Goal: Task Accomplishment & Management: Manage account settings

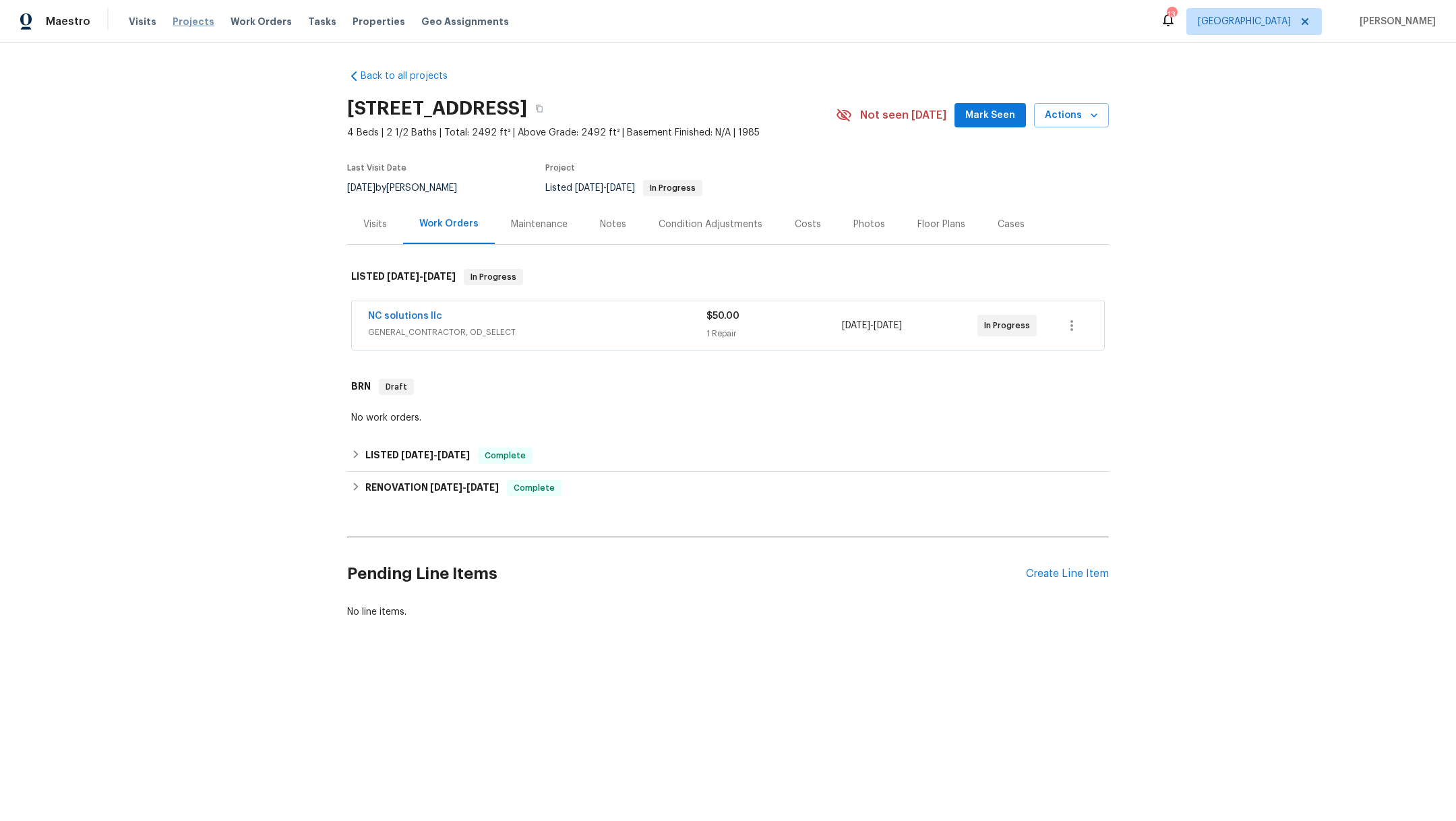
click at [199, 21] on span "Projects" at bounding box center [193, 21] width 42 height 13
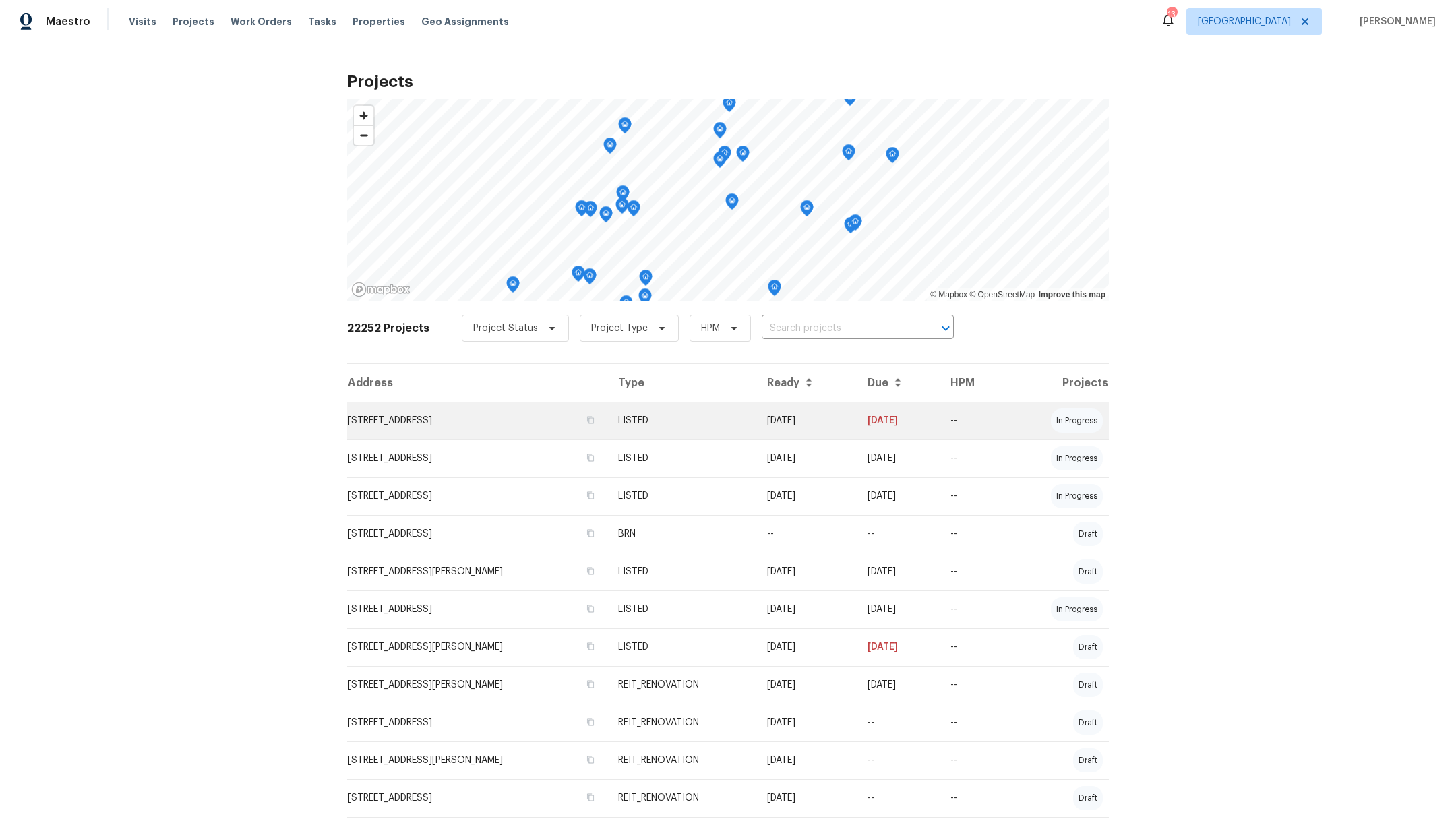
click at [367, 417] on td "[STREET_ADDRESS]" at bounding box center [477, 420] width 260 height 38
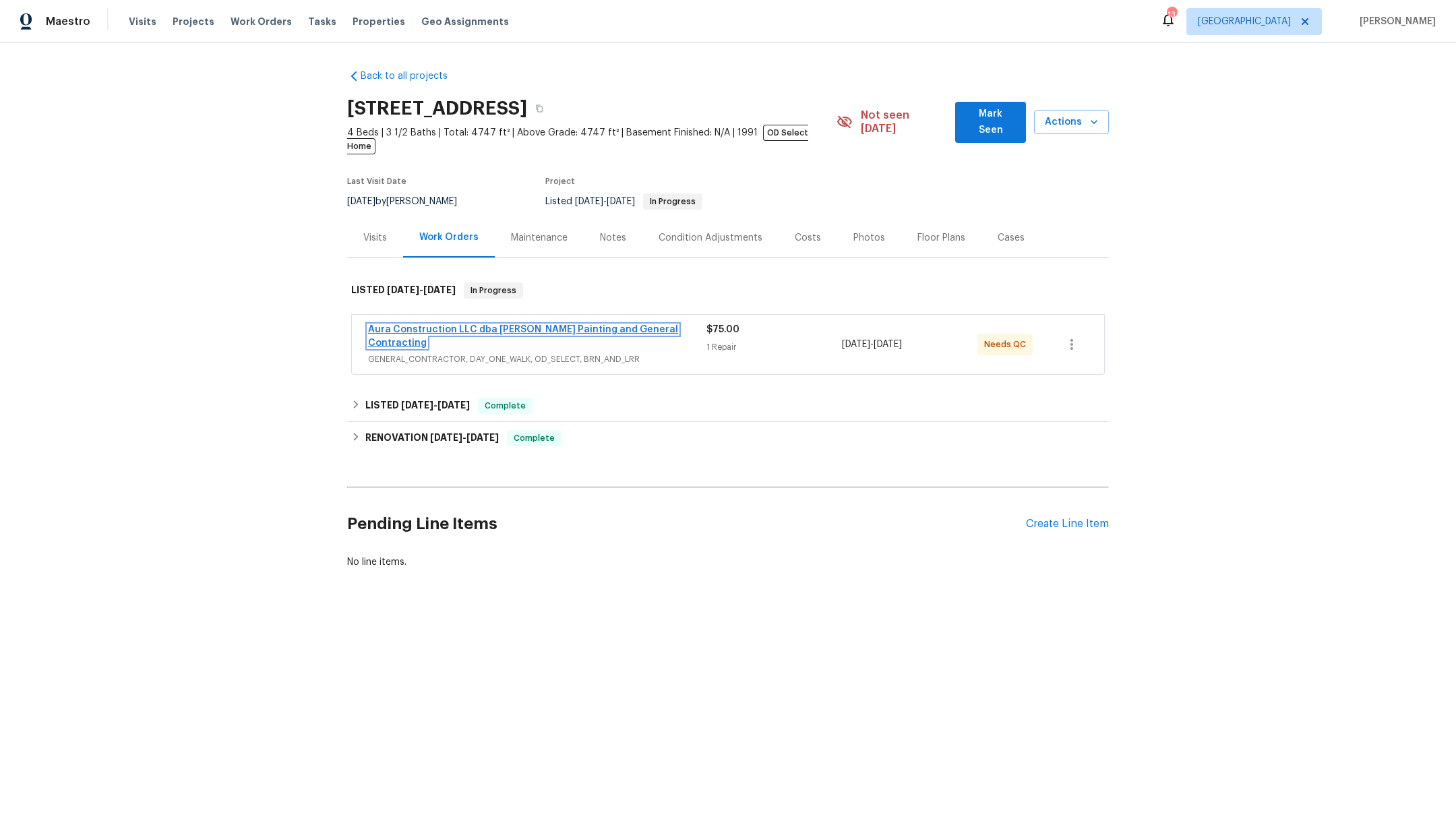
click at [452, 325] on link "Aura Construction LLC dba [PERSON_NAME] Painting and General Contracting" at bounding box center [523, 336] width 310 height 23
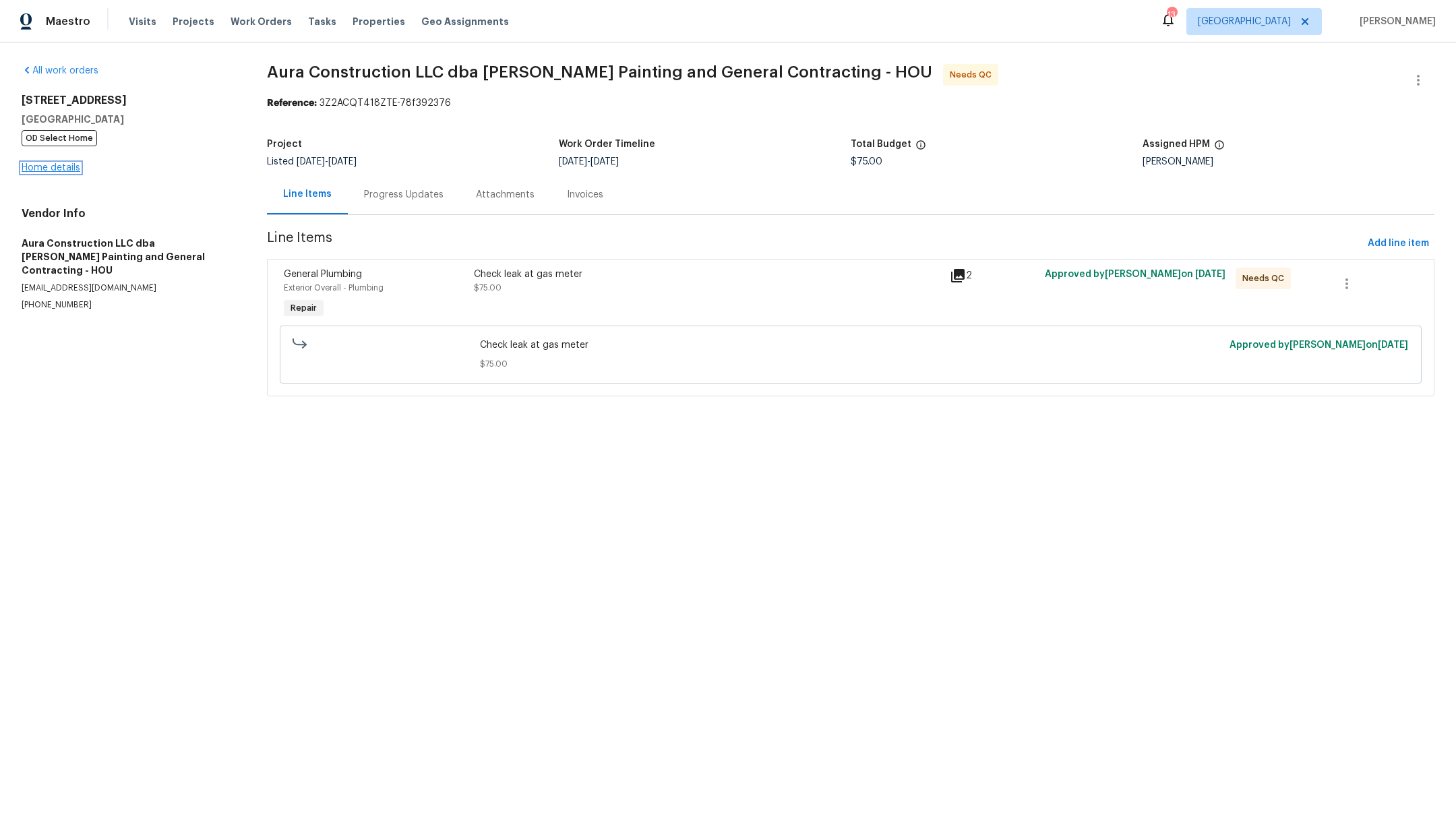
click at [60, 165] on link "Home details" at bounding box center [51, 168] width 59 height 10
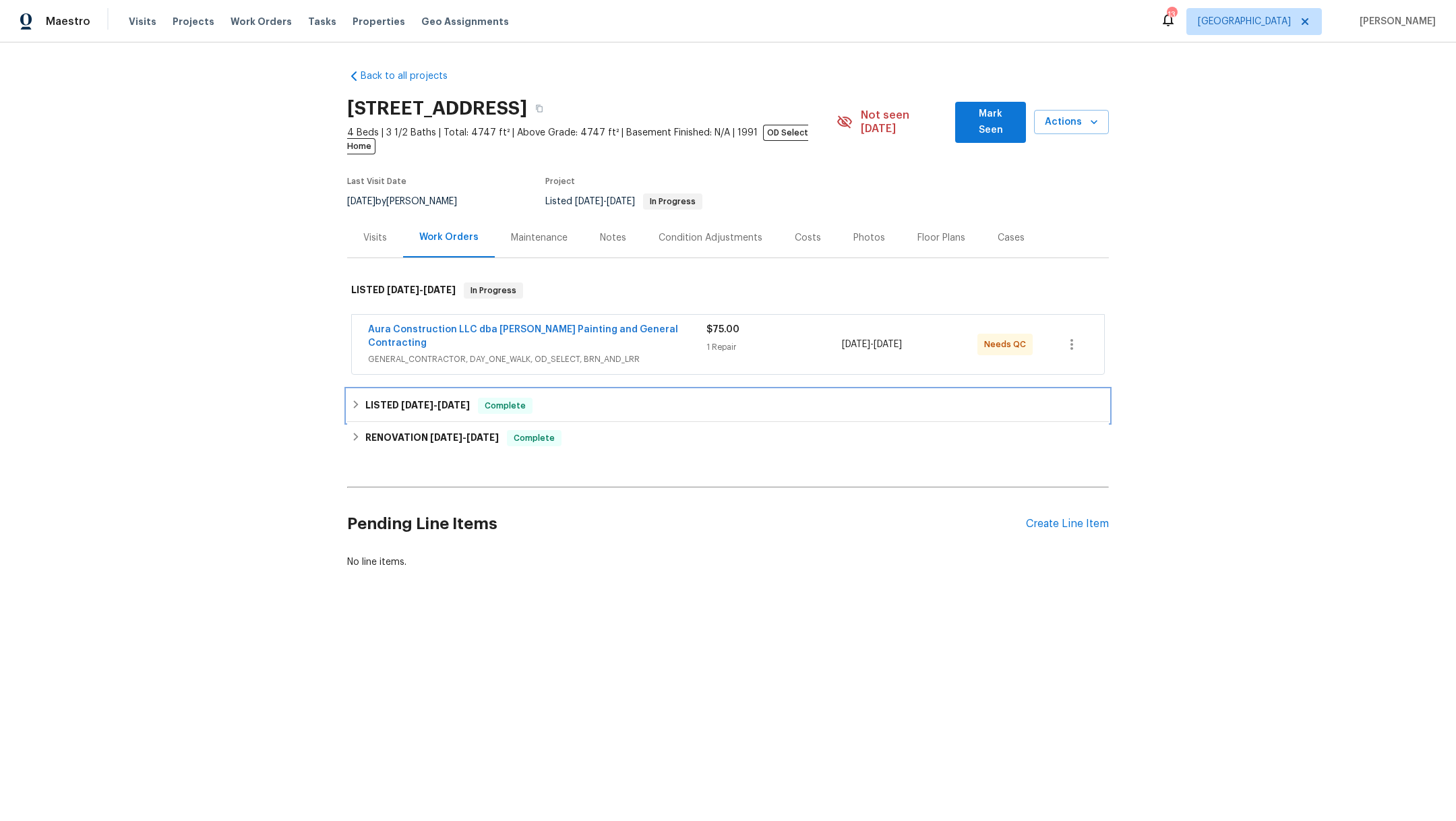
click at [389, 397] on h6 "LISTED 8/30/25 - 9/2/25" at bounding box center [417, 405] width 105 height 16
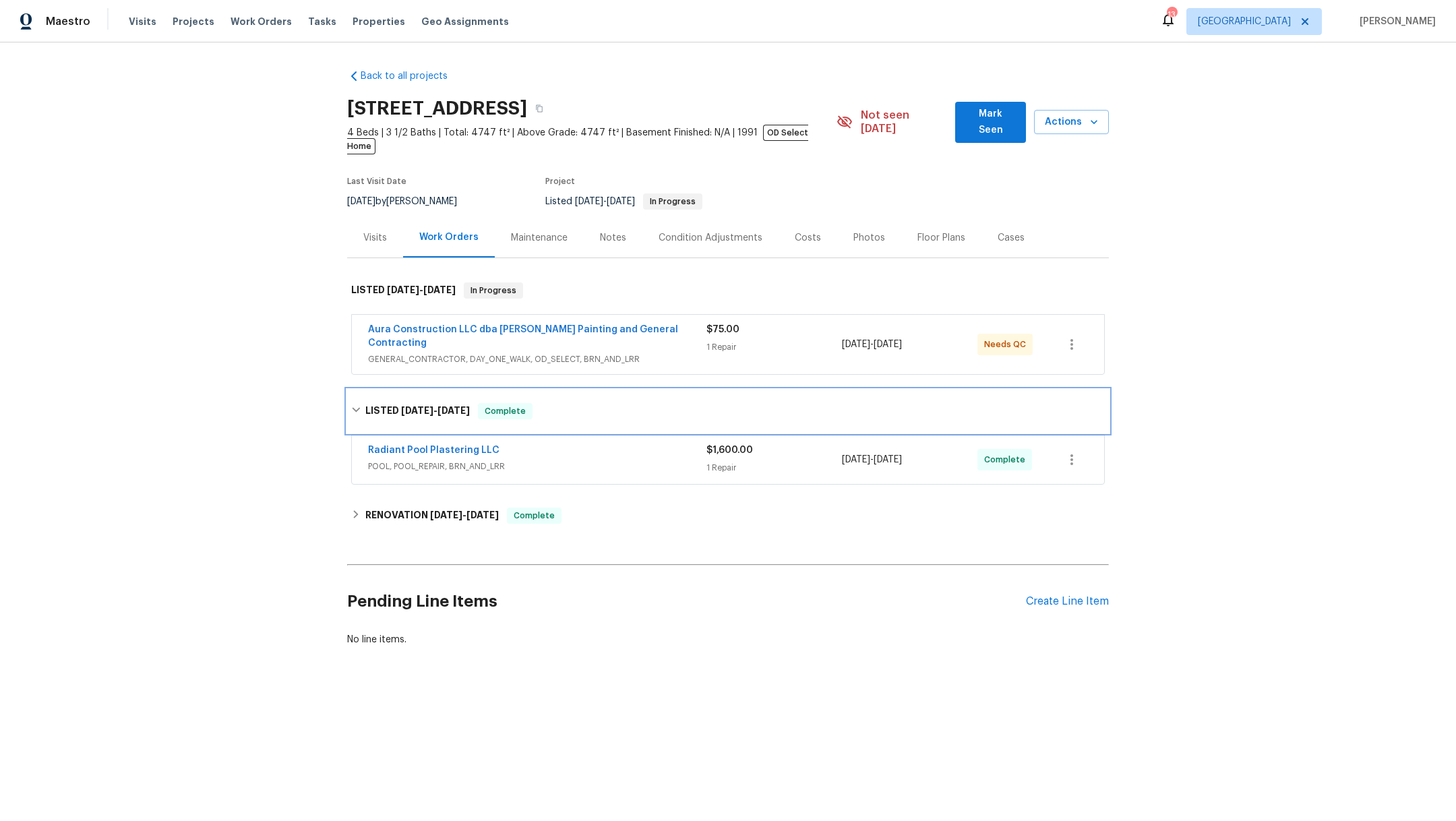
click at [390, 390] on div "LISTED 8/30/25 - 9/2/25 Complete" at bounding box center [728, 411] width 762 height 43
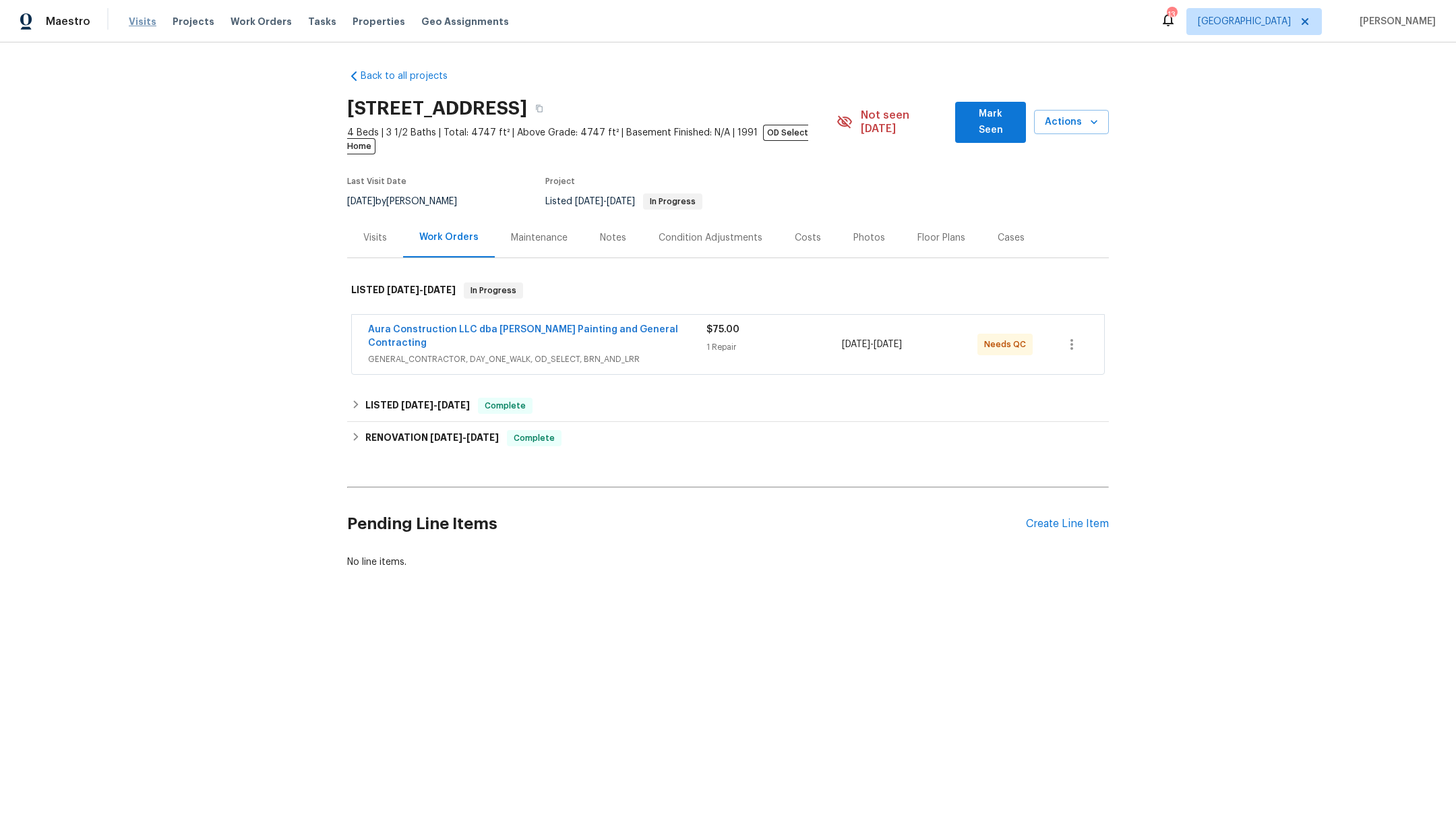
click at [132, 18] on span "Visits" at bounding box center [143, 21] width 28 height 13
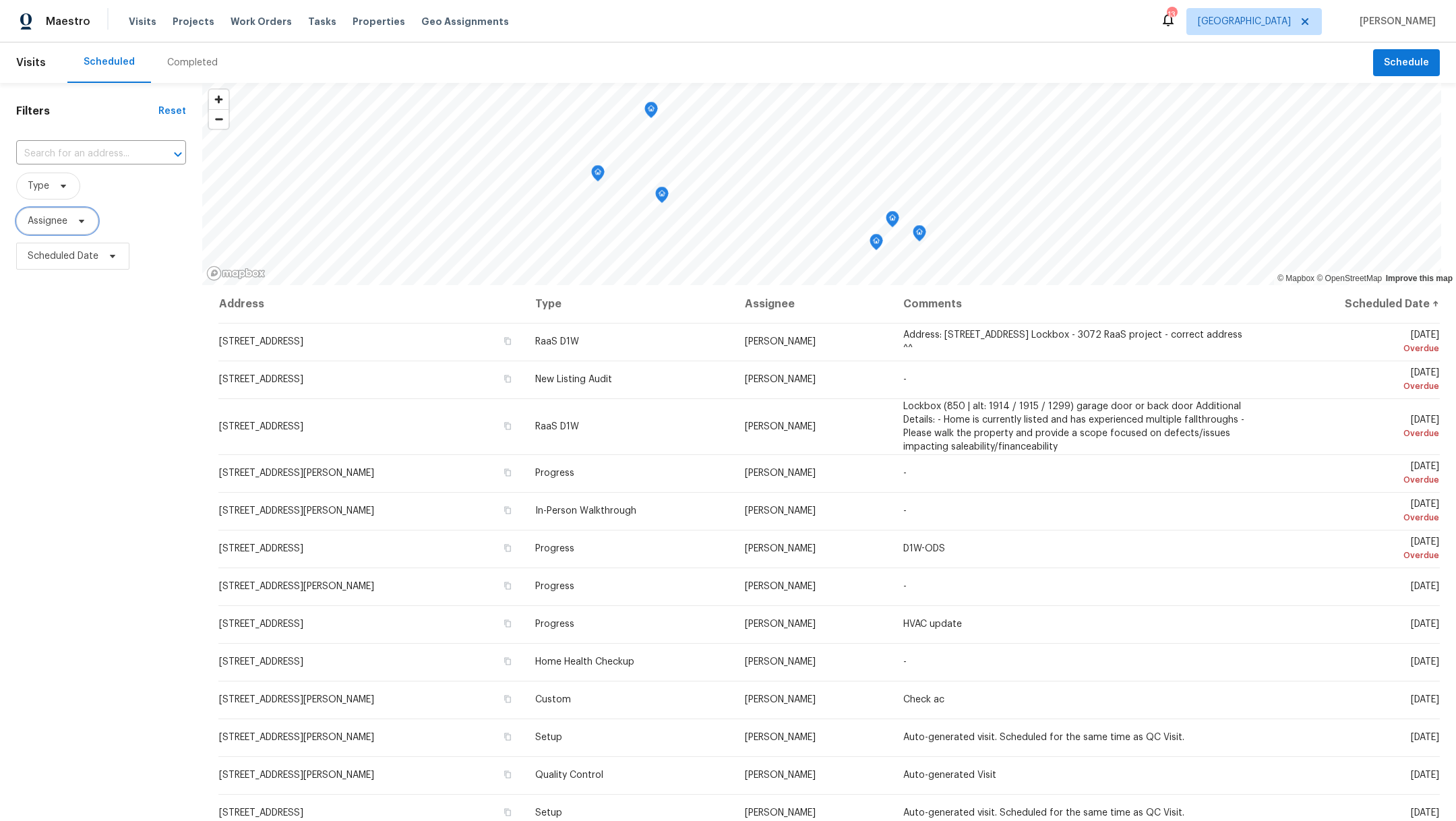
click at [54, 221] on span "Assignee" at bounding box center [47, 221] width 39 height 13
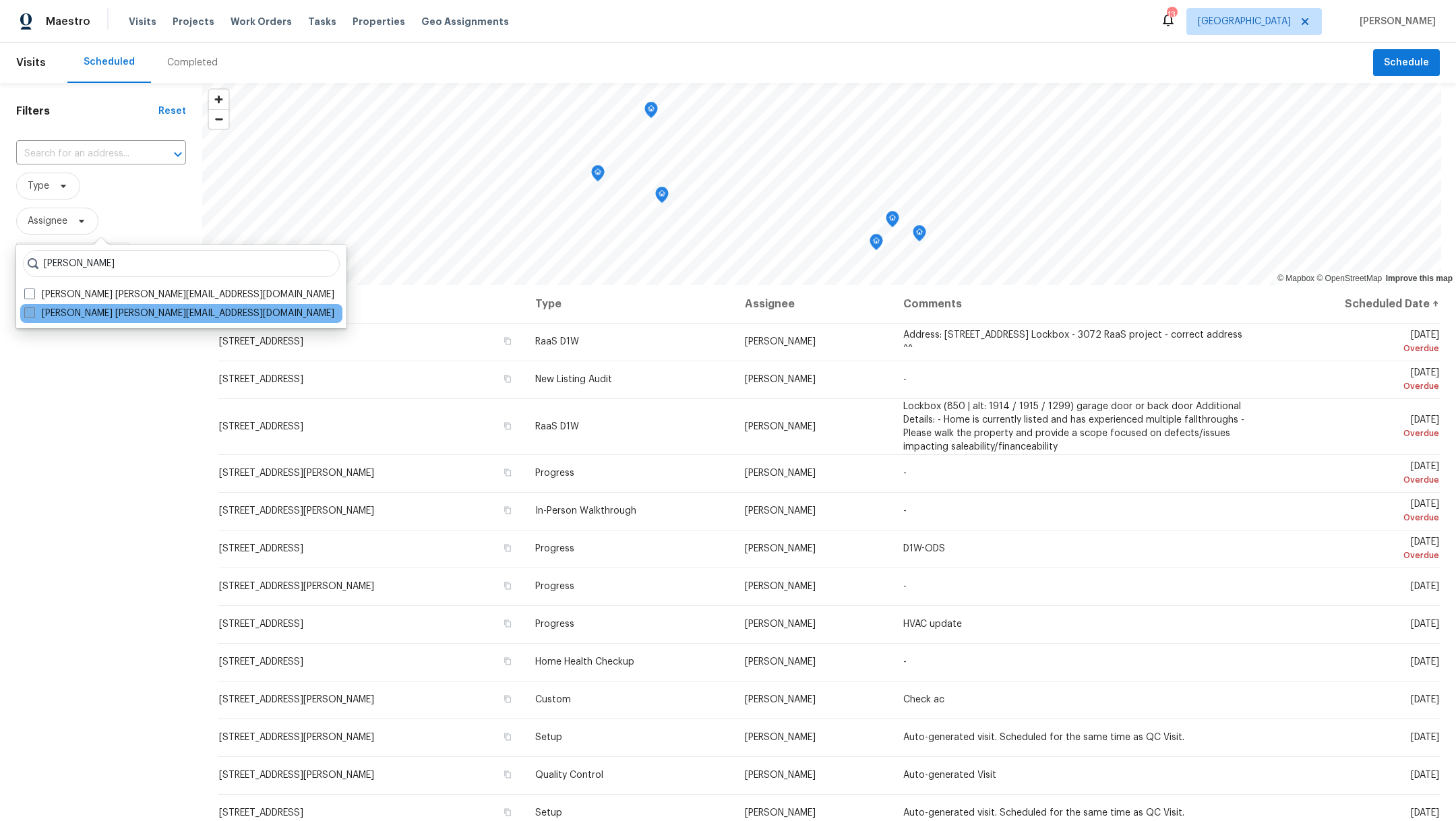
type input "maria zakharnitskaia"
click at [28, 312] on span at bounding box center [30, 313] width 11 height 11
click at [28, 312] on input "Maria Zakharnitskaia maria.zakharnitskaia@opendoor.com" at bounding box center [28, 311] width 9 height 9
checkbox input "true"
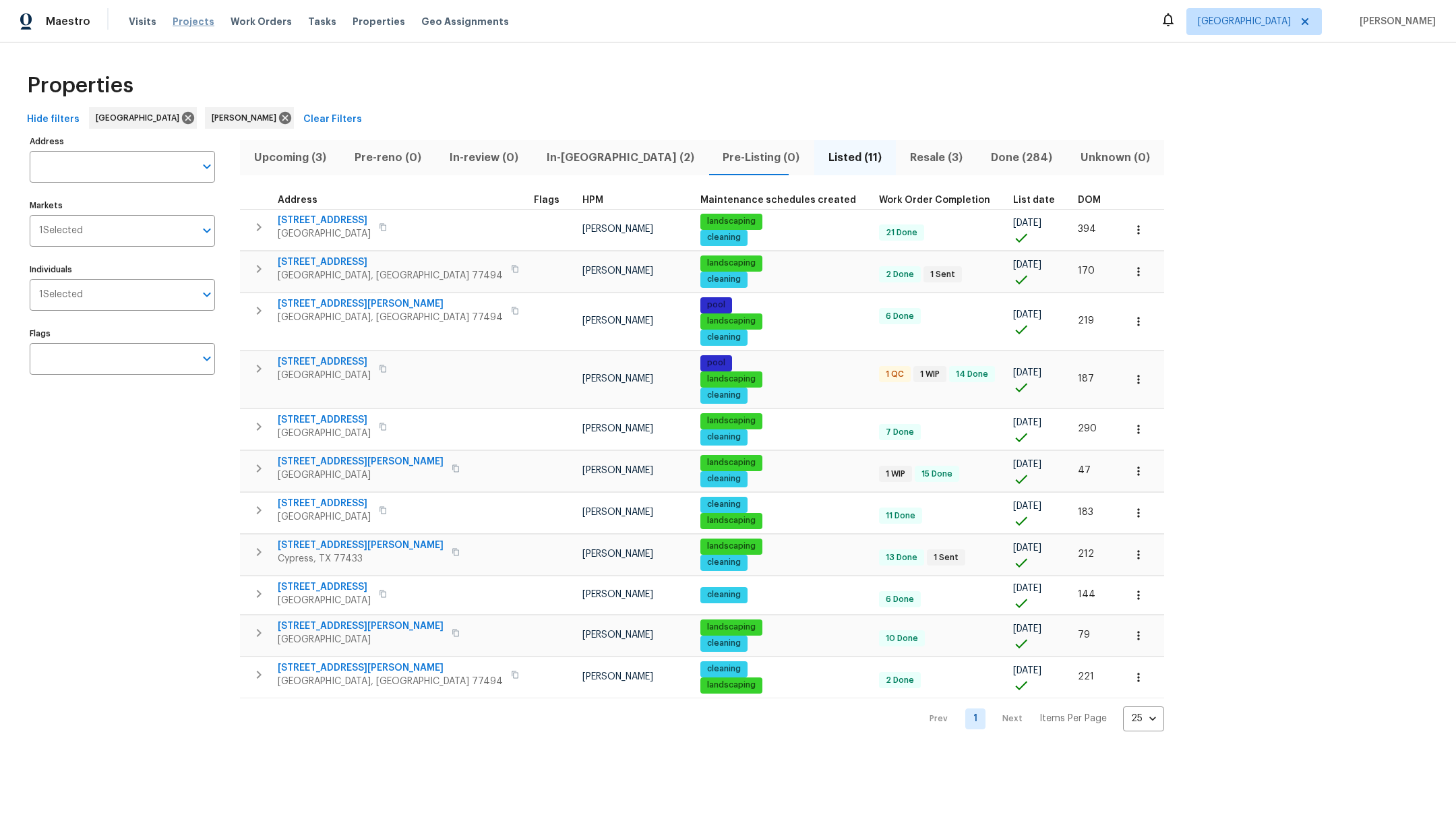
click at [190, 15] on span "Projects" at bounding box center [193, 21] width 42 height 13
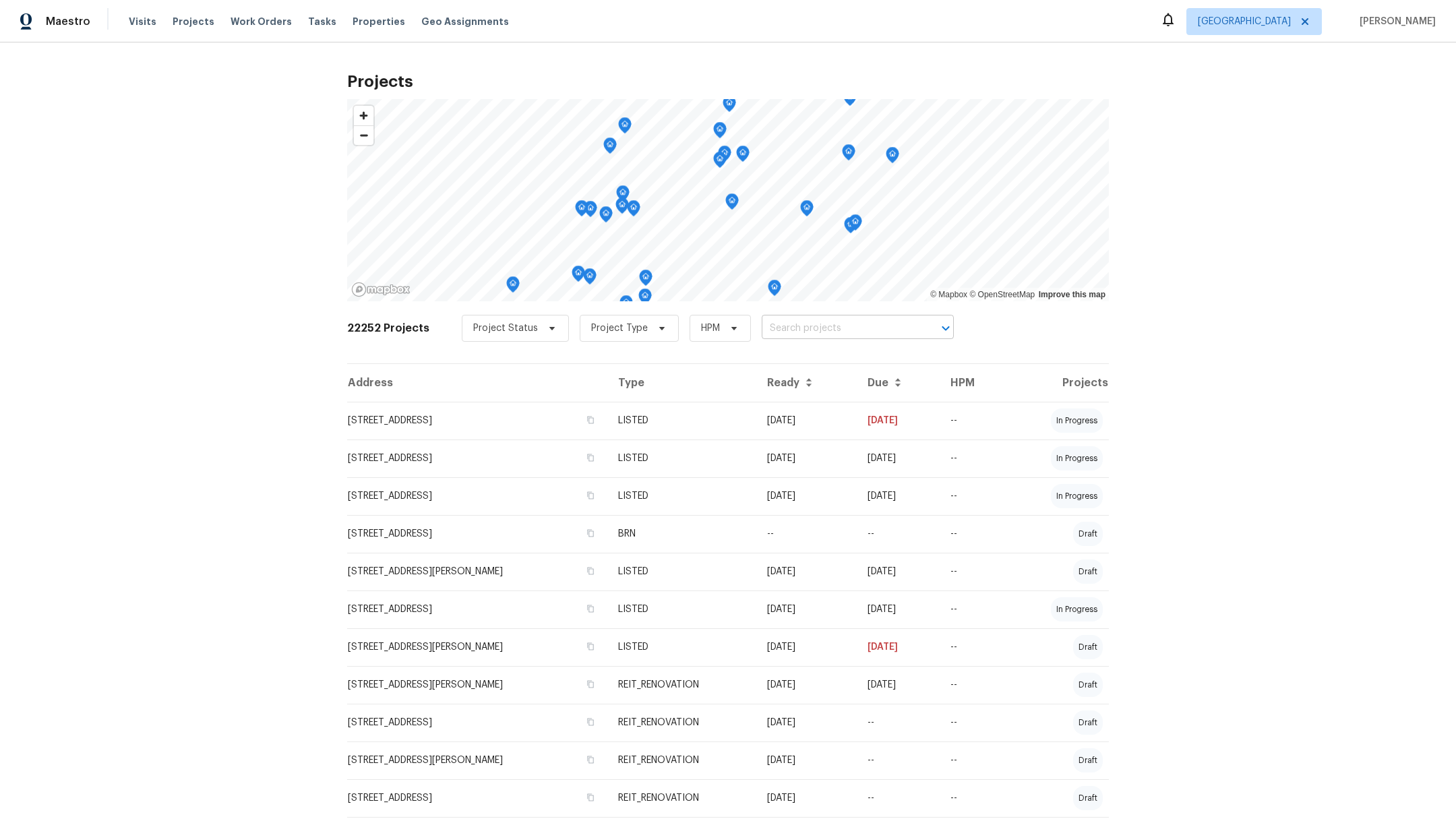
click at [809, 326] on input "text" at bounding box center [838, 328] width 154 height 21
type input "18330"
click at [802, 362] on li "18330 Chapmans Count Rd, Cypress, TX 77433" at bounding box center [843, 357] width 197 height 22
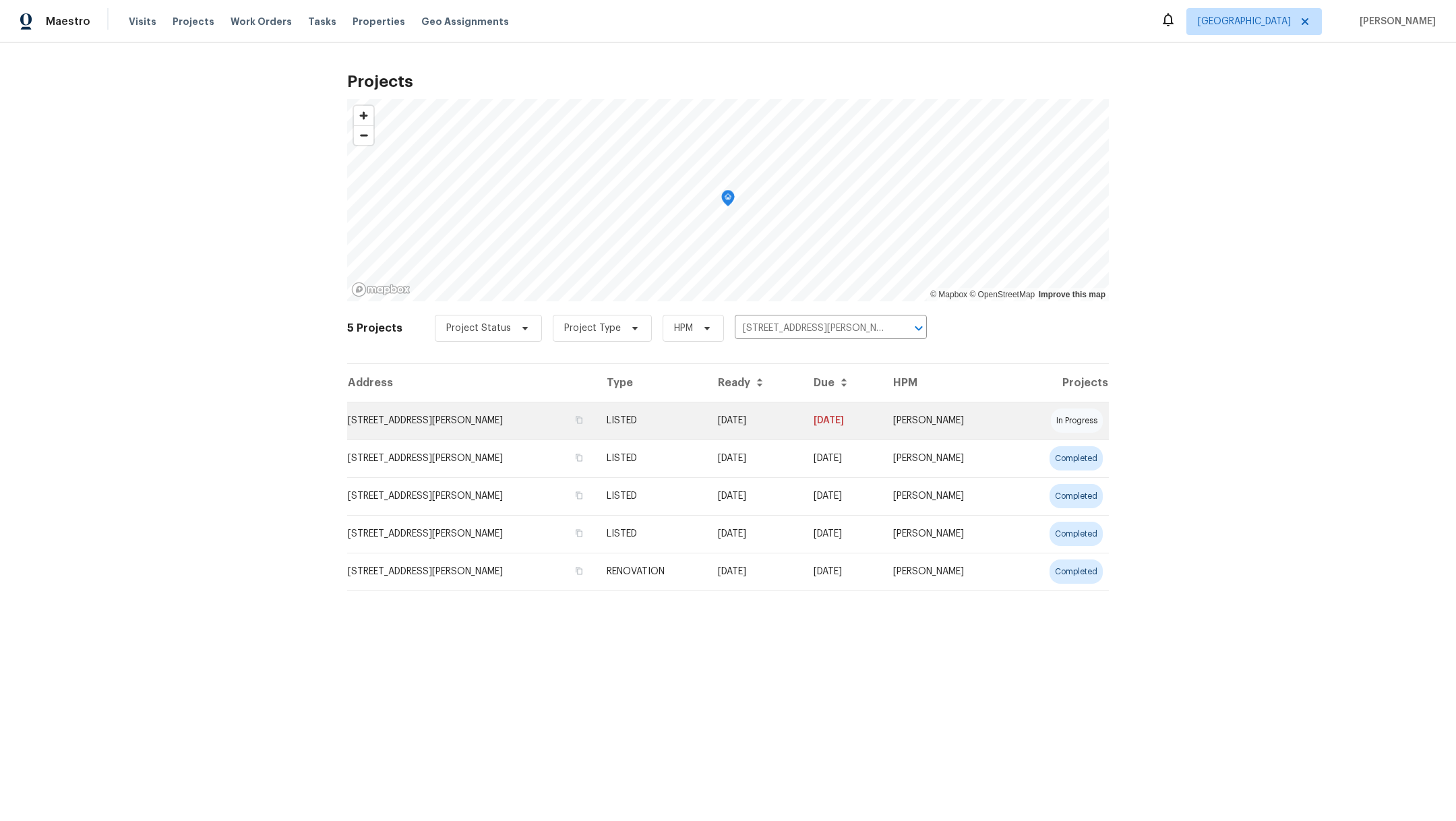
click at [440, 418] on td "18330 Chapmans Count Rd, Cypress, TX 77433" at bounding box center [471, 420] width 249 height 38
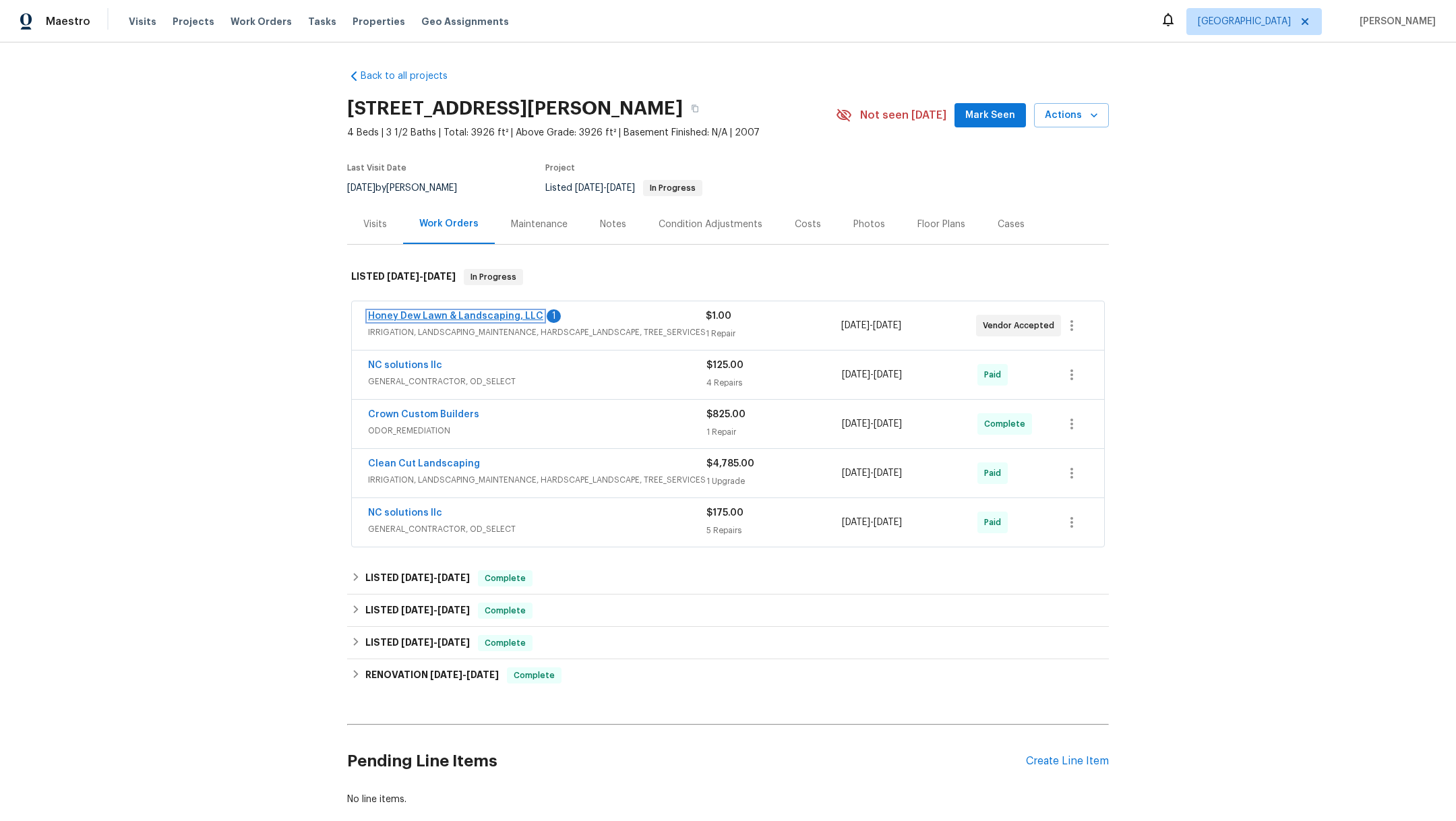
click at [420, 317] on link "Honey Dew Lawn & Landscaping, LLC" at bounding box center [455, 316] width 175 height 10
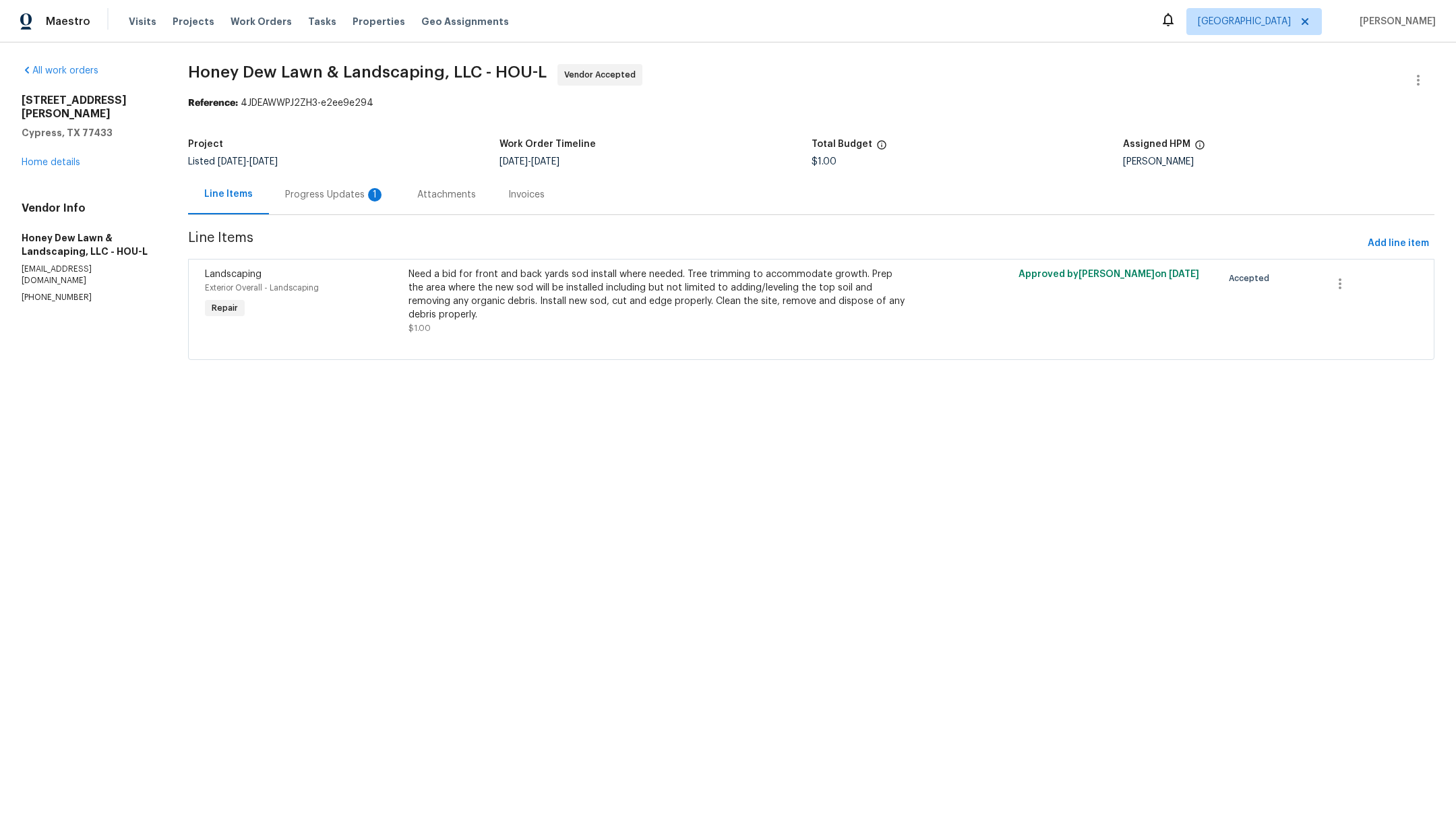
click at [462, 312] on div "Need a bid for front and back yards sod install where needed. Tree trimming to …" at bounding box center [658, 294] width 500 height 54
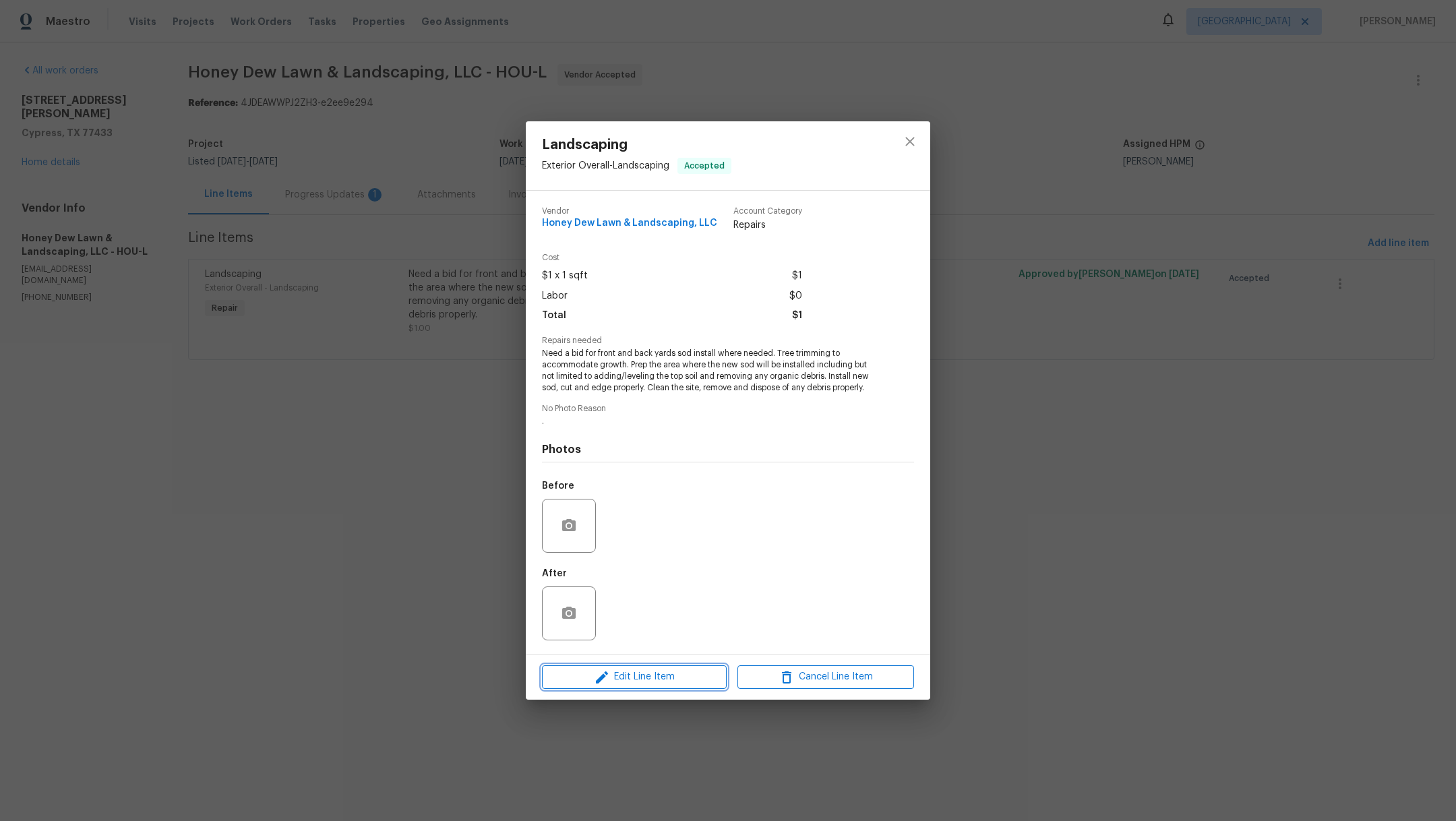
click at [618, 683] on span "Edit Line Item" at bounding box center [633, 677] width 177 height 17
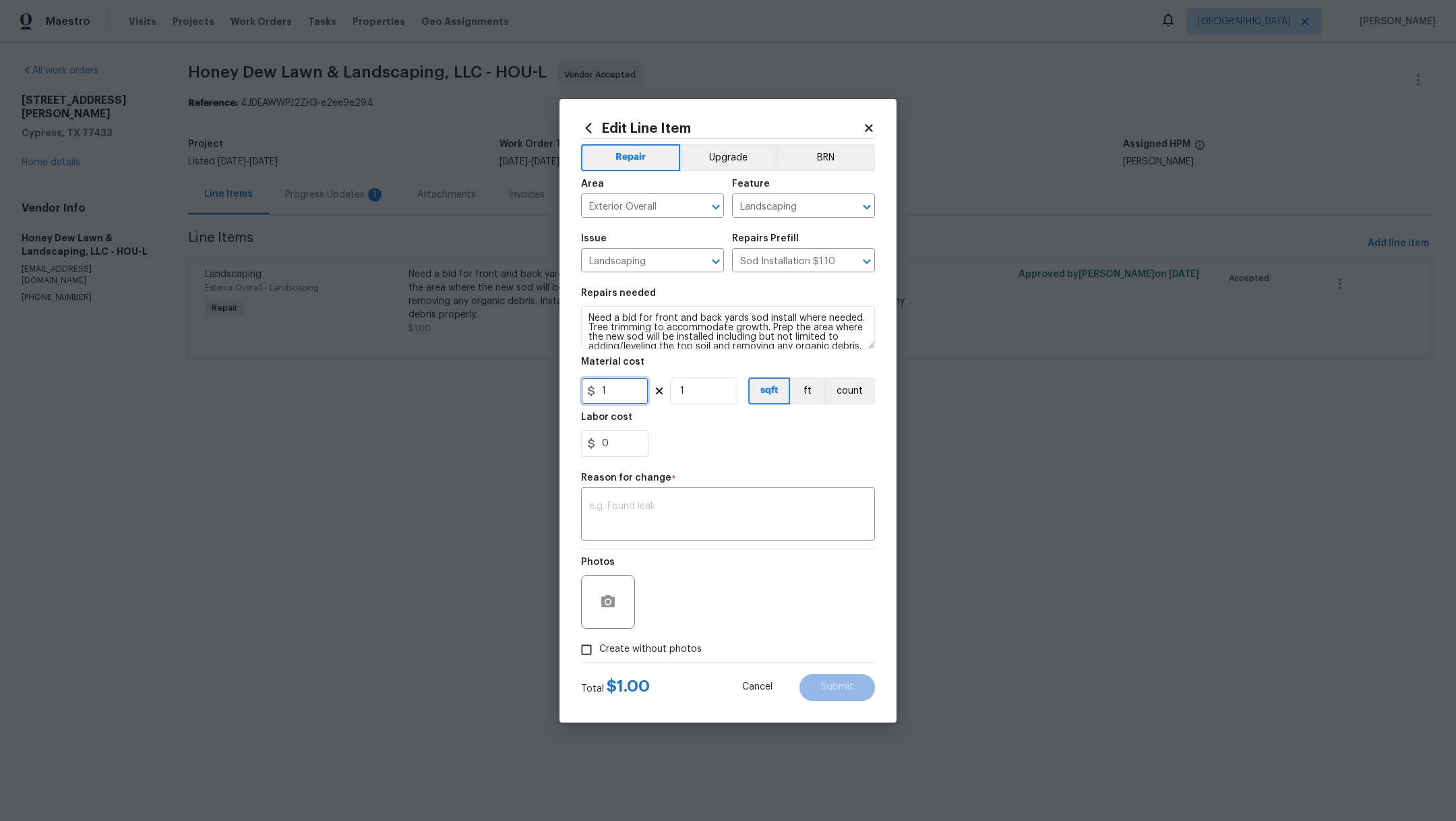
drag, startPoint x: 631, startPoint y: 398, endPoint x: 525, endPoint y: 391, distance: 106.2
click at [526, 392] on div "Edit Line Item Repair Upgrade BRN Area Exterior Overall ​ Feature Landscaping ​…" at bounding box center [728, 410] width 1456 height 821
type input "75"
click at [739, 510] on textarea at bounding box center [728, 515] width 278 height 28
type textarea "f"
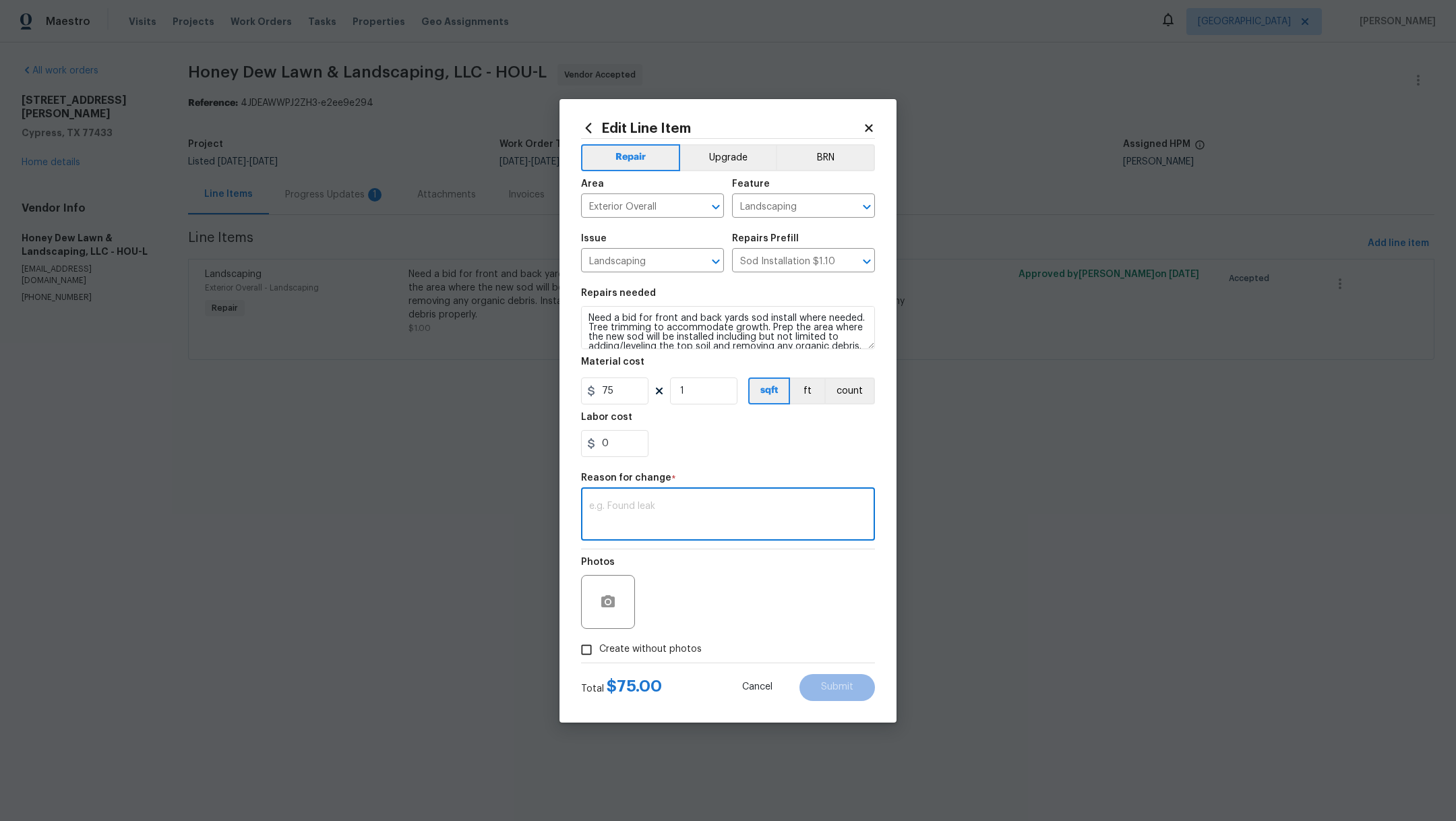
type textarea "g"
type textarea "final"
click at [837, 682] on span "Submit" at bounding box center [837, 687] width 33 height 10
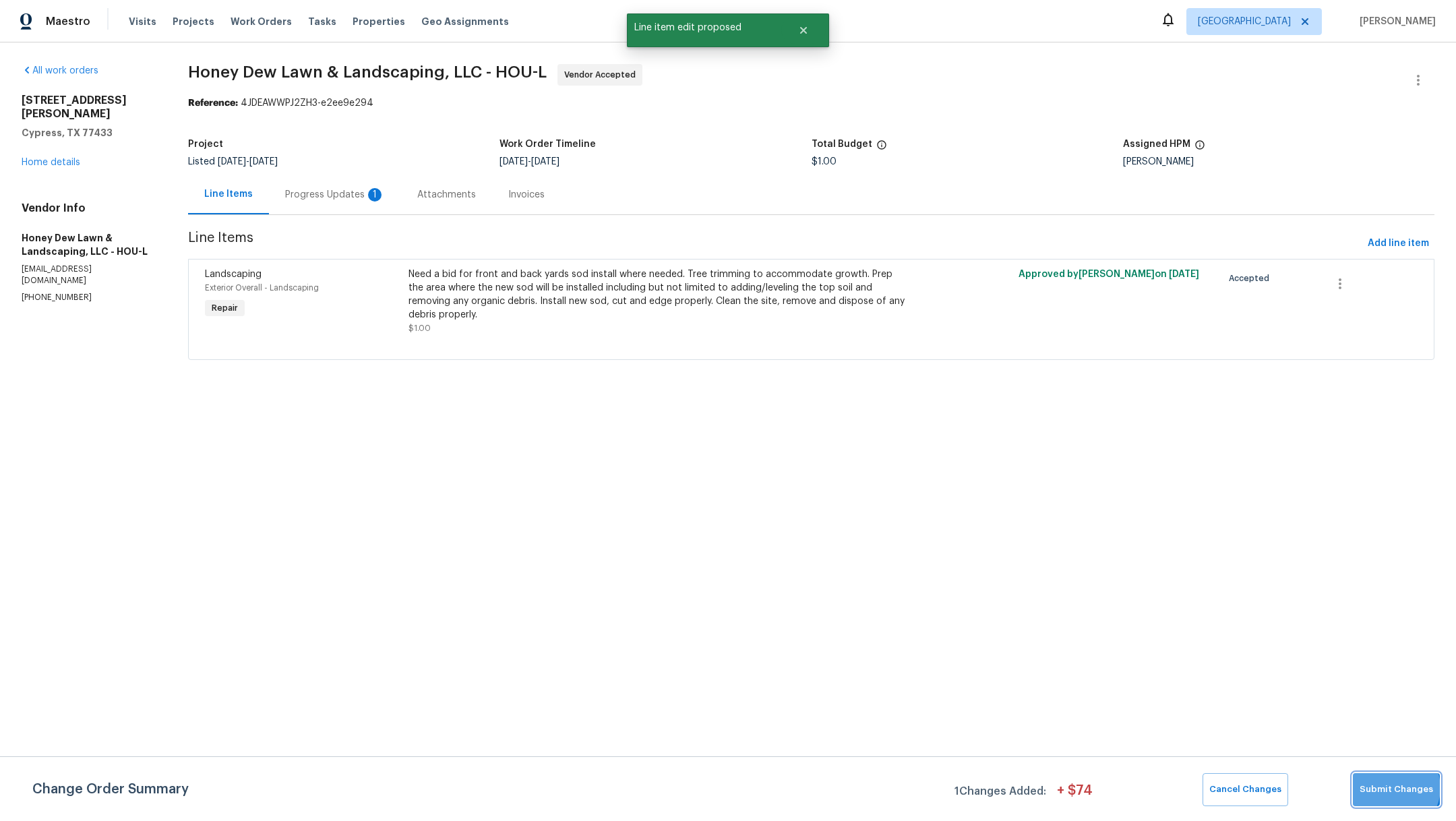
click at [1396, 788] on span "Submit Changes" at bounding box center [1396, 789] width 73 height 15
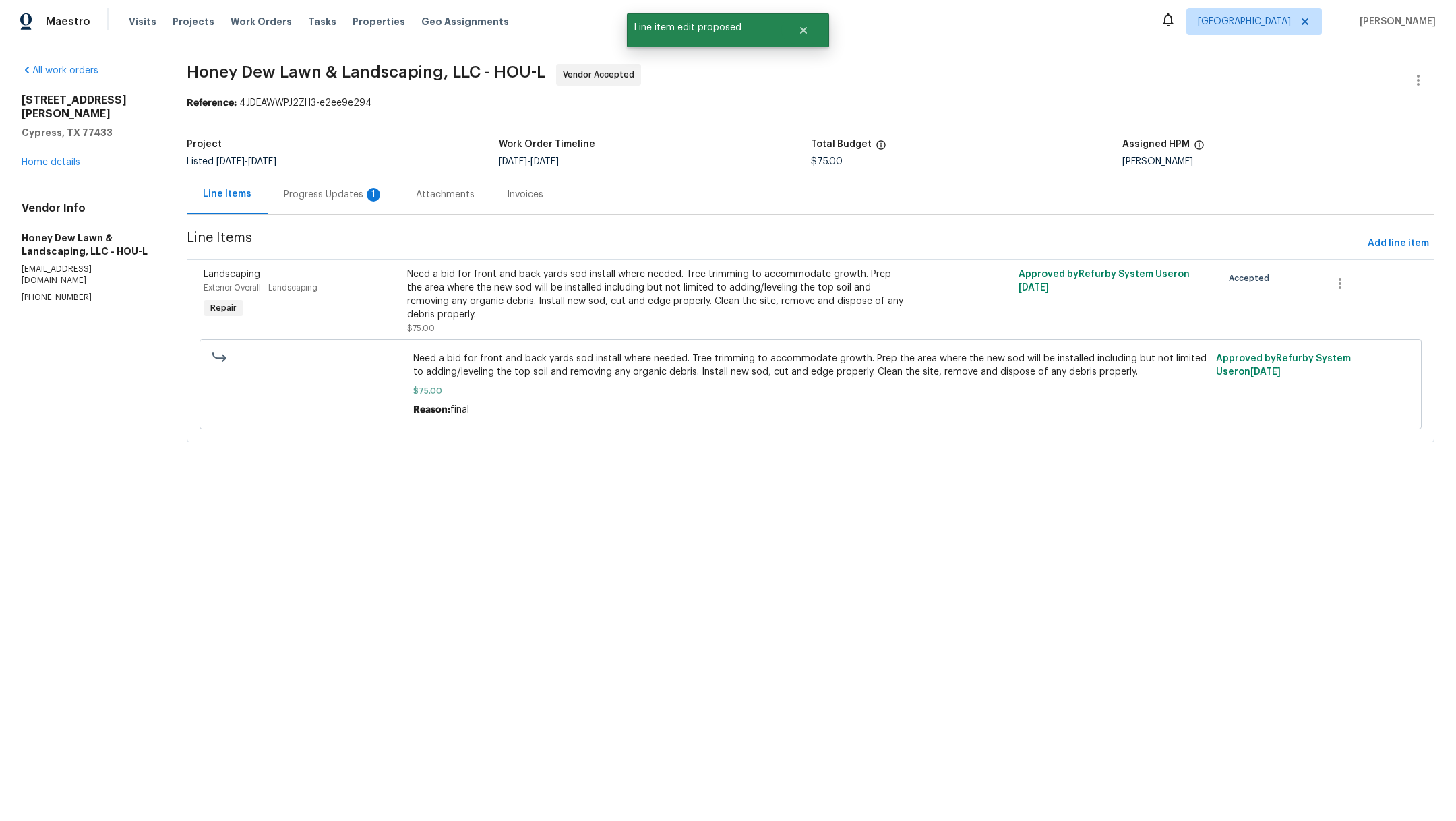
click at [319, 197] on div "Progress Updates 1" at bounding box center [334, 195] width 100 height 13
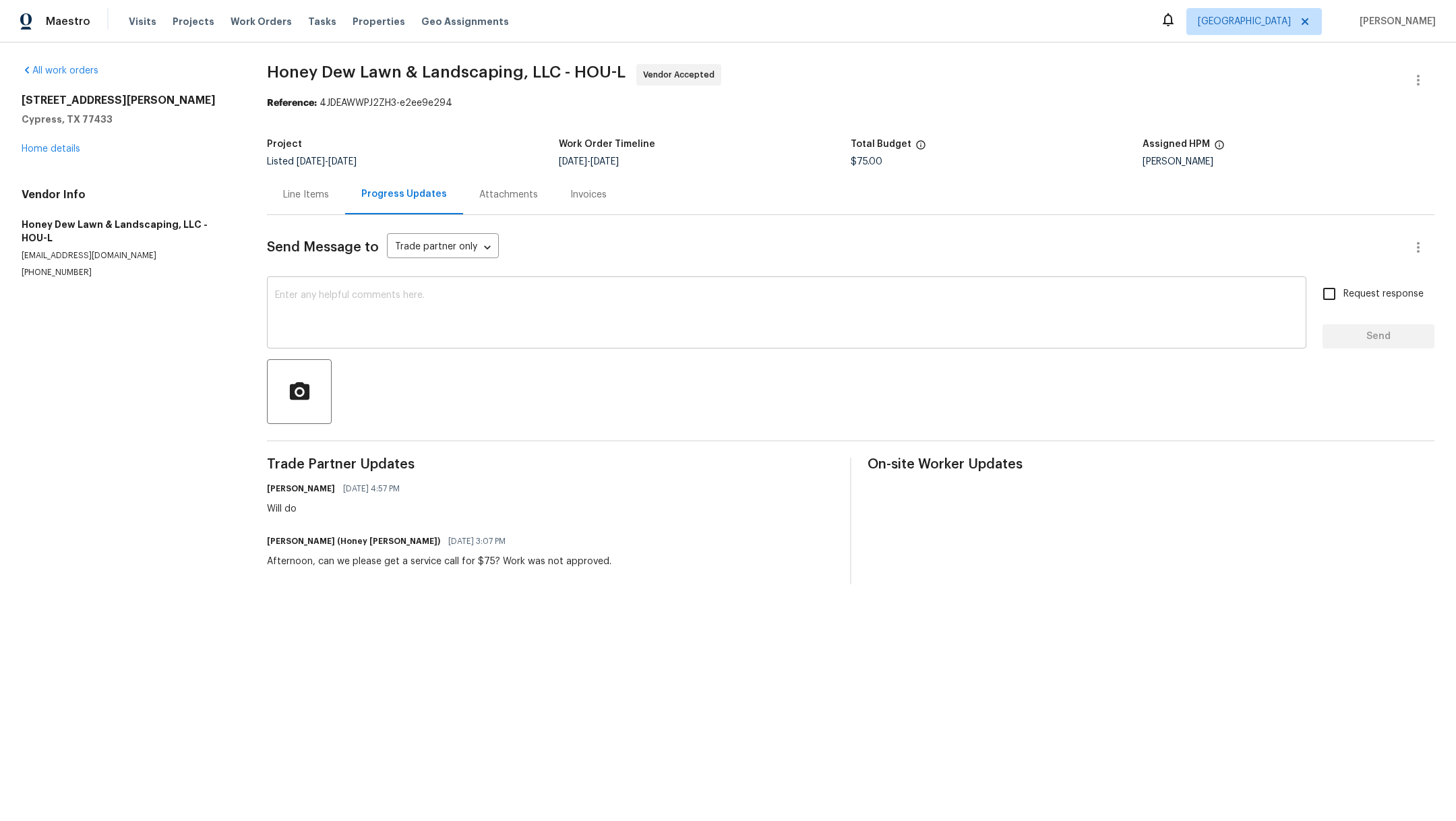
click at [403, 325] on textarea at bounding box center [787, 314] width 1023 height 47
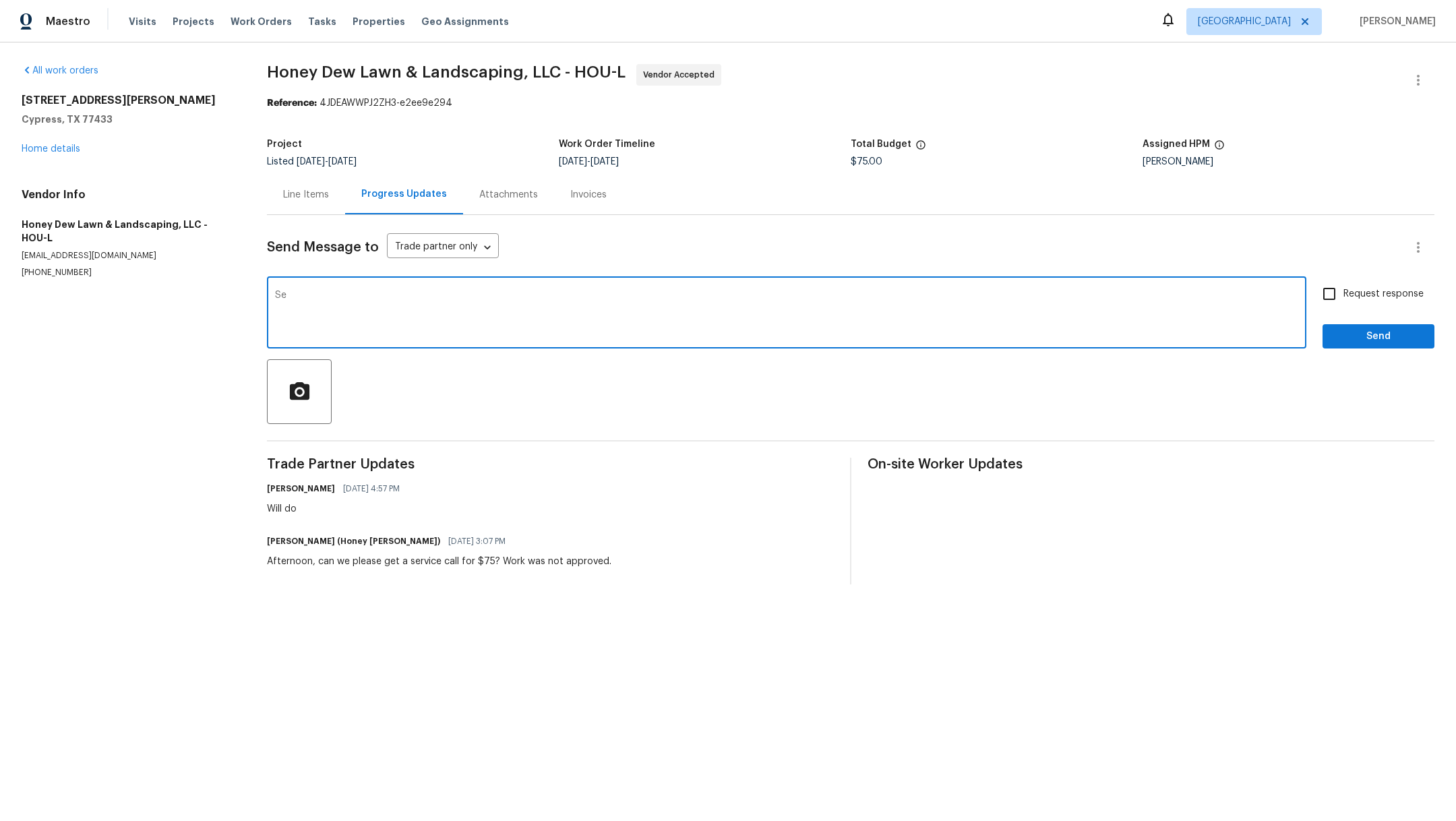
type textarea "S"
type textarea "O"
click at [351, 299] on textarea "please send to qc. Thanks" at bounding box center [787, 314] width 1023 height 47
type textarea "please send to GC. Thanks"
click at [1318, 295] on input "Request response" at bounding box center [1329, 294] width 28 height 28
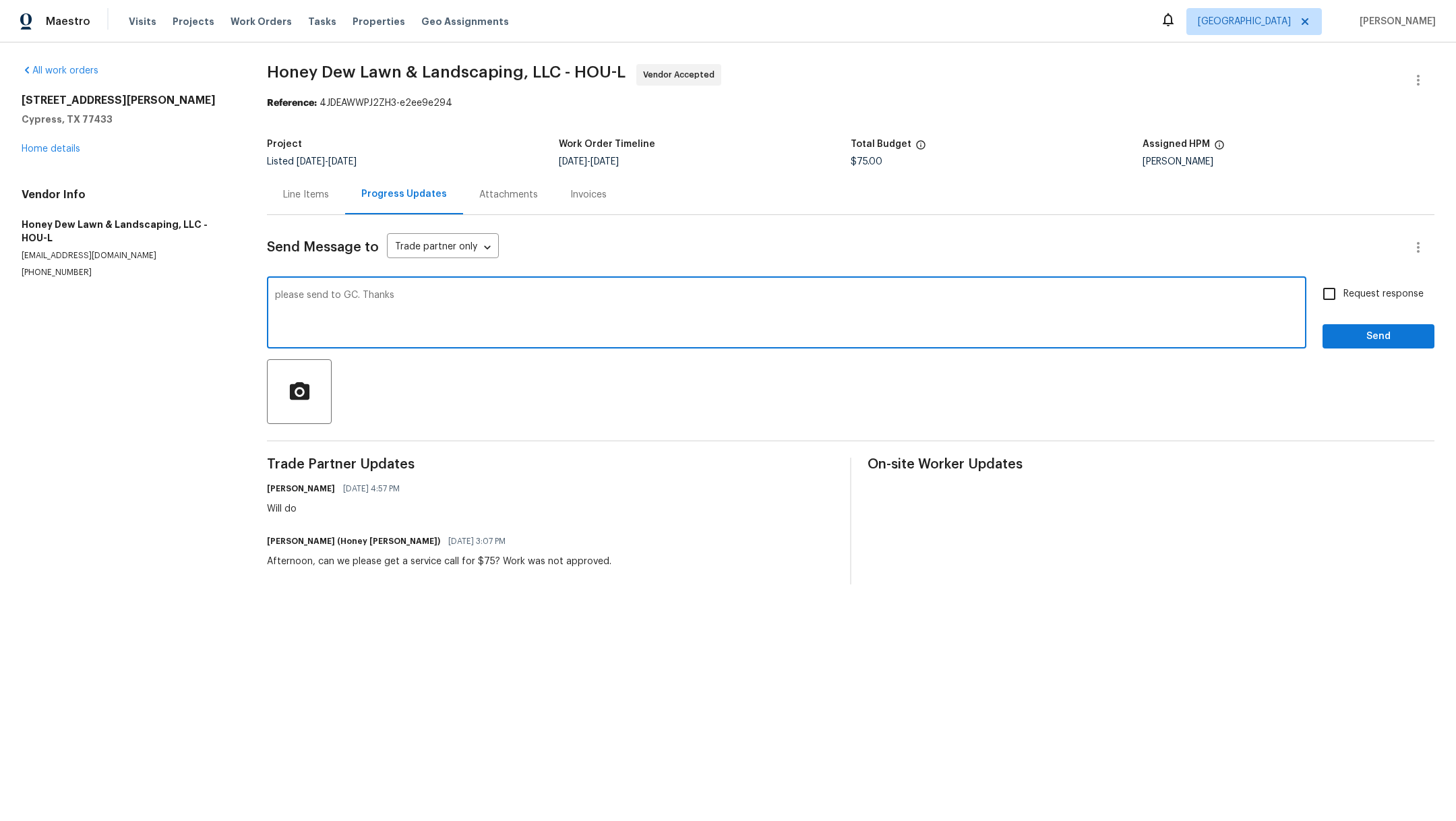
checkbox input "true"
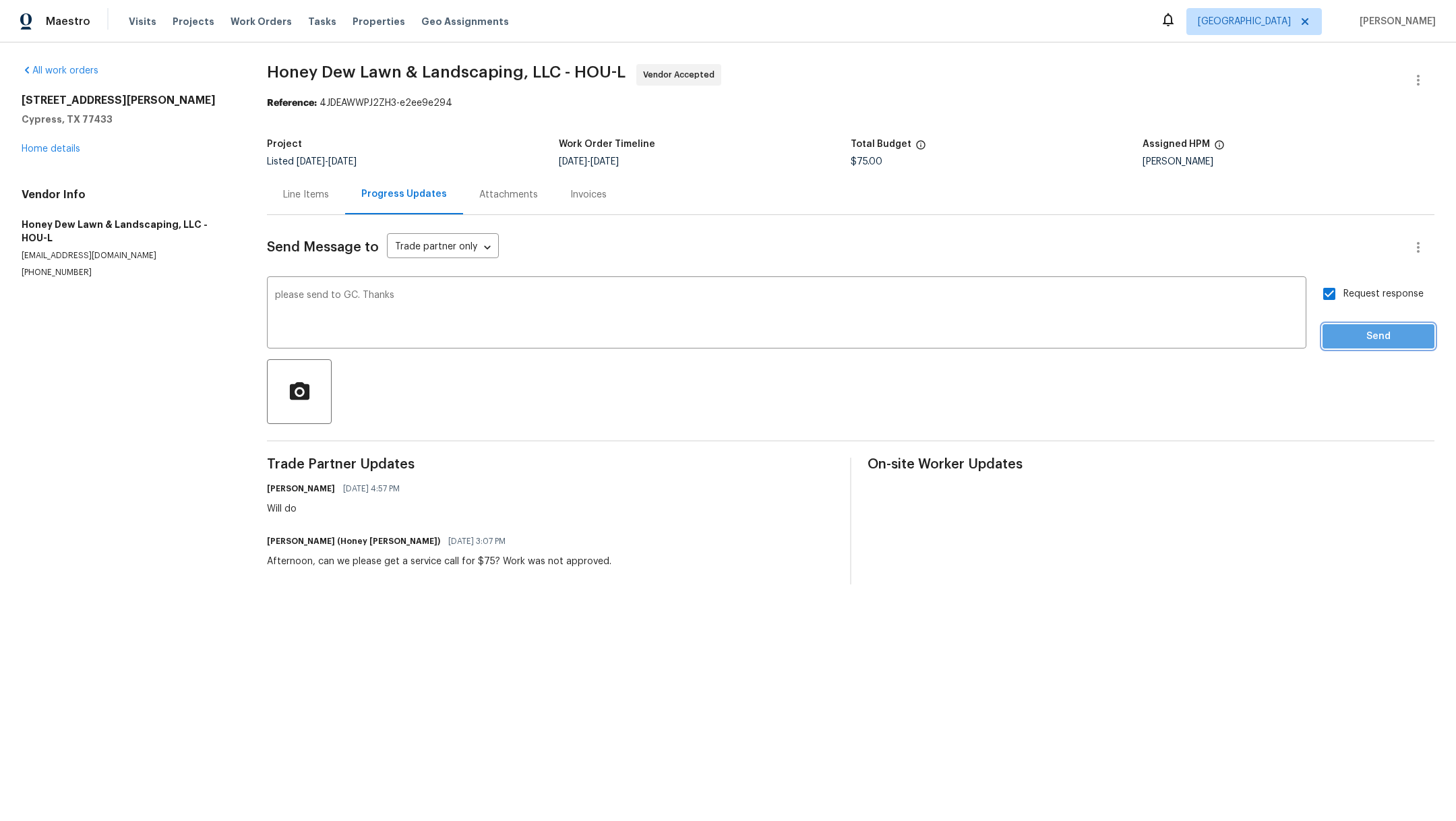
click at [1338, 325] on button "Send" at bounding box center [1378, 336] width 112 height 25
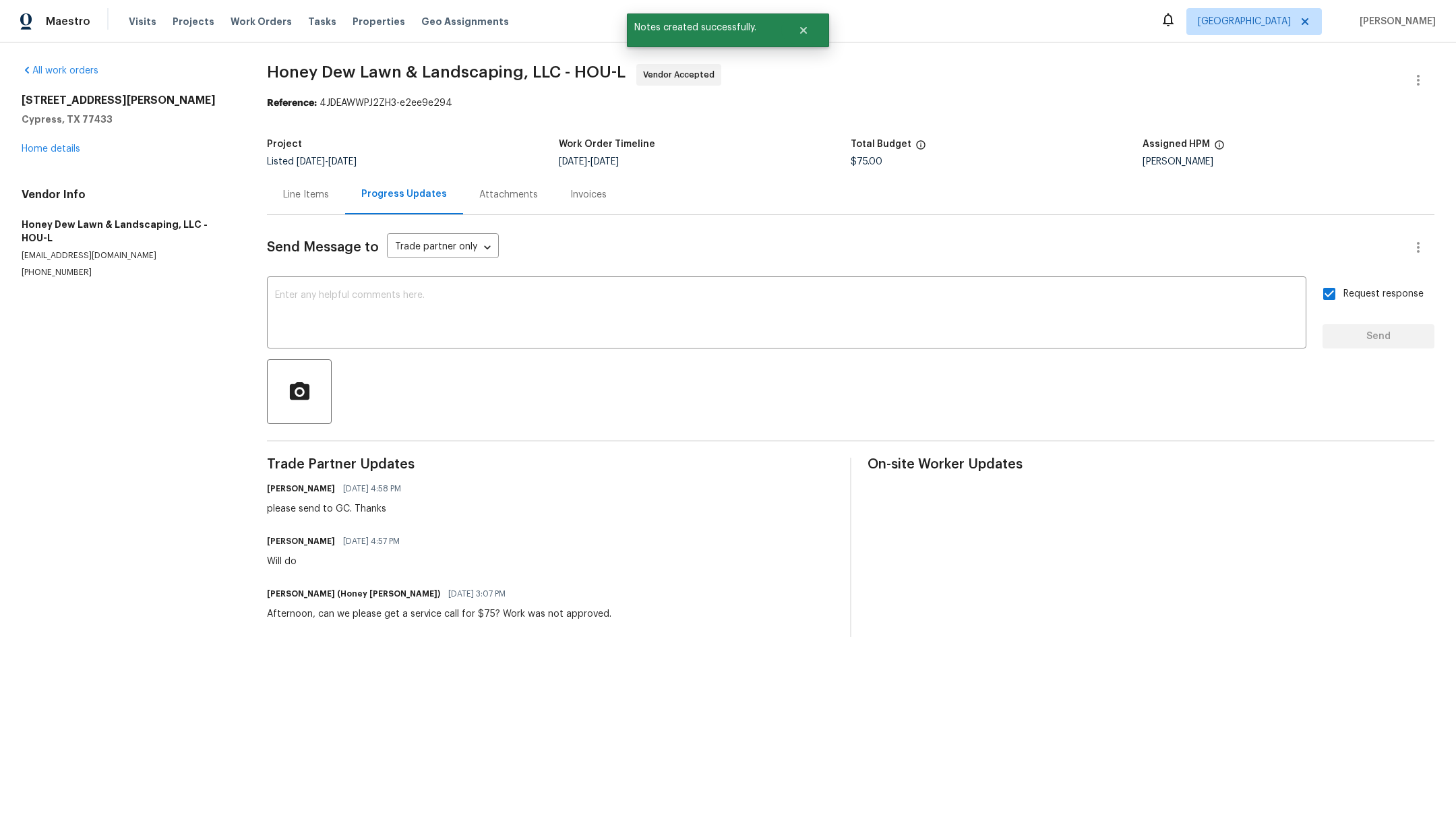
click at [51, 138] on div "18330 Chapmans Count Rd Cypress, TX 77433 Home details" at bounding box center [128, 125] width 213 height 62
click at [177, 24] on span "Projects" at bounding box center [193, 21] width 42 height 13
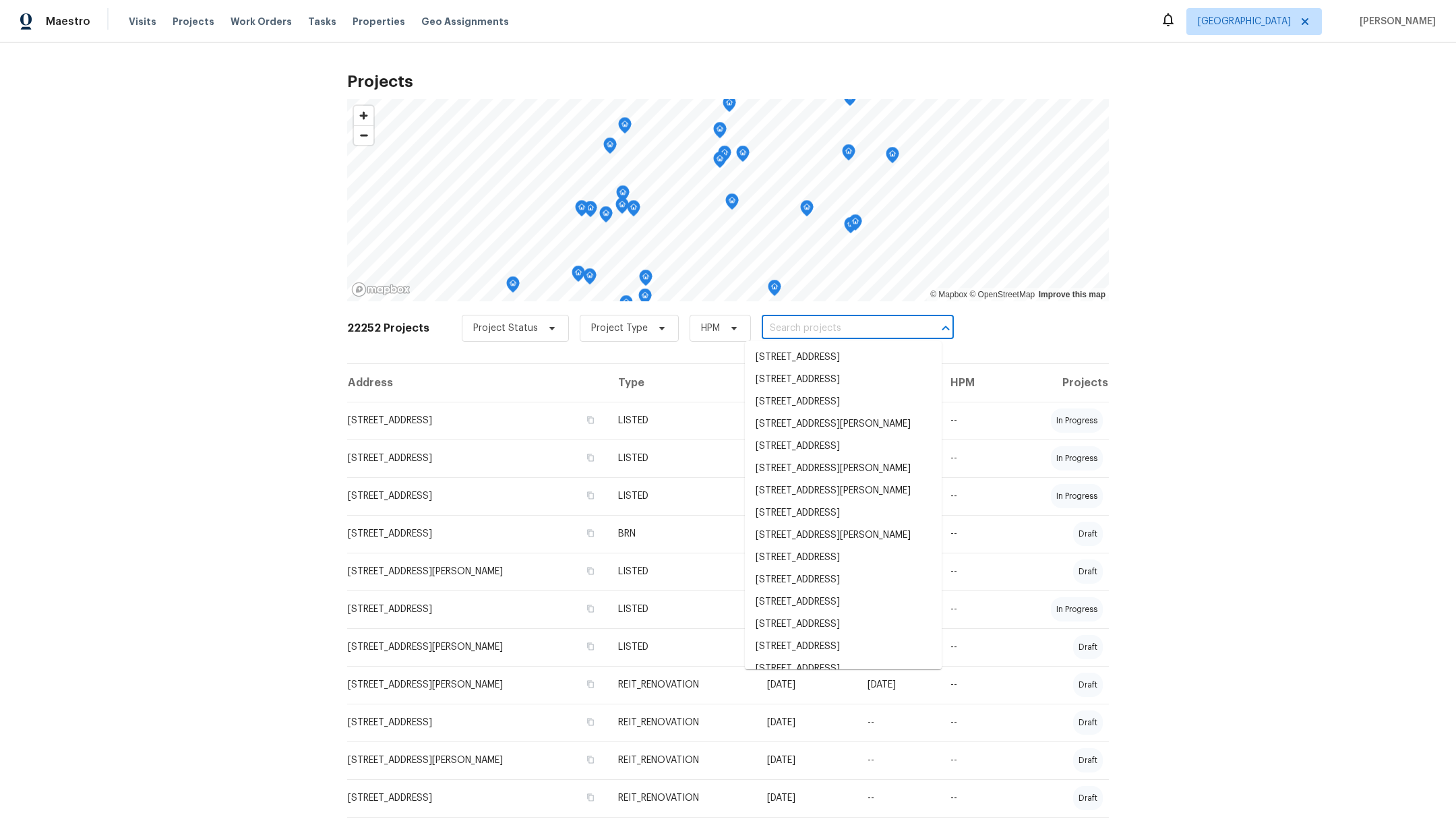
click at [809, 334] on input "text" at bounding box center [838, 328] width 154 height 21
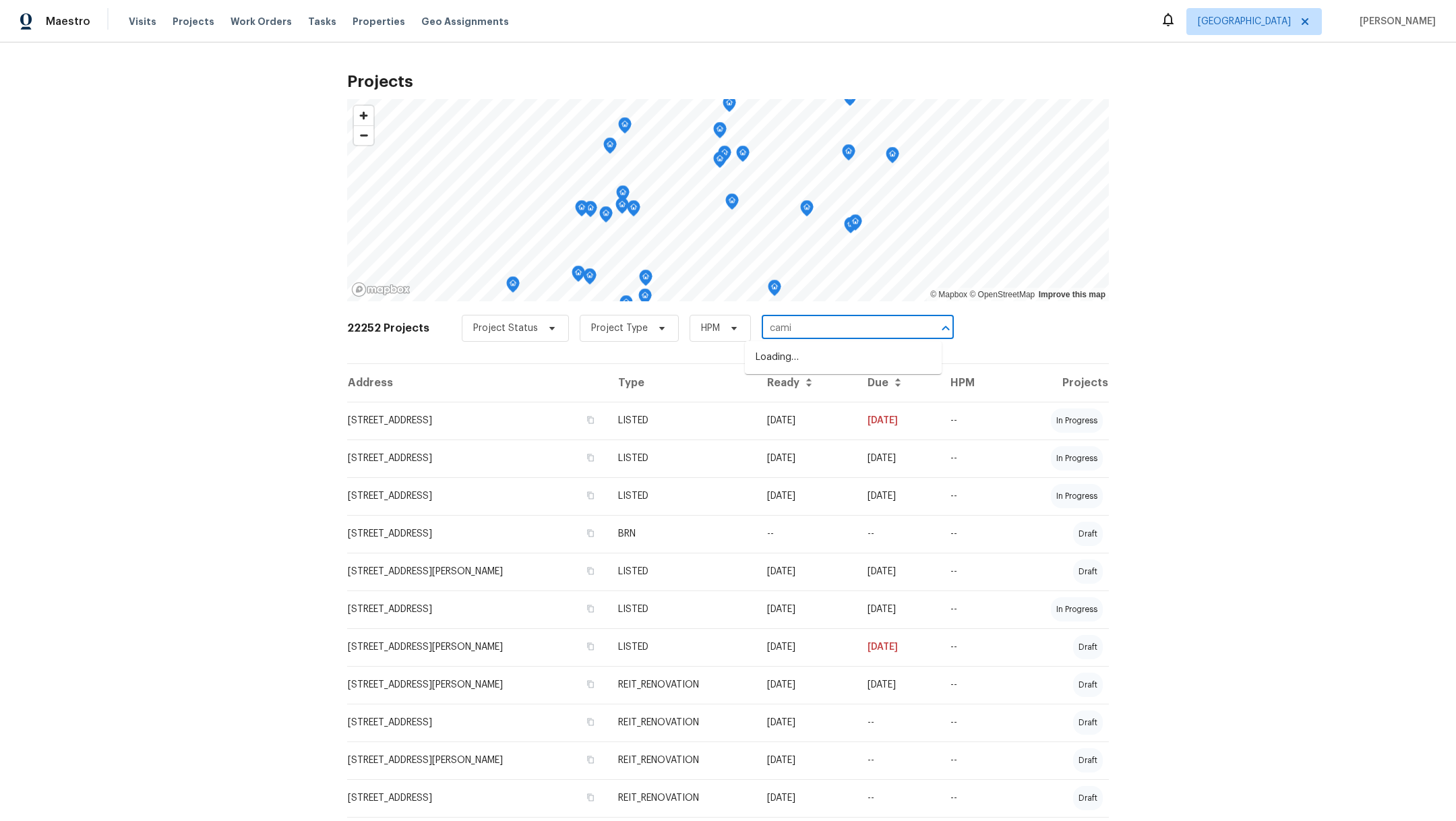
type input "camir"
click at [818, 359] on li "27011 Camirillo Creek Ln, Katy, TX 77494" at bounding box center [843, 357] width 197 height 22
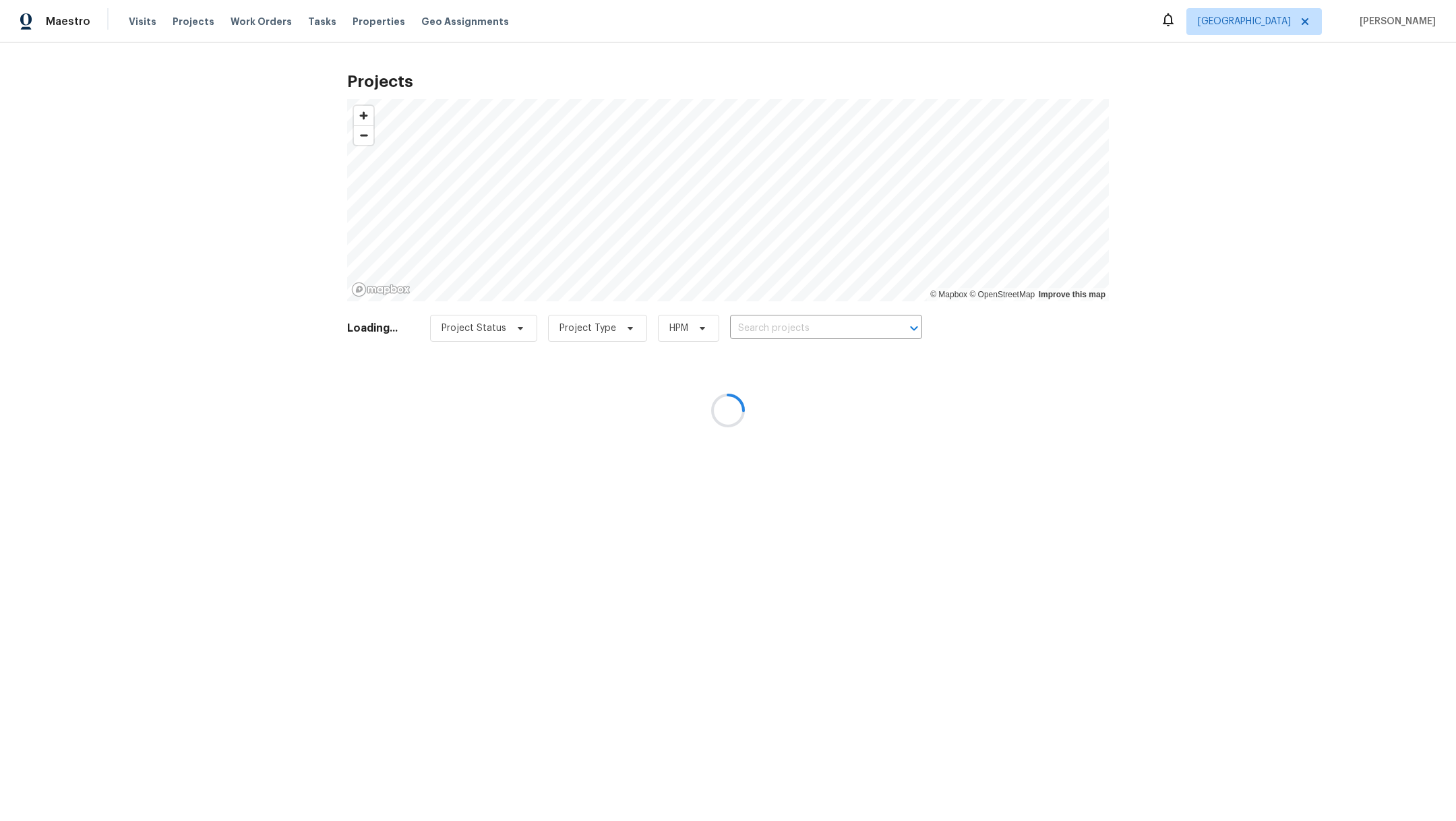
type input "27011 Camirillo Creek Ln, Katy, TX 77494"
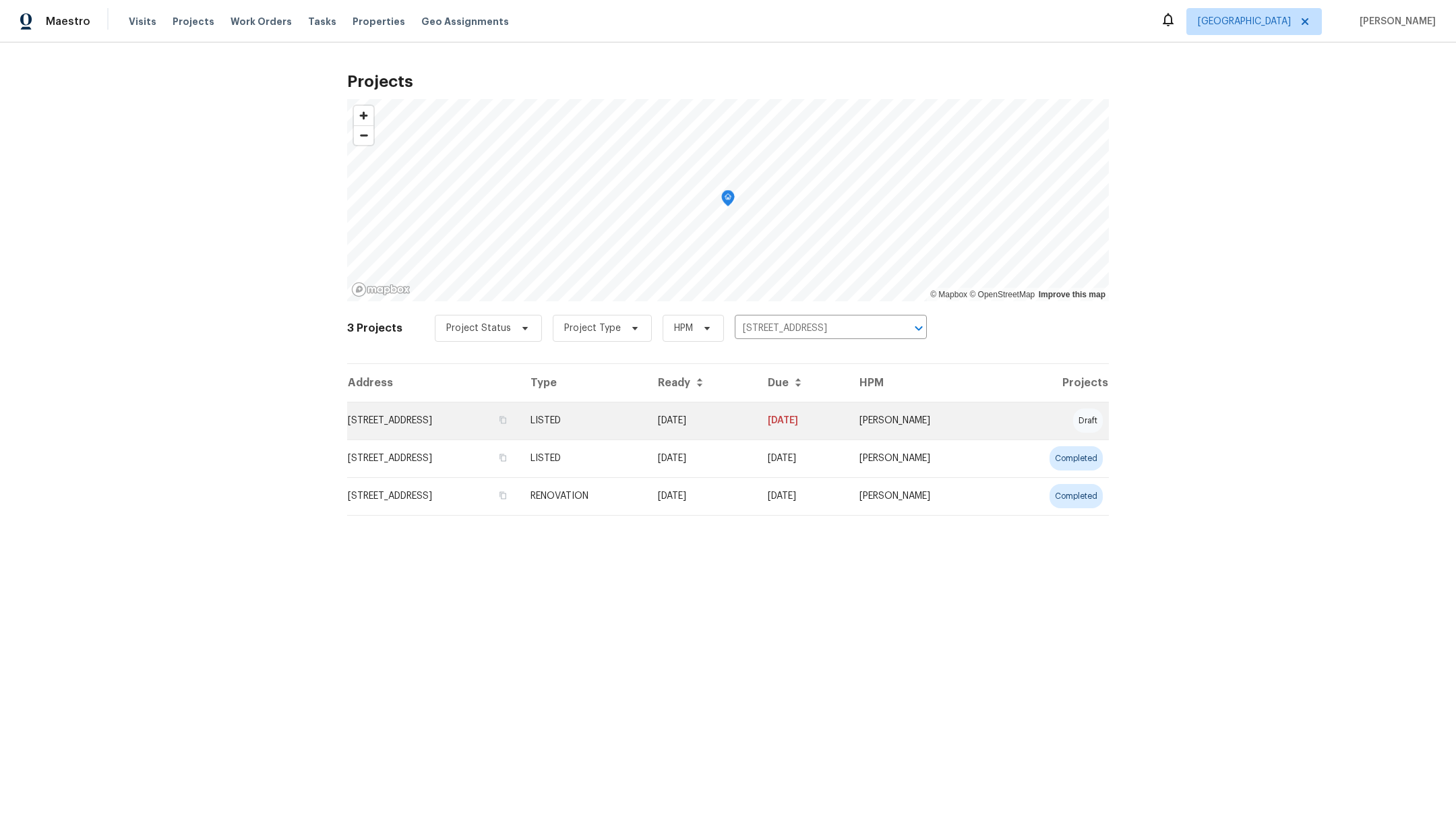
click at [419, 426] on td "27011 Camirillo Creek Ln, Katy, TX 77494" at bounding box center [433, 420] width 172 height 38
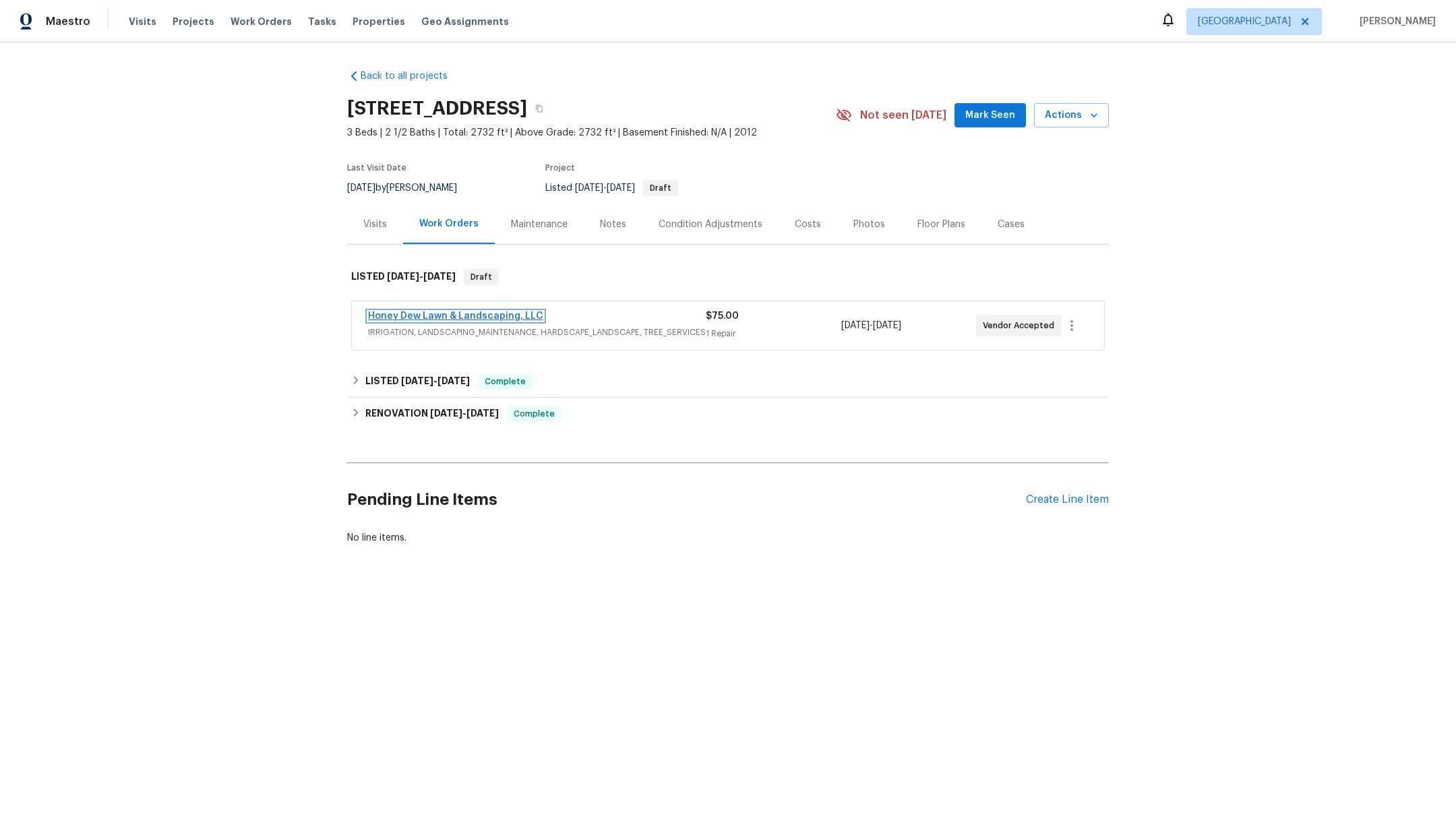
click at [477, 317] on link "Honey Dew Lawn & Landscaping, LLC" at bounding box center [455, 316] width 175 height 10
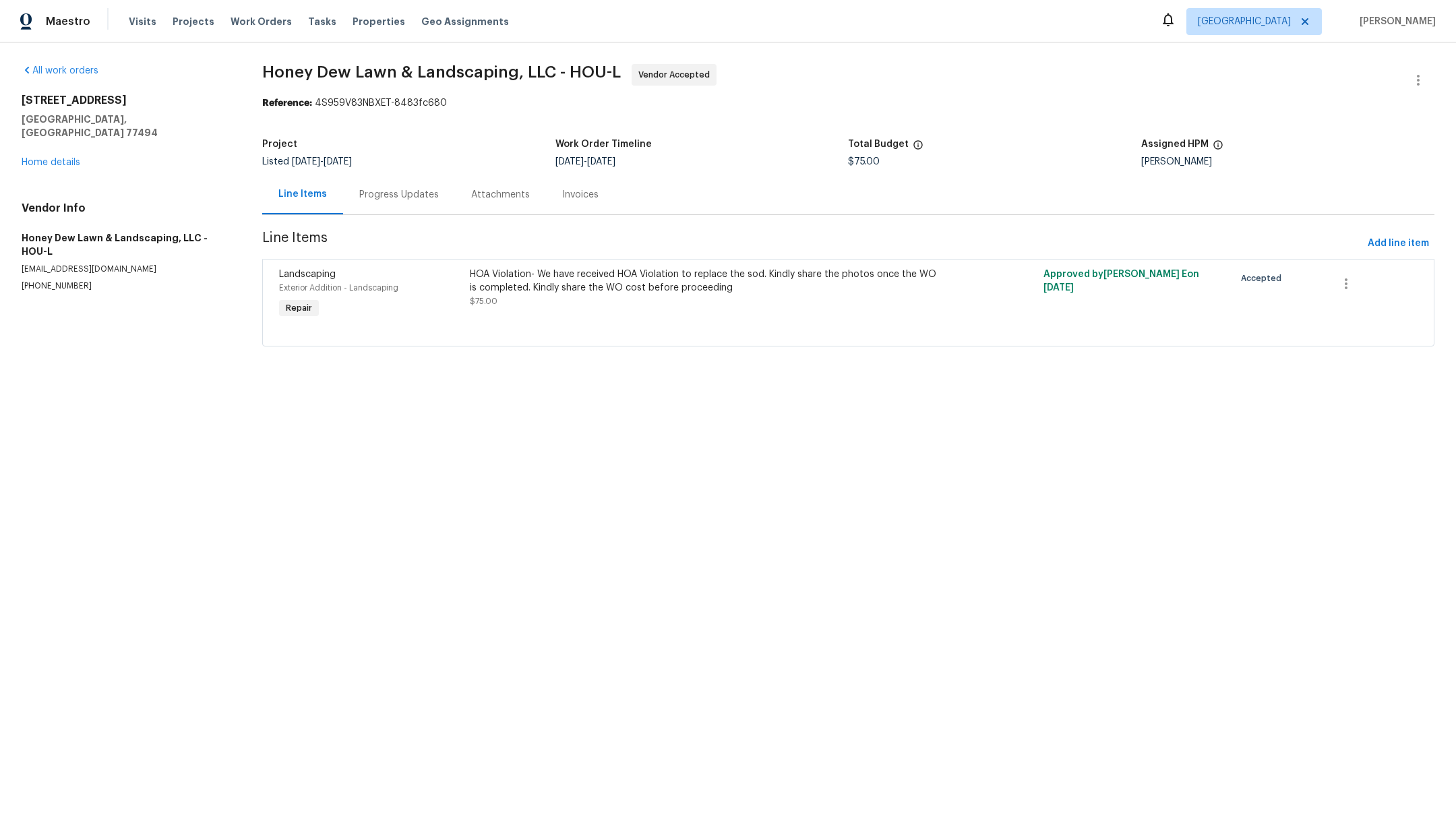
click at [591, 297] on div "HOA Violation- We have received HOA Violation to replace the sod. Kindly share …" at bounding box center [704, 287] width 469 height 40
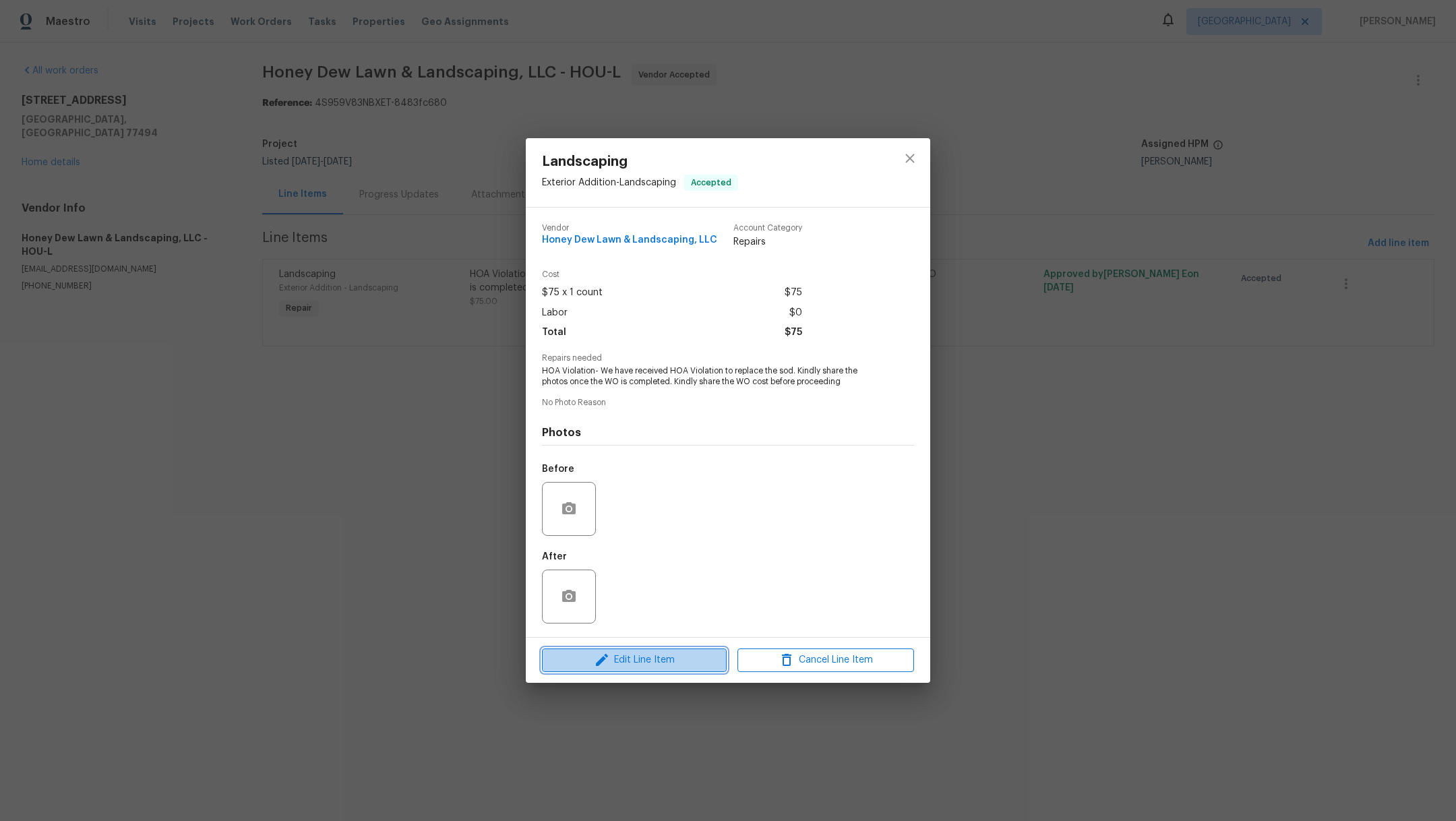
click at [656, 661] on span "Edit Line Item" at bounding box center [633, 660] width 177 height 17
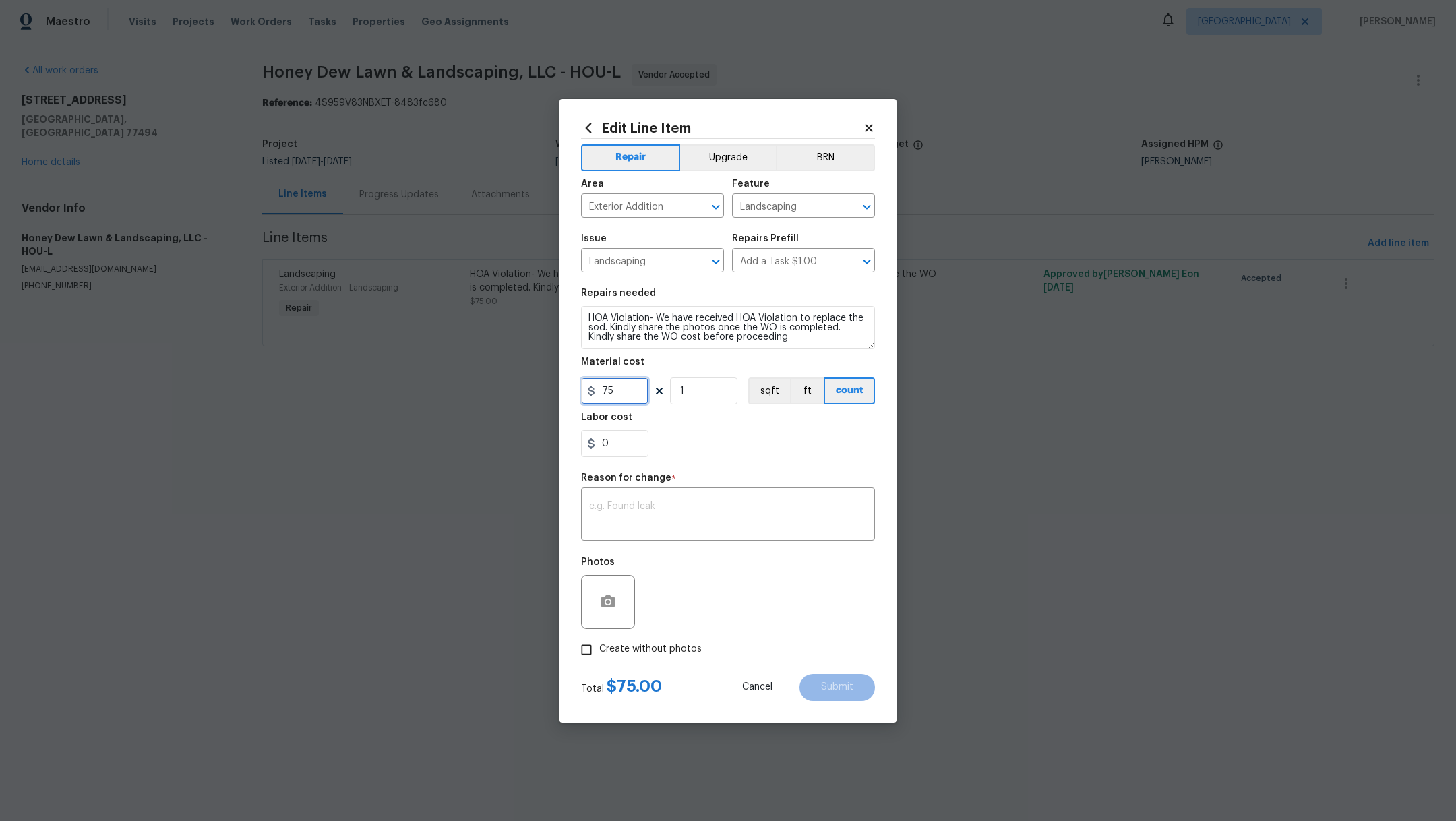
drag, startPoint x: 630, startPoint y: 403, endPoint x: 545, endPoint y: 389, distance: 86.1
click at [545, 389] on div "Edit Line Item Repair Upgrade BRN Area Exterior Addition ​ Feature Landscaping …" at bounding box center [728, 410] width 1456 height 821
type input "1100"
click at [742, 444] on div "0" at bounding box center [728, 443] width 294 height 27
click at [694, 521] on textarea at bounding box center [728, 515] width 278 height 28
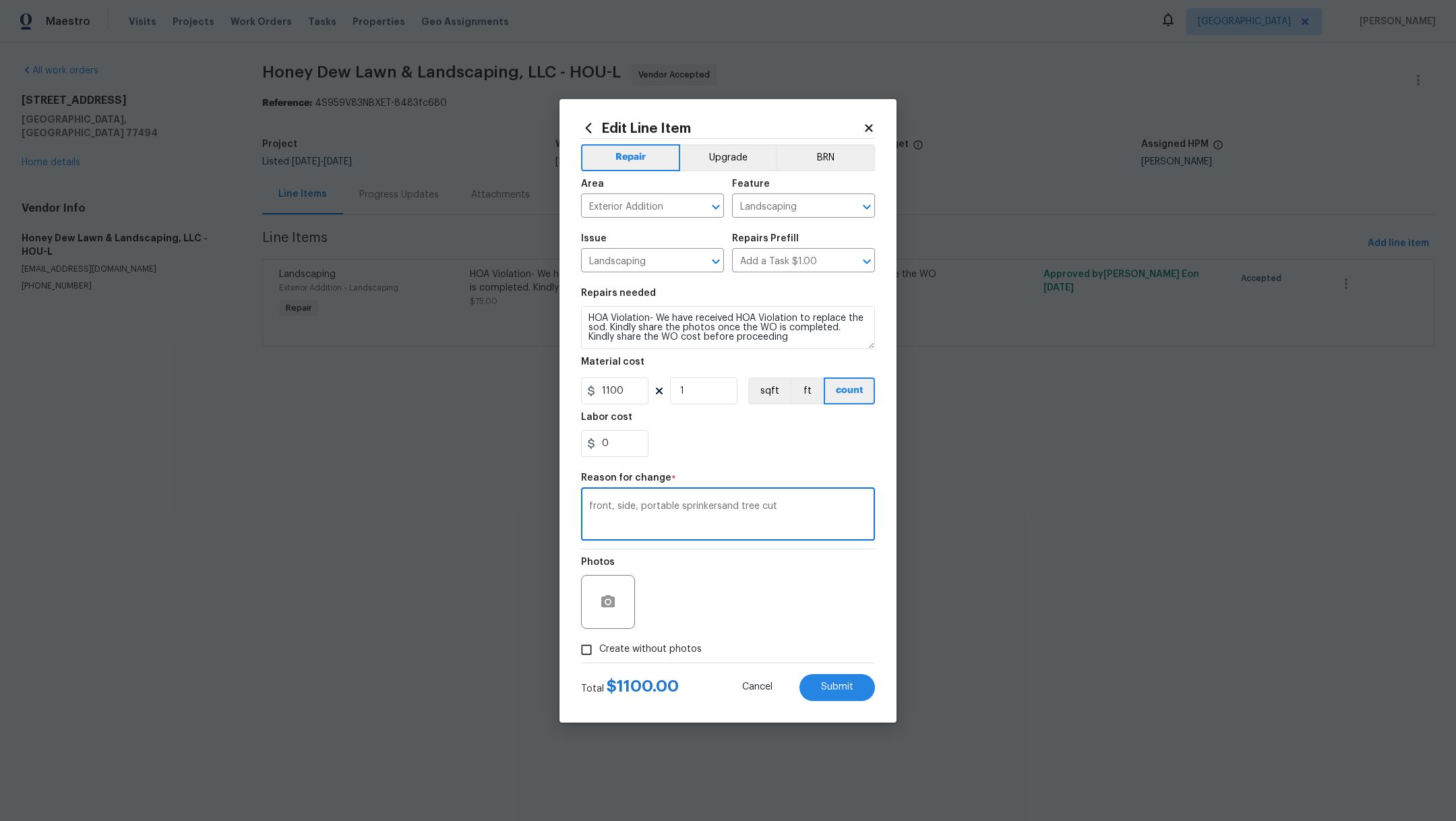
click at [721, 509] on textarea "front, side, portable sprinkersand tree cut" at bounding box center [728, 515] width 278 height 28
click at [748, 580] on div "Photos" at bounding box center [728, 593] width 294 height 88
click at [746, 523] on textarea "front, side, portable sprinkers and tree cut" at bounding box center [728, 515] width 278 height 28
click at [706, 508] on textarea "front, side, portable sprinkers and tree cut" at bounding box center [728, 515] width 278 height 28
type textarea "front, side, portable sprinklers and tree cut"
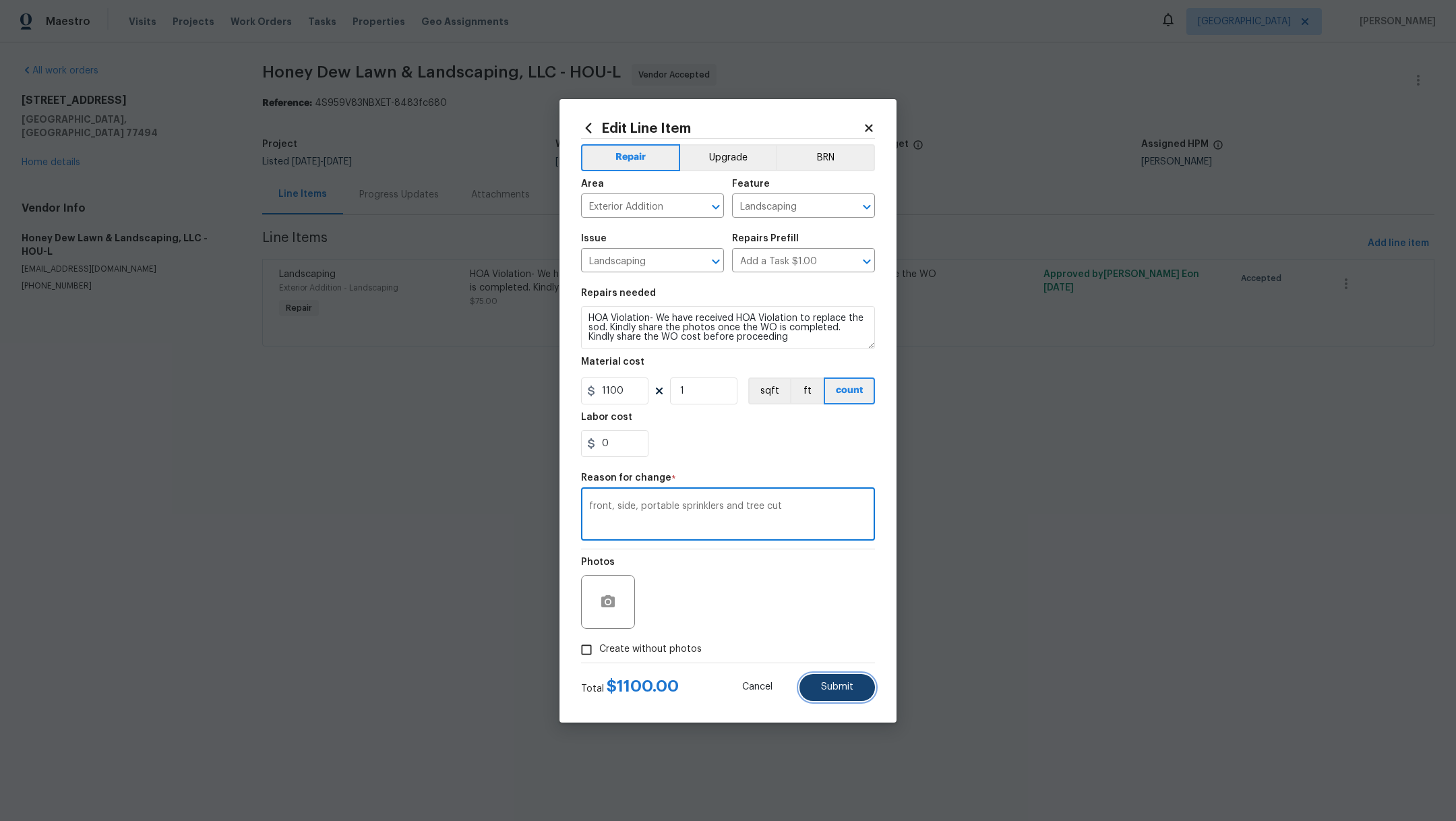
click at [823, 696] on button "Submit" at bounding box center [836, 687] width 75 height 27
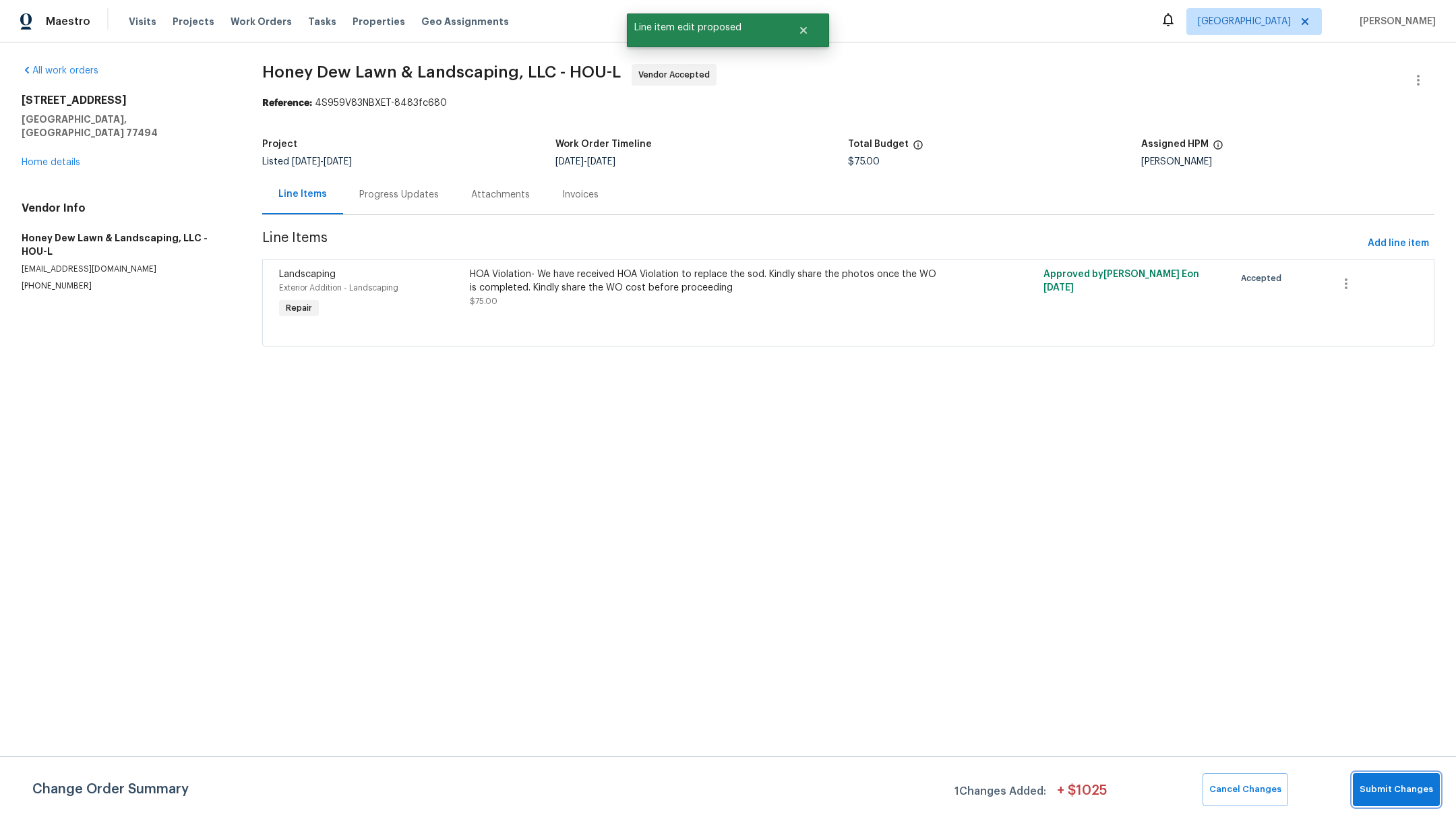
click at [1365, 790] on span "Submit Changes" at bounding box center [1396, 789] width 73 height 15
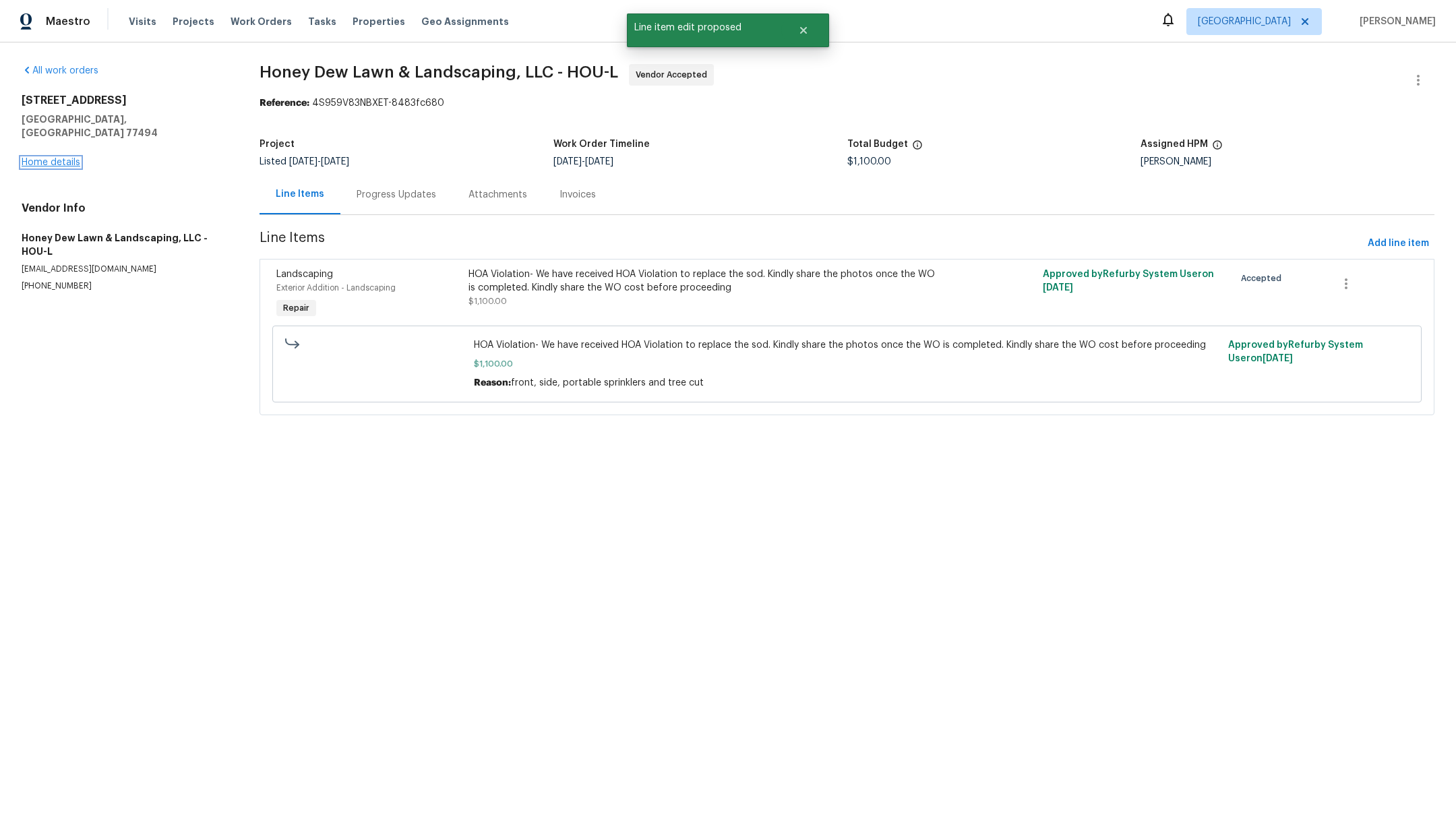
click at [42, 158] on link "Home details" at bounding box center [51, 163] width 59 height 10
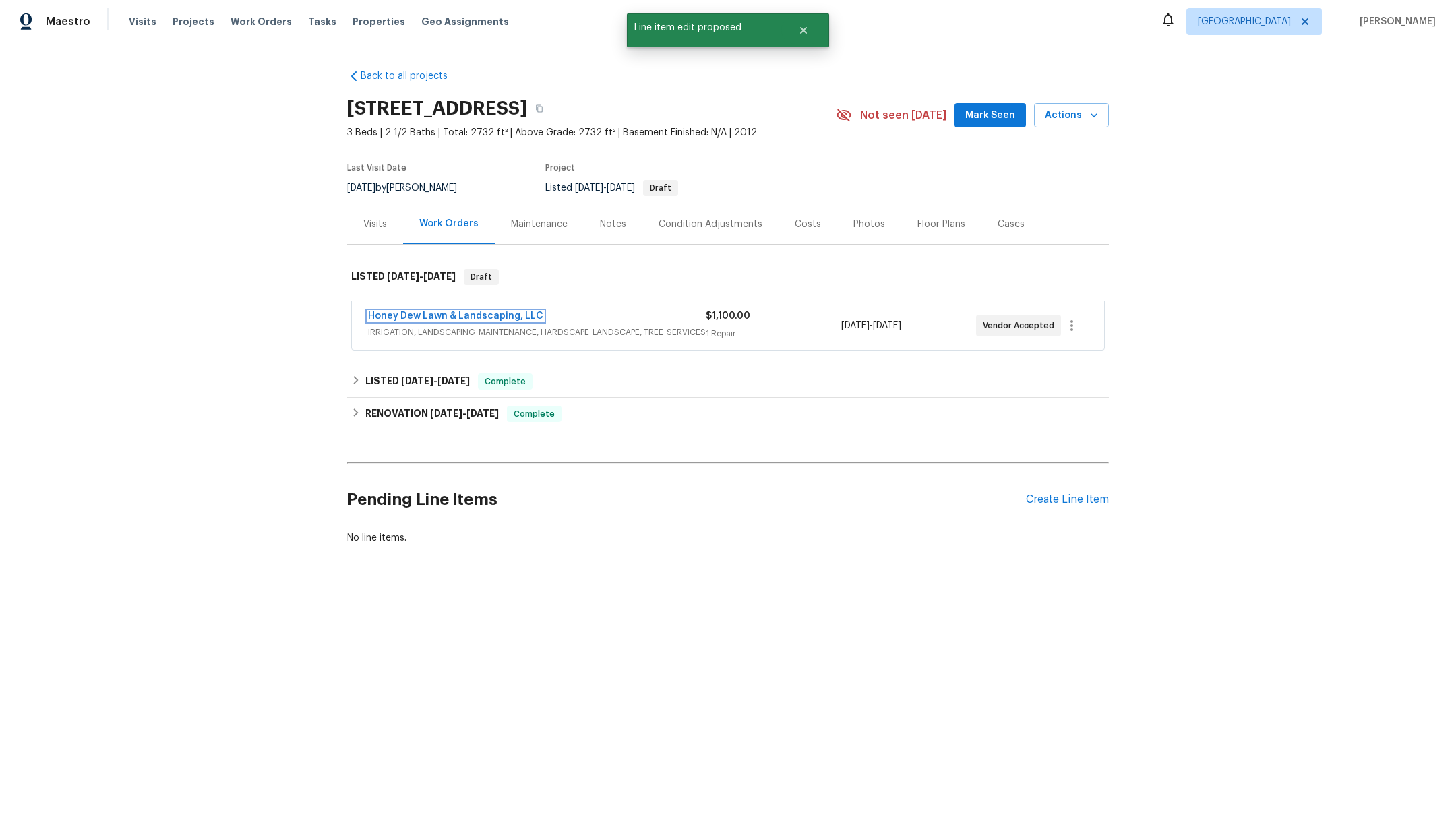
click at [494, 312] on link "Honey Dew Lawn & Landscaping, LLC" at bounding box center [455, 316] width 175 height 10
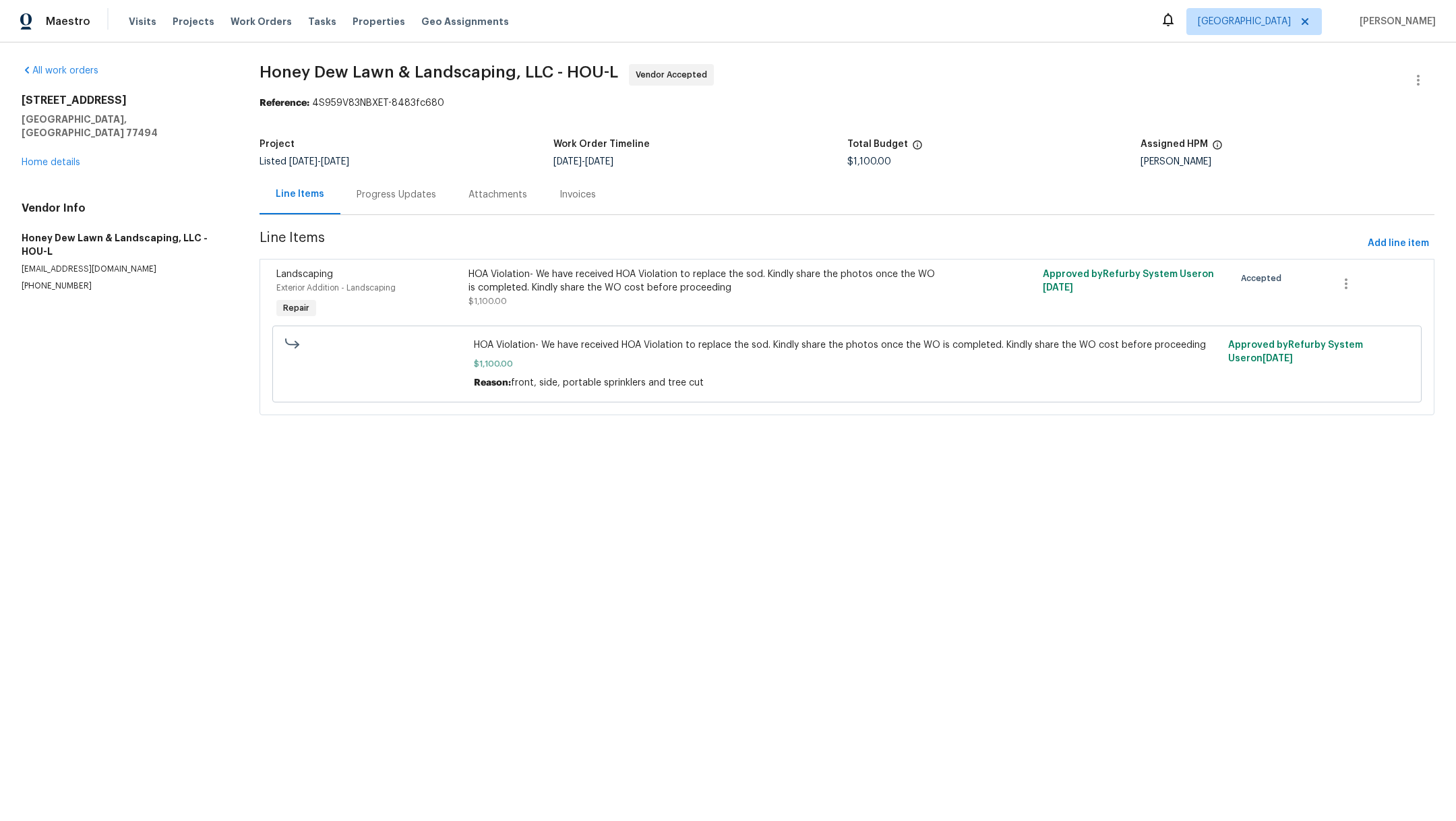
click at [406, 199] on div "Progress Updates" at bounding box center [396, 195] width 80 height 13
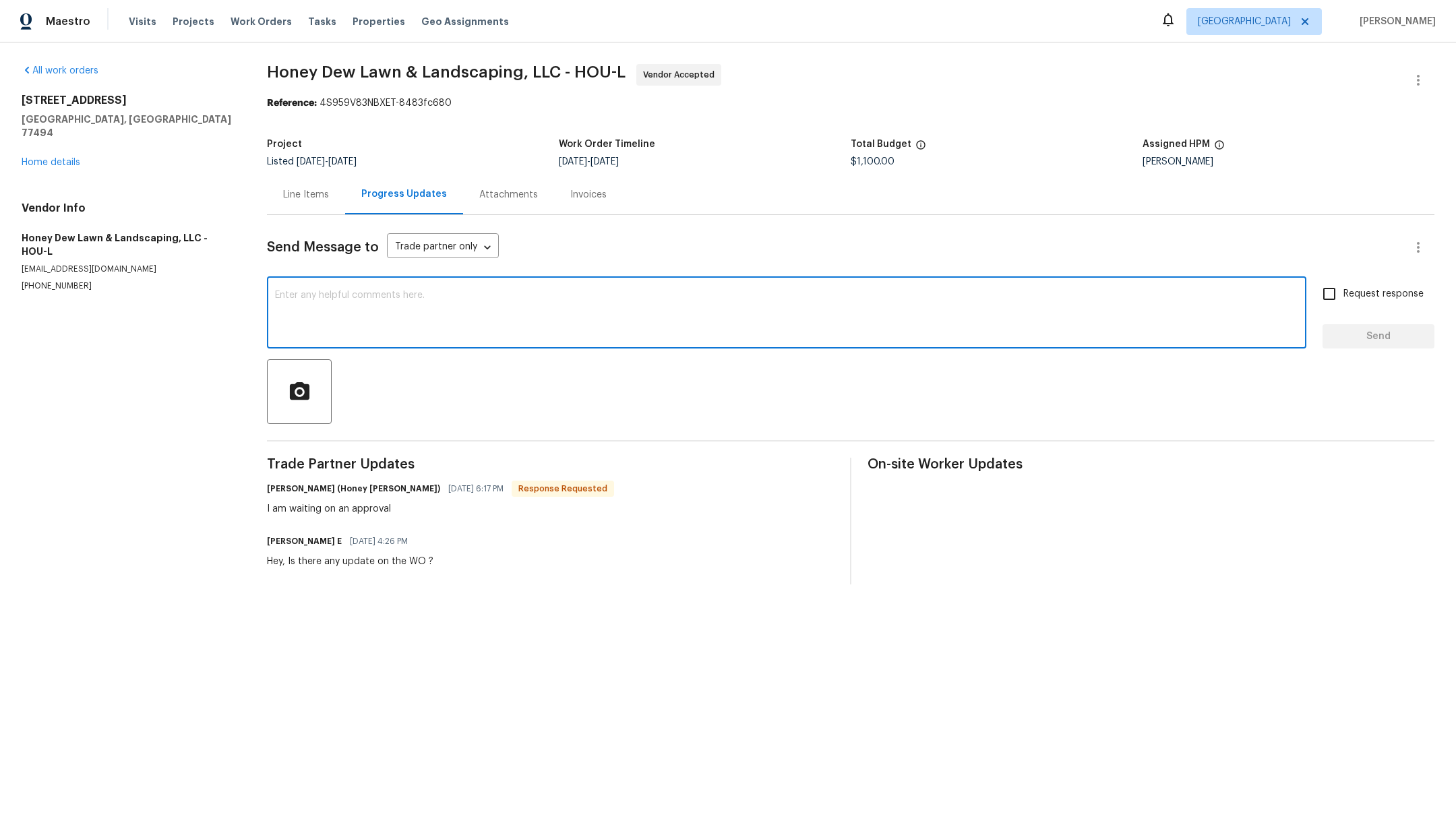
click at [513, 300] on textarea at bounding box center [787, 314] width 1023 height 47
click at [519, 321] on textarea at bounding box center [787, 314] width 1023 height 47
type textarea "s"
type textarea "approved"
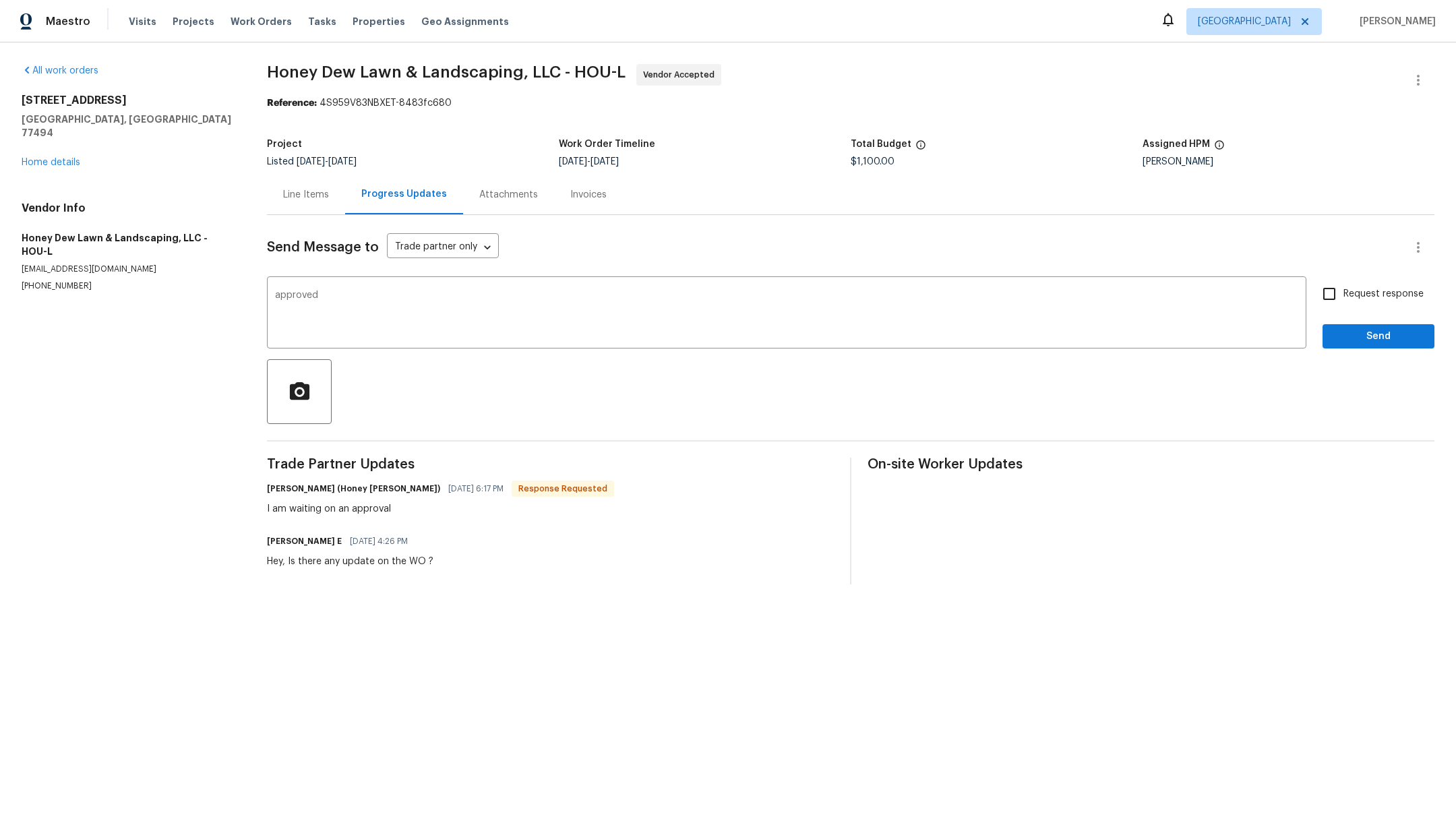
click at [1355, 287] on span "Request response" at bounding box center [1383, 294] width 80 height 14
click at [1343, 287] on input "Request response" at bounding box center [1329, 294] width 28 height 28
checkbox input "true"
click at [1355, 354] on div "Send Message to Trade partner only Trade partner only ​ approved x ​ Request re…" at bounding box center [850, 399] width 1167 height 369
click at [1355, 344] on button "Send" at bounding box center [1378, 336] width 112 height 25
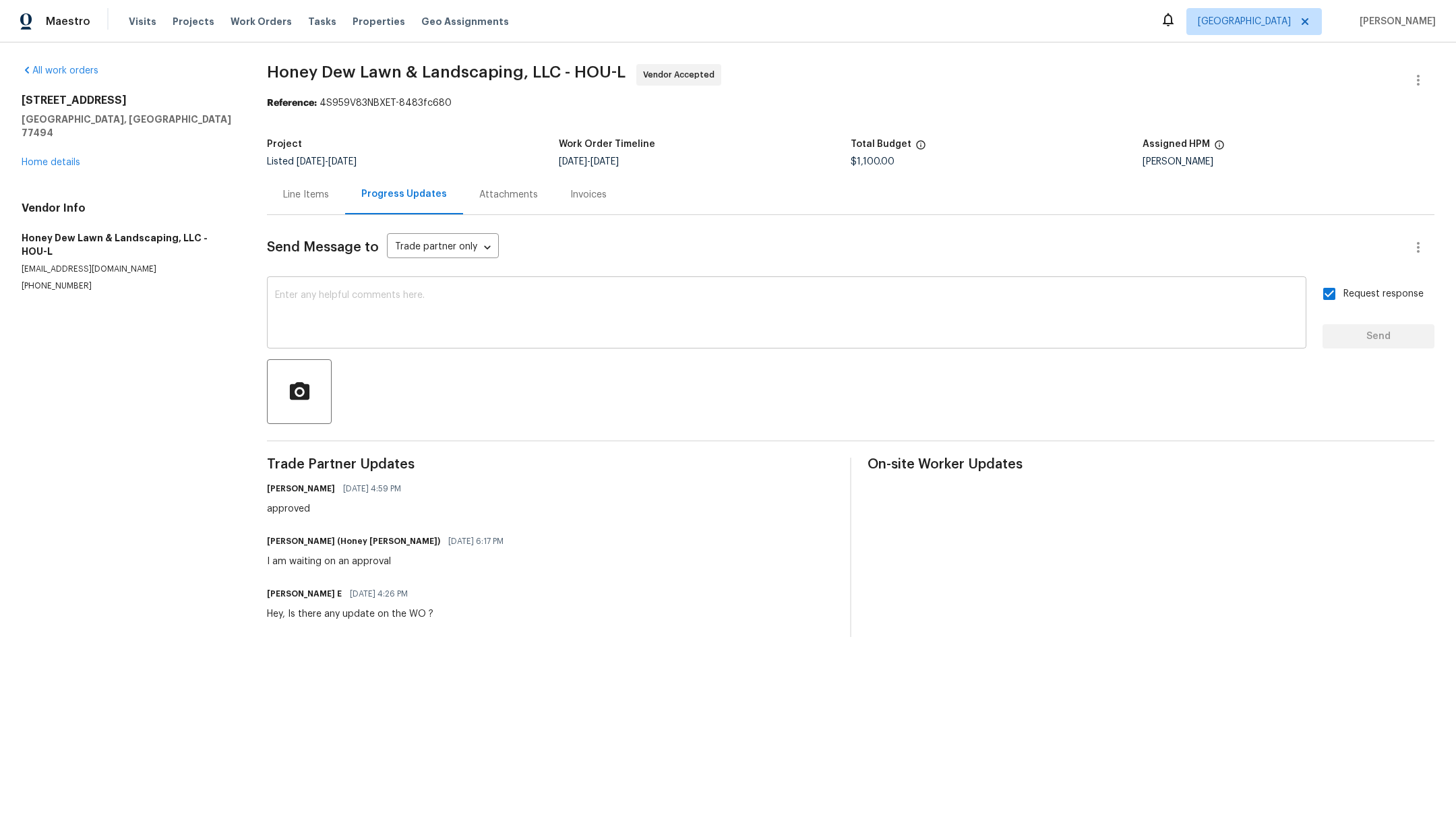
drag, startPoint x: 1355, startPoint y: 344, endPoint x: 1123, endPoint y: 296, distance: 236.9
click at [1355, 344] on div "Request response Send" at bounding box center [1378, 314] width 112 height 69
click at [56, 158] on link "Home details" at bounding box center [51, 163] width 59 height 10
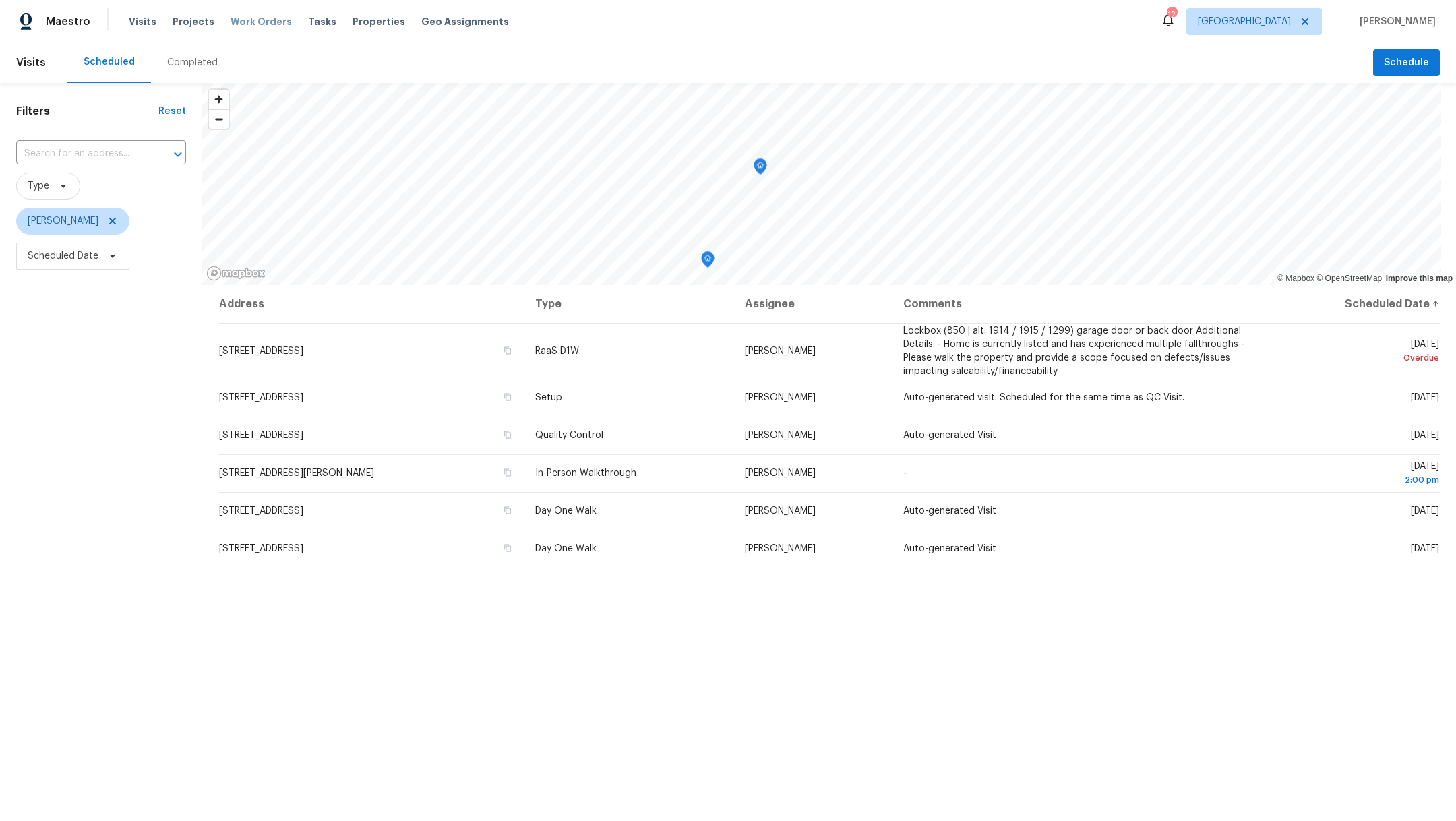
click at [243, 23] on span "Work Orders" at bounding box center [261, 21] width 62 height 13
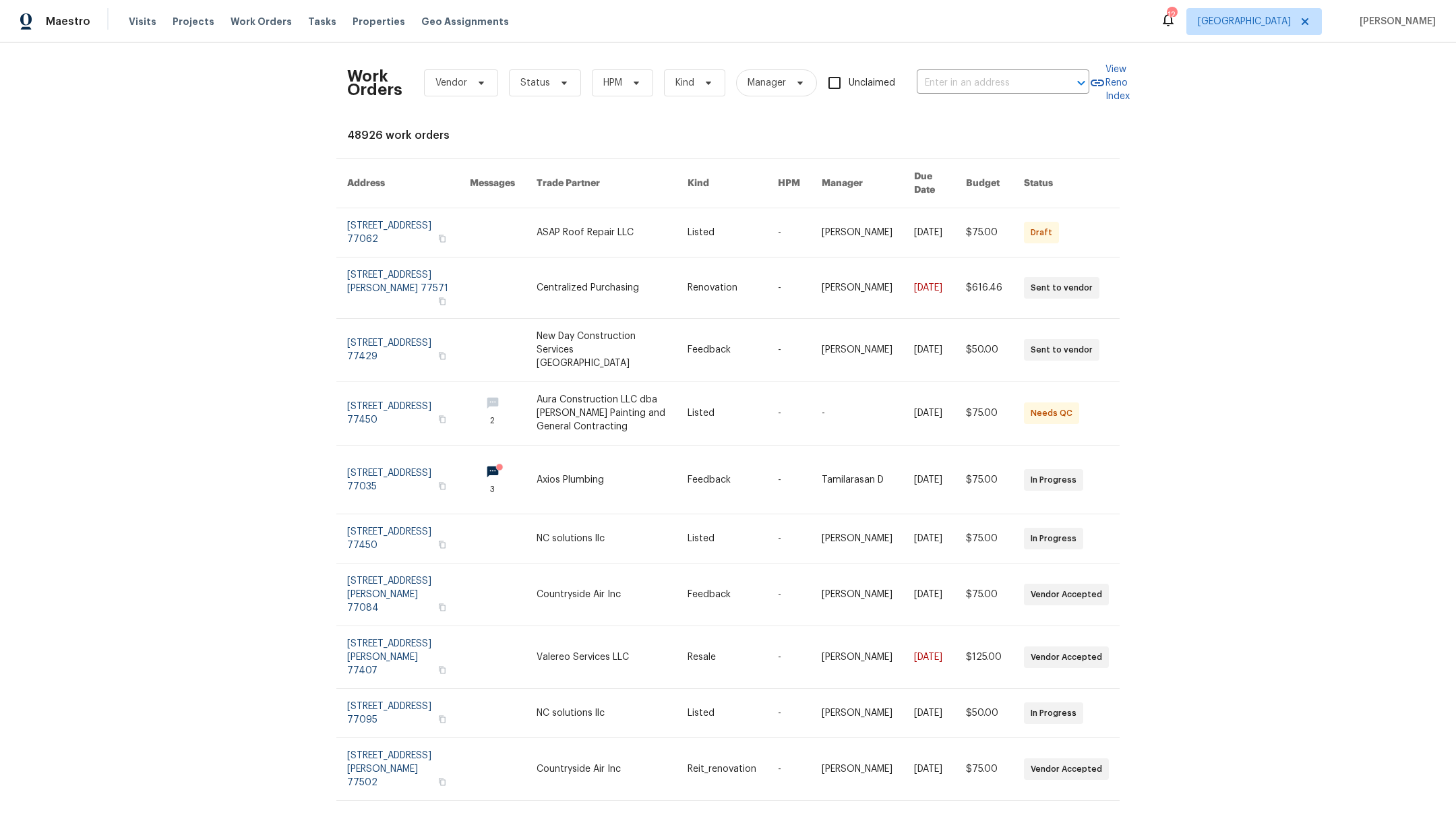
scroll to position [35, 0]
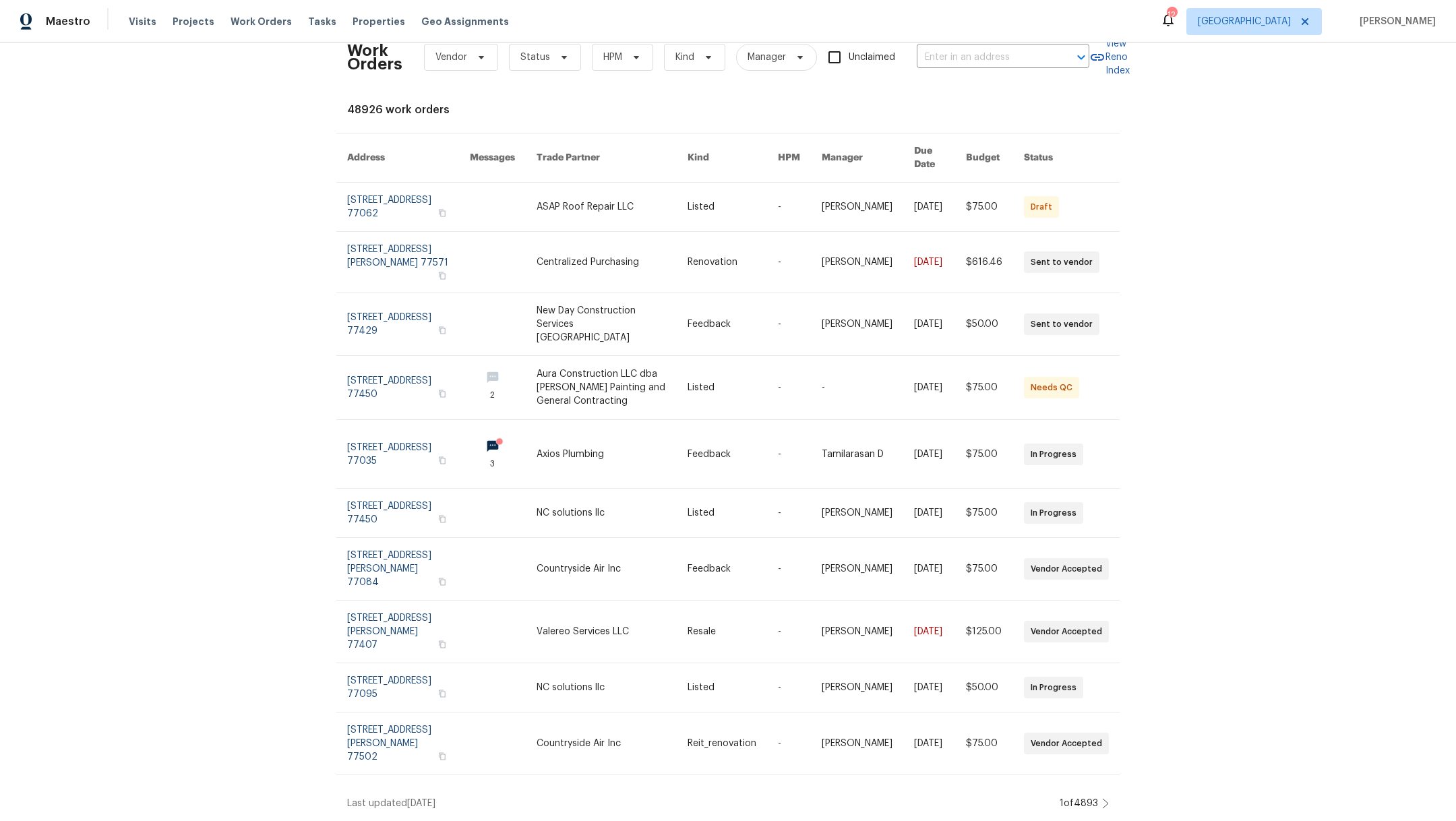
click at [1102, 797] on icon at bounding box center [1105, 803] width 7 height 11
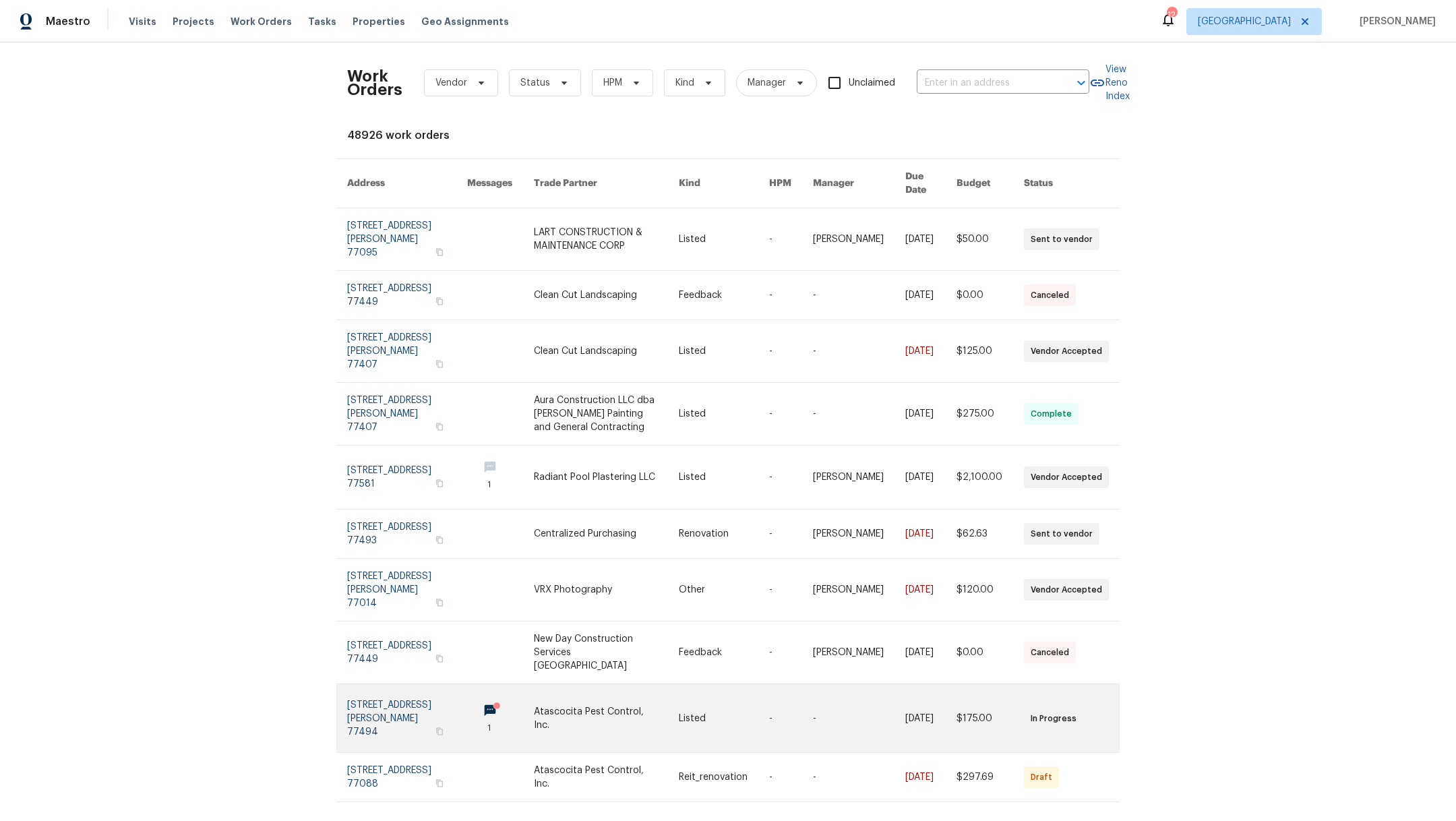
click at [600, 737] on link at bounding box center [606, 718] width 145 height 68
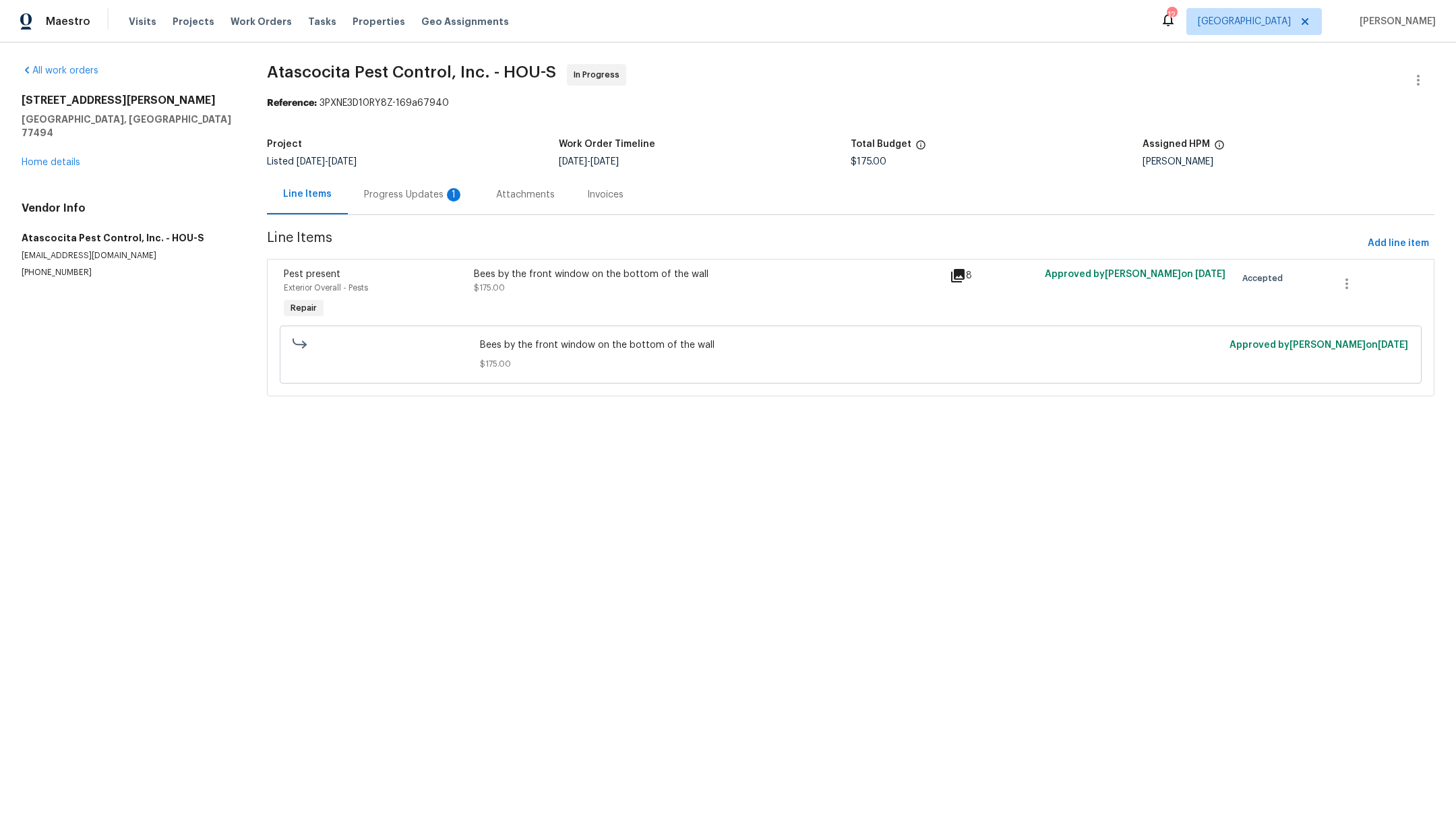
click at [406, 199] on div "Progress Updates 1" at bounding box center [414, 195] width 100 height 13
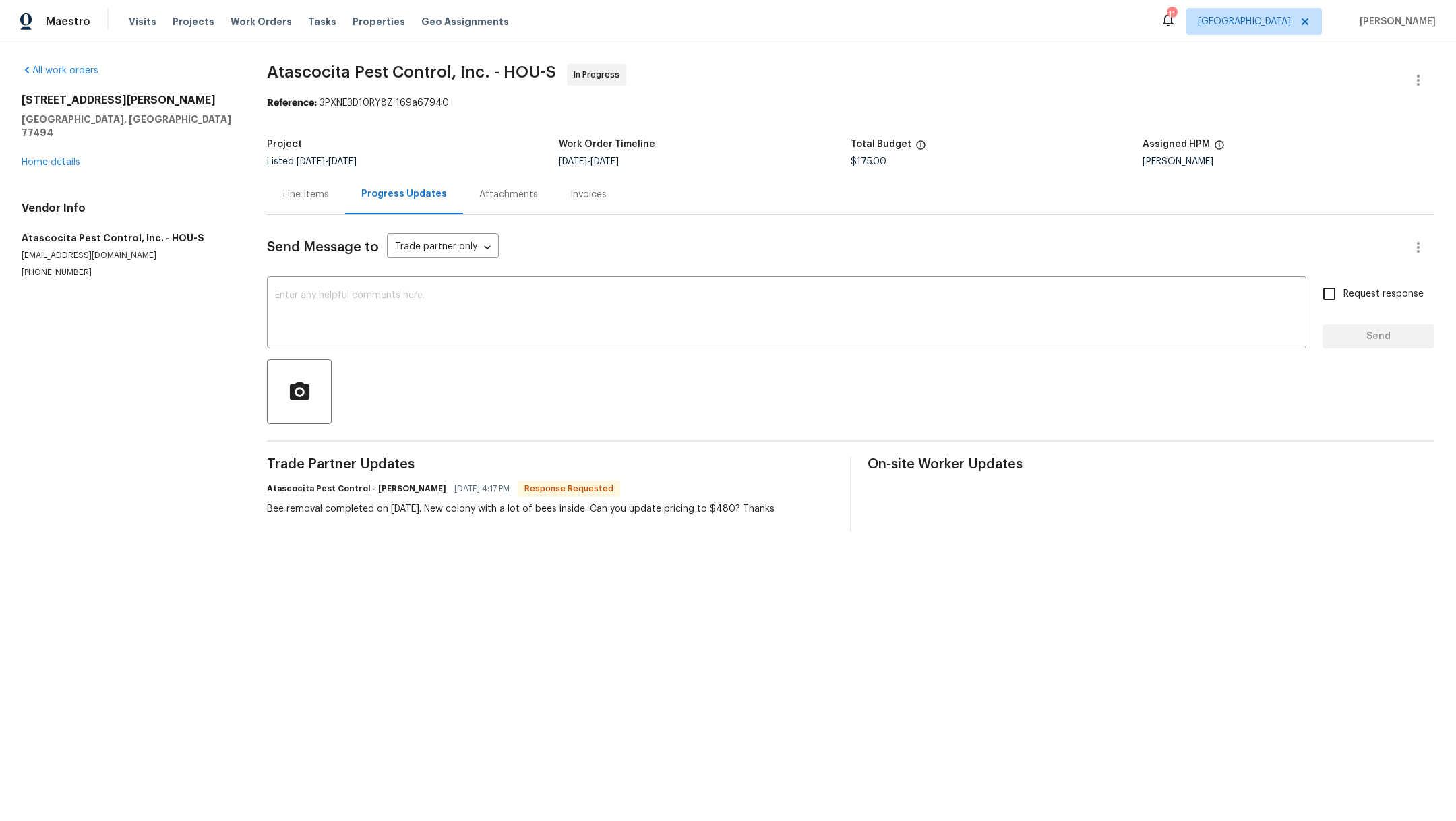
click at [305, 197] on div "Line Items" at bounding box center [306, 195] width 46 height 13
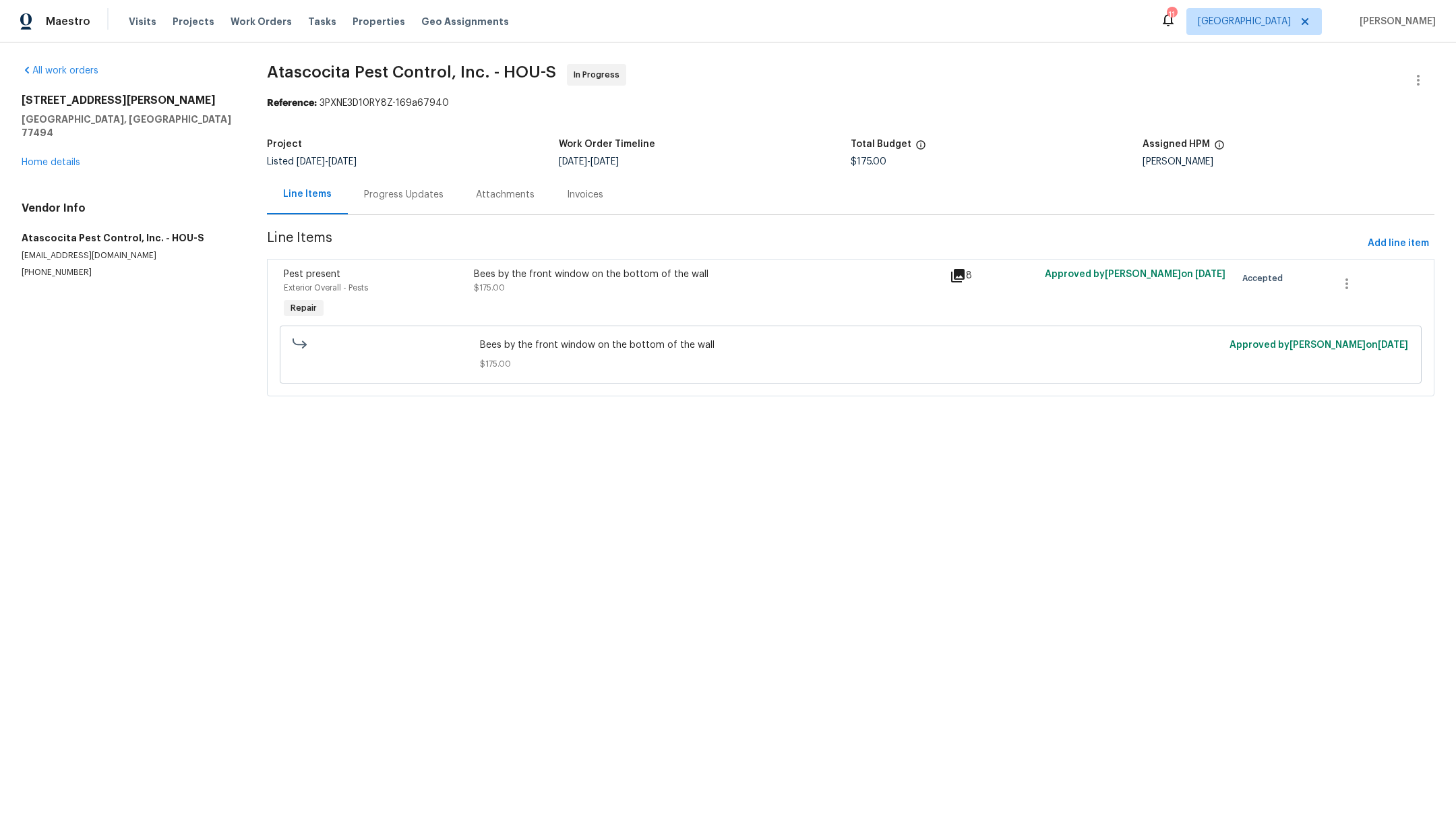
click at [527, 280] on div "Bees by the front window on the bottom of the wall $175.00" at bounding box center [708, 280] width 468 height 27
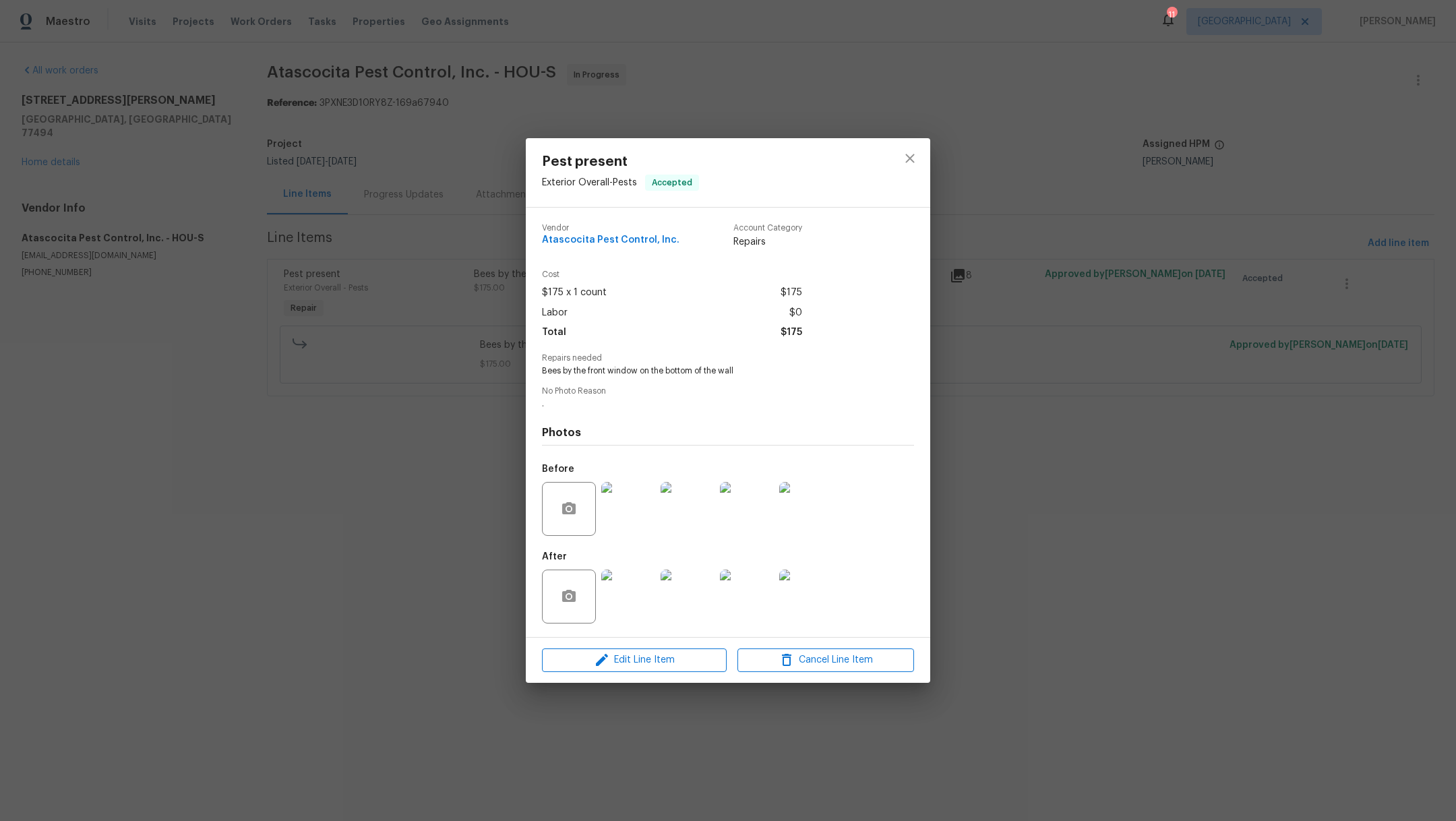
click at [629, 514] on img at bounding box center [628, 509] width 54 height 54
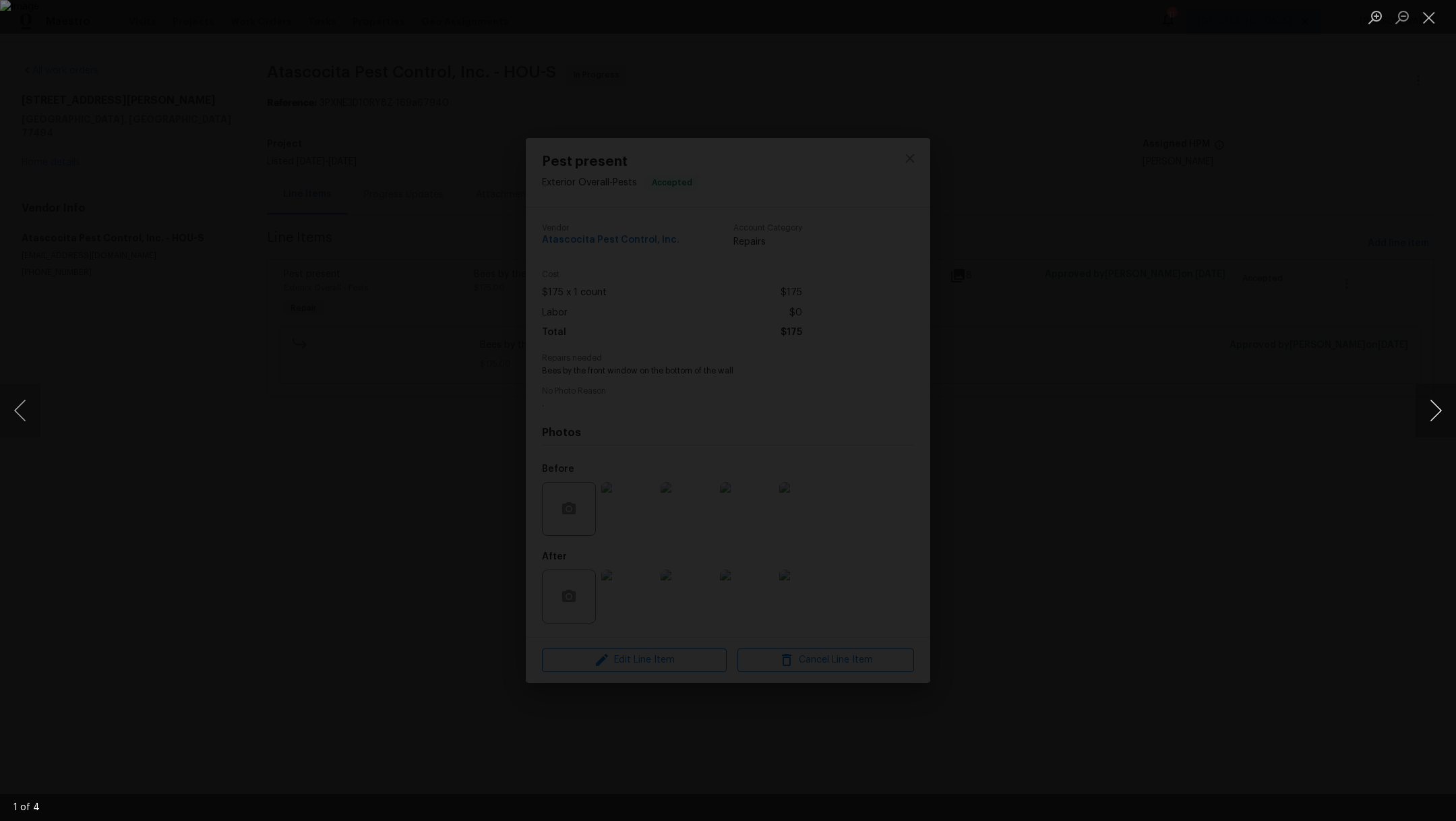
click at [1441, 418] on button "Next image" at bounding box center [1435, 410] width 40 height 54
click at [1430, 12] on button "Close lightbox" at bounding box center [1428, 17] width 27 height 24
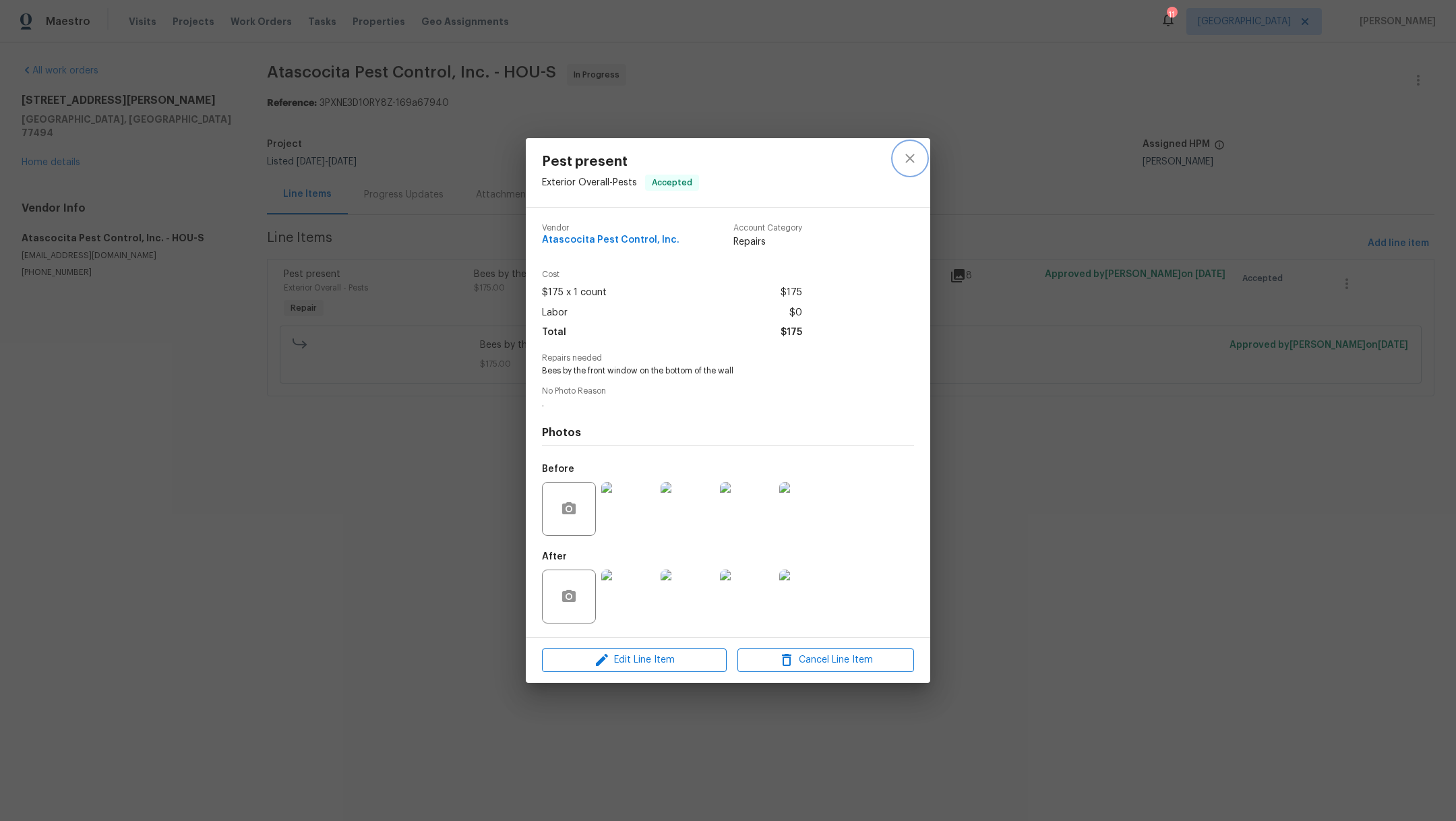
click at [908, 156] on icon "close" at bounding box center [909, 159] width 9 height 9
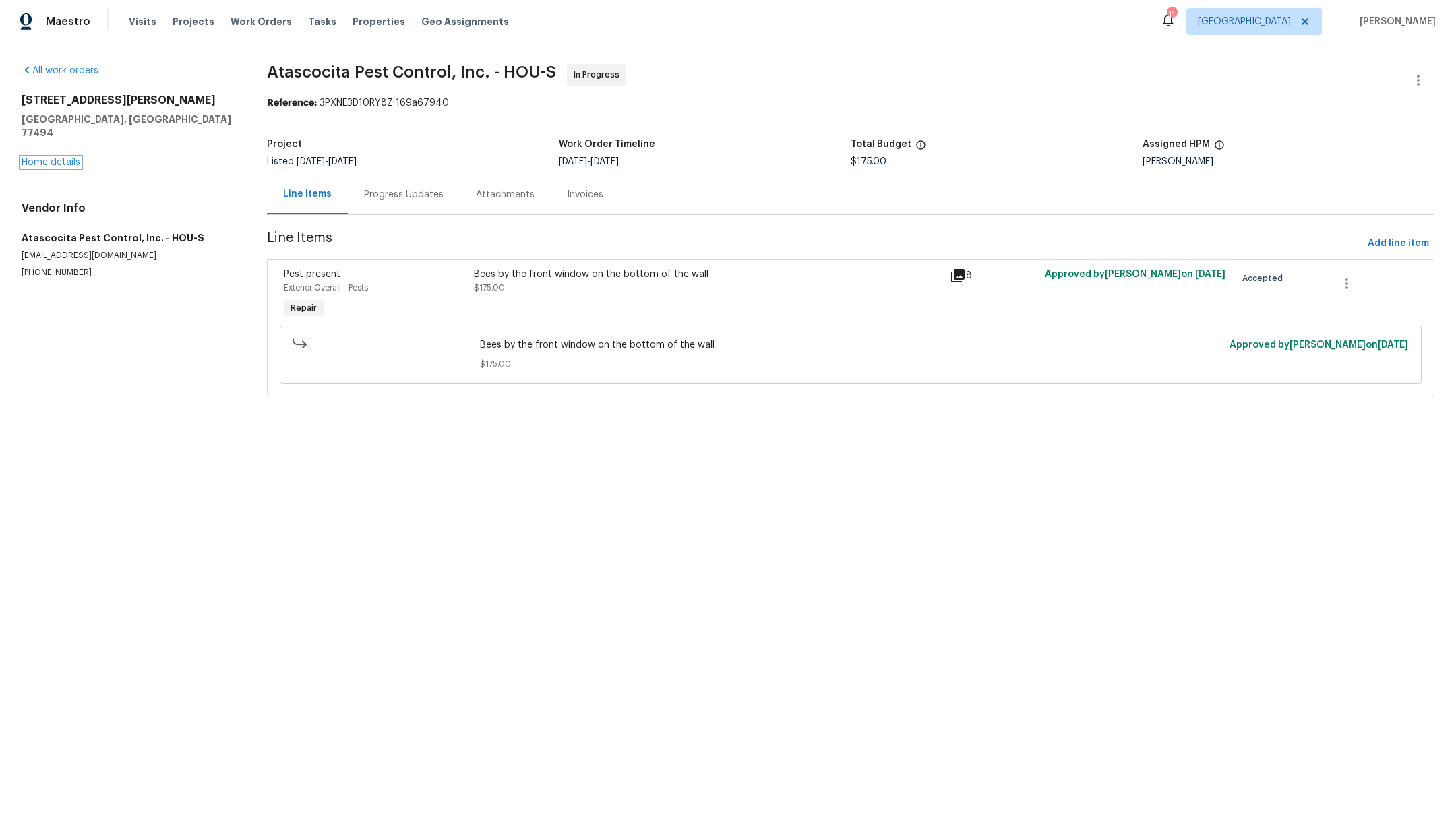
click at [63, 158] on link "Home details" at bounding box center [51, 163] width 59 height 10
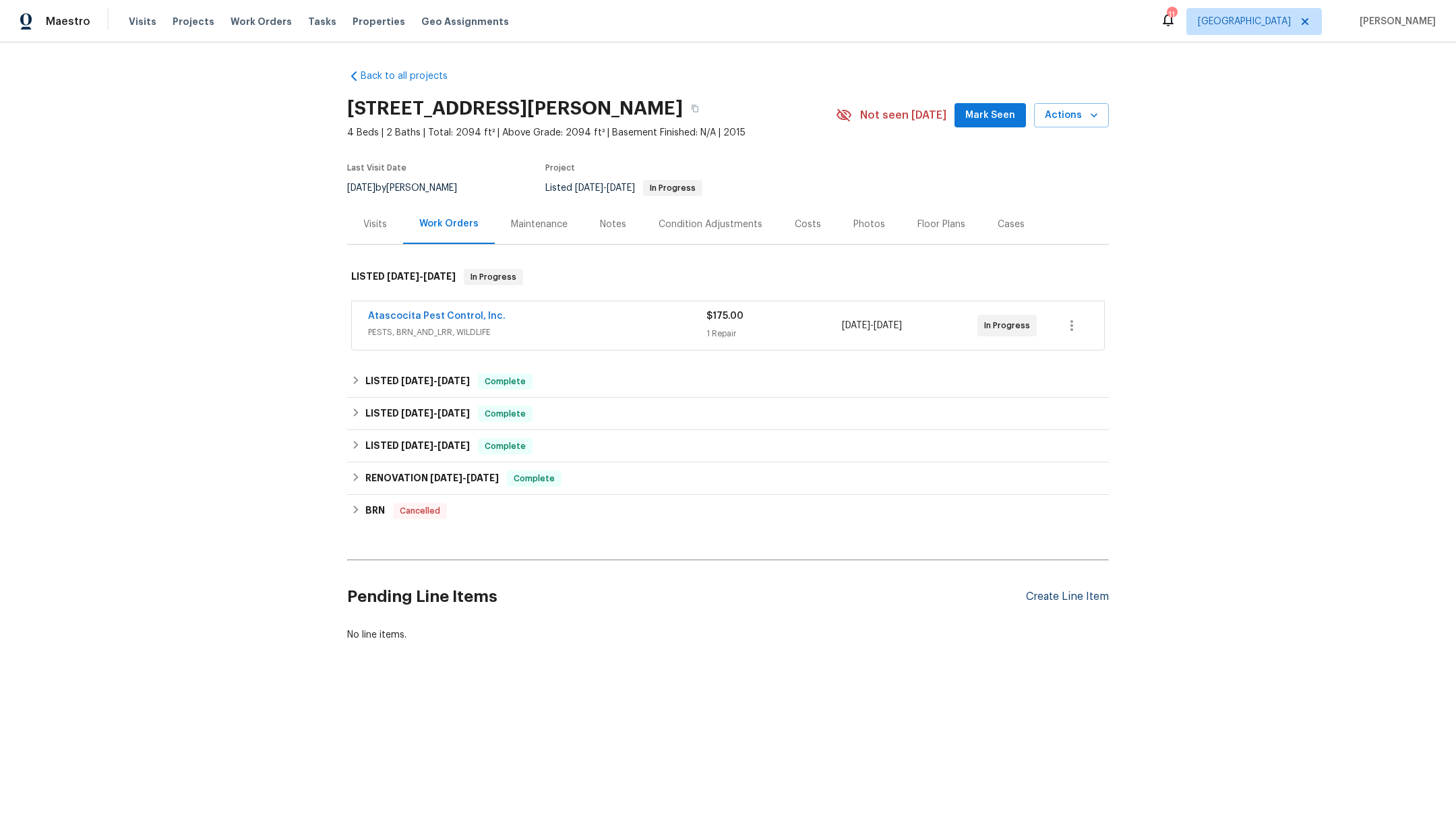
click at [1045, 595] on div "Create Line Item" at bounding box center [1068, 597] width 83 height 12
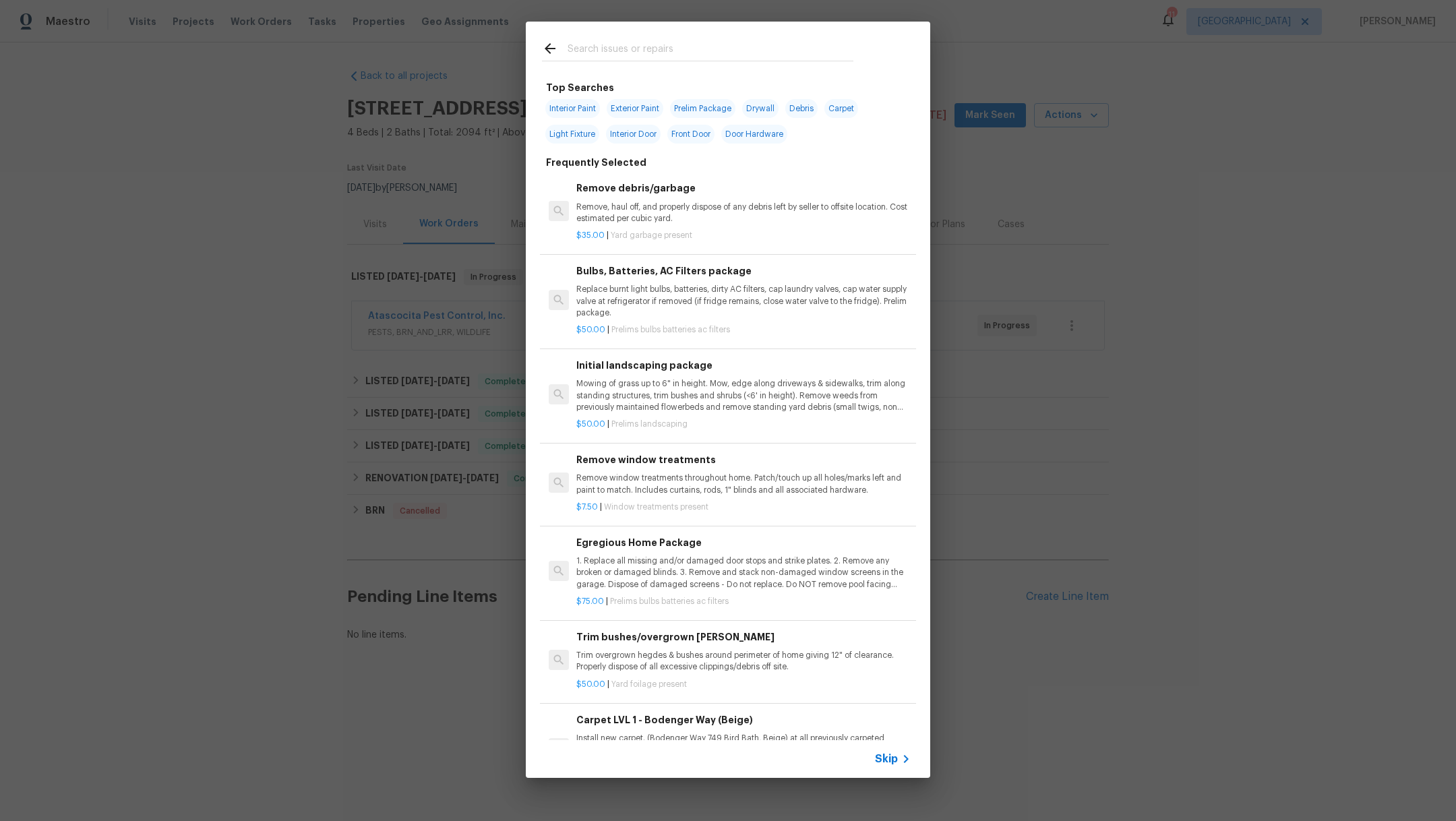
click at [656, 44] on input "text" at bounding box center [710, 50] width 286 height 20
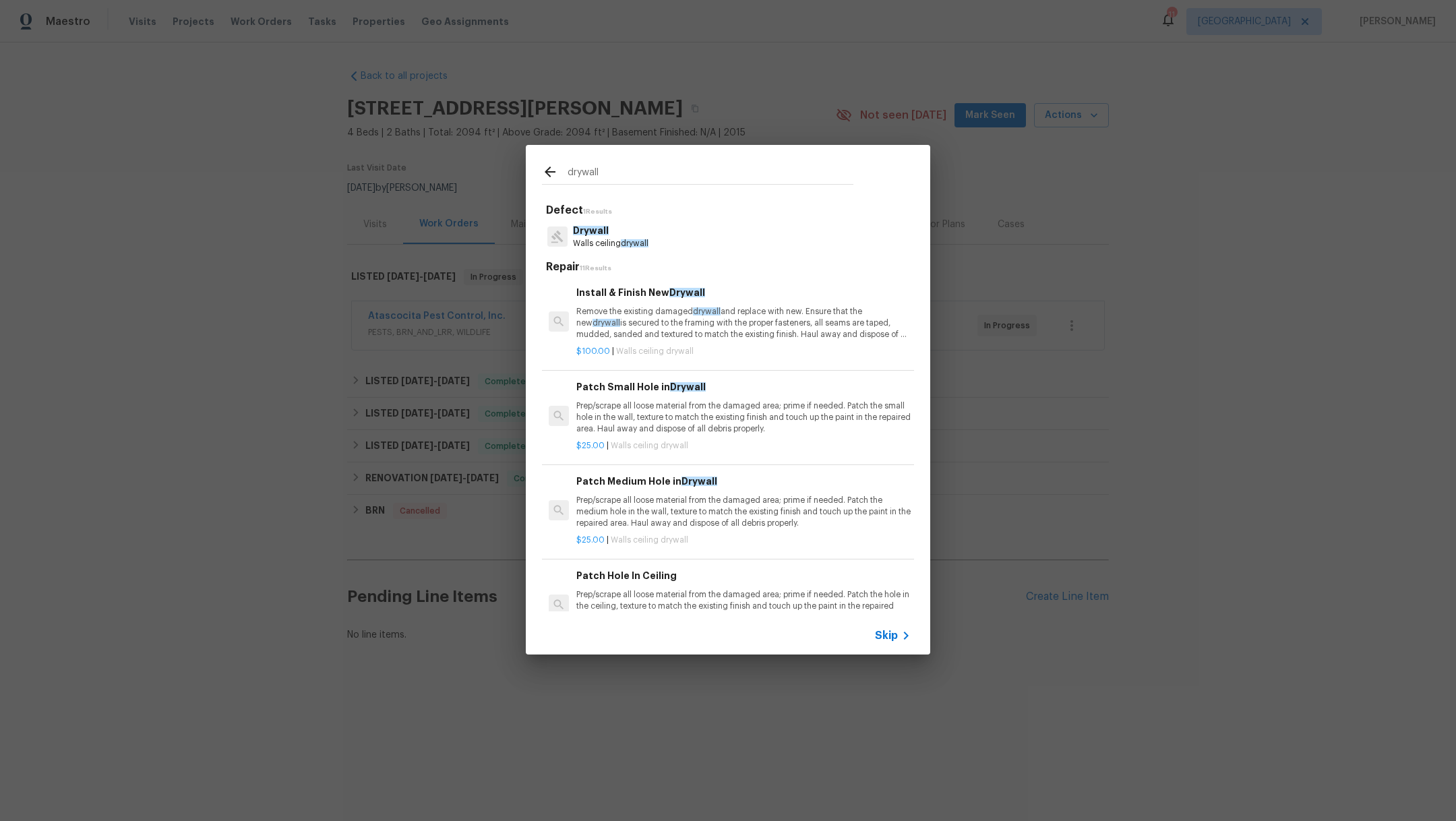
type input "drywall"
click at [692, 235] on div "Drywall Walls ceiling drywall" at bounding box center [728, 236] width 372 height 37
click at [614, 241] on p "Walls ceiling drywall" at bounding box center [610, 244] width 75 height 12
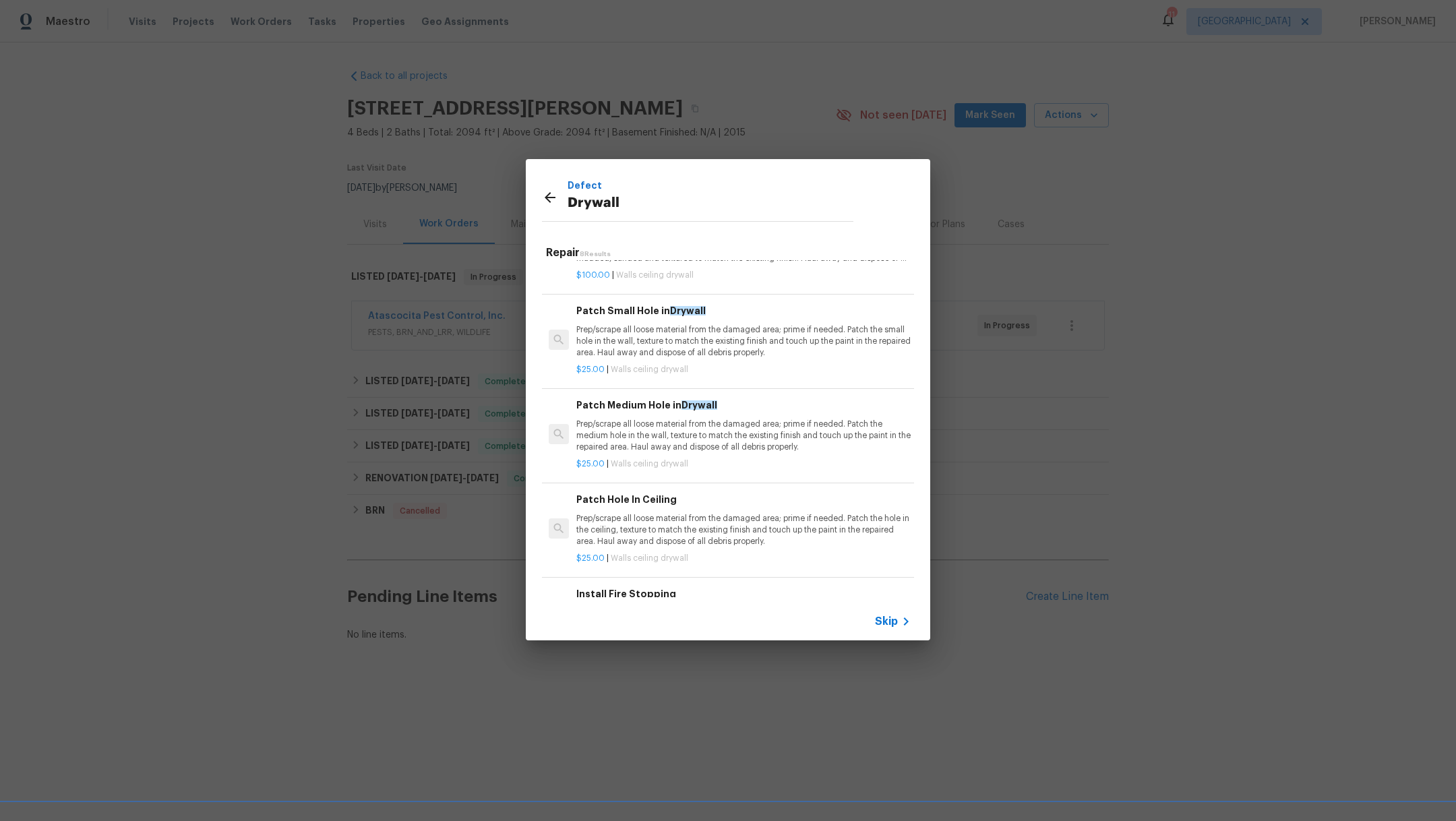
scroll to position [53, 0]
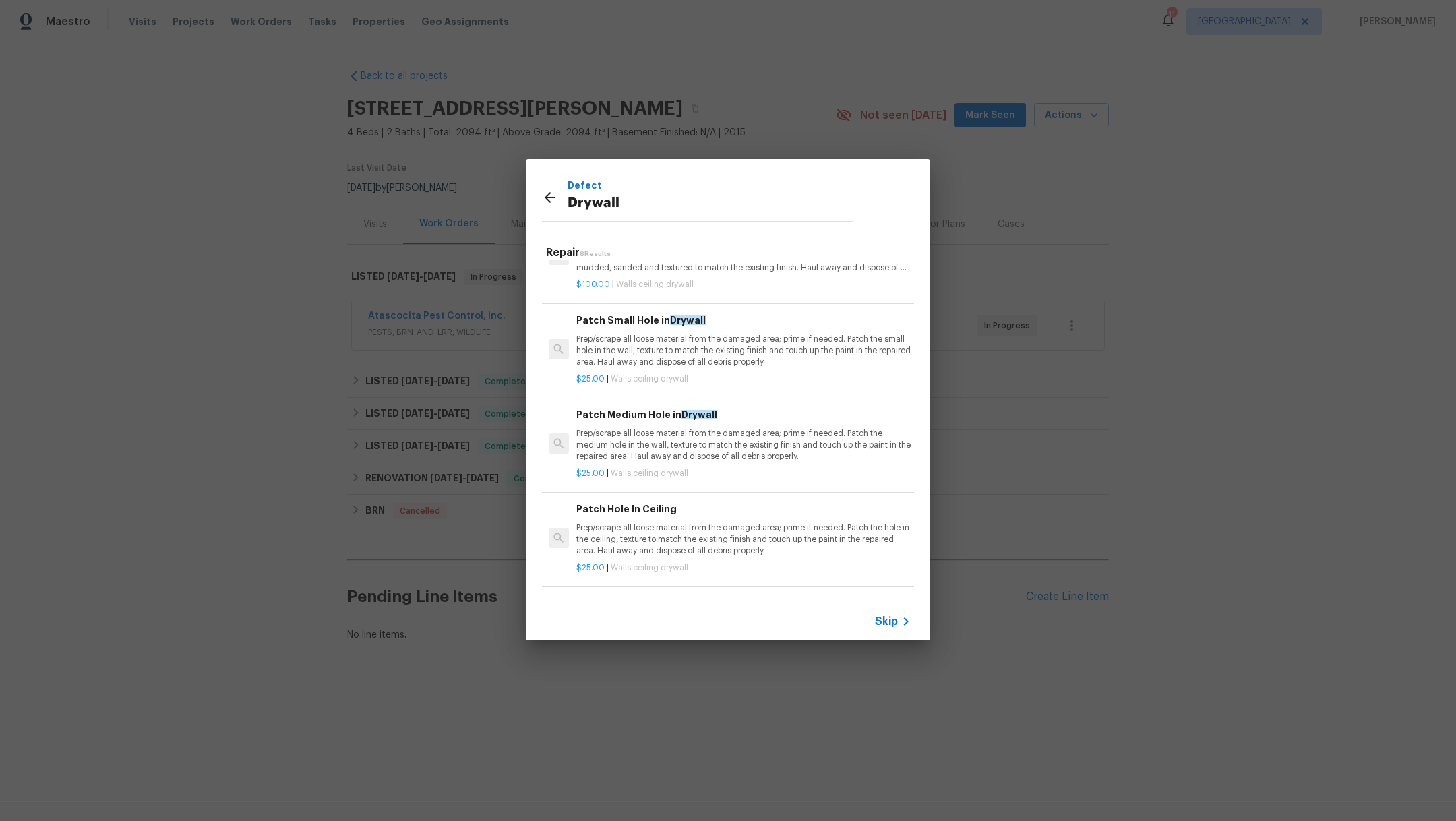
click at [742, 476] on p "$25.00 | Walls ceiling drywall" at bounding box center [743, 473] width 334 height 12
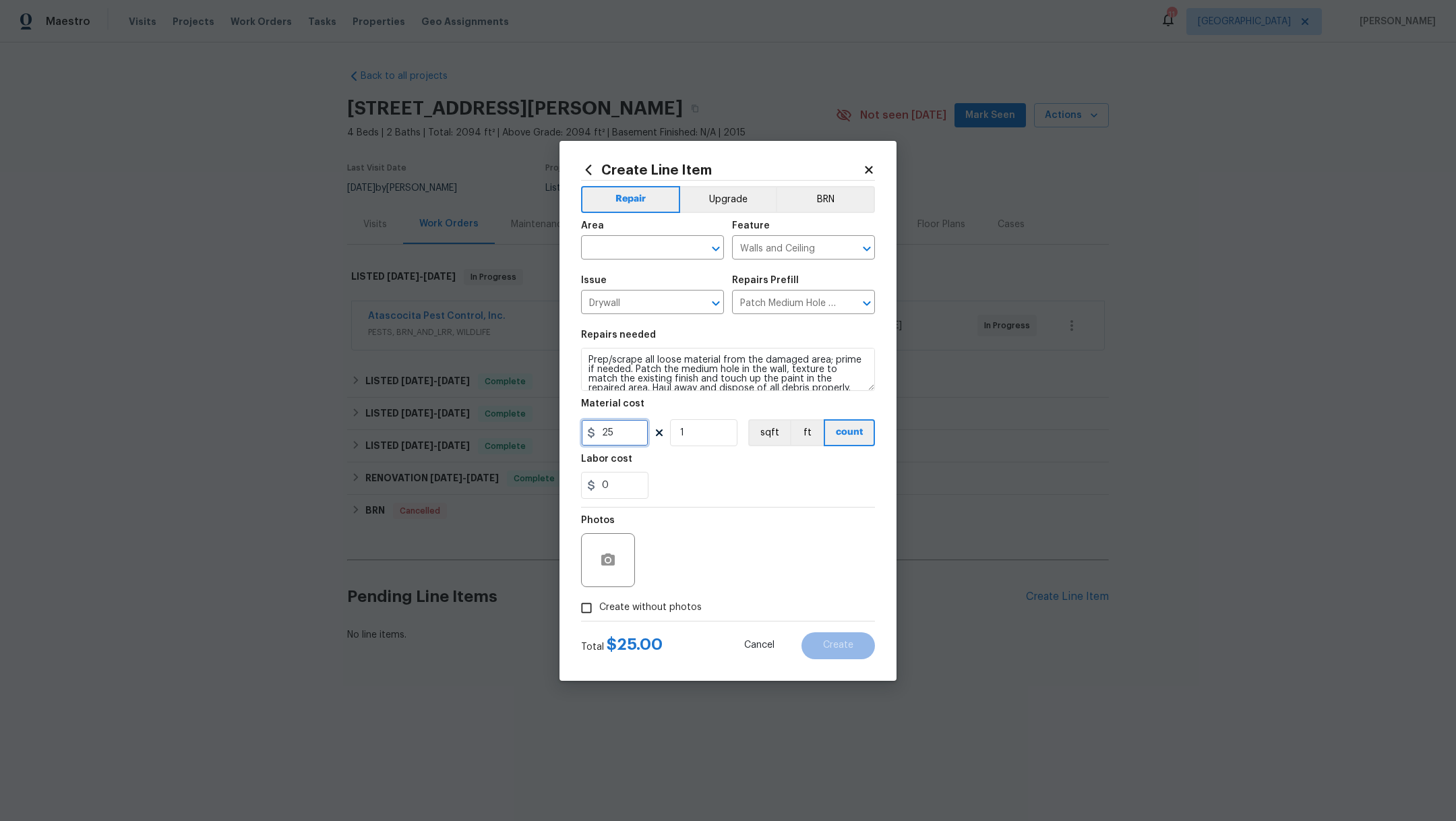
drag, startPoint x: 624, startPoint y: 435, endPoint x: 447, endPoint y: 410, distance: 178.8
click at [447, 410] on div "Create Line Item Repair Upgrade BRN Area ​ Feature Walls and Ceiling ​ Issue Dr…" at bounding box center [728, 410] width 1456 height 821
type input "50"
click at [585, 358] on textarea "Prep/scrape all loose material from the damaged area; prime if needed. Patch th…" at bounding box center [728, 369] width 294 height 43
type textarea "Front bedroom. Prep/scrape all loose material from the damaged area; prime if n…"
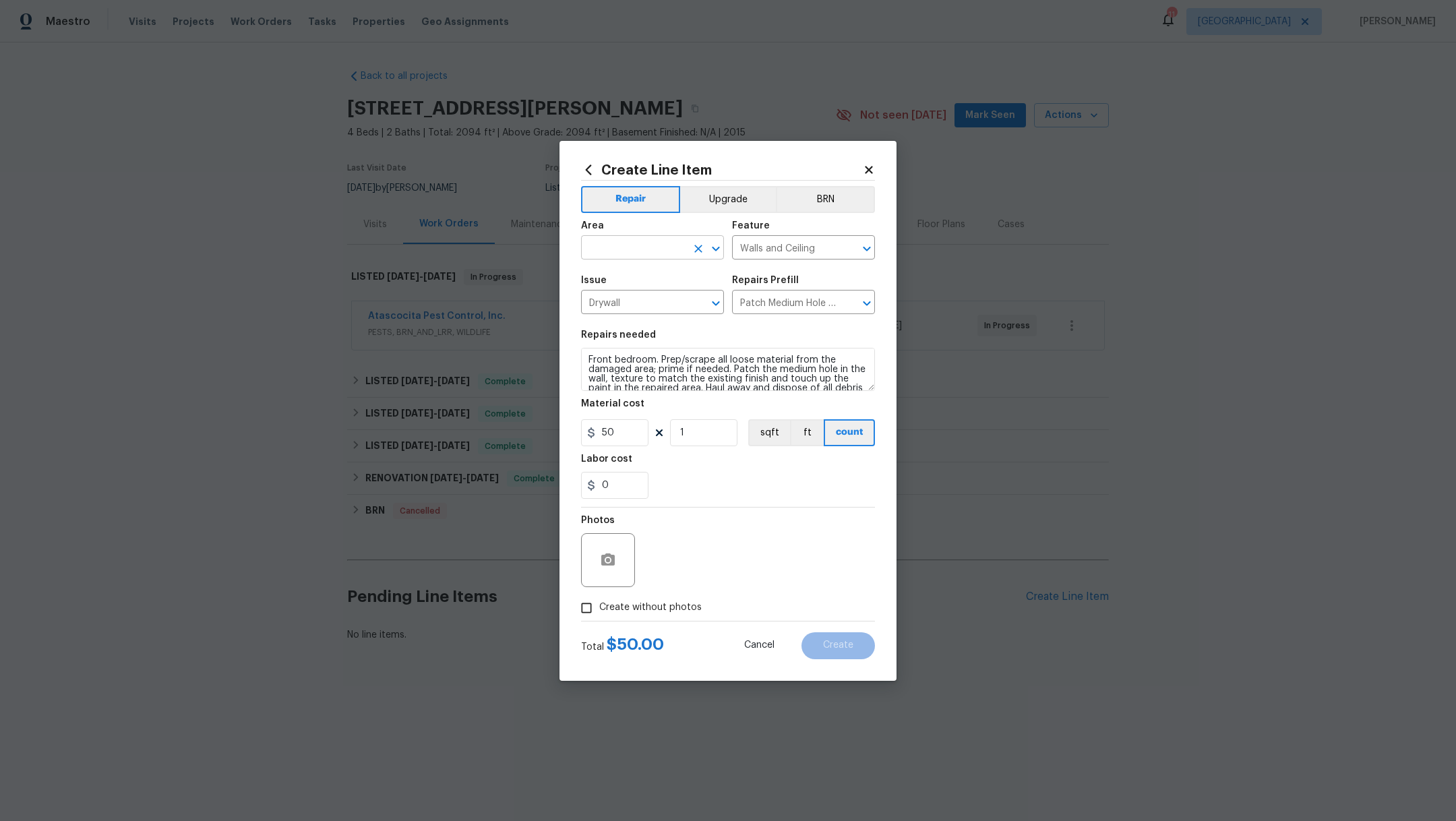
click at [646, 240] on input "text" at bounding box center [633, 249] width 105 height 21
click at [651, 283] on li "Bedroom" at bounding box center [652, 278] width 143 height 22
type input "Bedroom"
drag, startPoint x: 597, startPoint y: 602, endPoint x: 640, endPoint y: 588, distance: 45.2
click at [597, 602] on input "Create without photos" at bounding box center [586, 608] width 26 height 26
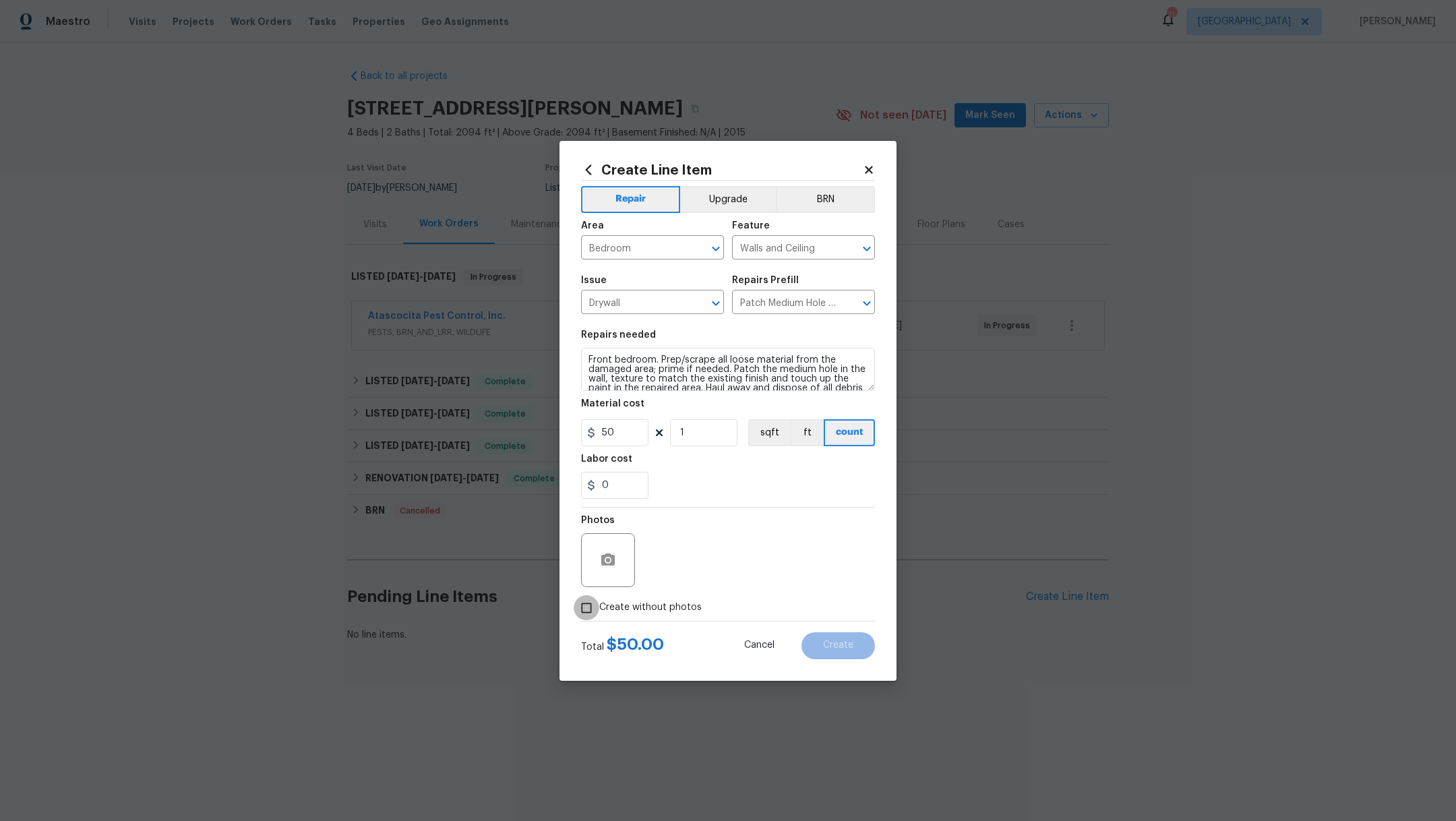
checkbox input "true"
click at [684, 570] on textarea at bounding box center [760, 560] width 229 height 54
type textarea "."
click at [832, 638] on button "Create" at bounding box center [838, 645] width 73 height 27
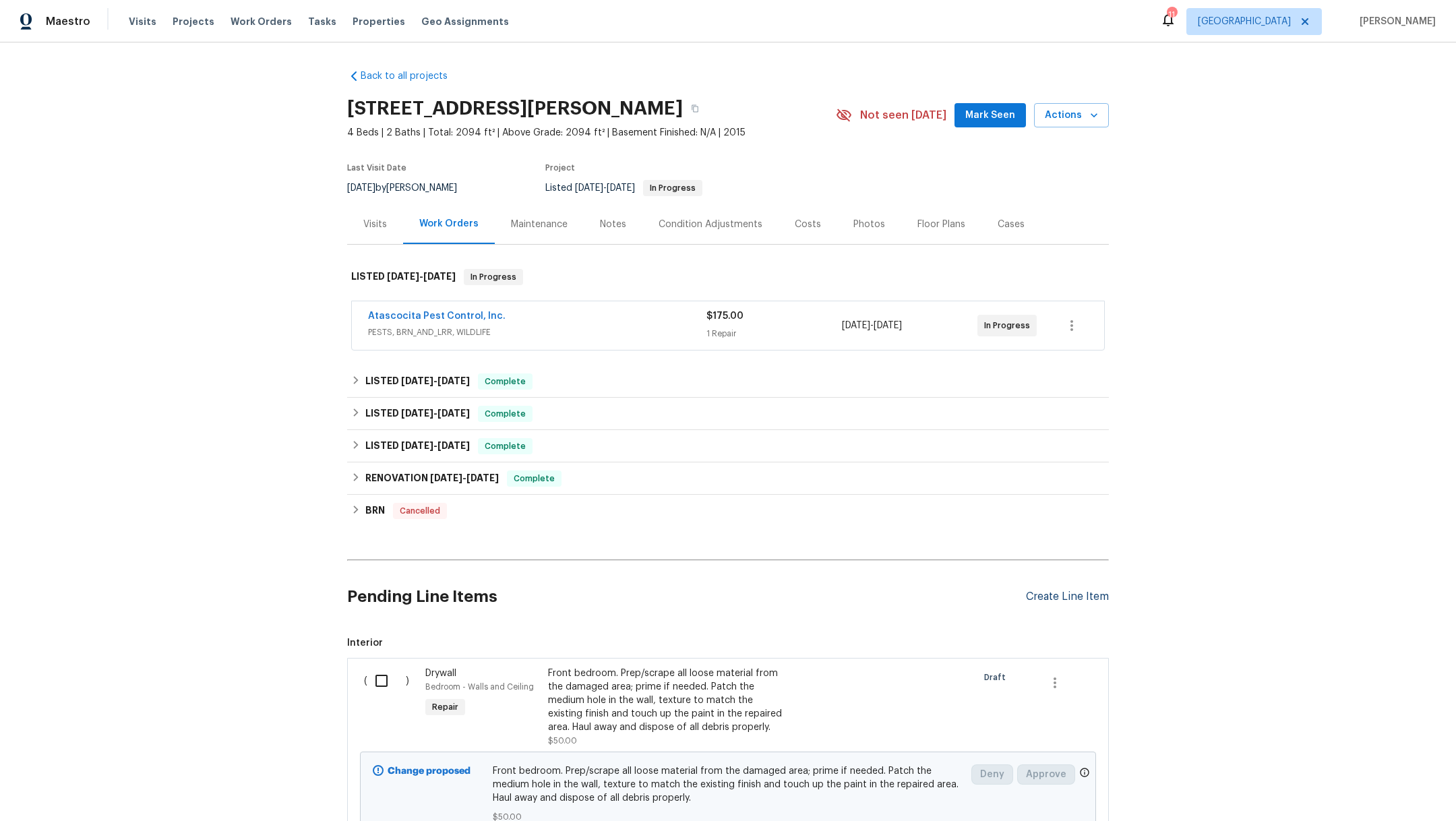
click at [1039, 594] on div "Create Line Item" at bounding box center [1068, 597] width 83 height 12
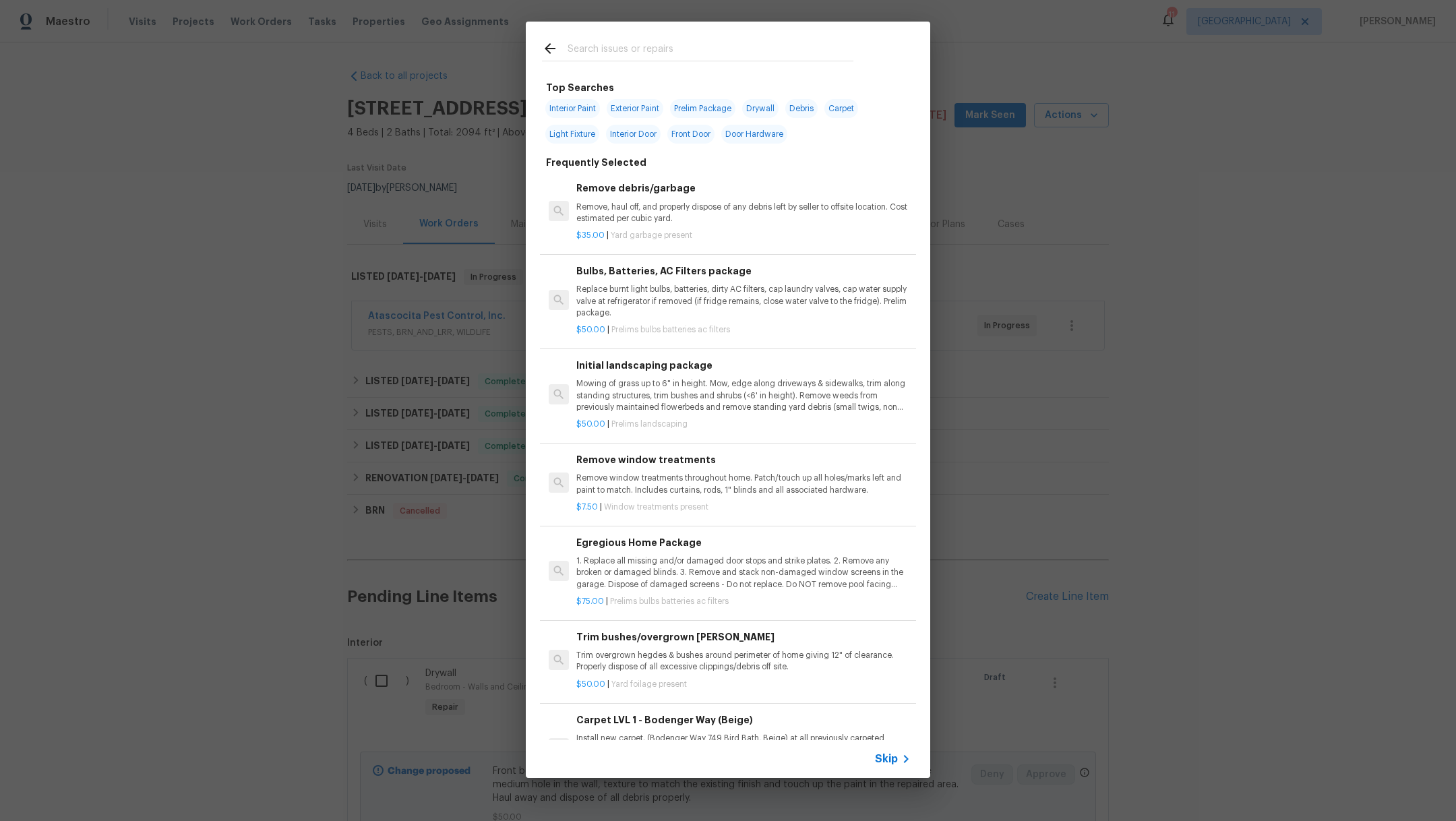
click at [600, 68] on div at bounding box center [697, 48] width 343 height 53
click at [600, 51] on input "text" at bounding box center [710, 50] width 286 height 20
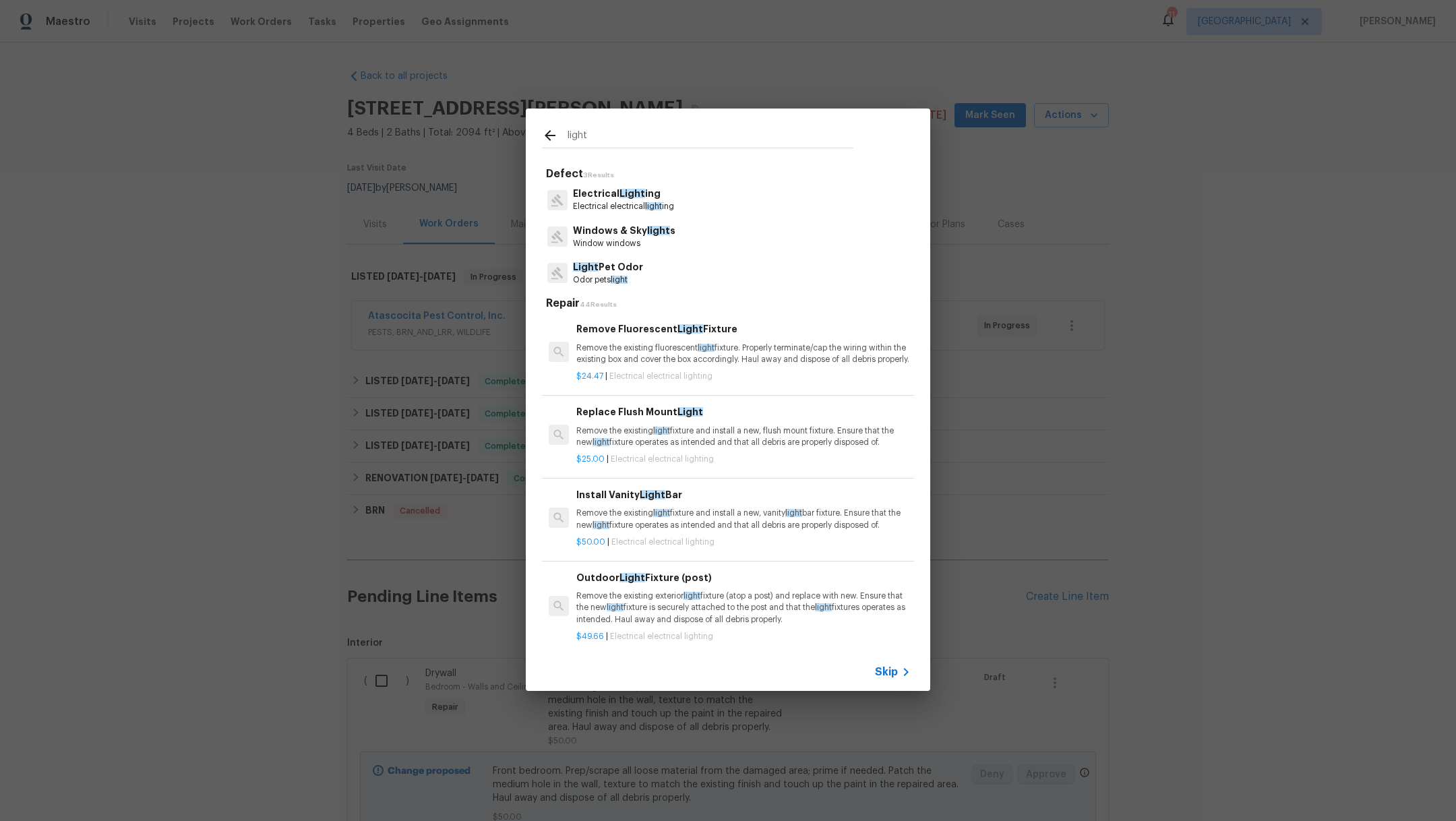
type input "light"
click at [639, 199] on p "Electrical Light ing" at bounding box center [623, 194] width 101 height 14
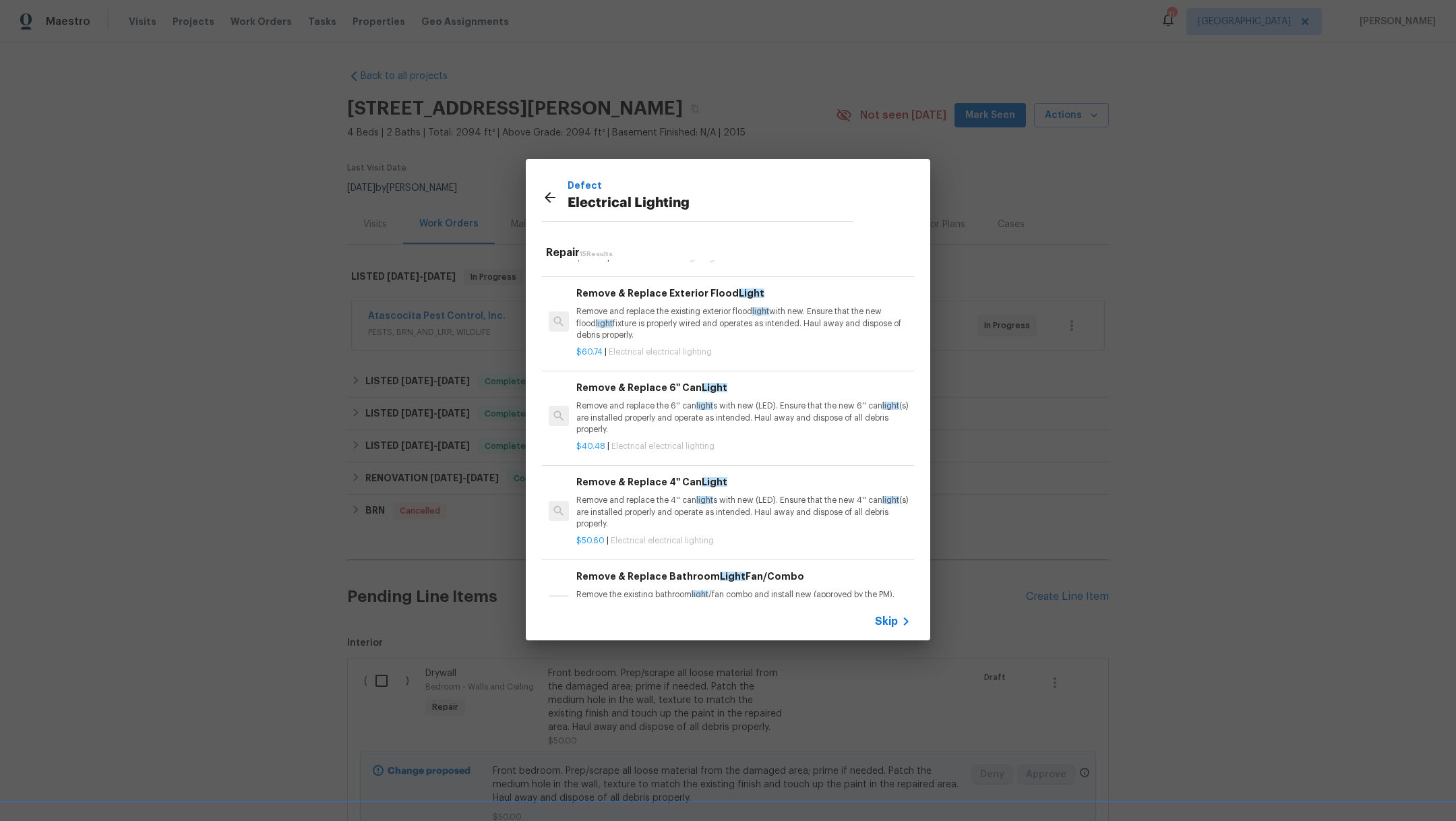
scroll to position [413, 0]
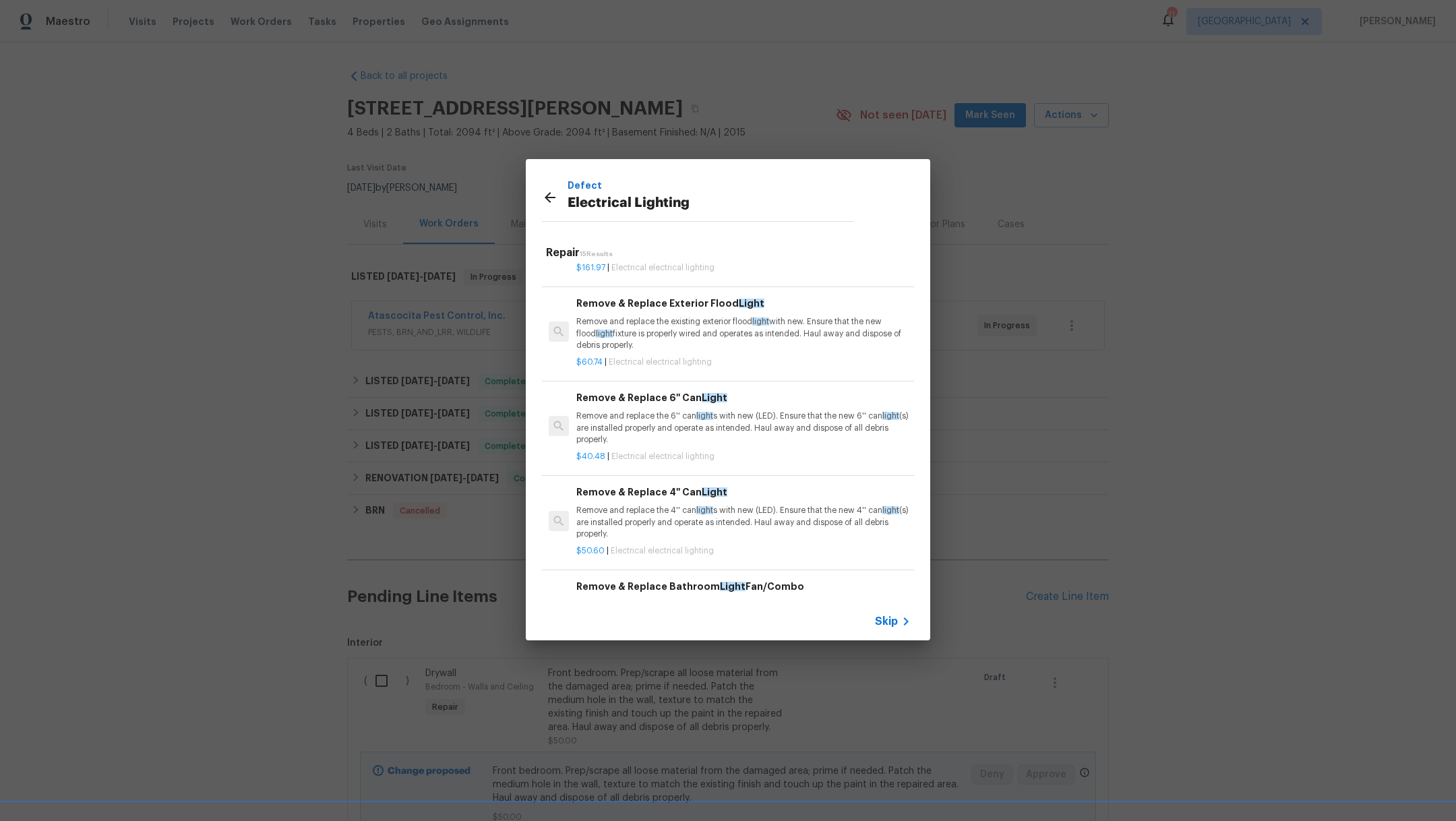
click at [726, 444] on p "Remove and replace the 6'' can light s with new (LED). Ensure that the new 6'' …" at bounding box center [743, 428] width 334 height 35
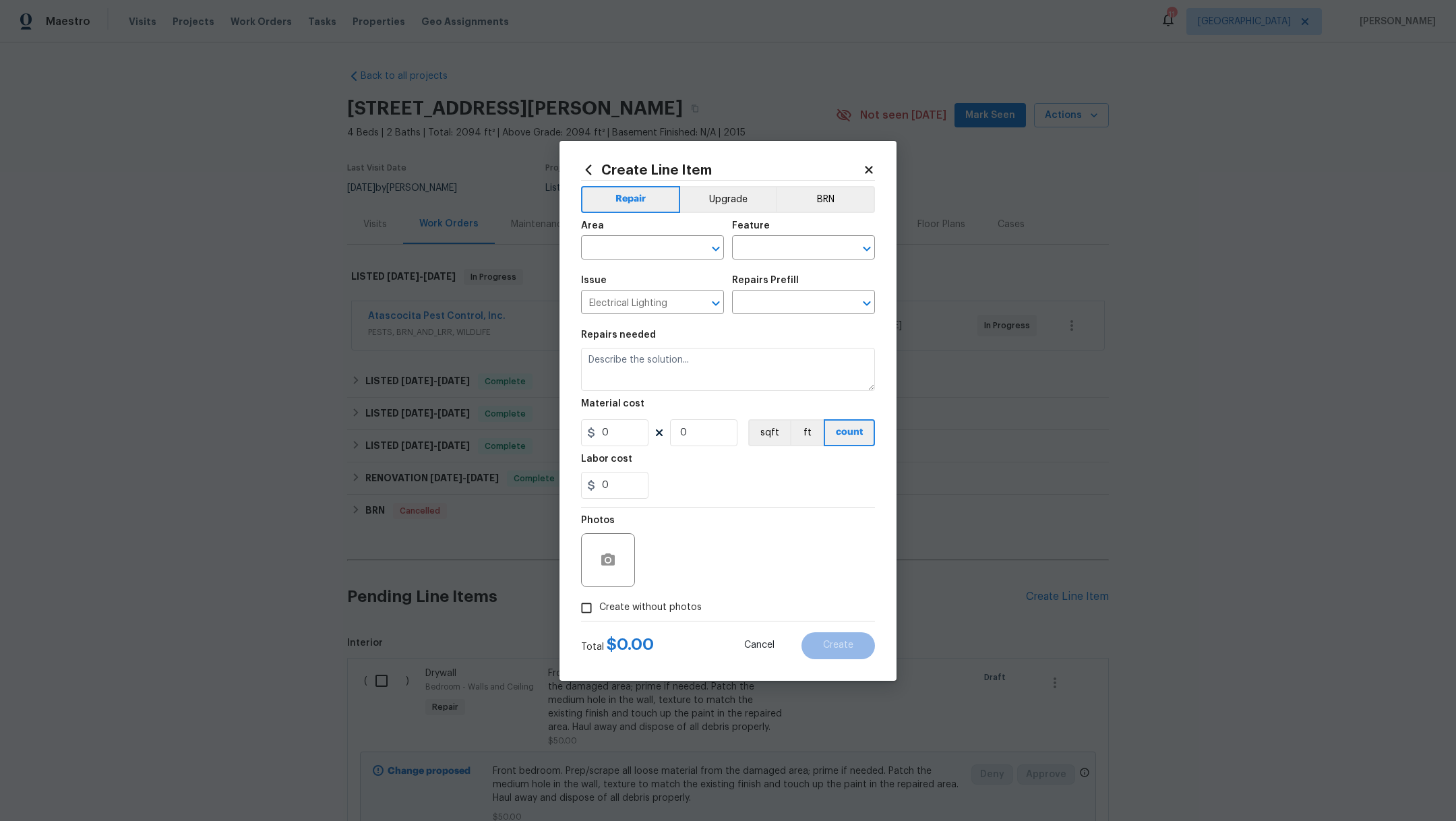
type input "Remove & Replace 6'' Can Light $40.48"
type textarea "Remove and replace the 6'' can lights with new (LED). Ensure that the new 6'' c…"
type input "40.48"
type input "1"
click at [586, 361] on textarea "Remove and replace the 6'' can lights with new (LED). Ensure that the new 6'' c…" at bounding box center [728, 369] width 294 height 43
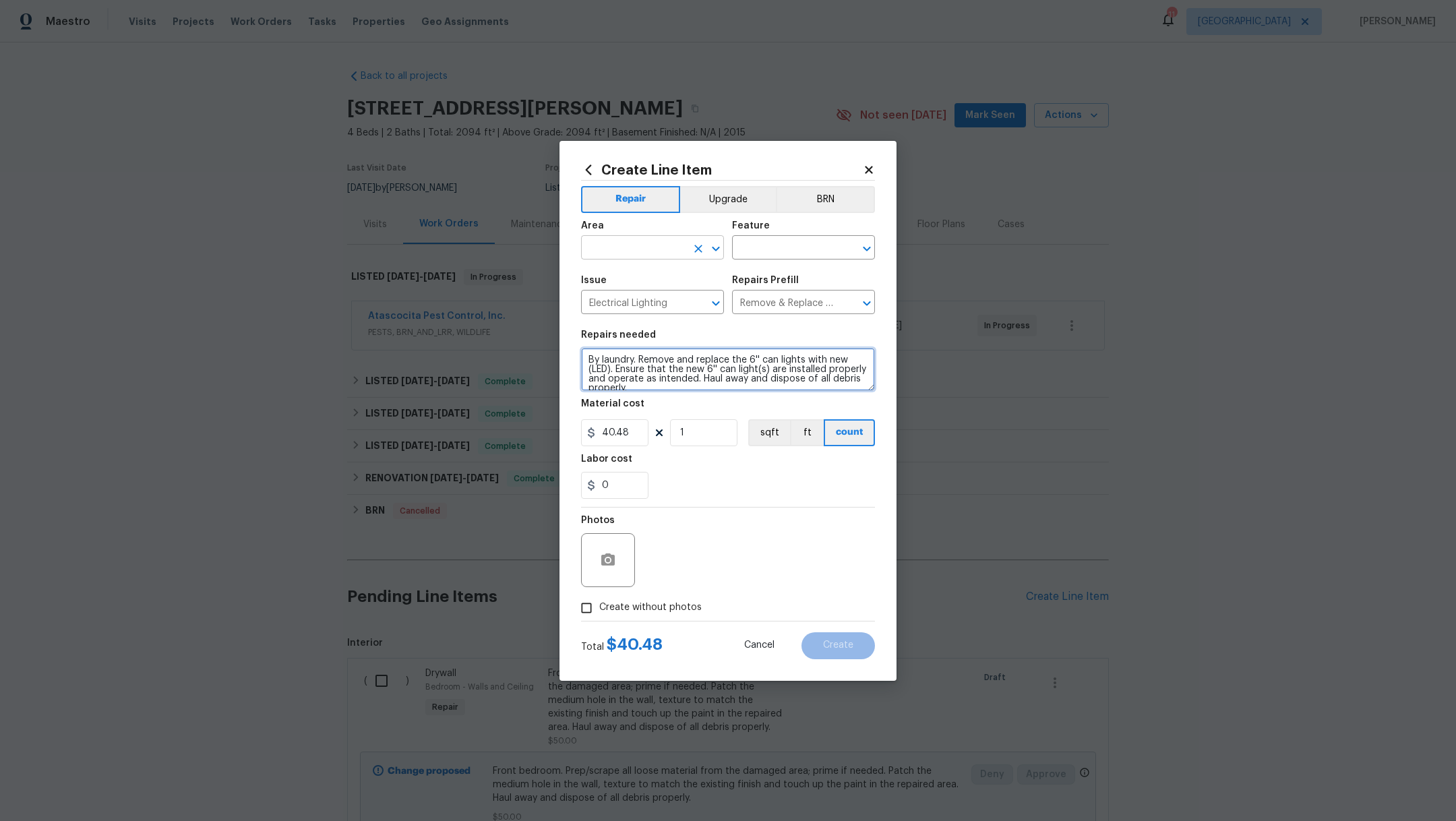
type textarea "By laundry. Remove and replace the 6'' can lights with new (LED). Ensure that t…"
click at [605, 243] on input "text" at bounding box center [633, 249] width 105 height 21
click at [614, 285] on li "Hallway" at bounding box center [652, 278] width 143 height 22
type input "Hallway"
click at [769, 259] on body "Maestro Visits Projects Work Orders Tasks Properties Geo Assignments 11 [PERSON…" at bounding box center [728, 410] width 1456 height 821
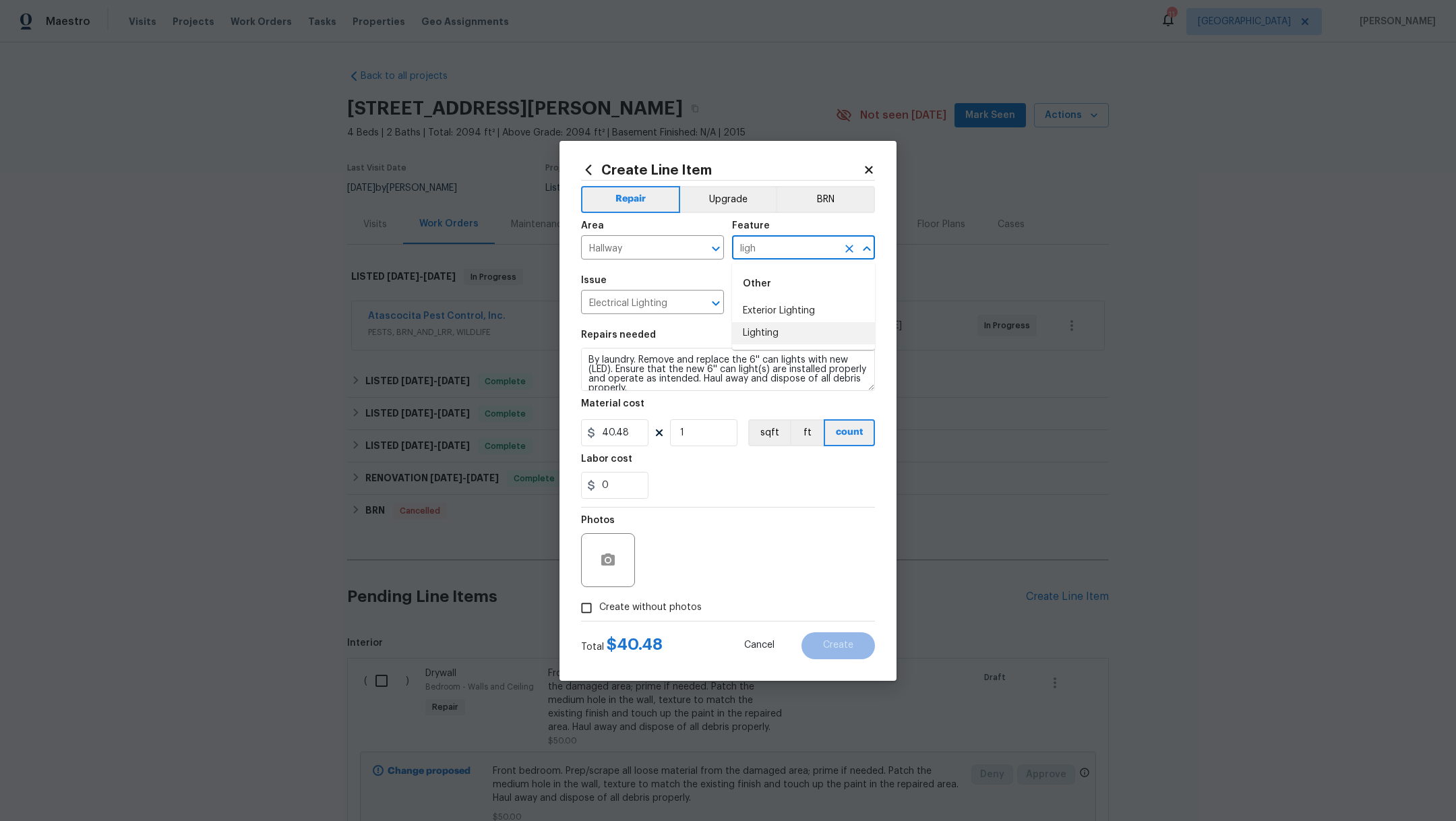
click at [771, 327] on li "Lighting" at bounding box center [803, 333] width 143 height 22
type input "Lighting"
click at [666, 603] on span "Create without photos" at bounding box center [650, 607] width 102 height 14
click at [599, 603] on input "Create without photos" at bounding box center [586, 608] width 26 height 26
checkbox input "true"
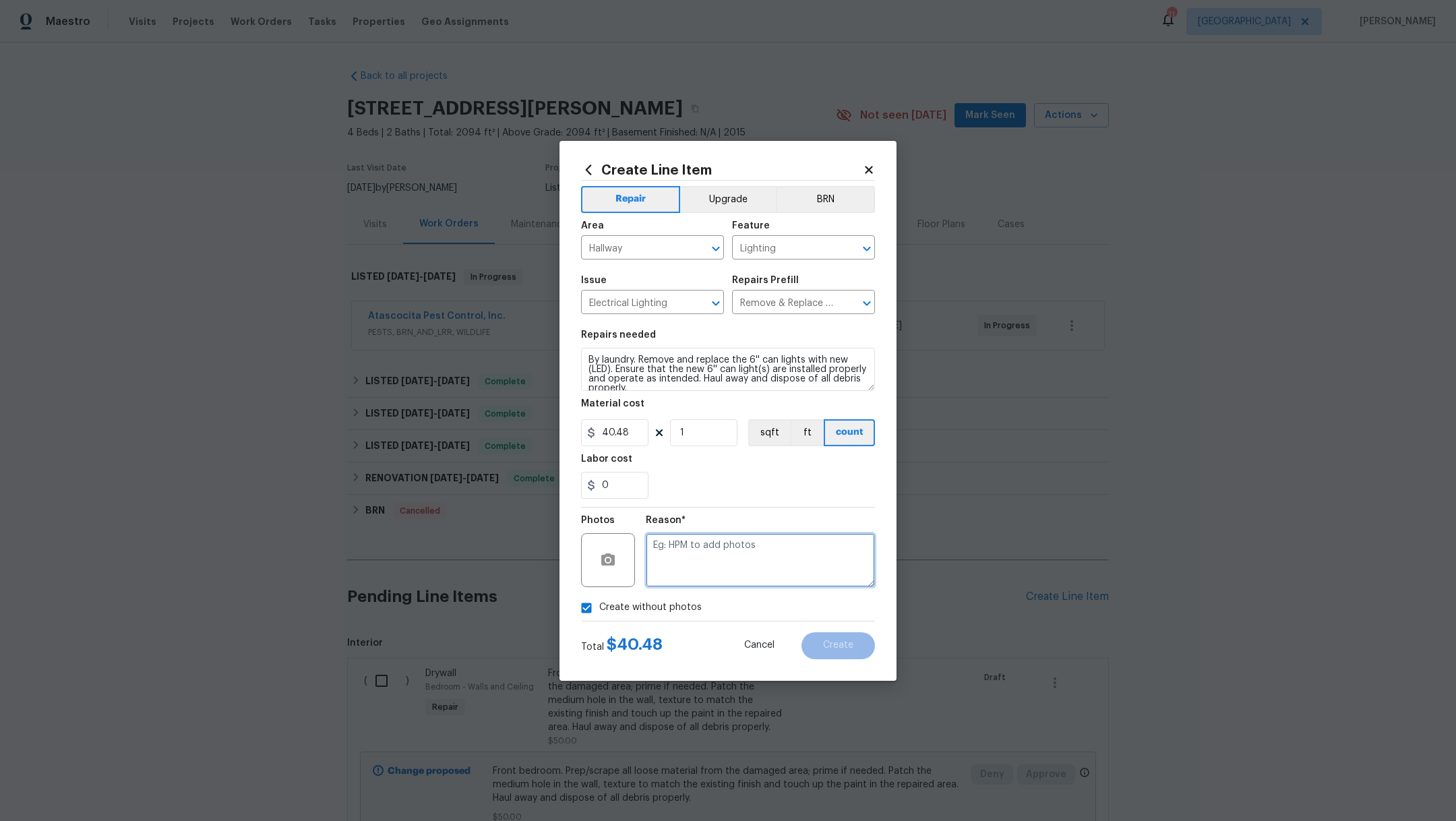
click at [692, 583] on textarea at bounding box center [760, 560] width 229 height 54
type textarea ","
click at [841, 645] on span "Create" at bounding box center [838, 645] width 30 height 10
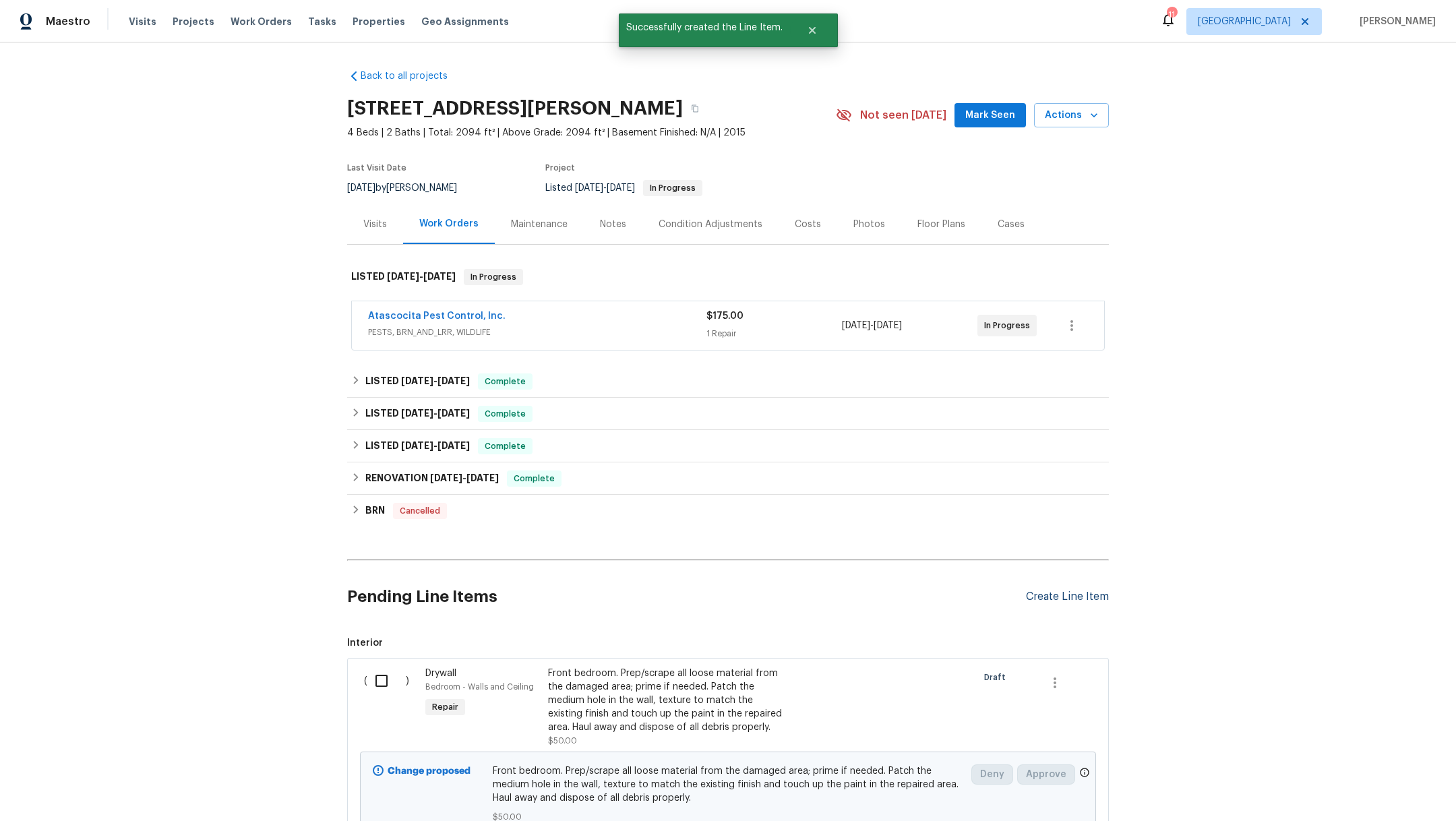
click at [1026, 595] on div "Create Line Item" at bounding box center [1068, 597] width 83 height 12
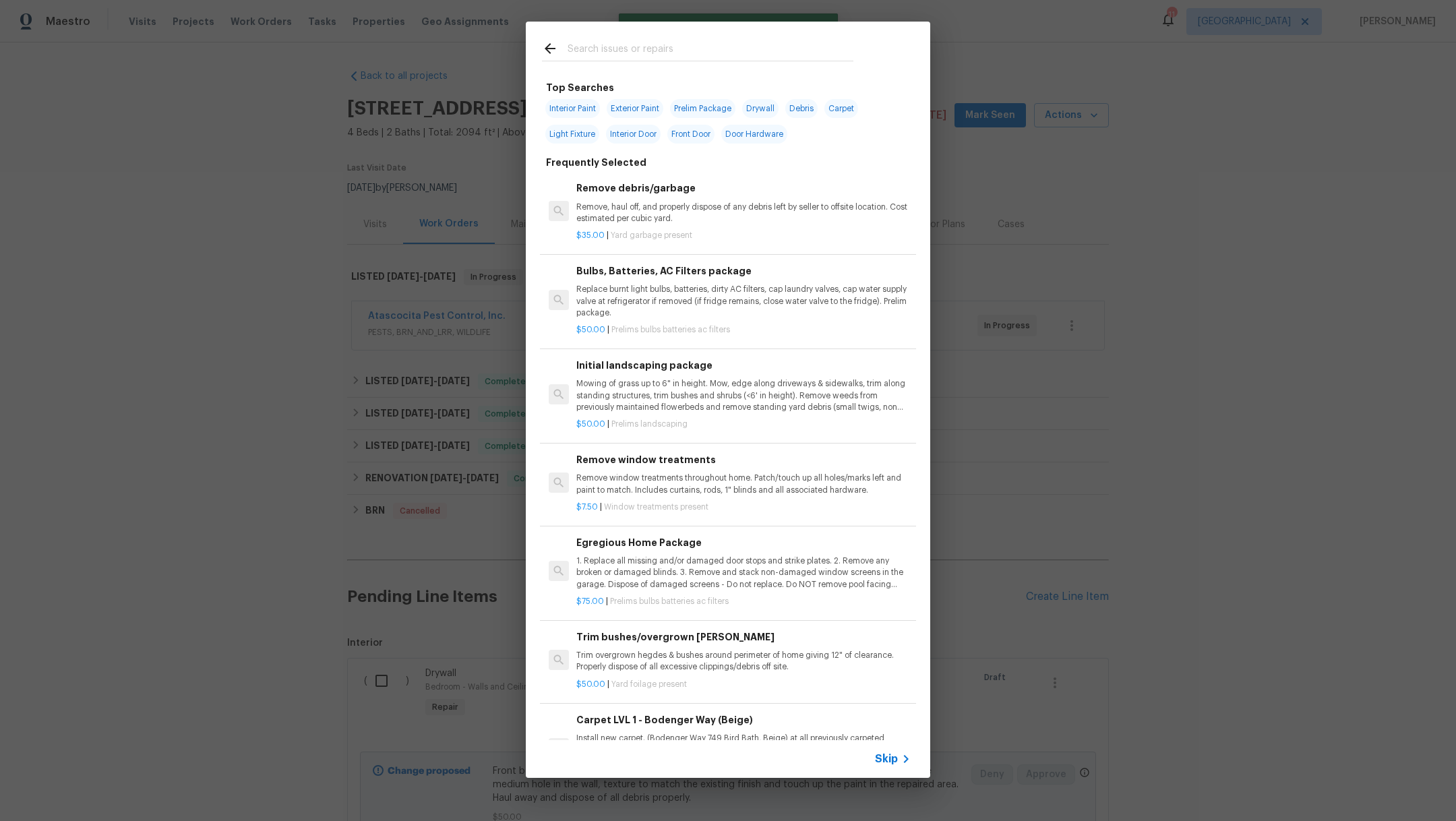
click at [593, 46] on input "text" at bounding box center [710, 50] width 286 height 20
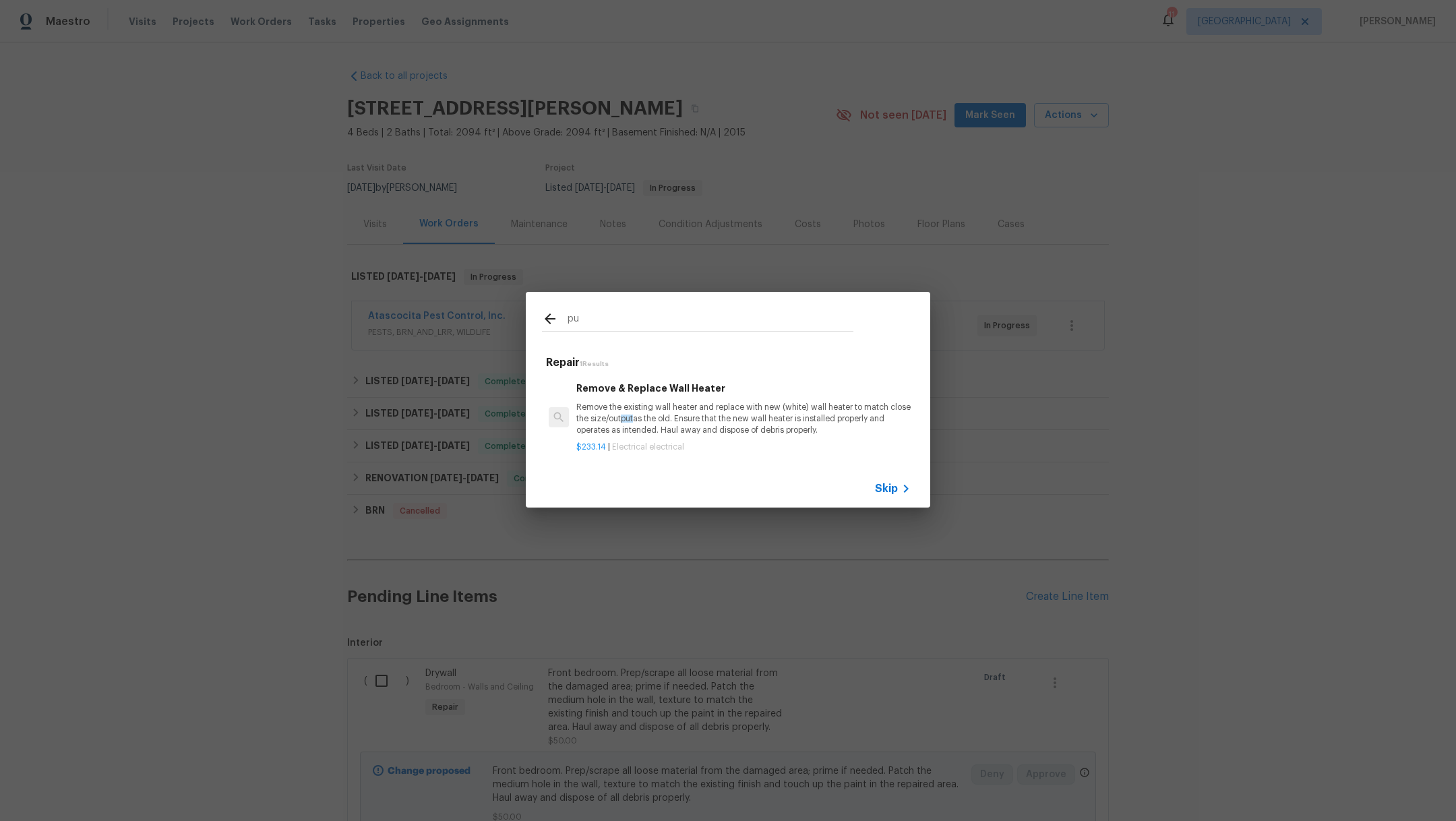
type input "p"
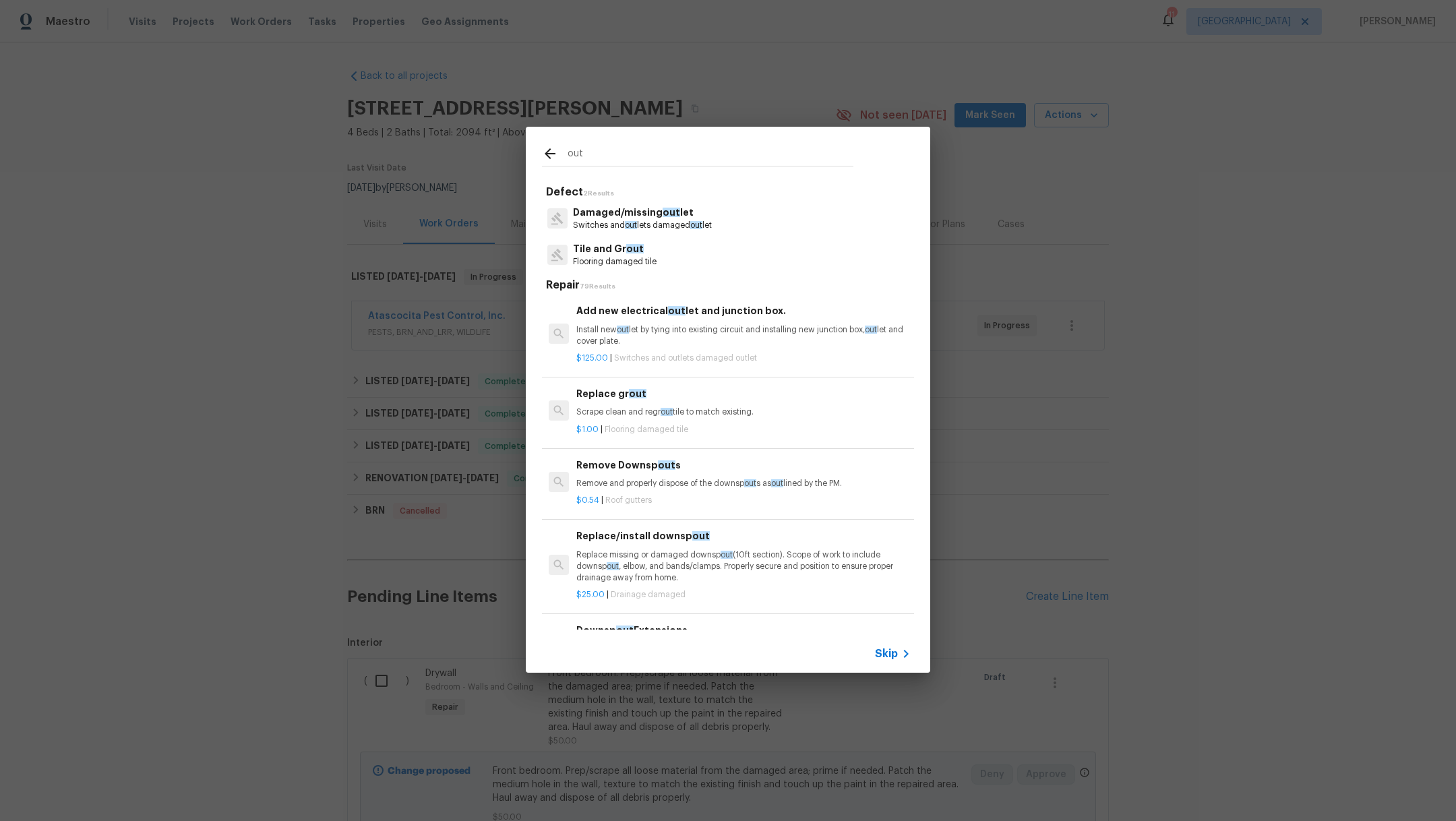
type input "out"
click at [726, 224] on div "Damaged/missing out let Switches and out lets damaged out let" at bounding box center [728, 218] width 372 height 37
click at [663, 217] on span "out" at bounding box center [671, 213] width 17 height 10
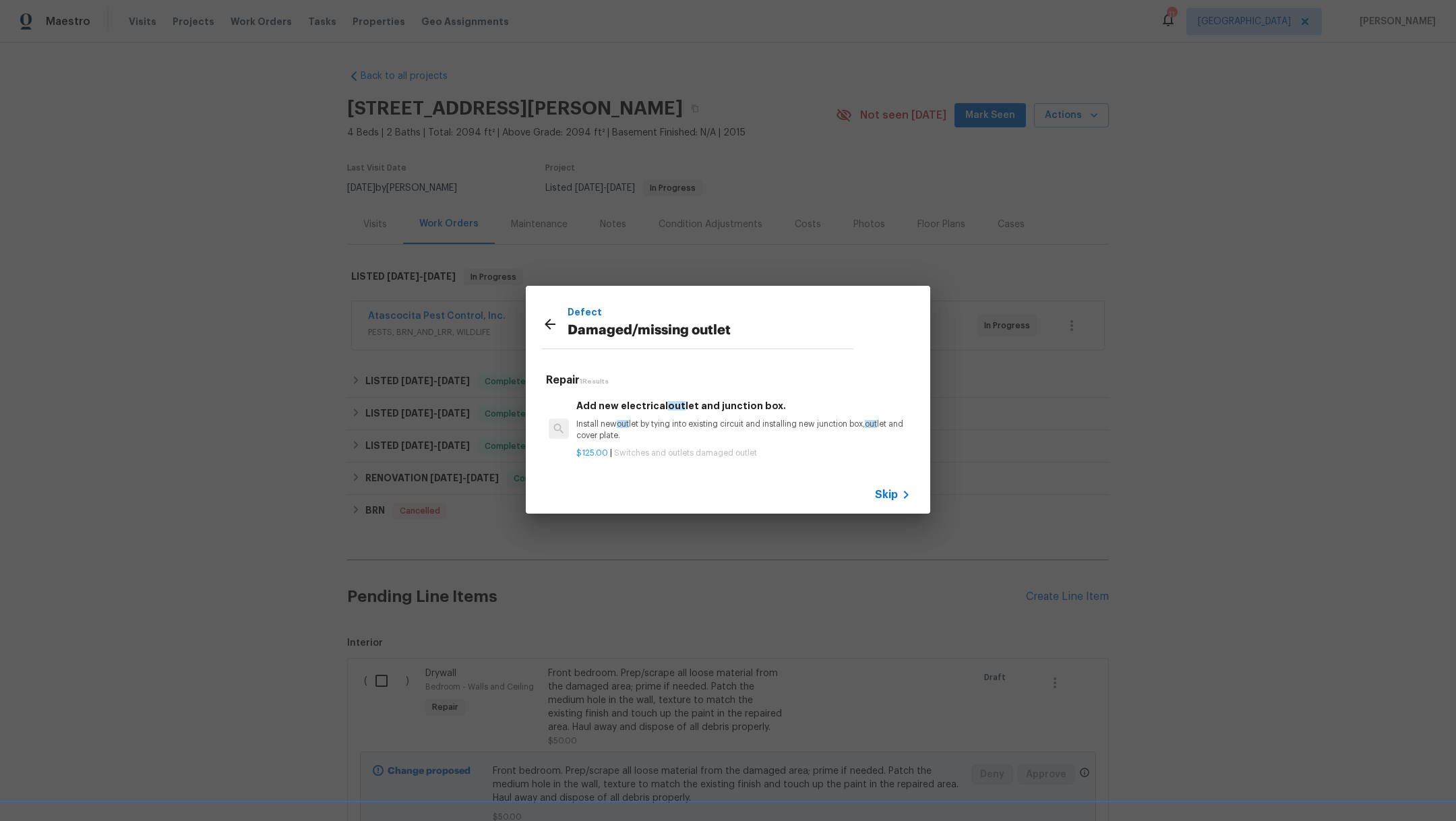
click at [889, 497] on span "Skip" at bounding box center [886, 494] width 23 height 13
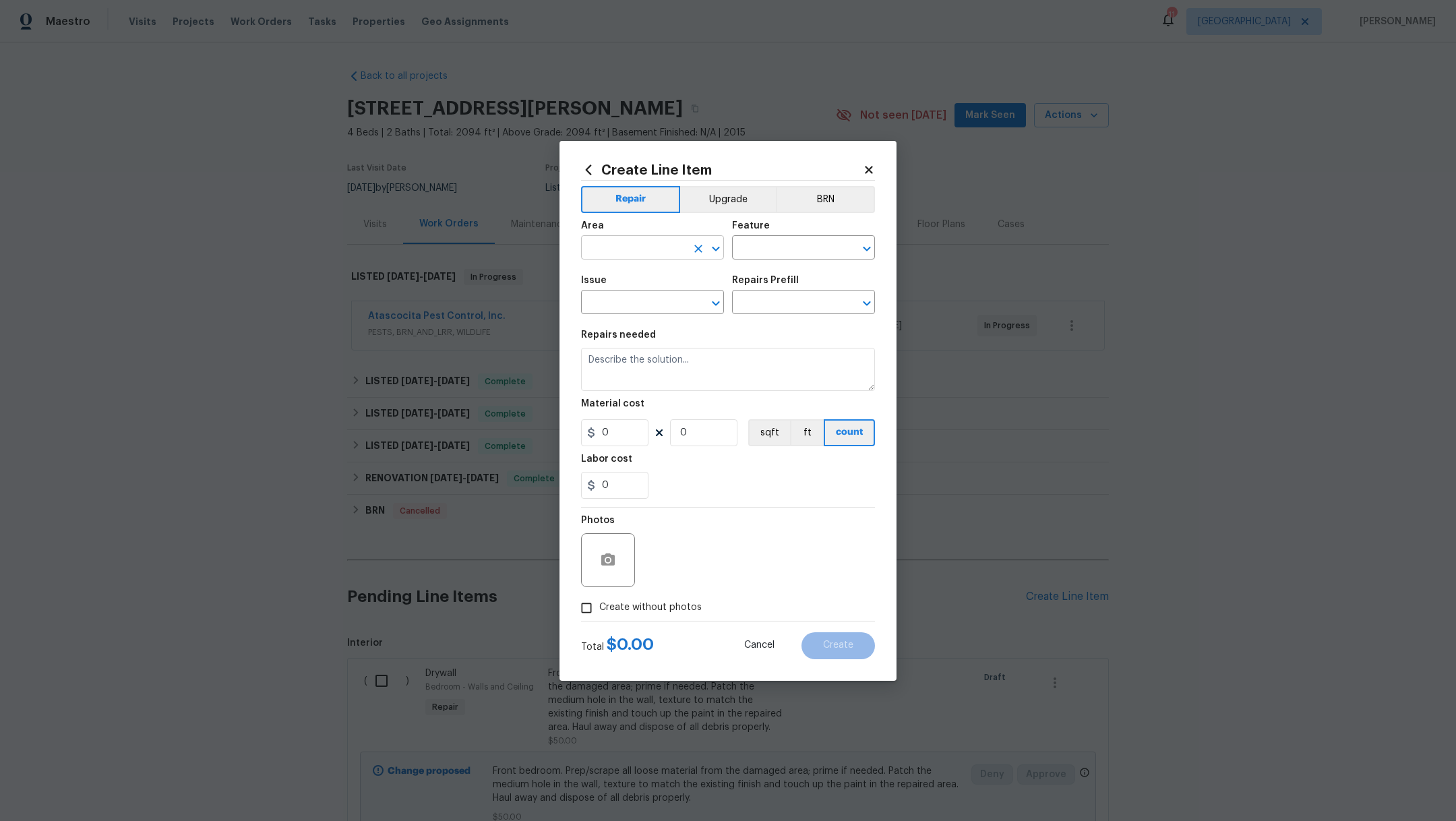
click at [627, 246] on input "text" at bounding box center [633, 249] width 105 height 21
click at [635, 287] on li "Back" at bounding box center [652, 278] width 143 height 22
type input "Back"
click at [779, 245] on input "text" at bounding box center [784, 249] width 105 height 21
click at [786, 351] on li "Switches and Outlets" at bounding box center [803, 355] width 143 height 22
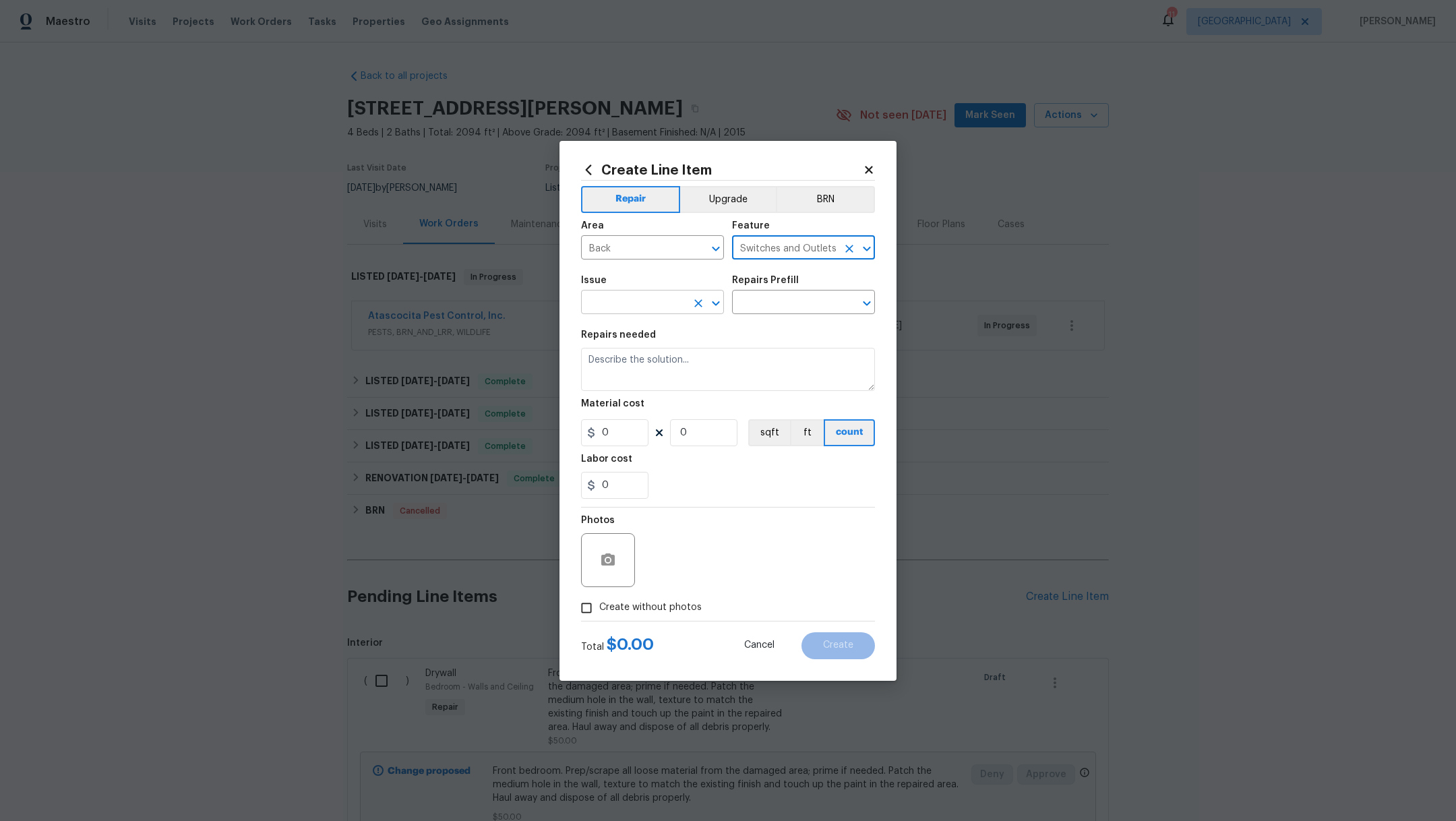
type input "Switches and Outlets"
click at [600, 307] on input "text" at bounding box center [633, 303] width 105 height 21
click at [602, 355] on li "Damaged/missing outlet" at bounding box center [652, 366] width 143 height 22
type input "Damaged/missing outlet"
click at [757, 293] on input "text" at bounding box center [784, 303] width 105 height 21
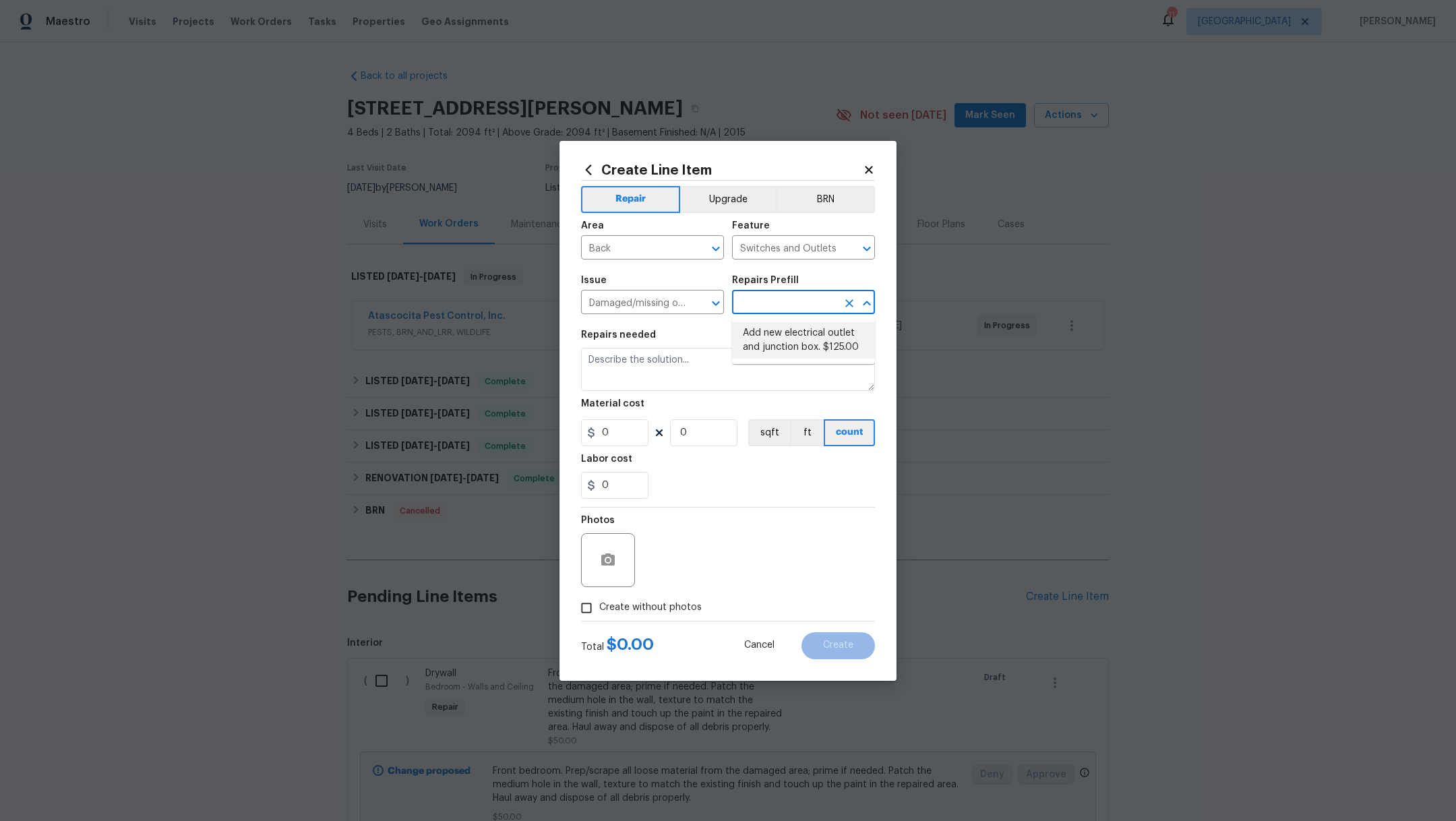
click at [764, 334] on li "Add new electrical outlet and junction box. $125.00" at bounding box center [803, 340] width 143 height 37
type input "Add new electrical outlet and junction box. $125.00"
type textarea "Install new outlet by tying into existing circuit and installing new junction b…"
type input "125"
type input "1"
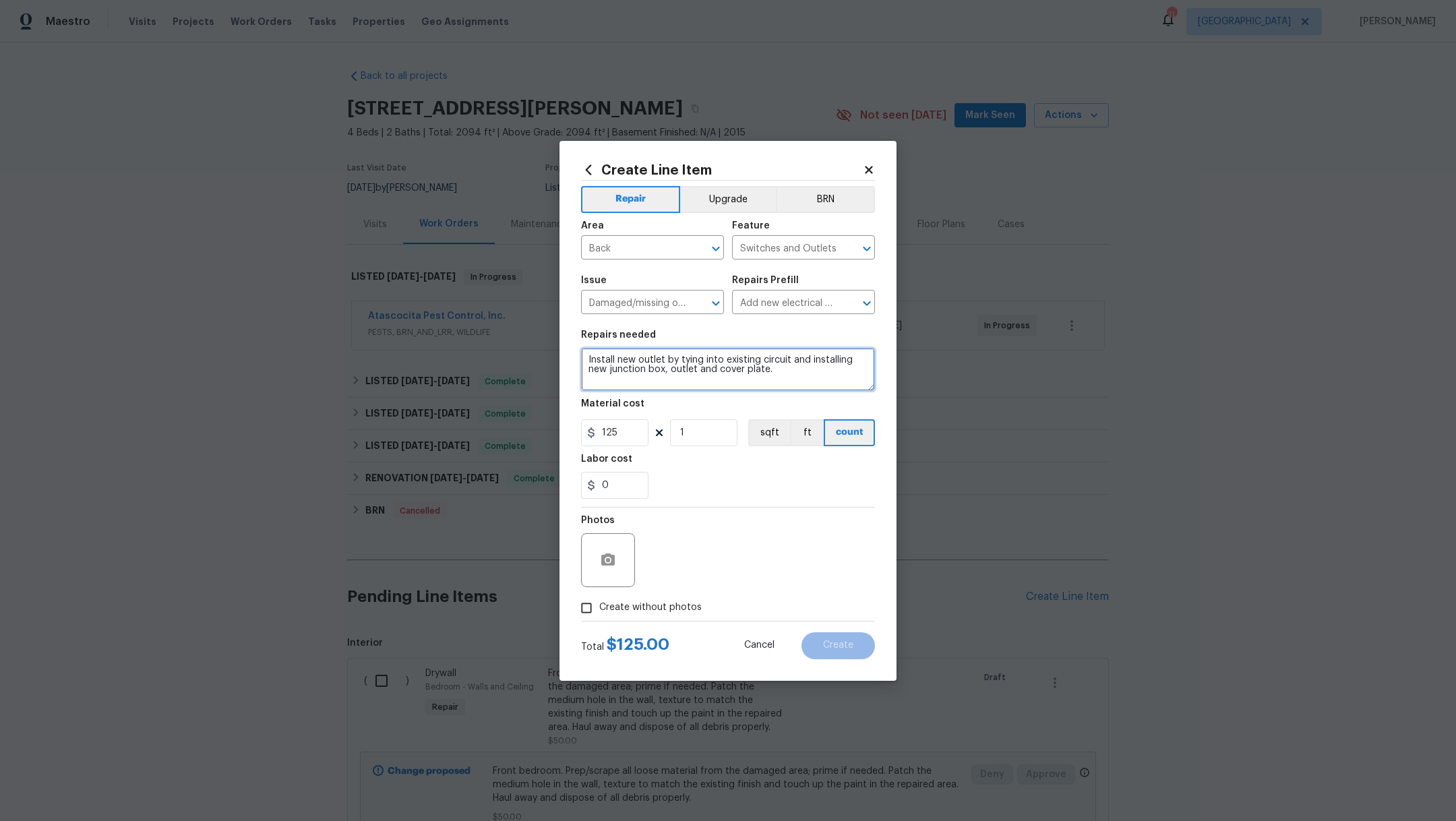
drag, startPoint x: 786, startPoint y: 372, endPoint x: 555, endPoint y: 337, distance: 233.6
click at [552, 339] on div "Create Line Item Repair Upgrade BRN Area Back ​ Feature Switches and Outlets ​ …" at bounding box center [728, 410] width 1456 height 821
type textarea "Secure back outlet."
drag, startPoint x: 620, startPoint y: 432, endPoint x: 546, endPoint y: 432, distance: 74.0
click at [555, 432] on div "Create Line Item Repair Upgrade BRN Area Back ​ Feature Switches and Outlets ​ …" at bounding box center [728, 410] width 1456 height 821
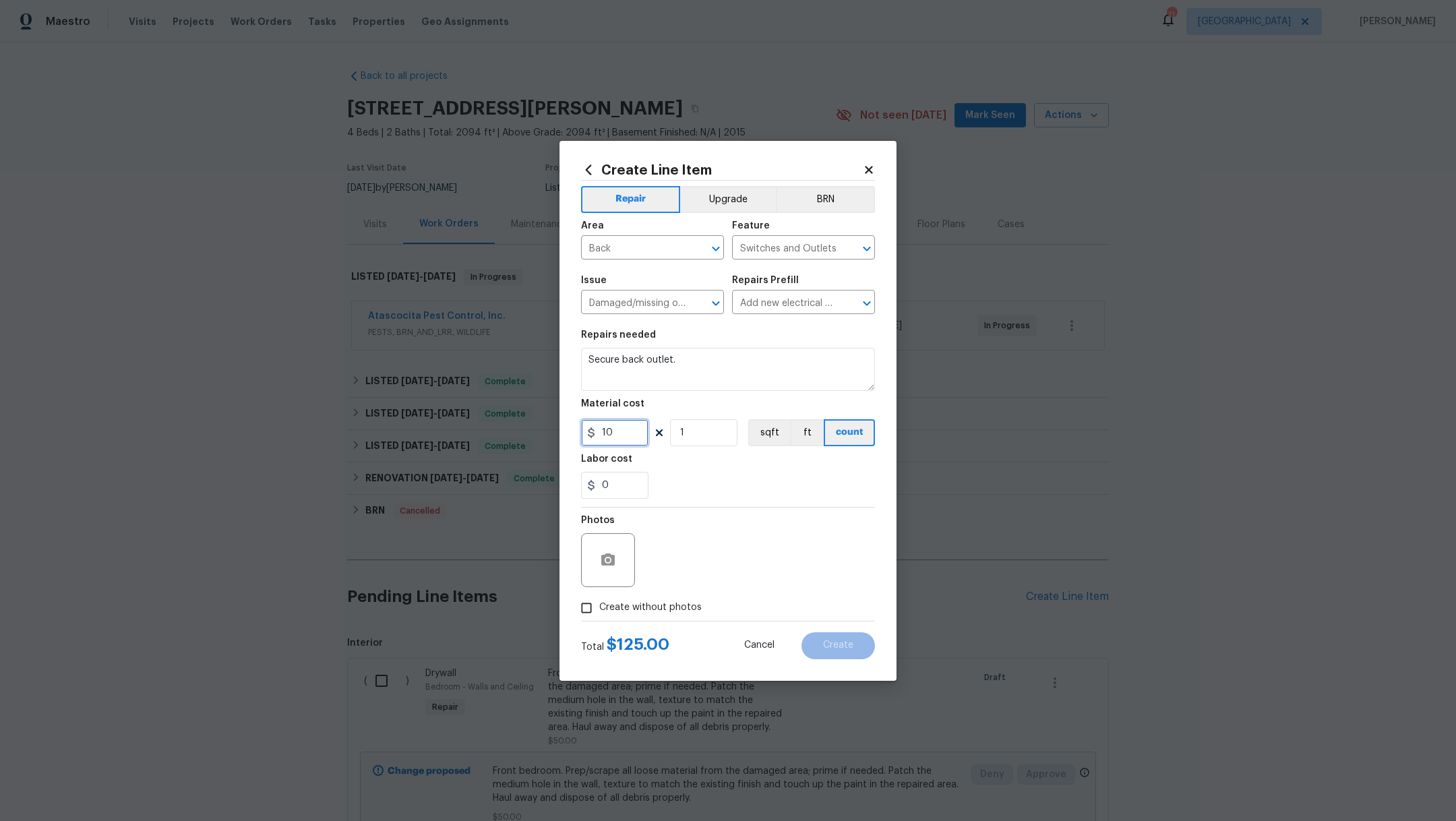
type input "10"
click at [733, 496] on div "0" at bounding box center [728, 485] width 294 height 27
click at [651, 599] on label "Create without photos" at bounding box center [637, 608] width 128 height 26
click at [599, 599] on input "Create without photos" at bounding box center [586, 608] width 26 height 26
checkbox input "true"
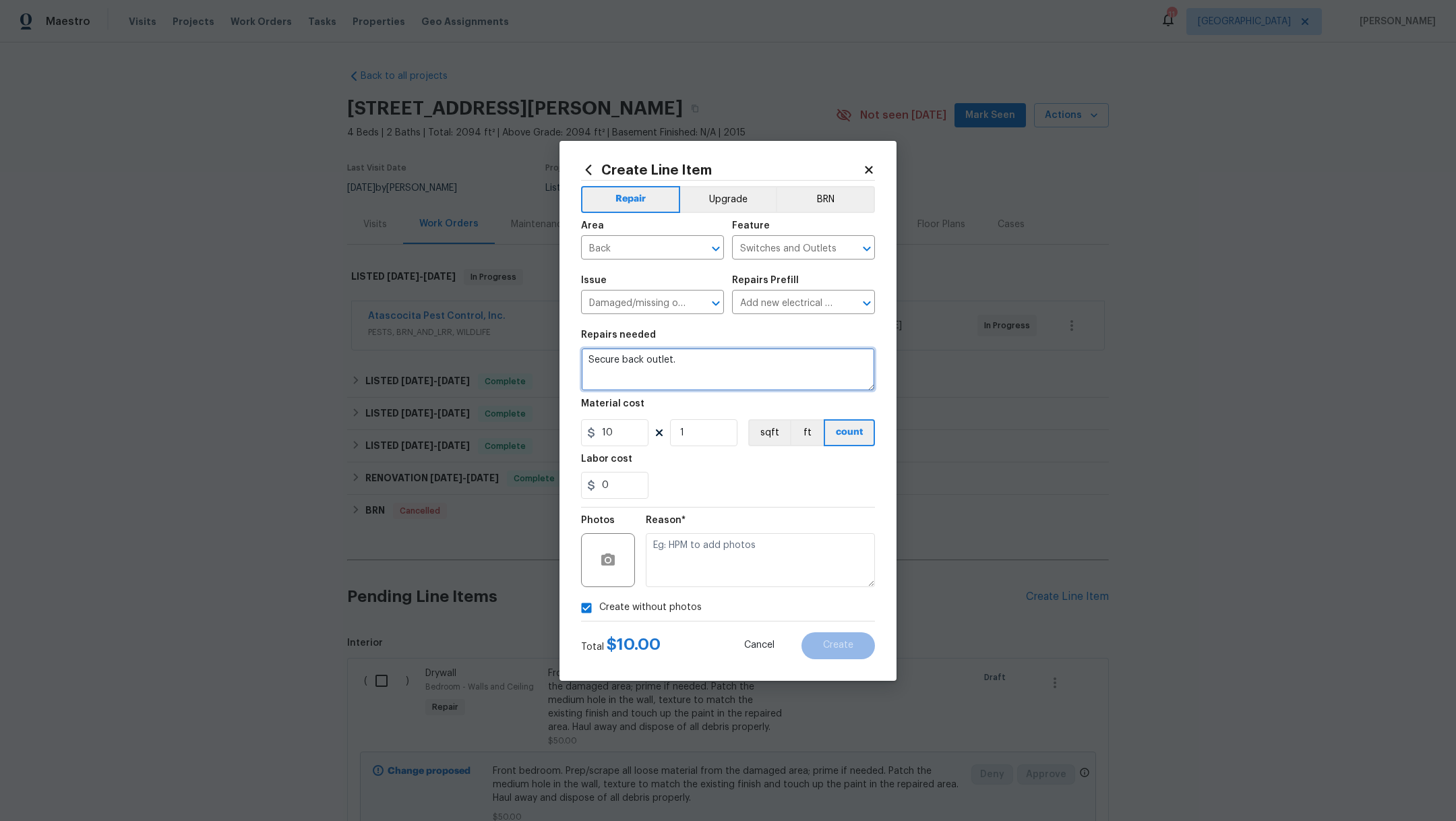
click at [694, 361] on textarea "Secure back outlet." at bounding box center [728, 369] width 294 height 43
type textarea "Secure back outlet with cover"
click at [768, 570] on textarea at bounding box center [760, 560] width 229 height 54
type textarea "."
click at [858, 646] on button "Create" at bounding box center [838, 645] width 73 height 27
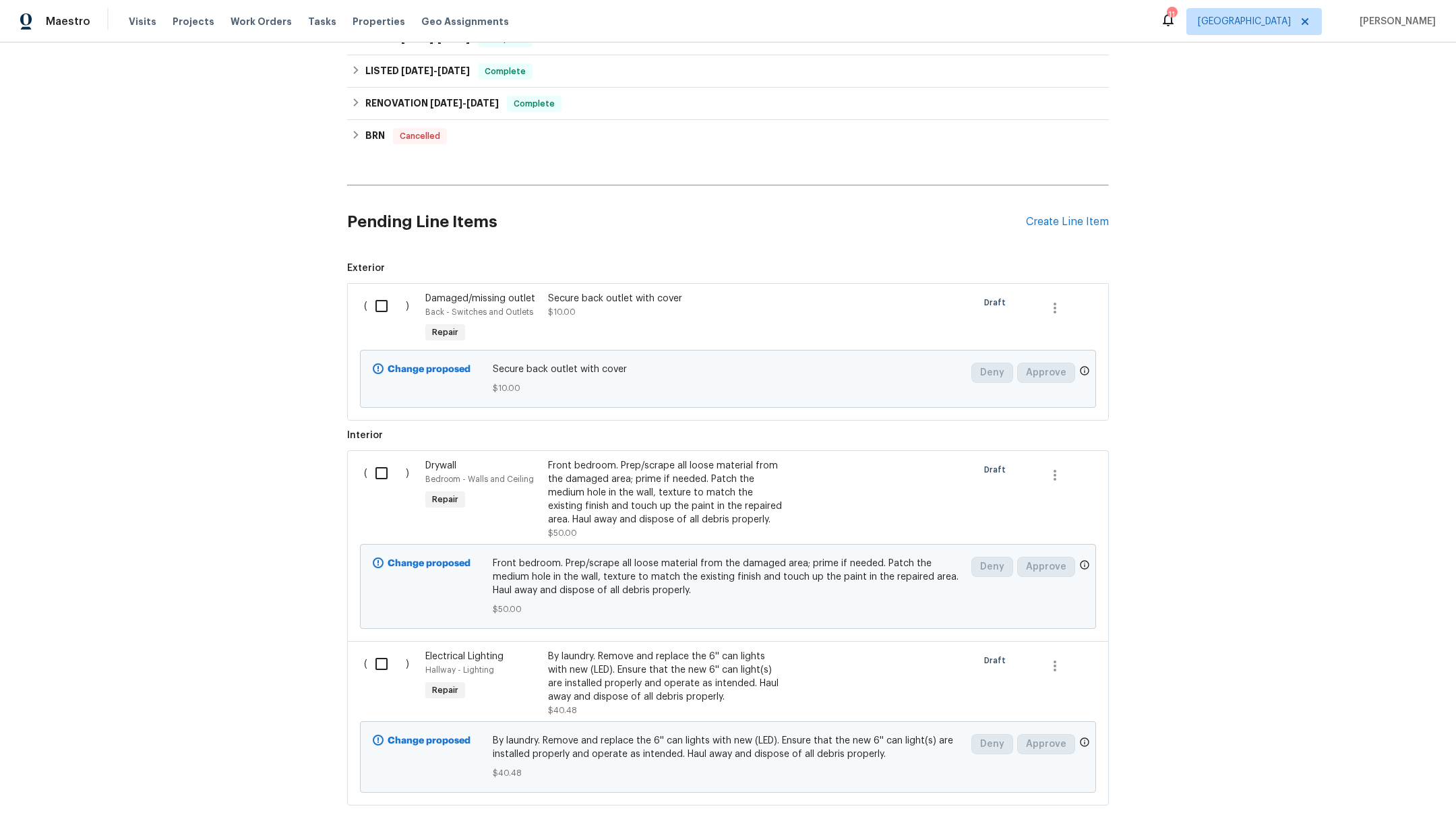
scroll to position [375, 0]
click at [742, 687] on div "By laundry. Remove and replace the 6'' can lights with new (LED). Ensure that t…" at bounding box center [666, 676] width 237 height 54
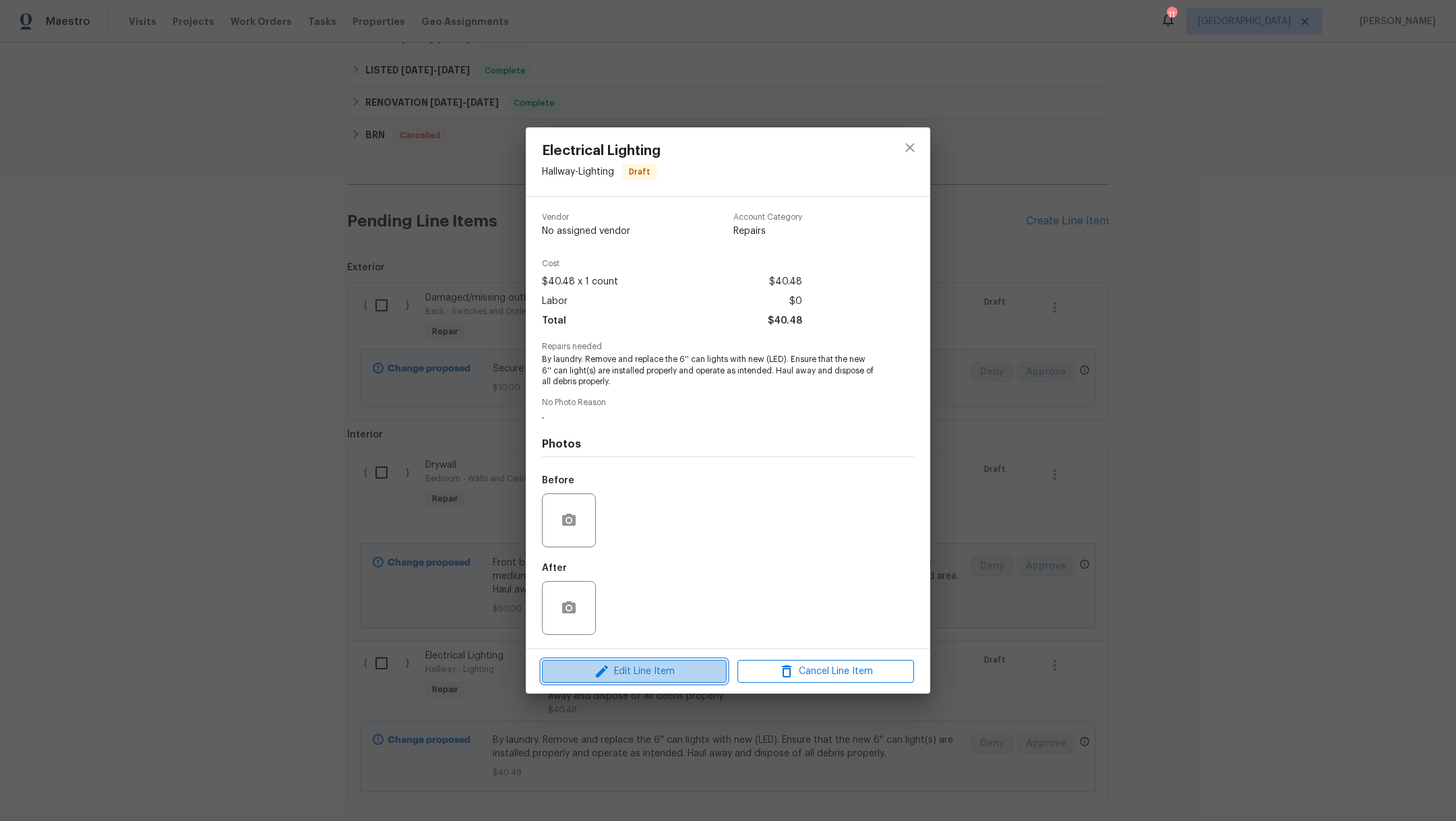
click at [649, 674] on span "Edit Line Item" at bounding box center [633, 671] width 177 height 17
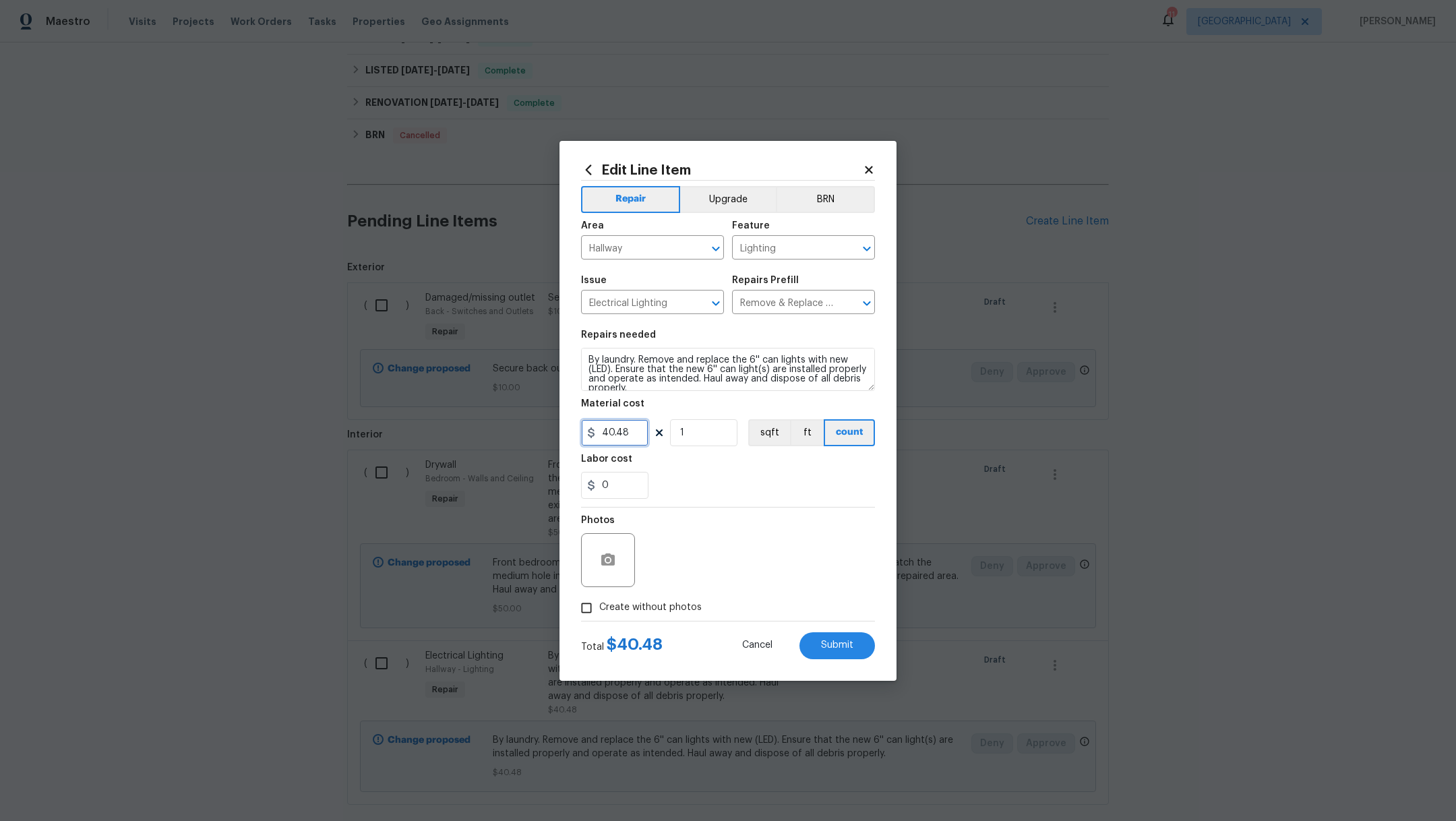
drag, startPoint x: 637, startPoint y: 435, endPoint x: 463, endPoint y: 427, distance: 174.2
click at [465, 428] on div "Edit Line Item Repair Upgrade BRN Area Hallway ​ Feature Lighting ​ Issue Elect…" at bounding box center [728, 410] width 1456 height 821
type input "50"
click at [586, 361] on textarea "By laundry. Remove and replace the 6'' can lights with new (LED). Ensure that t…" at bounding box center [728, 369] width 294 height 43
type textarea "Check light in the attic. Replace recess can by laundry. Remove and replace the…"
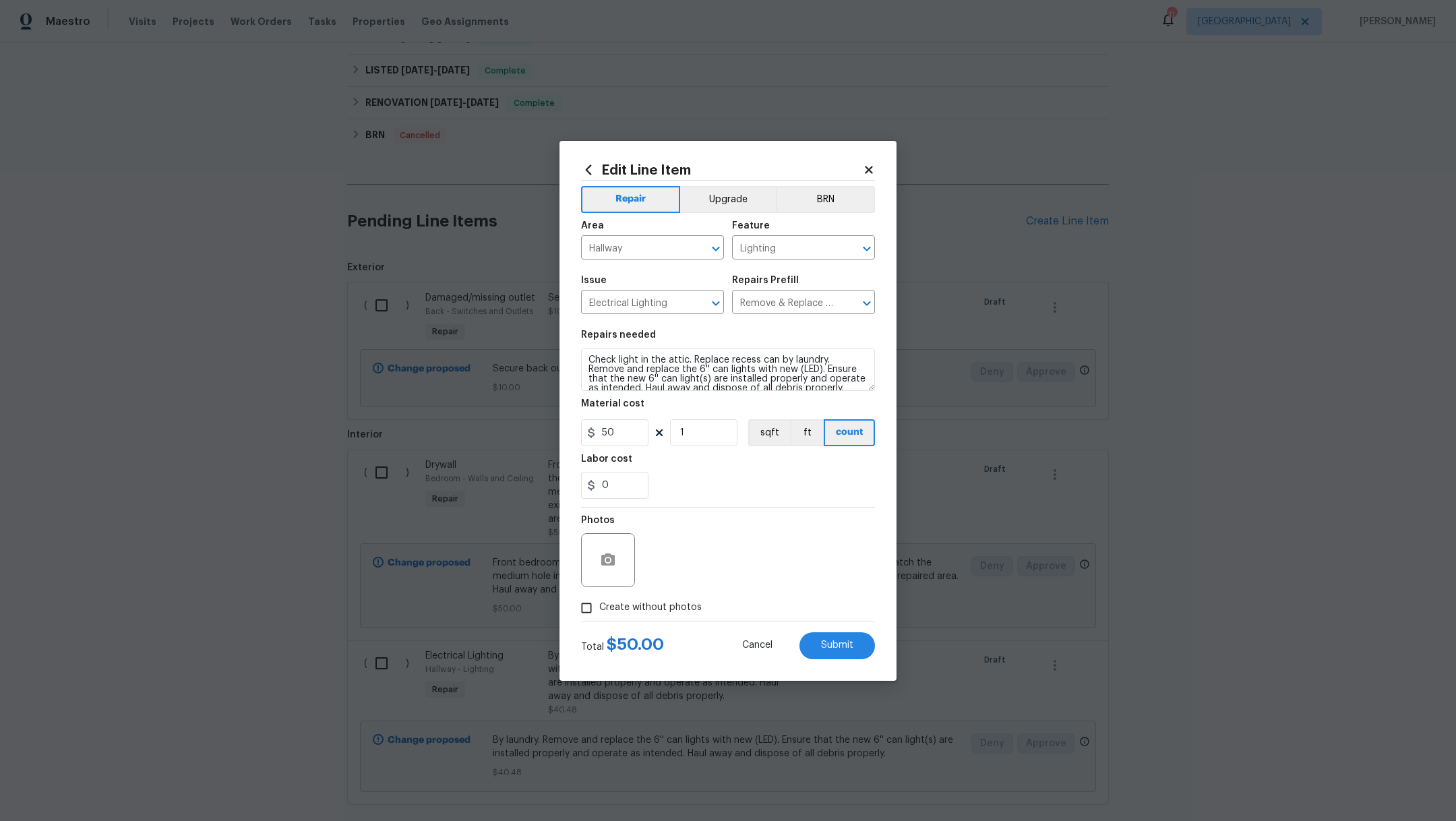
click at [671, 487] on div "0" at bounding box center [728, 485] width 294 height 27
click at [655, 604] on span "Create without photos" at bounding box center [650, 607] width 102 height 14
click at [599, 604] on input "Create without photos" at bounding box center [586, 608] width 26 height 26
checkbox input "true"
click at [722, 586] on textarea "," at bounding box center [760, 560] width 229 height 54
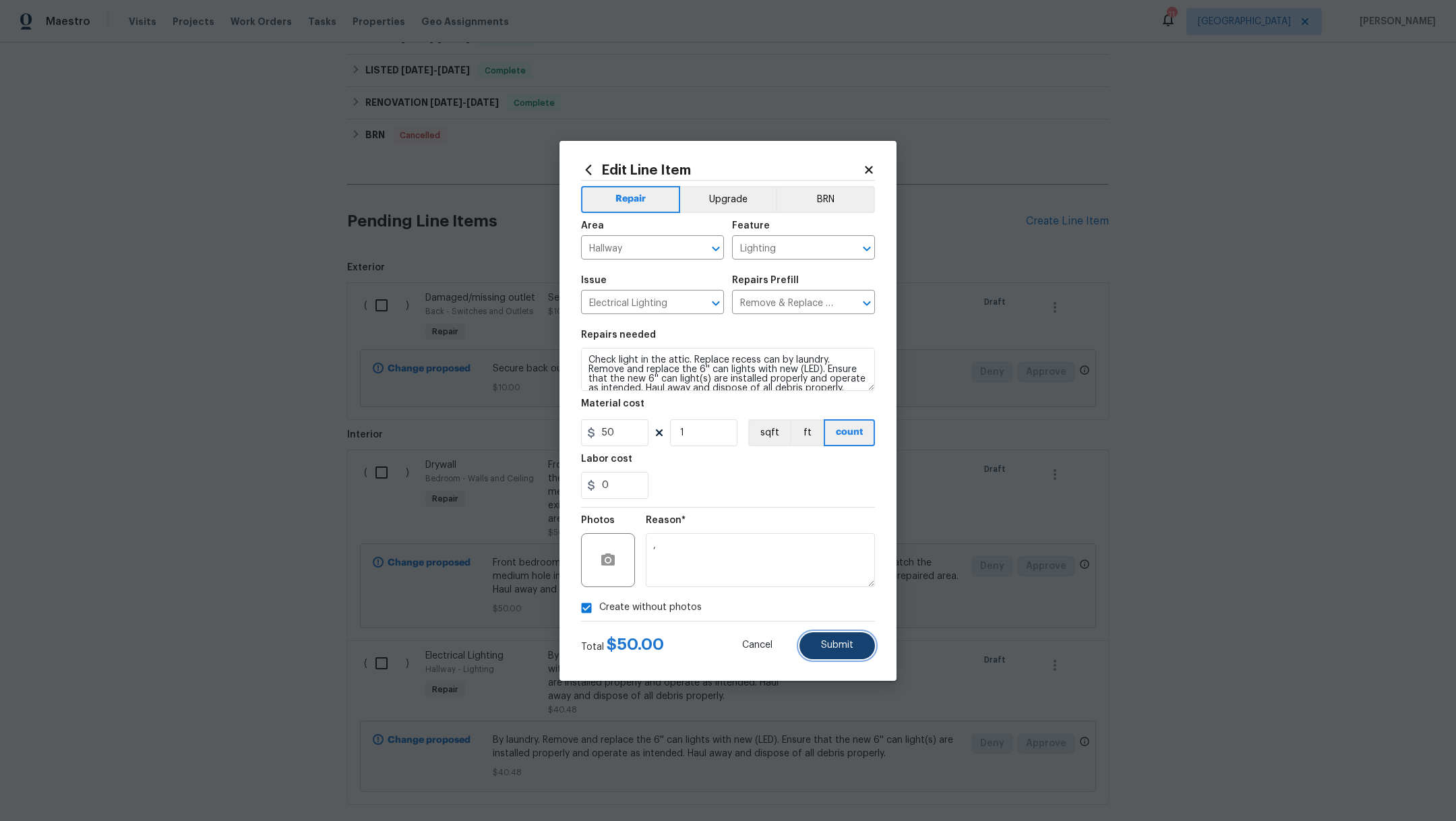
click at [859, 646] on button "Submit" at bounding box center [836, 645] width 75 height 27
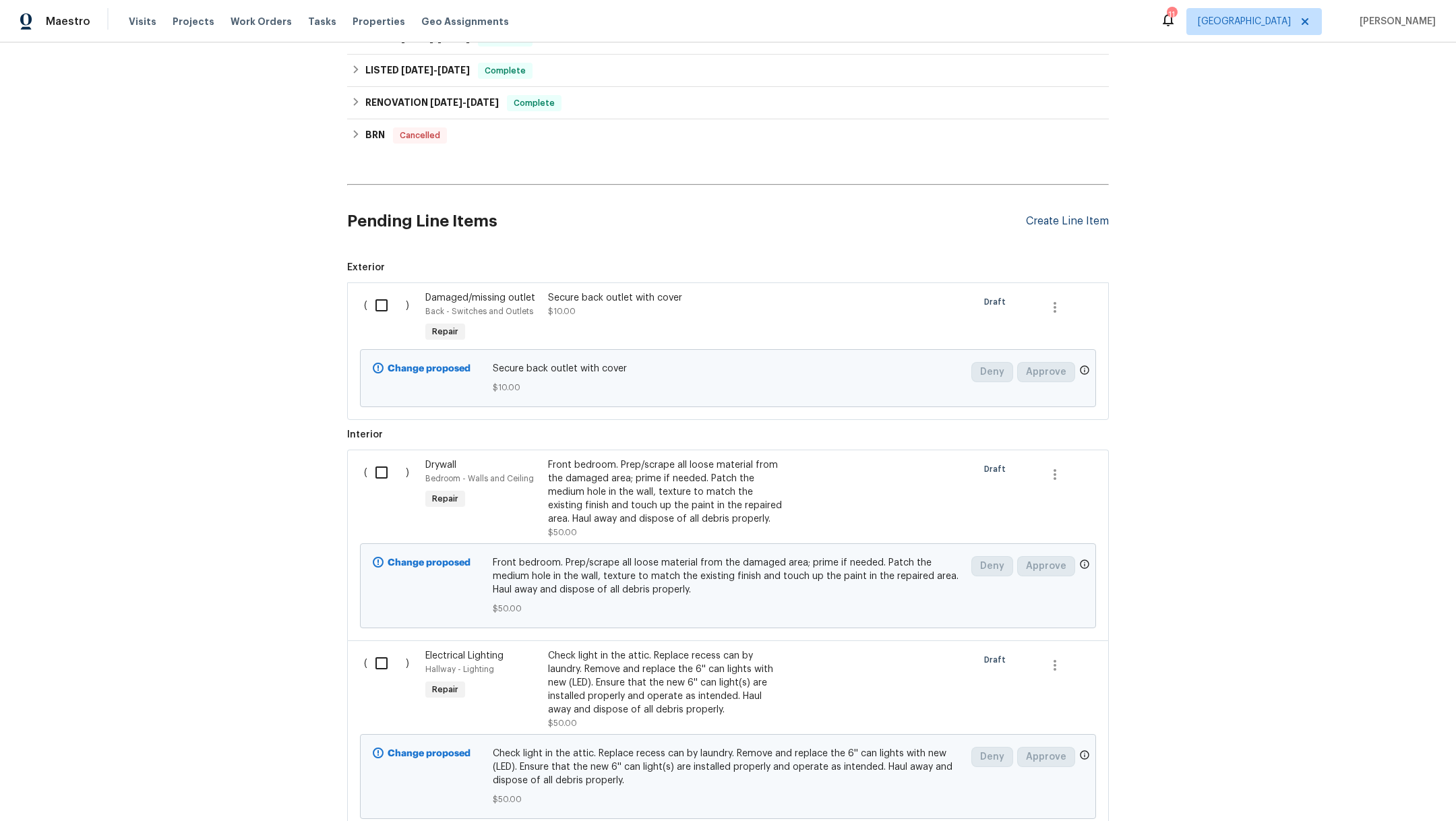
click at [1052, 218] on div "Create Line Item" at bounding box center [1068, 222] width 83 height 12
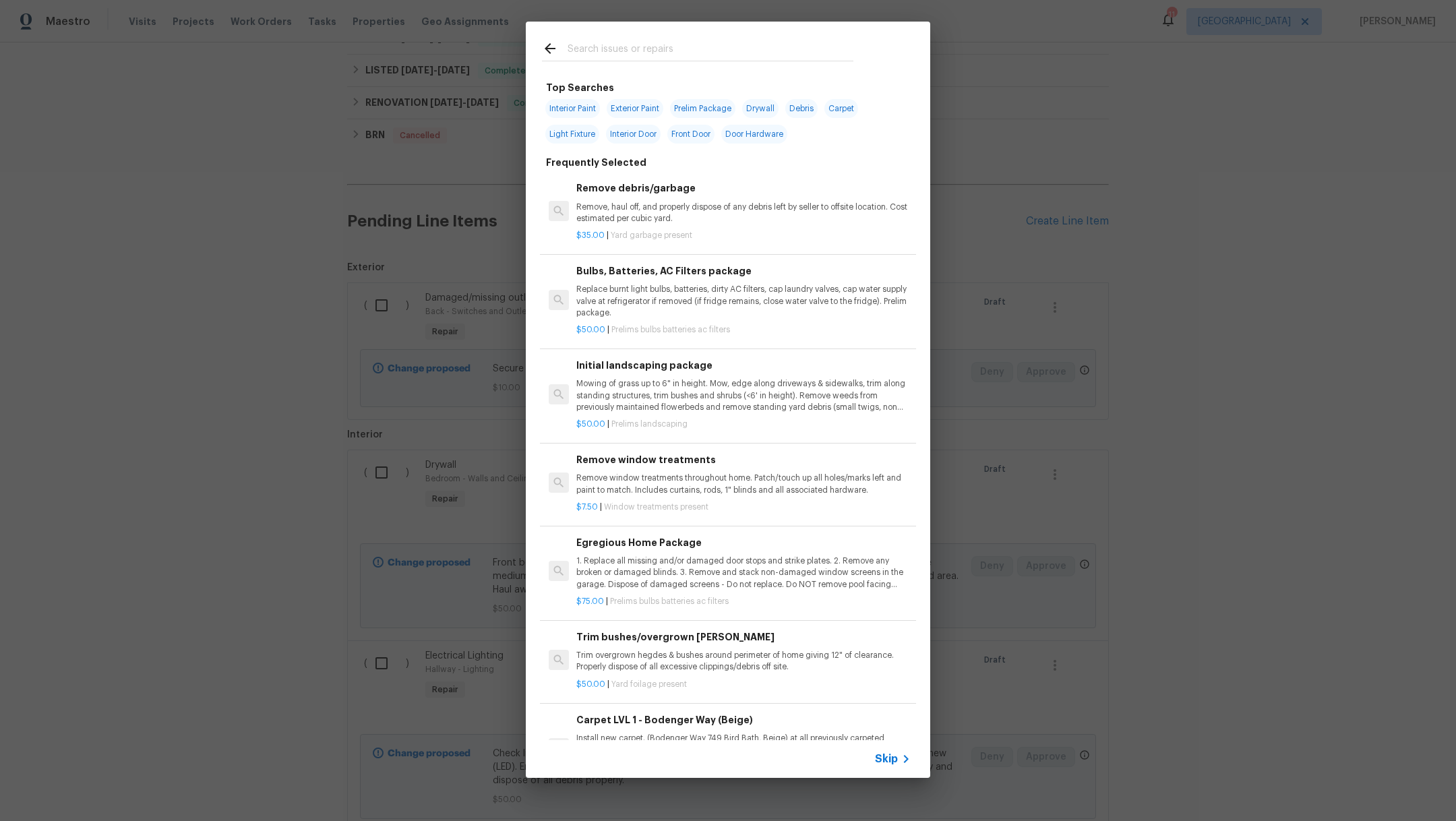
click at [621, 55] on input "text" at bounding box center [710, 50] width 286 height 20
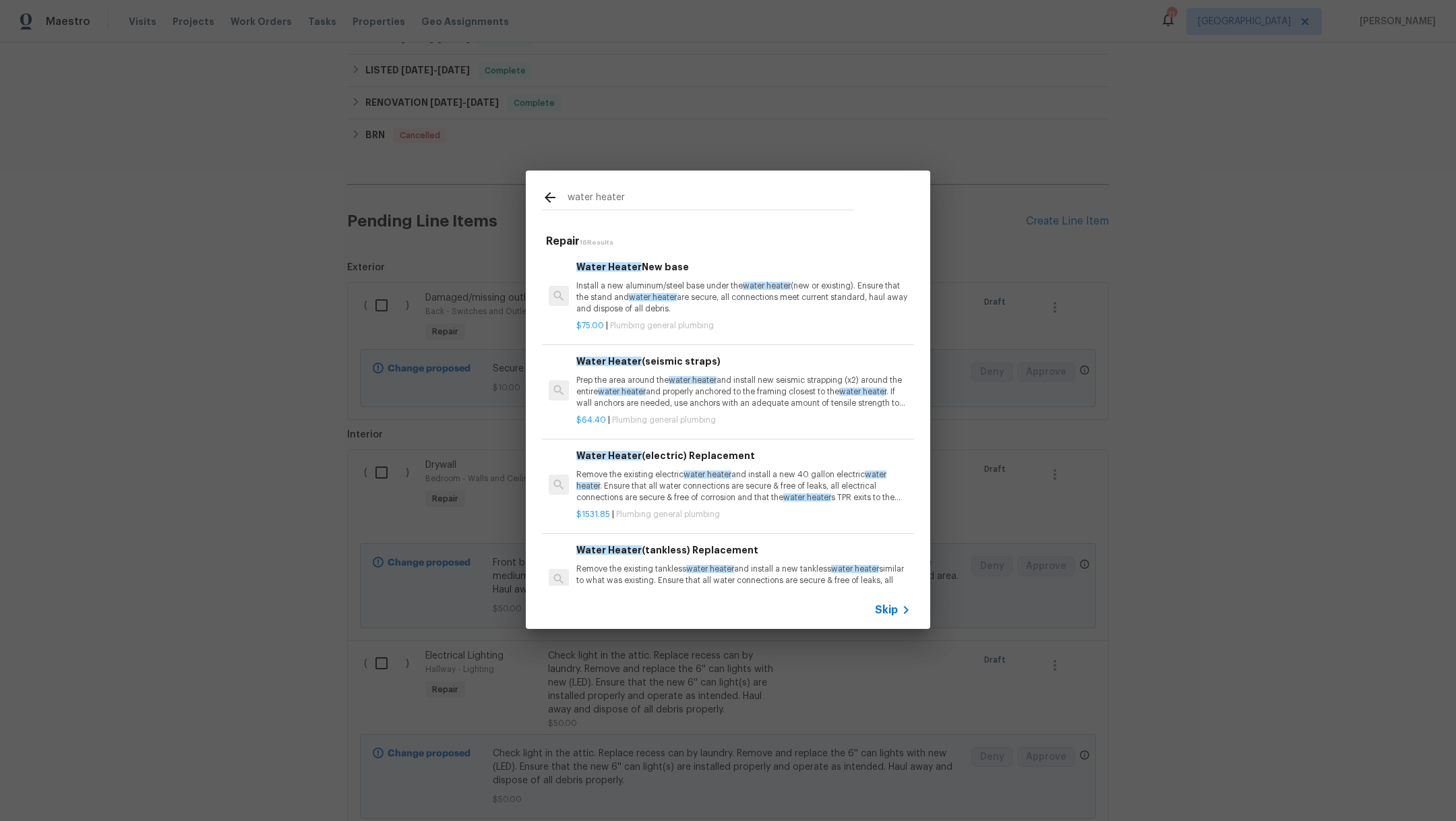
type input "water heater"
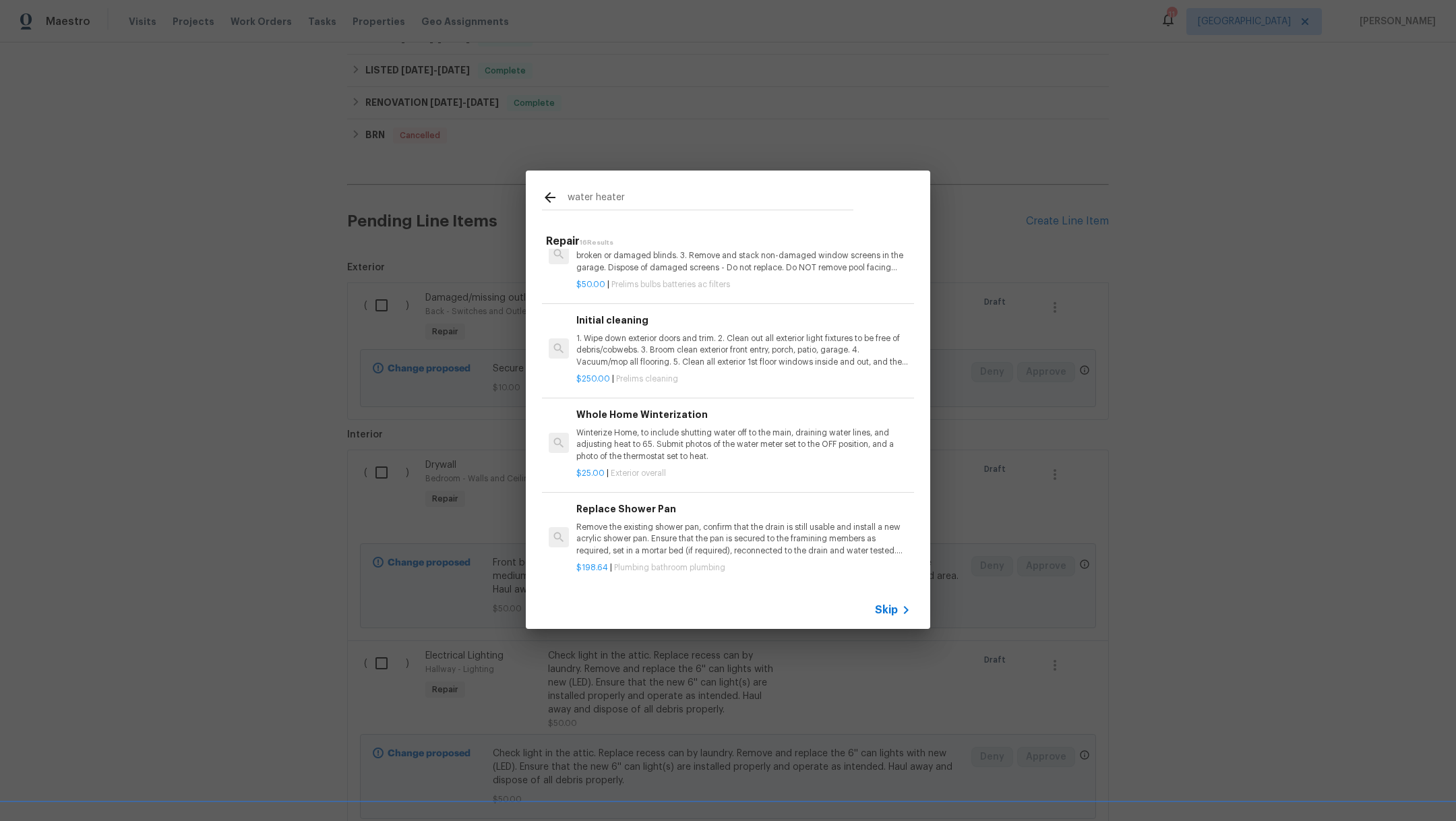
scroll to position [0, 0]
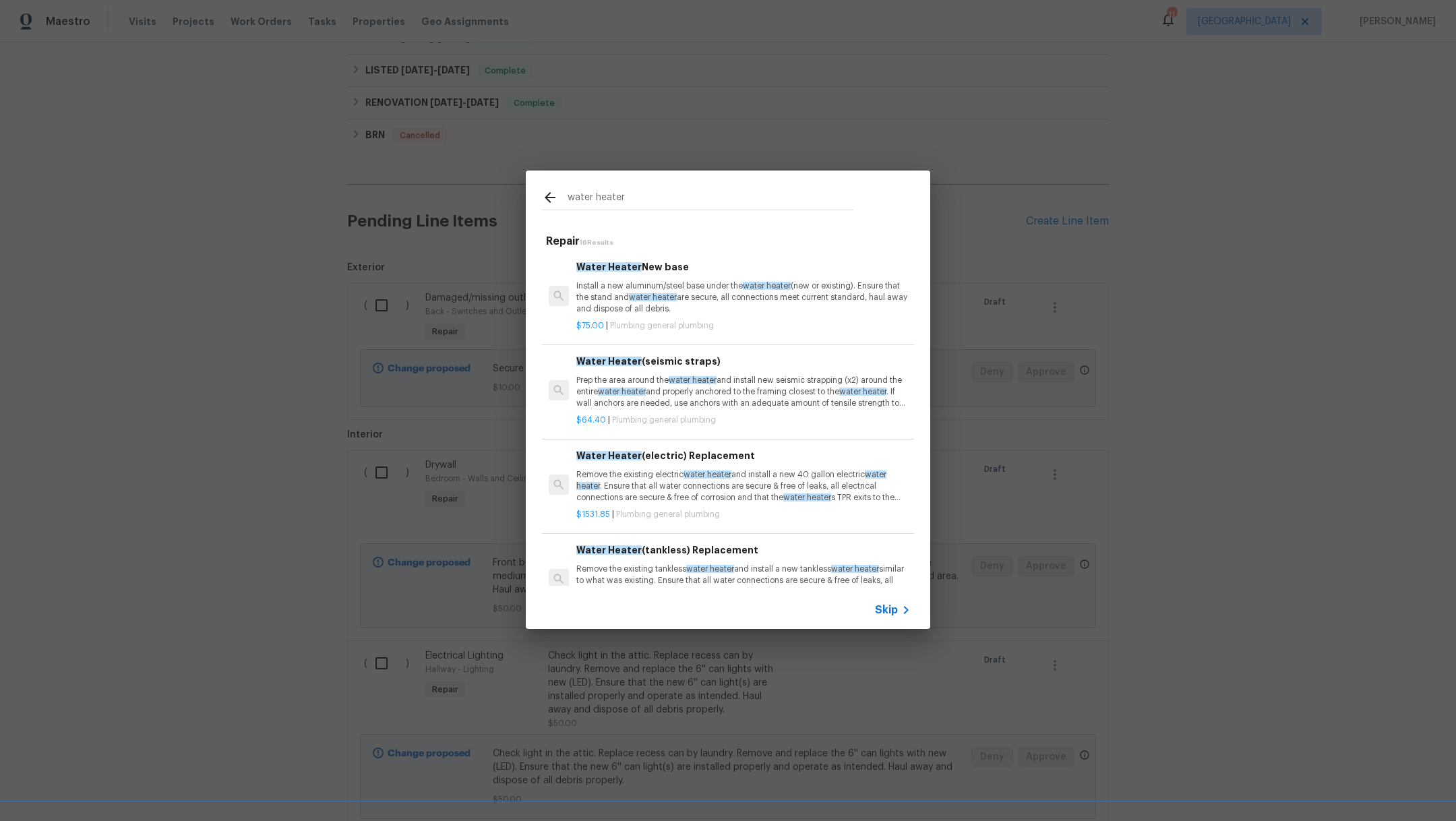
click at [669, 338] on div "Water Heater New base Install a new aluminum/steel base under the water heater …" at bounding box center [728, 296] width 376 height 98
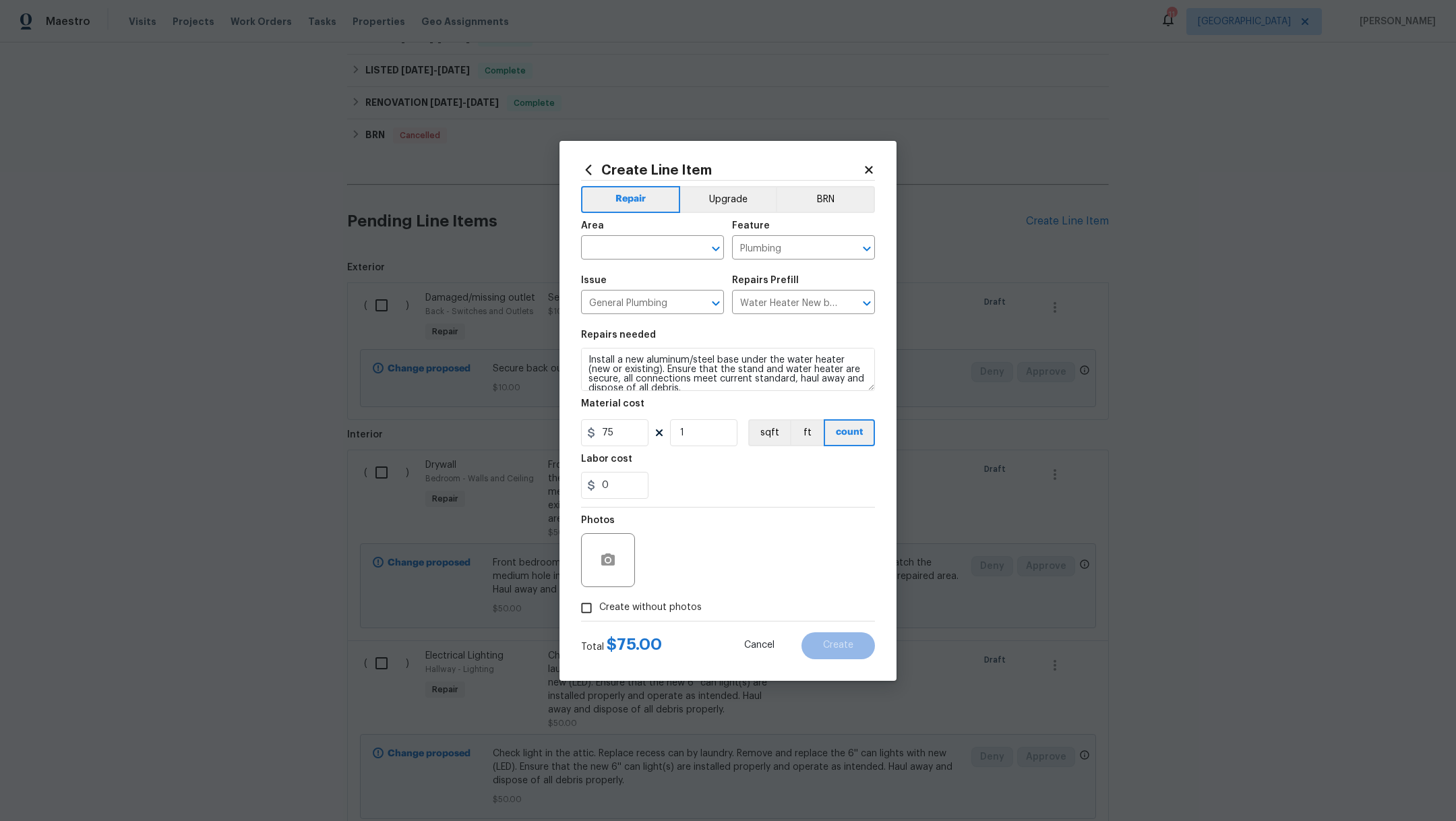
click at [746, 392] on section "Repairs needed Install a new aluminum/steel base under the water heater (new or…" at bounding box center [728, 414] width 294 height 185
click at [736, 391] on section "Repairs needed Install a new aluminum/steel base under the water heater (new or…" at bounding box center [728, 414] width 294 height 185
click at [728, 391] on section "Repairs needed Install a new aluminum/steel base under the water heater (new or…" at bounding box center [728, 414] width 294 height 185
click at [726, 387] on textarea "Install a new aluminum/steel base under the water heater (new or existing). Ens…" at bounding box center [728, 369] width 294 height 43
drag, startPoint x: 726, startPoint y: 387, endPoint x: 563, endPoint y: 334, distance: 171.4
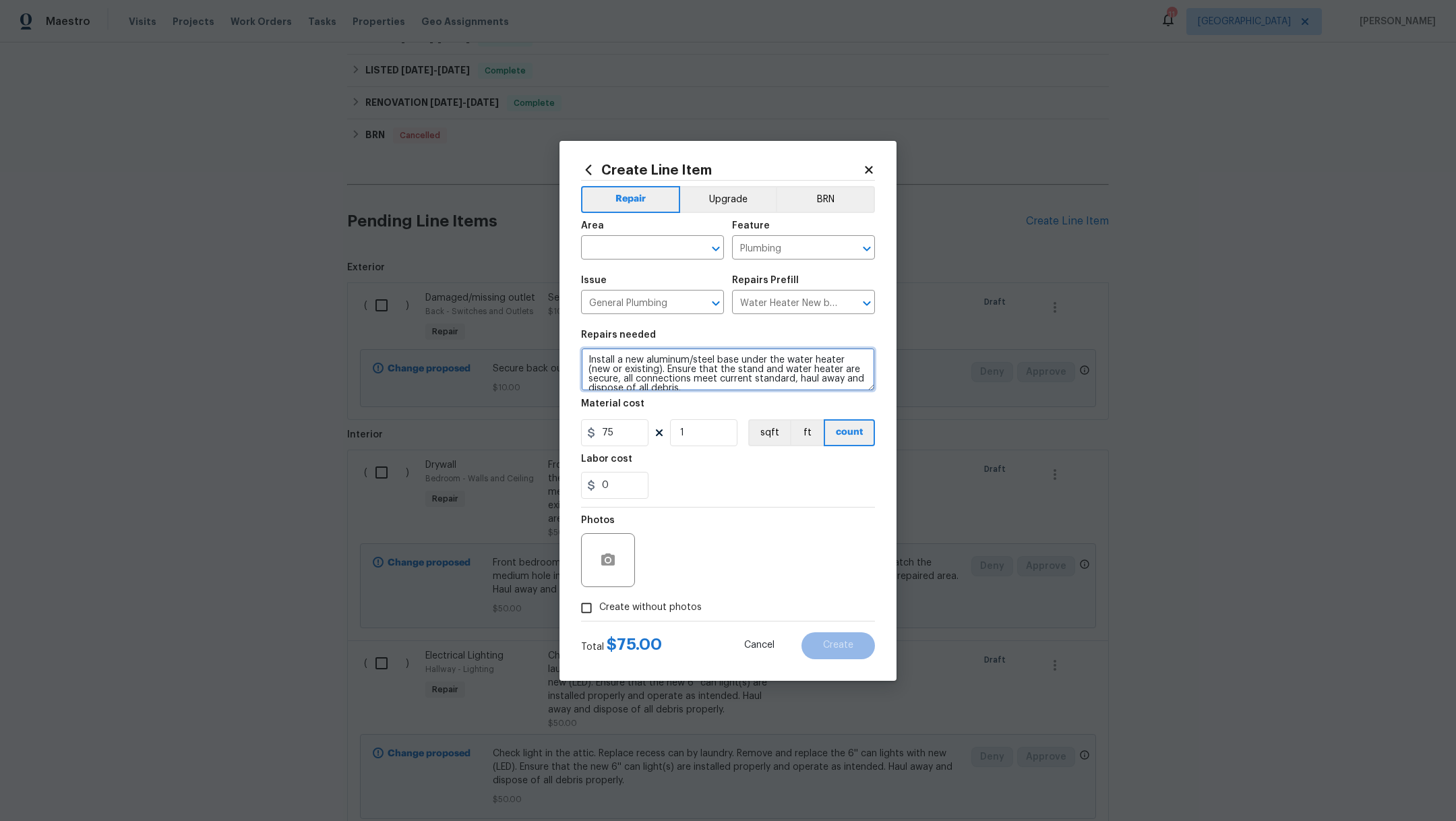
click at [563, 334] on div "Create Line Item Repair Upgrade BRN Area ​ Feature Plumbing ​ Issue General Plu…" at bounding box center [728, 410] width 337 height 540
type textarea "Check water heater and adjust temperature."
click at [638, 251] on input "text" at bounding box center [633, 249] width 105 height 21
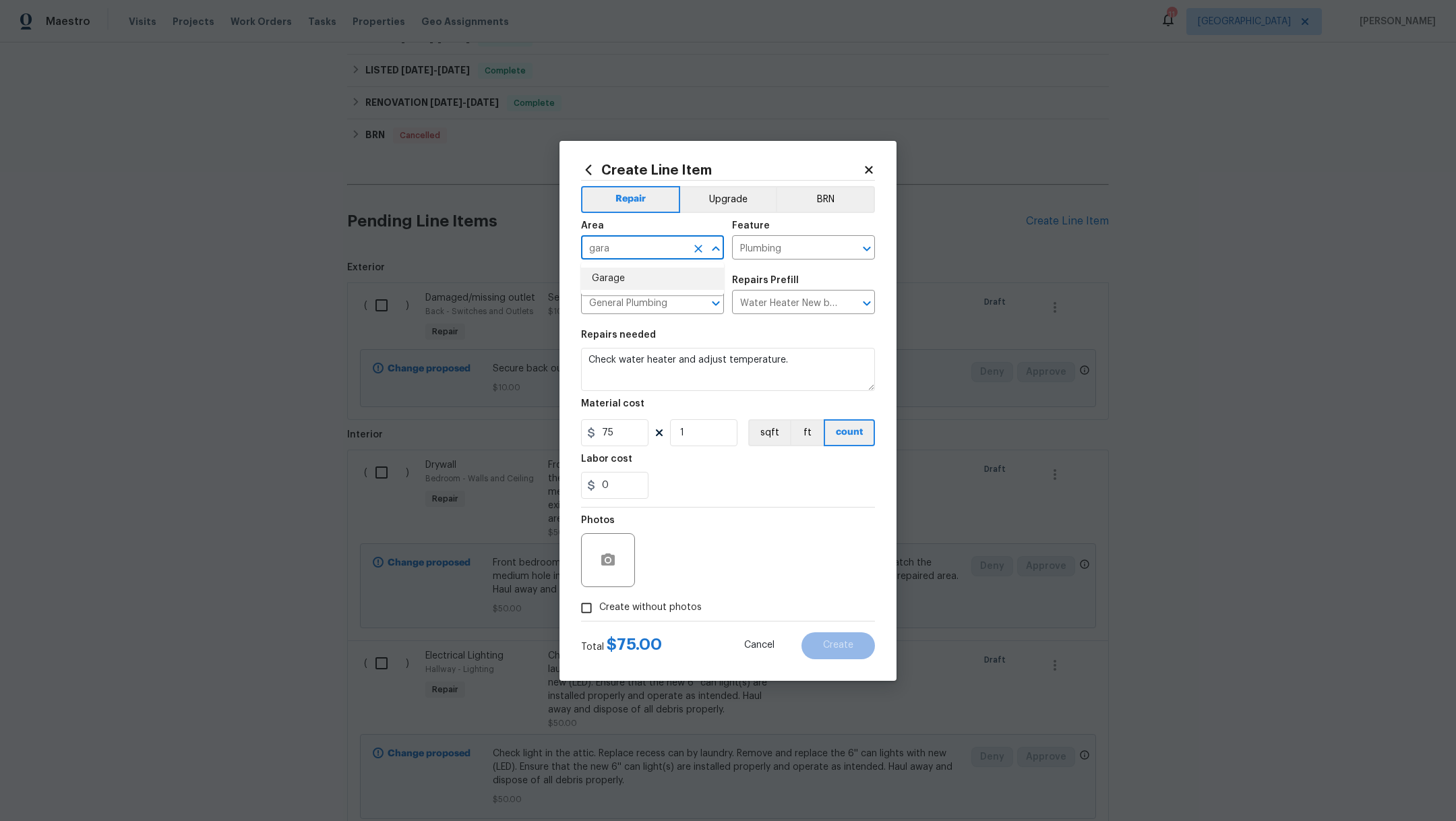
click at [645, 285] on li "Garage" at bounding box center [652, 278] width 143 height 22
type input "Garage"
click at [671, 604] on span "Create without photos" at bounding box center [650, 607] width 102 height 14
click at [599, 604] on input "Create without photos" at bounding box center [586, 608] width 26 height 26
checkbox input "true"
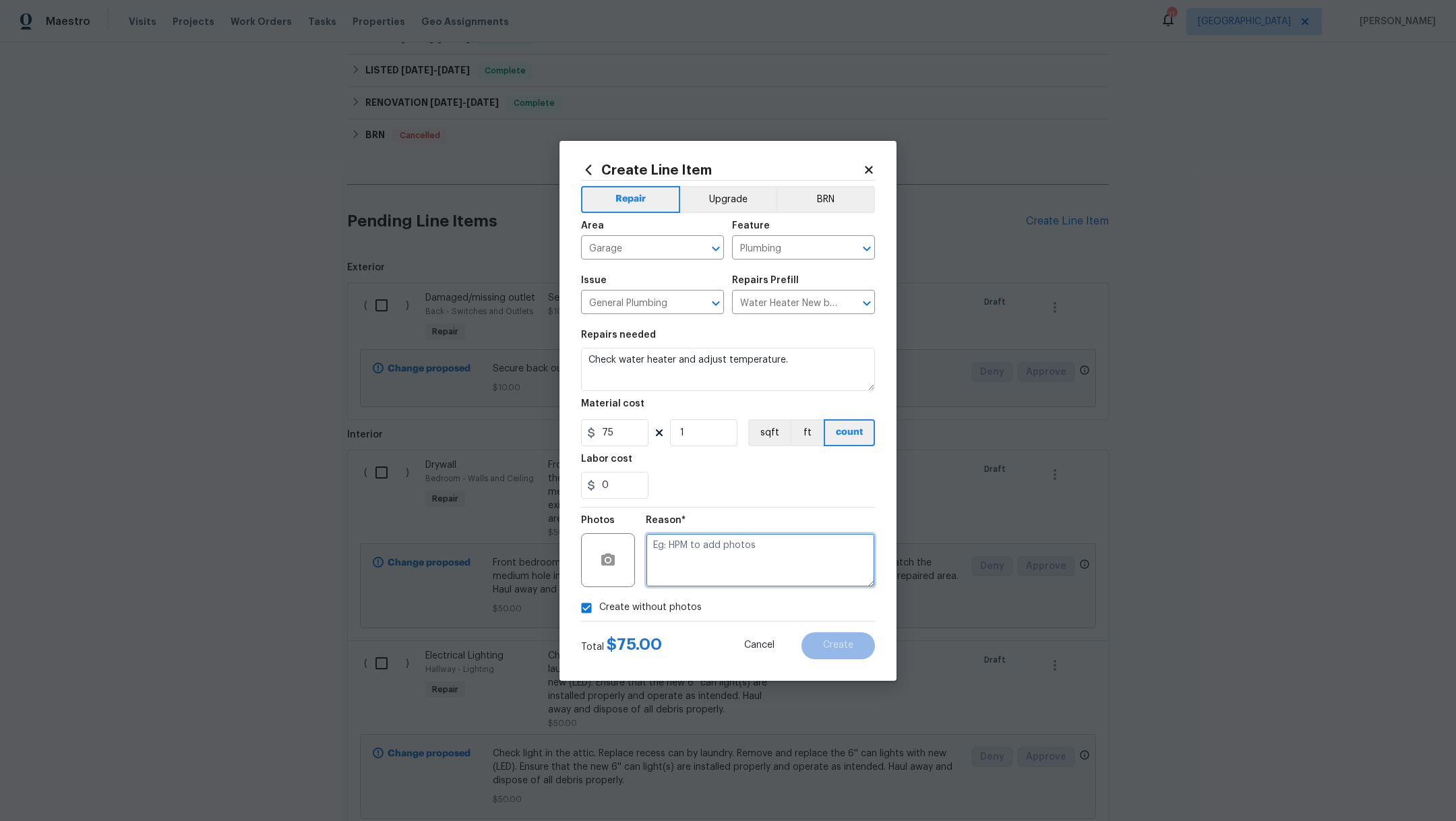
click at [742, 567] on textarea at bounding box center [760, 560] width 229 height 54
type textarea ","
click at [860, 649] on button "Create" at bounding box center [838, 645] width 73 height 27
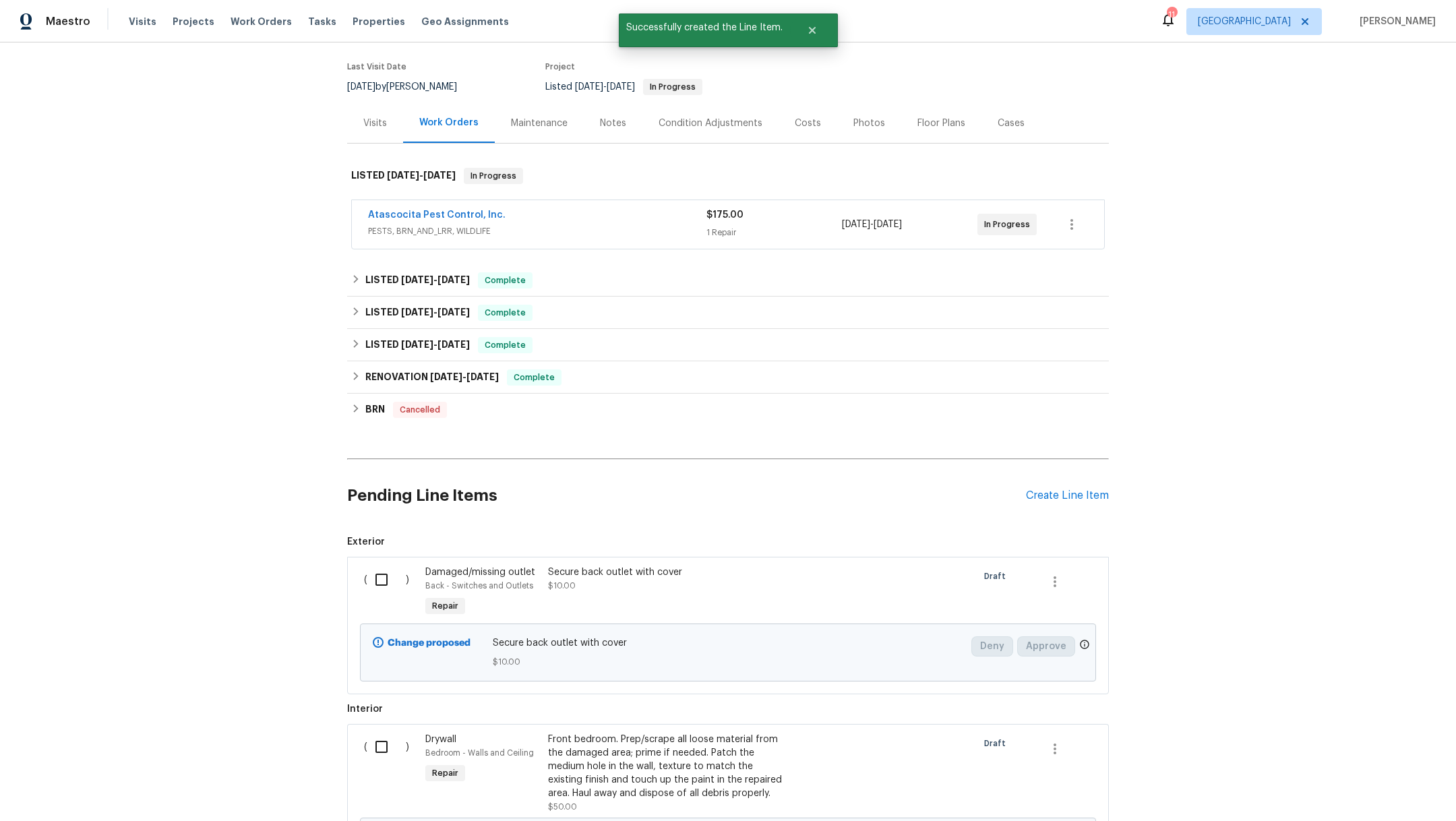
scroll to position [375, 0]
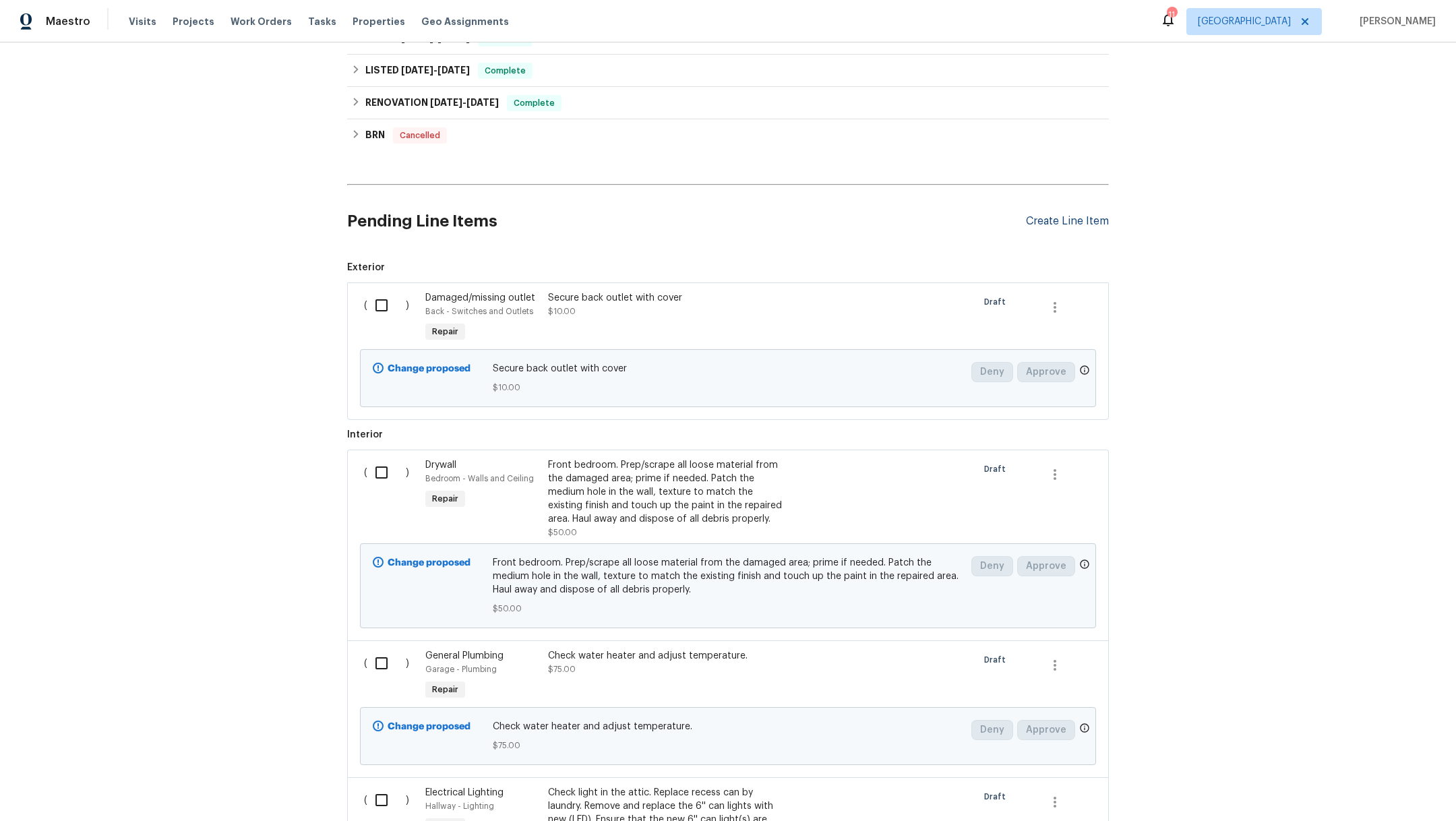
click at [1063, 224] on div "Create Line Item" at bounding box center [1068, 222] width 83 height 12
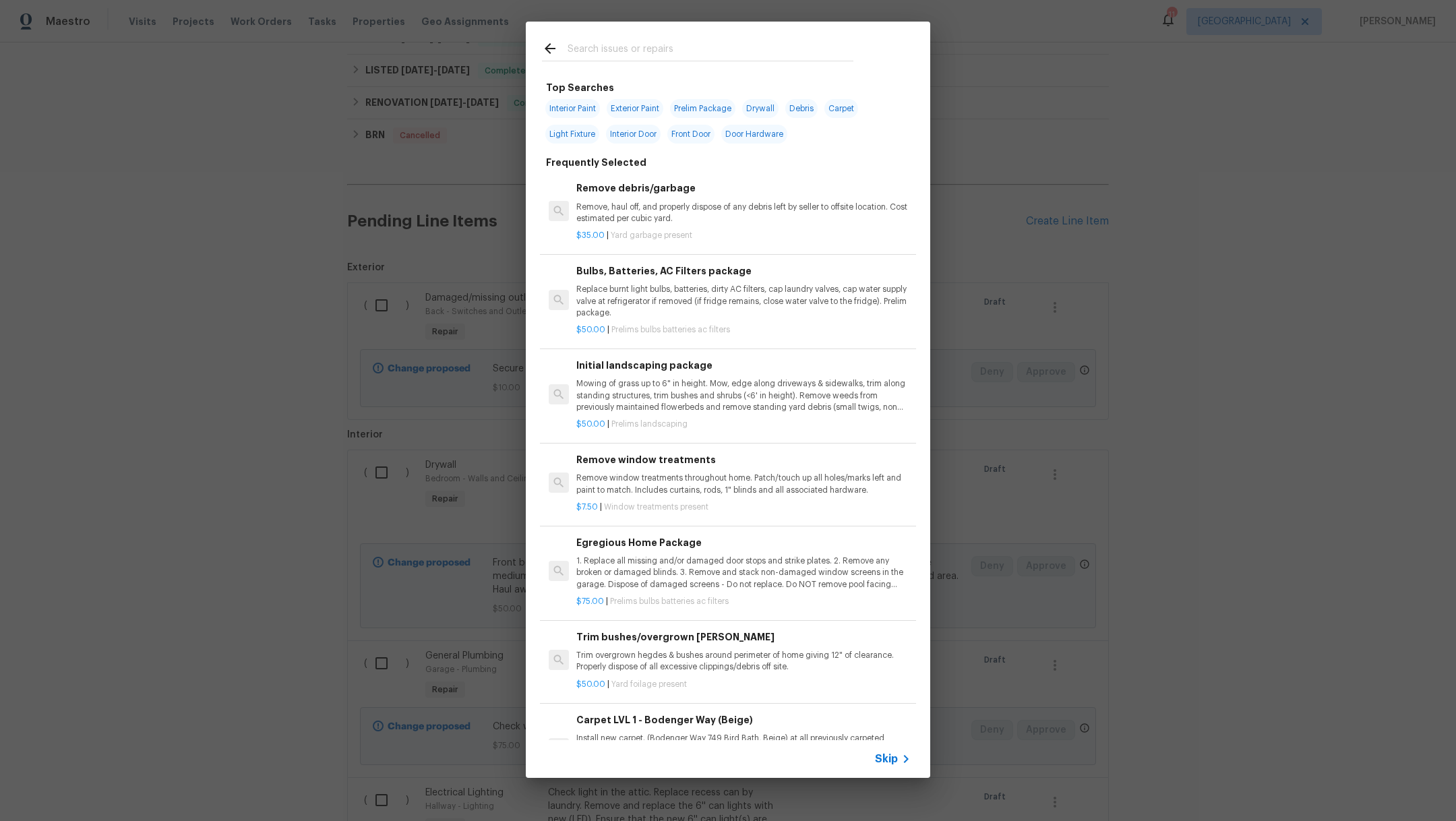
click at [594, 56] on input "text" at bounding box center [710, 50] width 286 height 20
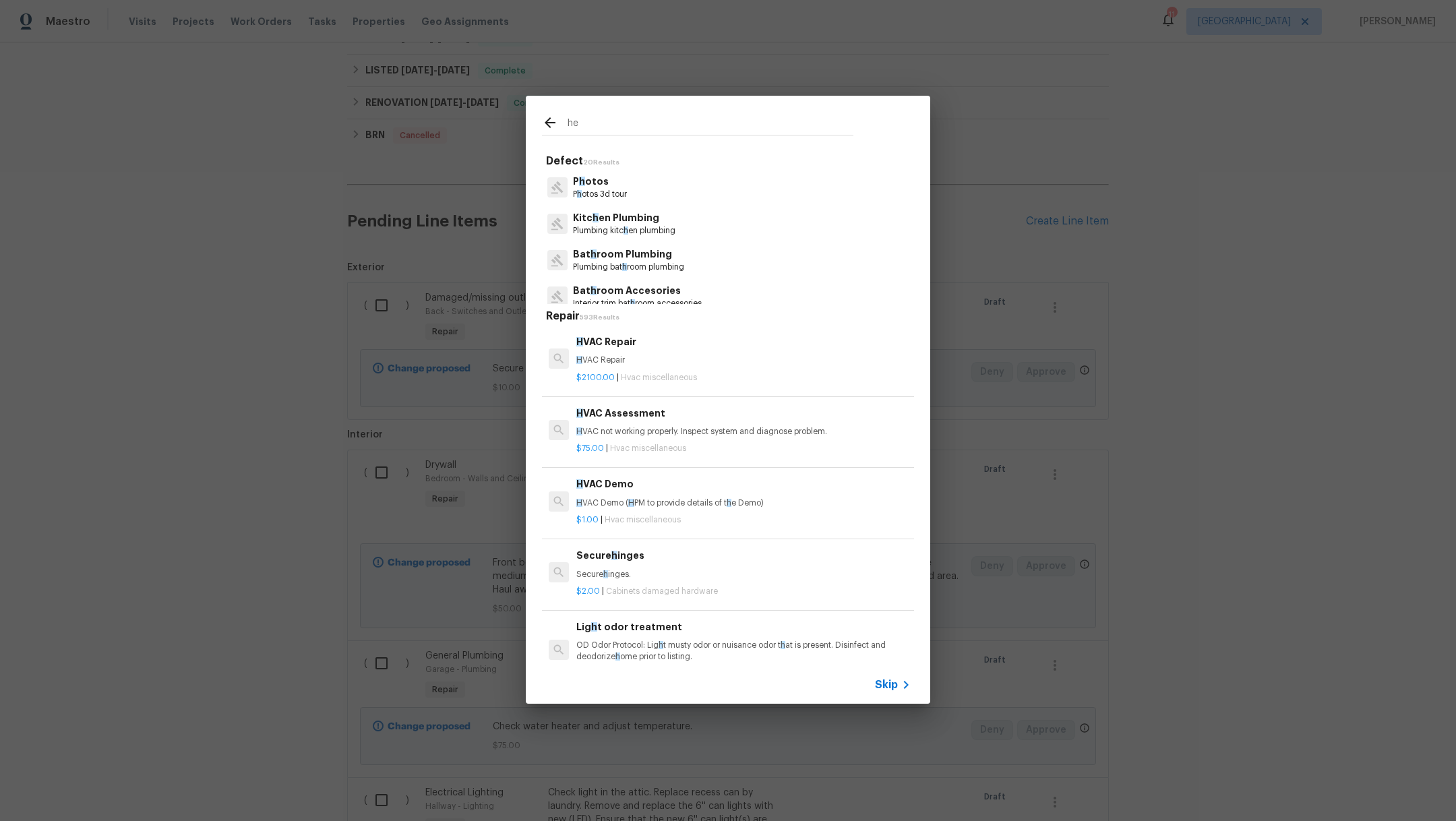
type input "h"
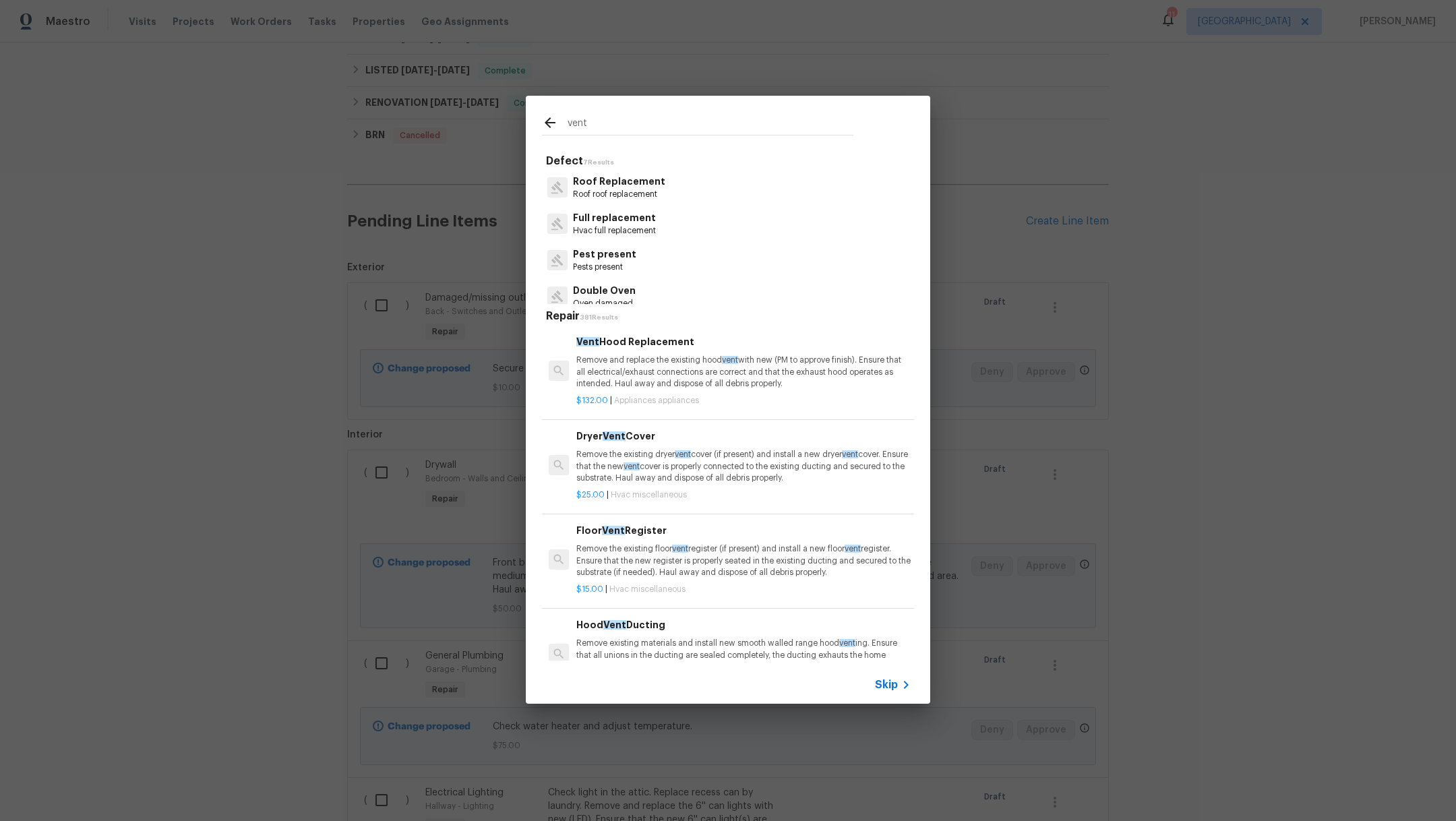
type input "vent"
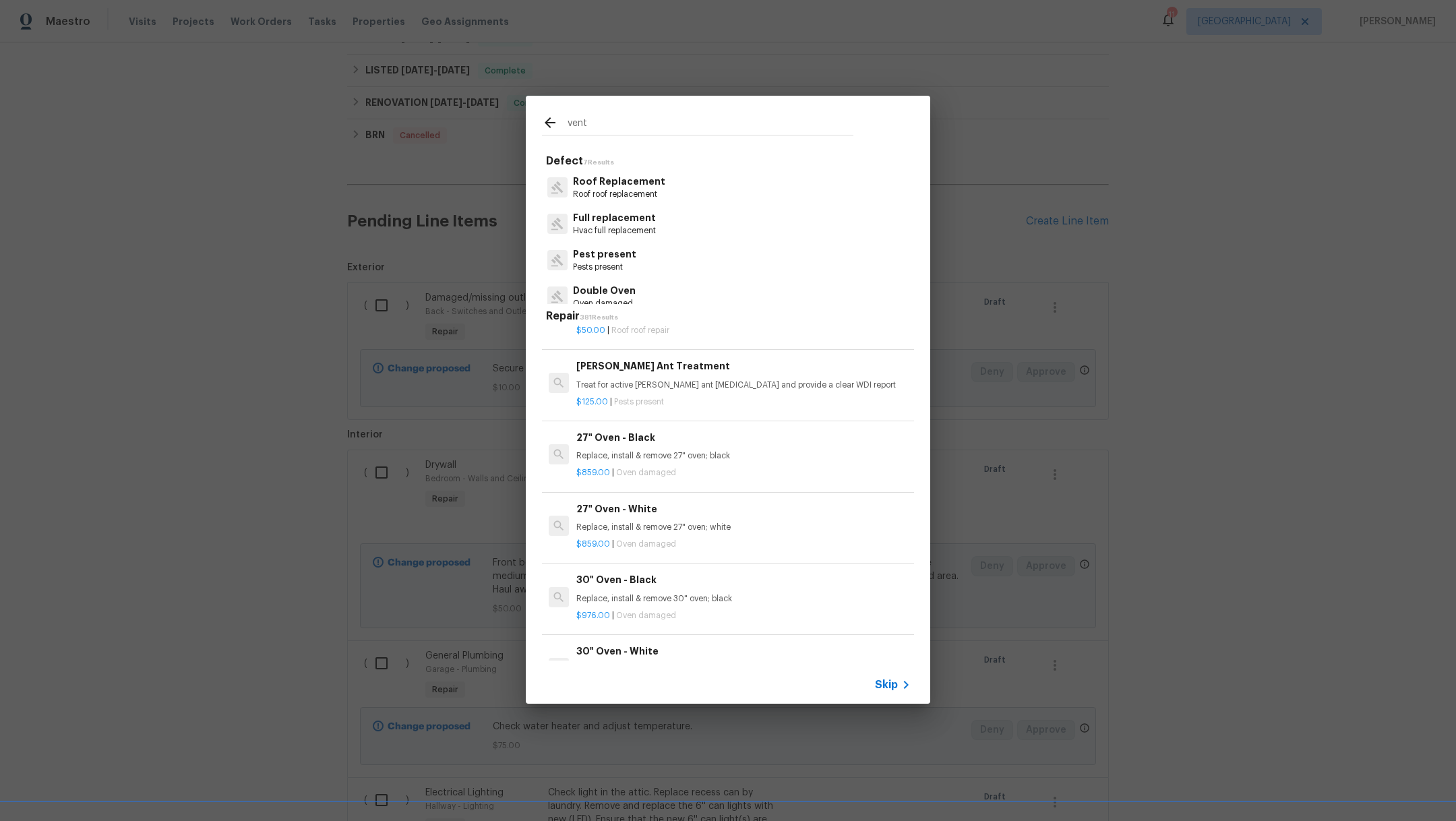
scroll to position [323, 0]
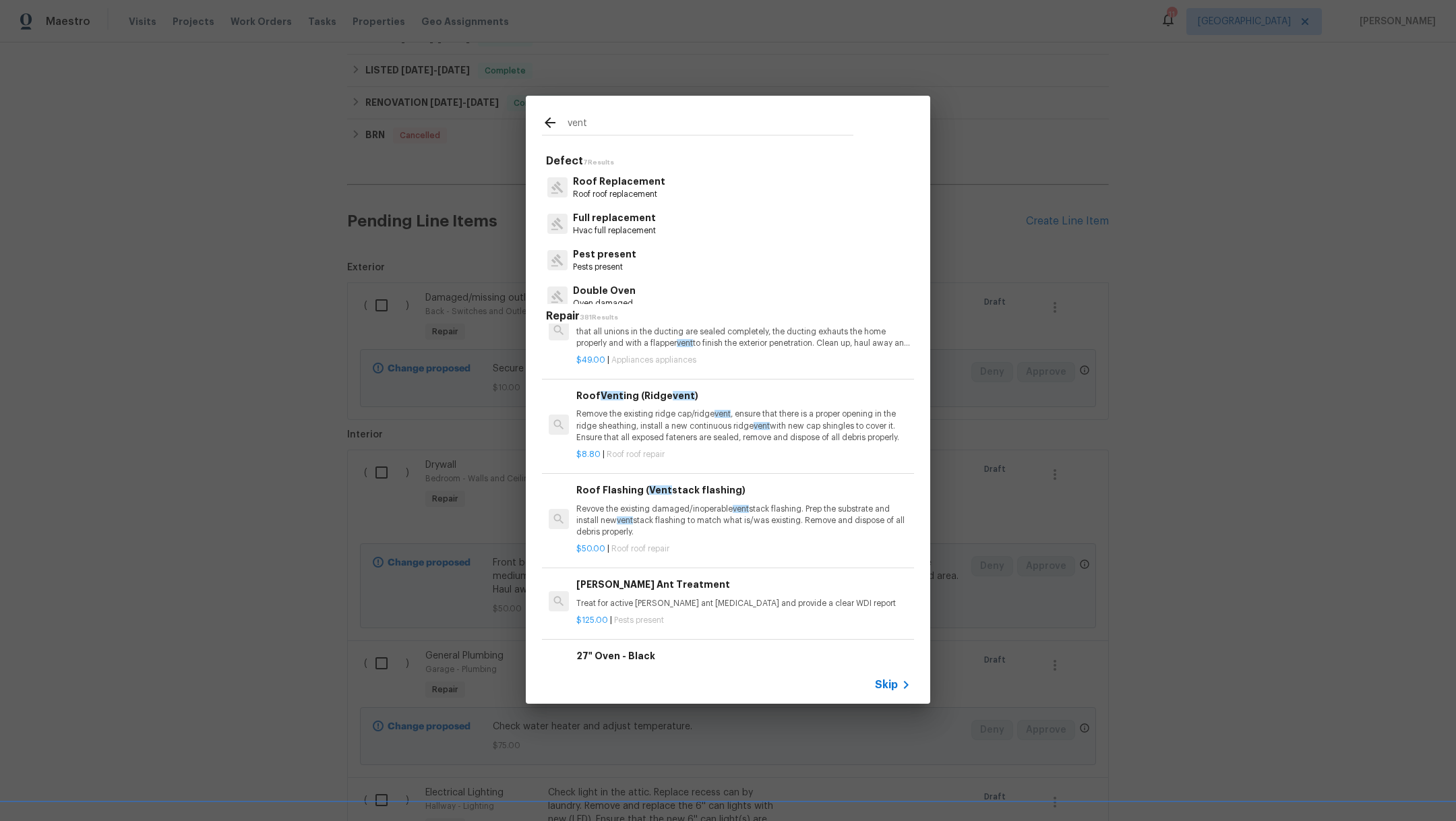
click at [717, 535] on p "Revove the existing damaged/inoperable vent stack [MEDICAL_DATA]. Prep the subs…" at bounding box center [743, 521] width 334 height 35
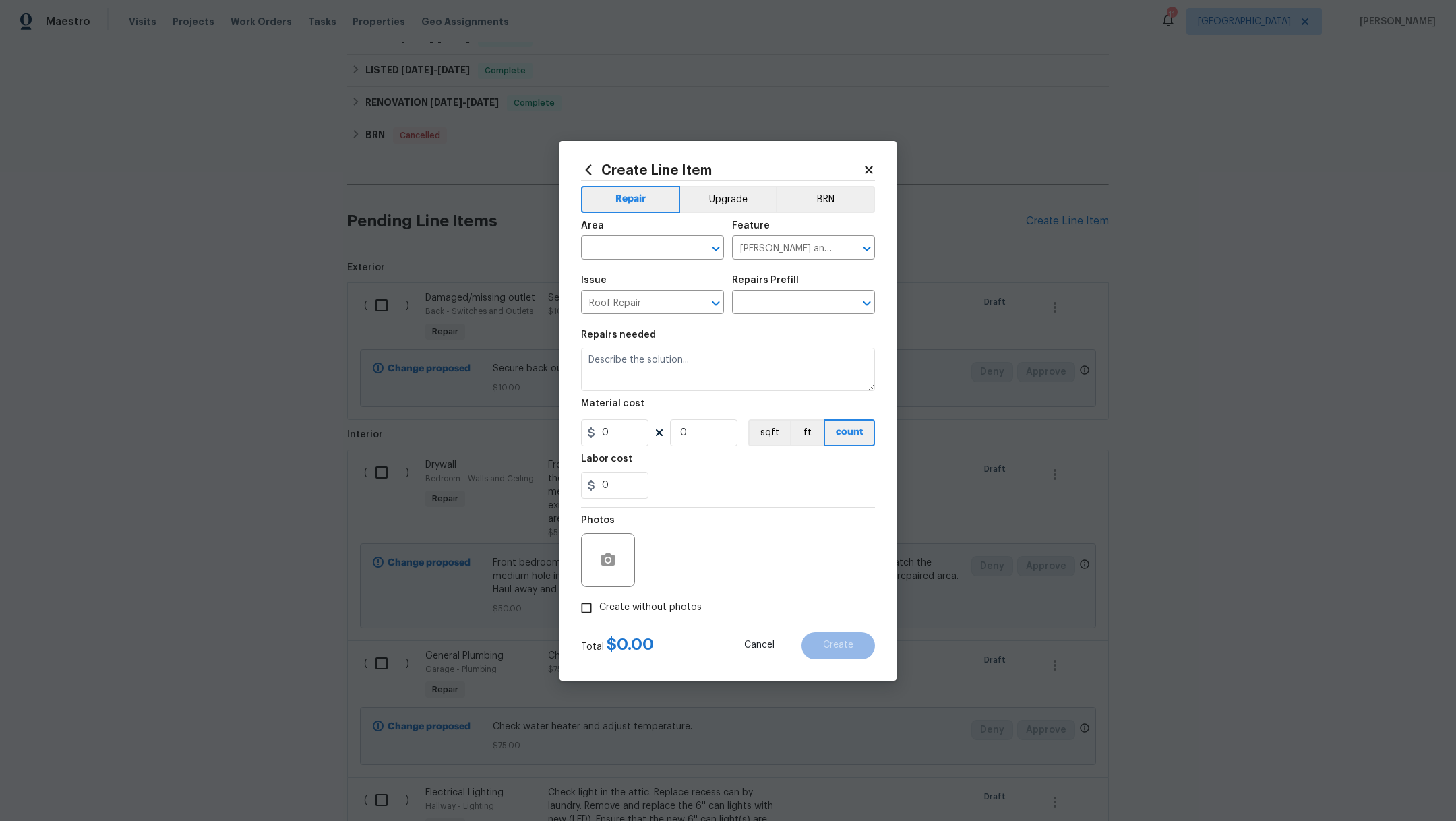
type input "Roof Flashing (Vent stack flashing) $50.00"
type textarea "Revove the existing damaged/inoperable vent stack flashing. Prep the substrate …"
type input "50"
type input "1"
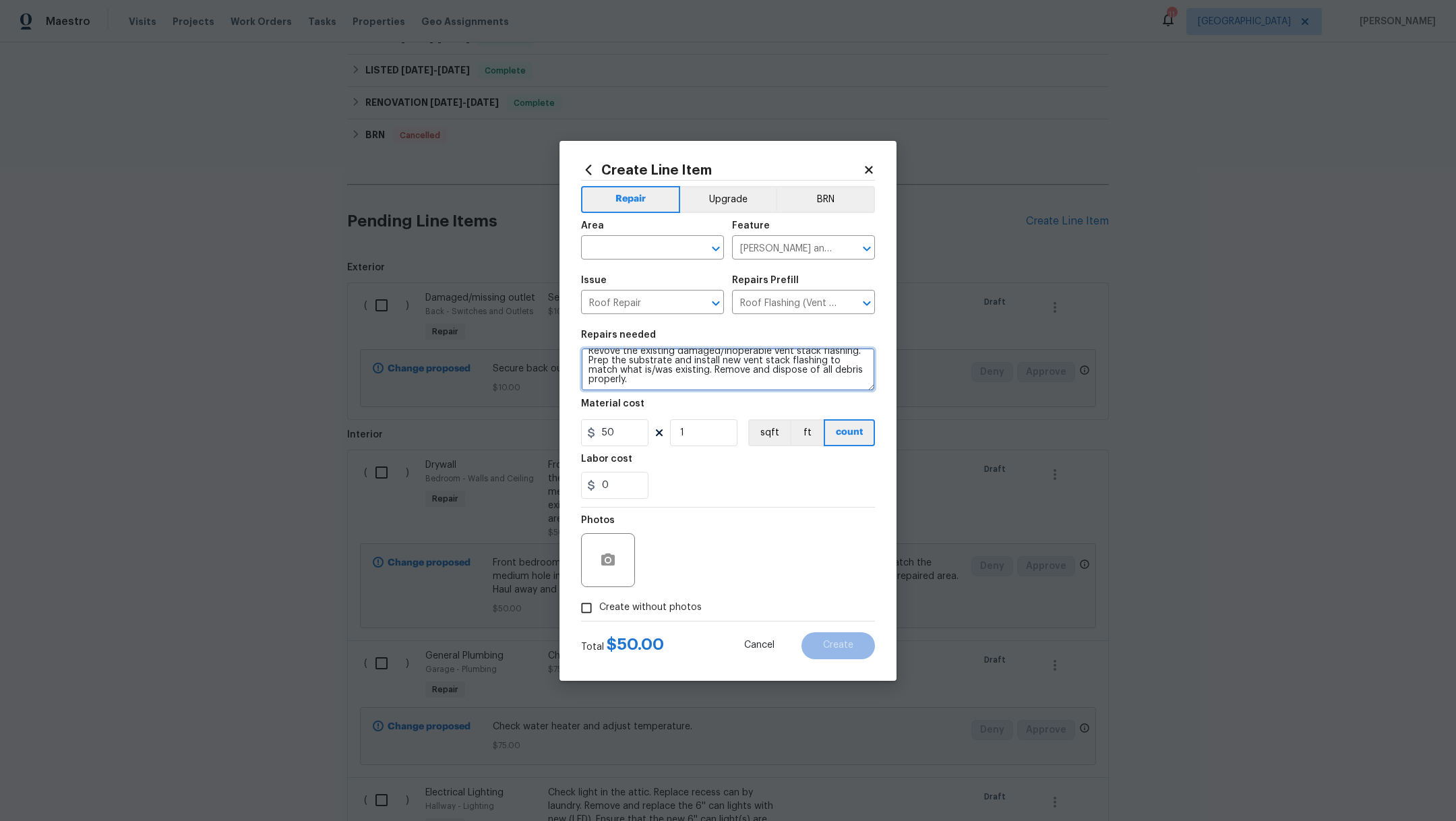
drag, startPoint x: 587, startPoint y: 357, endPoint x: 739, endPoint y: 397, distance: 157.2
click at [740, 398] on section "Repairs needed Revove the existing damaged/inoperable vent stack [MEDICAL_DATA]…" at bounding box center [728, 414] width 294 height 185
drag, startPoint x: 642, startPoint y: 363, endPoint x: 748, endPoint y: 366, distance: 106.0
click at [748, 366] on textarea "Check on a vent in the attic for" at bounding box center [728, 369] width 294 height 43
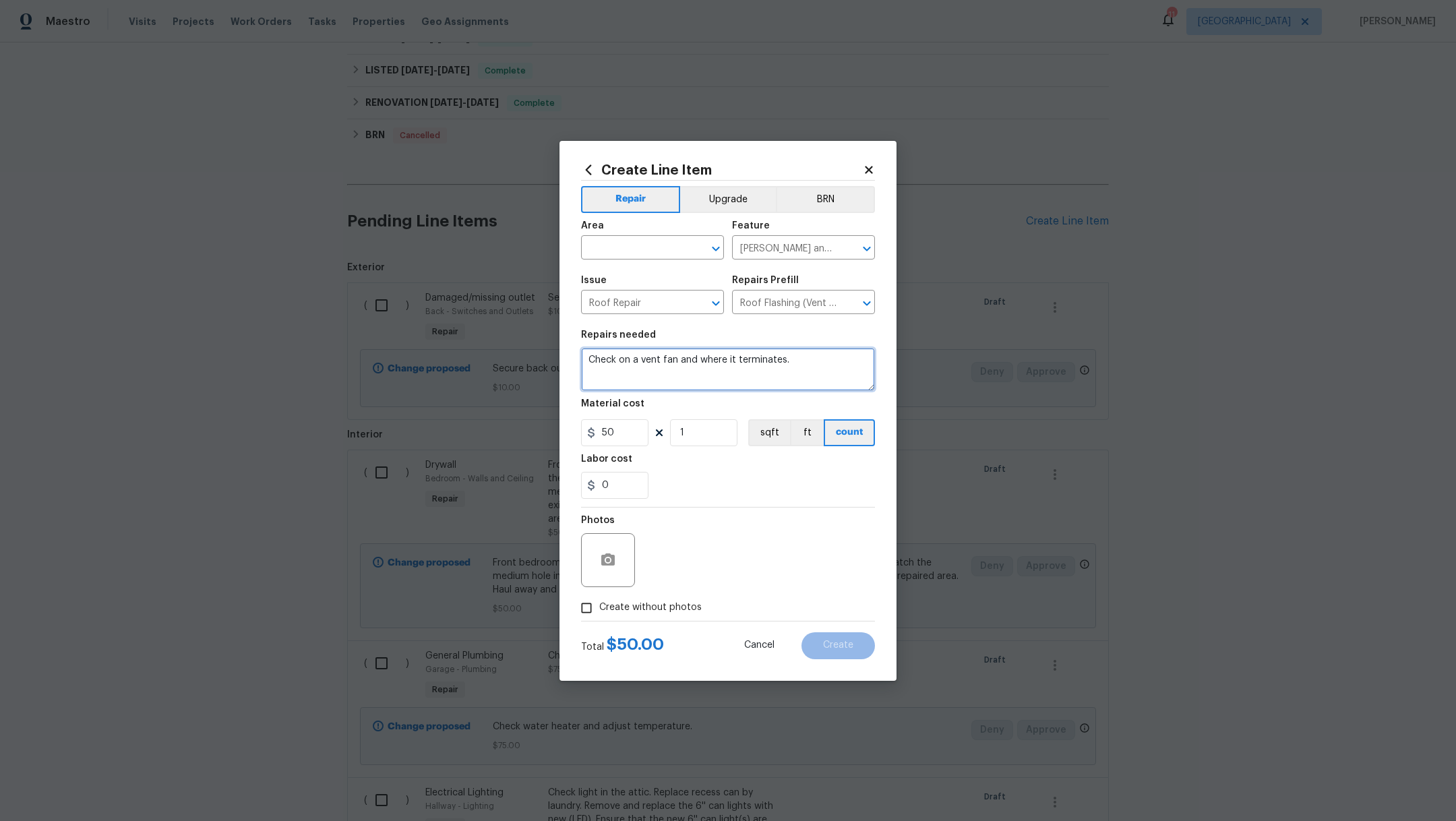
type textarea "Check on a vent fan and where it terminates."
drag, startPoint x: 621, startPoint y: 433, endPoint x: 533, endPoint y: 428, distance: 88.1
click at [533, 428] on div "Create Line Item Repair Upgrade BRN Area ​ Feature [PERSON_NAME] and Trim ​ Iss…" at bounding box center [728, 410] width 1456 height 821
type input "10"
click at [621, 237] on div "Area" at bounding box center [652, 229] width 143 height 17
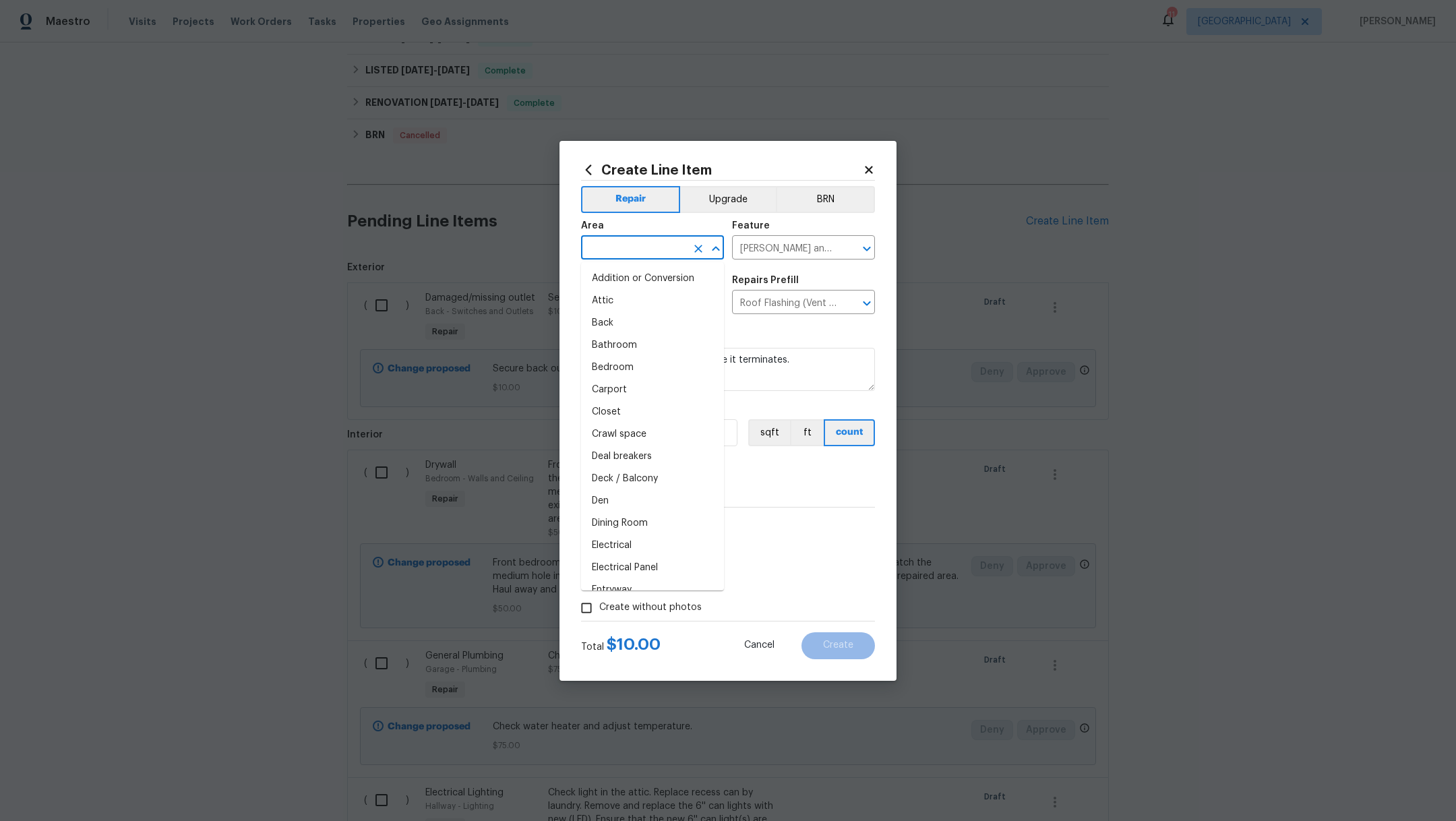
click at [624, 249] on input "text" at bounding box center [633, 249] width 105 height 21
click at [624, 280] on li "Attic" at bounding box center [652, 278] width 143 height 22
type input "Attic"
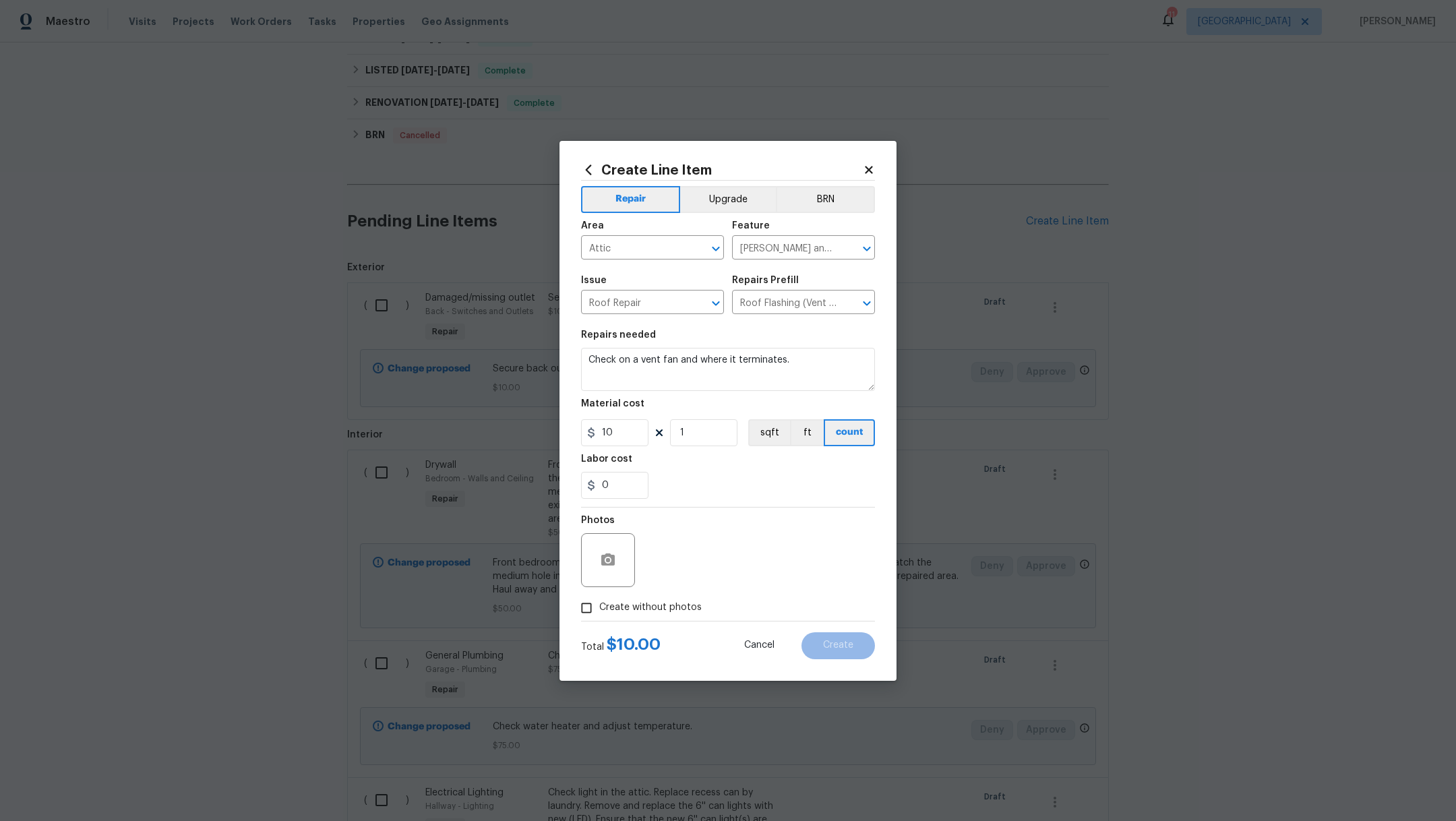
click at [603, 607] on span "Create without photos" at bounding box center [650, 607] width 102 height 14
click at [599, 607] on input "Create without photos" at bounding box center [586, 608] width 26 height 26
checkbox input "true"
click at [741, 579] on textarea at bounding box center [760, 560] width 229 height 54
type textarea "m"
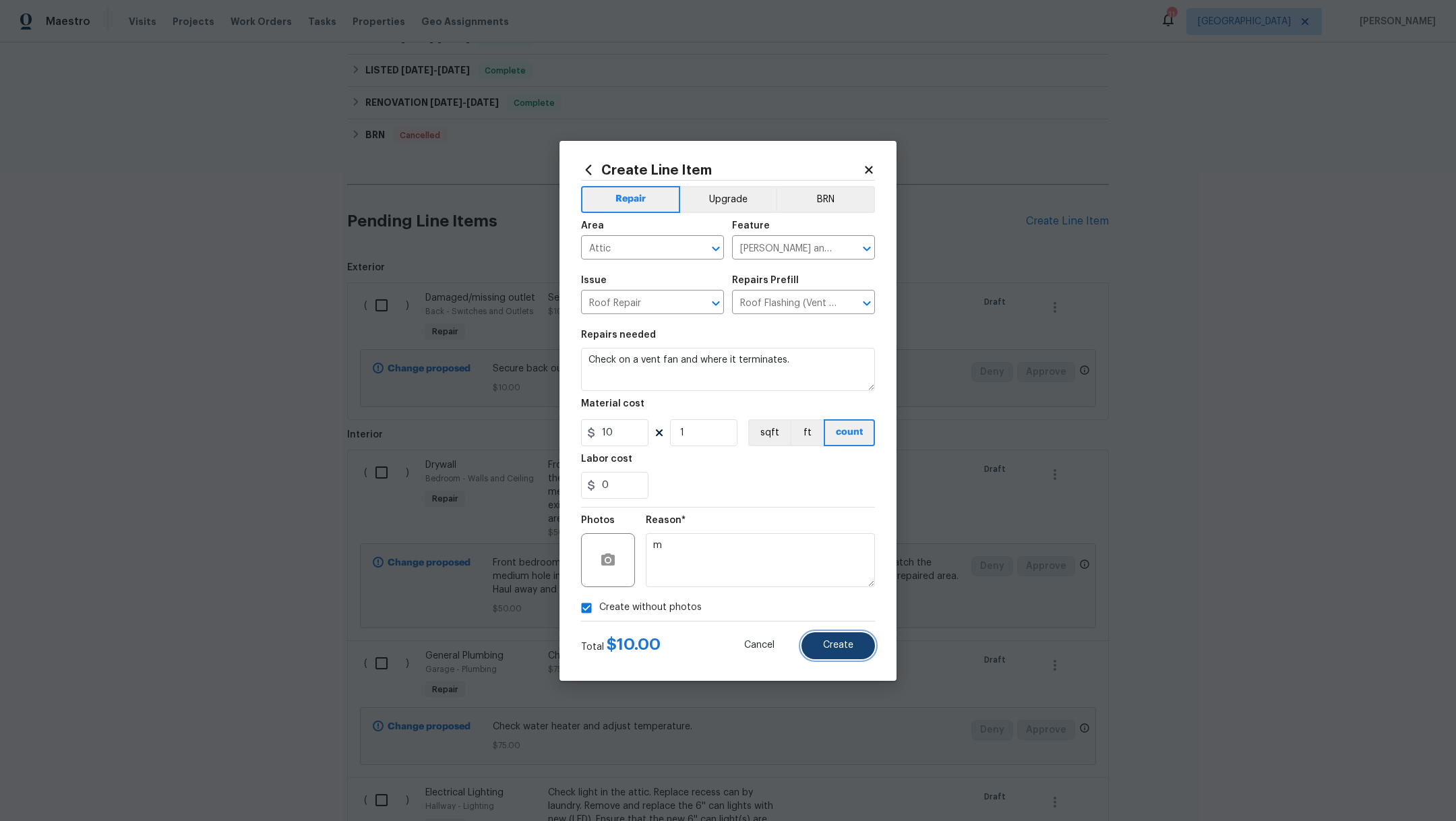
click at [845, 644] on span "Create" at bounding box center [838, 645] width 30 height 10
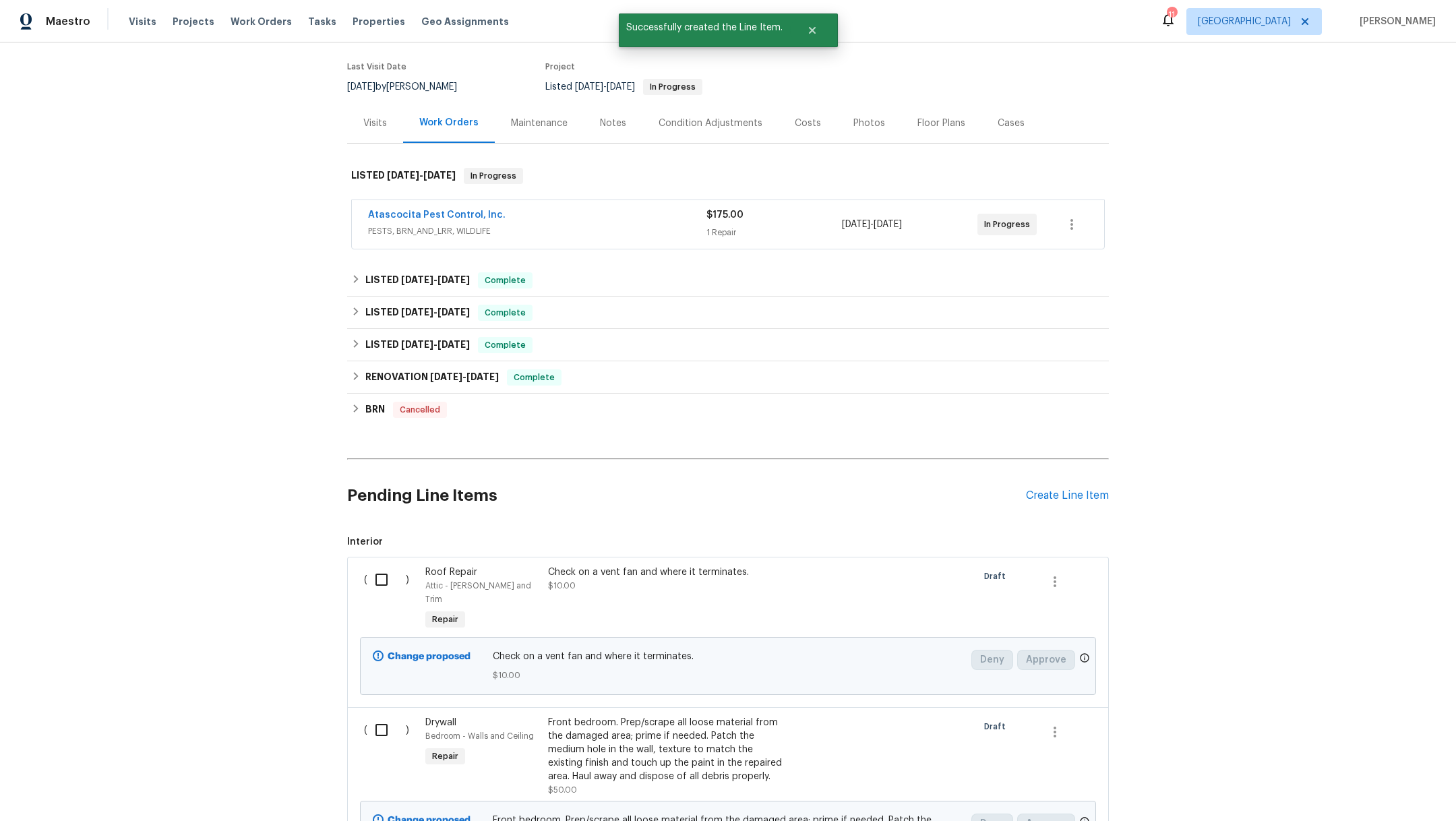
scroll to position [375, 0]
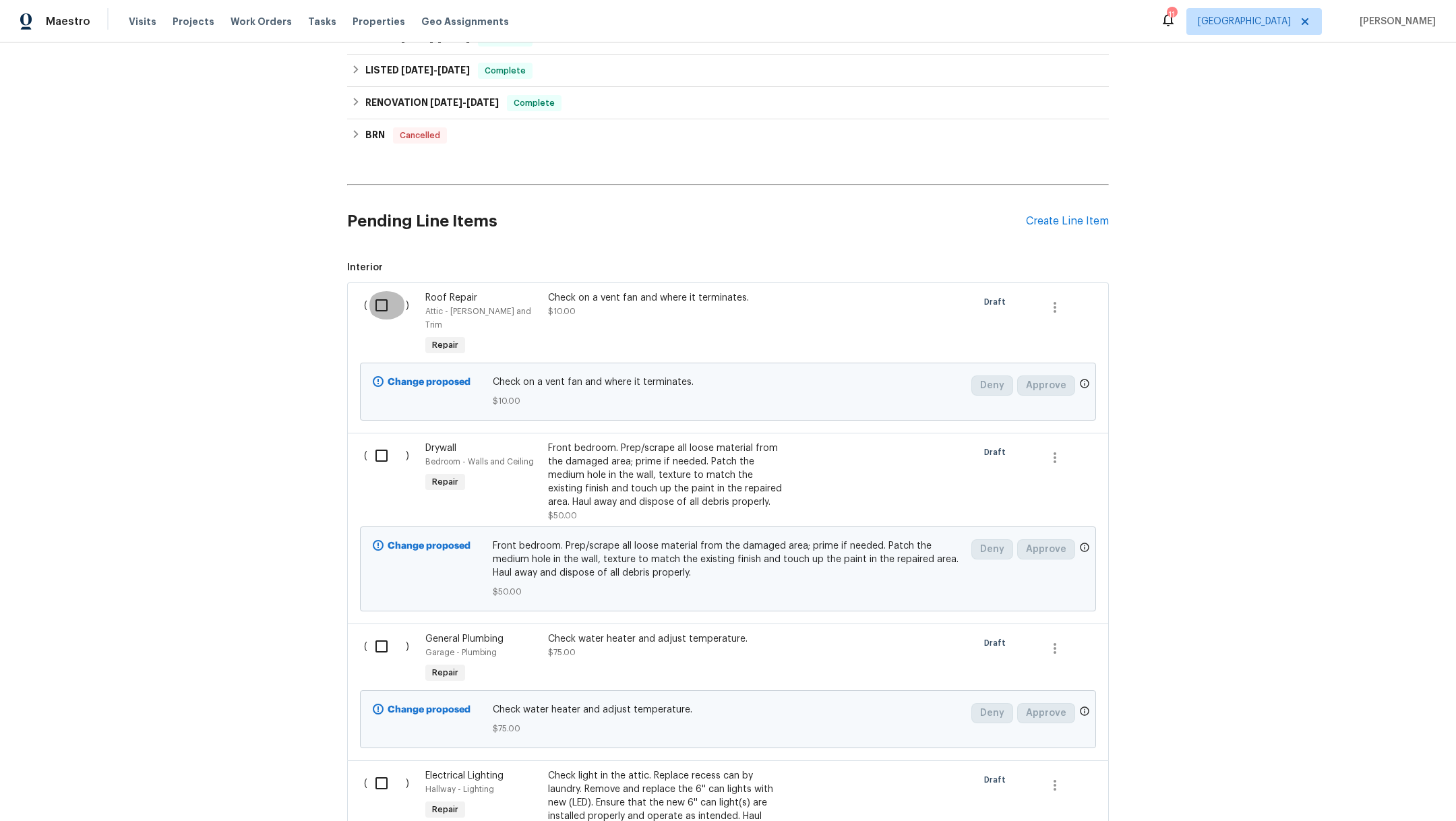
click at [384, 294] on input "checkbox" at bounding box center [386, 305] width 38 height 28
checkbox input "true"
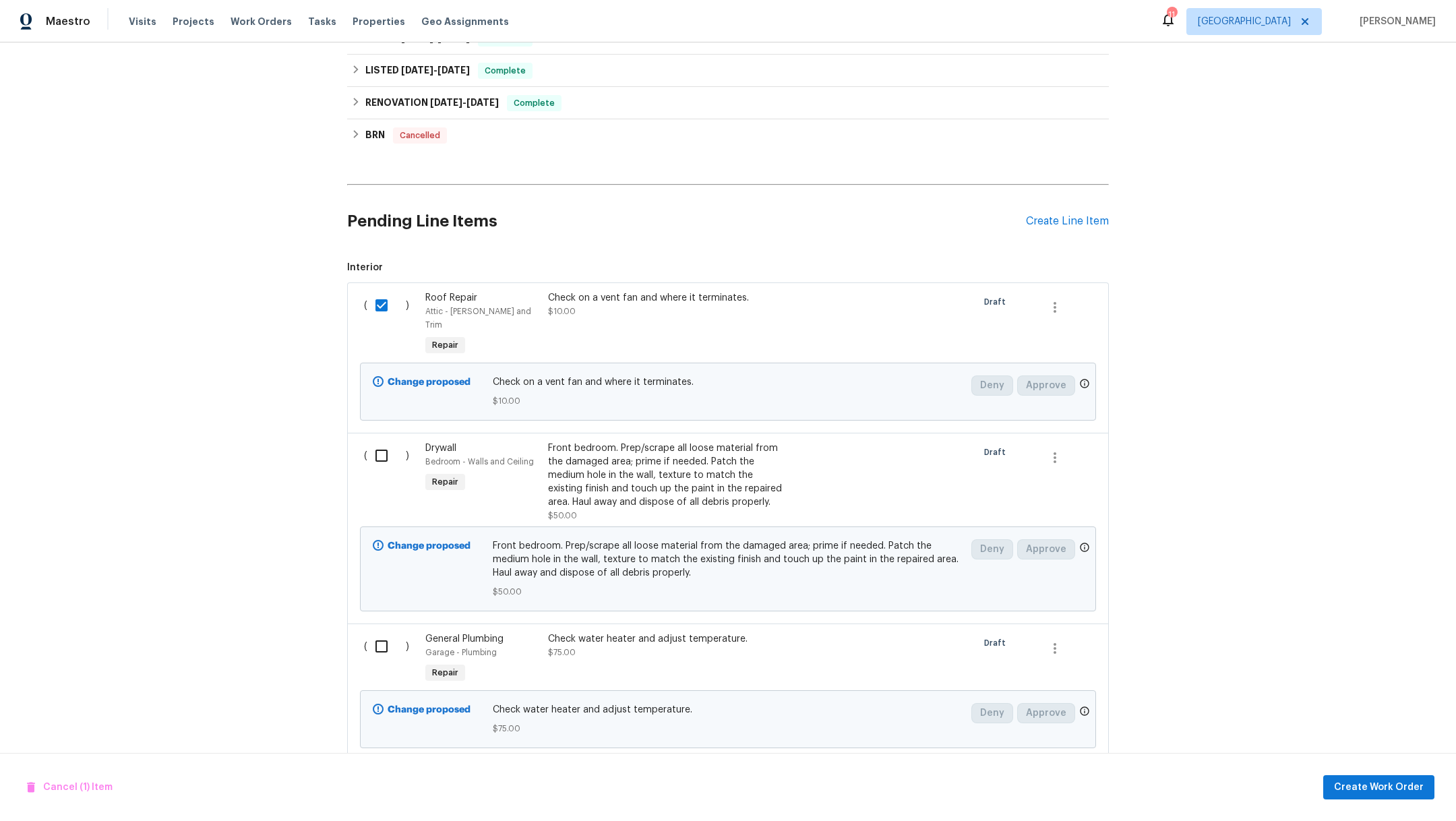
click at [386, 446] on input "checkbox" at bounding box center [386, 455] width 38 height 28
checkbox input "true"
click at [370, 632] on input "checkbox" at bounding box center [386, 646] width 38 height 28
checkbox input "true"
click at [1066, 218] on div "Create Line Item" at bounding box center [1068, 222] width 83 height 12
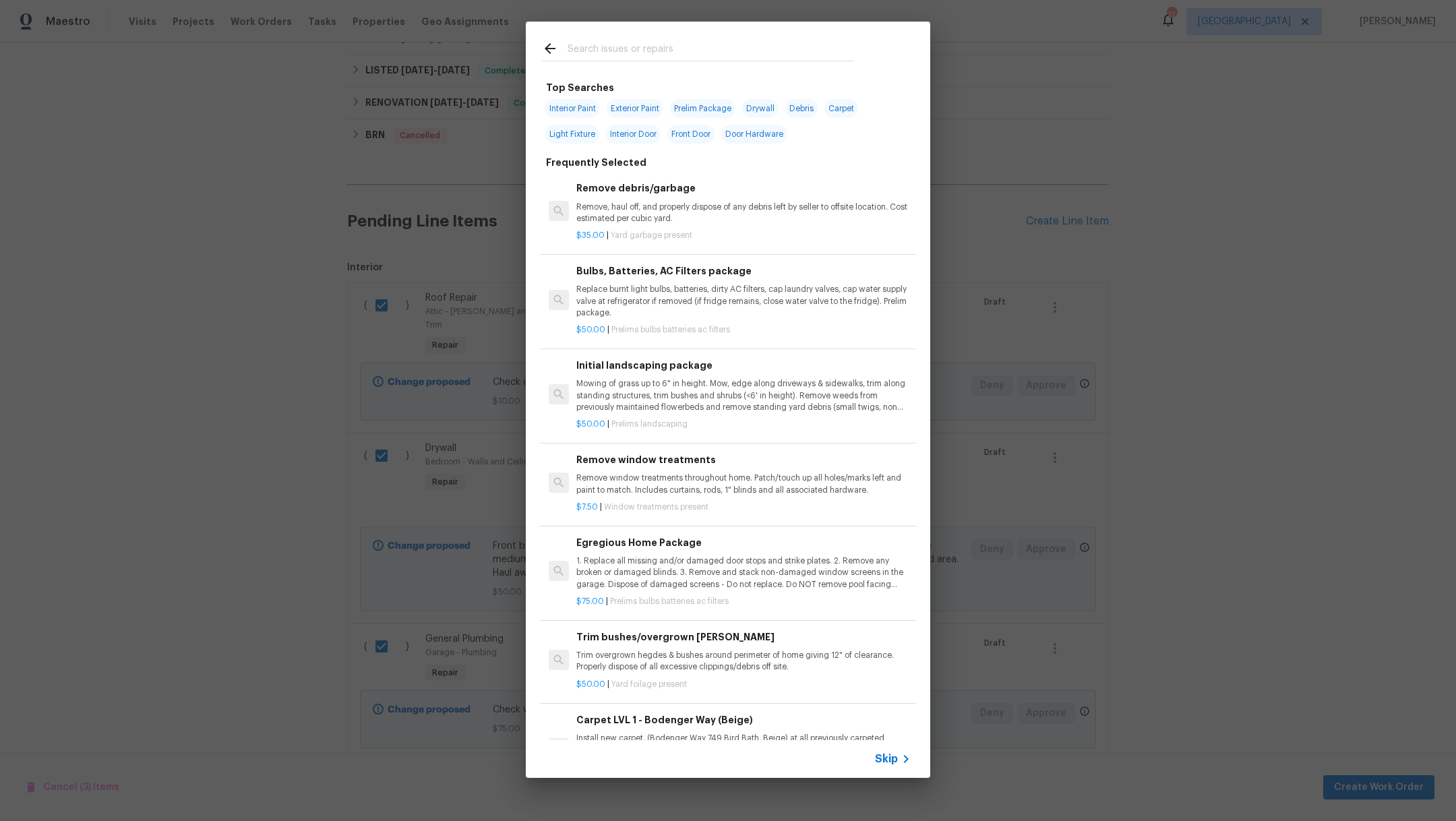
click at [577, 53] on input "text" at bounding box center [710, 50] width 286 height 20
type input "a"
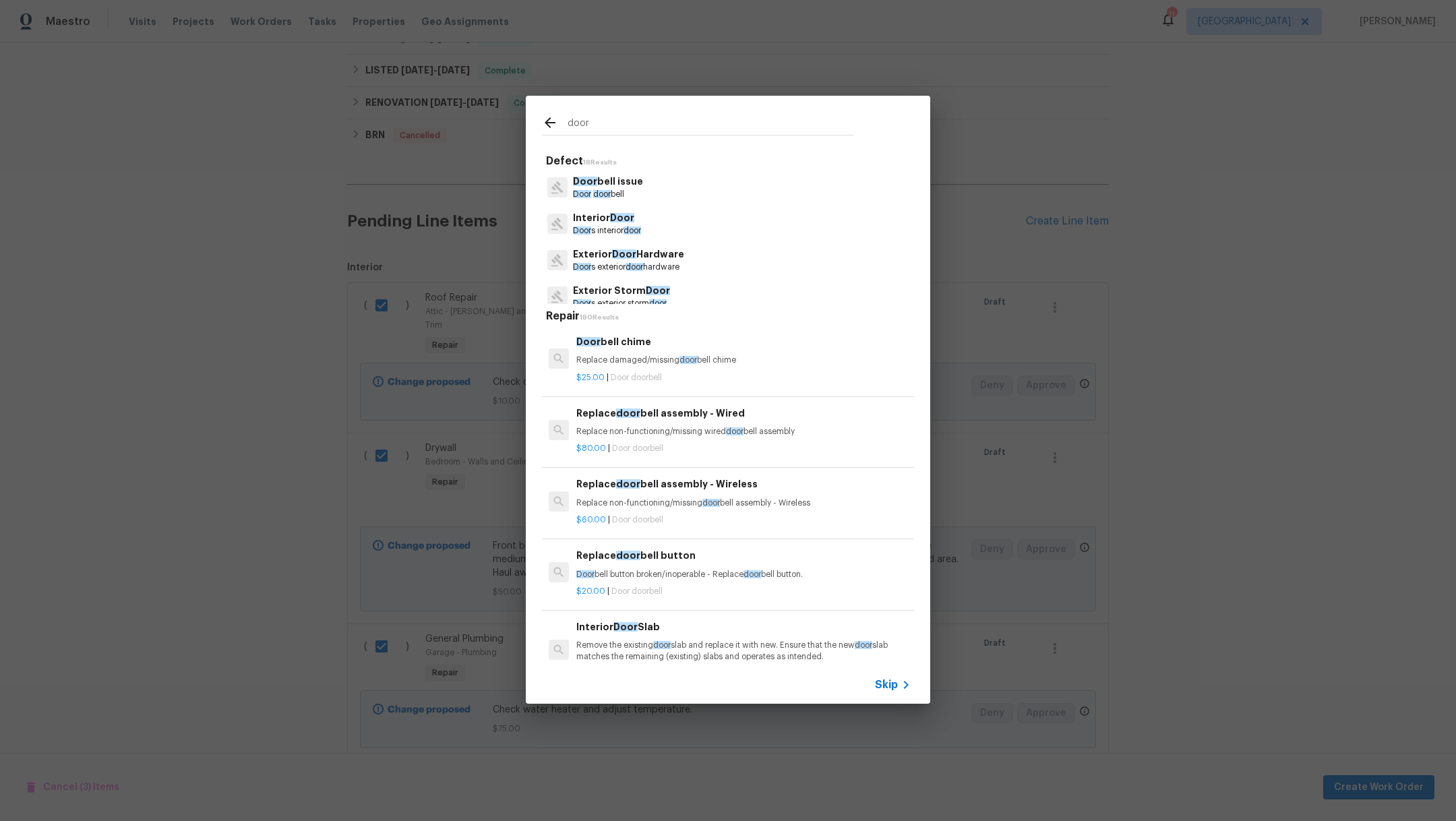
type input "door"
click at [635, 235] on span "door" at bounding box center [631, 231] width 17 height 8
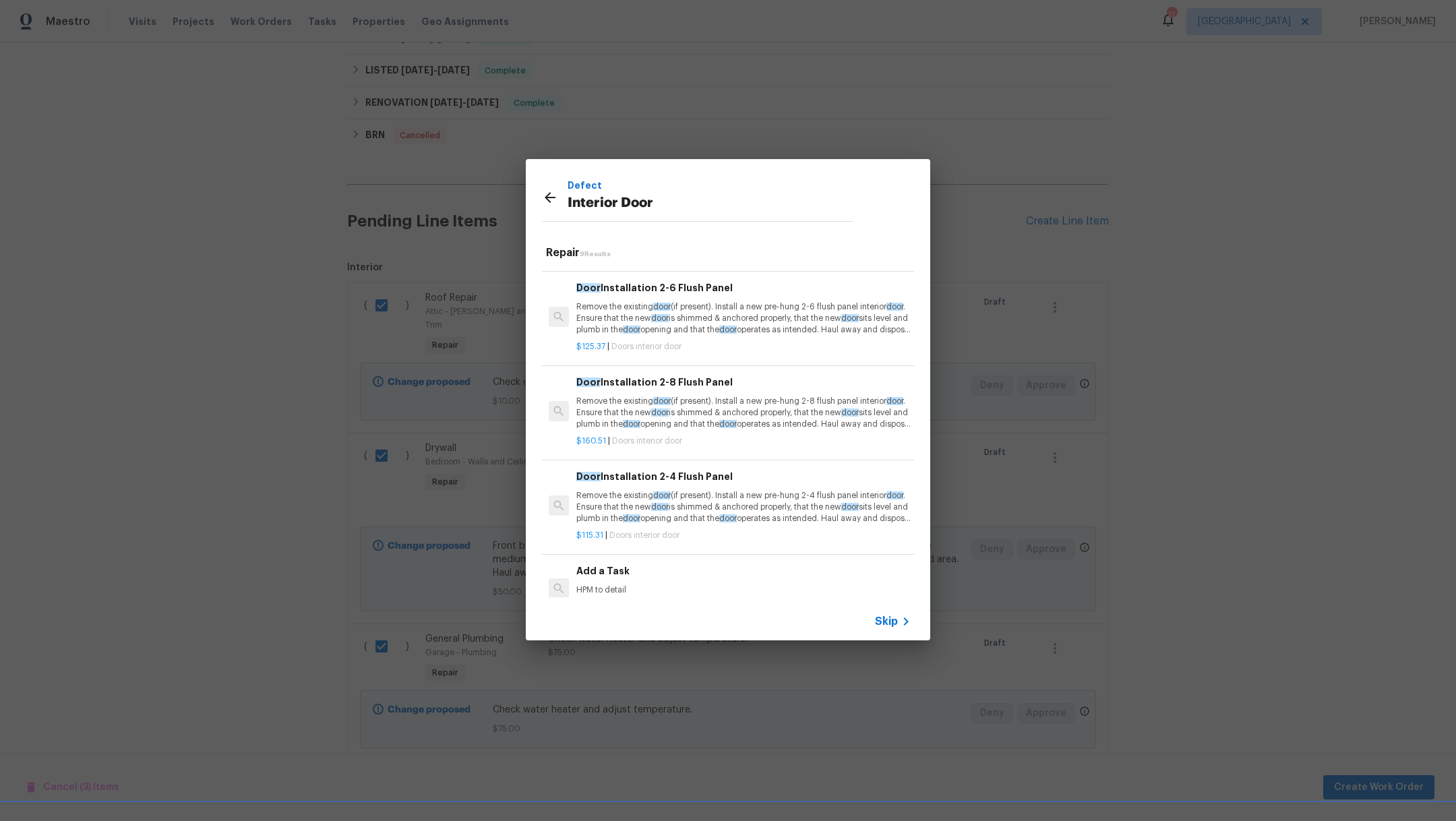
scroll to position [493, 0]
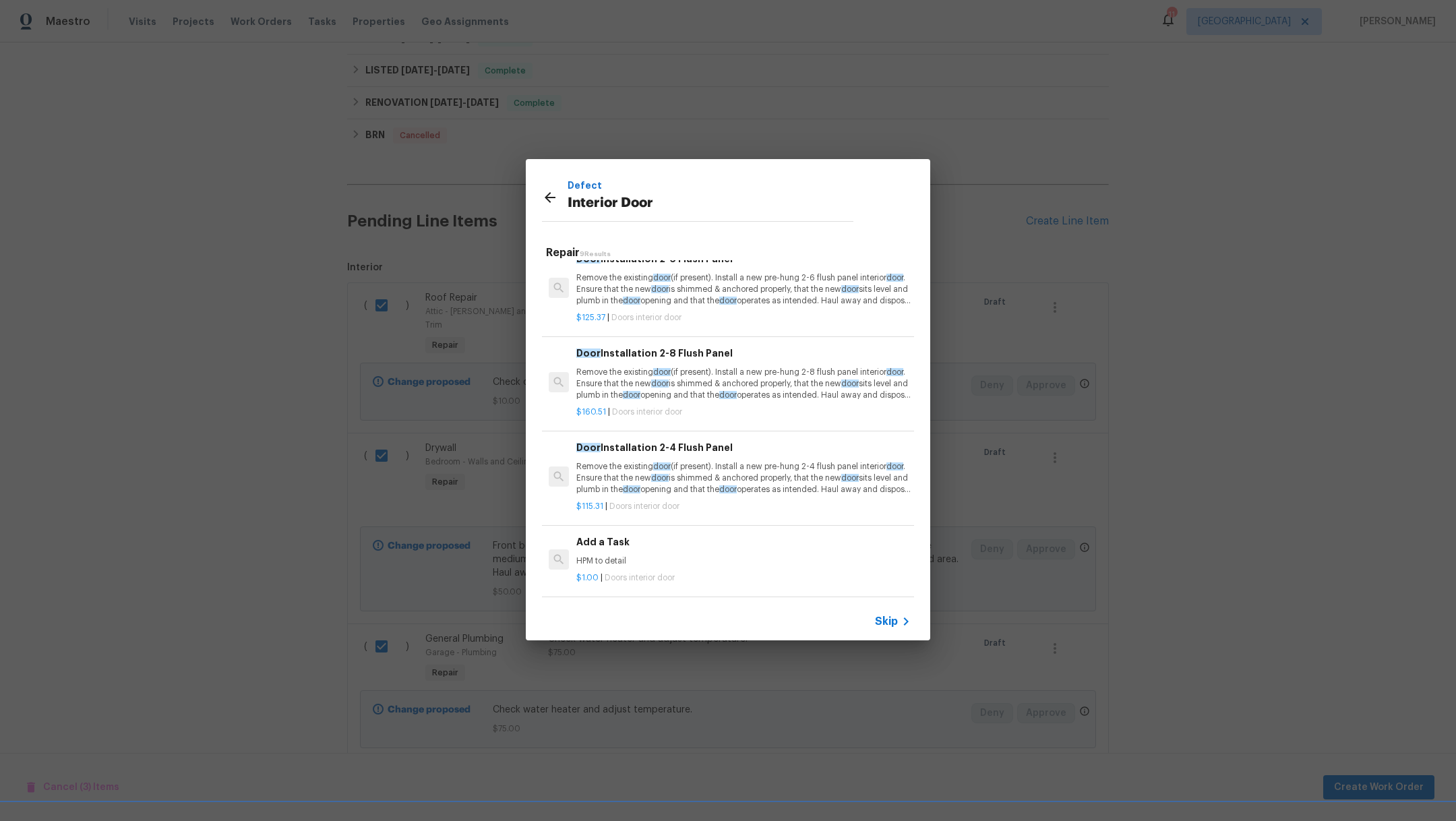
click at [734, 567] on div "$1.00 | Doors interior door" at bounding box center [743, 575] width 334 height 17
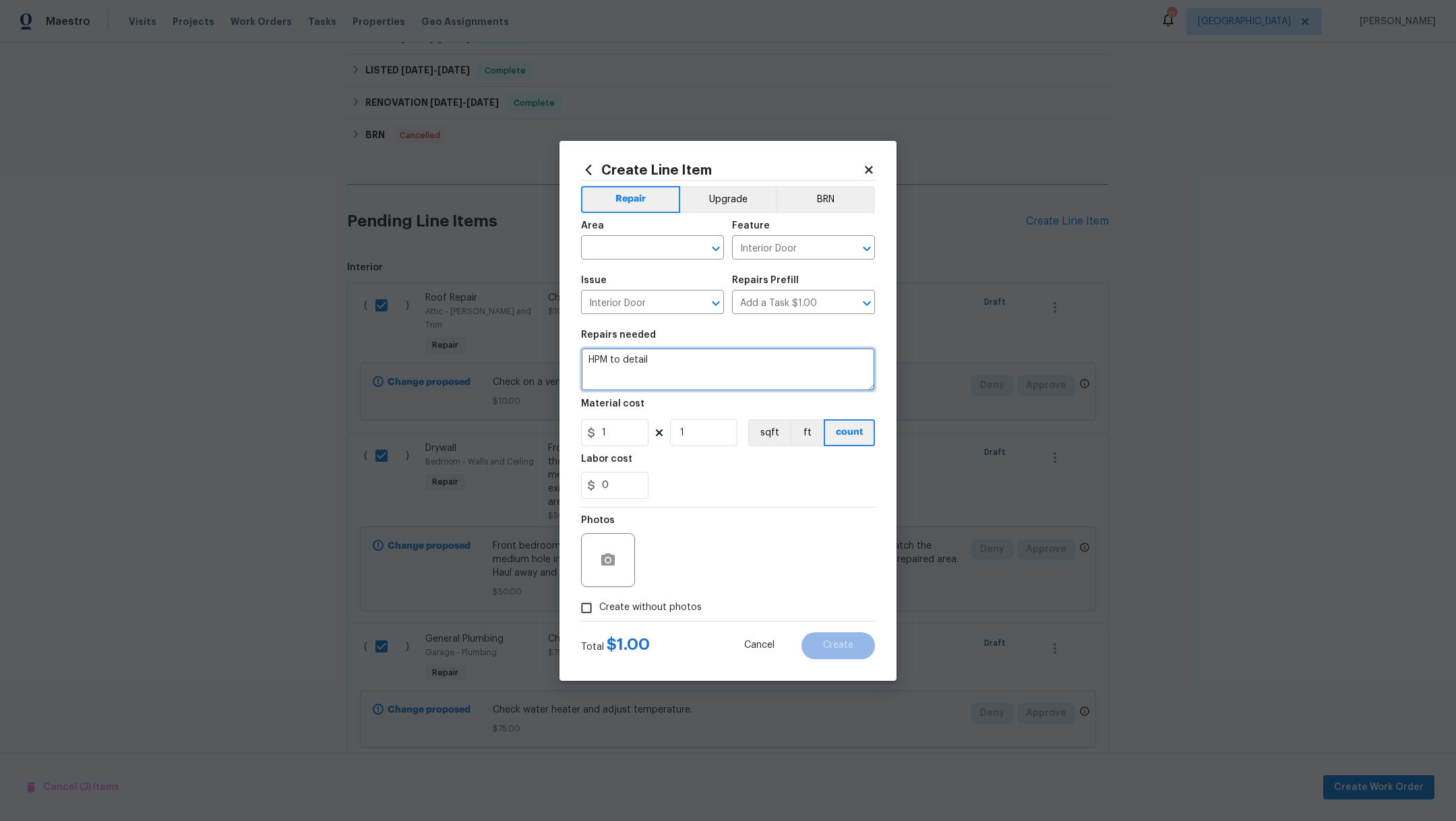
drag, startPoint x: 670, startPoint y: 365, endPoint x: 506, endPoint y: 354, distance: 164.4
click at [506, 354] on div "Create Line Item Repair Upgrade BRN Area ​ Feature Interior Door ​ Issue Interi…" at bounding box center [728, 410] width 1456 height 821
type textarea "Adjust doors, so they stay open"
click at [618, 432] on input "1" at bounding box center [614, 432] width 67 height 27
type input "15"
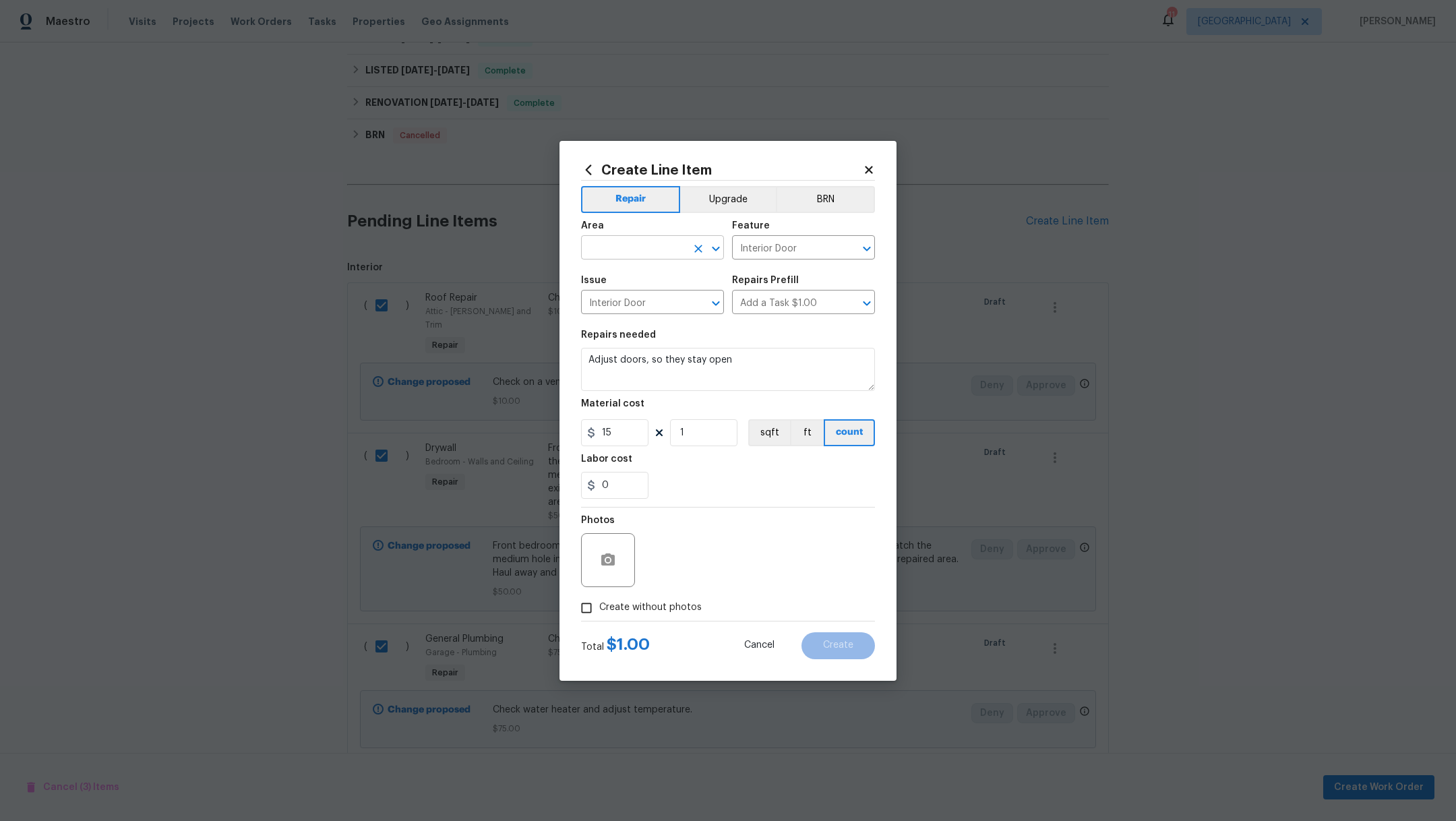
click at [640, 251] on input "text" at bounding box center [633, 249] width 105 height 21
click at [651, 298] on li "Interior Overall" at bounding box center [652, 301] width 143 height 22
type input "Interior Overall"
click at [645, 606] on span "Create without photos" at bounding box center [650, 607] width 102 height 14
click at [599, 606] on input "Create without photos" at bounding box center [586, 608] width 26 height 26
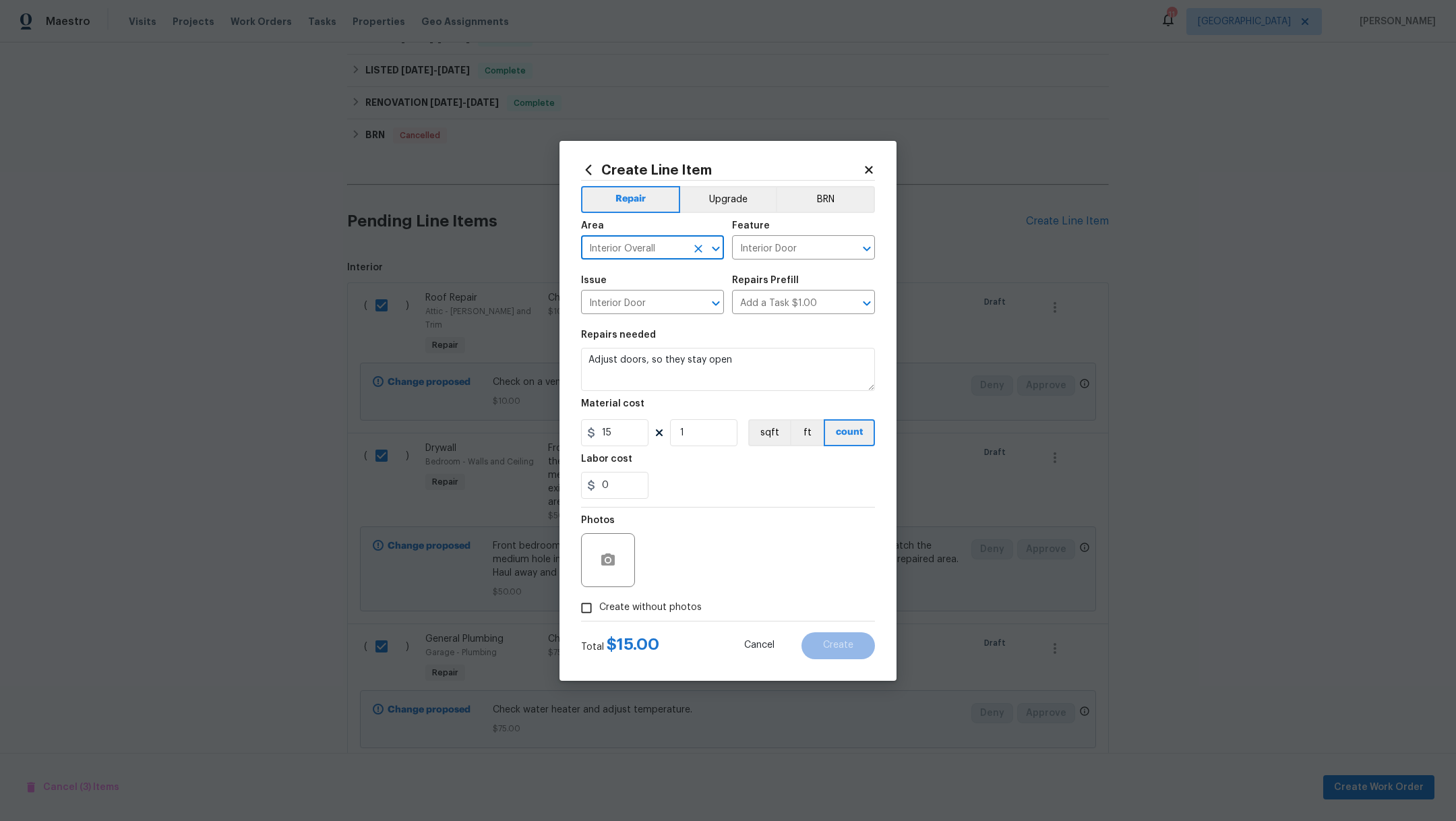
checkbox input "true"
click at [773, 560] on textarea at bounding box center [760, 560] width 229 height 54
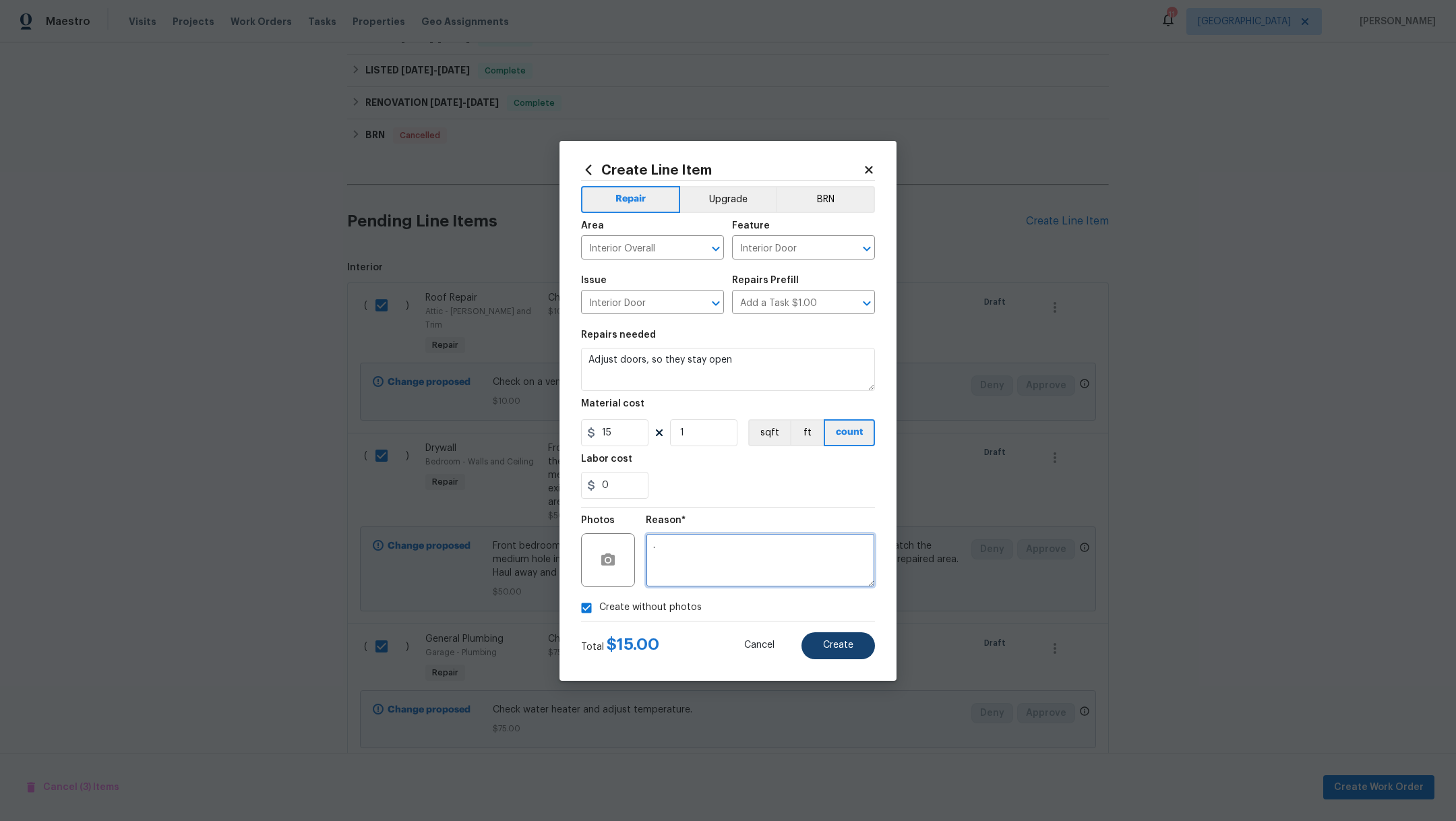
type textarea "."
click at [836, 657] on button "Create" at bounding box center [838, 645] width 73 height 27
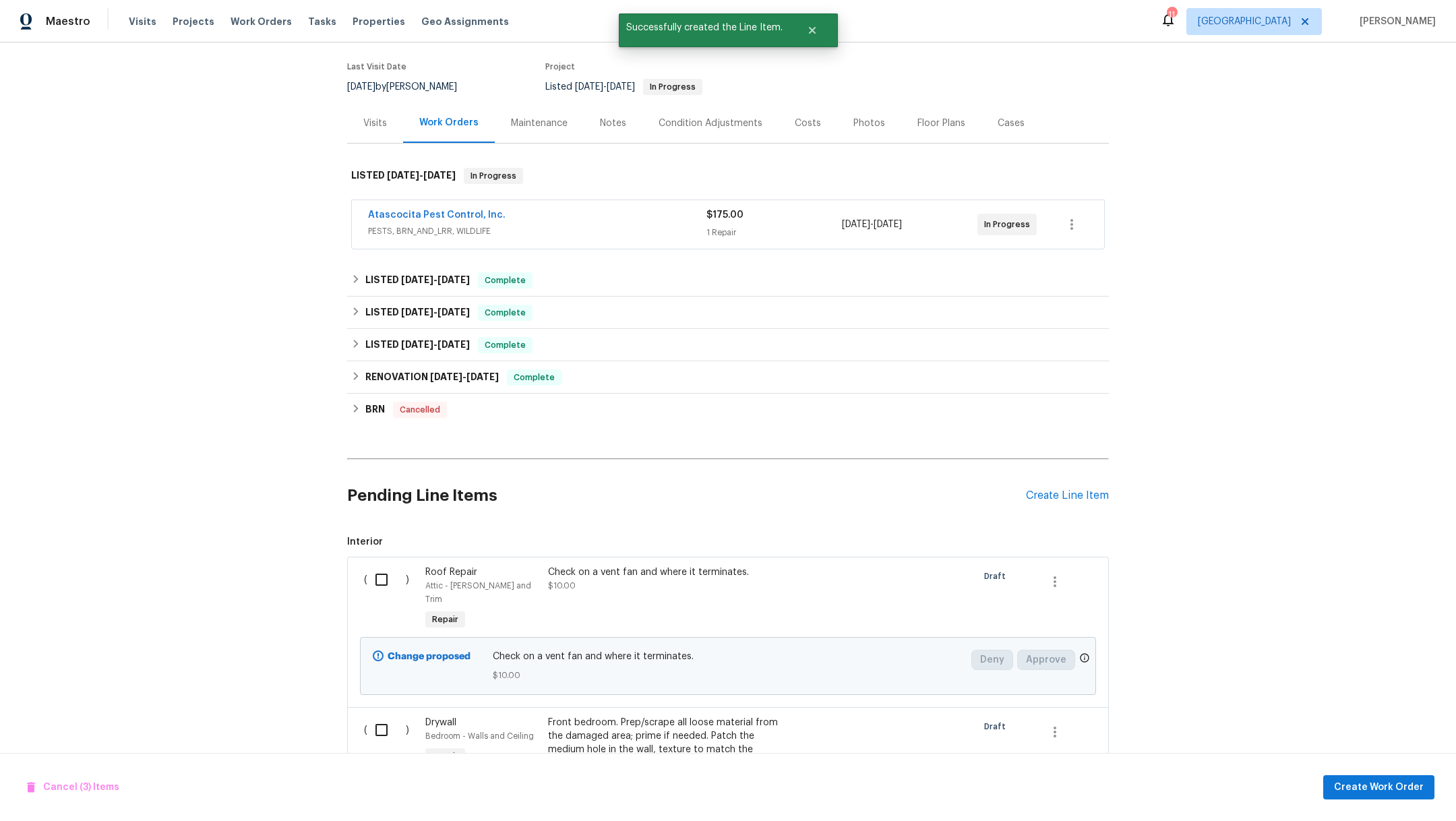
scroll to position [375, 0]
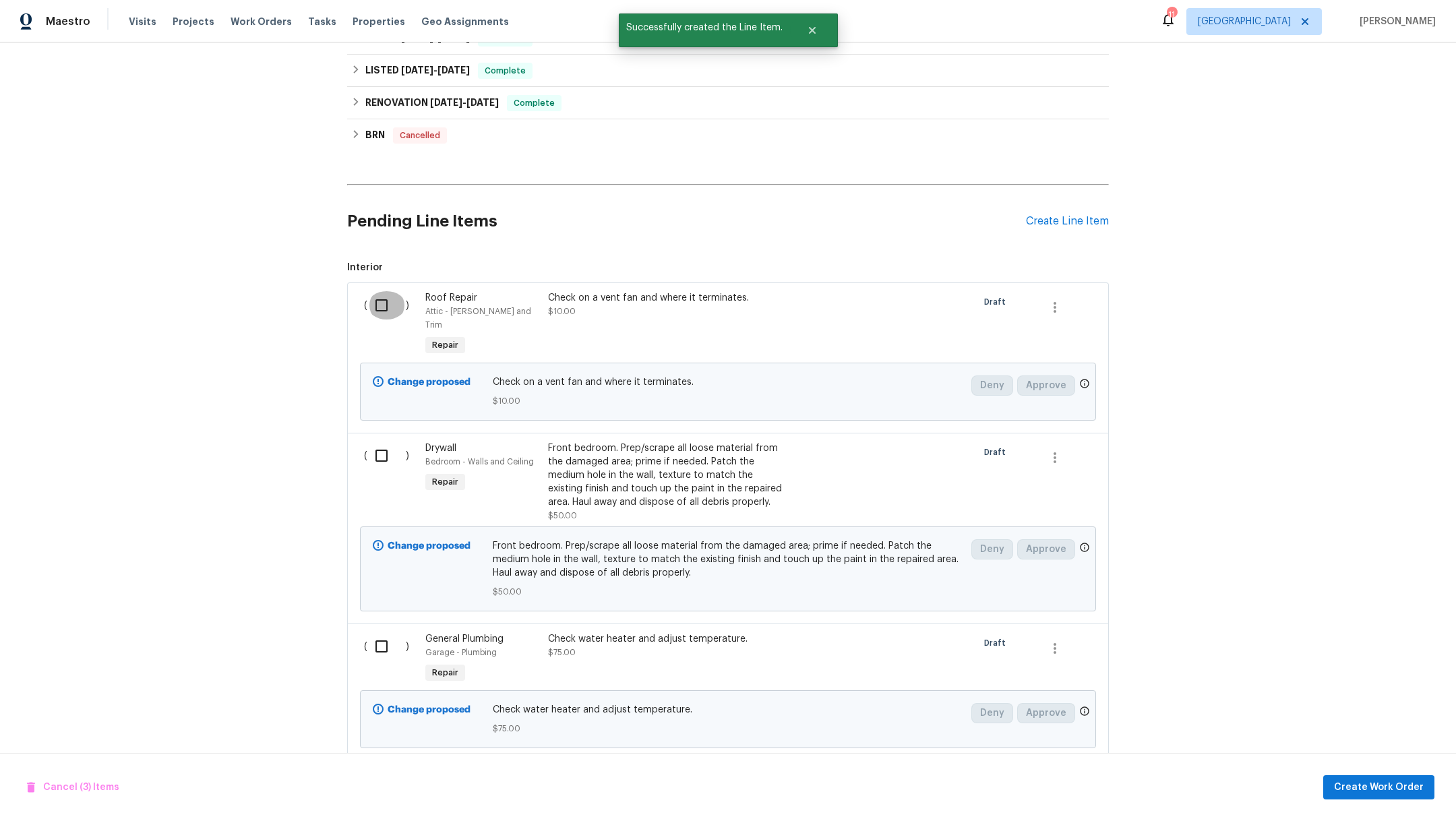
click at [380, 307] on input "checkbox" at bounding box center [386, 305] width 38 height 28
checkbox input "true"
click at [380, 463] on div "( )" at bounding box center [390, 482] width 62 height 89
click at [380, 442] on input "checkbox" at bounding box center [386, 455] width 38 height 28
checkbox input "true"
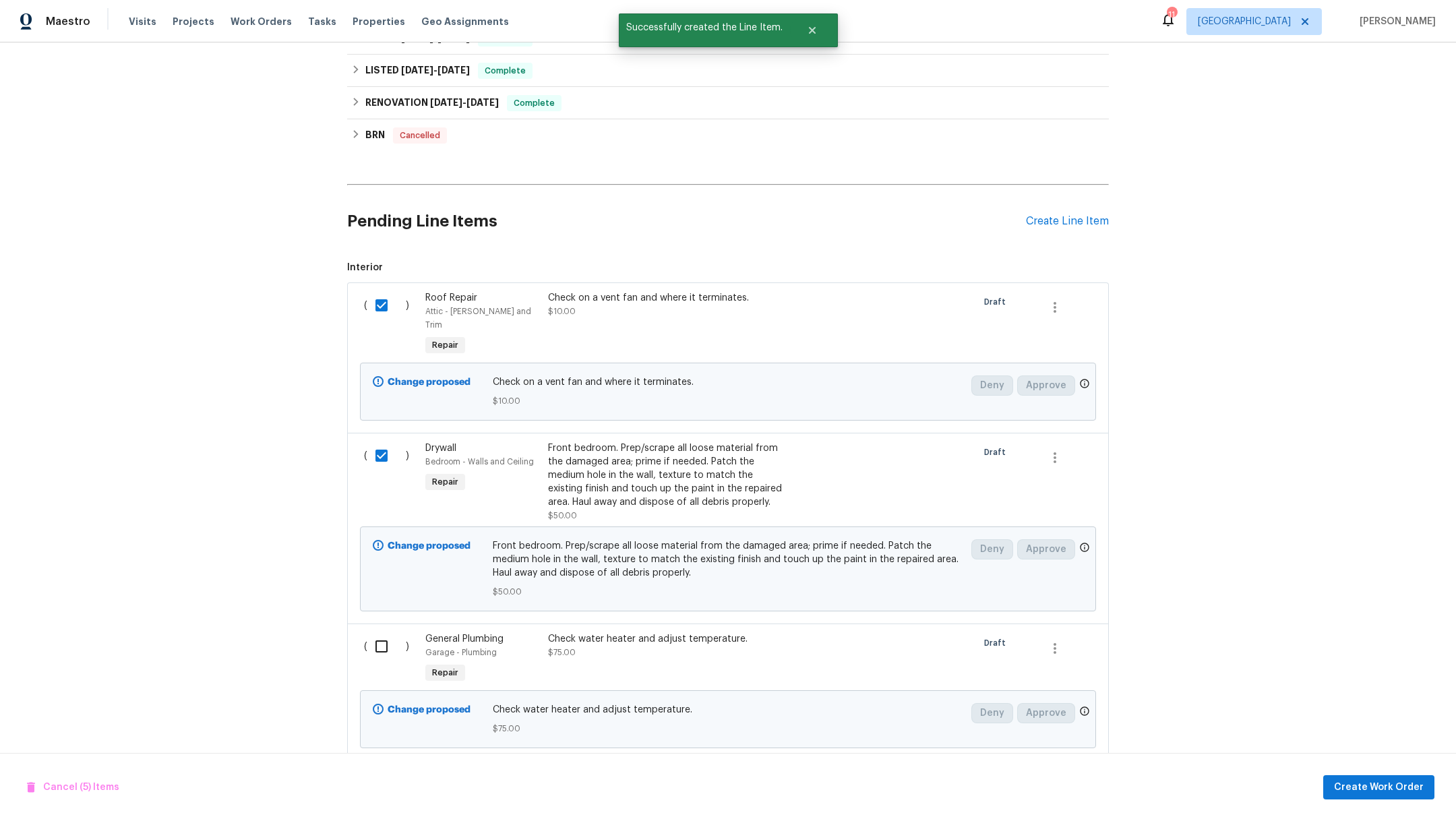
click at [387, 632] on input "checkbox" at bounding box center [386, 646] width 38 height 28
checkbox input "true"
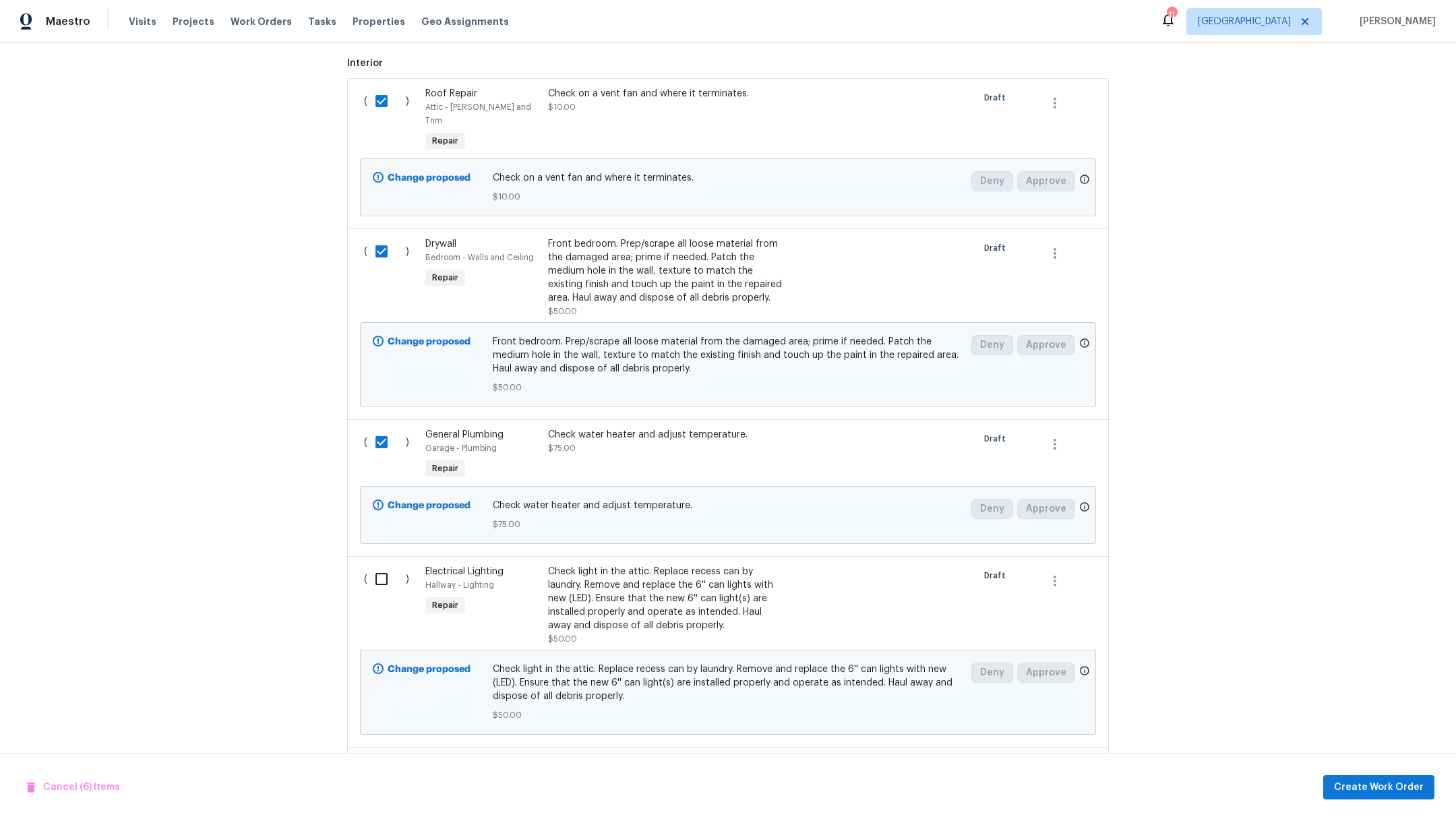
scroll to position [694, 0]
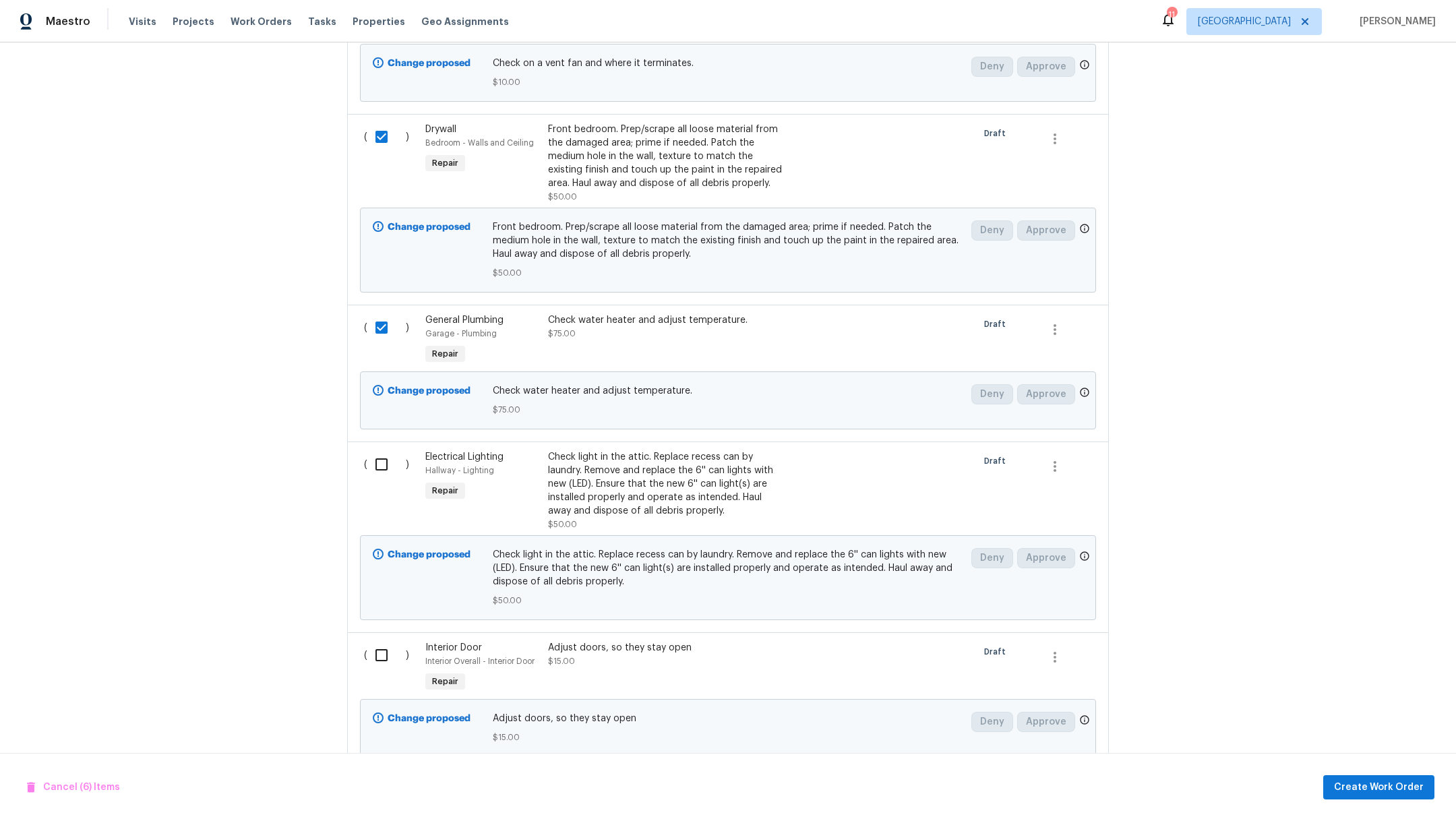
click at [367, 454] on input "checkbox" at bounding box center [386, 464] width 38 height 28
checkbox input "true"
click at [370, 653] on input "checkbox" at bounding box center [386, 655] width 38 height 28
checkbox input "true"
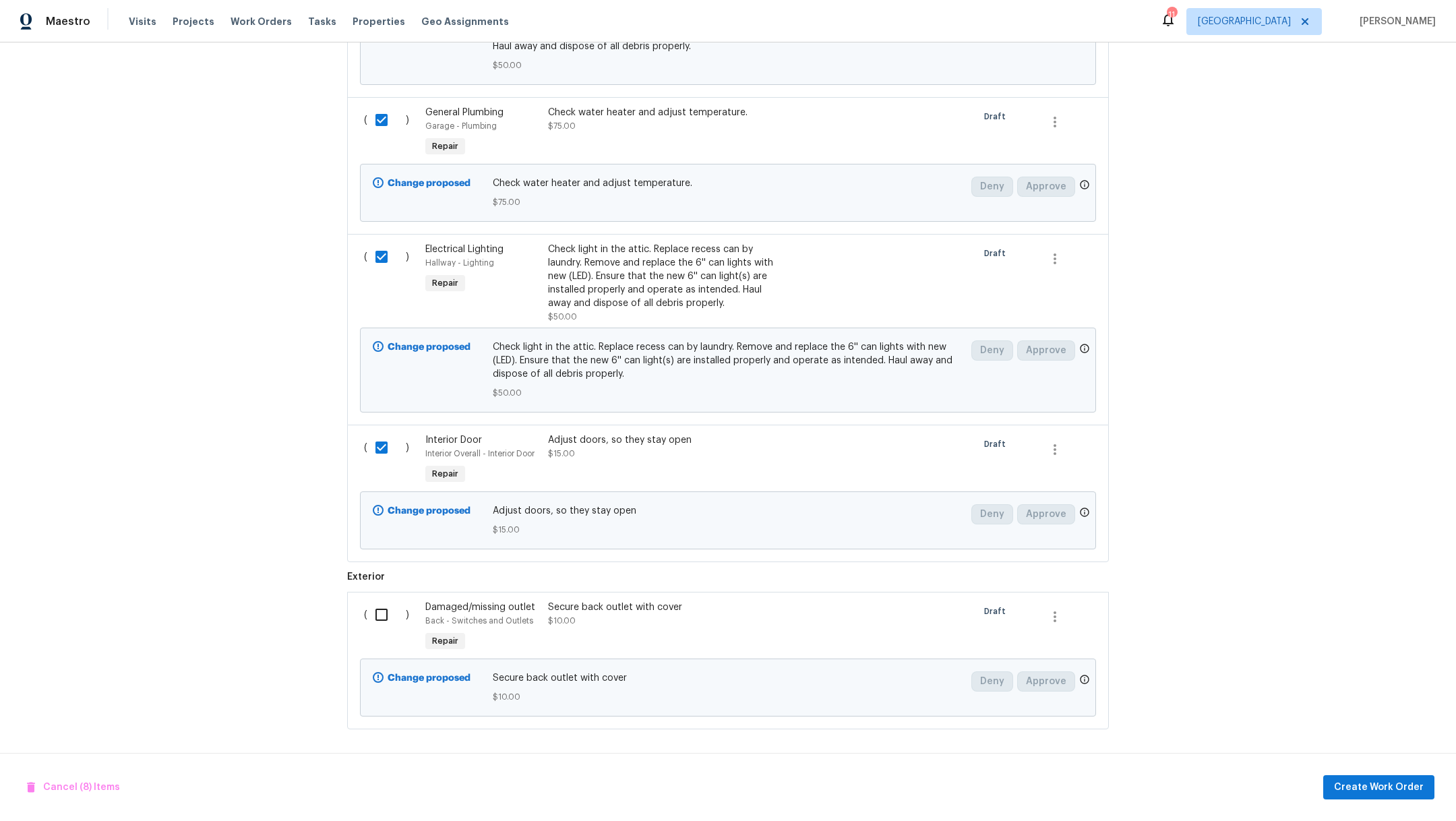
click at [381, 600] on input "checkbox" at bounding box center [386, 614] width 38 height 28
click at [1379, 788] on span "Create Work Order" at bounding box center [1378, 787] width 89 height 17
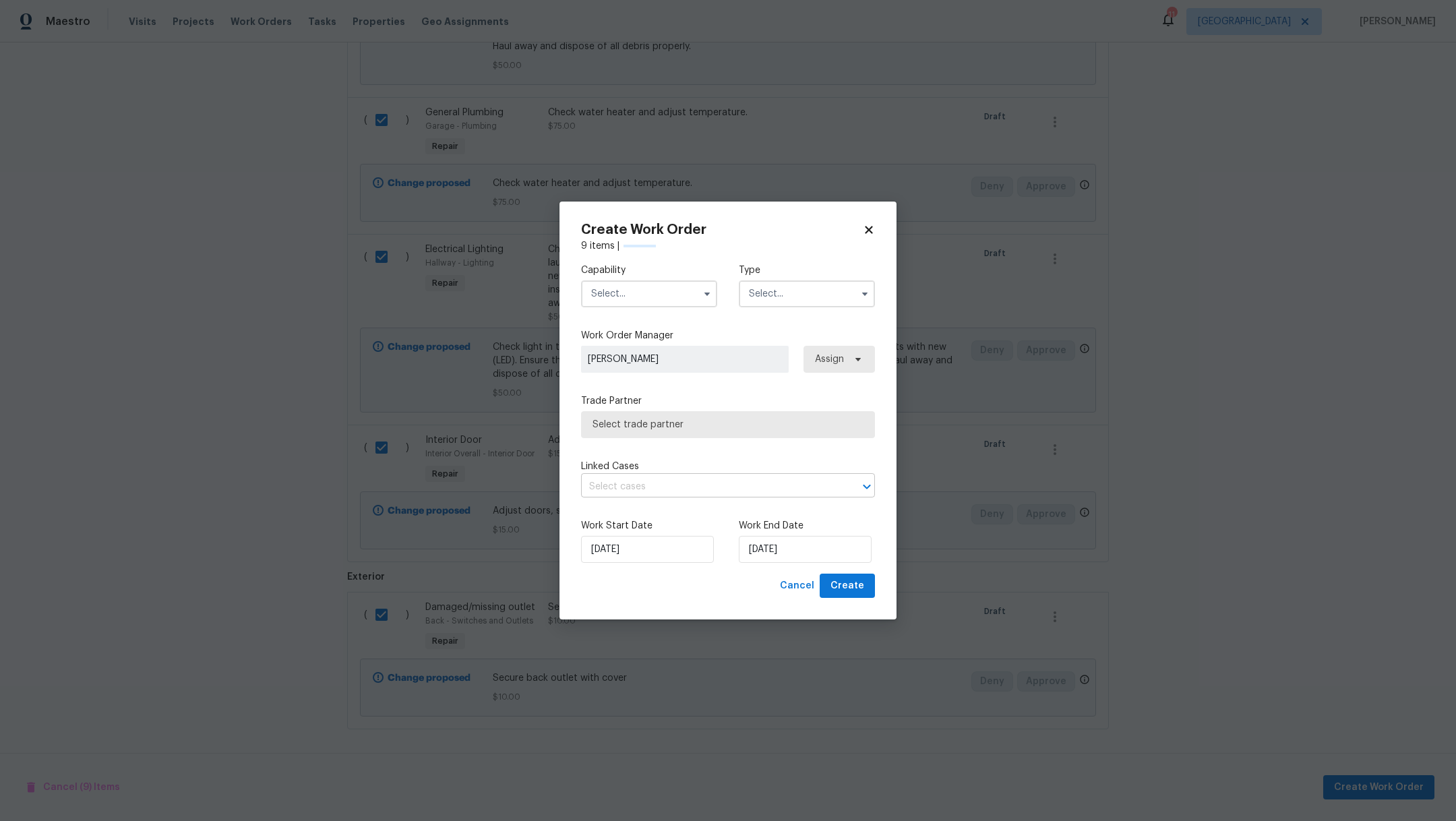
checkbox input "false"
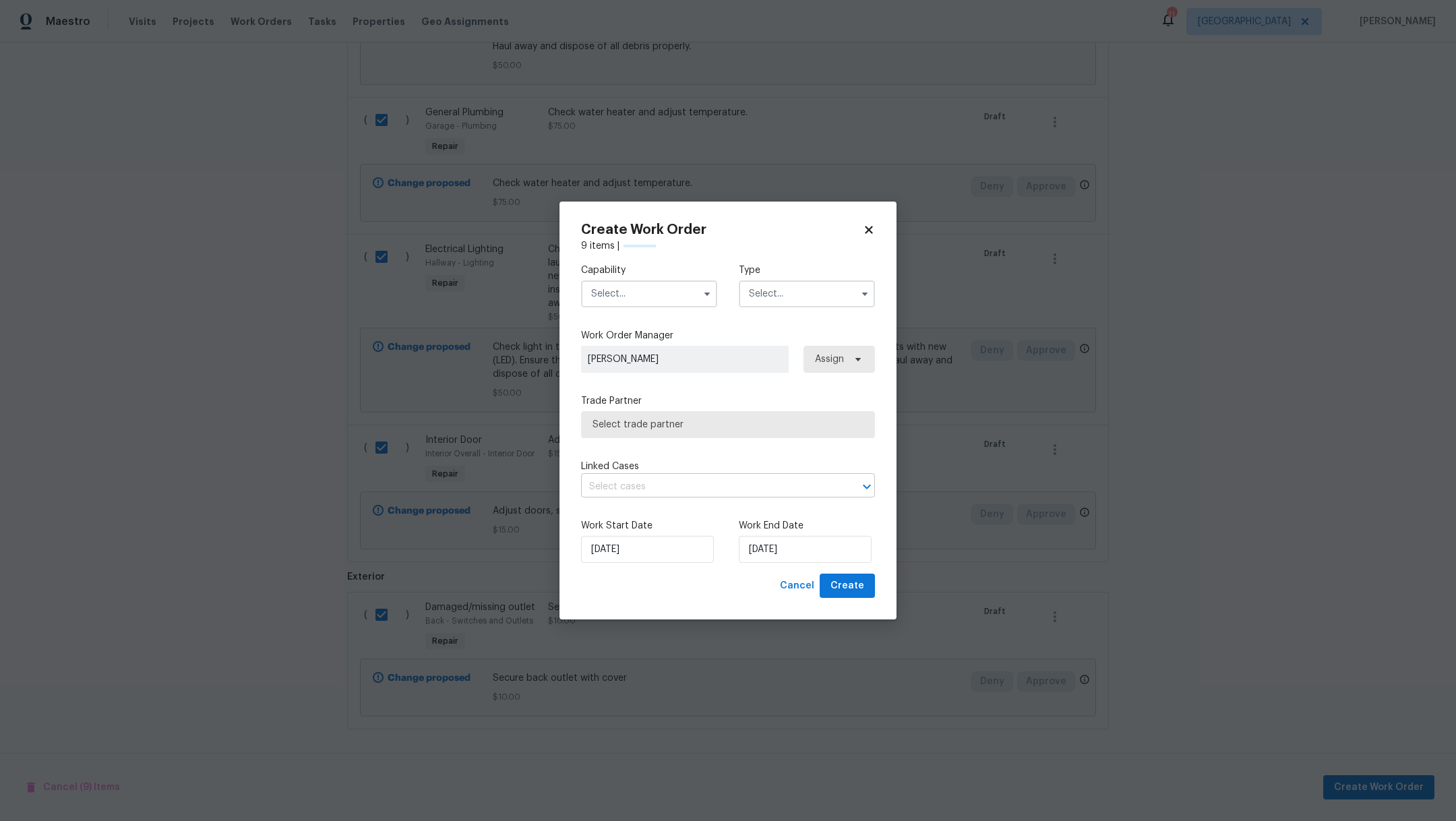
checkbox input "false"
click at [651, 298] on input "text" at bounding box center [649, 294] width 136 height 27
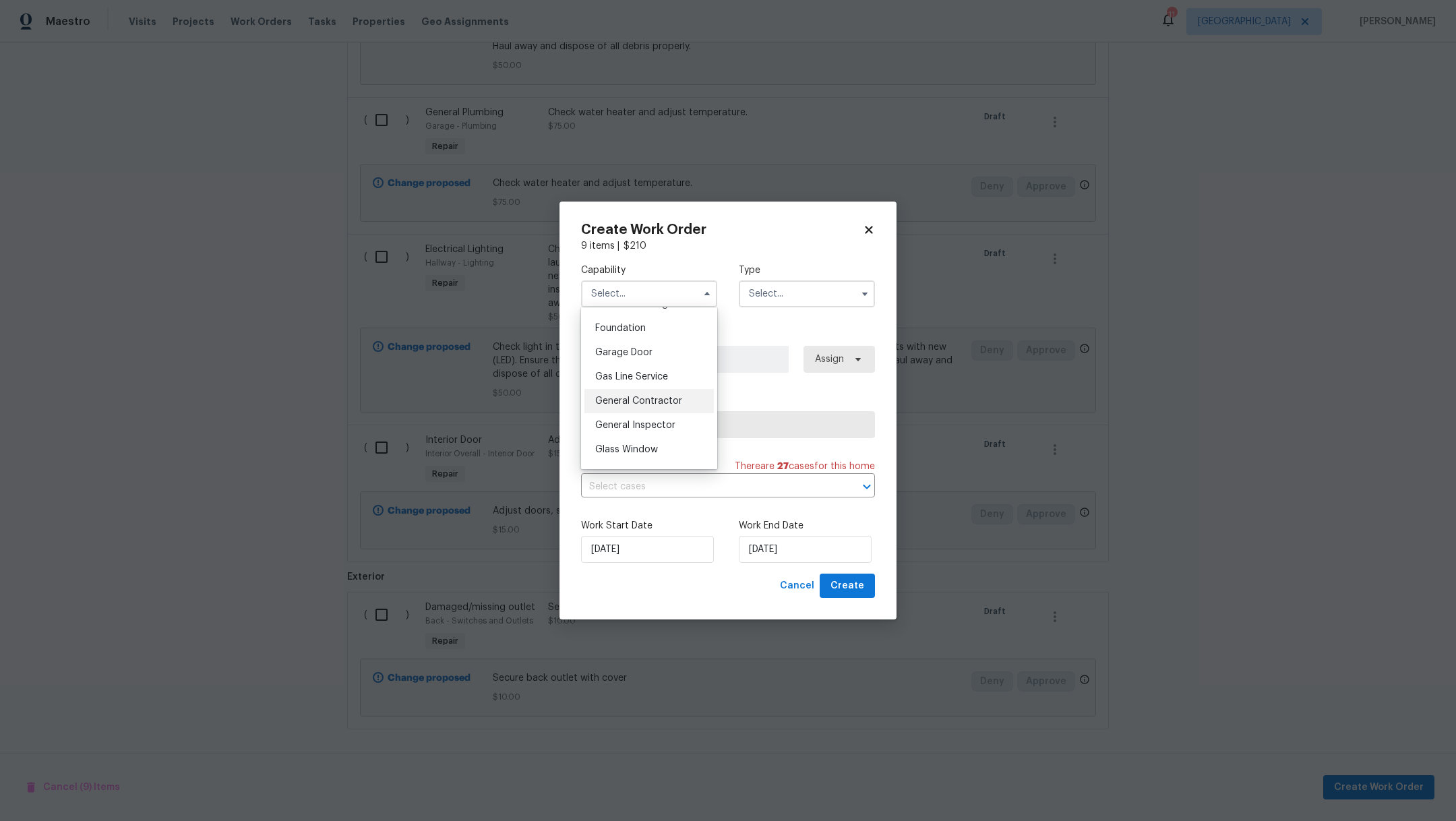
click at [675, 406] on span "General Contractor" at bounding box center [639, 401] width 87 height 10
type input "General Contractor"
click at [792, 291] on input "text" at bounding box center [807, 294] width 136 height 27
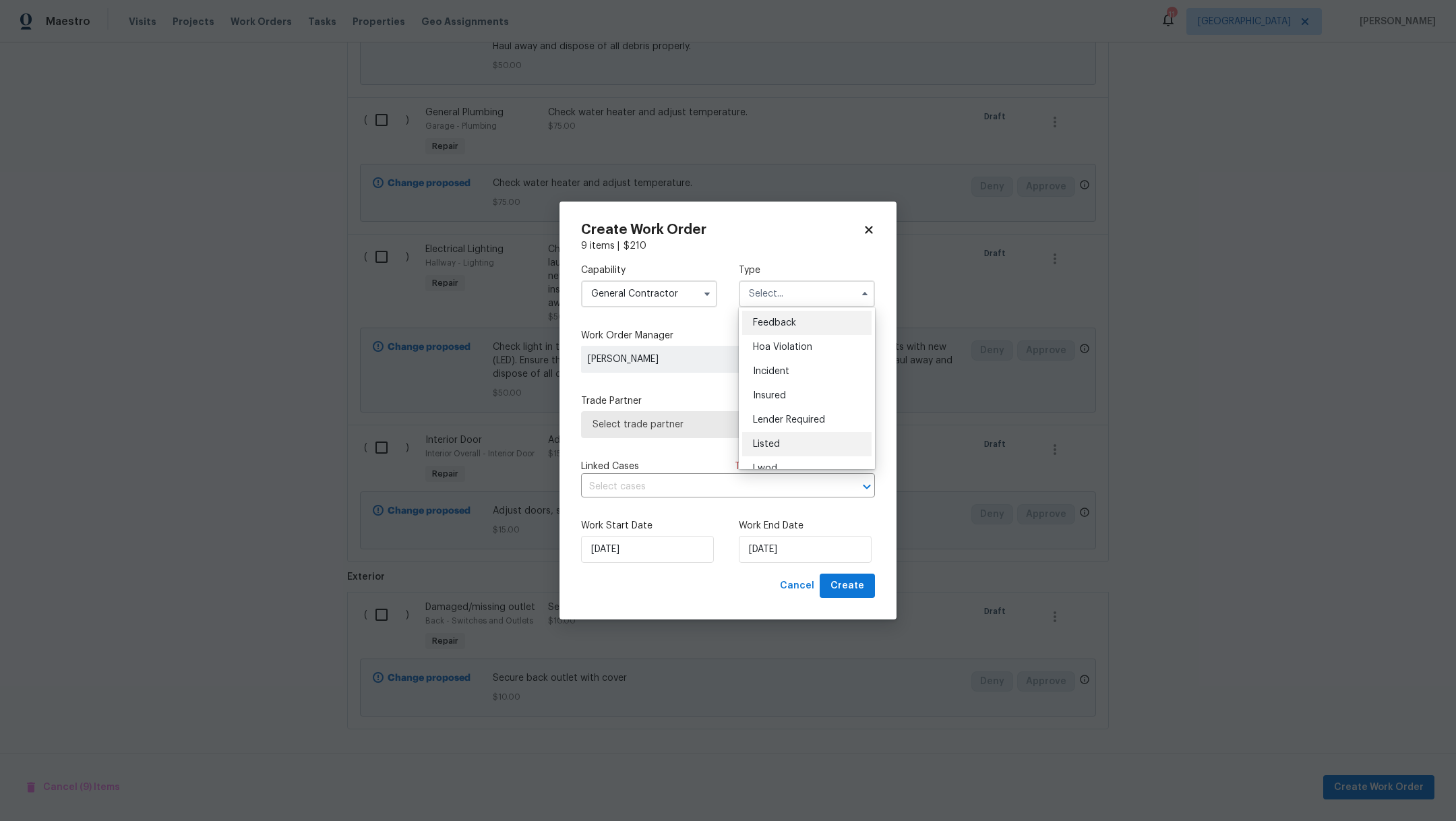
click at [814, 443] on div "Listed" at bounding box center [807, 444] width 129 height 24
type input "Listed"
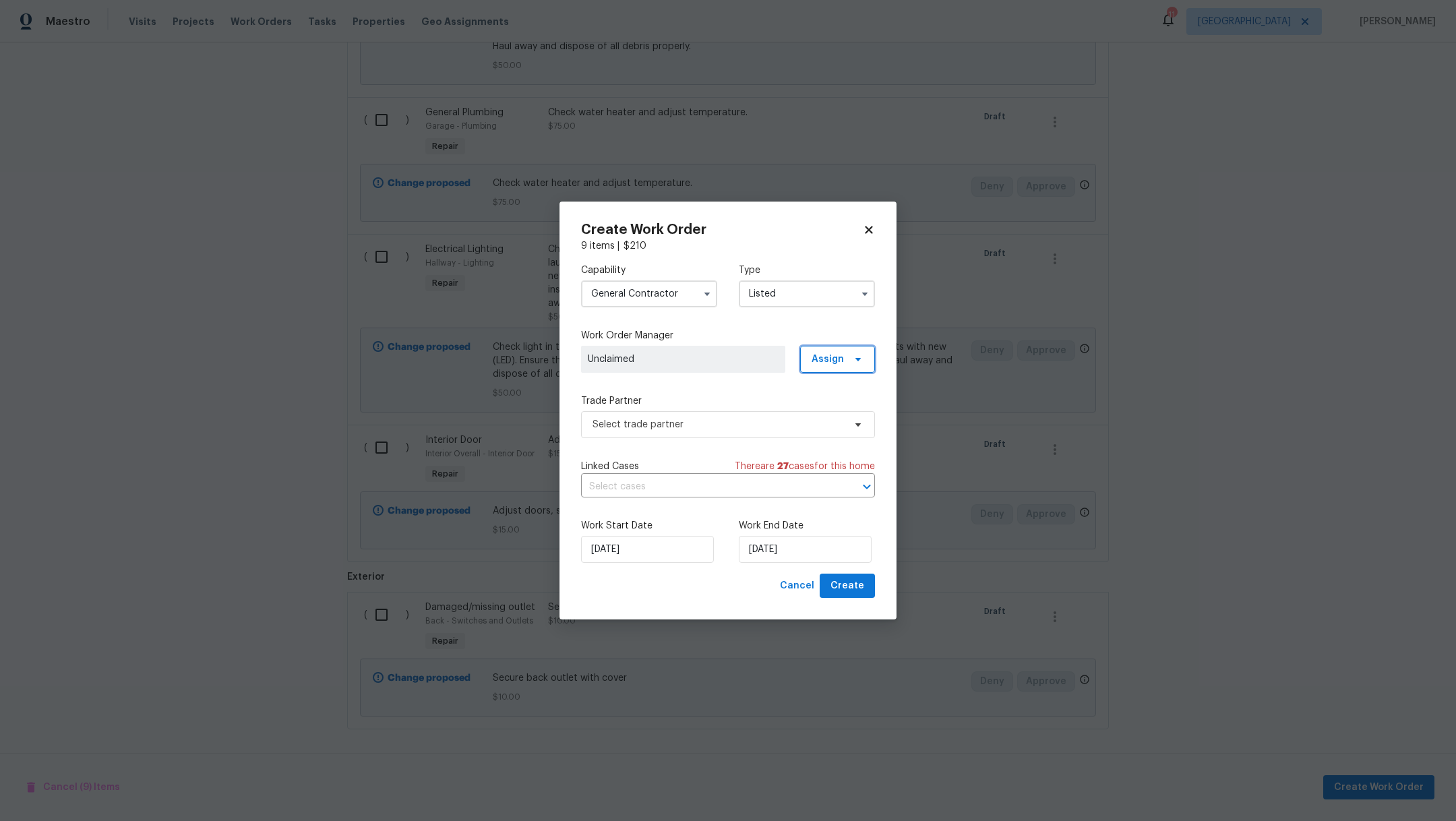
click at [821, 365] on span "Assign" at bounding box center [827, 359] width 33 height 13
click at [821, 395] on div "Assign to HPM" at bounding box center [842, 397] width 63 height 13
click at [747, 427] on span "Select trade partner" at bounding box center [718, 424] width 251 height 13
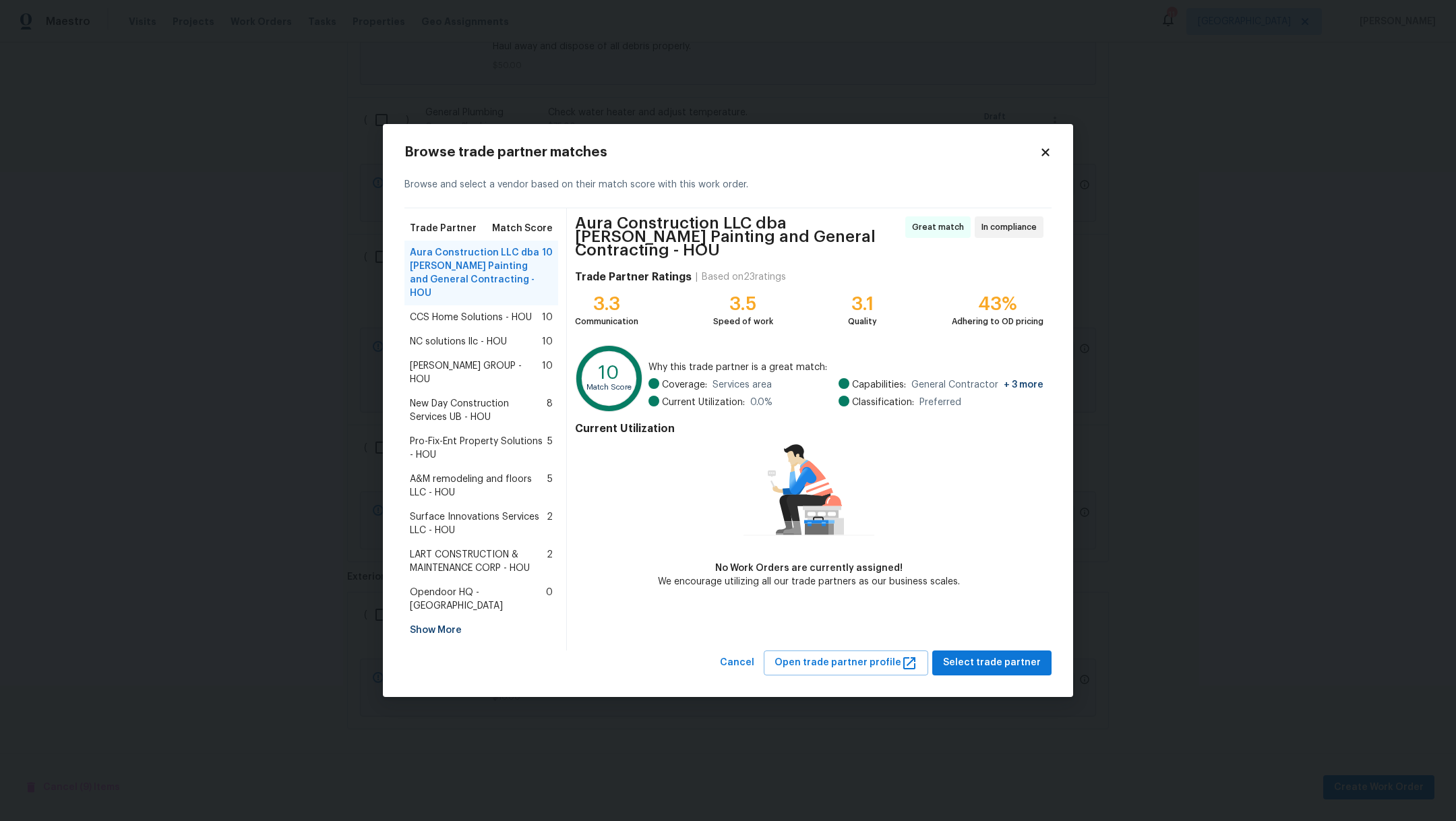
click at [494, 324] on span "CCS Home Solutions - HOU" at bounding box center [471, 317] width 122 height 13
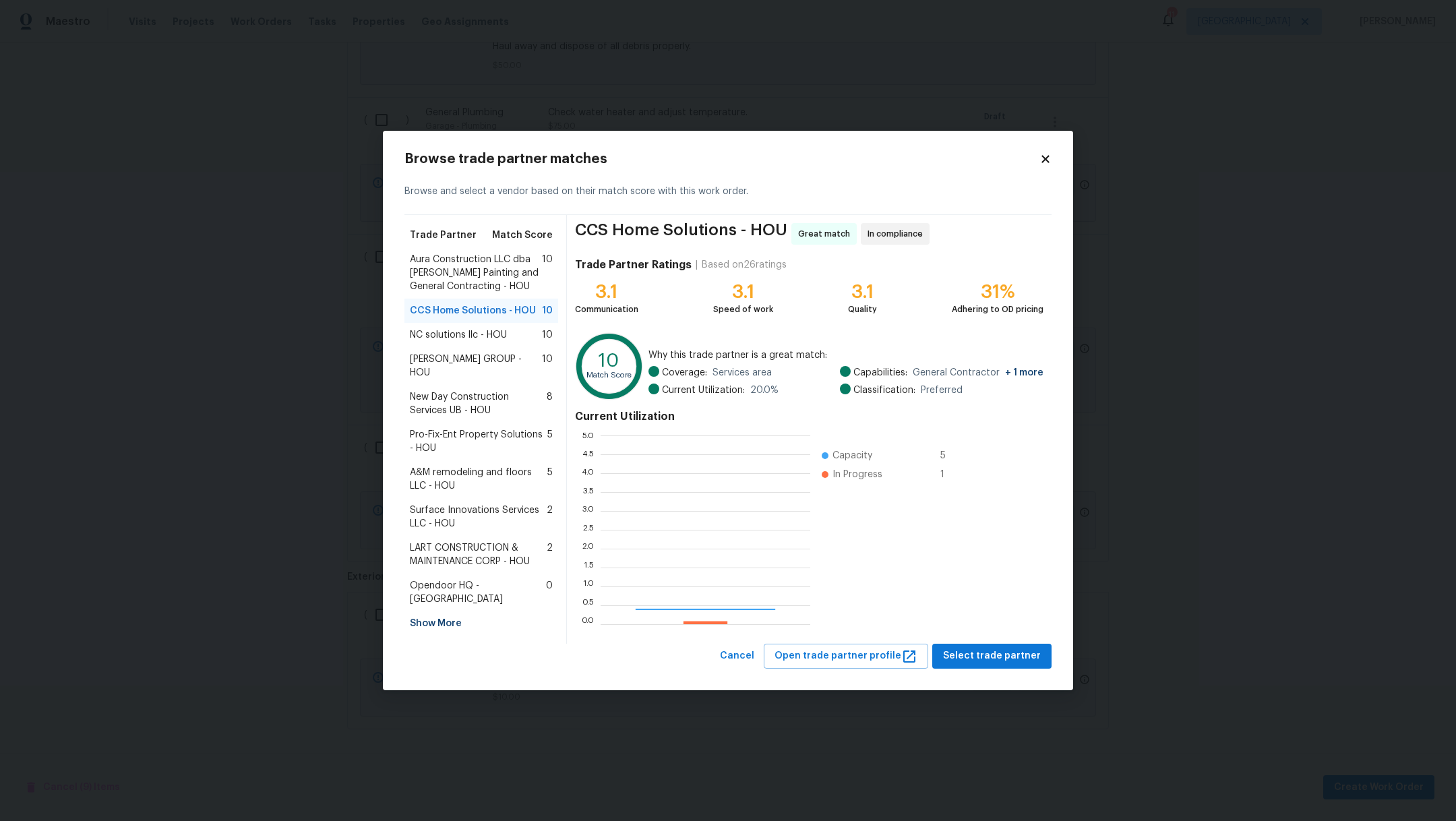
scroll to position [174, 195]
click at [488, 345] on div "NC solutions llc - HOU 10" at bounding box center [481, 334] width 154 height 24
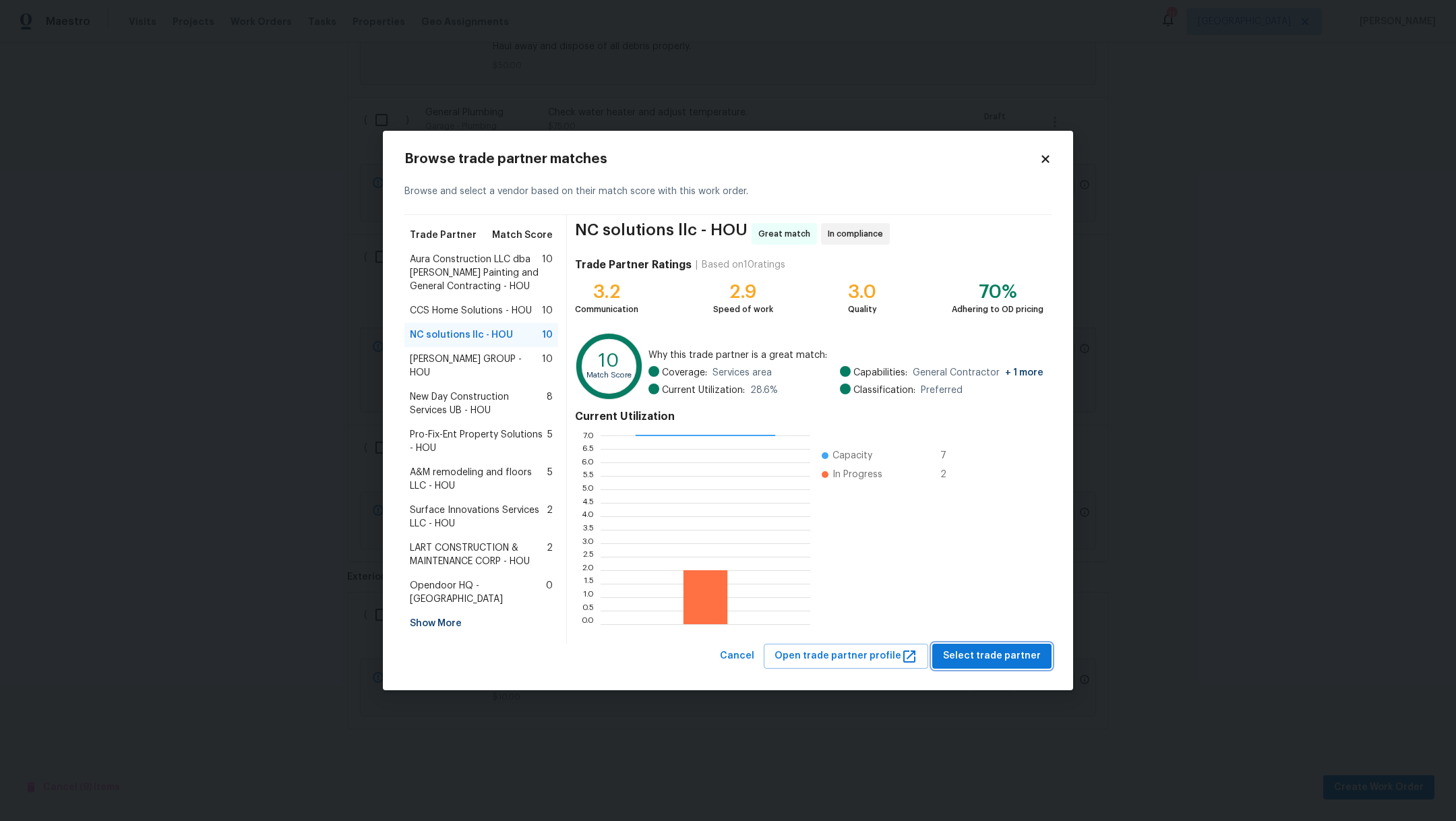
click at [972, 660] on span "Select trade partner" at bounding box center [991, 656] width 98 height 17
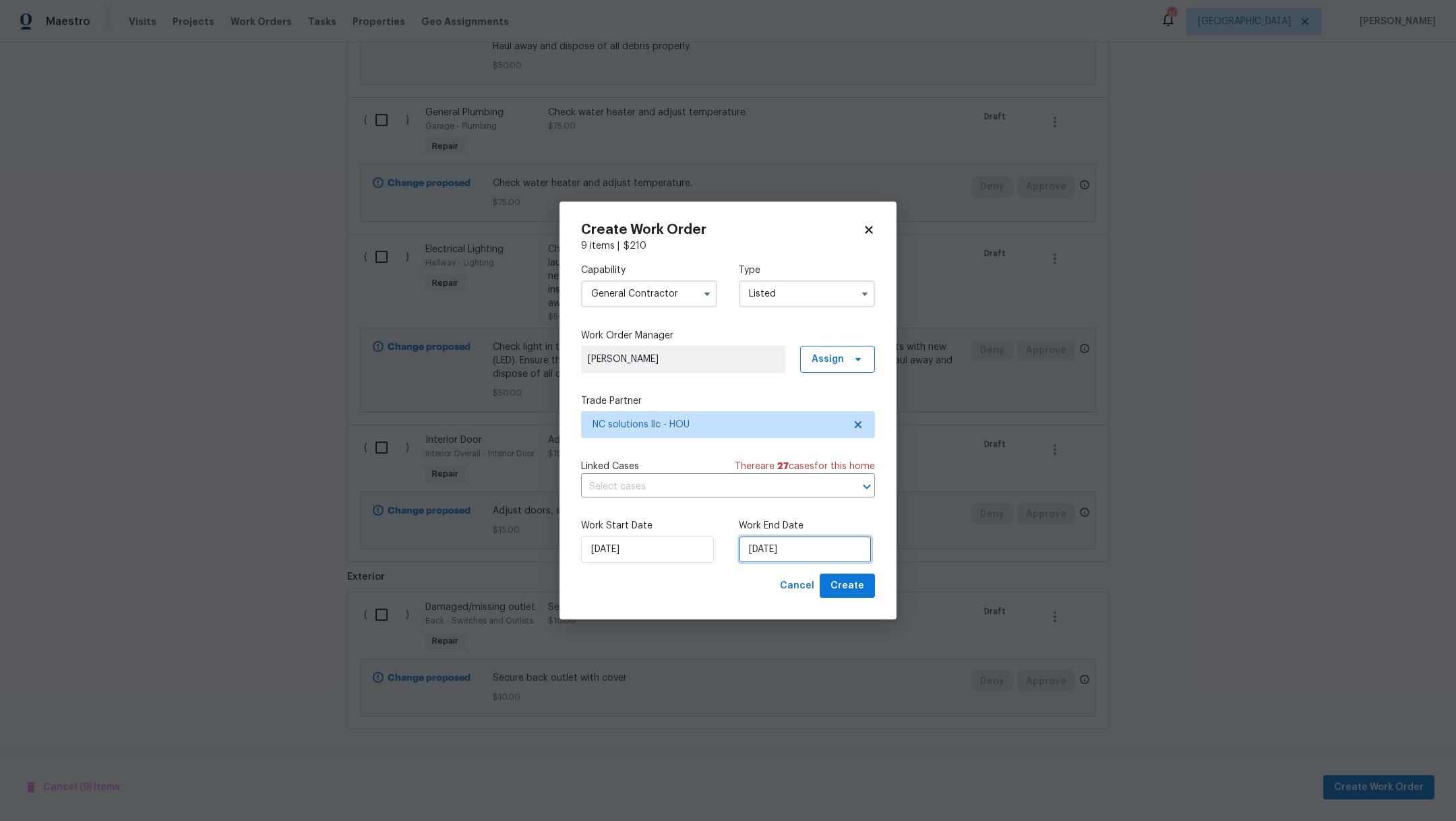
click at [823, 541] on input "[DATE]" at bounding box center [805, 549] width 133 height 27
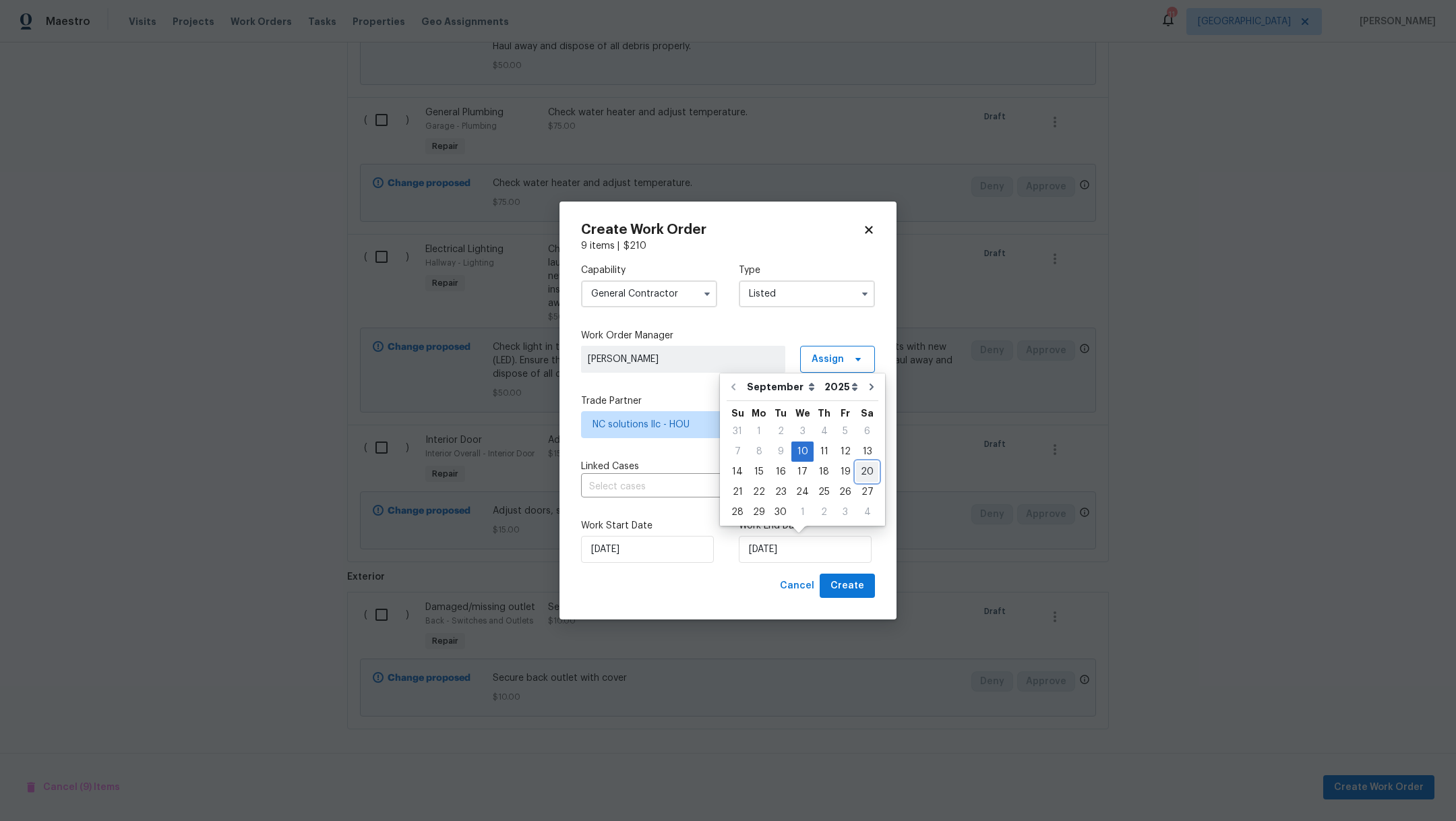
click at [869, 462] on div "20" at bounding box center [867, 471] width 22 height 19
click at [838, 553] on input "[DATE]" at bounding box center [805, 549] width 133 height 27
click at [861, 450] on div "13" at bounding box center [867, 451] width 22 height 19
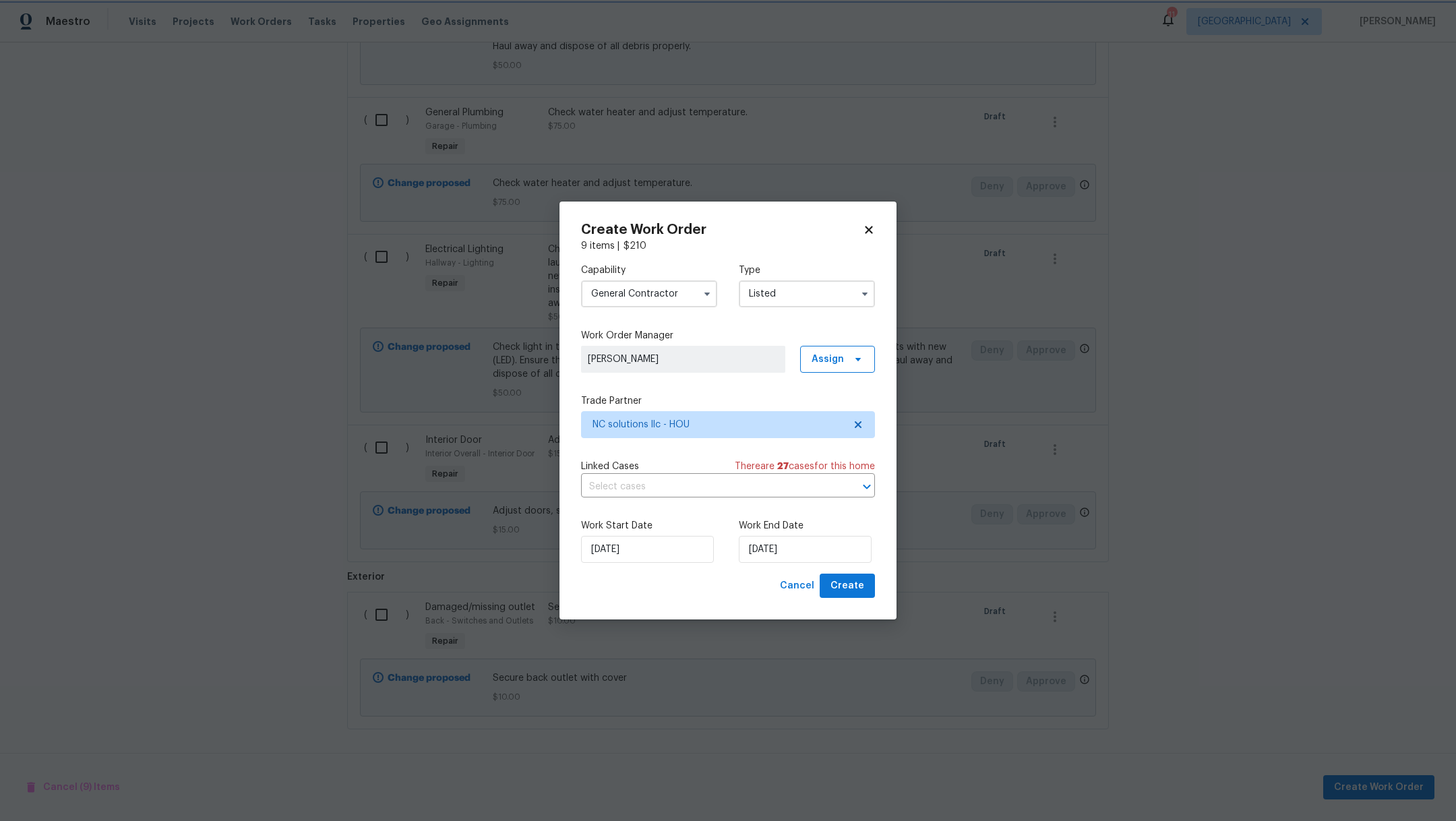
type input "[DATE]"
click at [851, 590] on span "Create" at bounding box center [847, 586] width 34 height 17
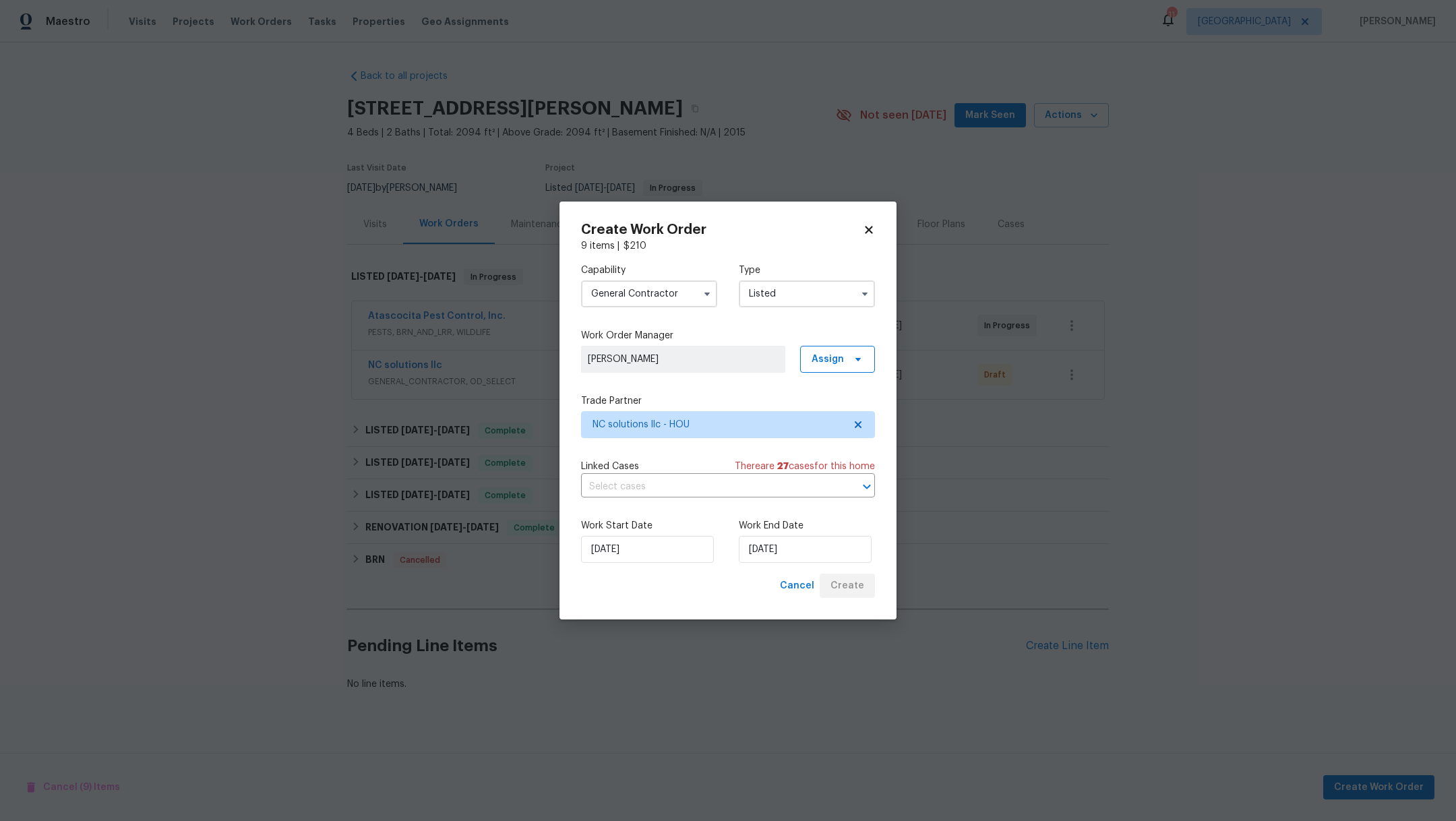
scroll to position [0, 0]
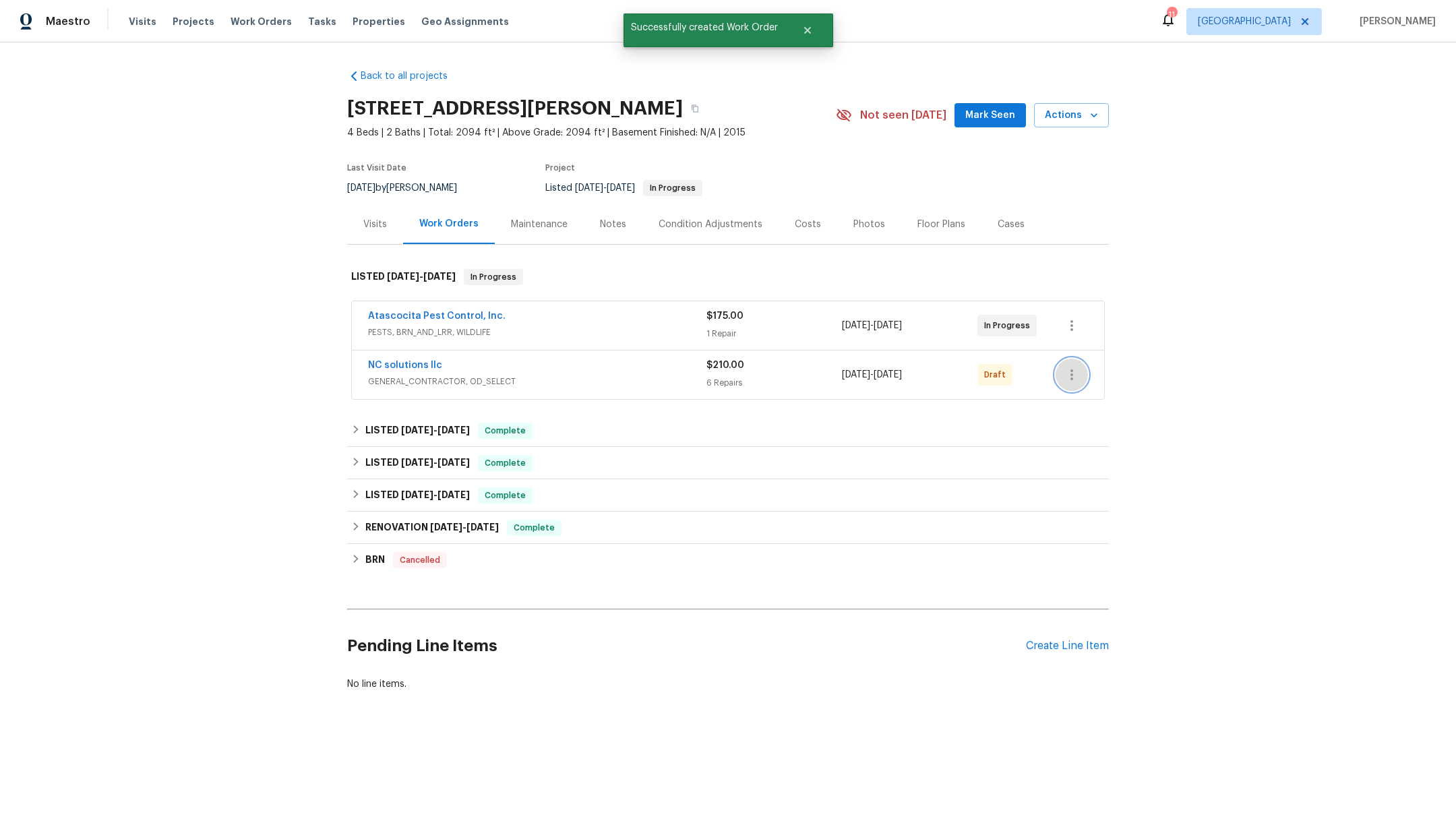
click at [1074, 372] on button "button" at bounding box center [1071, 375] width 33 height 33
click at [1075, 396] on li "Confirm and Send to Vendor" at bounding box center [1123, 396] width 150 height 22
click at [445, 314] on div at bounding box center [728, 410] width 1456 height 821
click at [435, 314] on link "Atascocita Pest Control, Inc." at bounding box center [436, 316] width 138 height 10
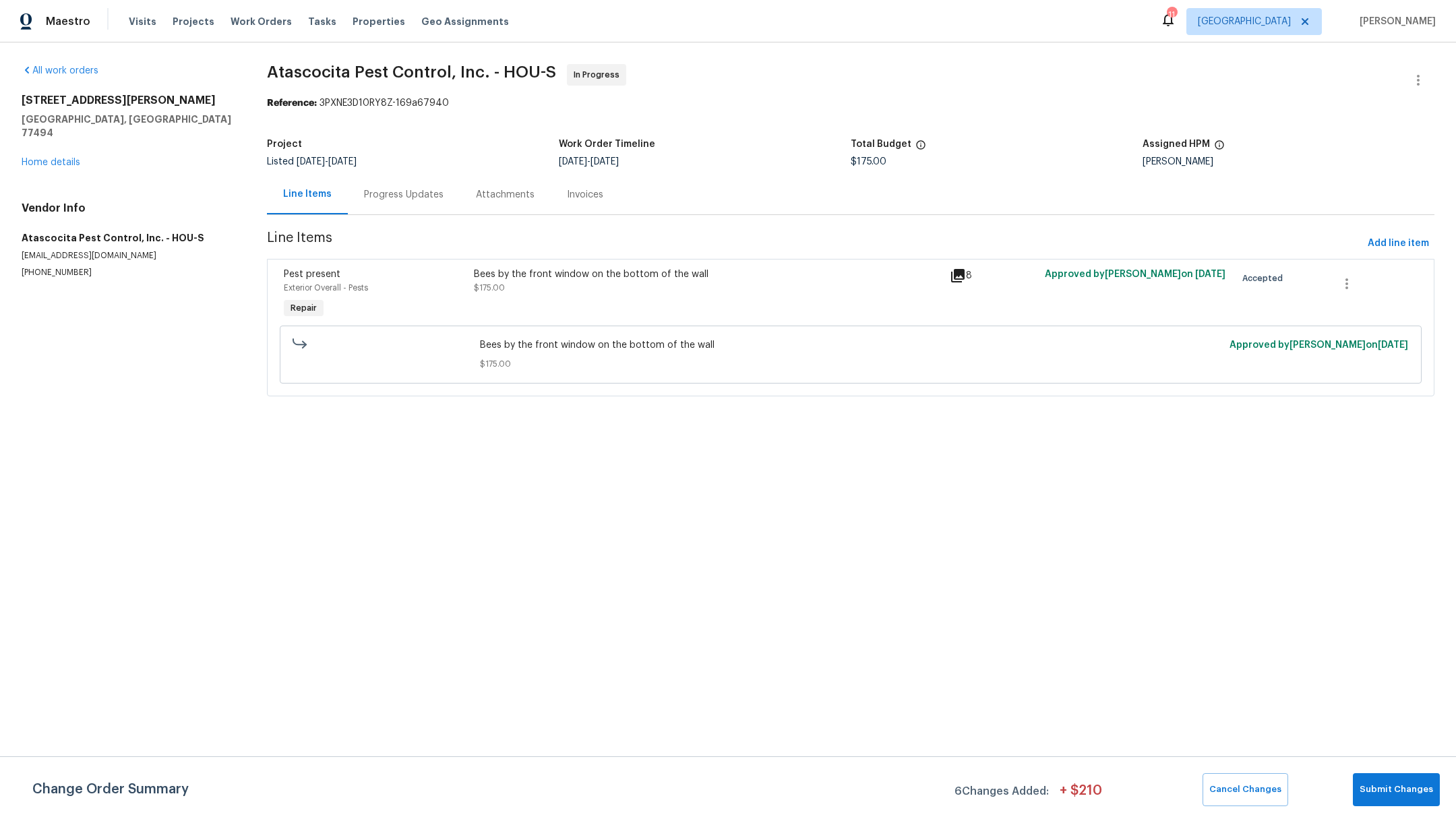
click at [518, 265] on div "Bees by the front window on the bottom of the wall $175.00" at bounding box center [707, 295] width 476 height 62
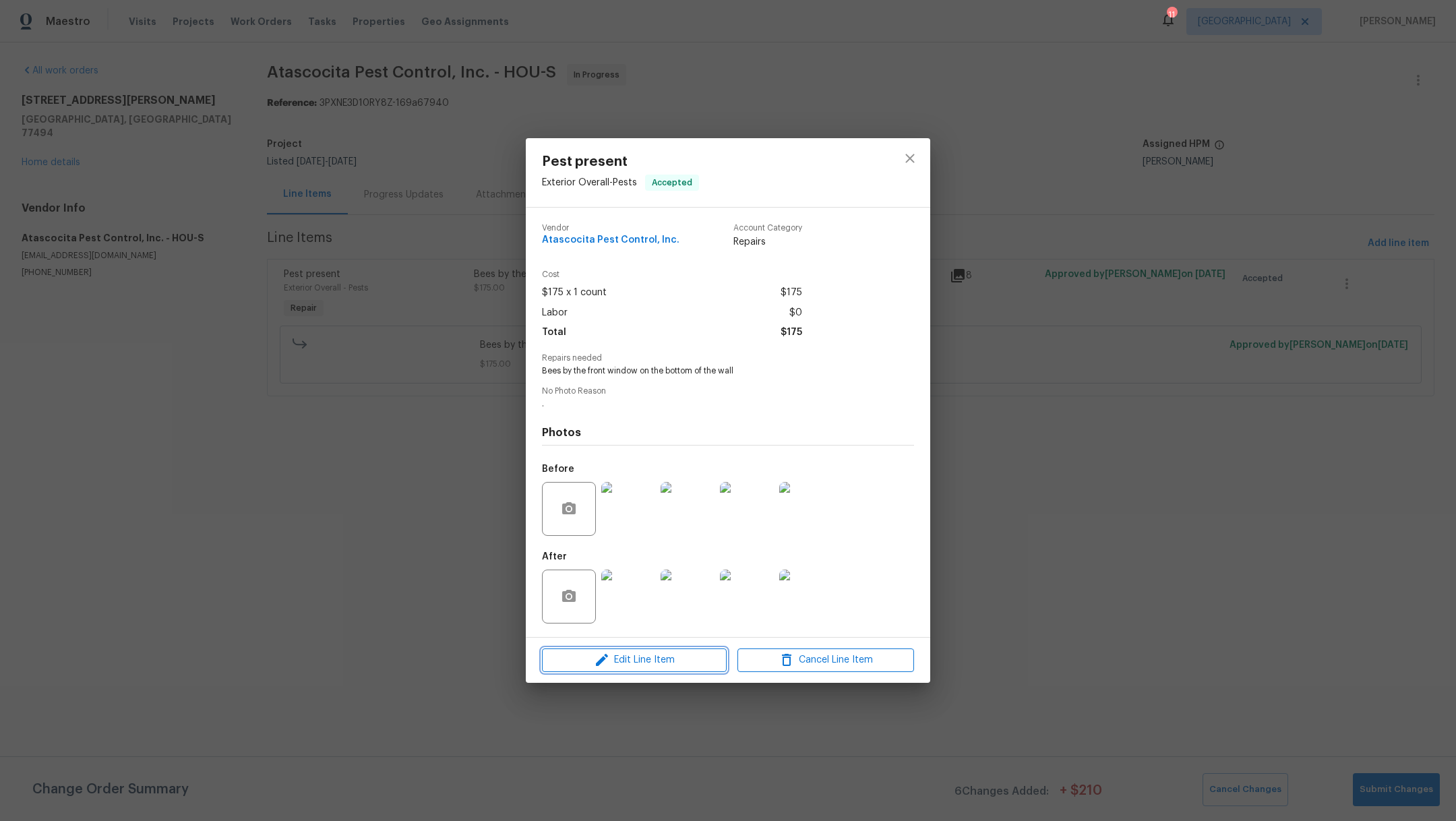
click at [666, 665] on span "Edit Line Item" at bounding box center [633, 660] width 177 height 17
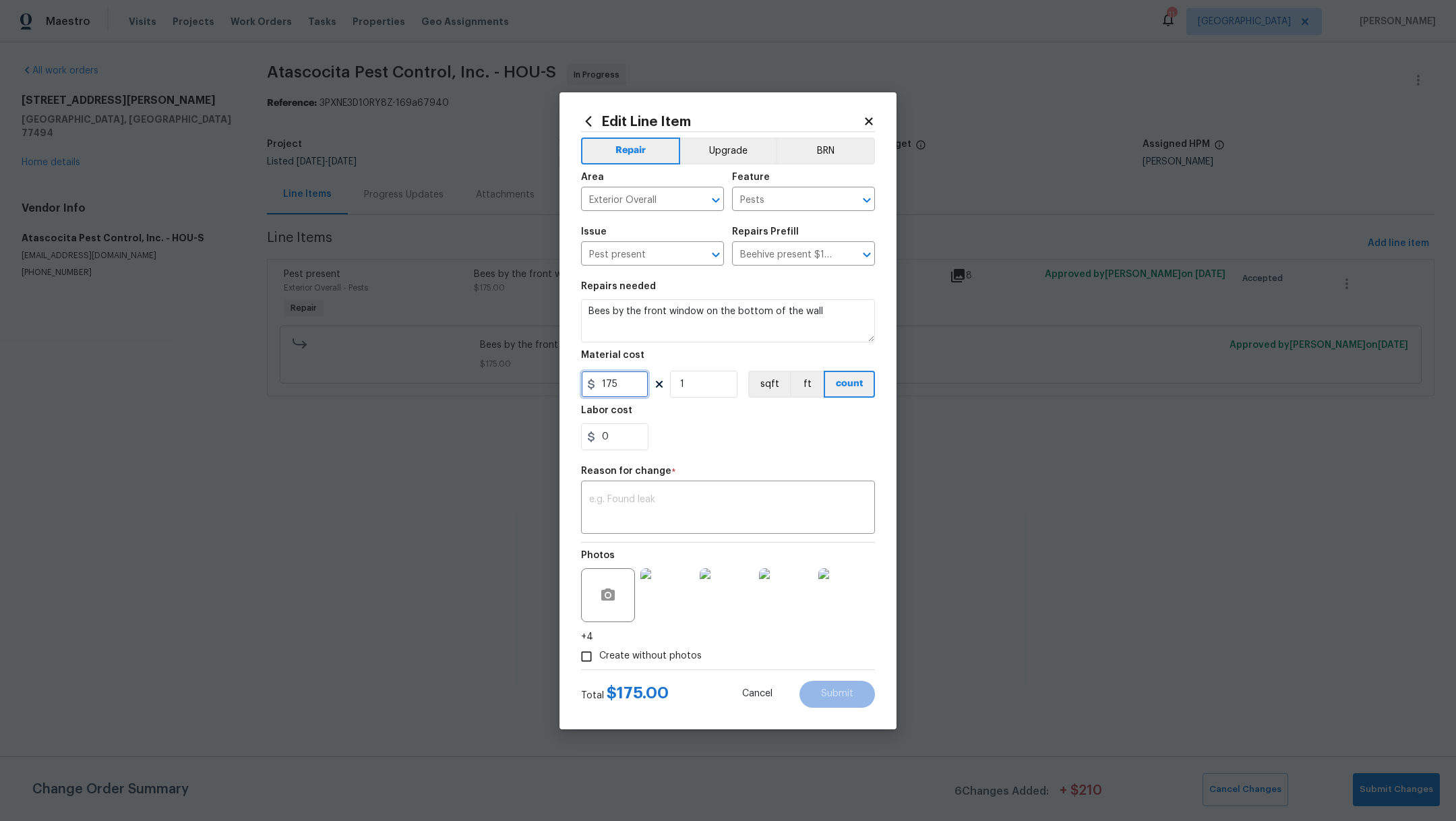
drag, startPoint x: 620, startPoint y: 386, endPoint x: 543, endPoint y: 384, distance: 77.0
click at [543, 384] on div "Edit Line Item Repair Upgrade BRN Area Exterior Overall ​ Feature Pests ​ Issue…" at bounding box center [728, 410] width 1456 height 821
type input "480"
click at [646, 488] on div "x ​" at bounding box center [728, 509] width 294 height 50
type textarea "Final cost"
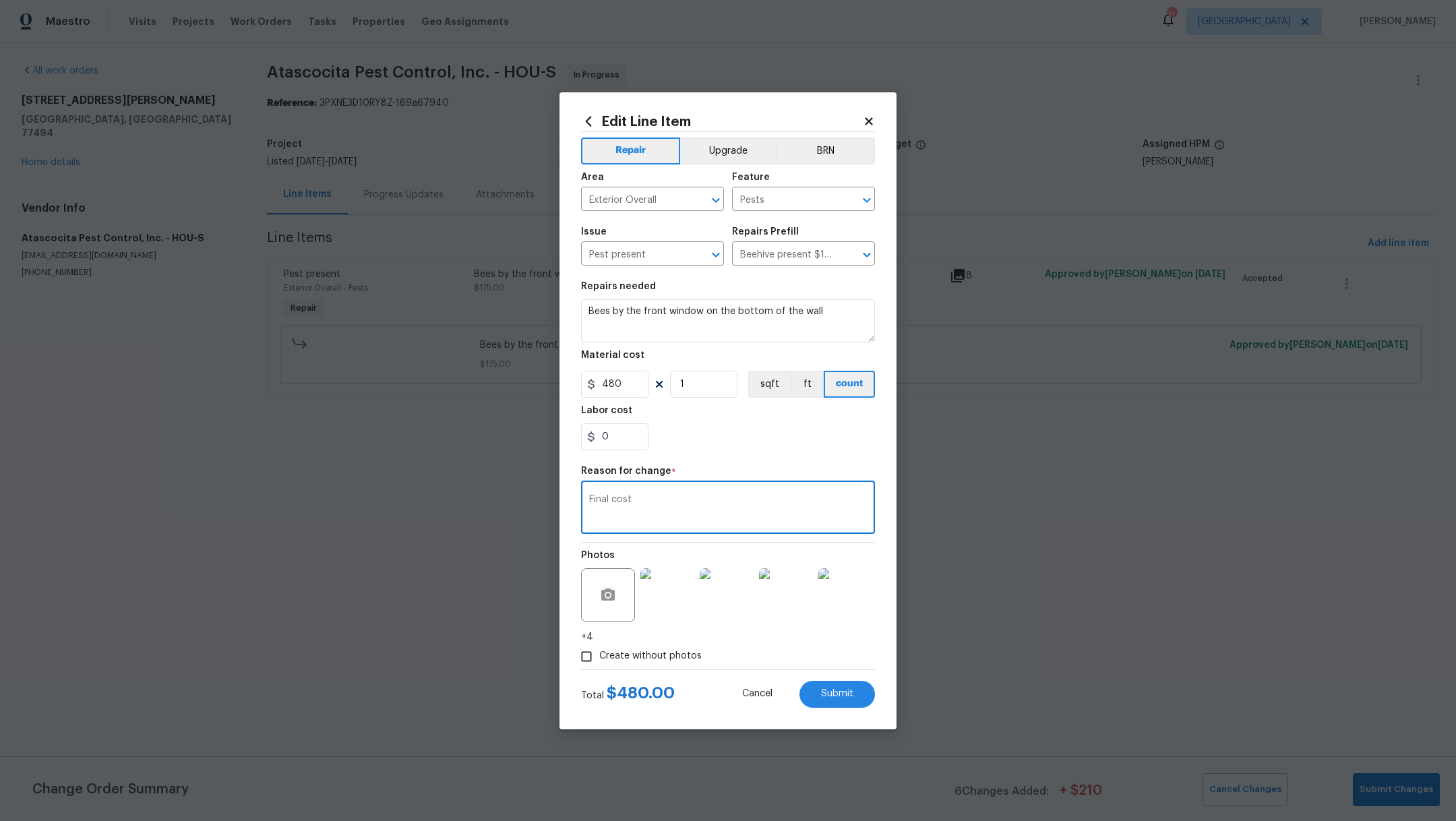
click at [757, 460] on div "Repair Upgrade BRN Area Exterior Overall ​ Feature Pests ​ Issue Pest present ​…" at bounding box center [728, 401] width 294 height 537
click at [823, 696] on span "Submit" at bounding box center [837, 694] width 33 height 10
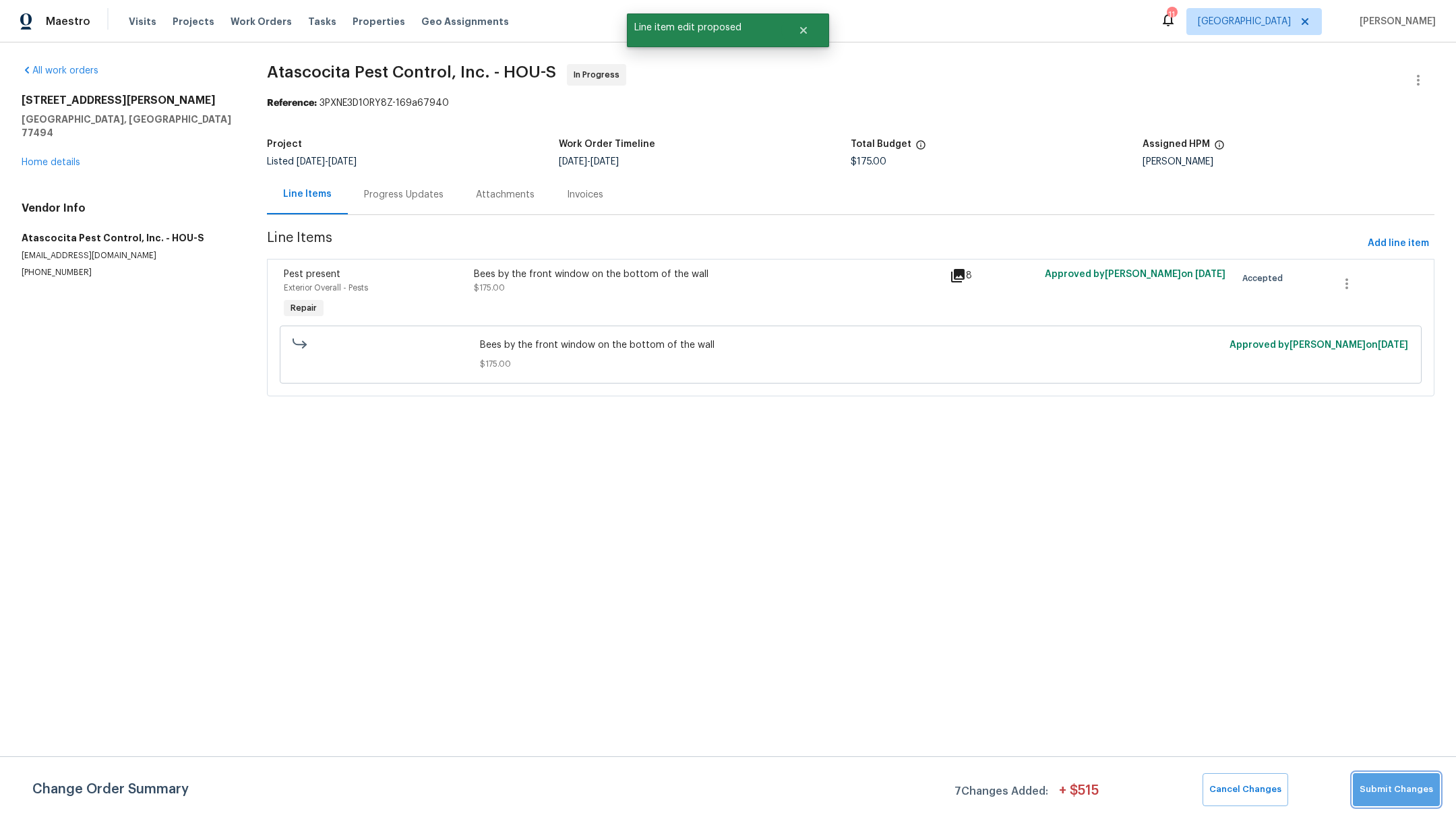
click at [1407, 790] on span "Submit Changes" at bounding box center [1396, 789] width 73 height 15
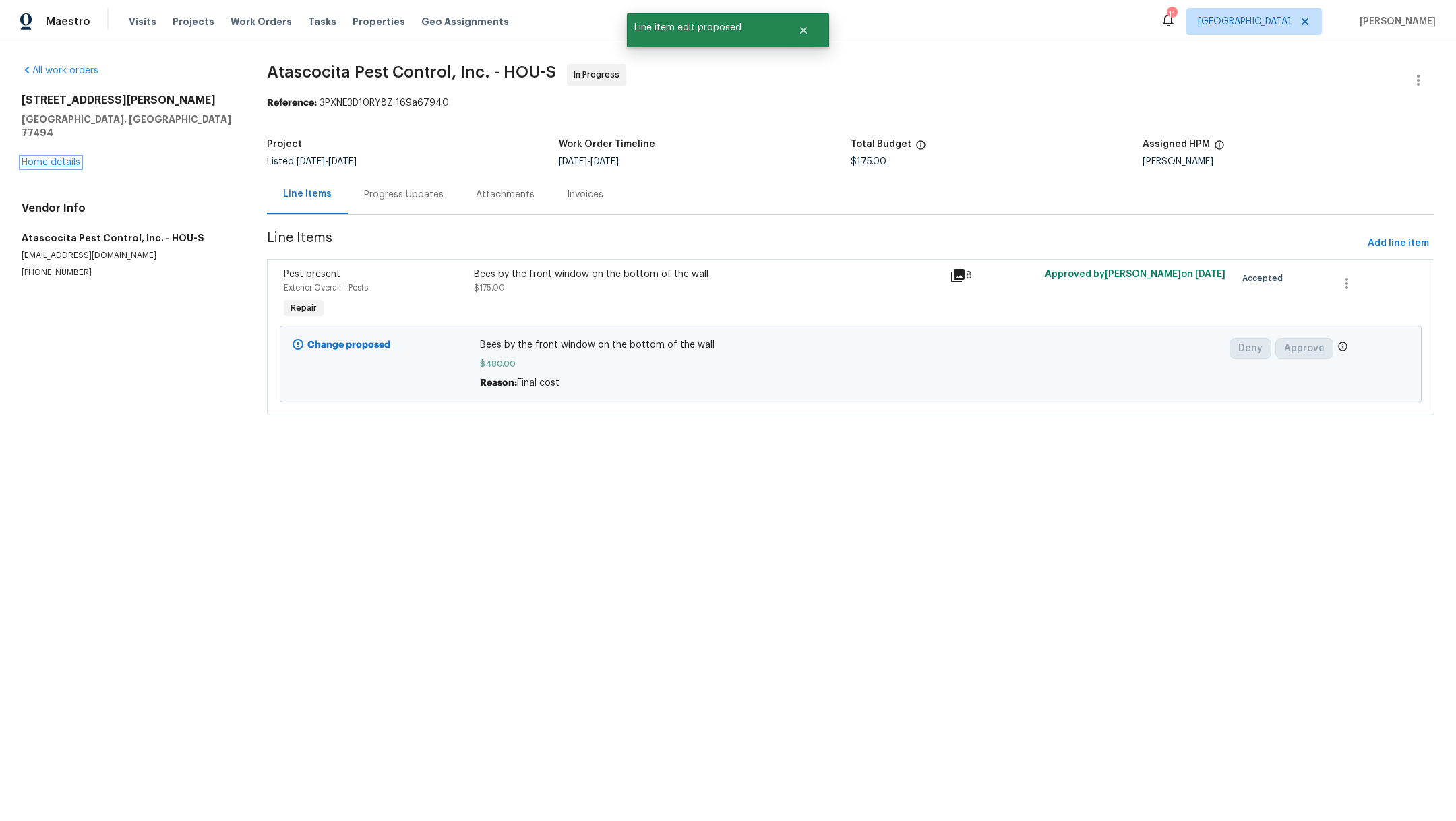
click at [57, 158] on link "Home details" at bounding box center [51, 163] width 59 height 10
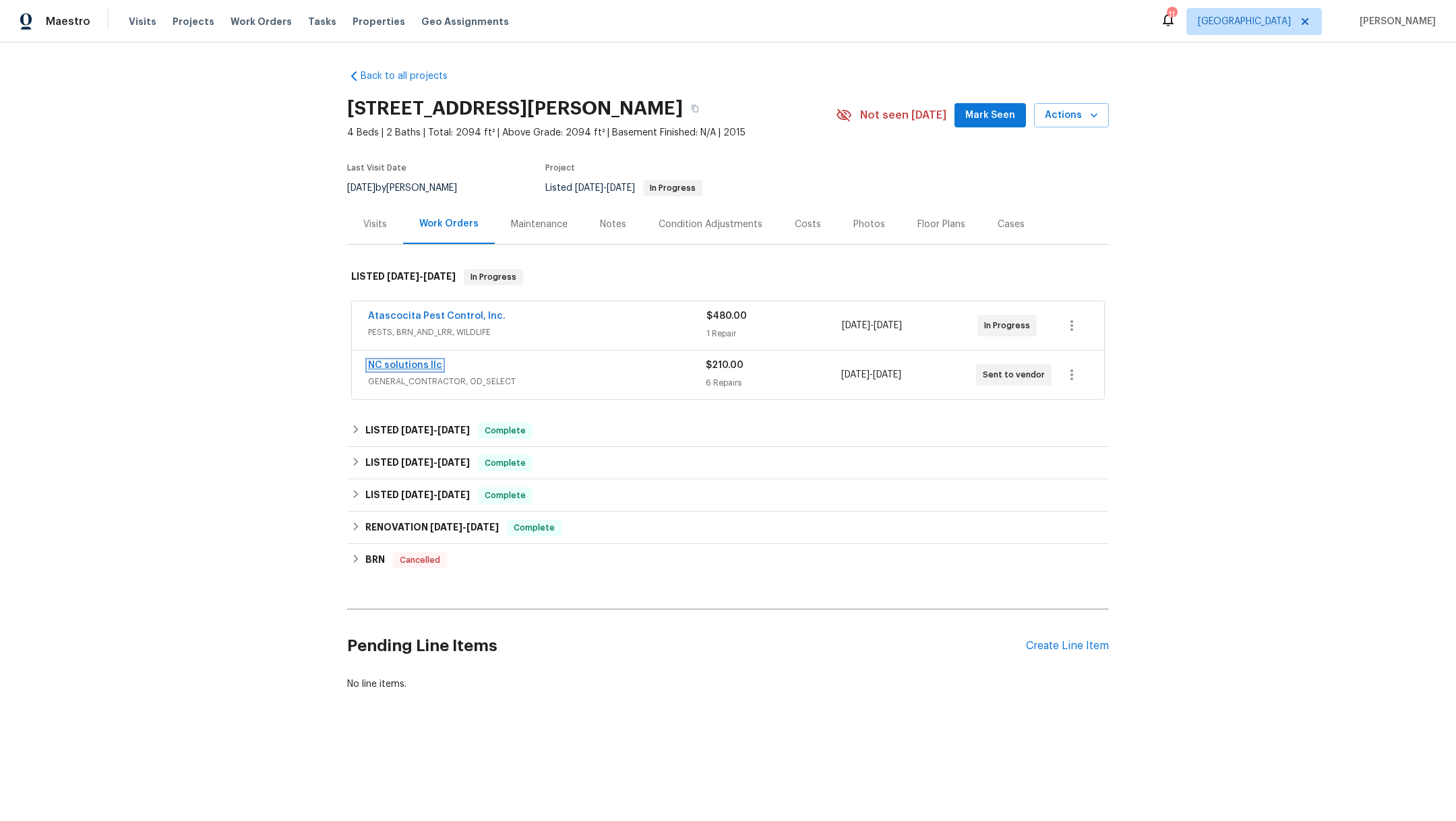
click at [387, 363] on link "NC solutions llc" at bounding box center [404, 366] width 74 height 10
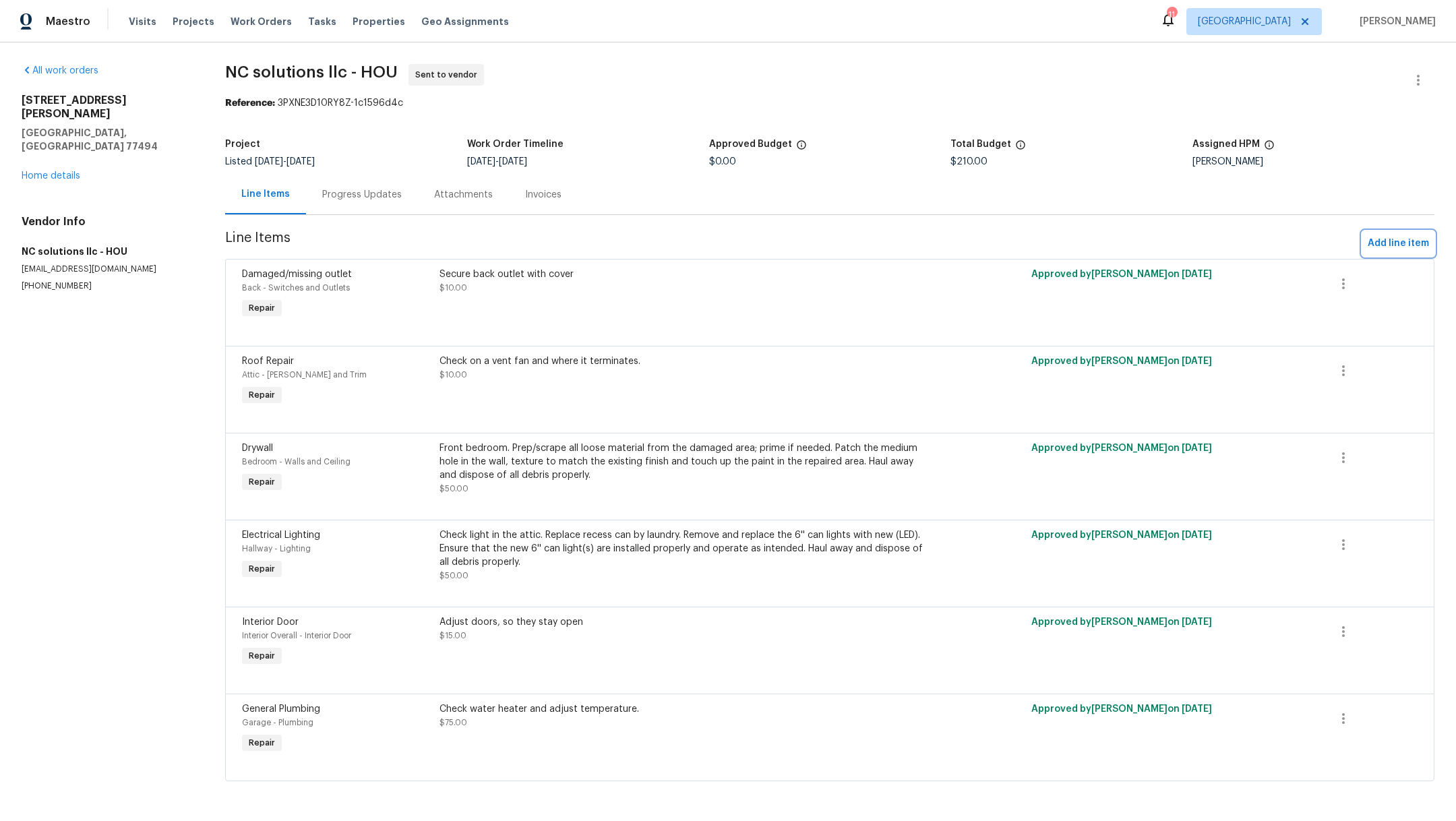
click at [1376, 242] on span "Add line item" at bounding box center [1398, 244] width 62 height 17
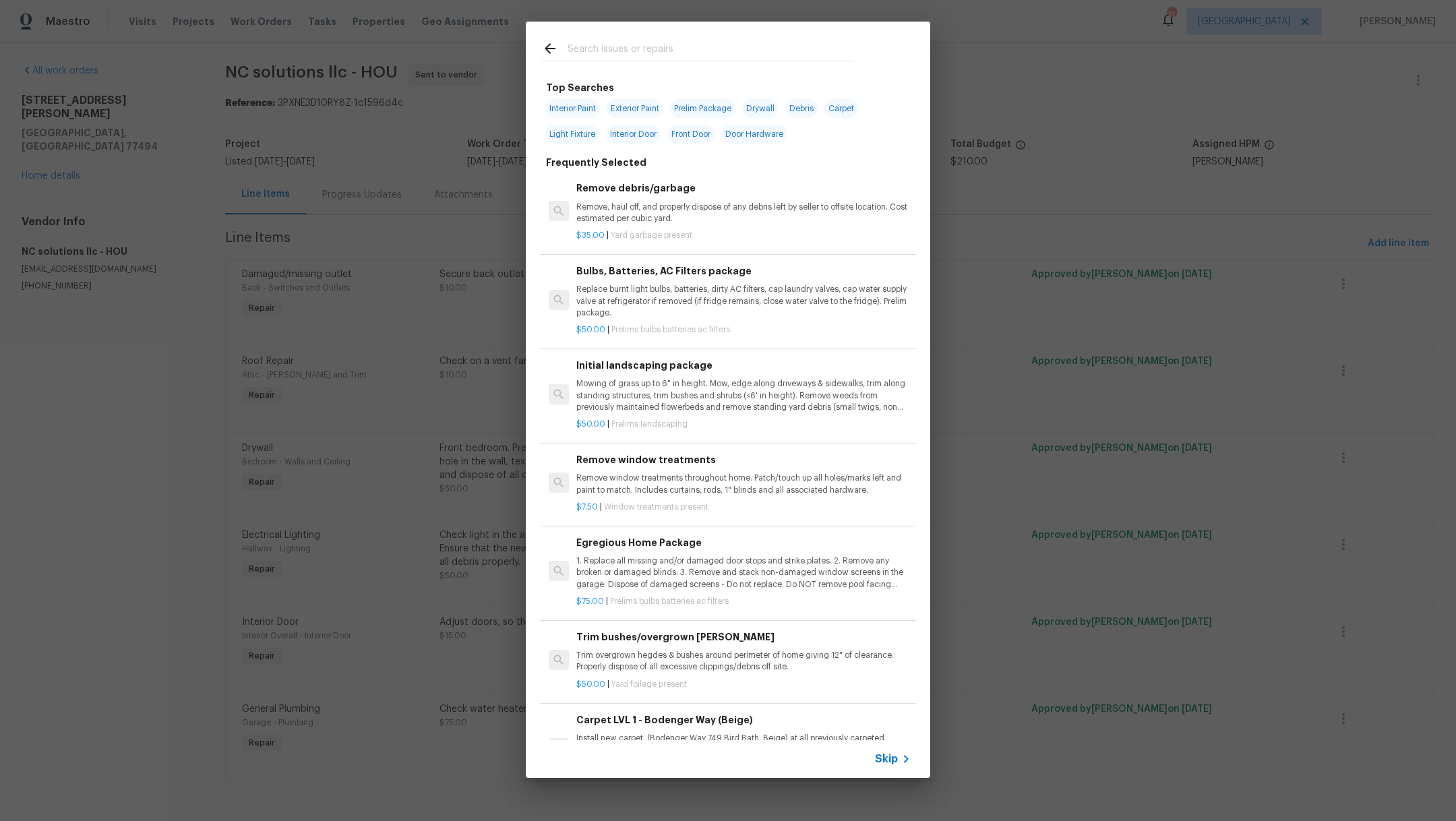
click at [651, 49] on input "text" at bounding box center [710, 50] width 286 height 20
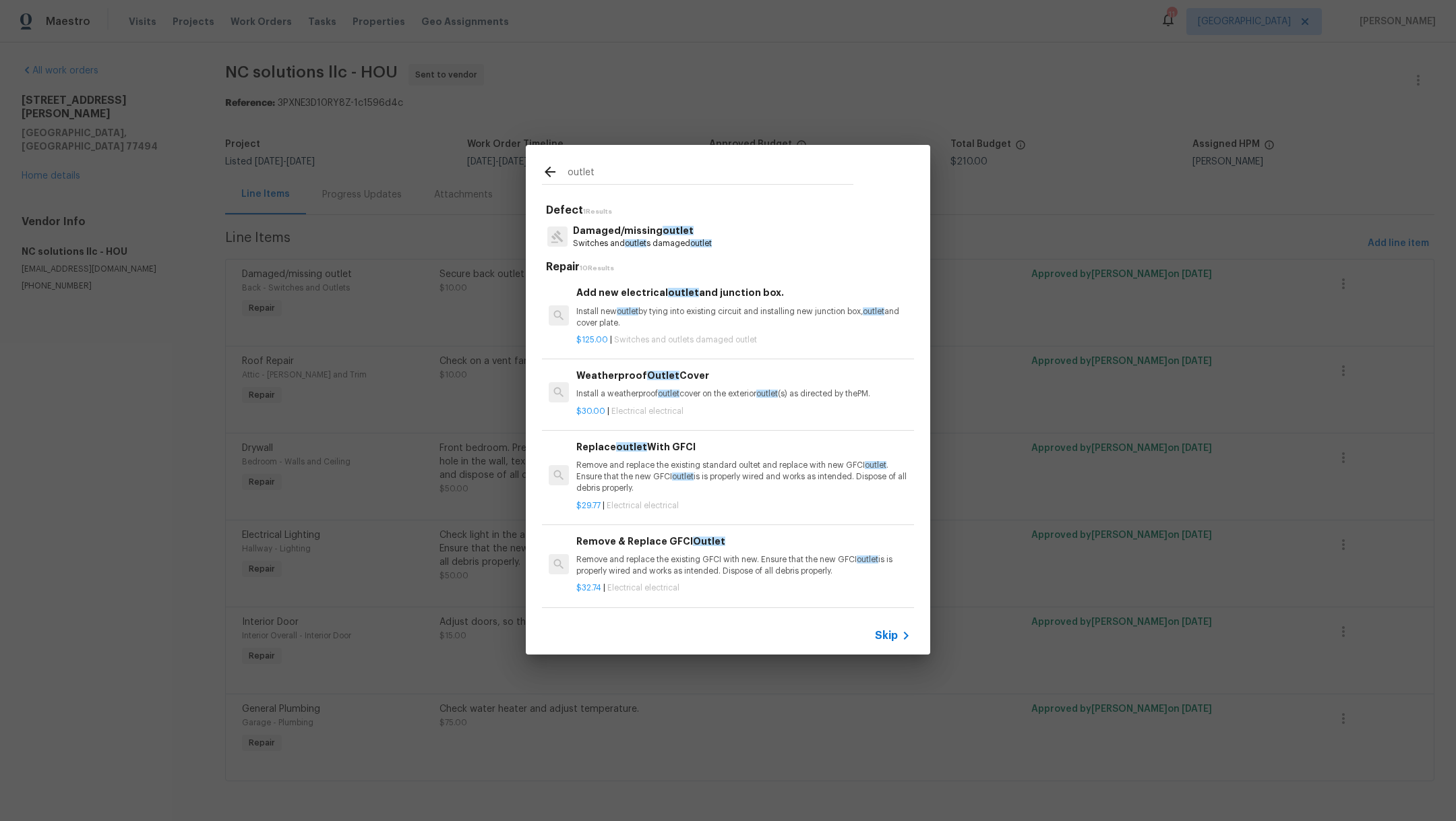
type input "outlet"
click at [655, 331] on div "$125.00 | Switches and outlets damaged outlet" at bounding box center [743, 337] width 334 height 17
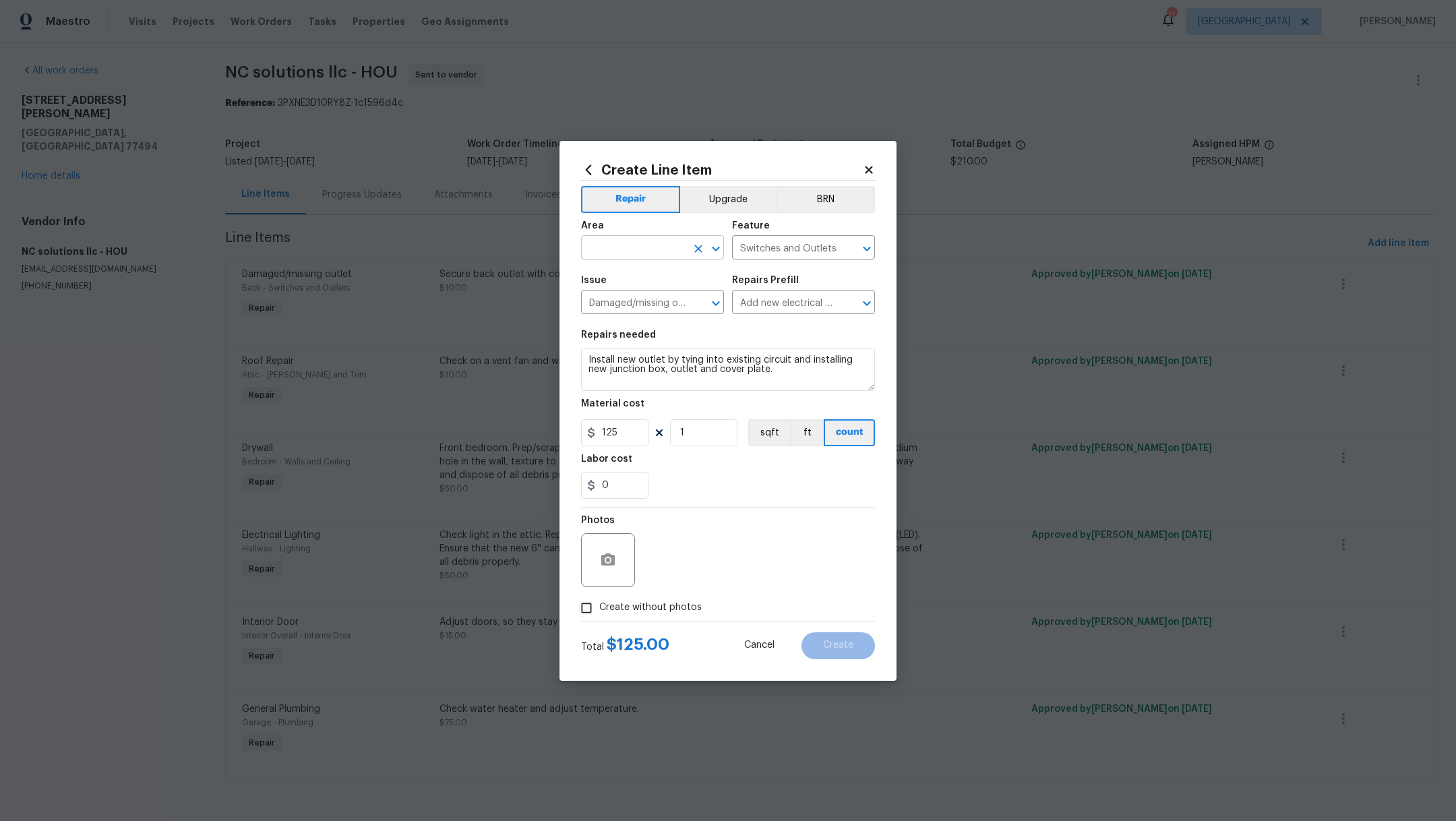
click at [630, 250] on input "text" at bounding box center [633, 249] width 105 height 21
click at [635, 275] on li "Garage" at bounding box center [652, 278] width 143 height 22
type input "Garage"
drag, startPoint x: 631, startPoint y: 429, endPoint x: 511, endPoint y: 429, distance: 120.0
click at [511, 429] on div "Create Line Item Repair Upgrade BRN Area Garage ​ Feature Switches and Outlets …" at bounding box center [728, 410] width 1456 height 821
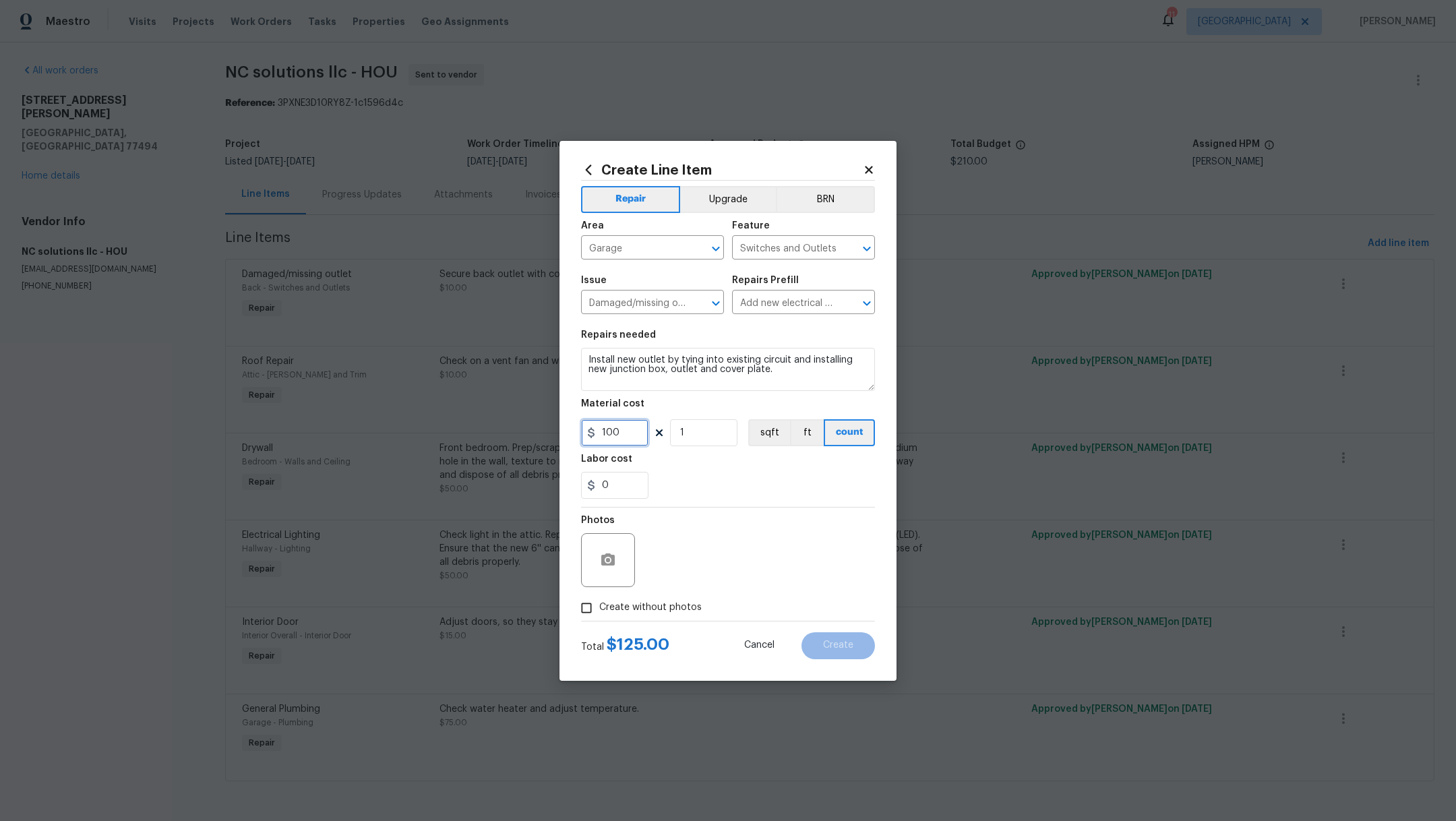
type input "100"
click at [586, 362] on textarea "Install new outlet by tying into existing circuit and installing new junction b…" at bounding box center [728, 369] width 294 height 43
type textarea "New outlet for sprinkler system. Install new outlet by tying into existing circ…"
click at [685, 604] on span "Create without photos" at bounding box center [650, 607] width 102 height 14
click at [599, 604] on input "Create without photos" at bounding box center [586, 608] width 26 height 26
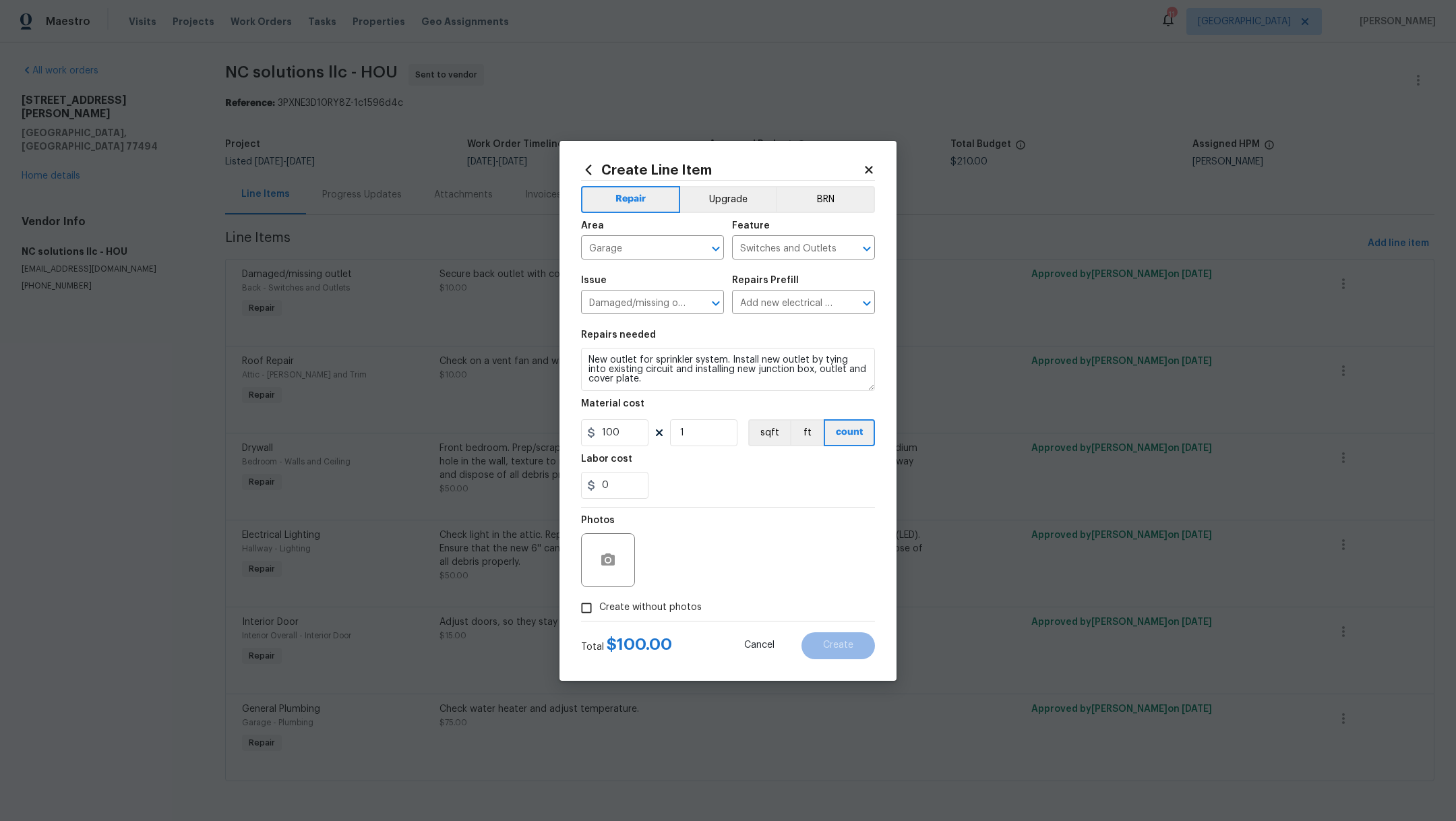
checkbox input "true"
click at [736, 570] on textarea at bounding box center [760, 560] width 229 height 54
type textarea ","
click at [861, 640] on button "Create" at bounding box center [838, 645] width 73 height 27
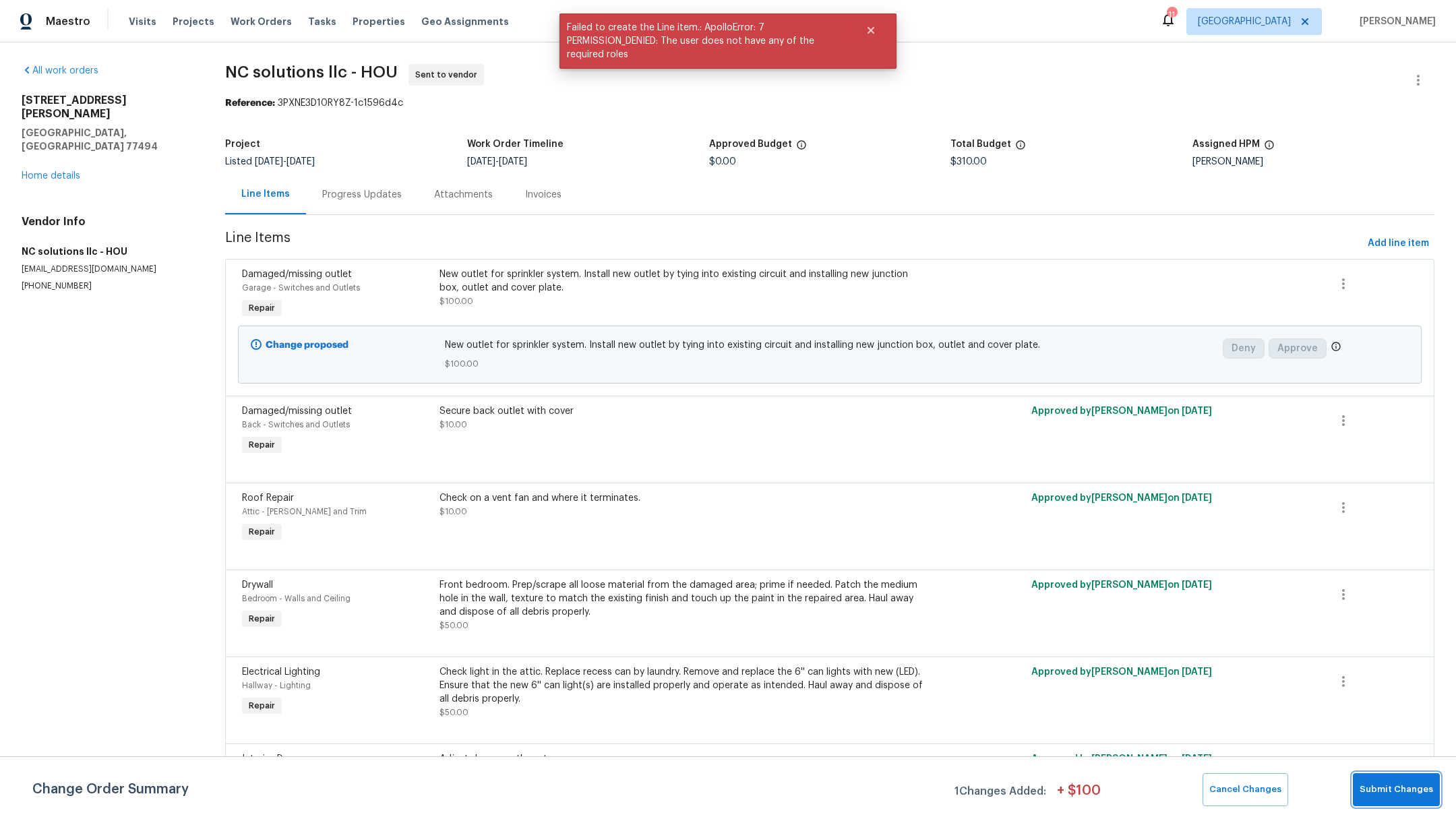
click at [1405, 789] on span "Submit Changes" at bounding box center [1396, 789] width 73 height 15
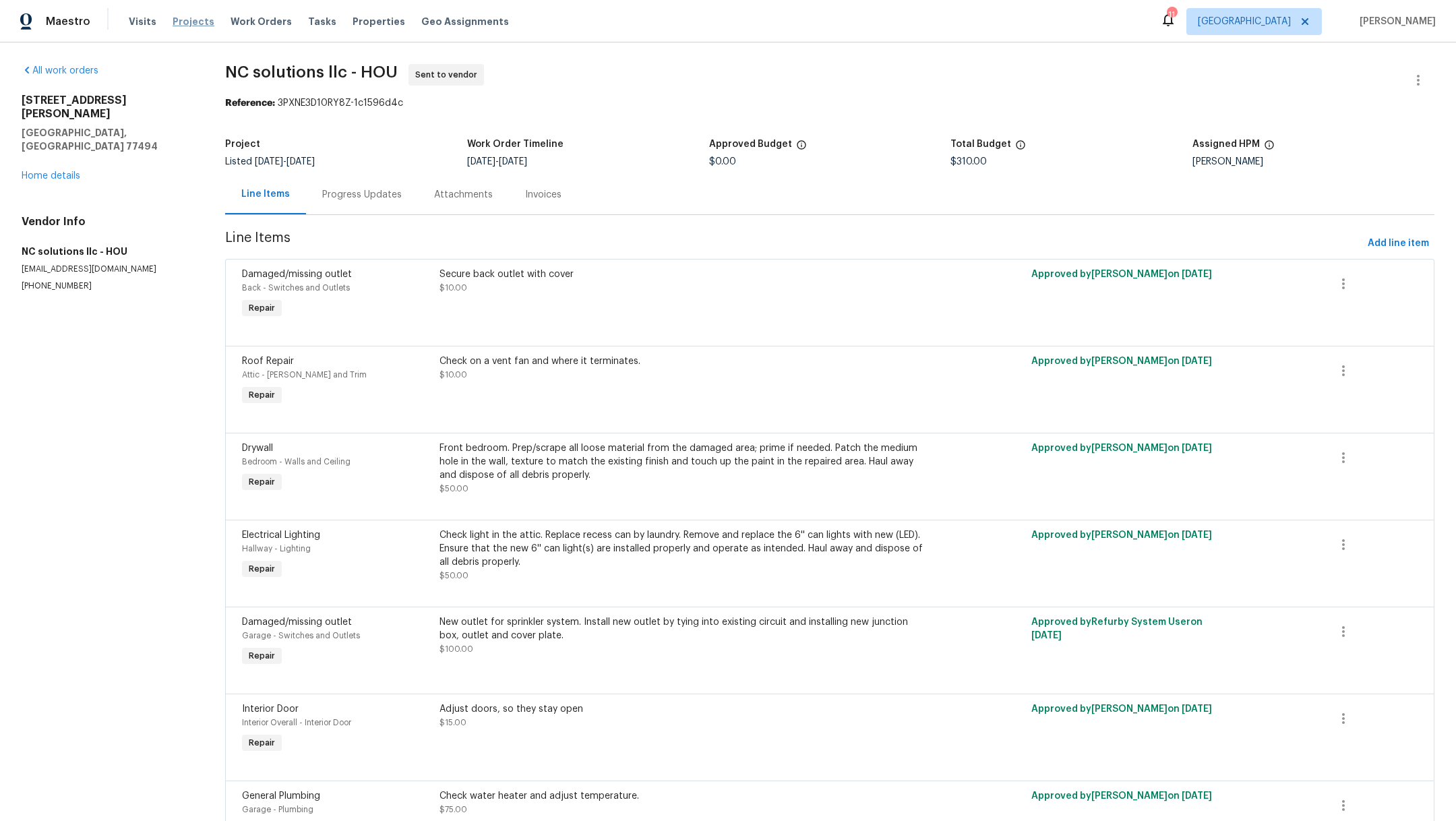
click at [195, 19] on span "Projects" at bounding box center [193, 21] width 42 height 13
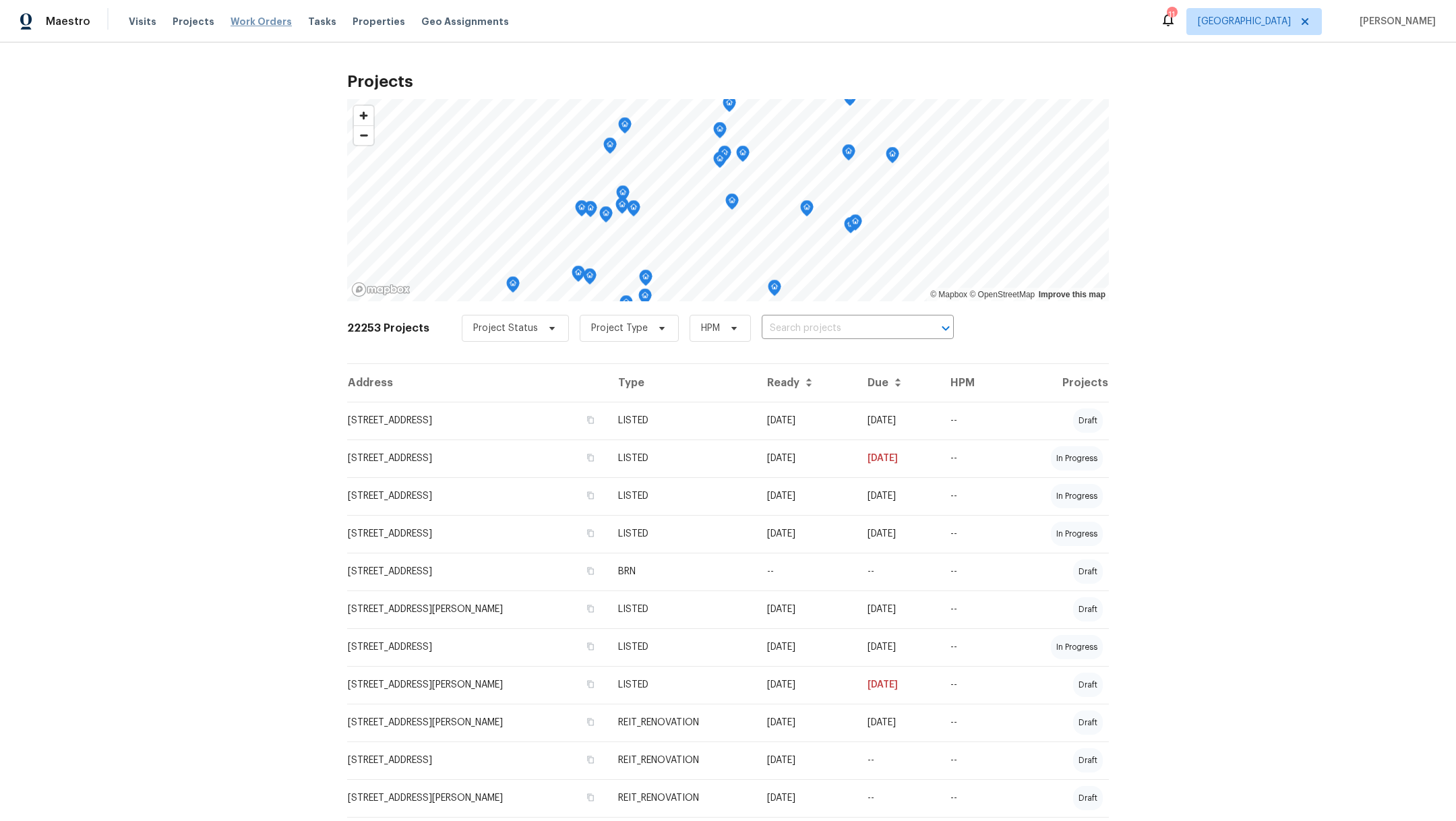
click at [262, 23] on span "Work Orders" at bounding box center [261, 21] width 62 height 13
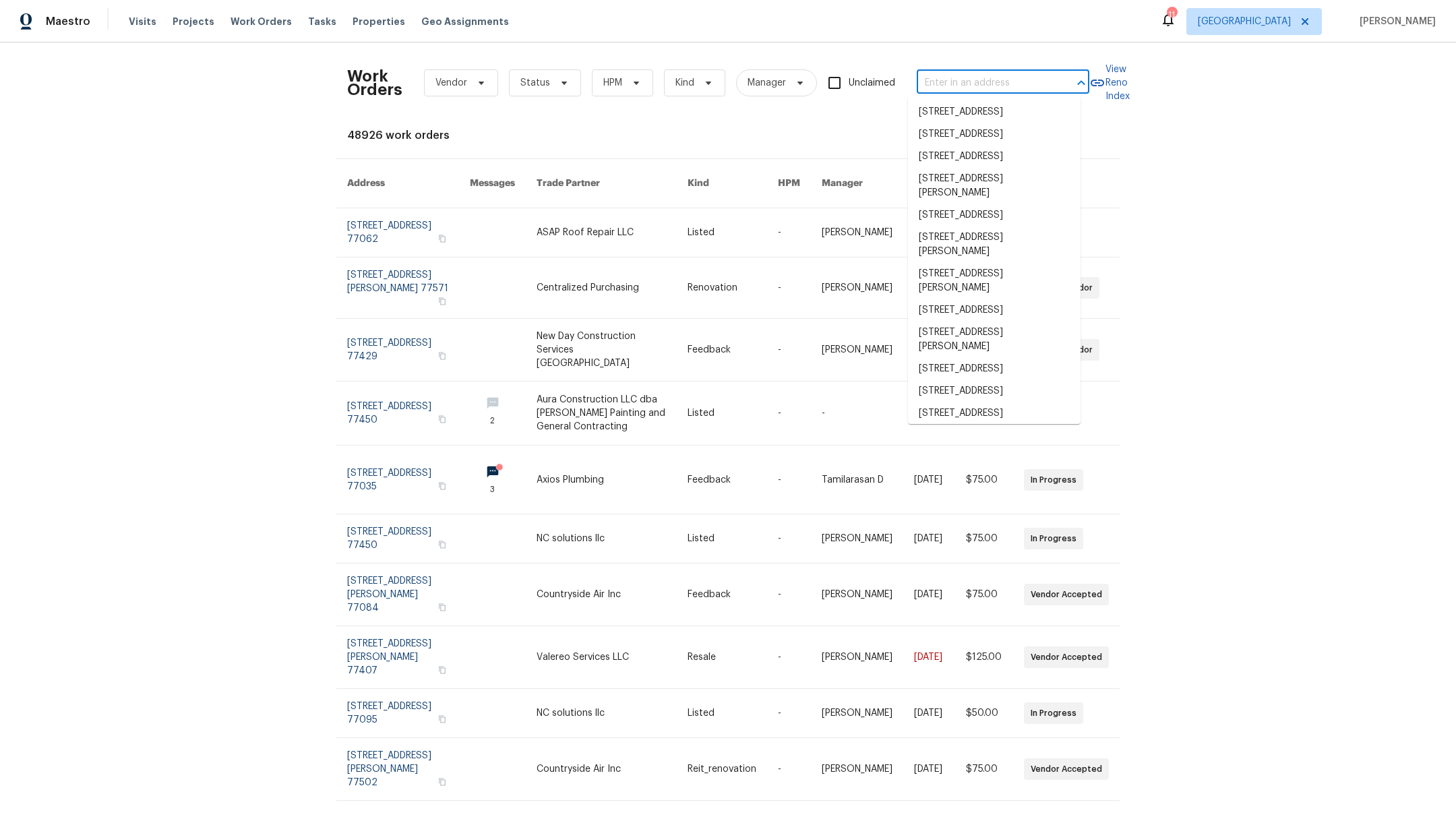
click at [933, 80] on input "text" at bounding box center [984, 83] width 135 height 21
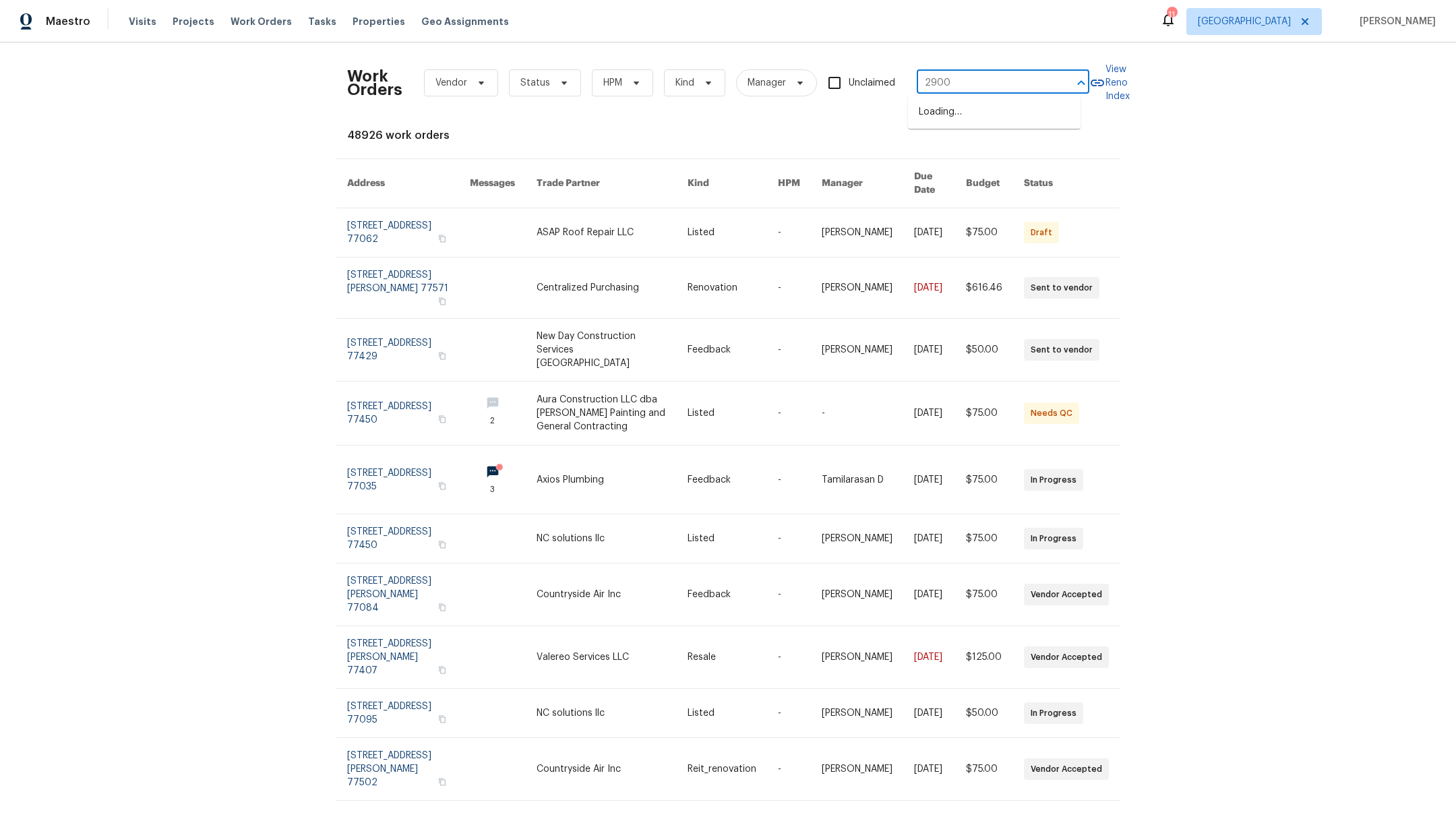
type input "29002"
click at [945, 109] on li "[STREET_ADDRESS][PERSON_NAME]" at bounding box center [994, 119] width 172 height 37
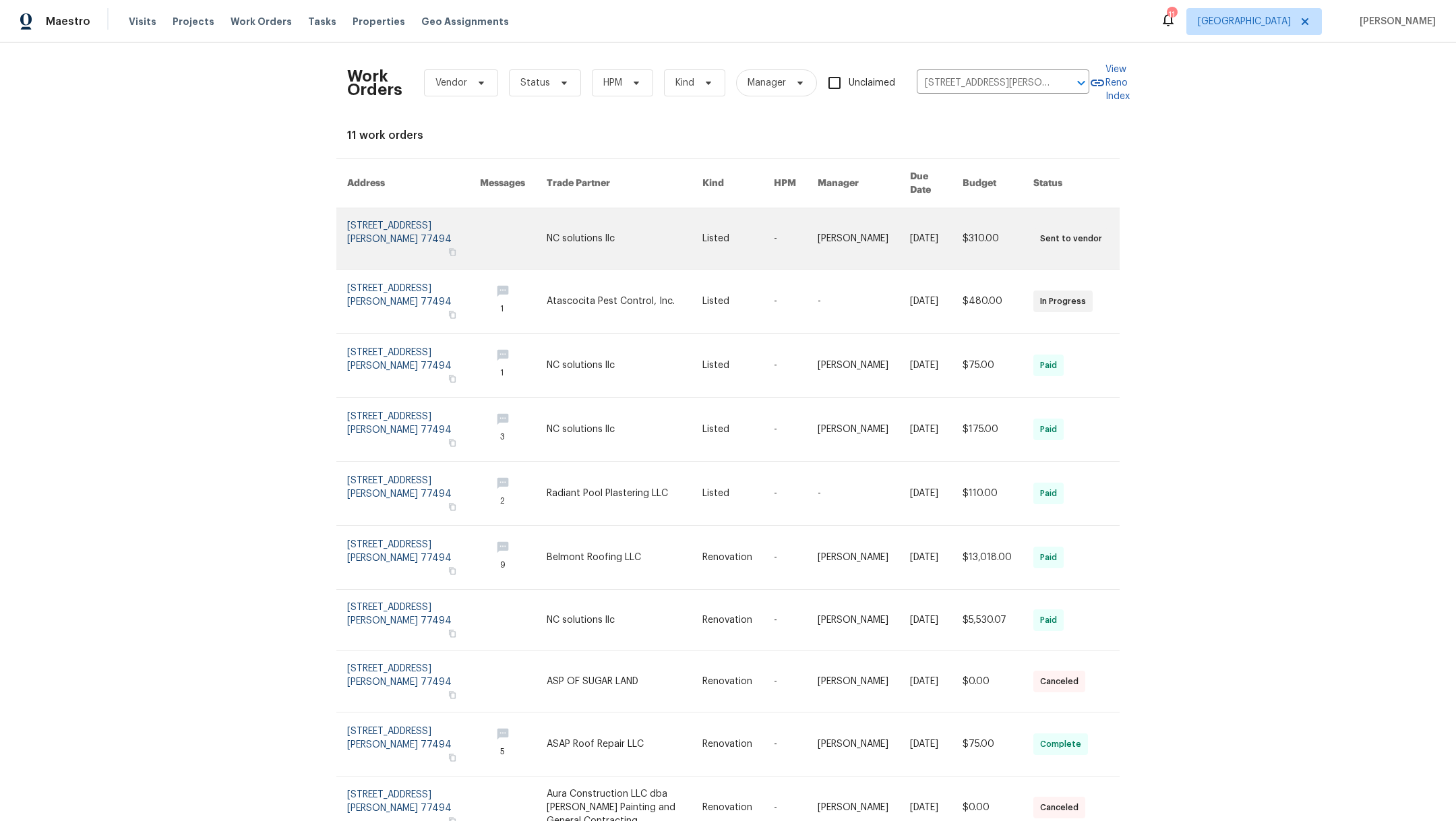
click at [366, 233] on link at bounding box center [413, 239] width 133 height 61
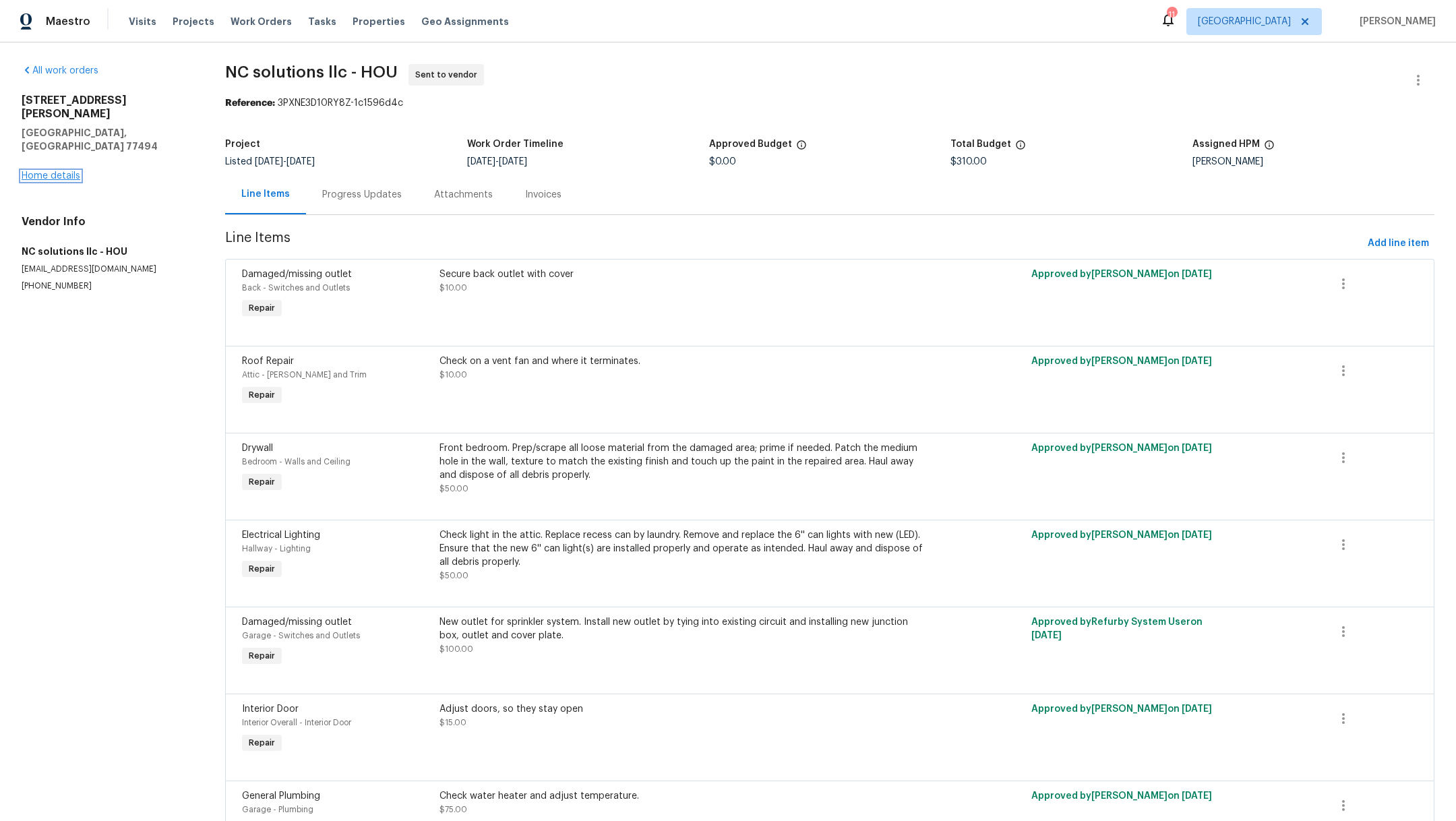
click at [75, 171] on link "Home details" at bounding box center [51, 176] width 59 height 10
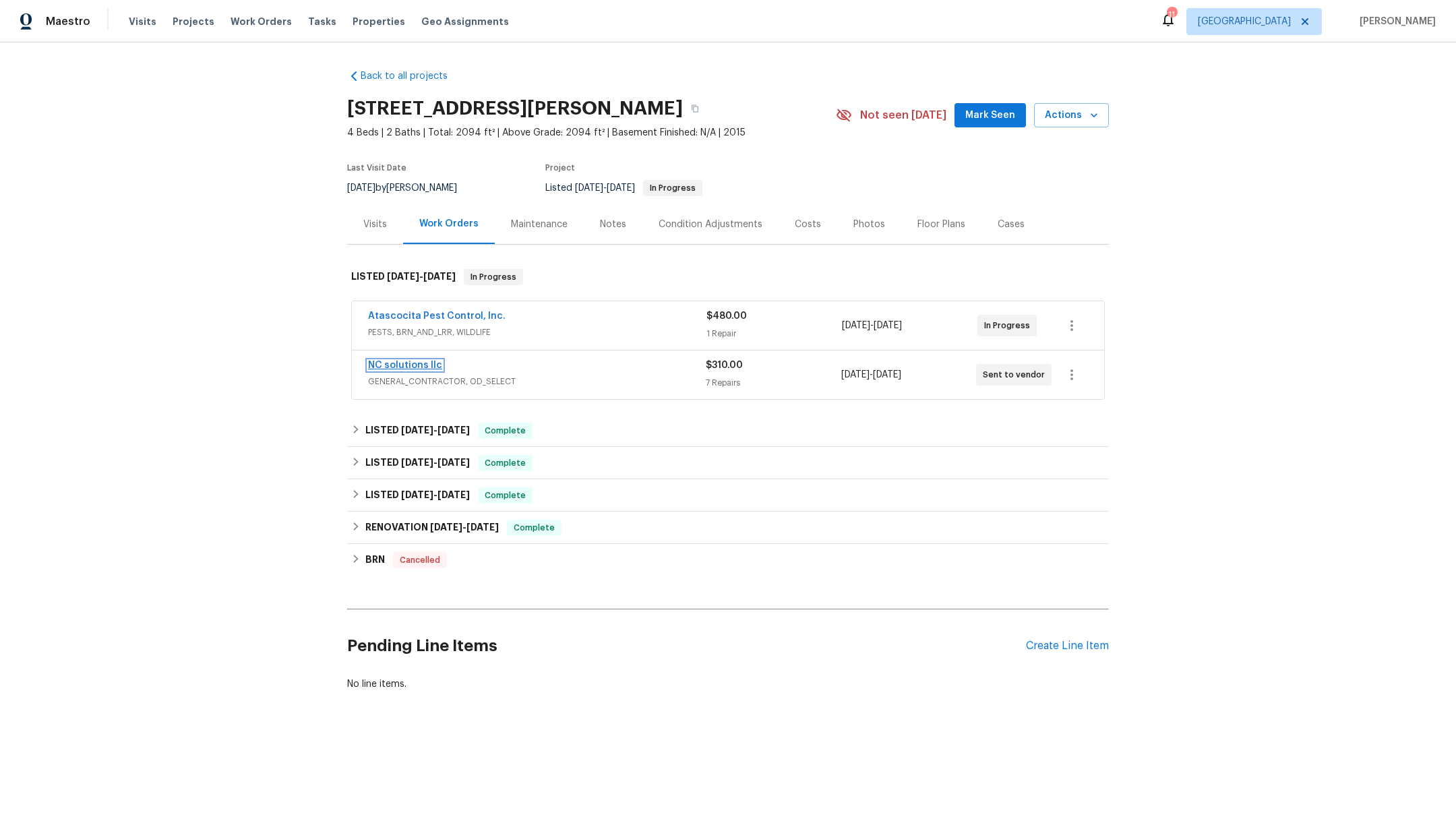
click at [395, 364] on link "NC solutions llc" at bounding box center [404, 366] width 74 height 10
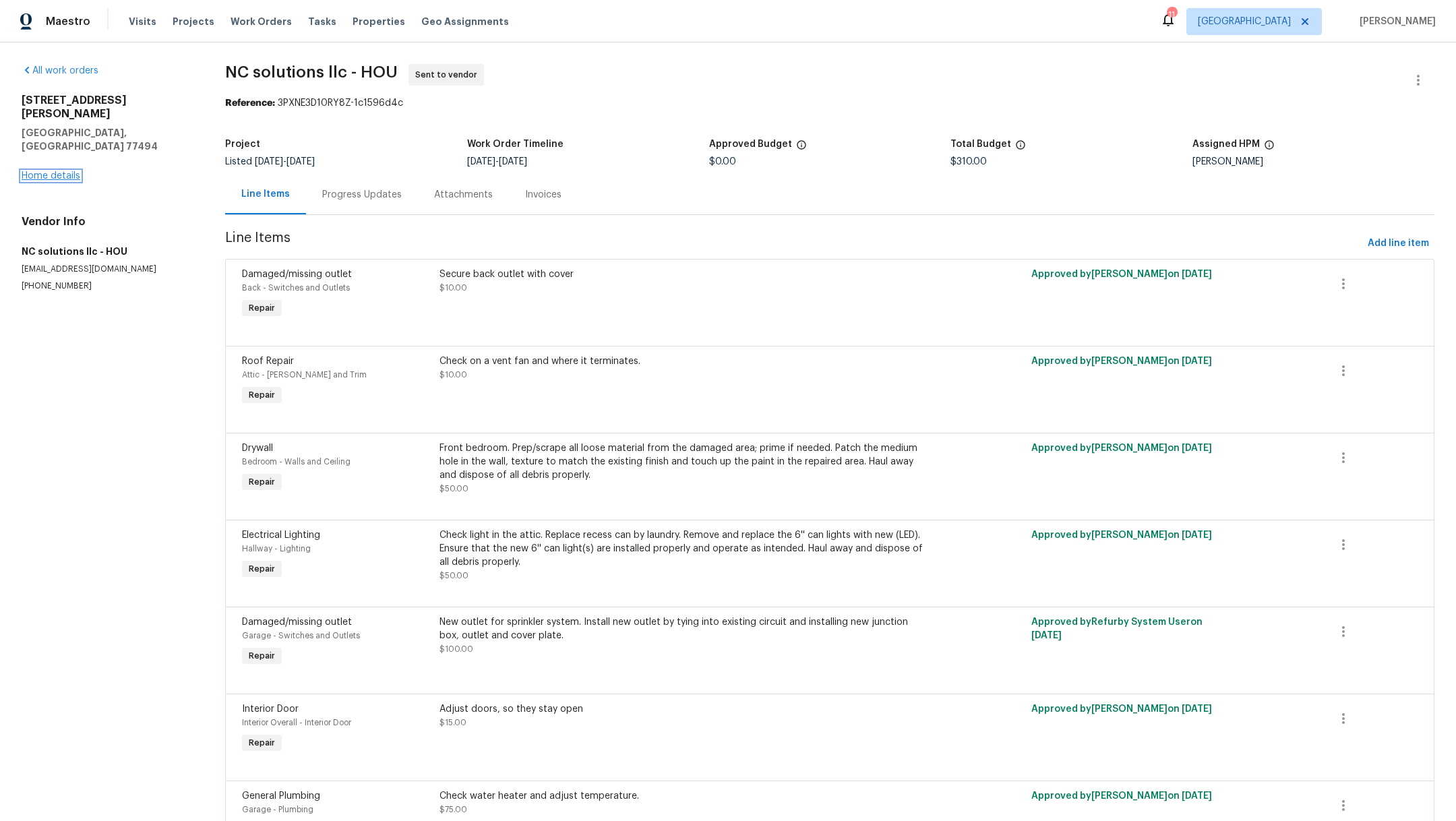
click at [59, 171] on link "Home details" at bounding box center [51, 176] width 59 height 10
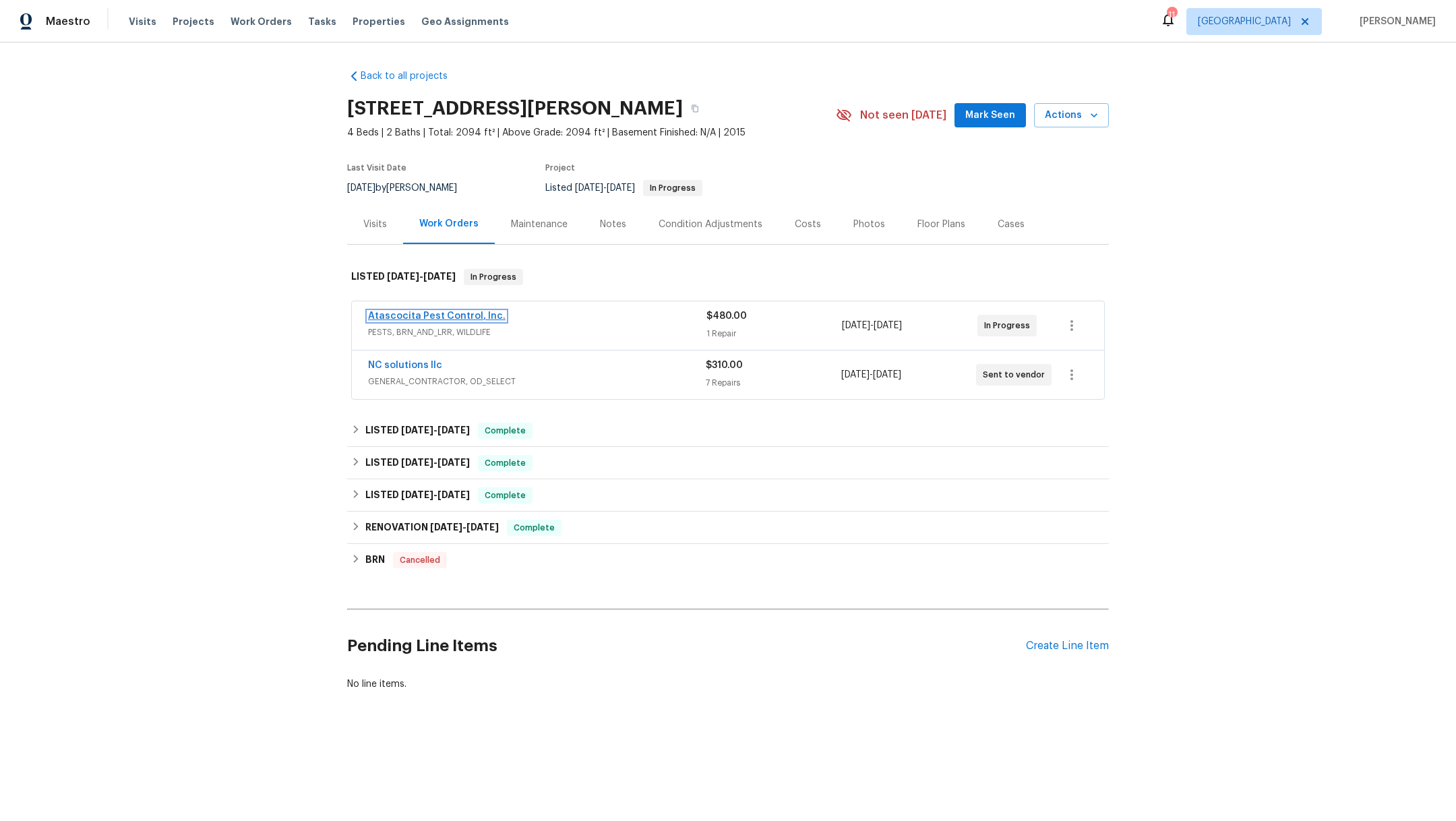
click at [391, 314] on link "Atascocita Pest Control, Inc." at bounding box center [436, 316] width 138 height 10
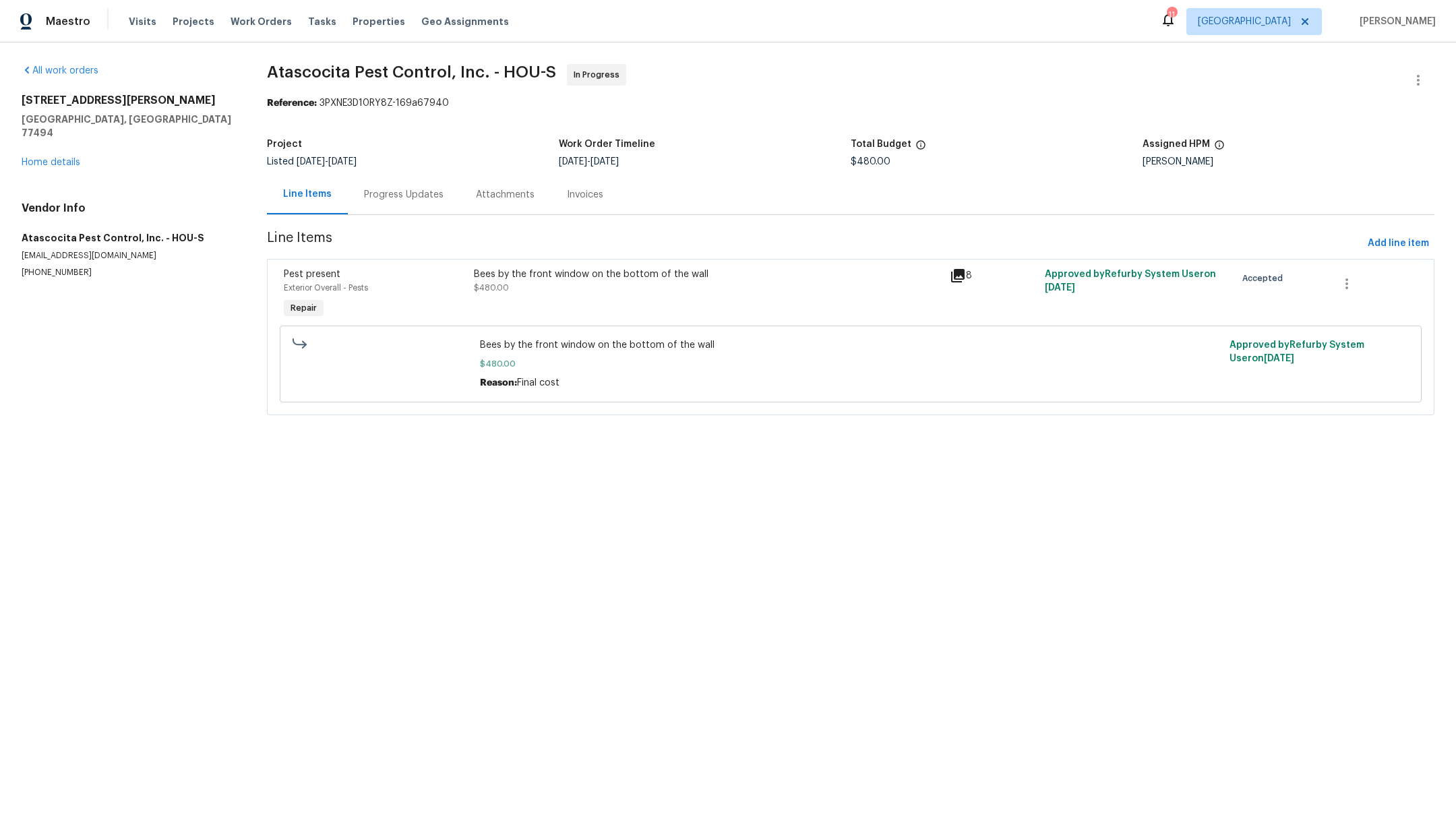
click at [55, 140] on div "[STREET_ADDRESS][PERSON_NAME][PERSON_NAME] Home details" at bounding box center [128, 131] width 213 height 75
click at [63, 157] on div "All work orders [STREET_ADDRESS][PERSON_NAME][PERSON_NAME] Home details Vendor …" at bounding box center [128, 171] width 213 height 215
click at [57, 141] on div "[STREET_ADDRESS][PERSON_NAME][PERSON_NAME] Home details" at bounding box center [128, 131] width 213 height 75
click at [180, 21] on span "Projects" at bounding box center [193, 21] width 42 height 13
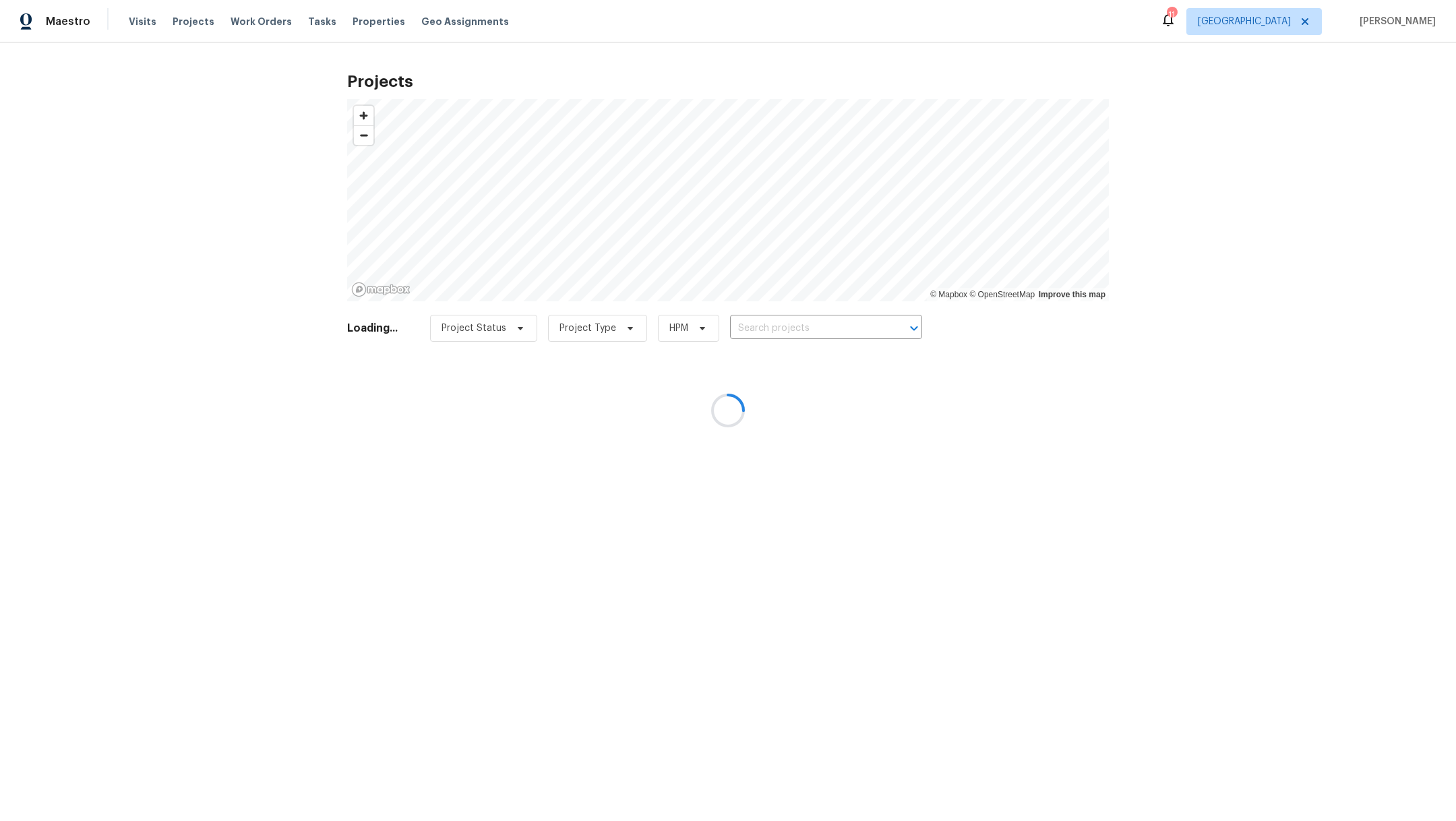
click at [814, 321] on div at bounding box center [728, 410] width 1456 height 821
click at [814, 323] on div at bounding box center [728, 410] width 1456 height 821
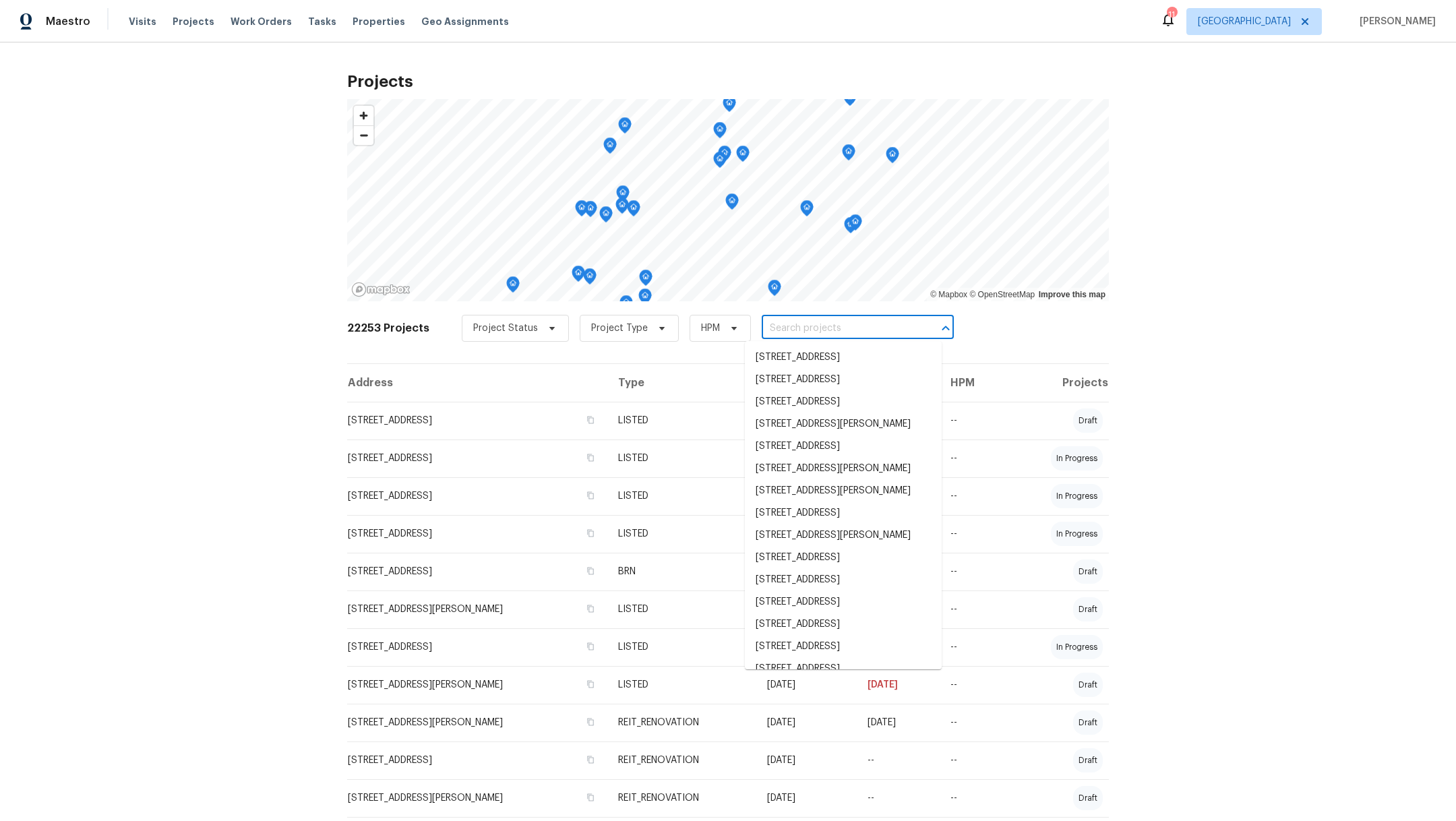
click at [814, 323] on input "text" at bounding box center [838, 328] width 154 height 21
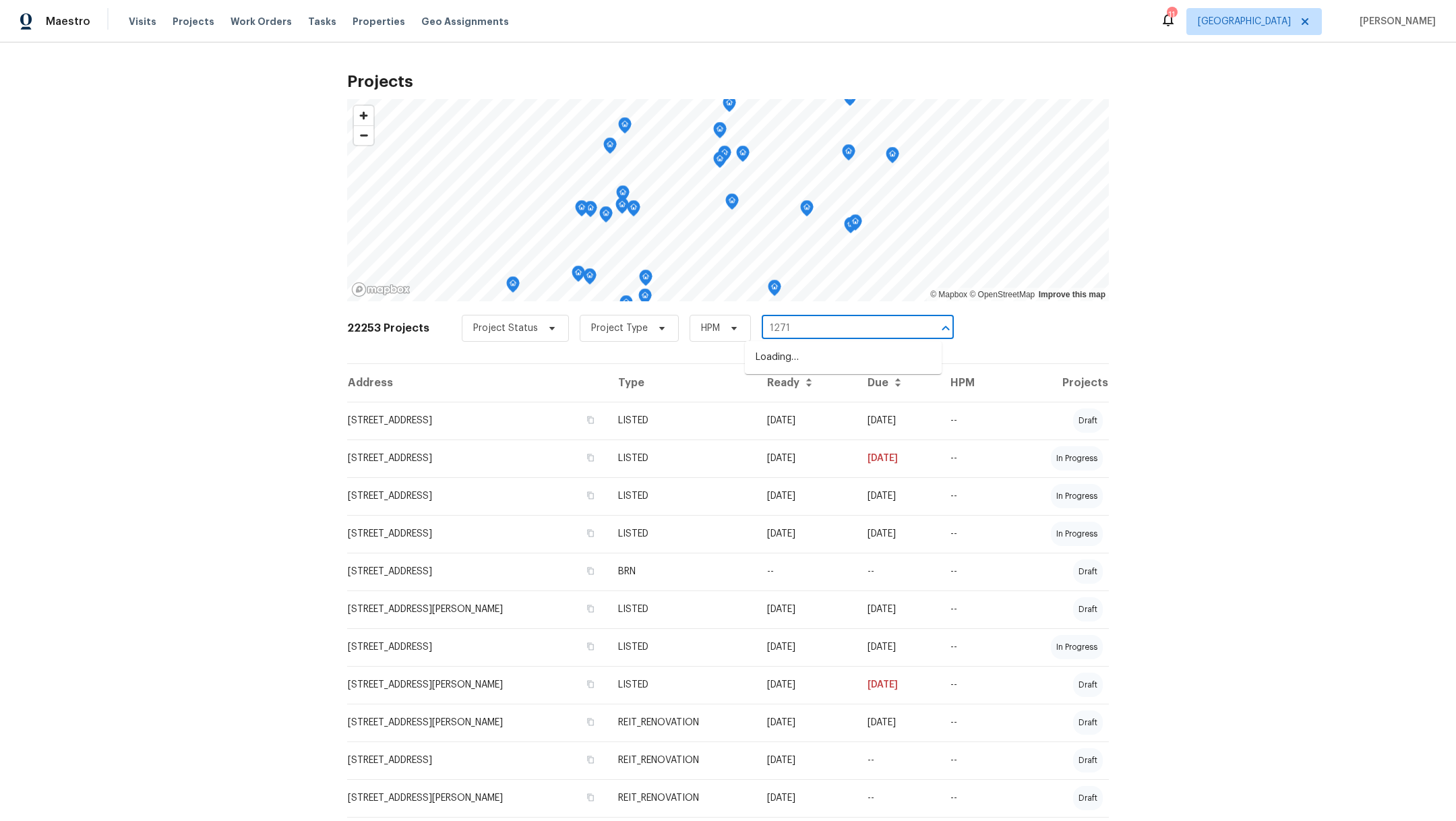
type input "12710"
click at [826, 435] on li "[STREET_ADDRESS]" at bounding box center [843, 424] width 197 height 22
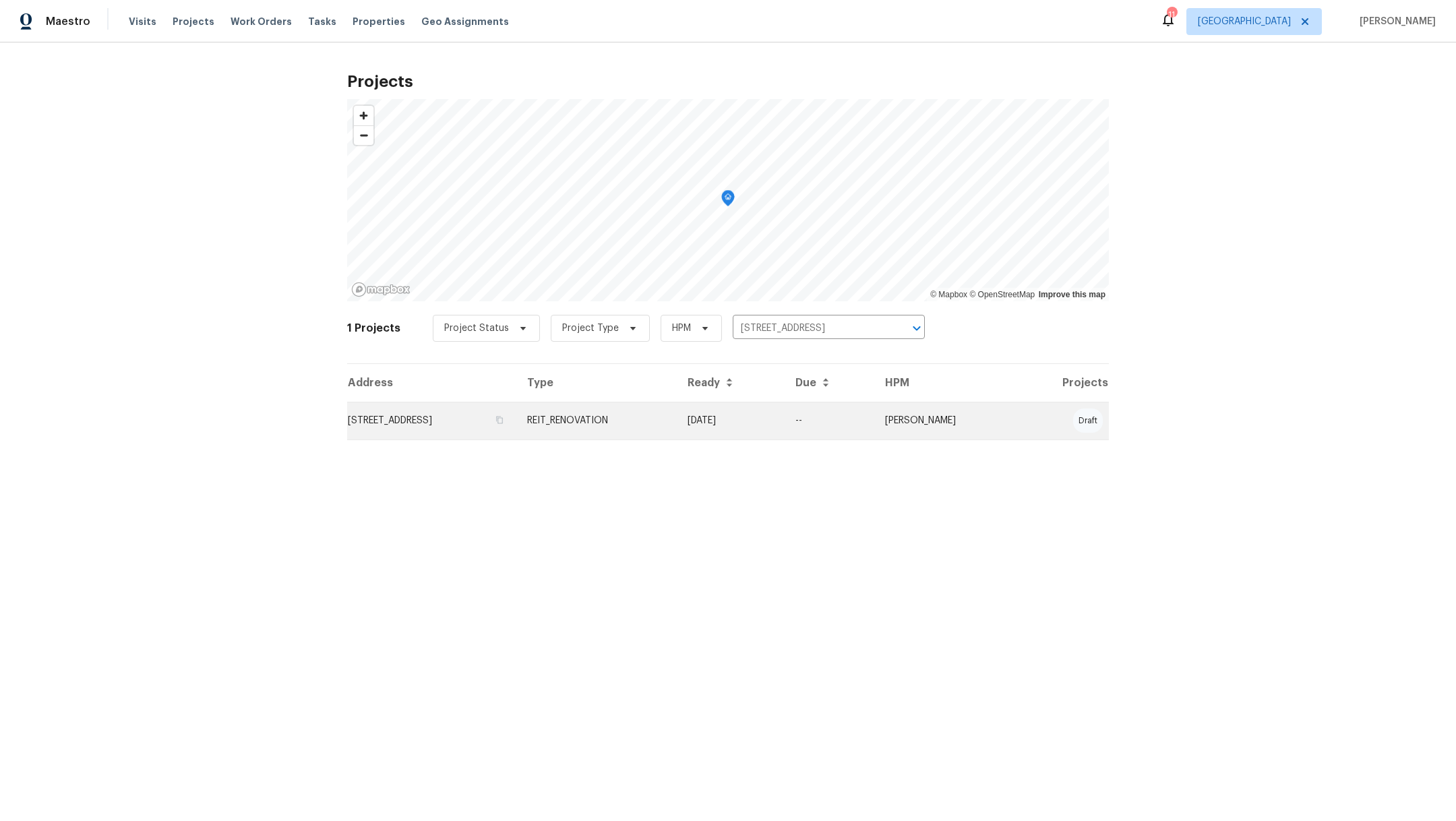
click at [412, 422] on td "[STREET_ADDRESS]" at bounding box center [431, 420] width 169 height 38
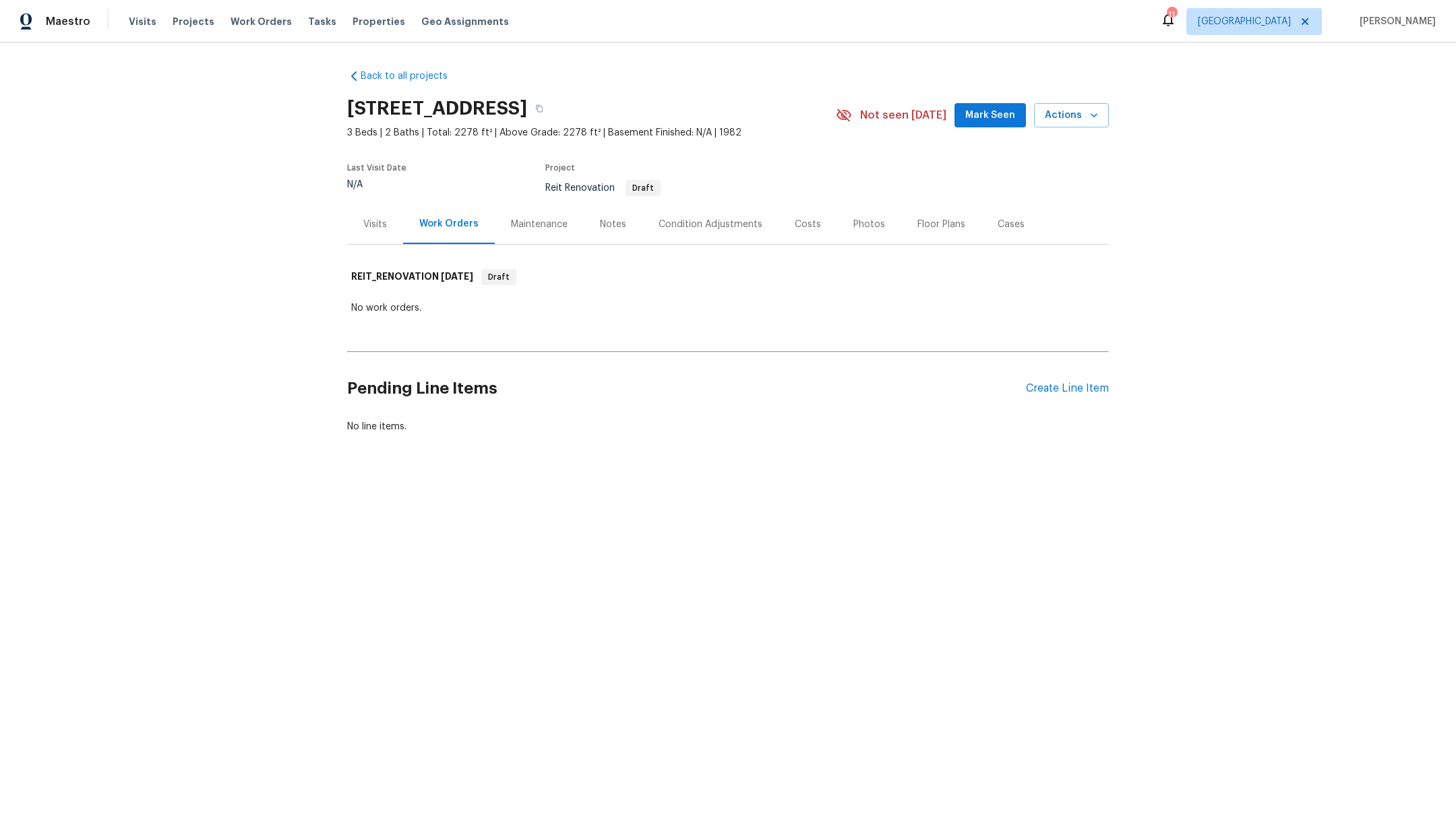
click at [600, 226] on div "Notes" at bounding box center [613, 224] width 26 height 13
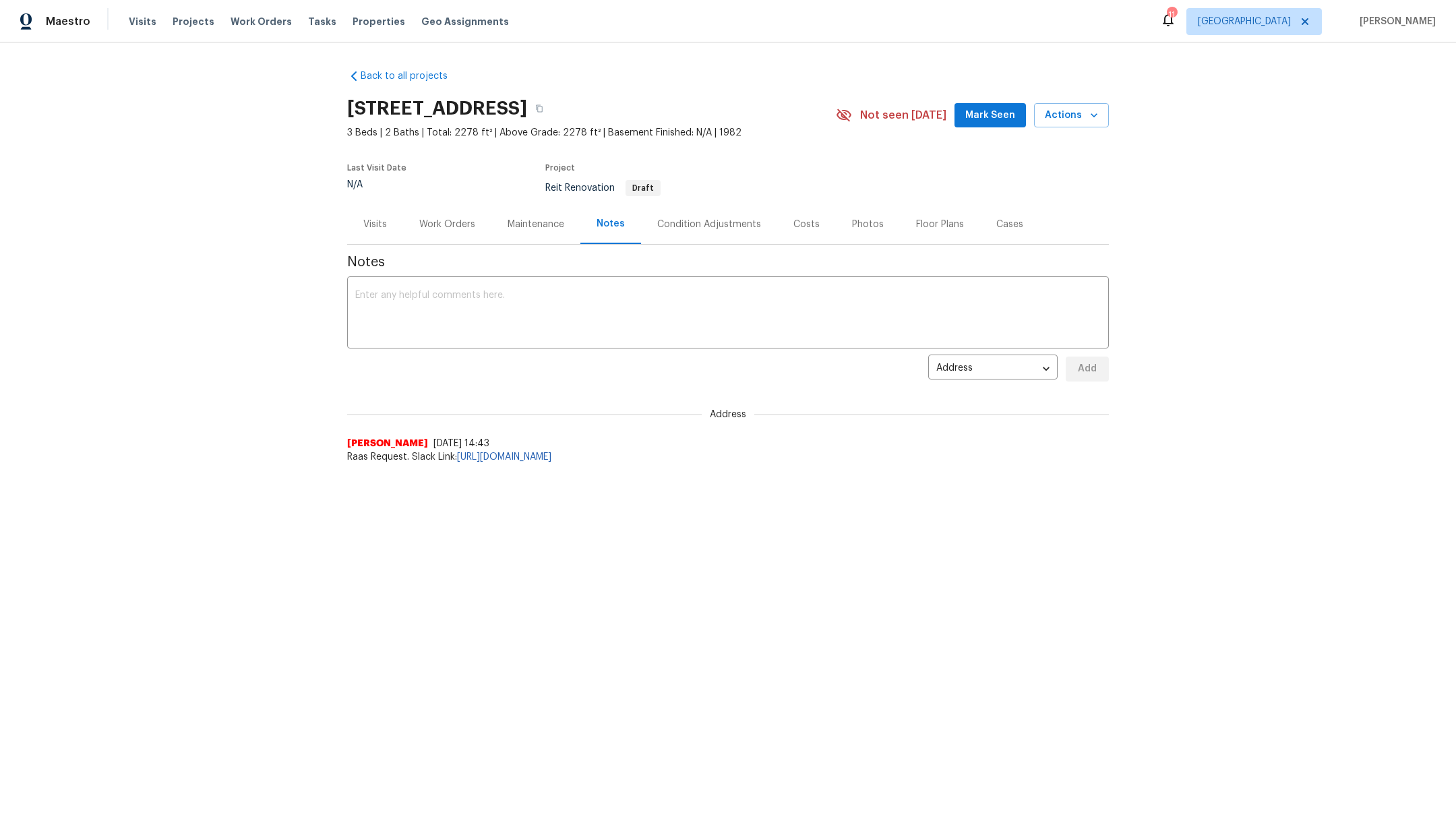
click at [526, 228] on div "Maintenance" at bounding box center [536, 224] width 57 height 13
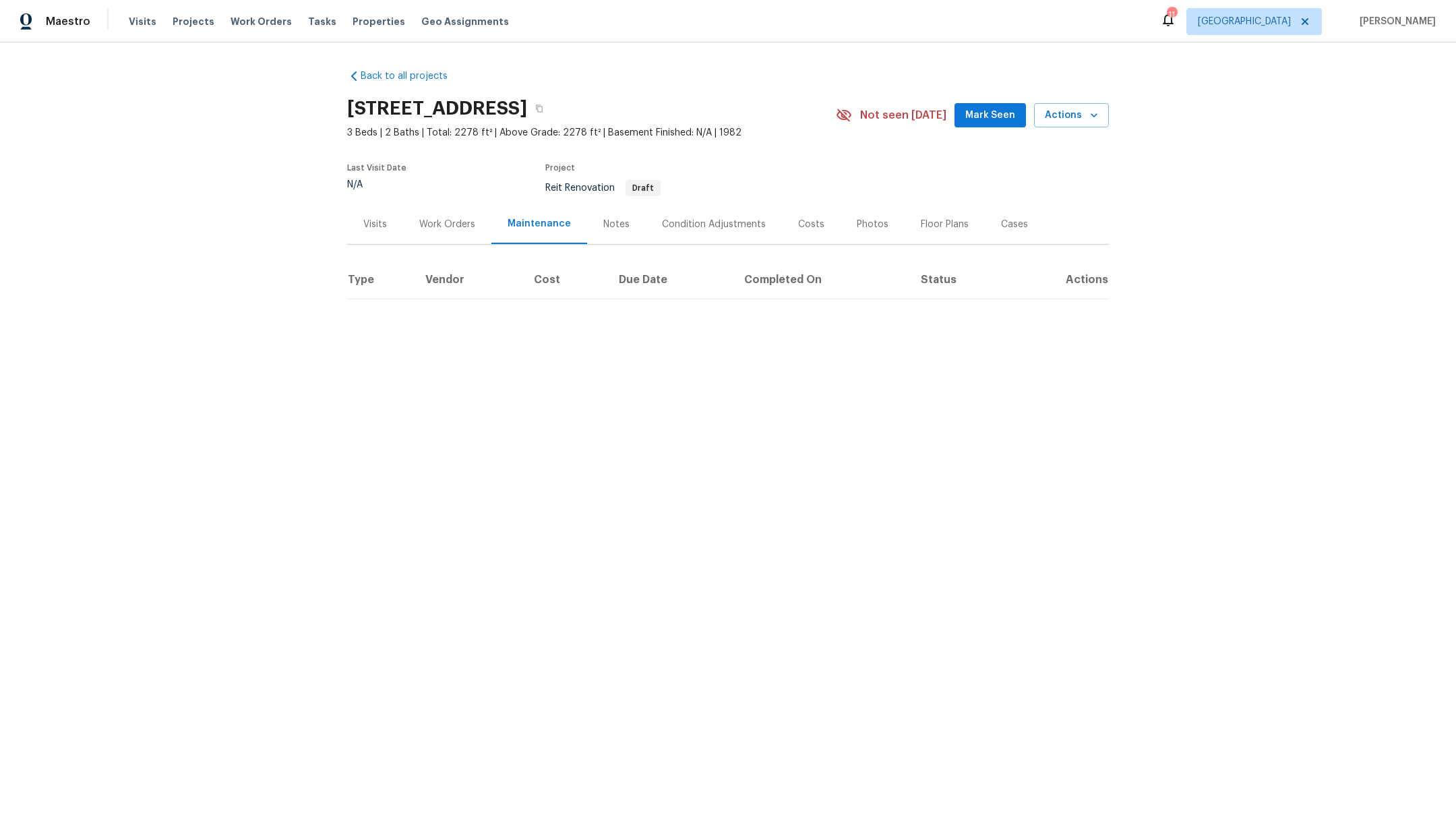
click at [600, 235] on div "Notes" at bounding box center [616, 224] width 59 height 39
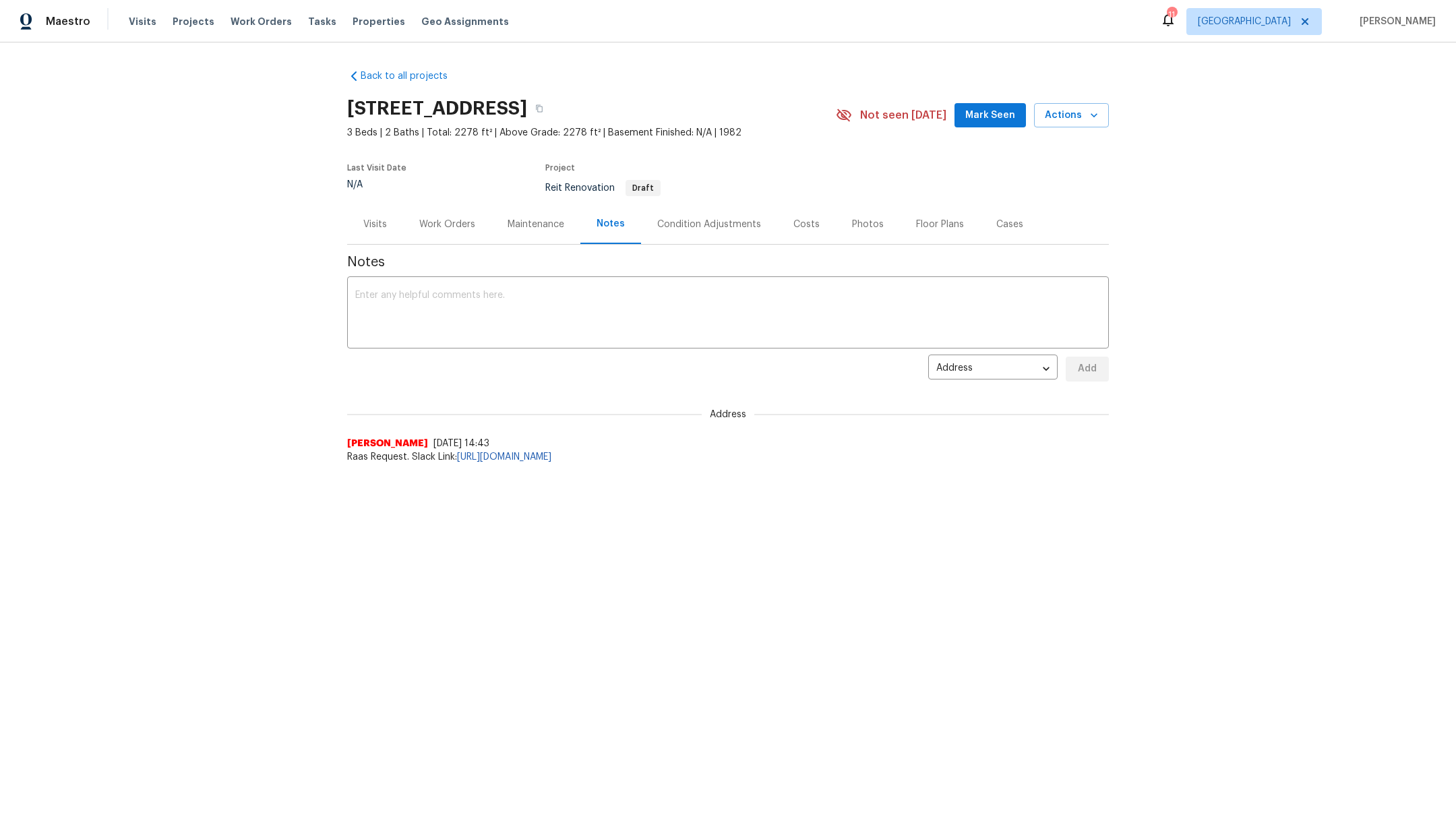
click at [685, 230] on div "Condition Adjustments" at bounding box center [709, 224] width 104 height 13
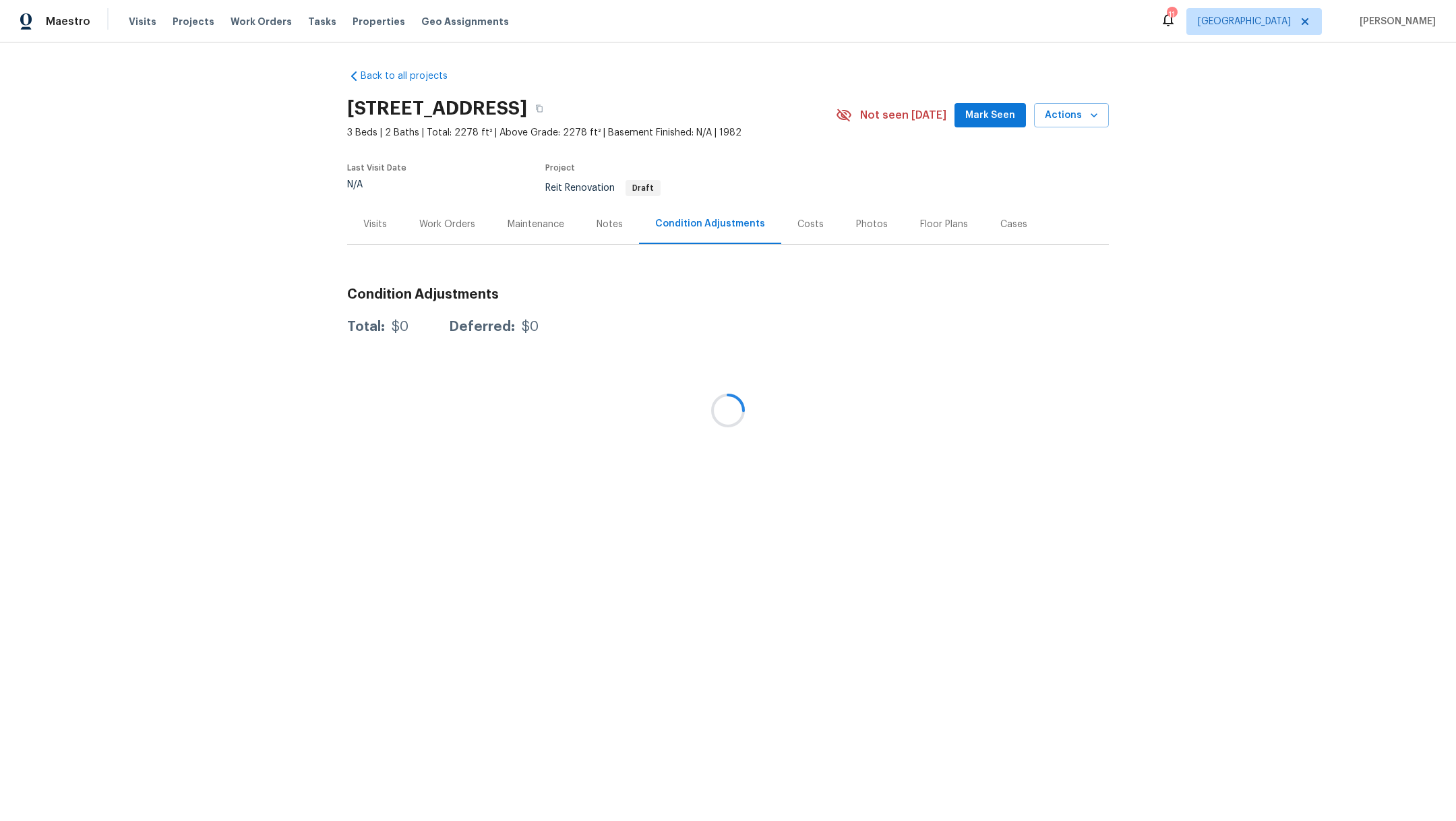
click at [801, 229] on div at bounding box center [728, 410] width 1456 height 821
click at [799, 228] on div "Costs" at bounding box center [811, 224] width 26 height 13
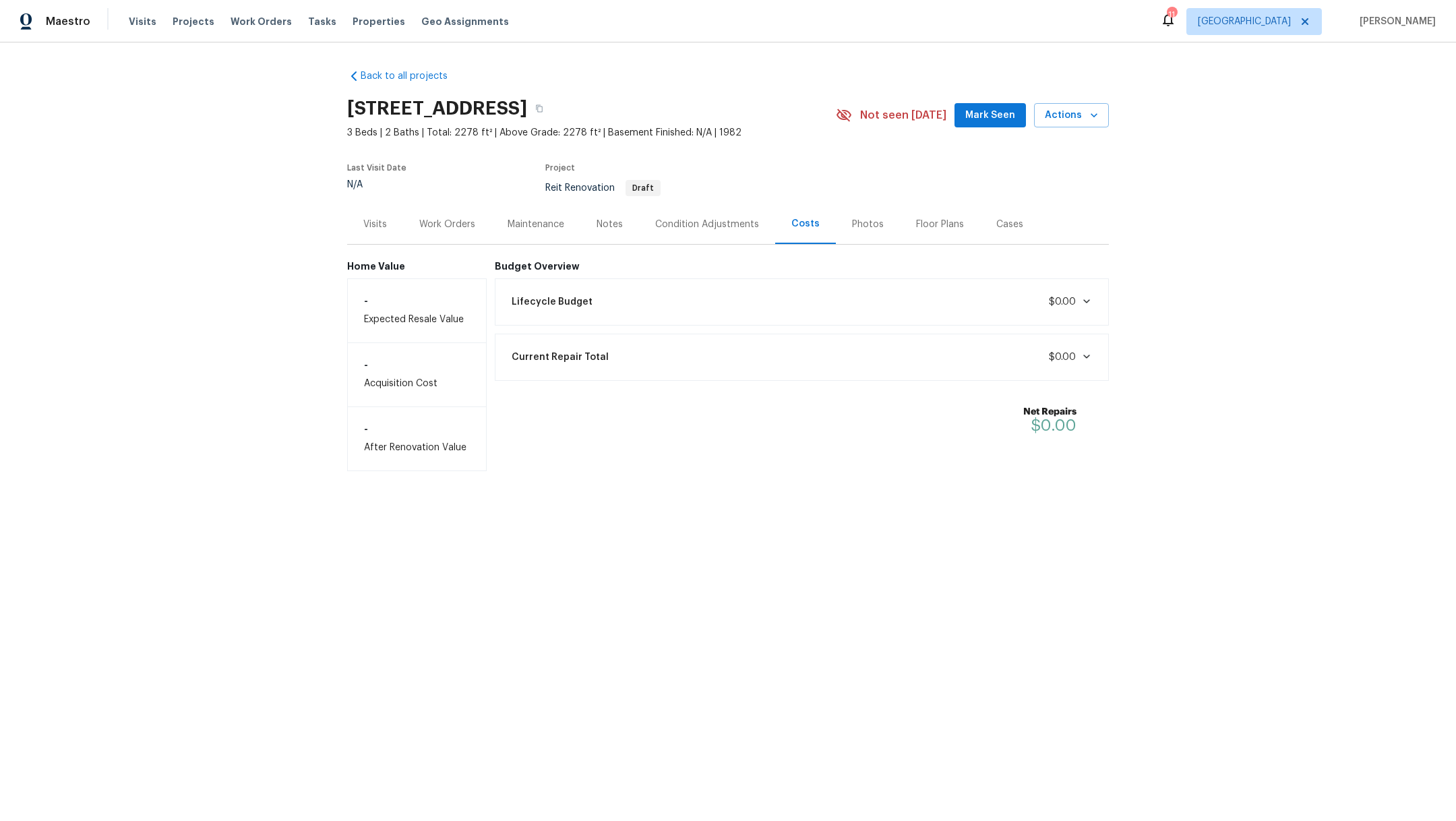
click at [867, 230] on div "Photos" at bounding box center [868, 224] width 32 height 13
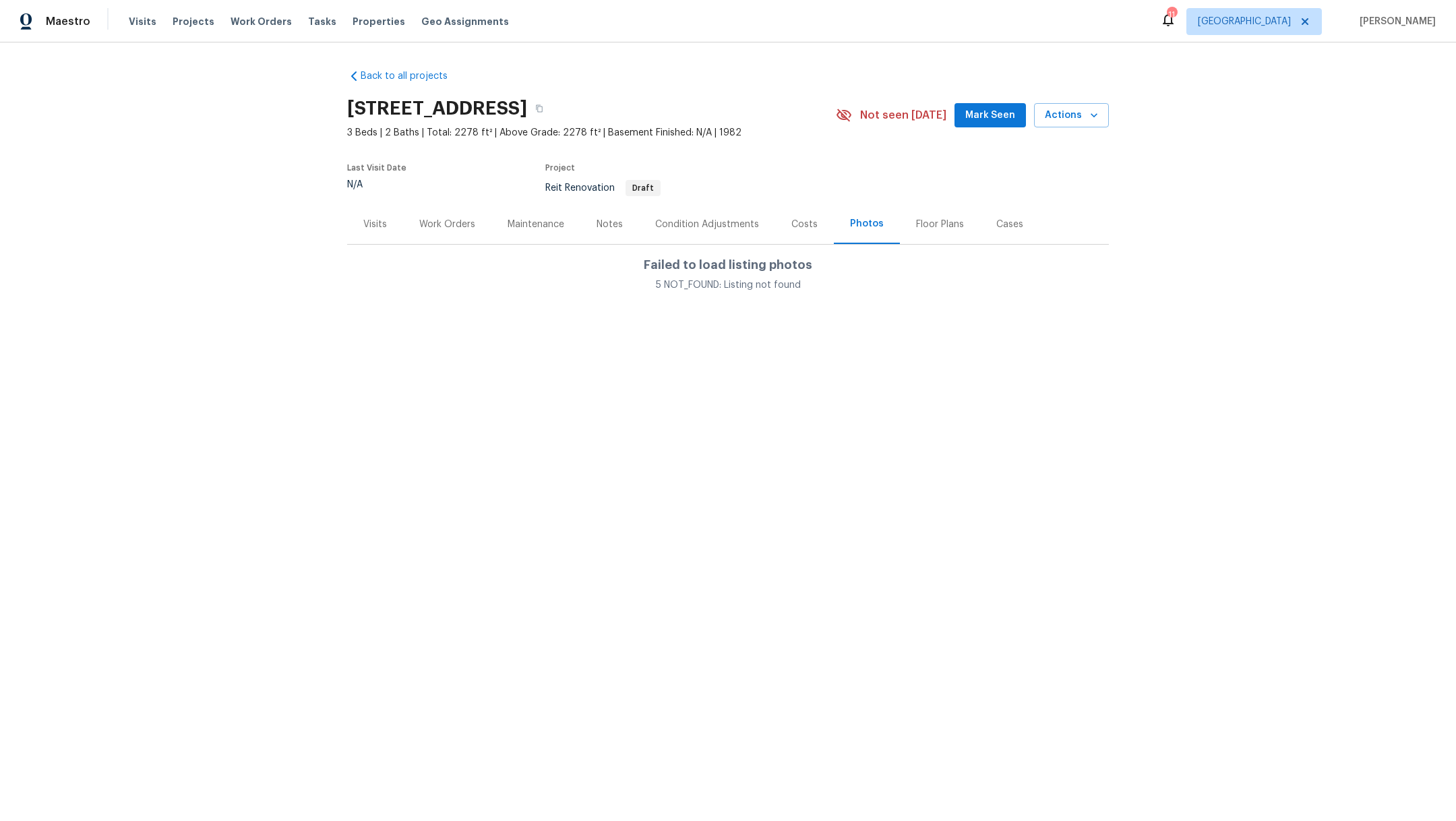
click at [931, 232] on div "Floor Plans" at bounding box center [940, 224] width 80 height 39
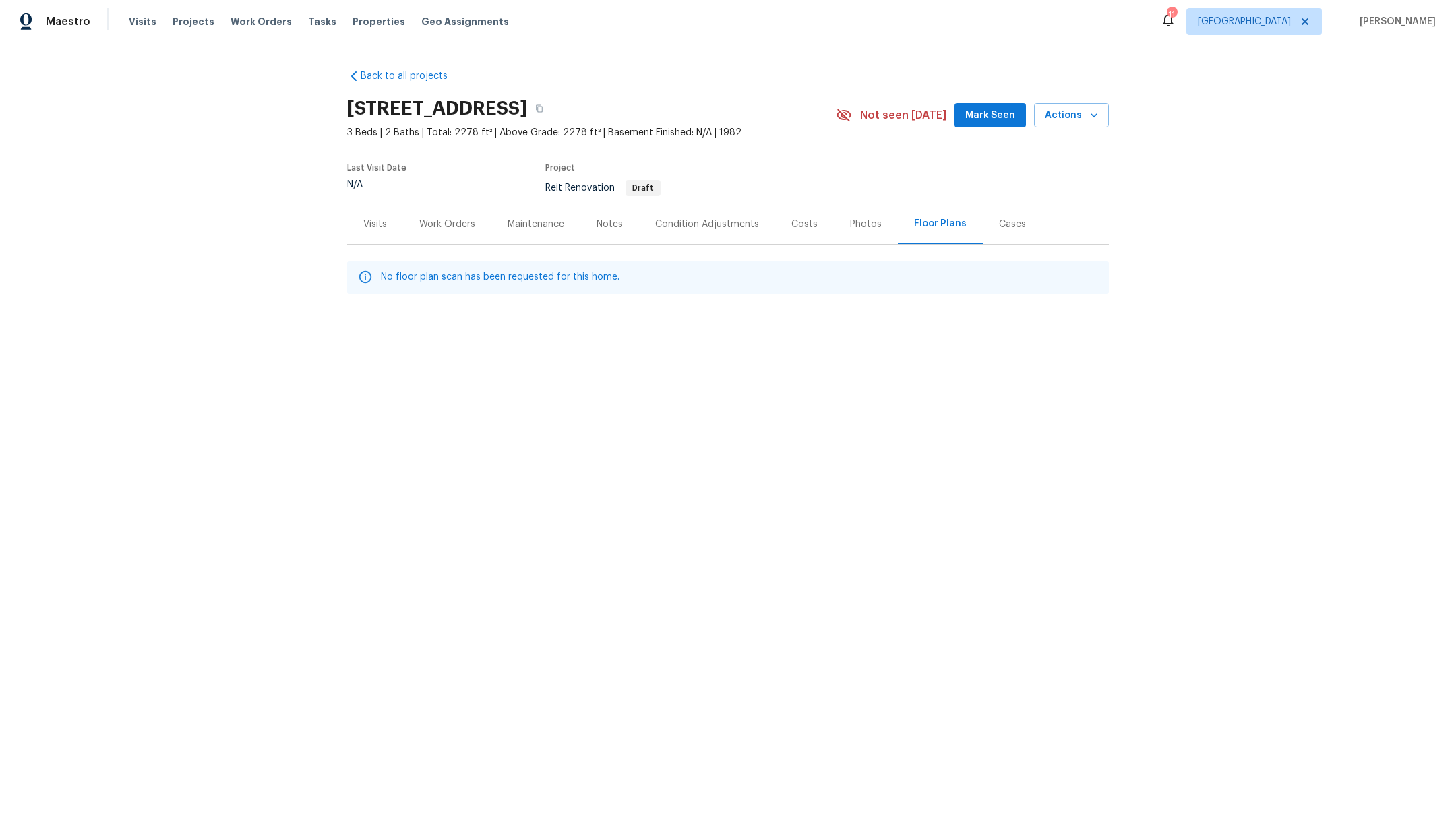
click at [452, 228] on div "Work Orders" at bounding box center [447, 224] width 56 height 13
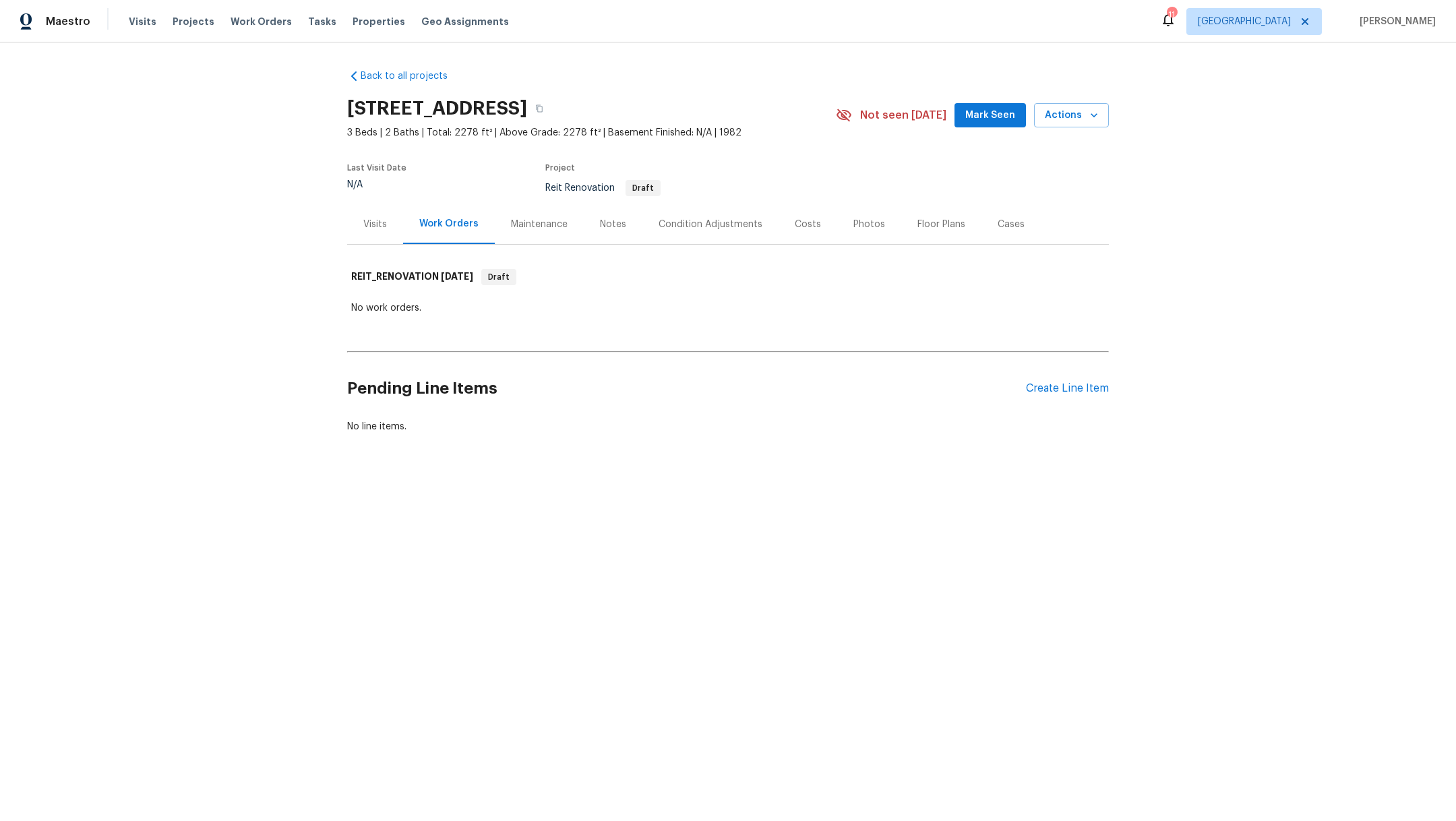
click at [514, 228] on div "Maintenance" at bounding box center [539, 224] width 57 height 13
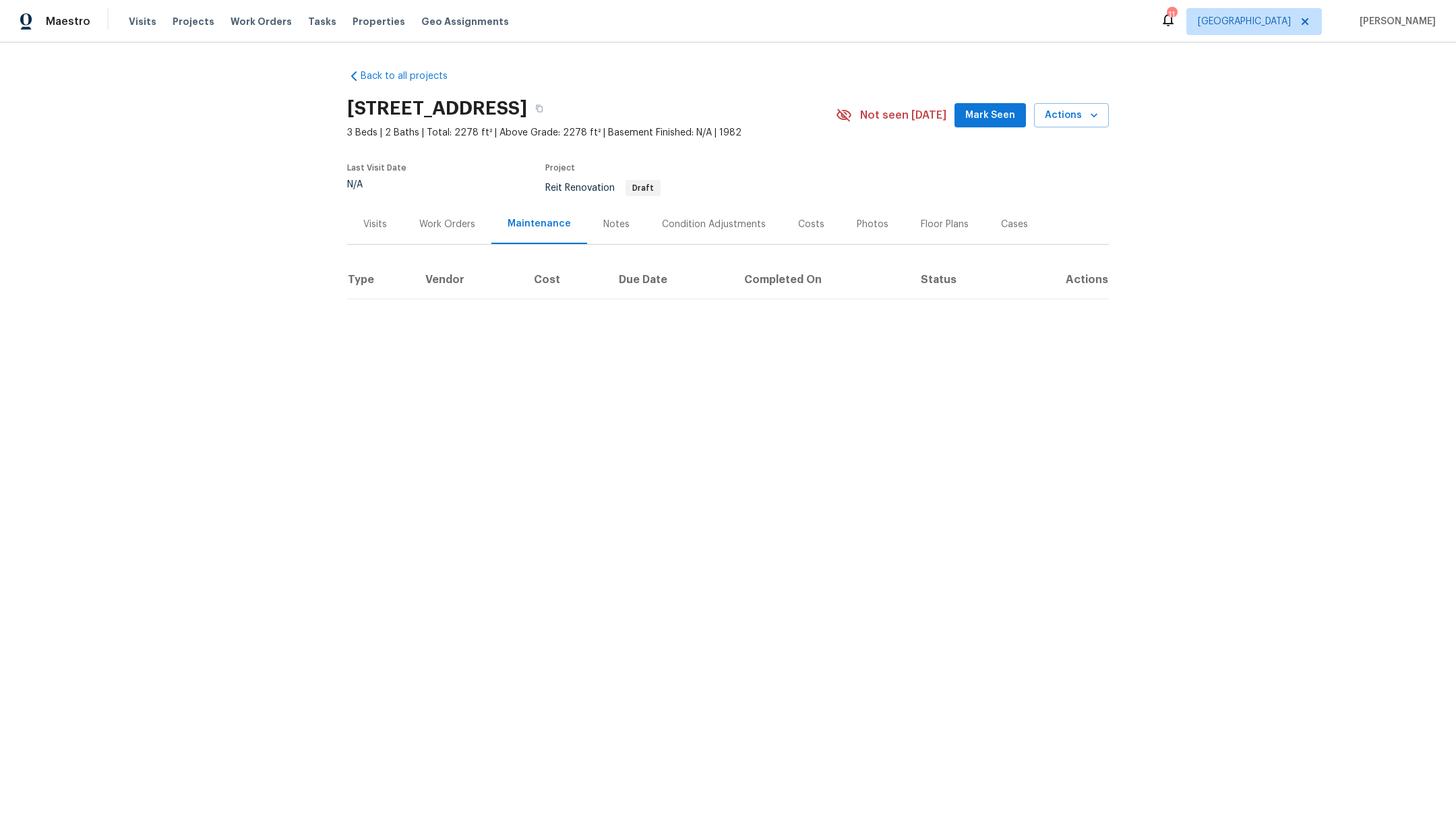
click at [449, 224] on div "Work Orders" at bounding box center [447, 224] width 56 height 13
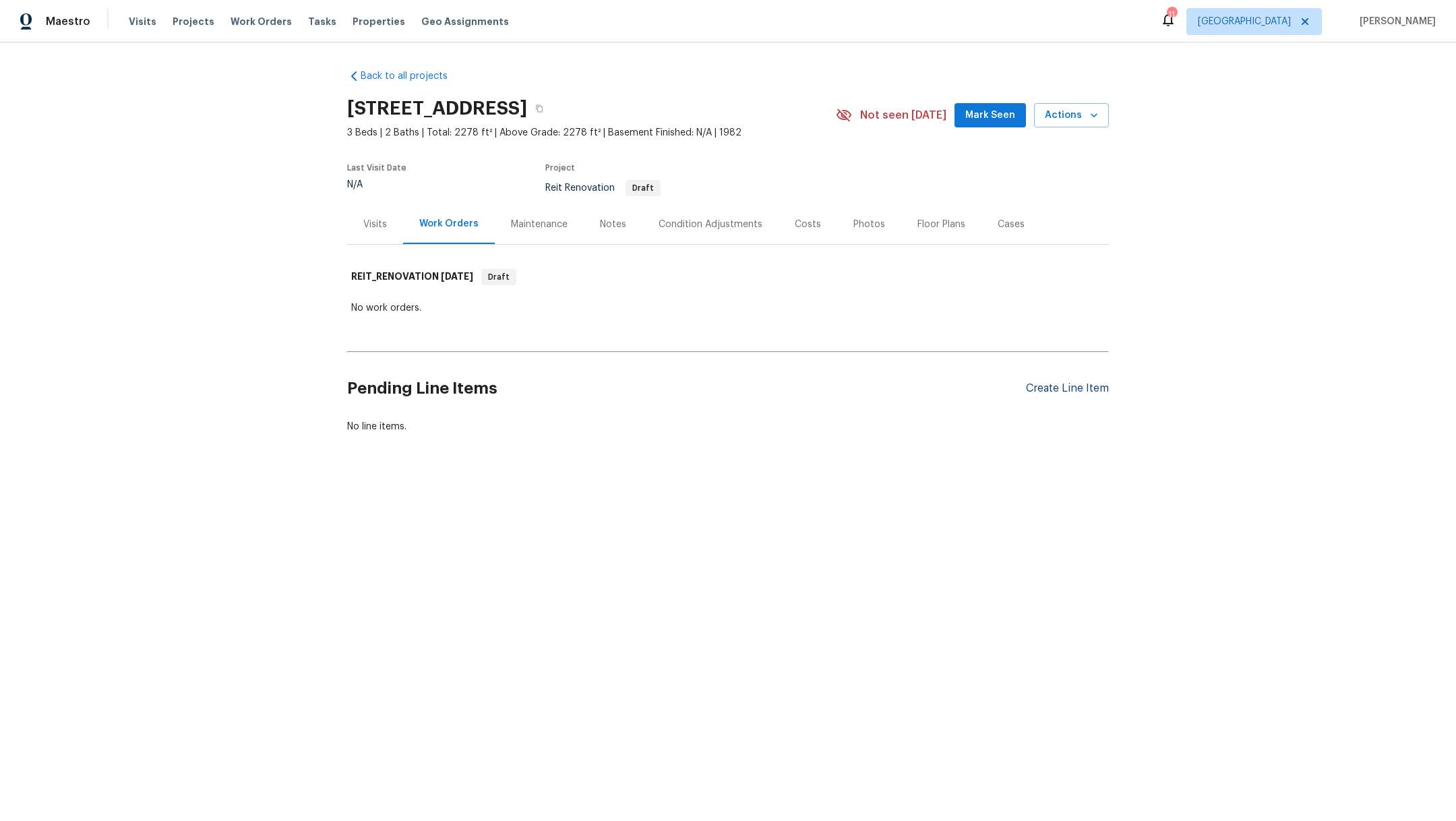
click at [1068, 384] on div "Create Line Item" at bounding box center [1068, 388] width 83 height 12
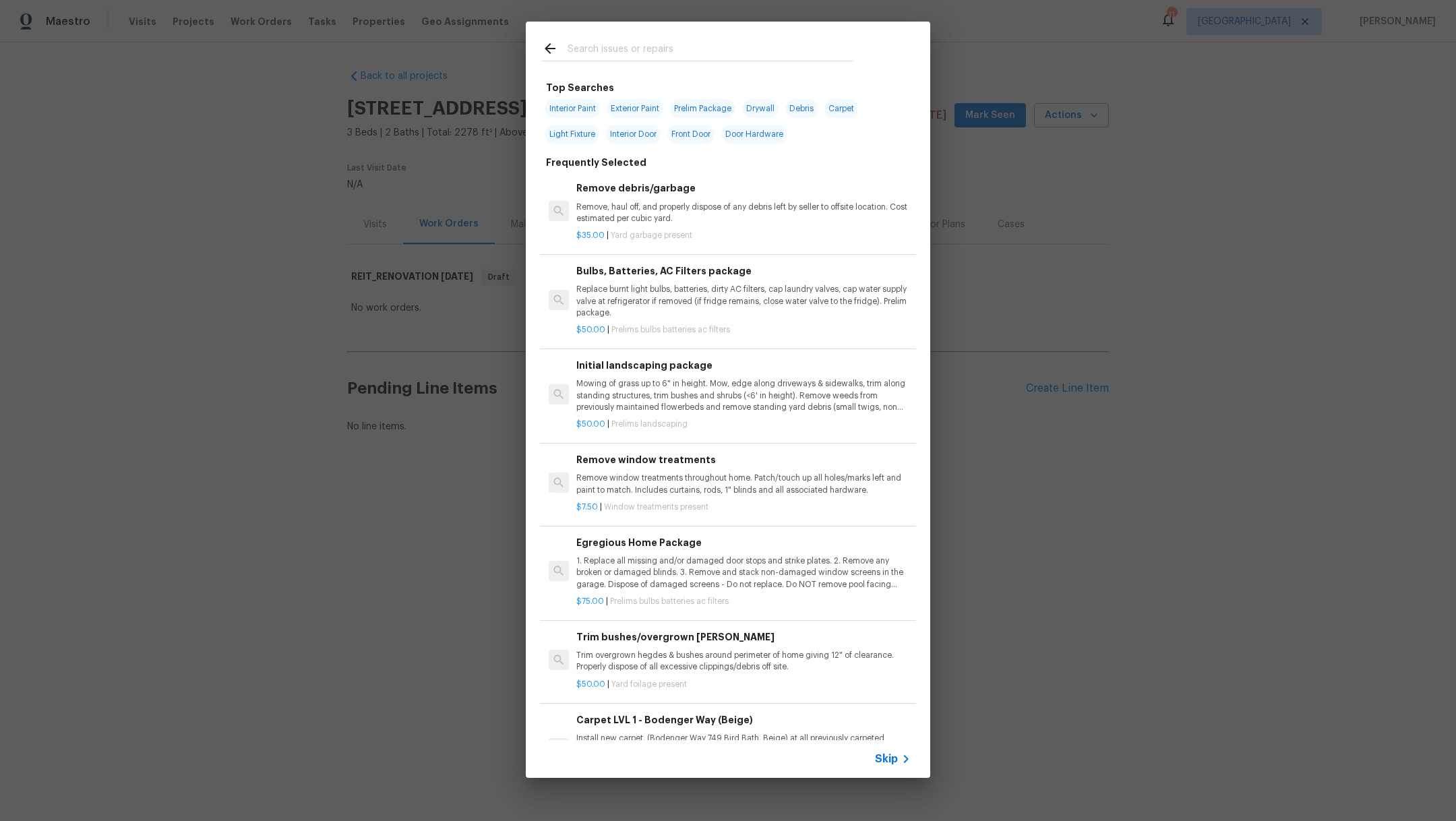
click at [653, 51] on input "text" at bounding box center [710, 50] width 286 height 20
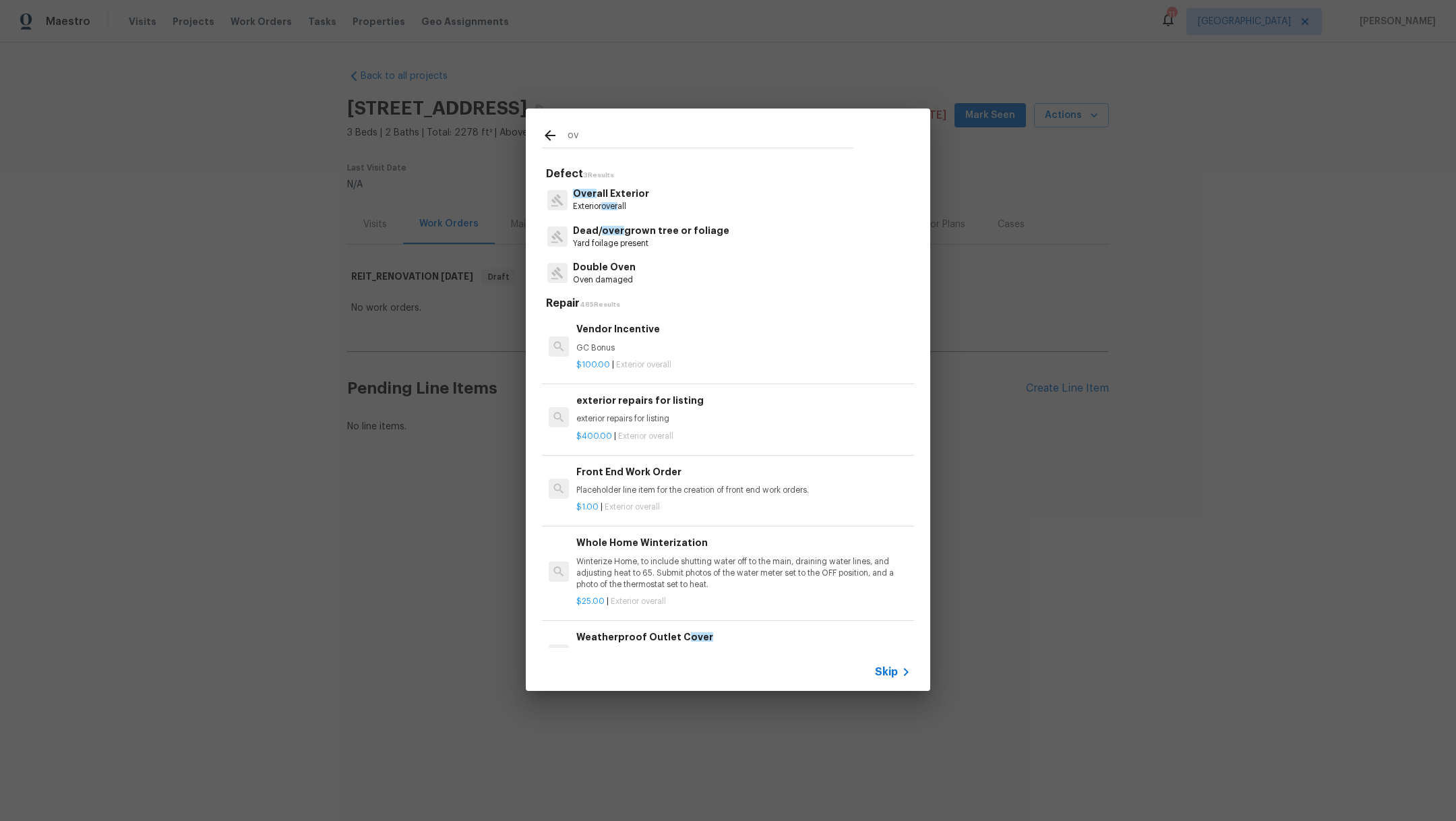
type input "o"
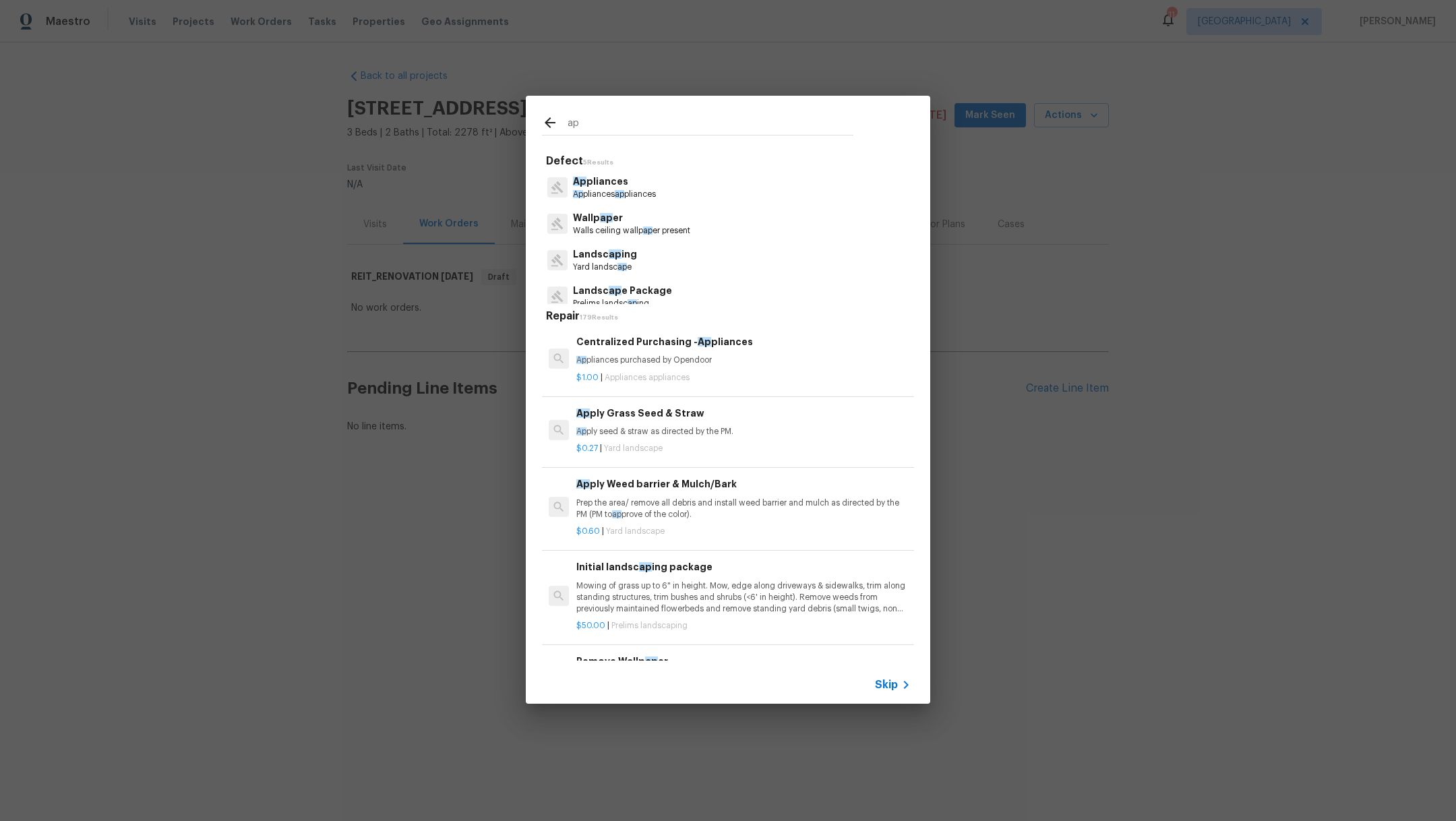
type input "a"
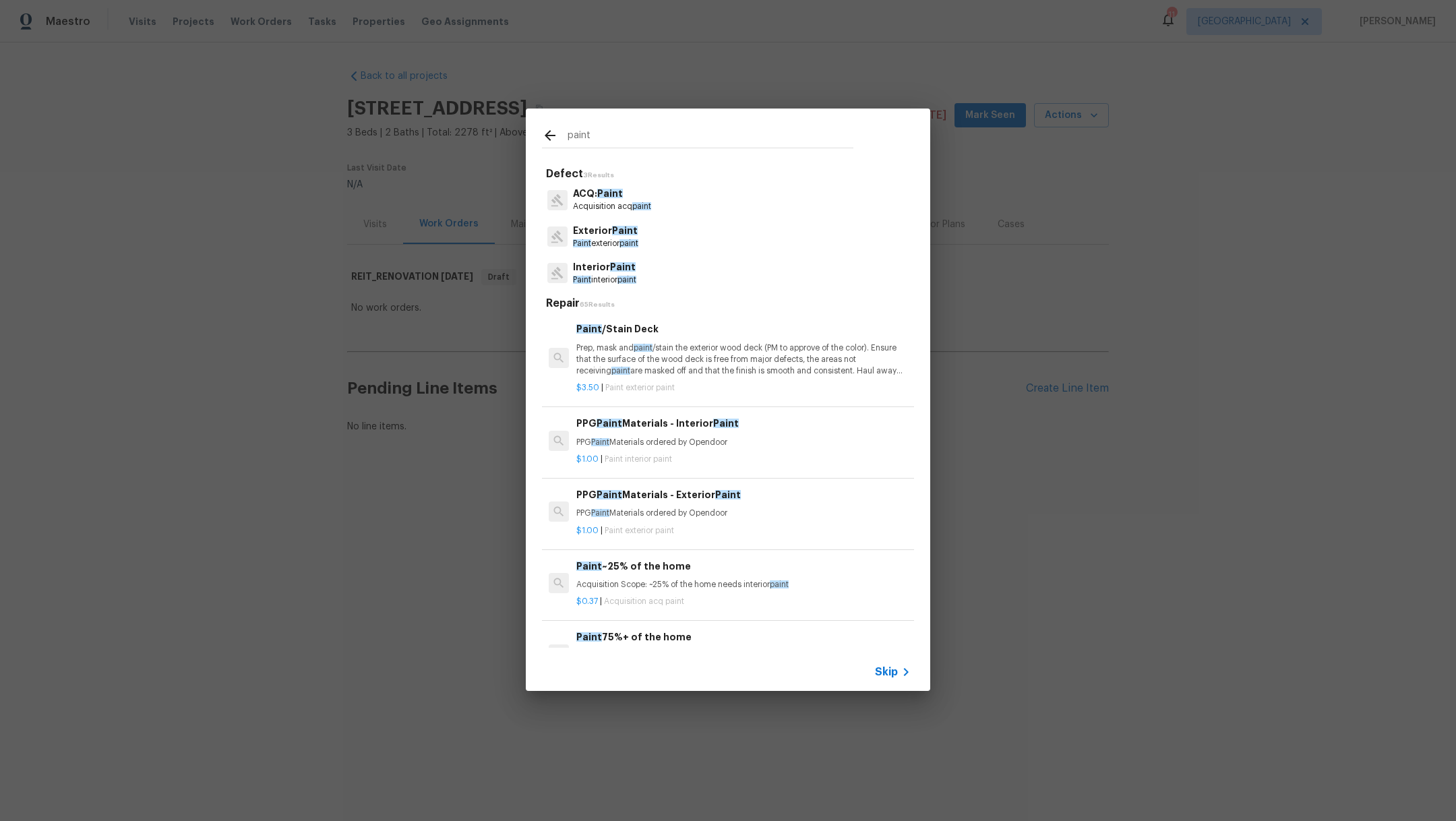
type input "paint"
click at [635, 192] on p "ACQ: Paint" at bounding box center [611, 194] width 78 height 14
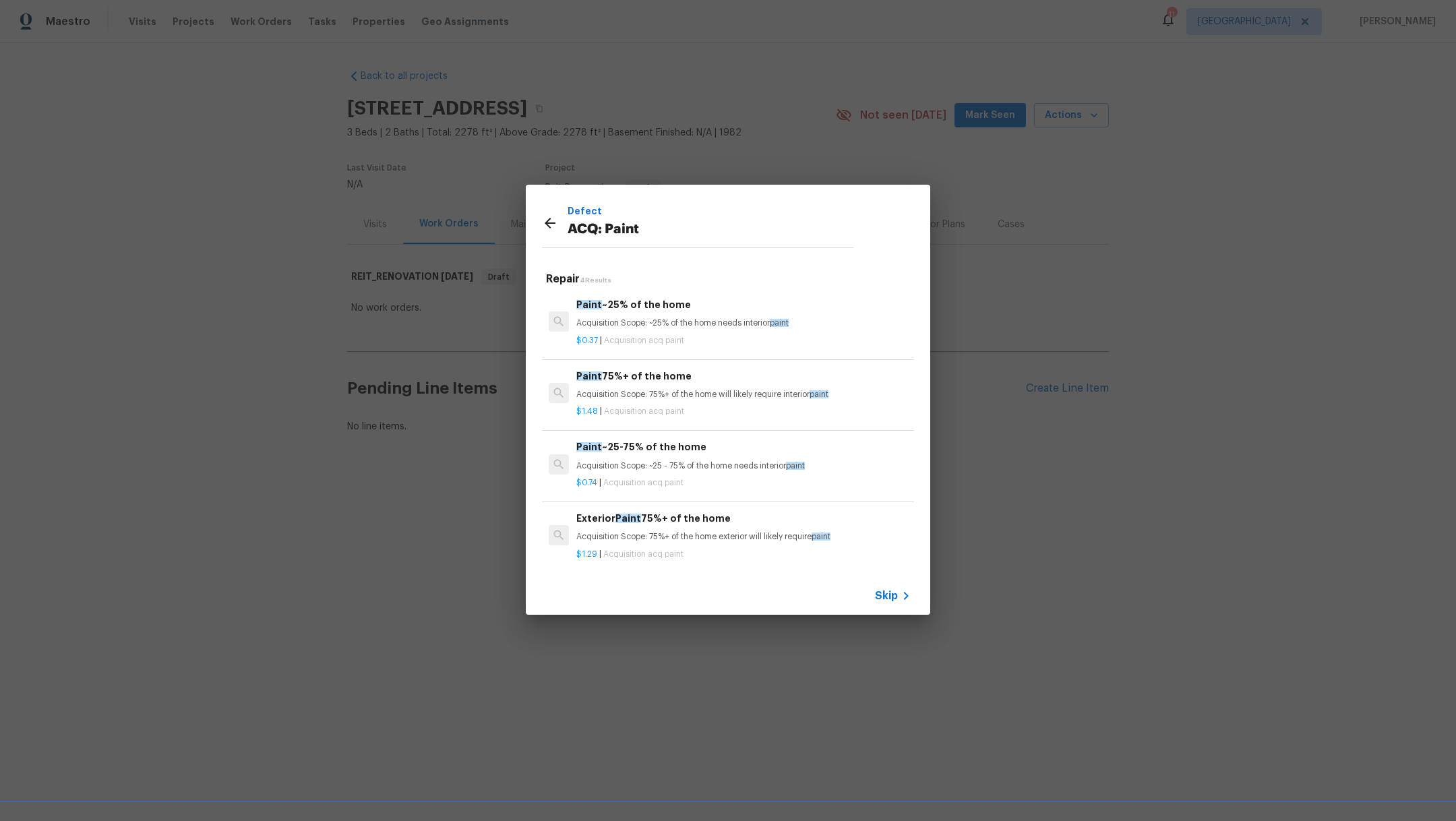
click at [683, 537] on p "Acquisition Scope: 75%+ of the home exterior will likely require paint" at bounding box center [743, 536] width 334 height 12
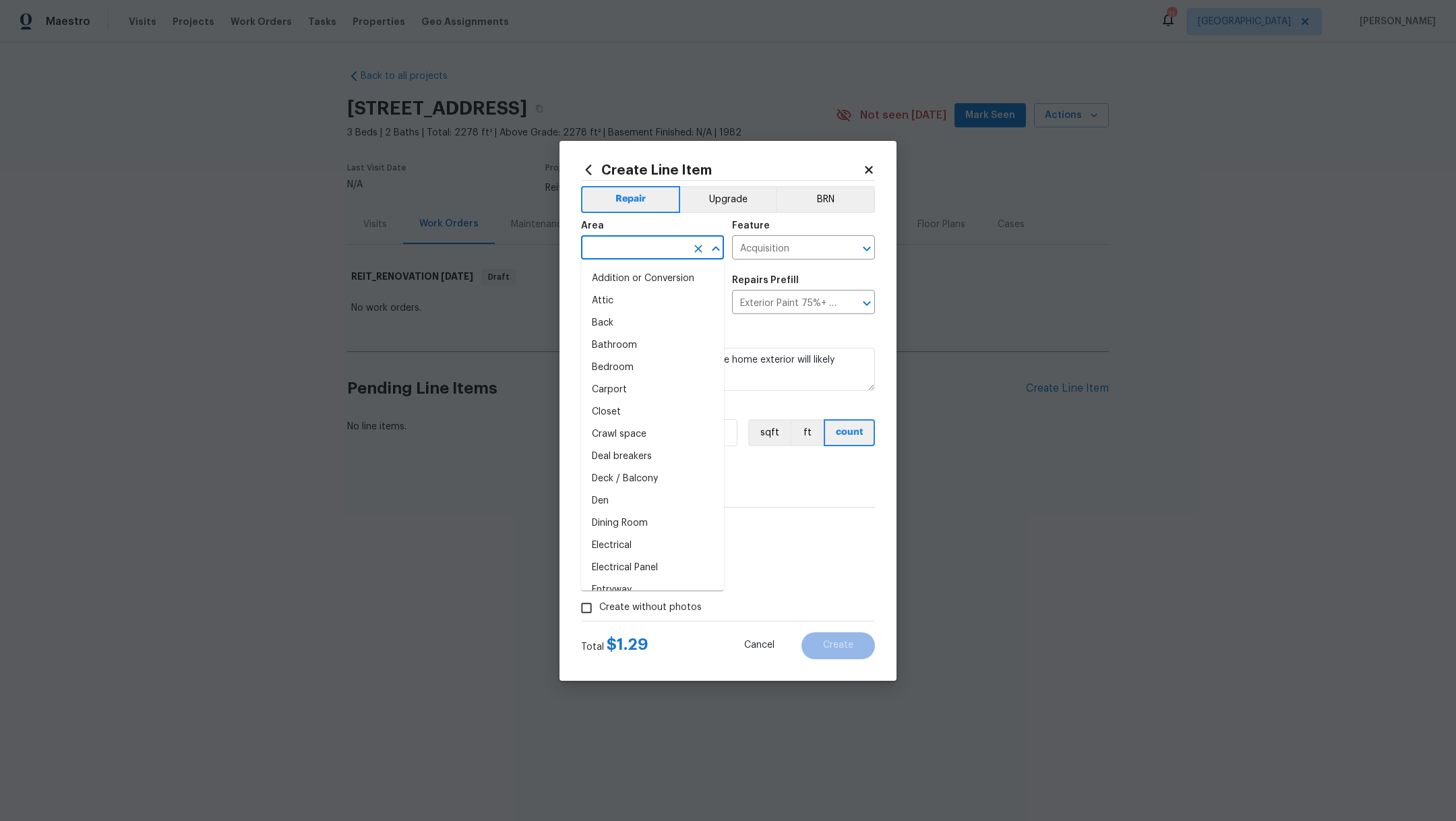
click at [625, 253] on input "text" at bounding box center [633, 249] width 105 height 21
click at [627, 278] on li "Exterior Overall" at bounding box center [652, 278] width 143 height 22
type input "Exterior Overall"
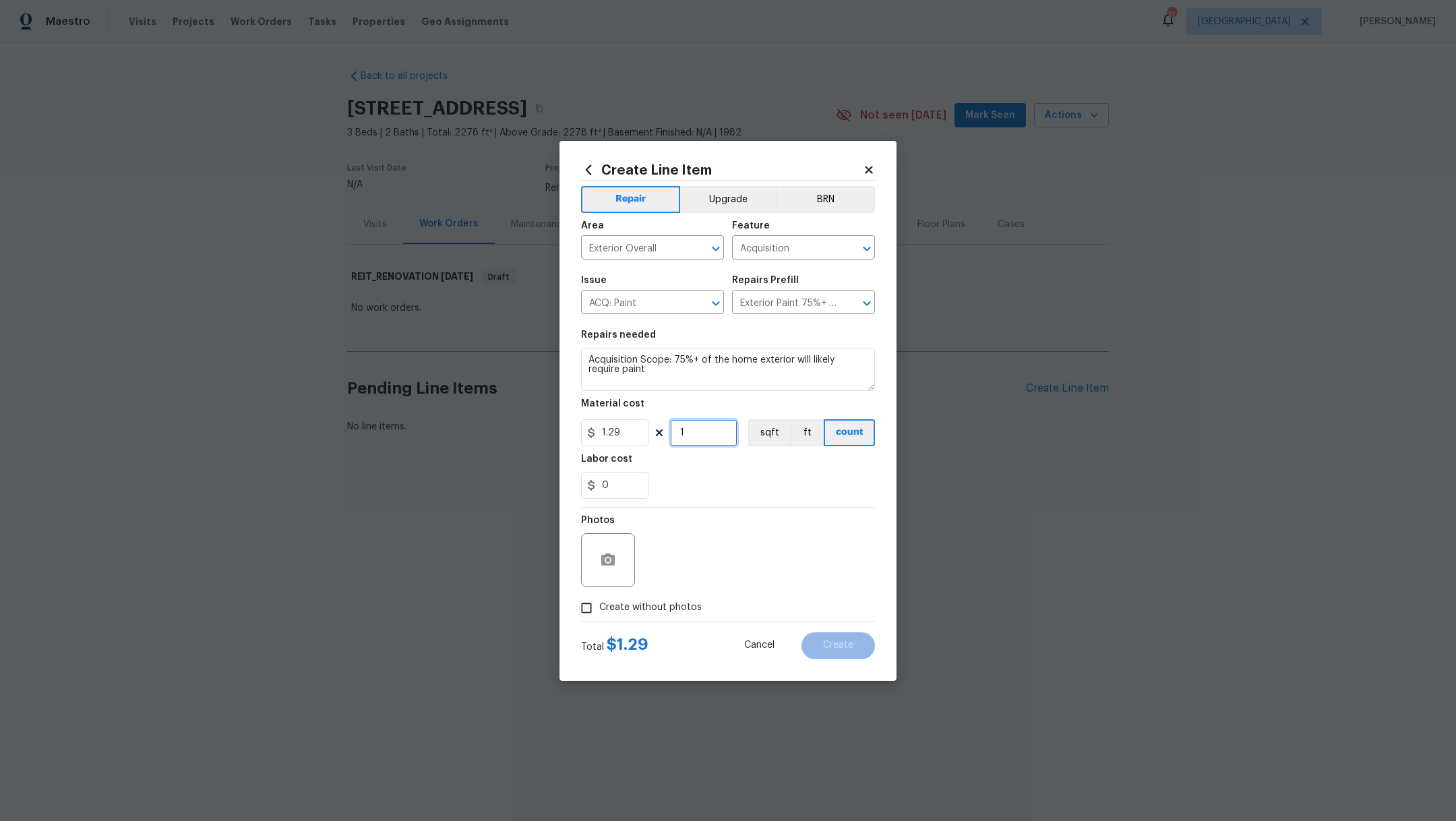
click at [697, 435] on input "1" at bounding box center [703, 432] width 67 height 27
type input "2278"
click at [663, 597] on label "Create without photos" at bounding box center [637, 608] width 128 height 26
click at [599, 597] on input "Create without photos" at bounding box center [586, 608] width 26 height 26
checkbox input "true"
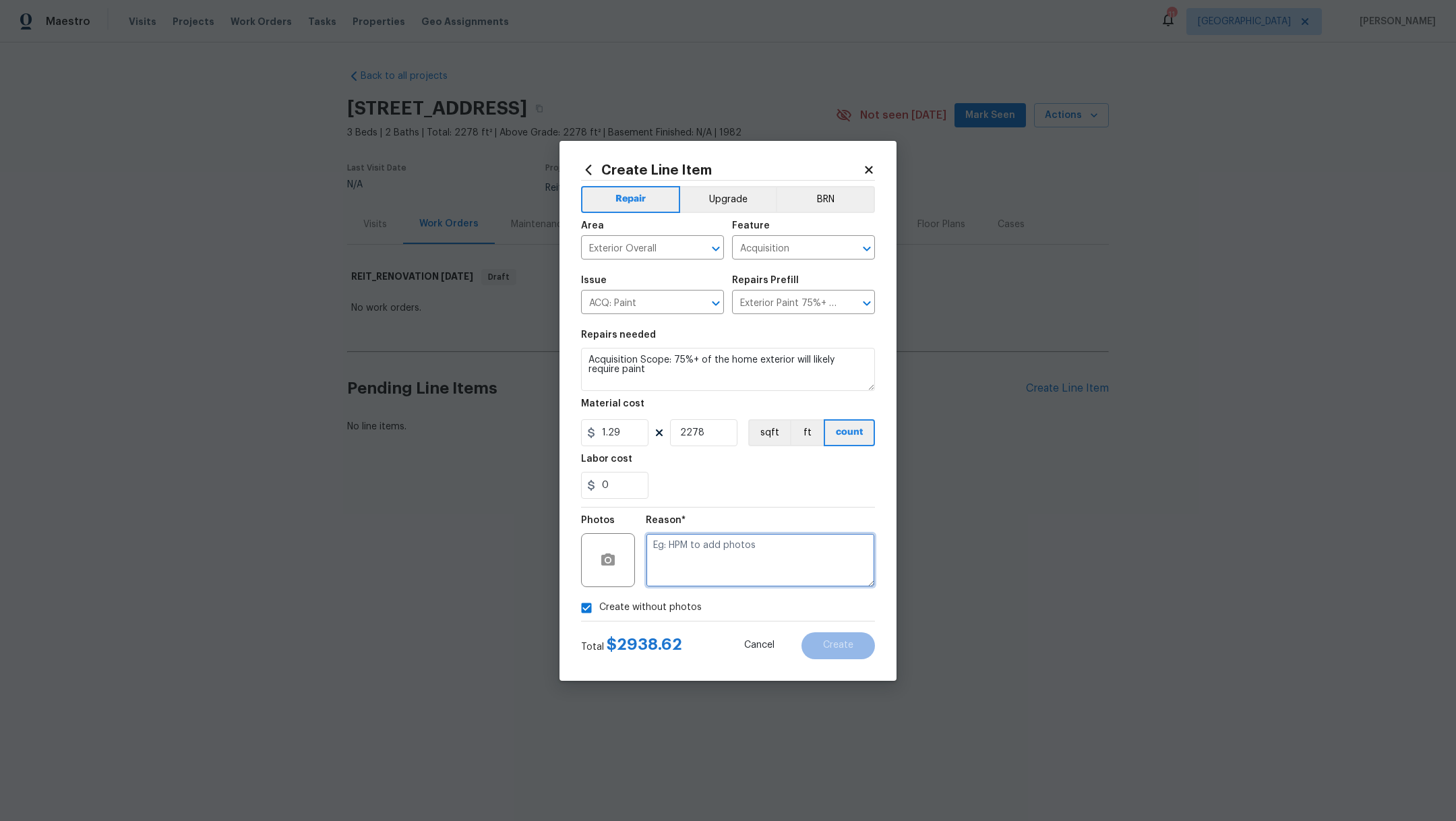
click at [732, 561] on textarea at bounding box center [760, 560] width 229 height 54
type textarea "/"
type textarea "."
click at [853, 652] on button "Create" at bounding box center [838, 645] width 73 height 27
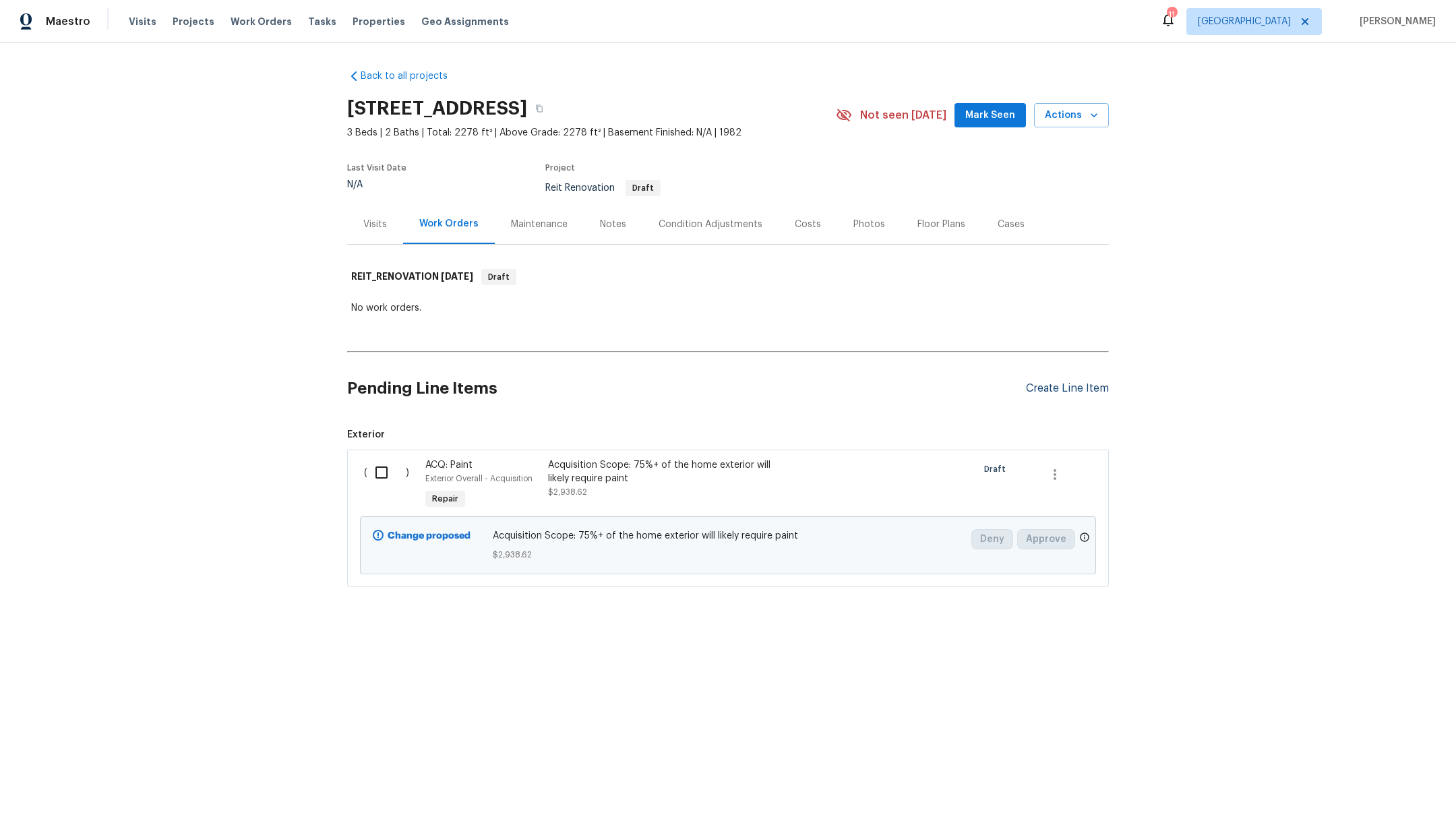
click at [1045, 388] on div "Create Line Item" at bounding box center [1068, 388] width 83 height 12
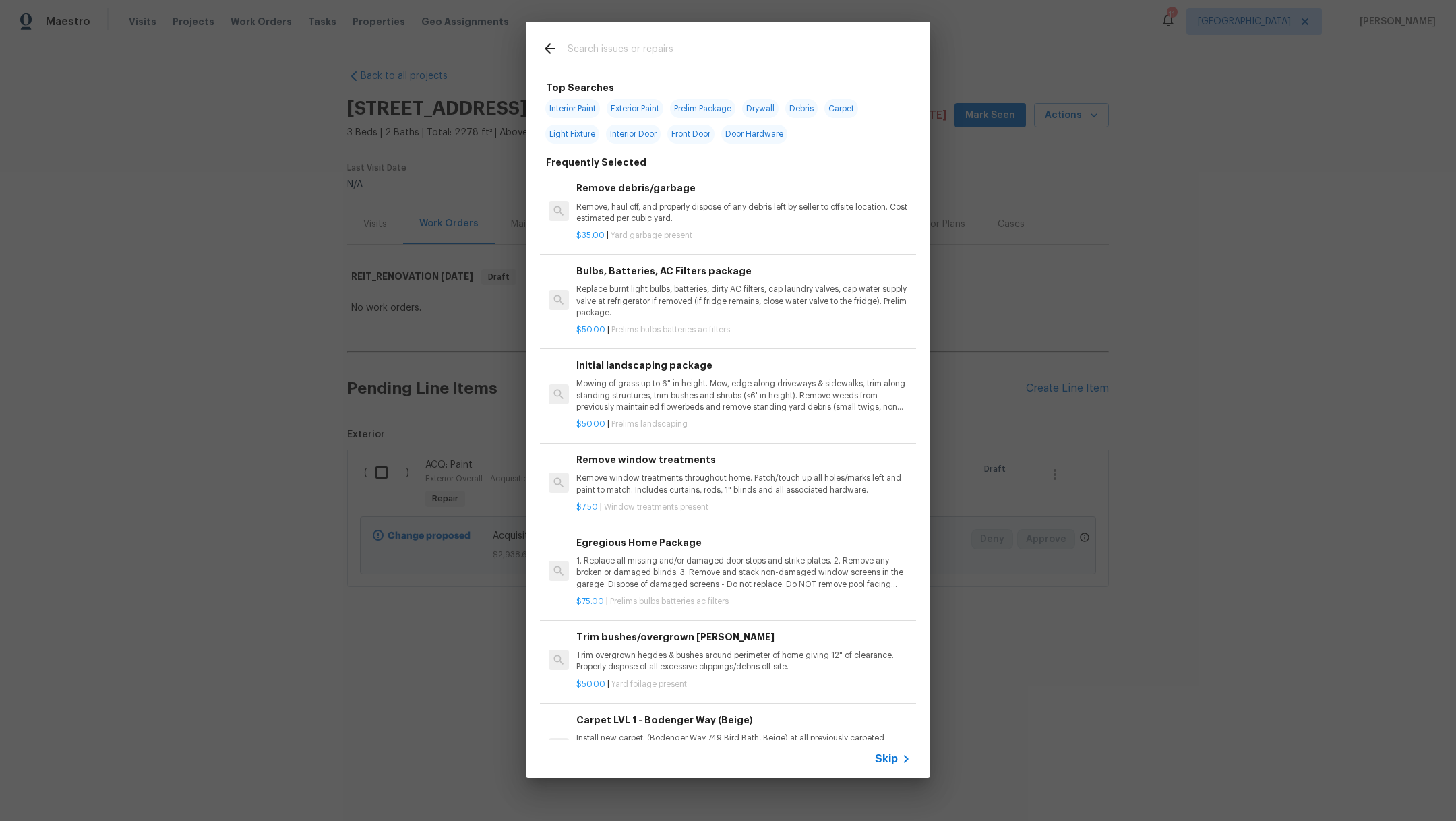
click at [610, 51] on input "text" at bounding box center [710, 50] width 286 height 20
click at [668, 294] on p "Replace burnt light bulbs, batteries, dirty AC filters, cap laundry valves, cap…" at bounding box center [743, 301] width 334 height 35
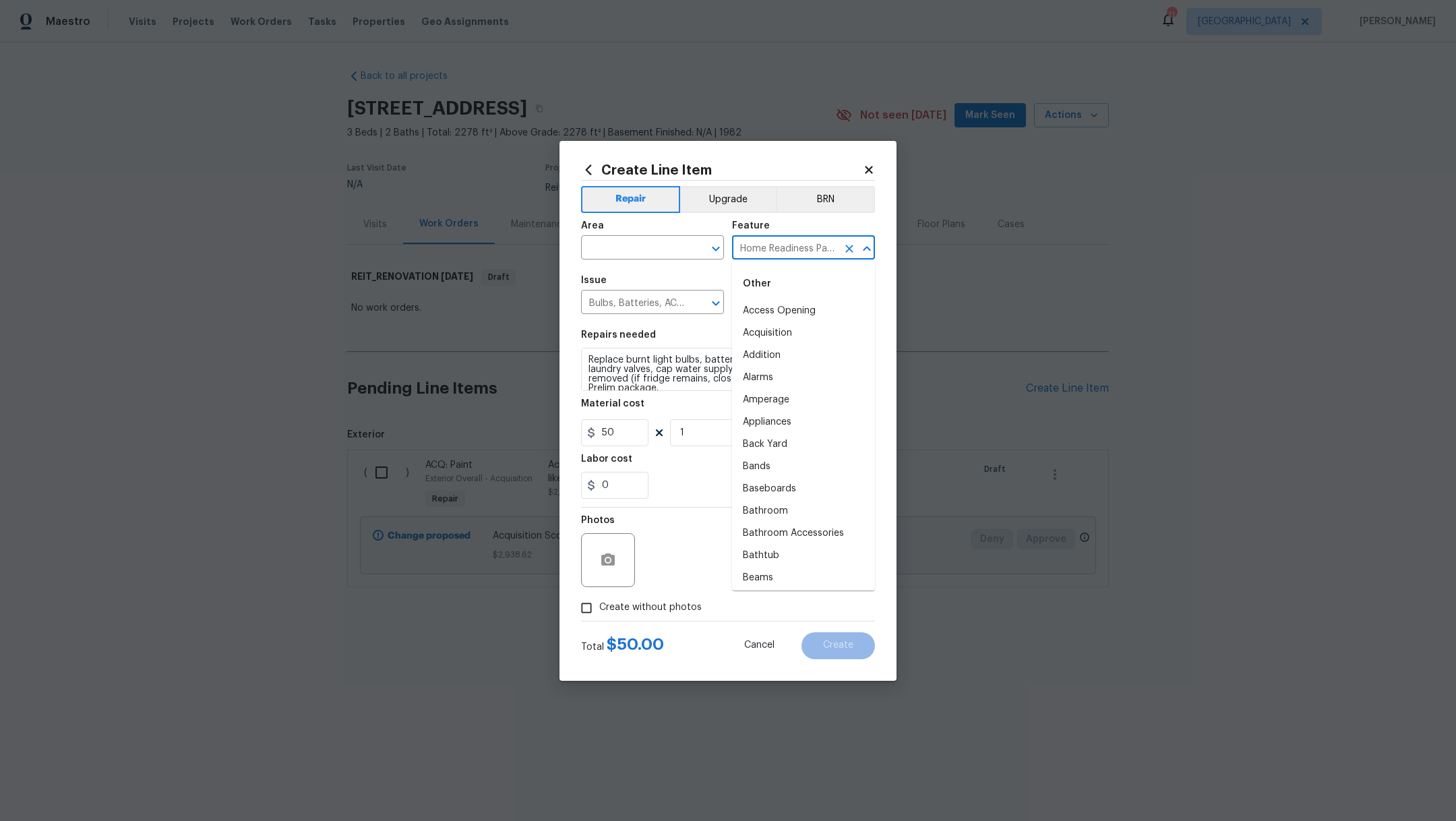
click at [797, 253] on input "Home Readiness Packages" at bounding box center [784, 249] width 105 height 21
click at [805, 255] on input "Home Readiness Packages" at bounding box center [784, 249] width 105 height 21
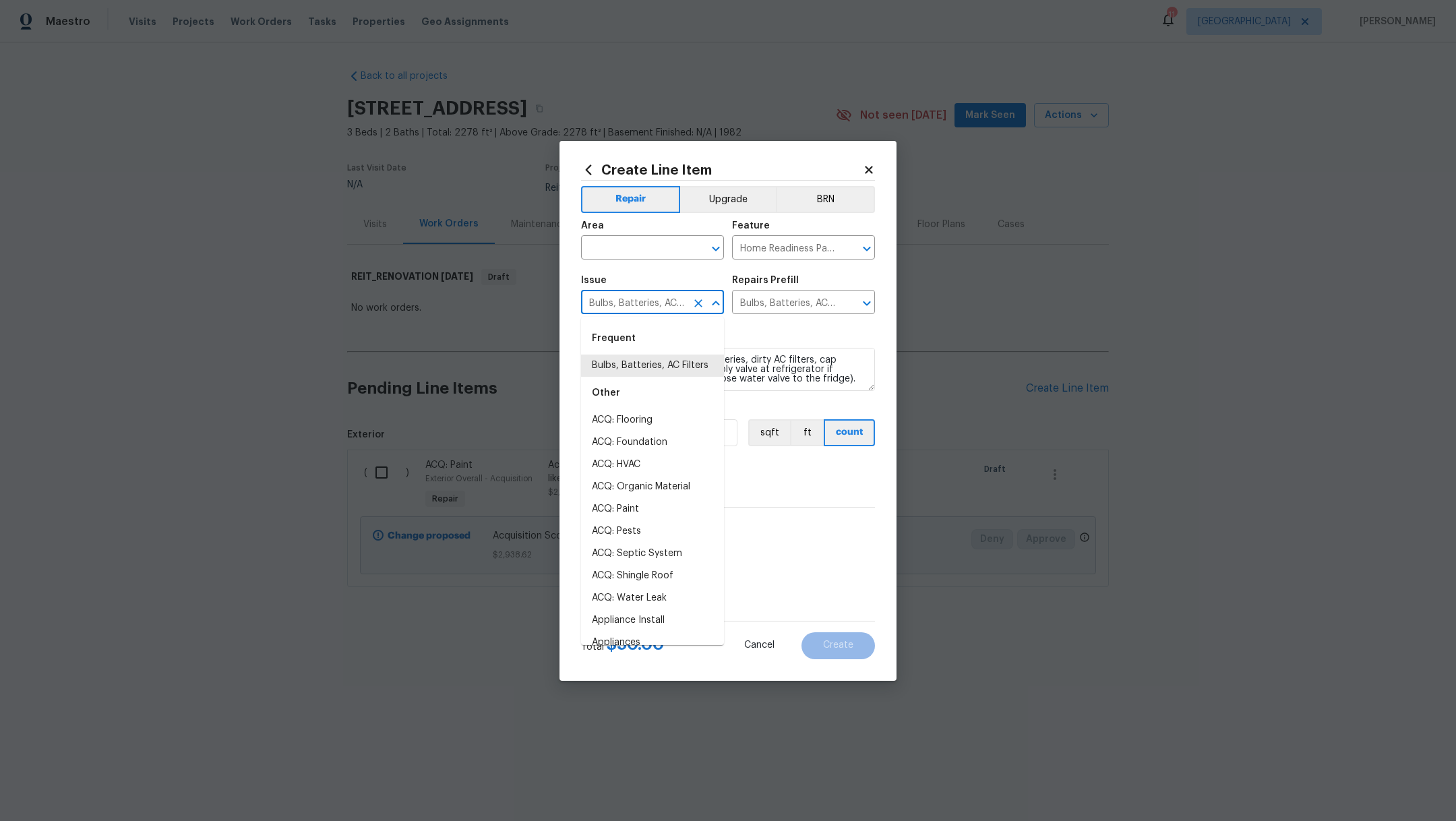
click at [661, 294] on input "Bulbs, Batteries, AC Filters" at bounding box center [633, 303] width 105 height 21
click at [667, 310] on input "Bulbs, Batteries, AC Filters" at bounding box center [633, 303] width 105 height 21
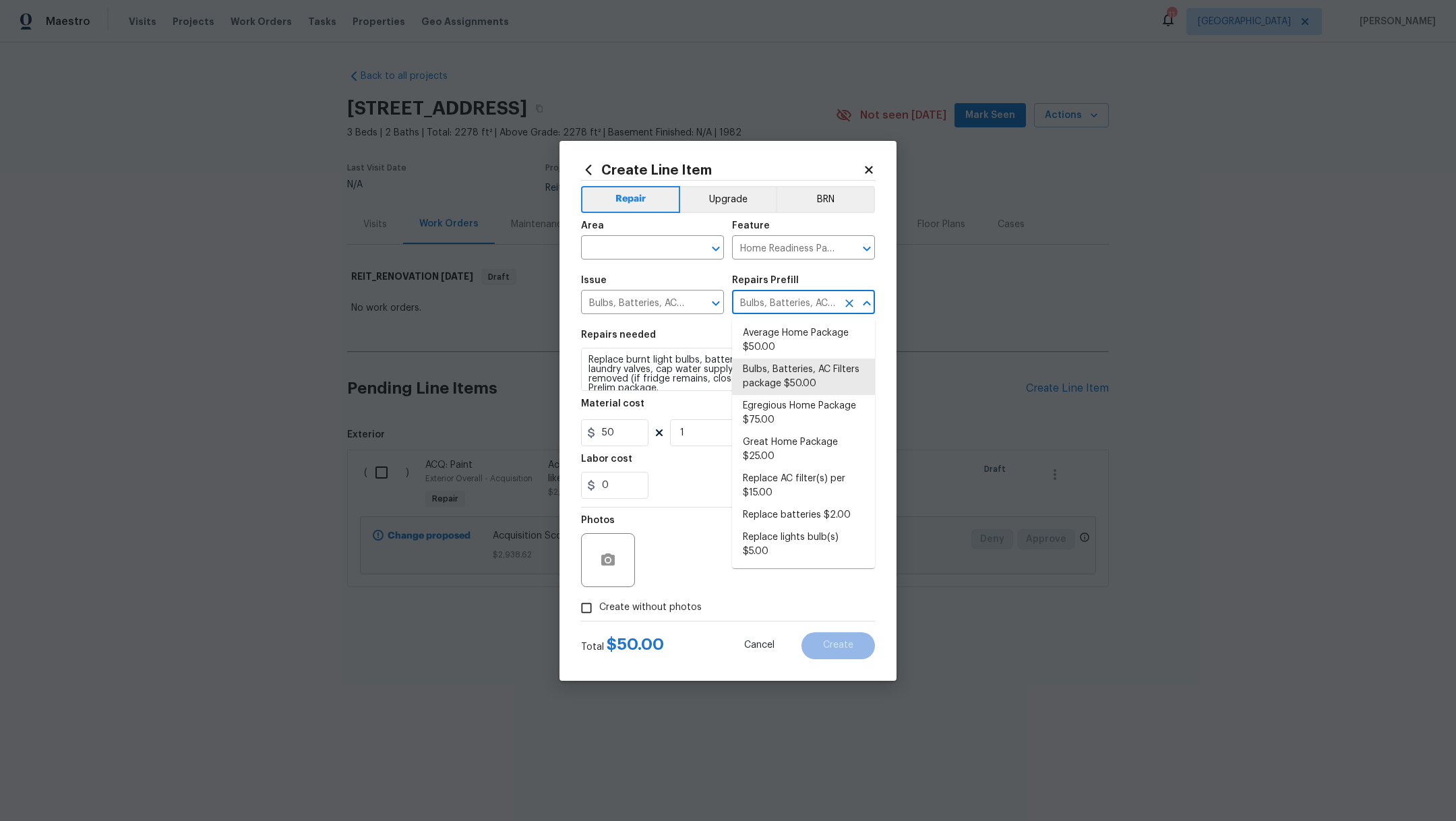
click at [817, 297] on input "Bulbs, Batteries, AC Filters package $50.00" at bounding box center [784, 303] width 105 height 21
click at [854, 408] on li "Egregious Home Package $75.00" at bounding box center [803, 413] width 143 height 37
type input "Bulbs, Batteries, AC Filters package $50.00"
type textarea "1. Replace all missing and/or damaged door stops and strike plates. 2. Remove a…"
type input "Egregious Home Package $75.00"
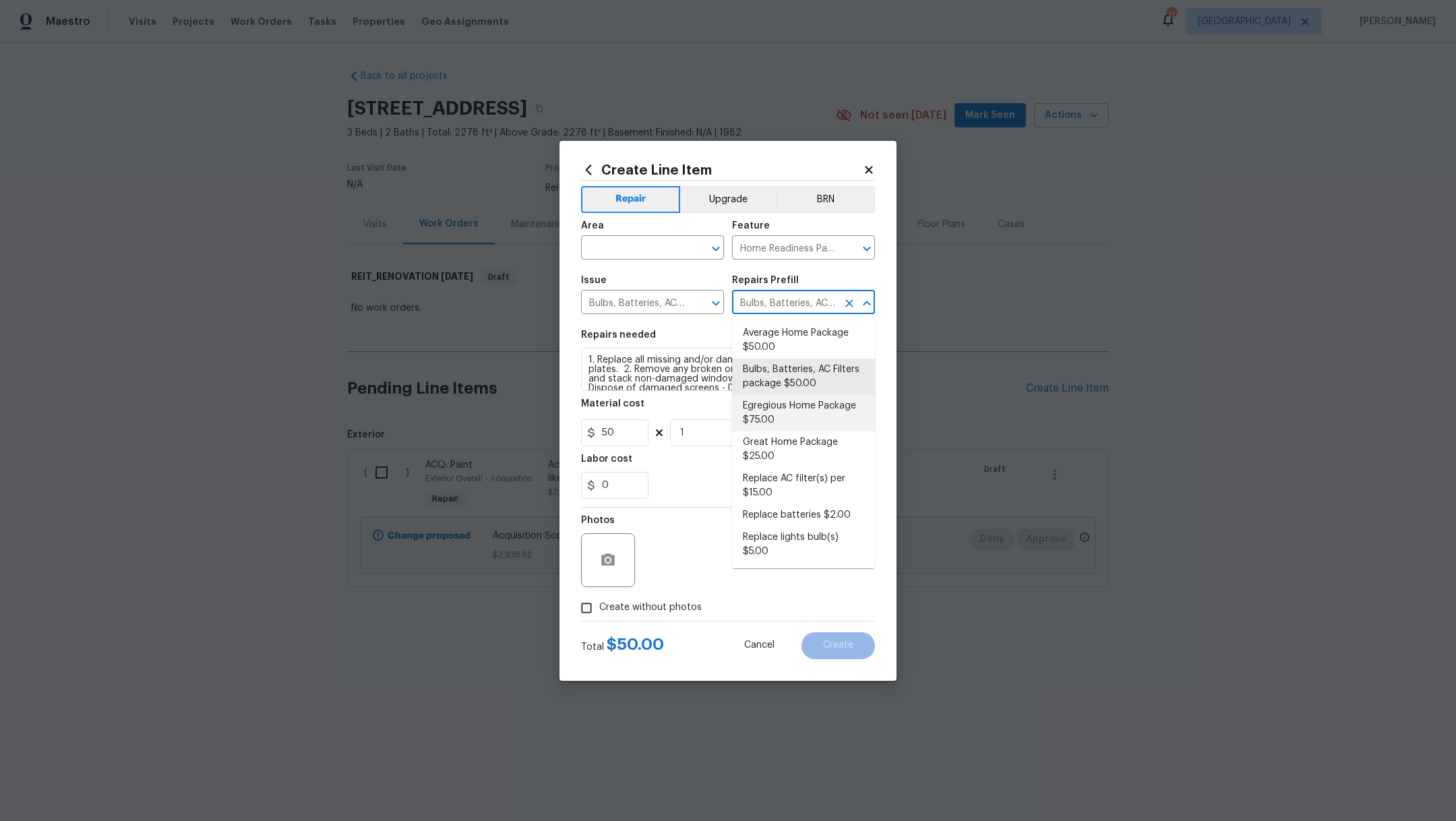
type input "75"
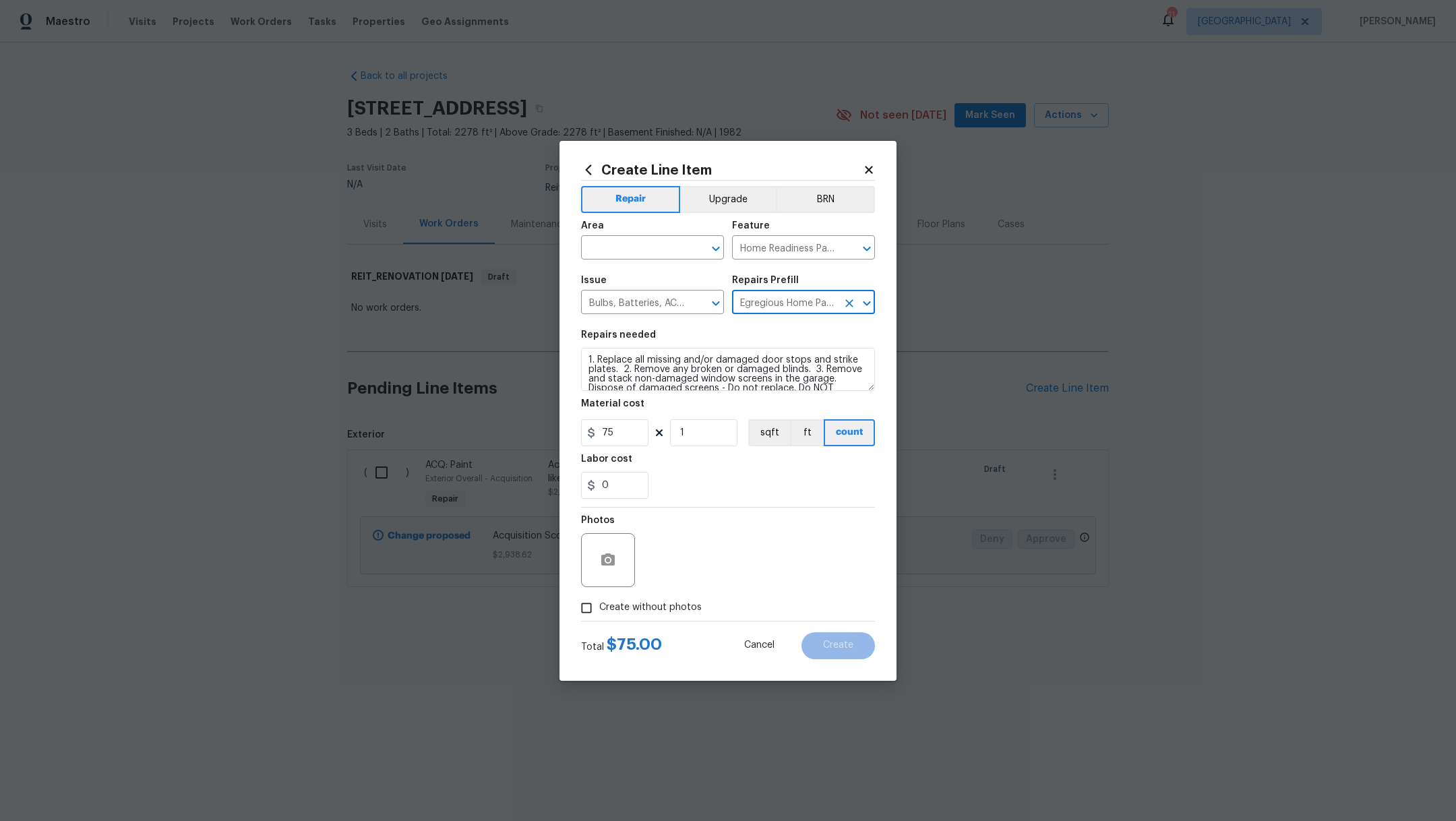
click at [665, 610] on span "Create without photos" at bounding box center [650, 607] width 102 height 14
click at [599, 610] on input "Create without photos" at bounding box center [586, 608] width 26 height 26
checkbox input "true"
click at [724, 564] on textarea at bounding box center [760, 560] width 229 height 54
type textarea "."
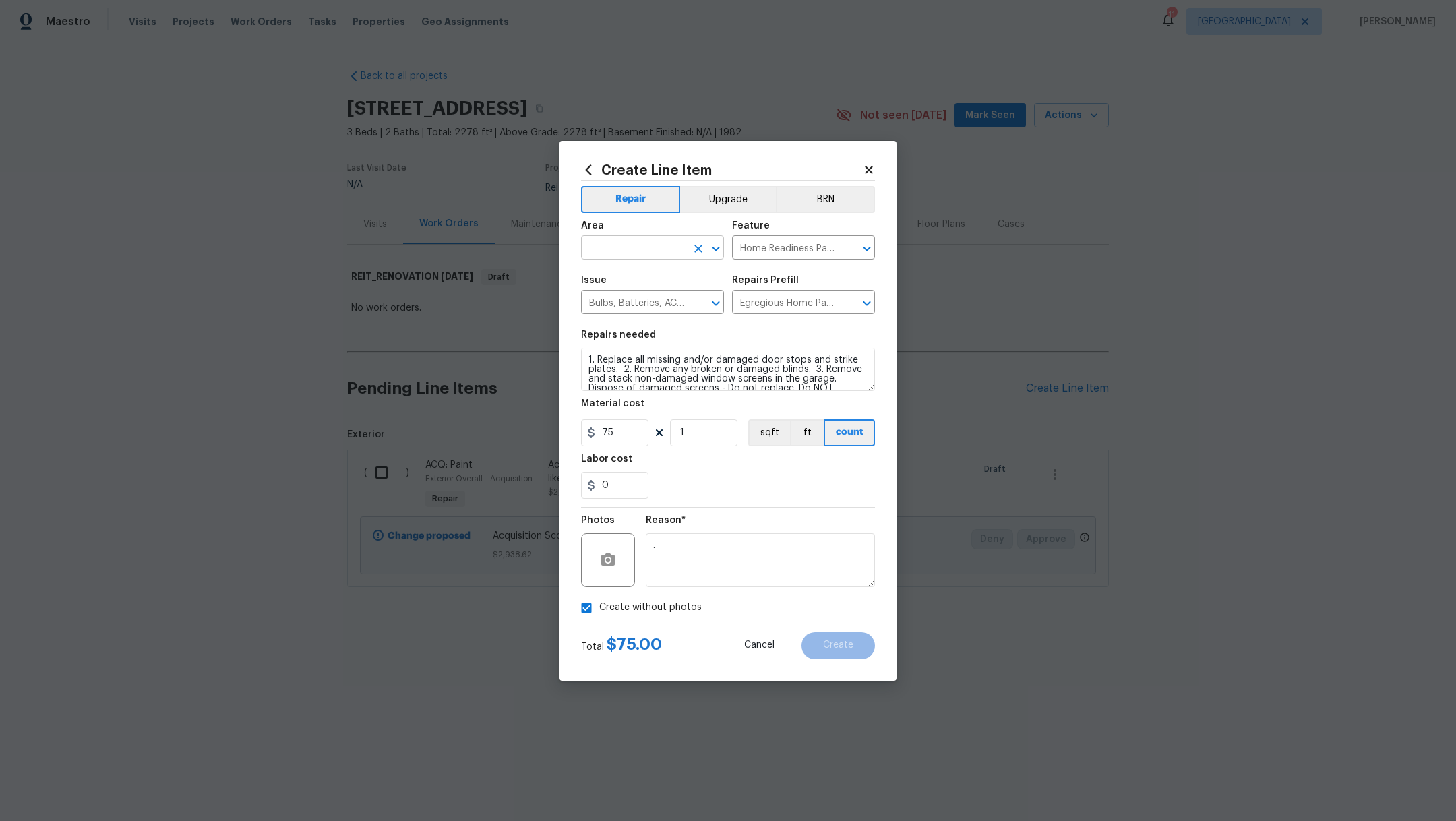
click at [632, 241] on input "text" at bounding box center [633, 249] width 105 height 21
click at [645, 294] on li "Interior Overall" at bounding box center [652, 301] width 143 height 22
type input "Interior Overall"
click at [836, 651] on button "Create" at bounding box center [838, 645] width 73 height 27
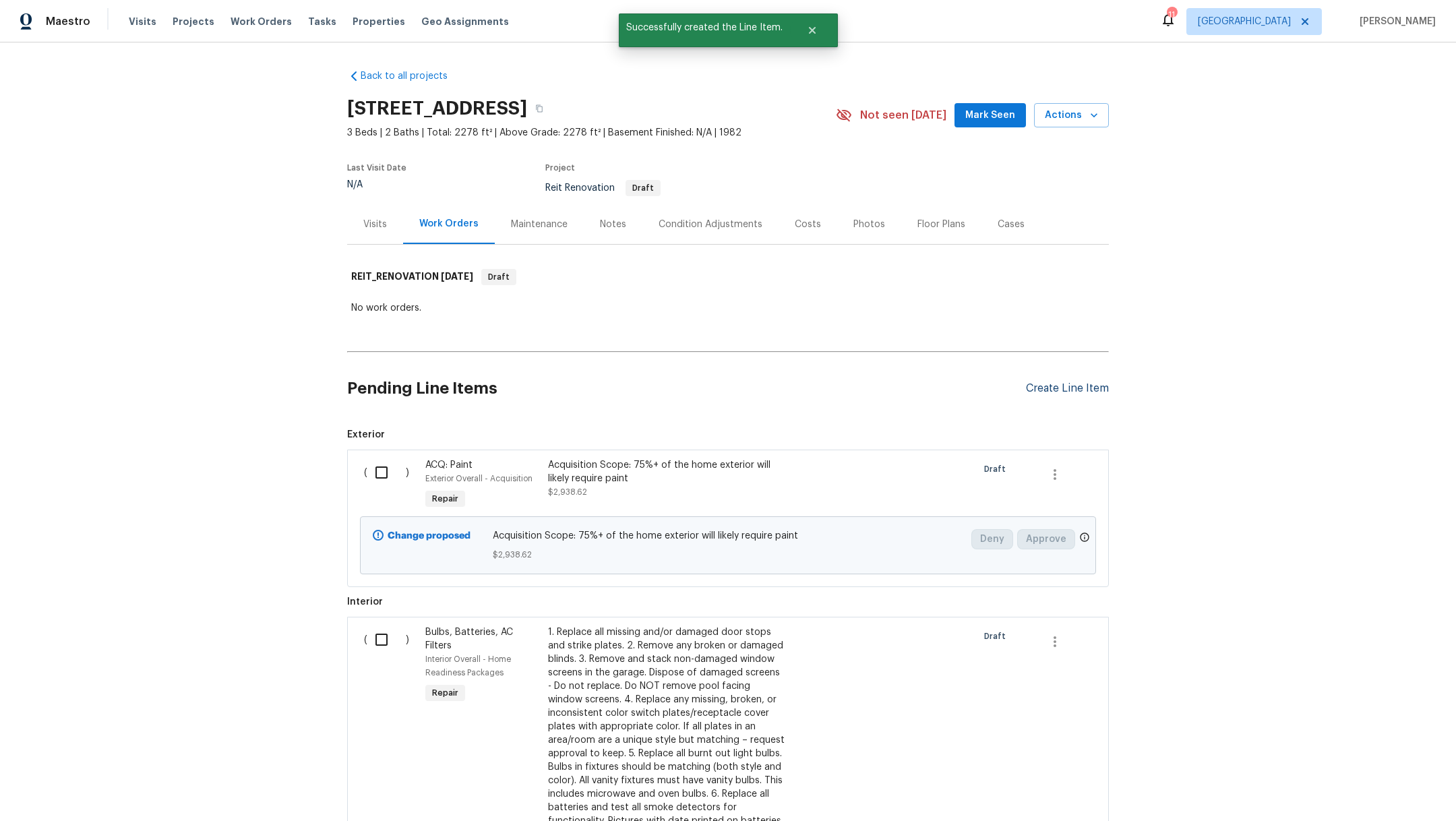
click at [1040, 386] on div "Create Line Item" at bounding box center [1068, 388] width 83 height 12
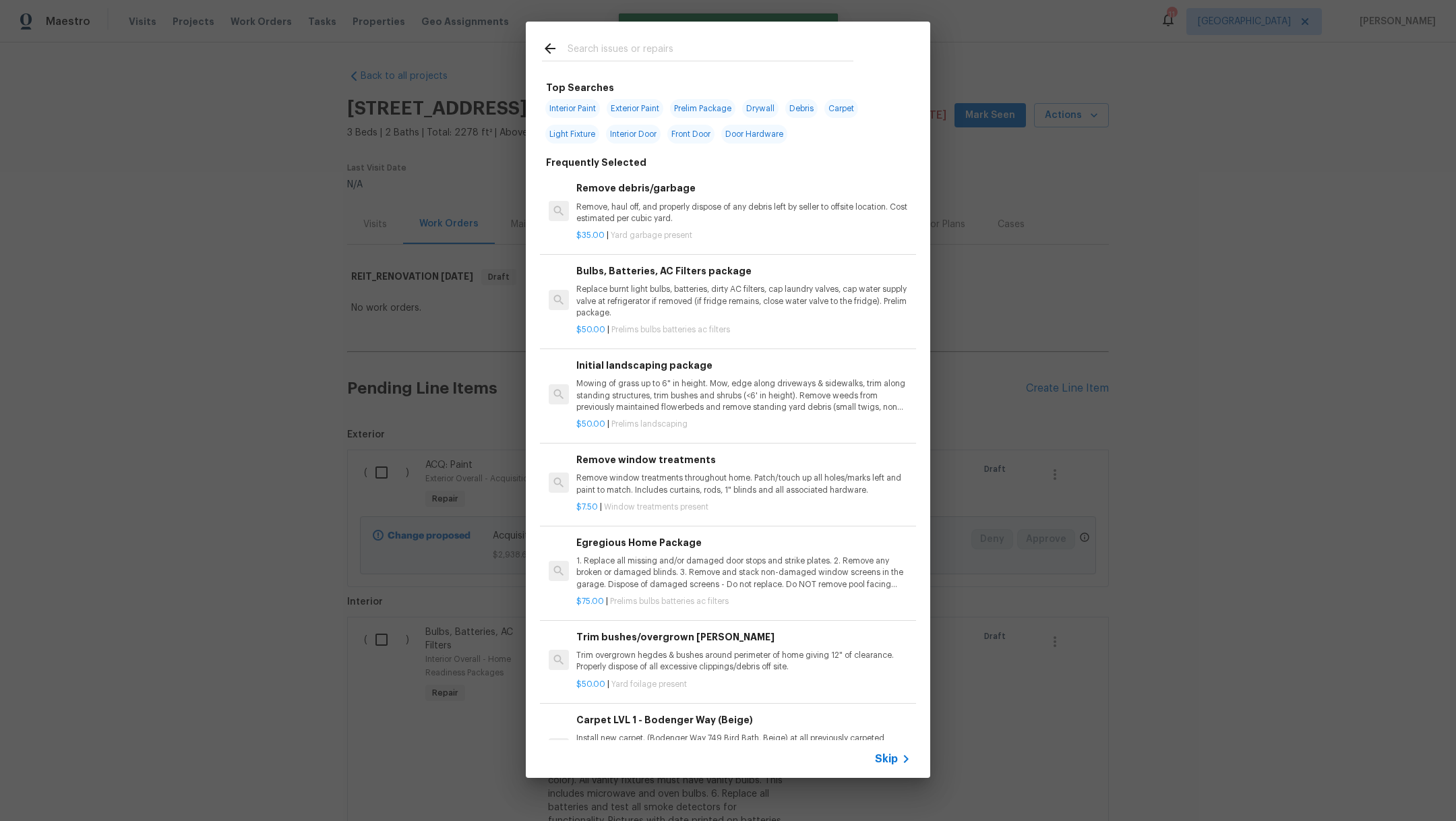
click at [685, 365] on h6 "Initial landscaping package" at bounding box center [743, 365] width 334 height 15
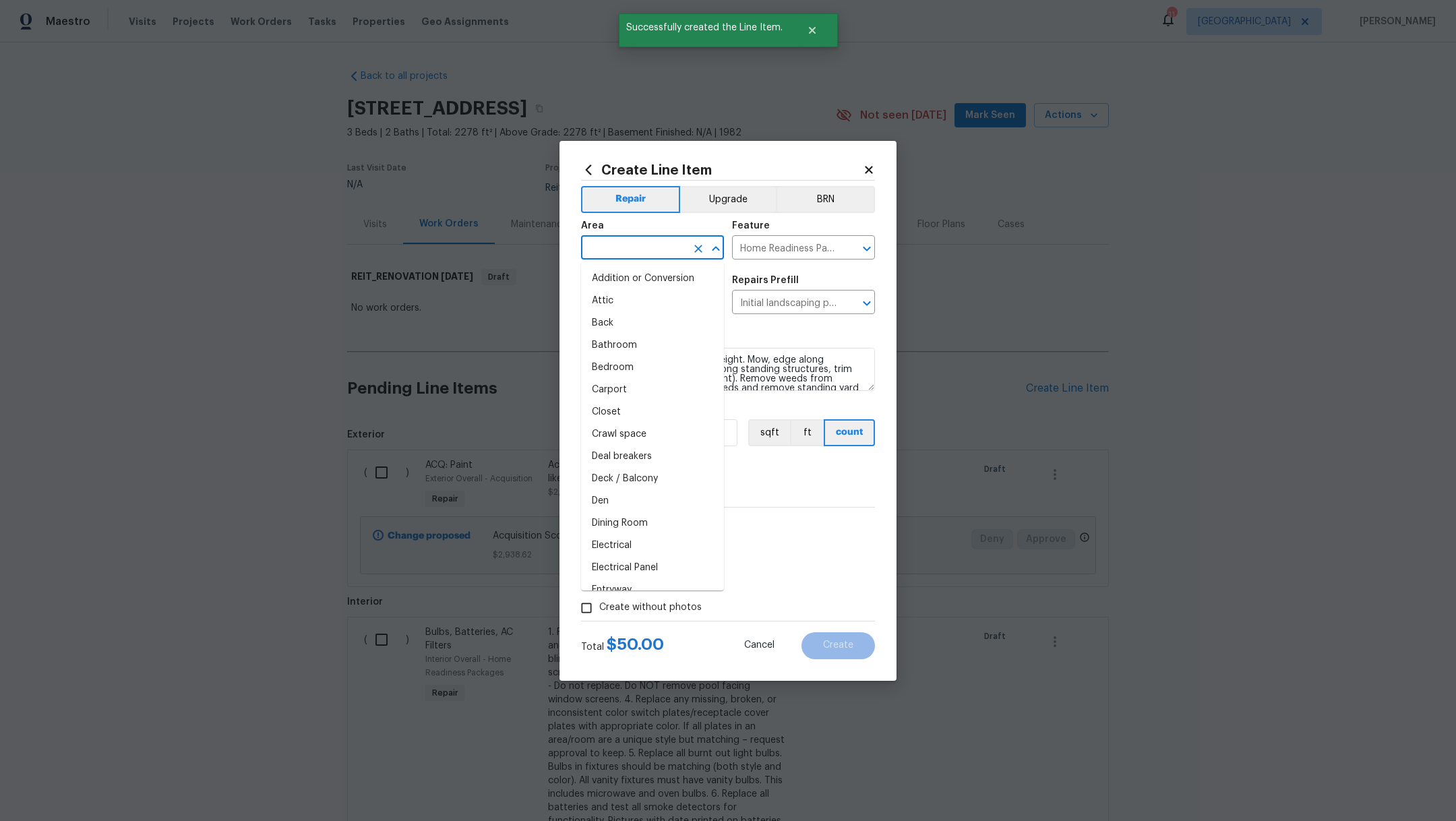
click at [607, 247] on input "text" at bounding box center [633, 249] width 105 height 21
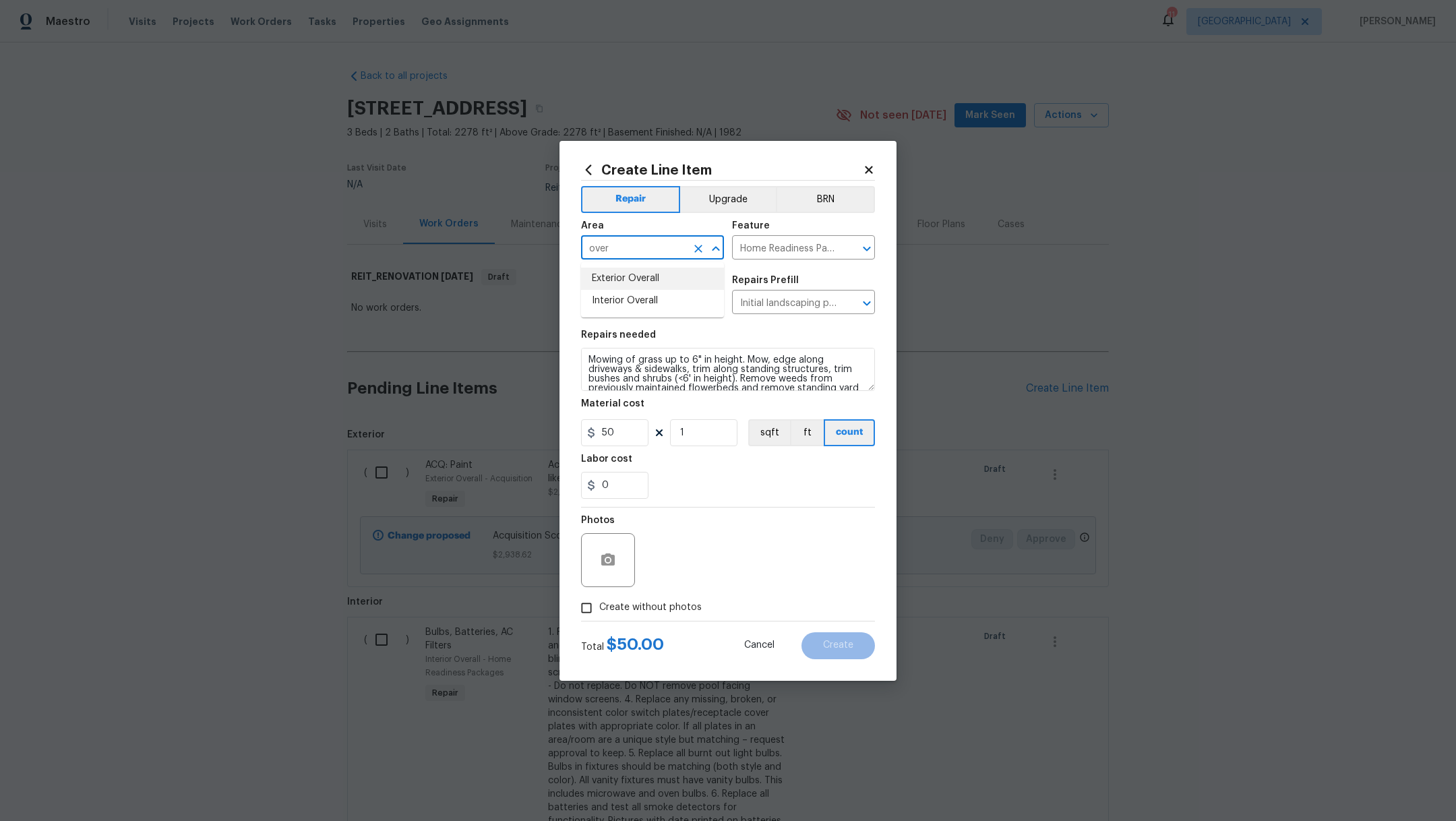
click at [624, 280] on li "Exterior Overall" at bounding box center [652, 278] width 143 height 22
type input "Exterior Overall"
click at [669, 595] on label "Create without photos" at bounding box center [637, 608] width 128 height 26
click at [599, 595] on input "Create without photos" at bounding box center [586, 608] width 26 height 26
checkbox input "true"
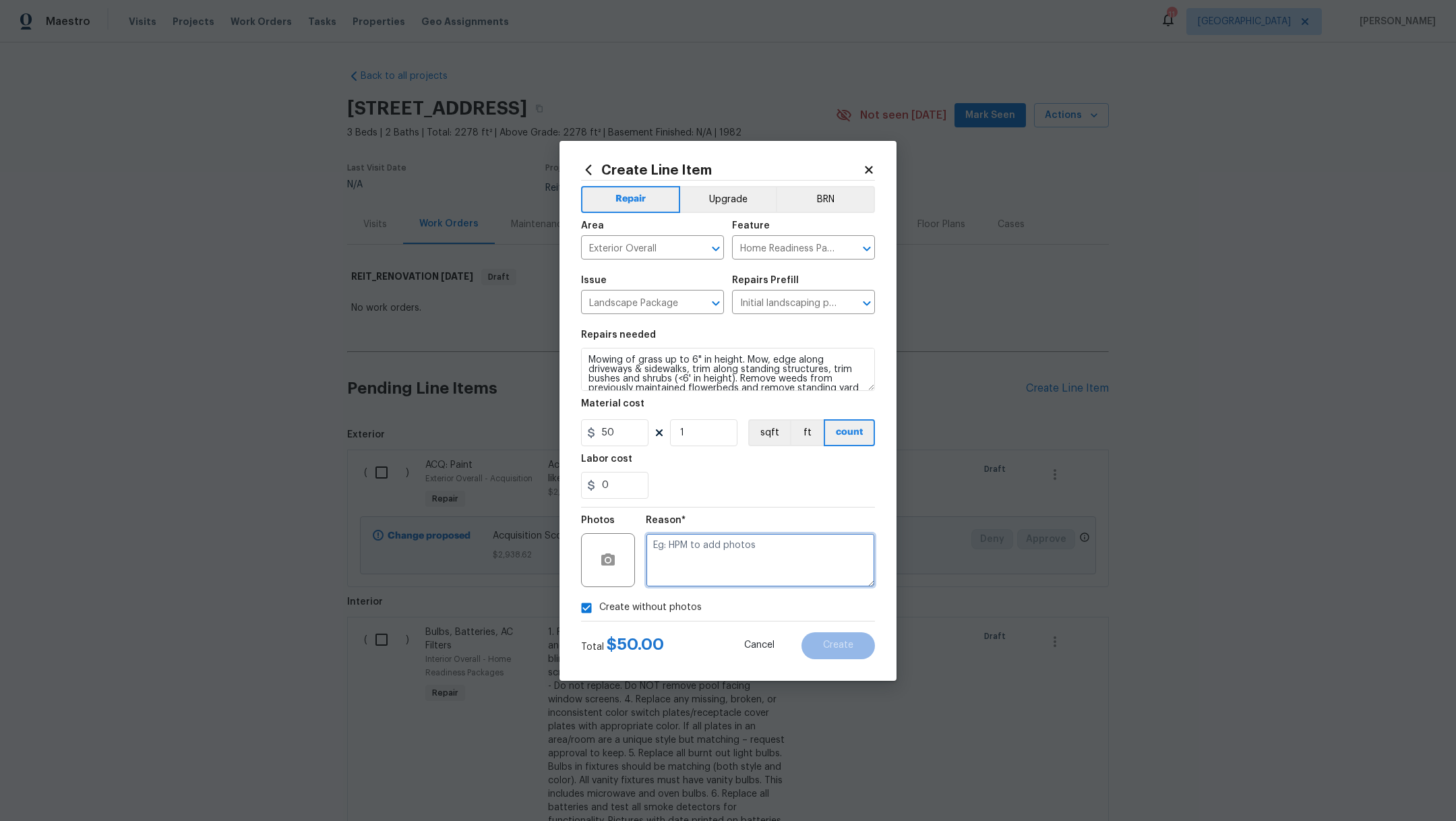
click at [765, 576] on textarea at bounding box center [760, 560] width 229 height 54
type textarea ","
click at [855, 644] on button "Create" at bounding box center [838, 645] width 73 height 27
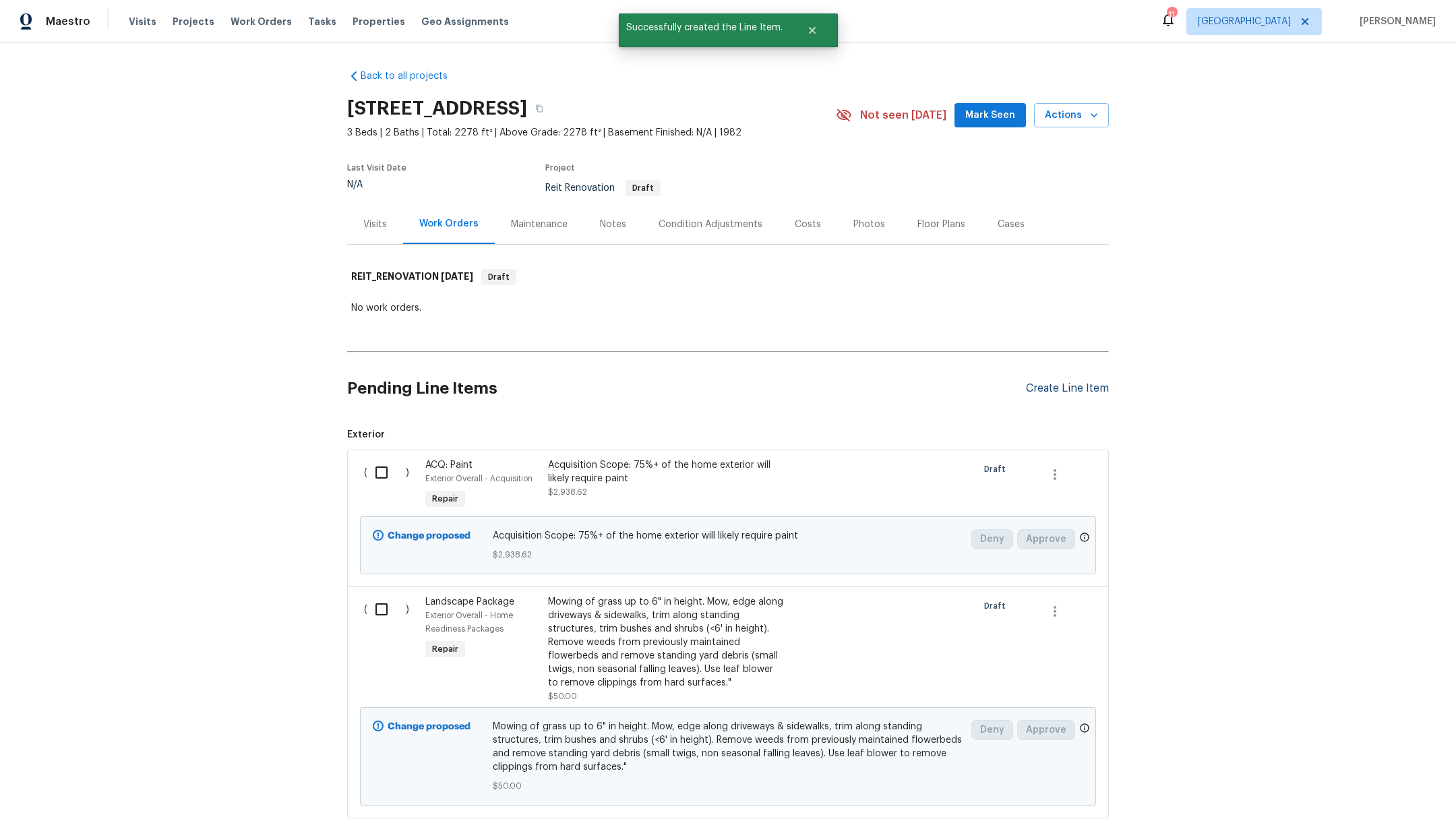
click at [1057, 390] on div "Create Line Item" at bounding box center [1068, 388] width 83 height 12
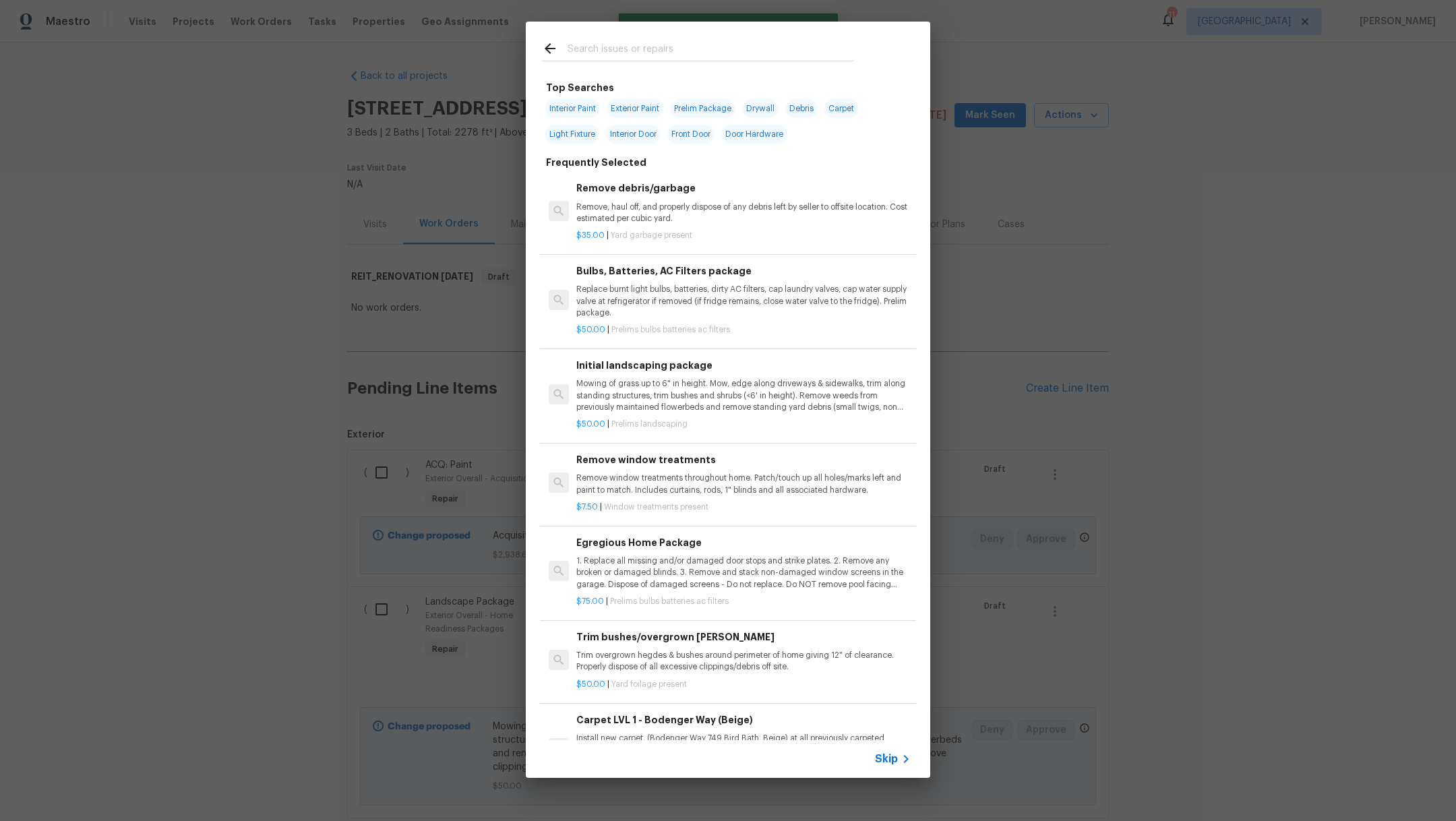
click at [608, 58] on input "text" at bounding box center [710, 50] width 286 height 20
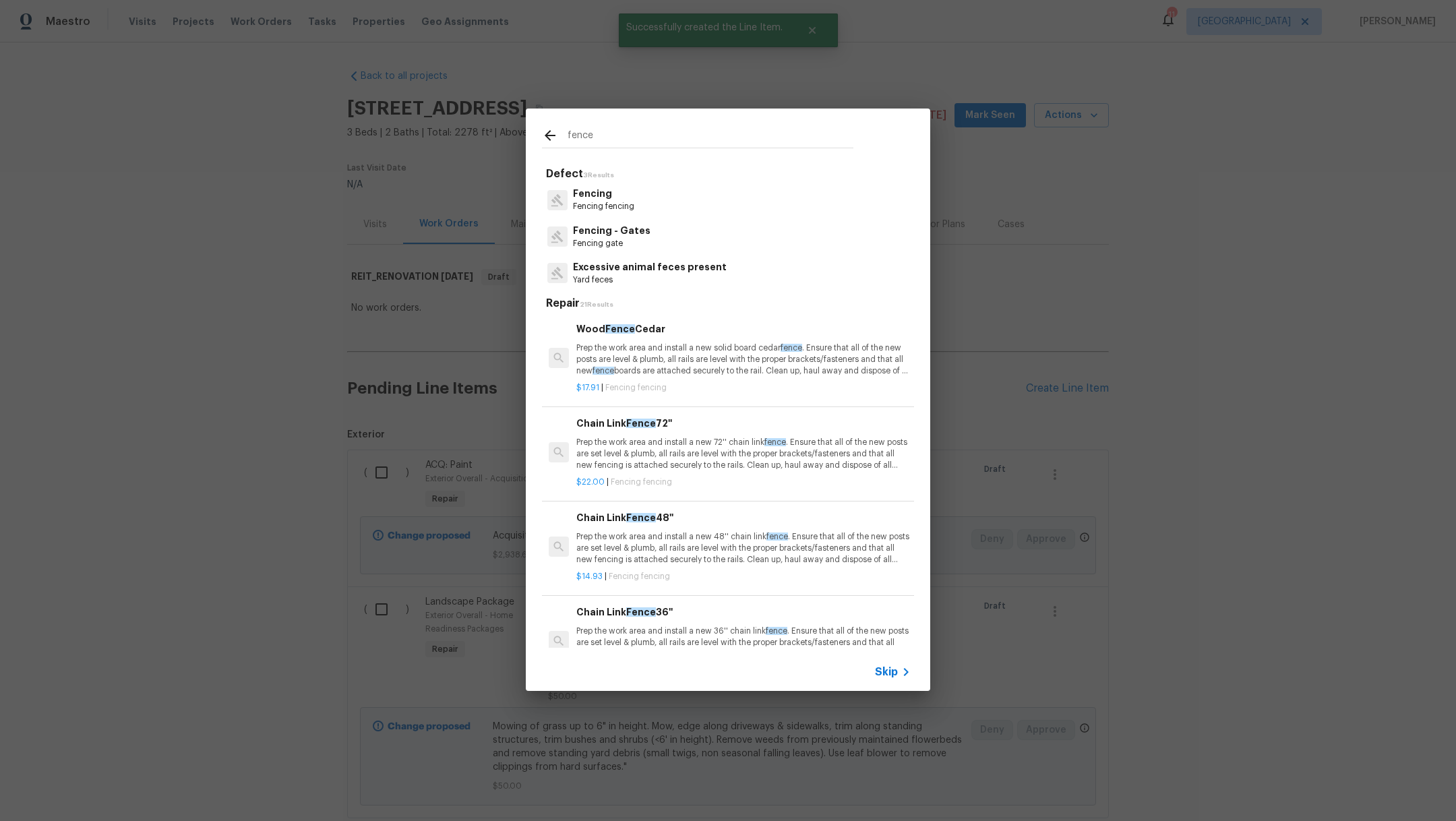
type input "fence"
click at [603, 200] on p "Fencing" at bounding box center [603, 194] width 62 height 14
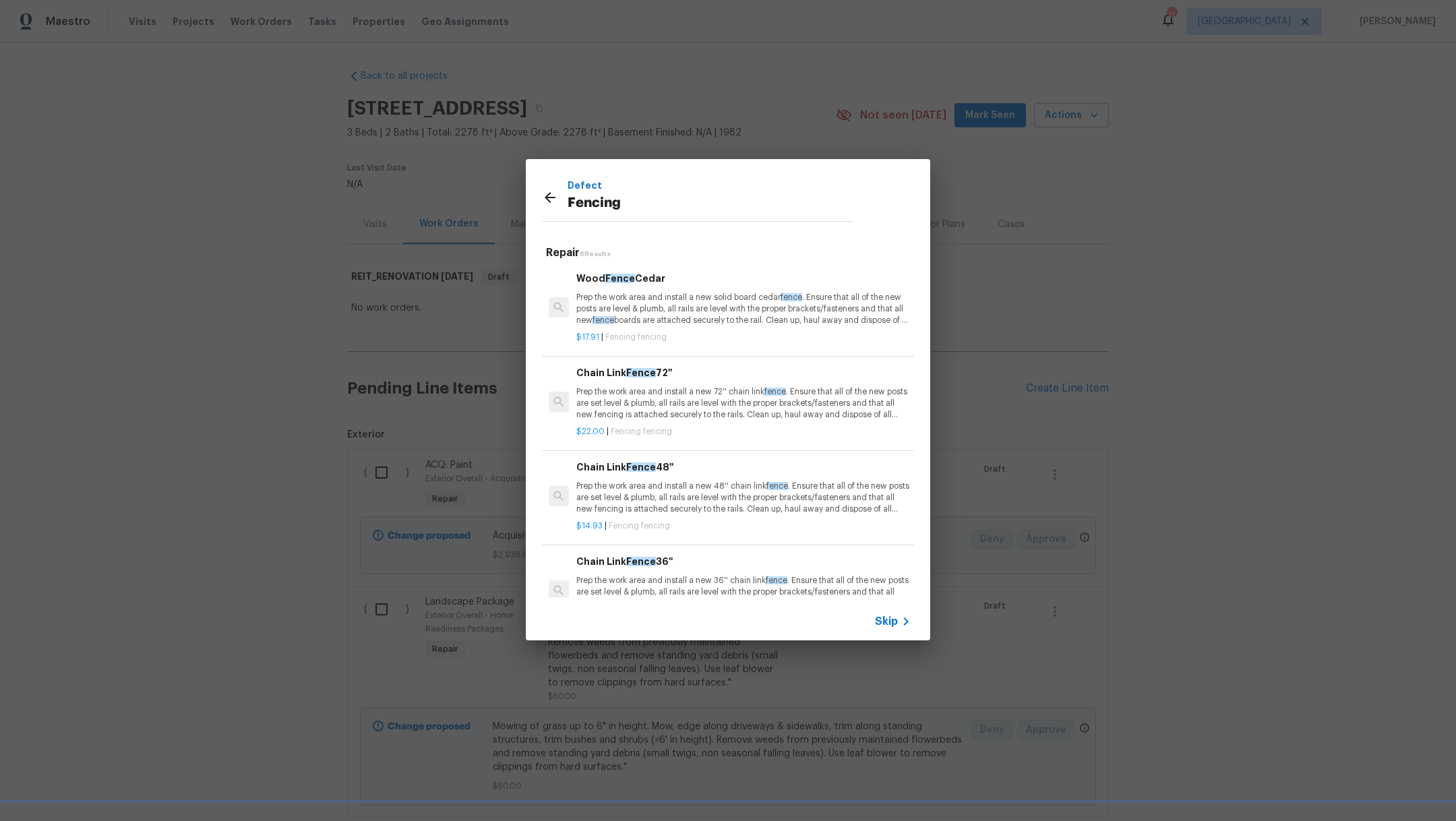
scroll to position [222, 0]
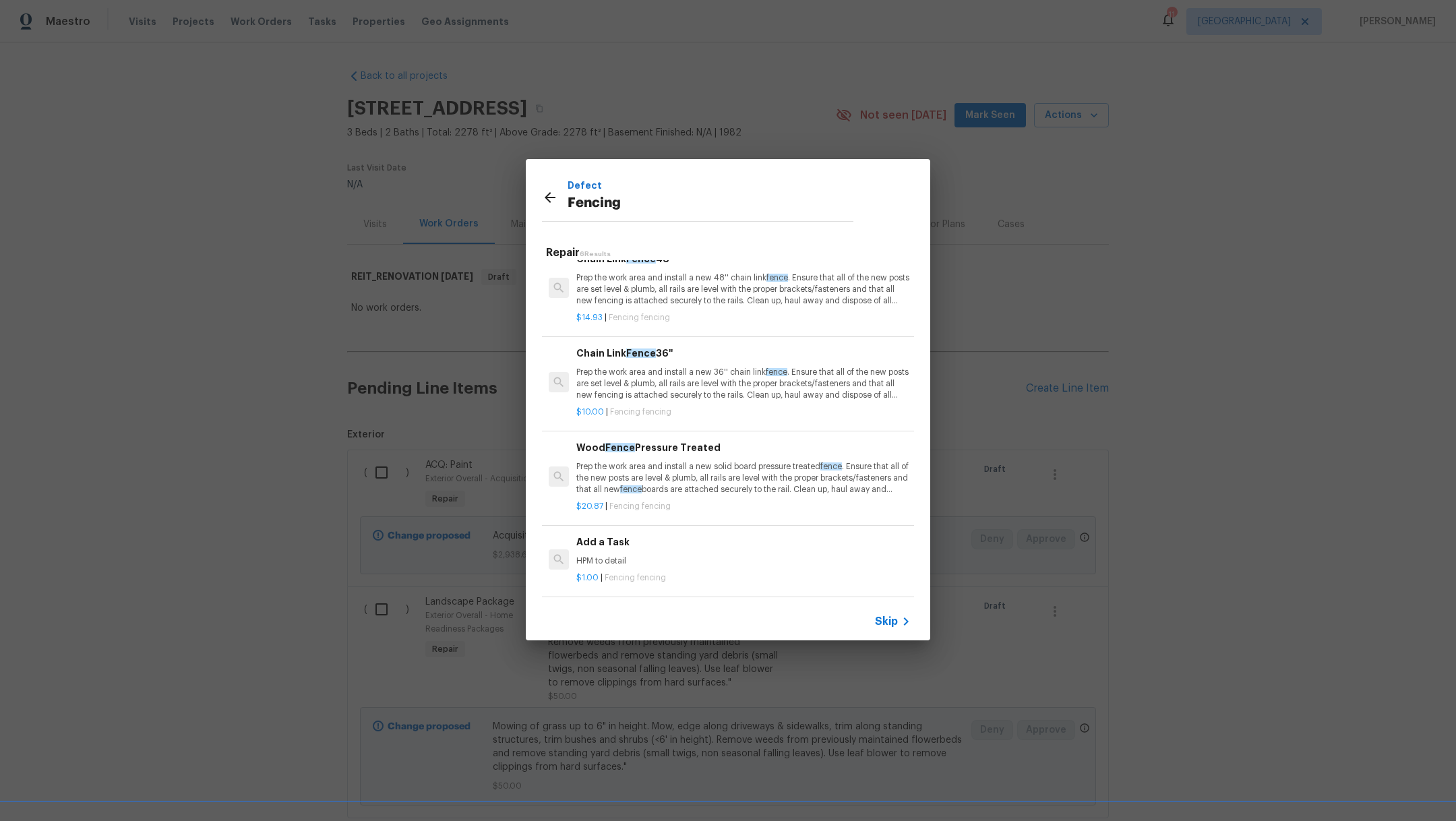
click at [755, 555] on p "HPM to detail" at bounding box center [743, 561] width 334 height 12
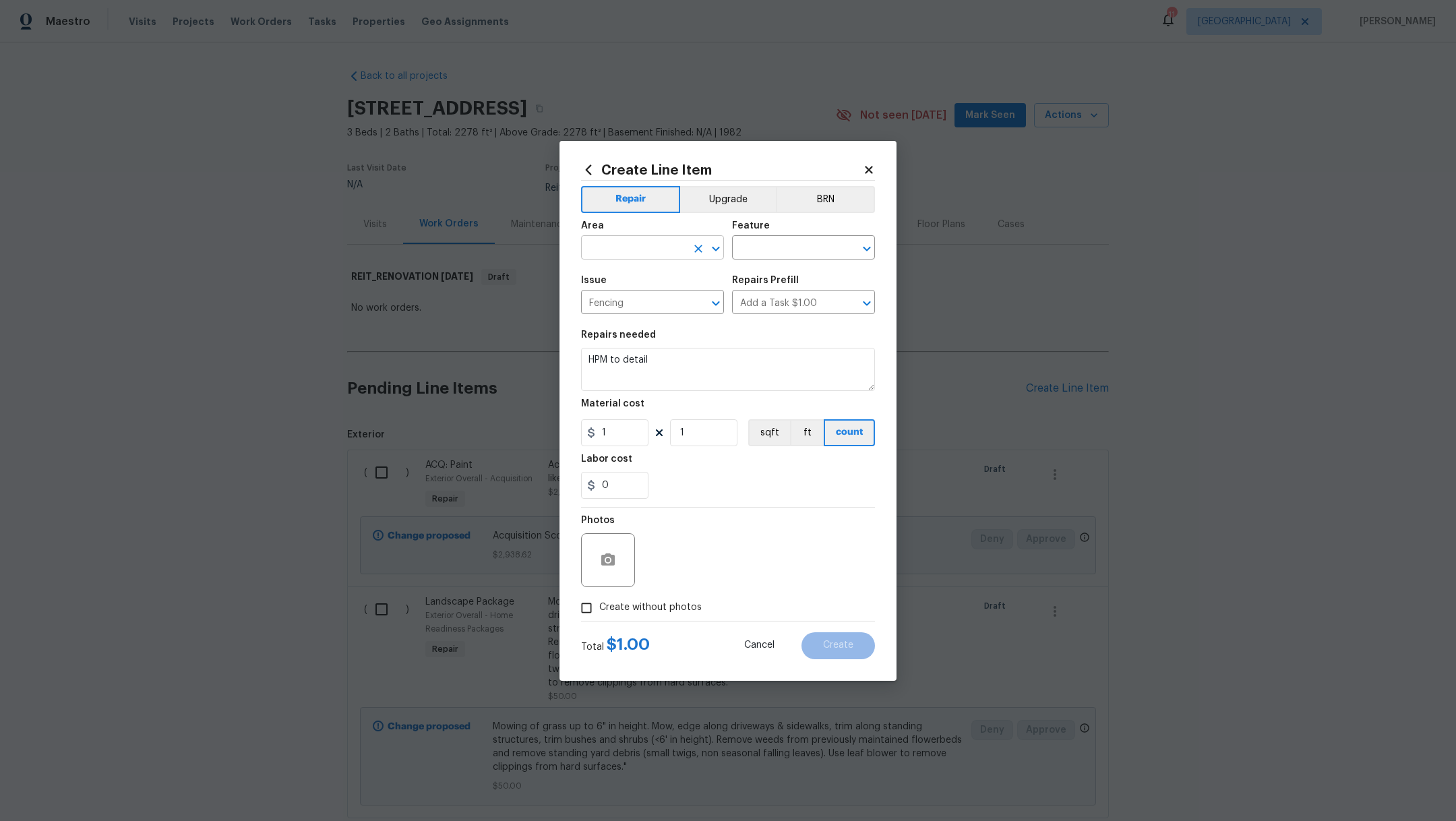
click at [639, 248] on input "text" at bounding box center [633, 249] width 105 height 21
click at [656, 279] on li "Exterior Overall" at bounding box center [652, 278] width 143 height 22
type input "Exterior Overall"
click at [773, 250] on input "text" at bounding box center [784, 249] width 105 height 21
click at [788, 316] on li "Fence" at bounding box center [803, 311] width 143 height 22
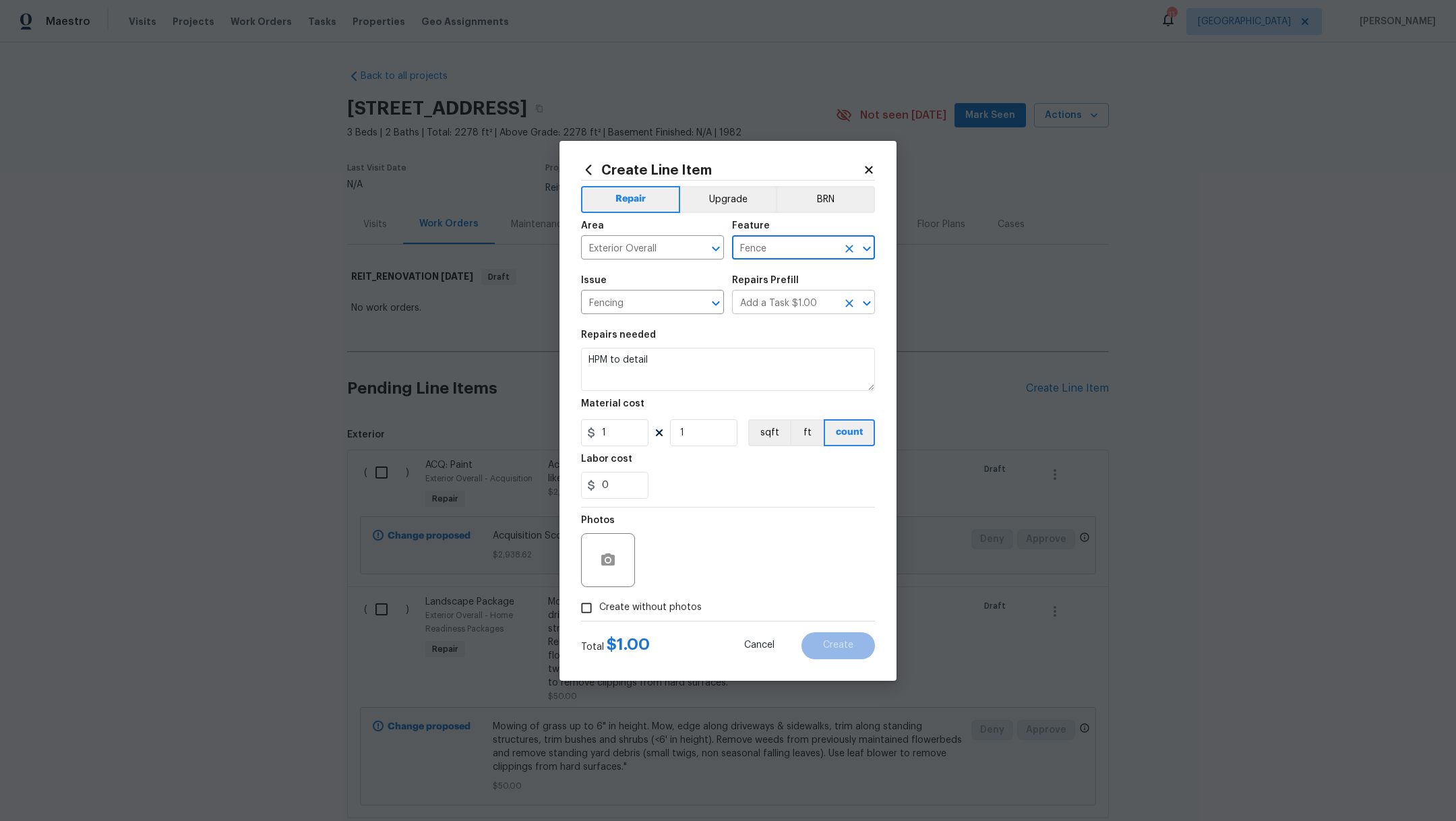
type input "Fence"
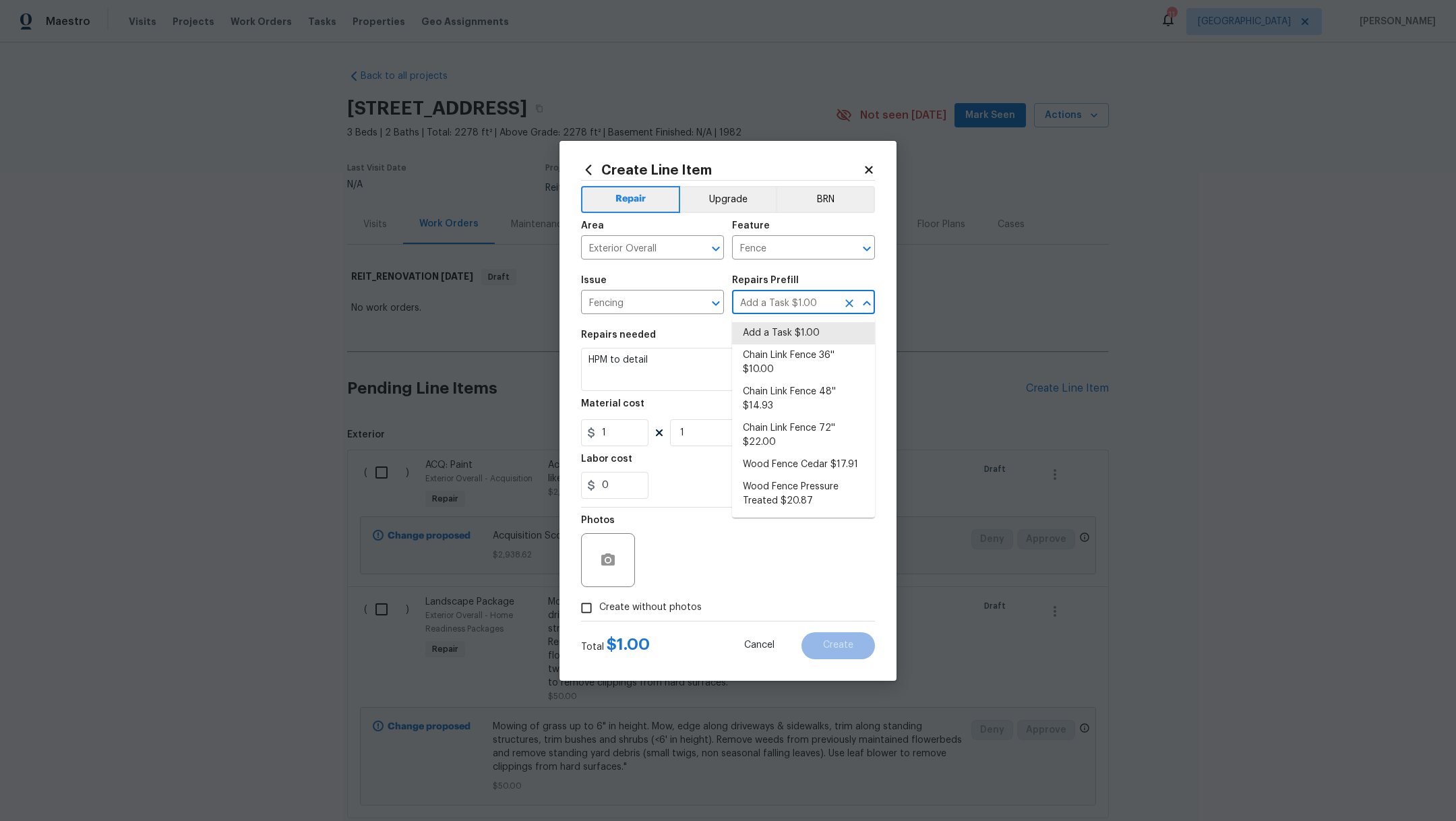
click at [770, 307] on input "Add a Task $1.00" at bounding box center [784, 303] width 105 height 21
click at [836, 497] on li "Wood Fence Pressure Treated $20.87" at bounding box center [803, 494] width 143 height 37
type input "Wood Fence Pressure Treated $20.87"
type textarea "Prep the work area and install a new solid board pressure treated fence. Ensure…"
type input "20.87"
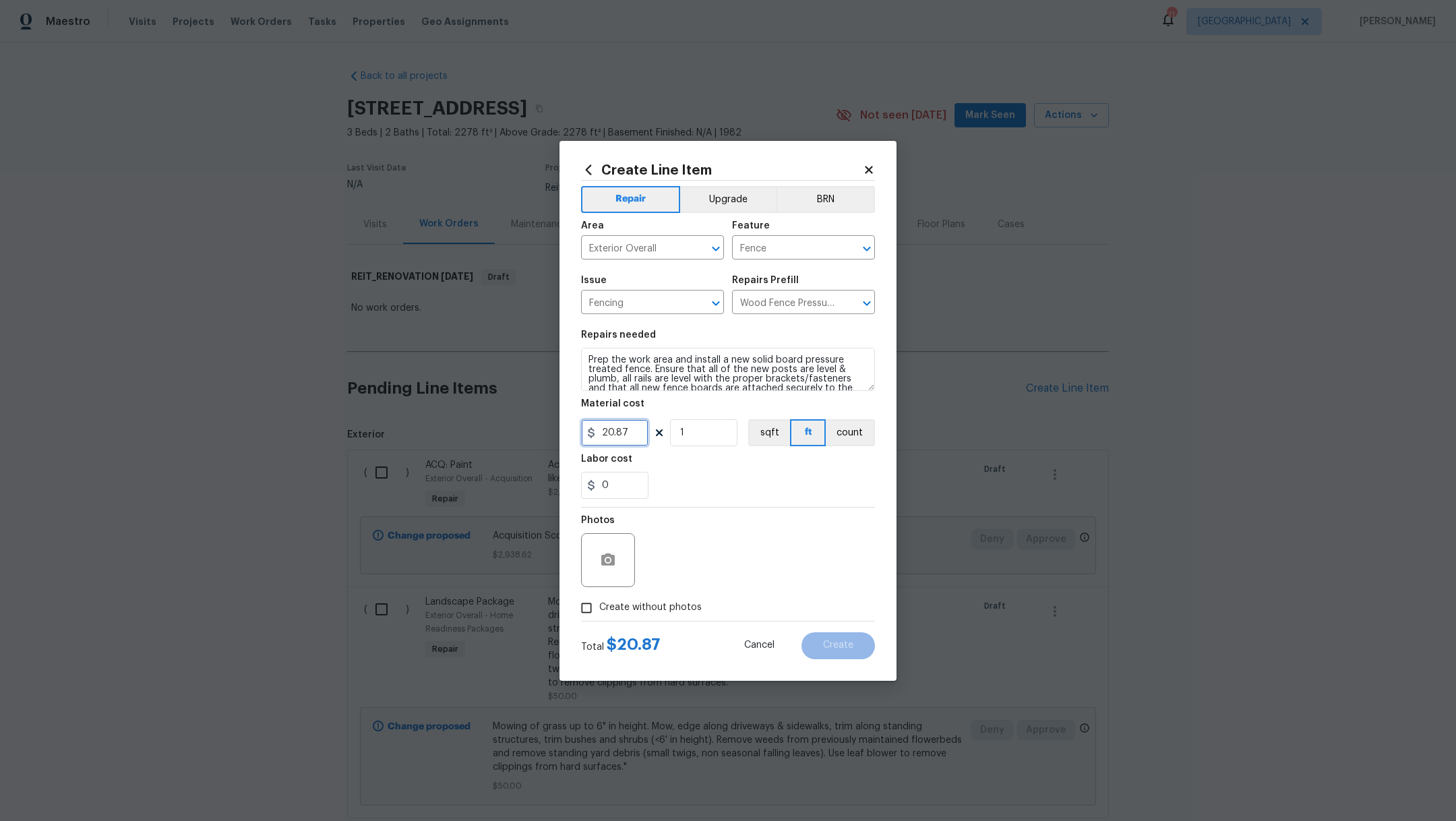
click at [636, 434] on input "20.87" at bounding box center [614, 432] width 67 height 27
click at [708, 435] on input "1" at bounding box center [703, 432] width 67 height 27
type input "60"
click at [613, 434] on input "20.87" at bounding box center [614, 432] width 67 height 27
type input "22.87"
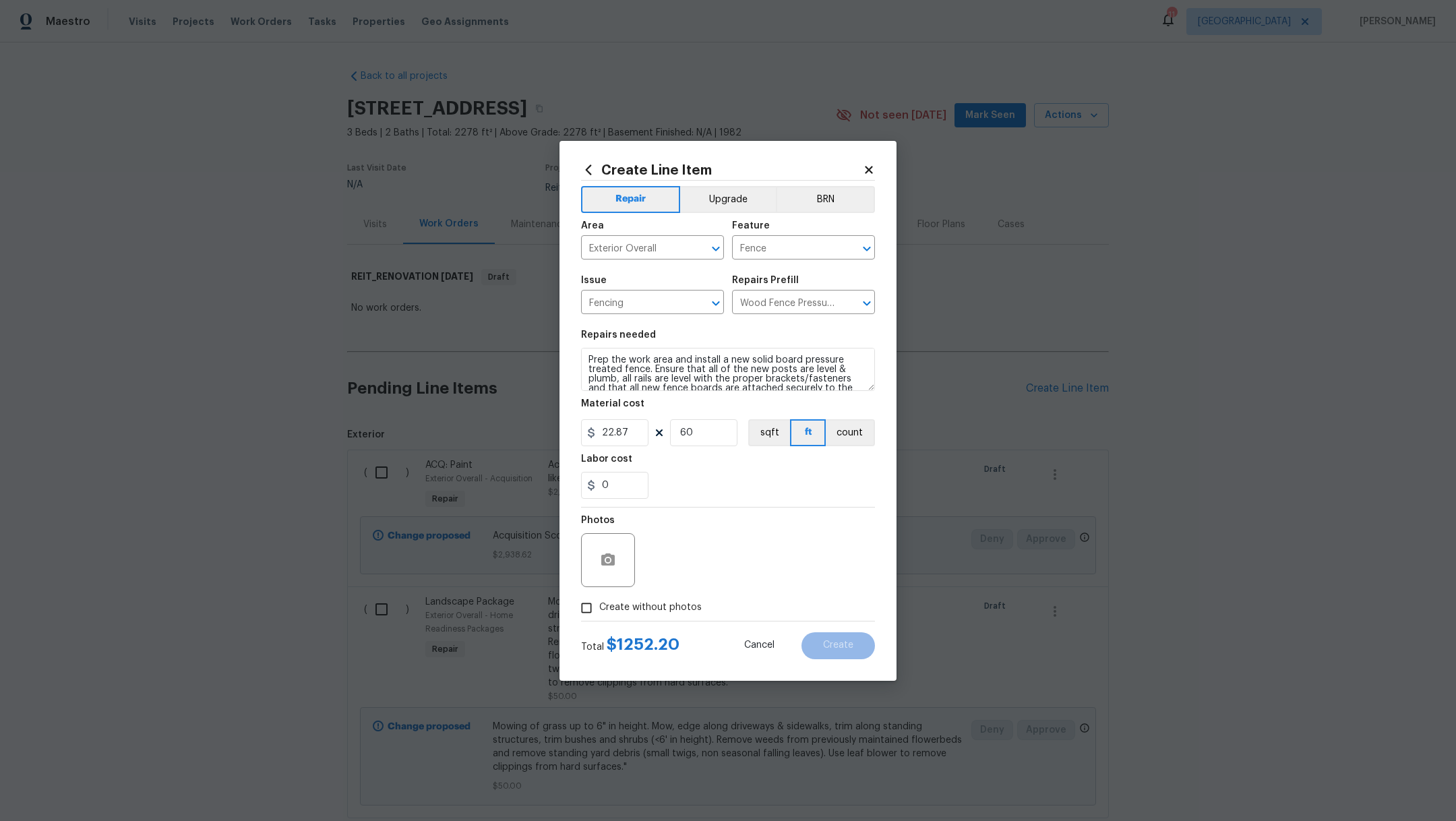
click at [730, 454] on div "Labor cost" at bounding box center [728, 462] width 294 height 17
click at [647, 621] on div "Total $ 1372.20 Cancel Create" at bounding box center [728, 640] width 294 height 38
click at [660, 604] on span "Create without photos" at bounding box center [650, 607] width 102 height 14
click at [599, 604] on input "Create without photos" at bounding box center [586, 608] width 26 height 26
checkbox input "true"
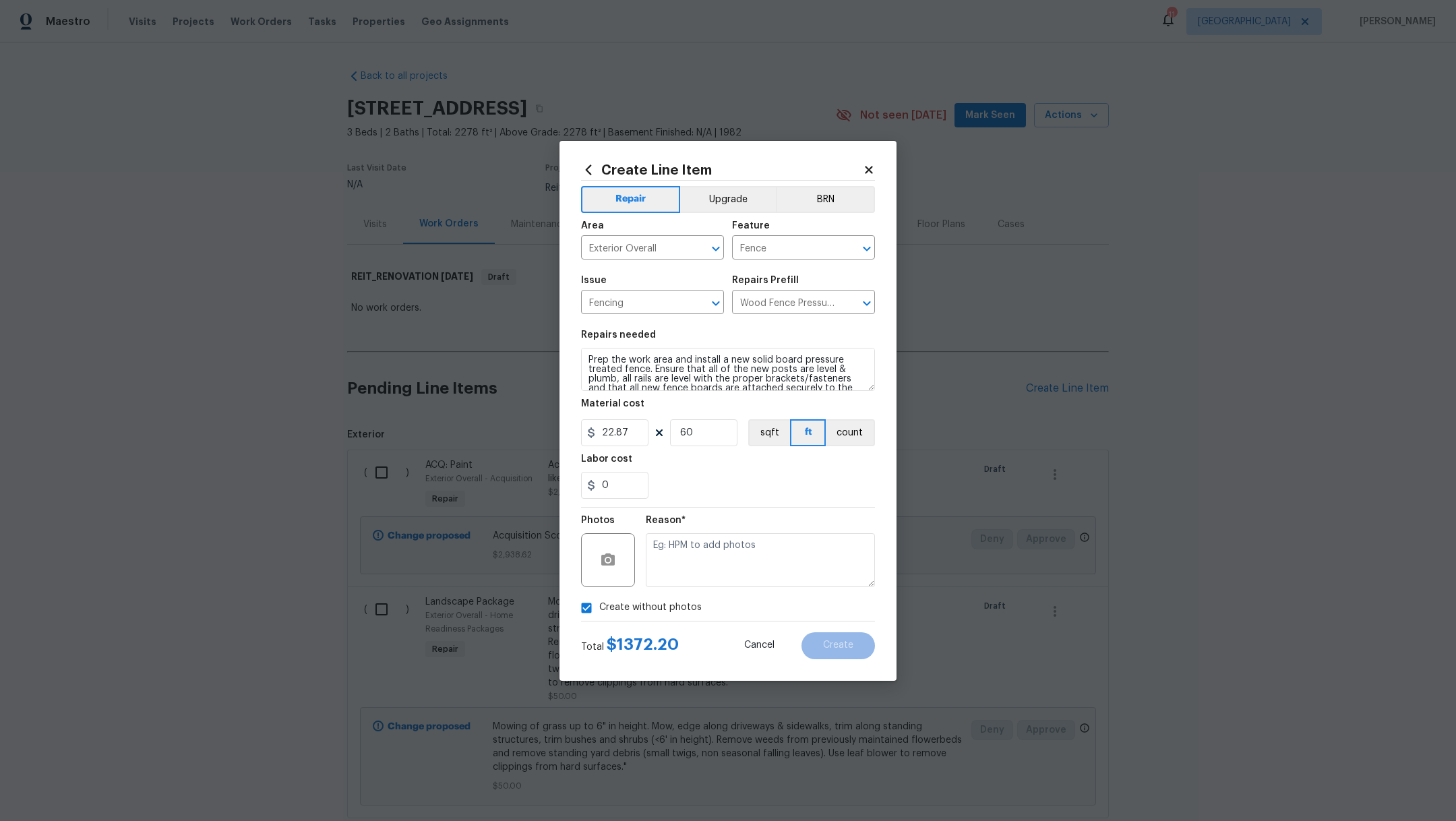
click at [690, 588] on div "Reason*" at bounding box center [760, 551] width 229 height 88
drag, startPoint x: 718, startPoint y: 575, endPoint x: 719, endPoint y: 550, distance: 25.0
click at [718, 575] on textarea at bounding box center [760, 560] width 229 height 54
type textarea "k"
click at [841, 640] on span "Create" at bounding box center [838, 645] width 30 height 10
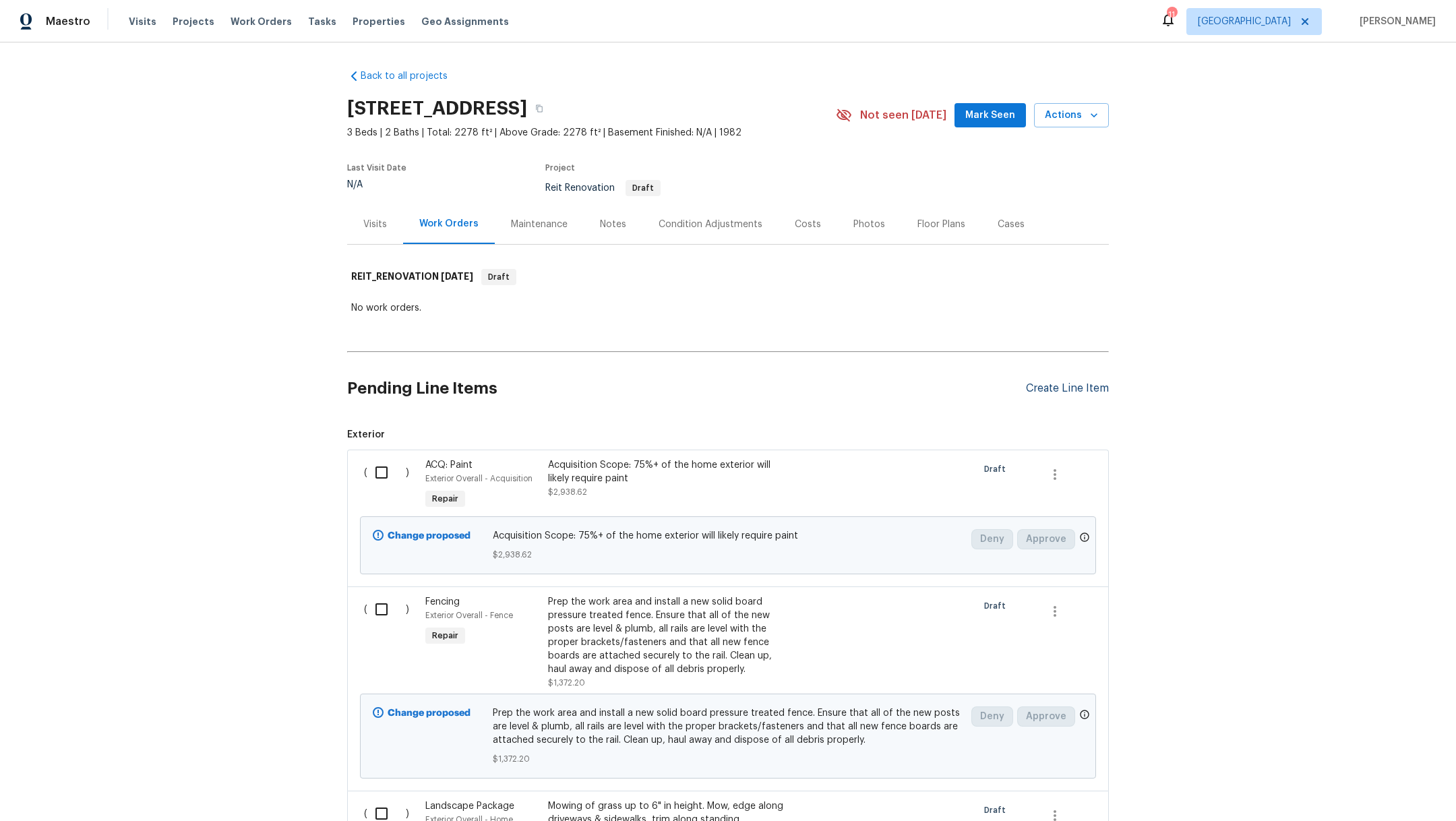
click at [1063, 390] on div "Create Line Item" at bounding box center [1068, 388] width 83 height 12
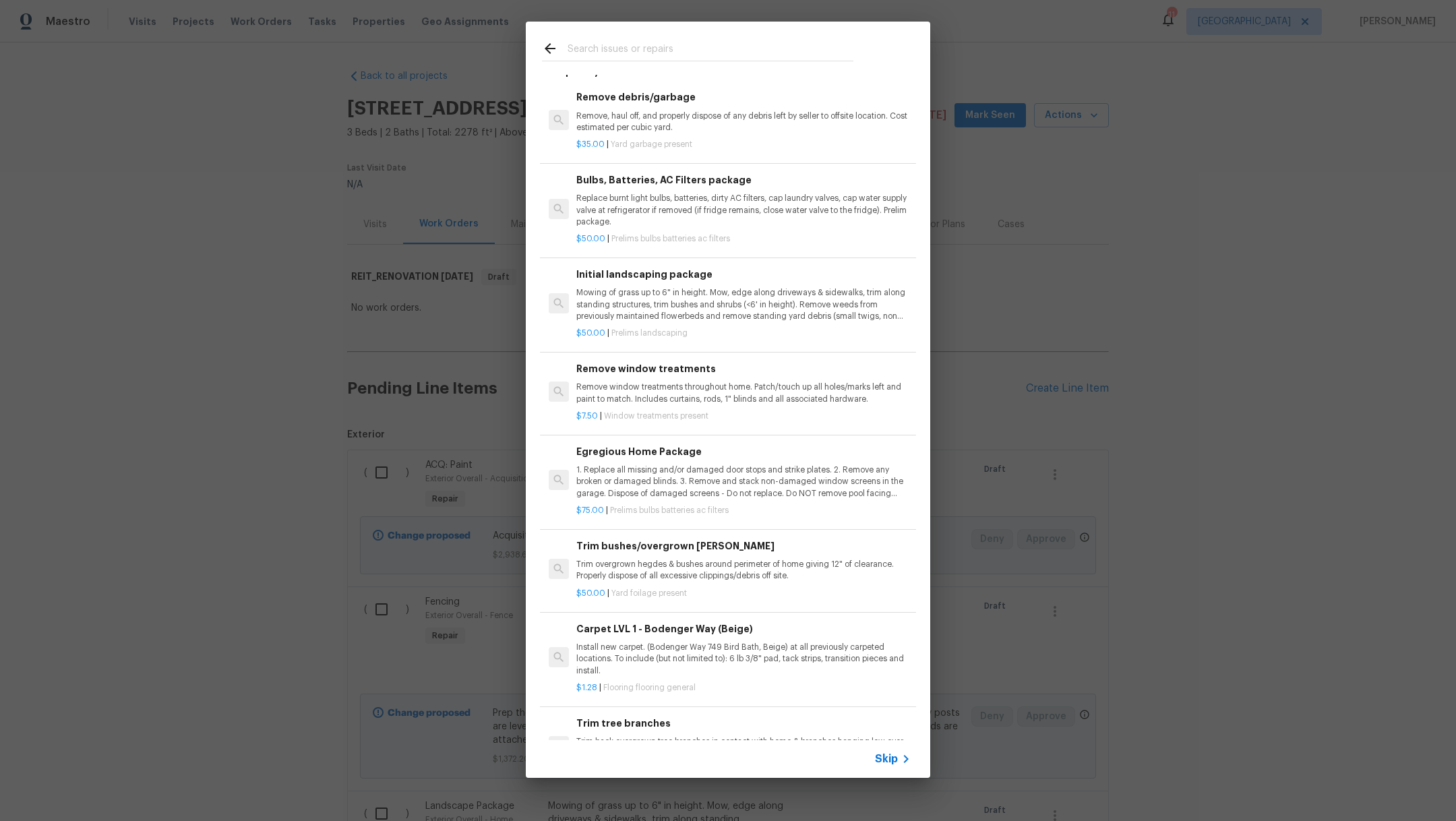
scroll to position [264, 0]
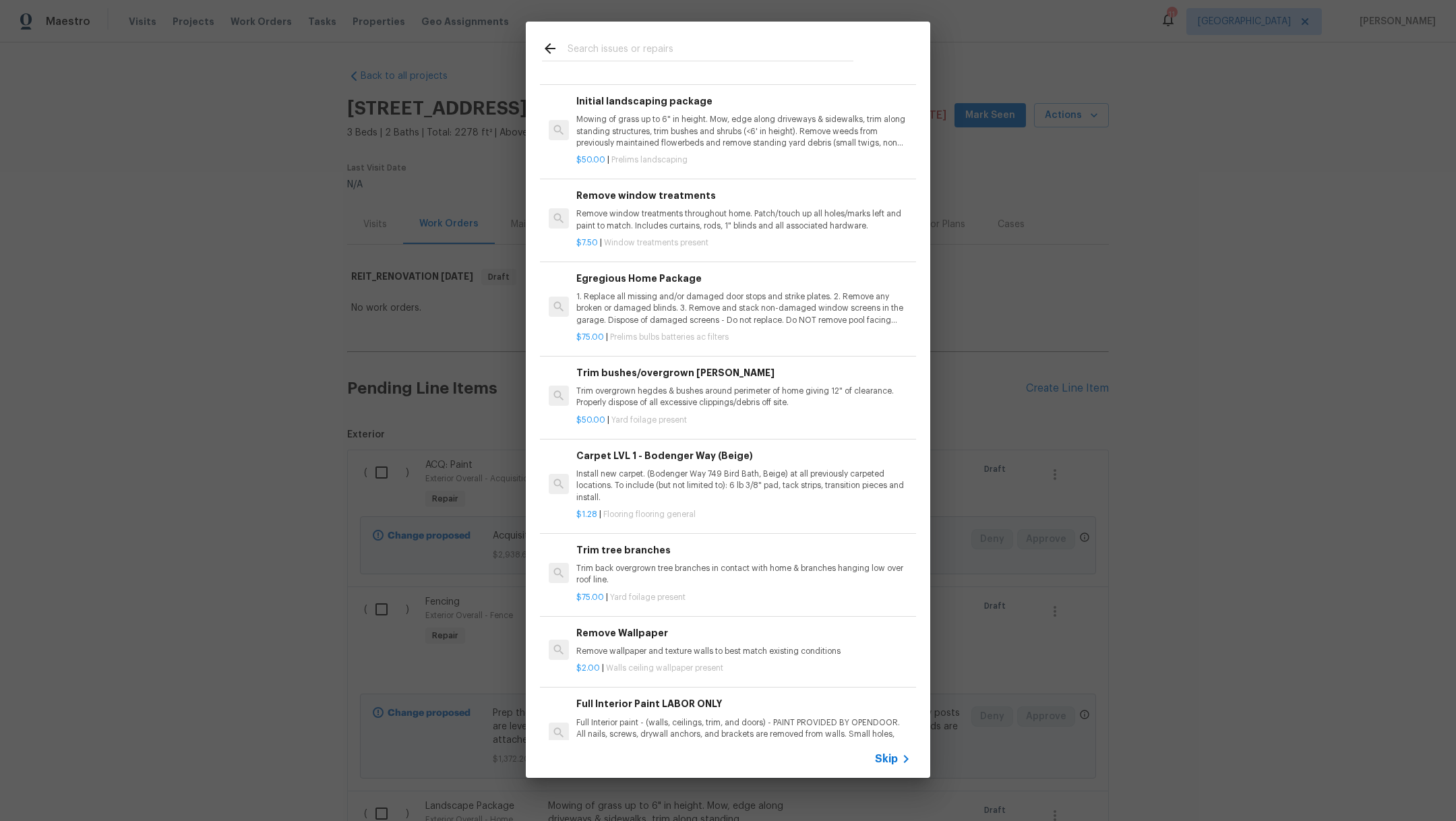
click at [813, 568] on p "Trim back overgrown tree branches in contact with home & branches hanging low o…" at bounding box center [743, 574] width 334 height 23
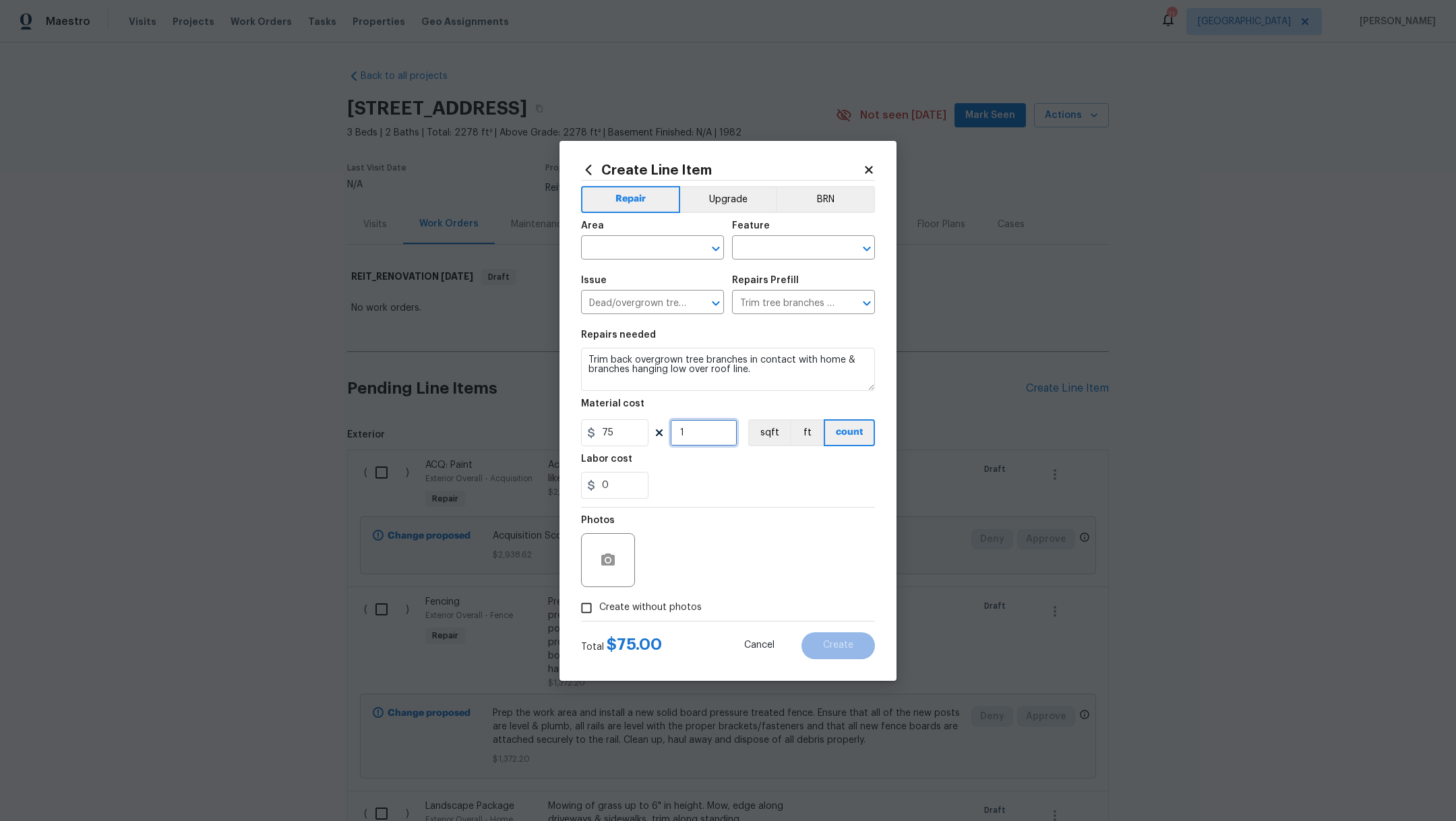
drag, startPoint x: 710, startPoint y: 435, endPoint x: 570, endPoint y: 424, distance: 140.4
click at [570, 424] on div "Create Line Item Repair Upgrade BRN Area ​ Feature ​ Issue Dead/overgrown tree …" at bounding box center [728, 410] width 337 height 540
type input "3"
click at [716, 500] on section "Repairs needed Trim back overgrown tree branches in contact with home & branche…" at bounding box center [728, 414] width 294 height 185
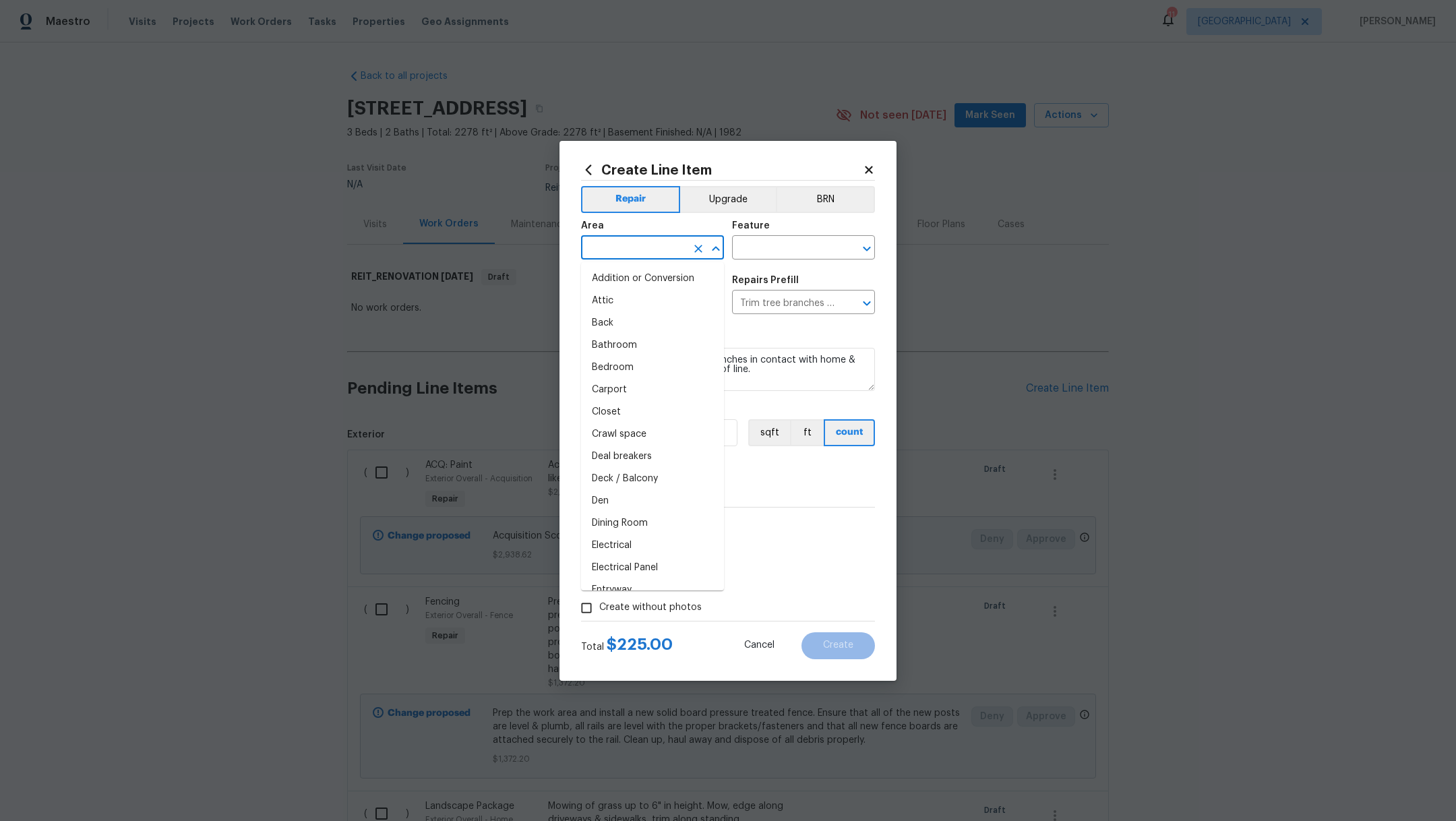
click at [627, 253] on input "text" at bounding box center [633, 249] width 105 height 21
click at [638, 280] on li "Exterior Overall" at bounding box center [652, 278] width 143 height 22
type input "Exterior Overall"
click at [754, 247] on input "text" at bounding box center [784, 249] width 105 height 21
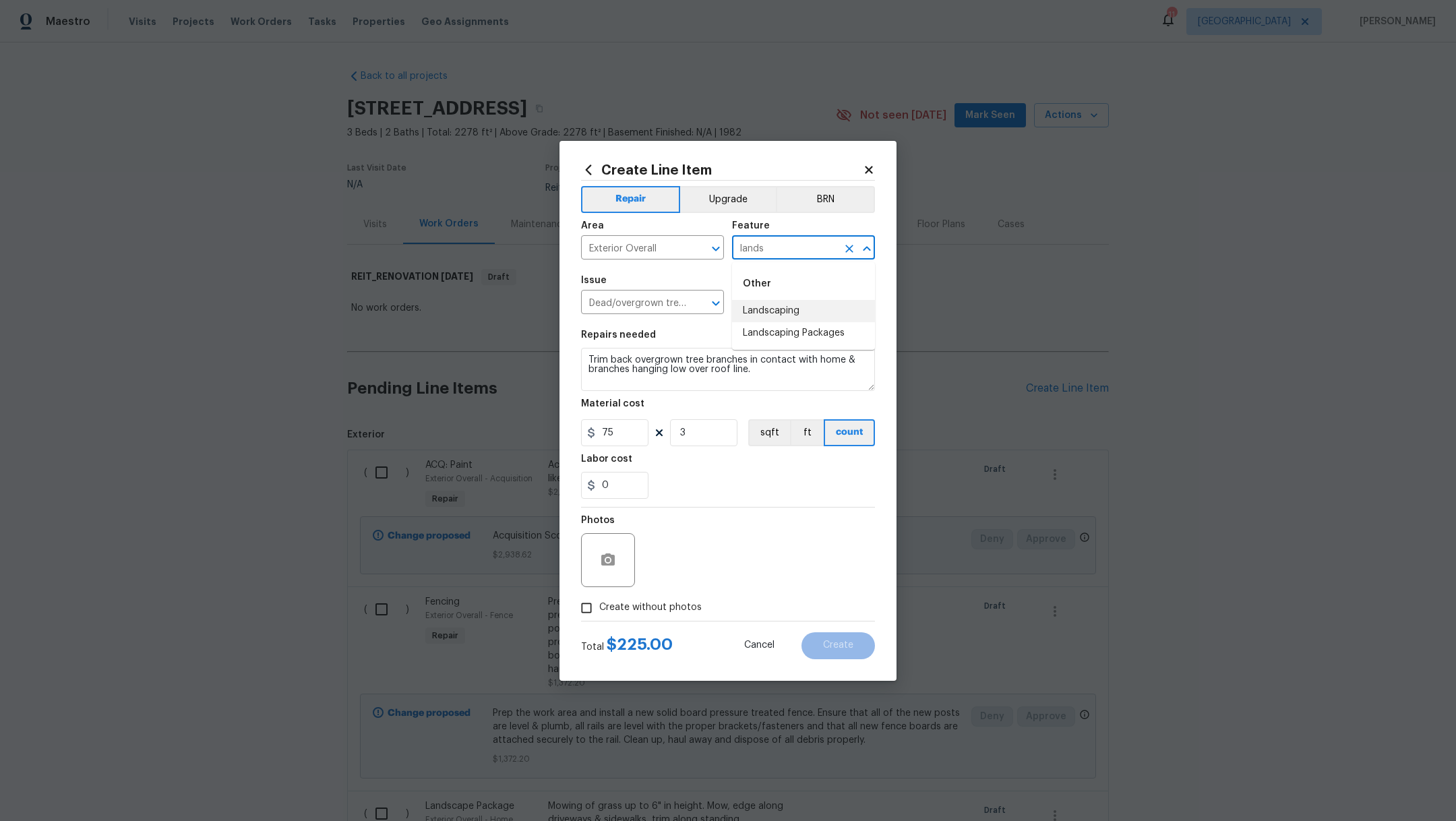
click at [779, 311] on li "Landscaping" at bounding box center [803, 311] width 143 height 22
type input "Landscaping"
click at [609, 609] on span "Create without photos" at bounding box center [650, 607] width 102 height 14
click at [599, 609] on input "Create without photos" at bounding box center [586, 608] width 26 height 26
checkbox input "true"
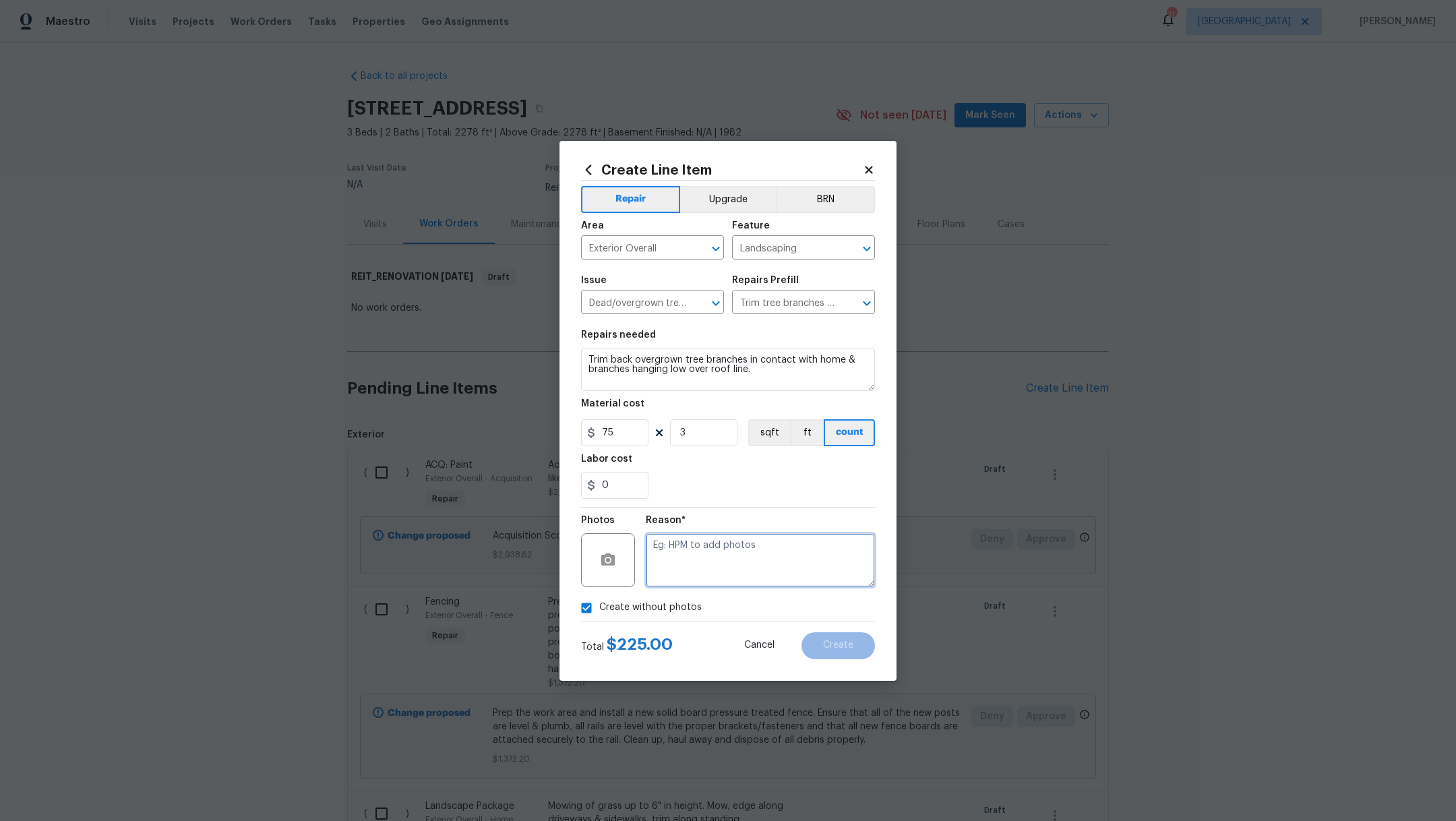
click at [696, 555] on textarea at bounding box center [760, 560] width 229 height 54
type textarea ","
click at [838, 638] on button "Create" at bounding box center [838, 645] width 73 height 27
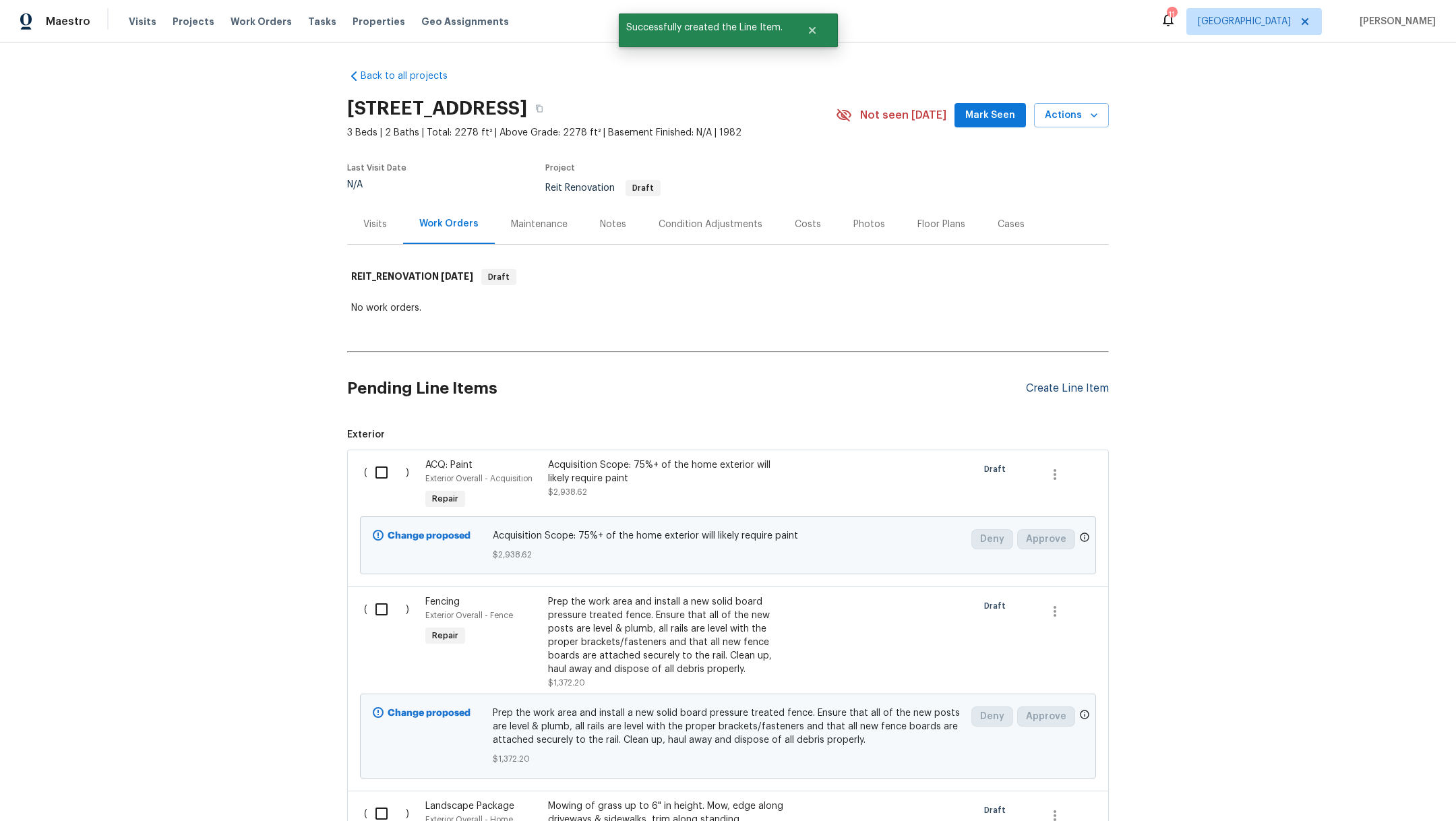
click at [1069, 387] on div "Create Line Item" at bounding box center [1068, 388] width 83 height 12
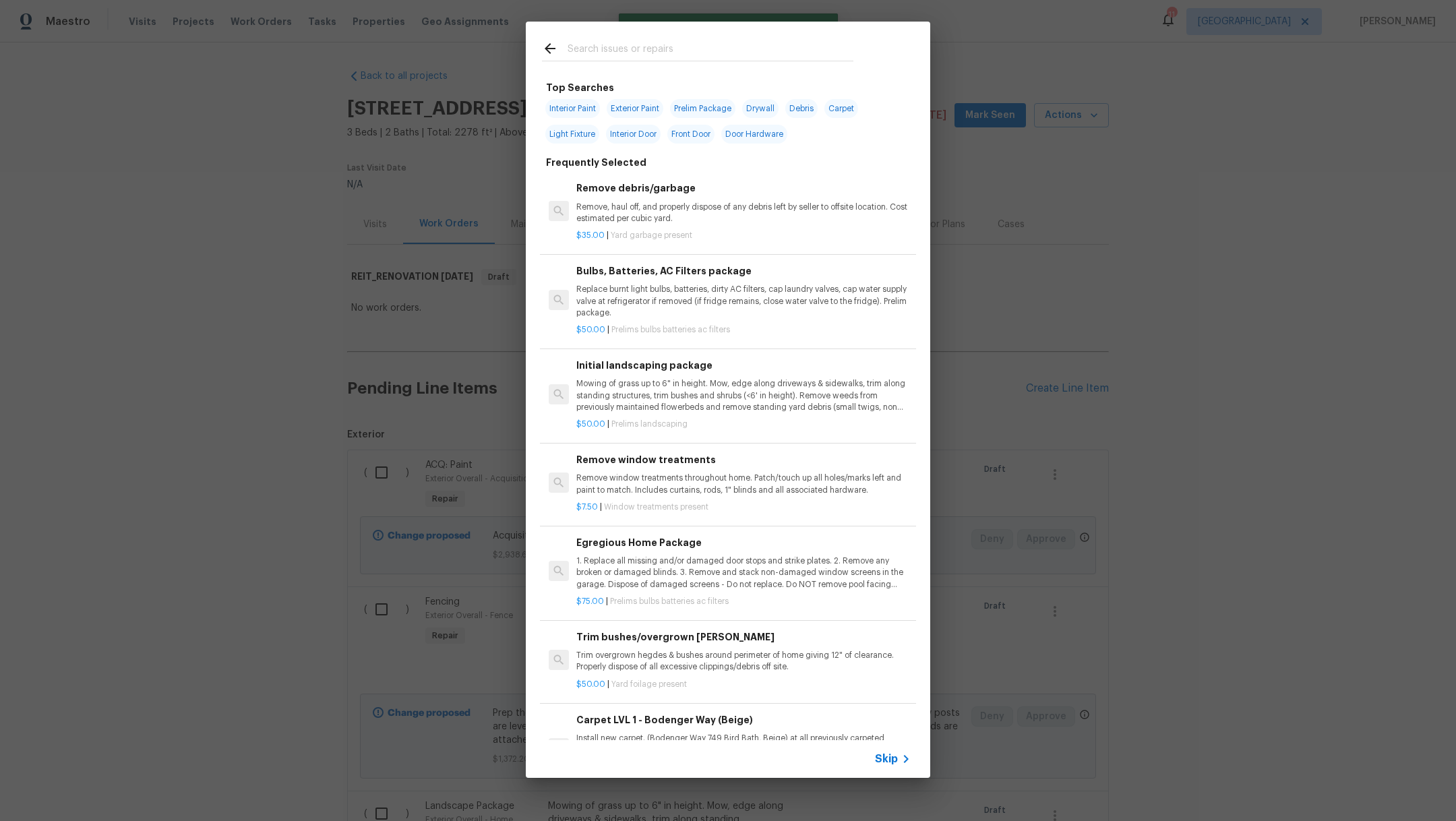
click at [662, 49] on input "text" at bounding box center [710, 50] width 286 height 20
type input "d"
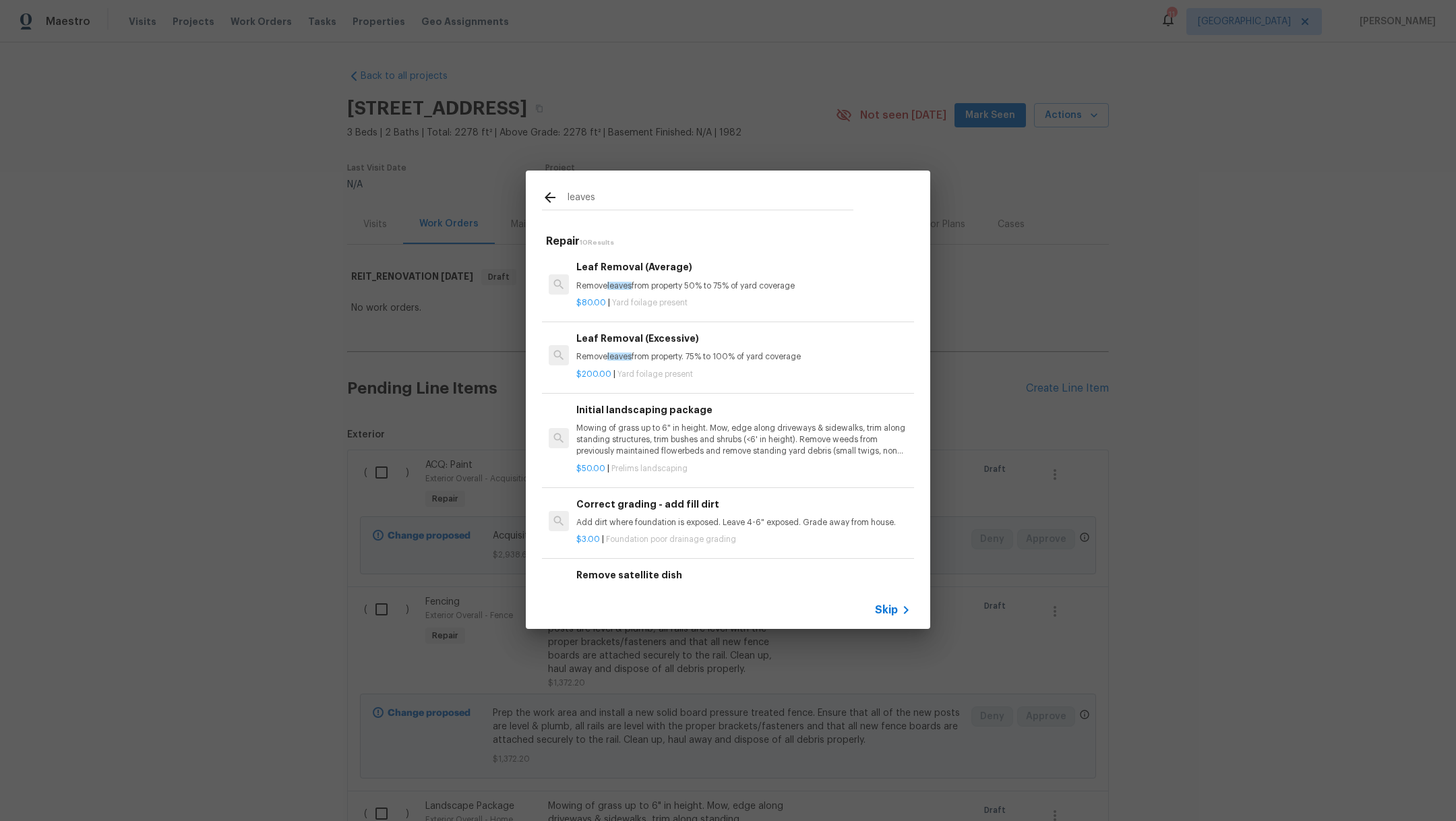
type input "leaves"
click at [747, 350] on div "Leaf Removal (Excessive) Remove leaves from property. 75% to 100% of yard cover…" at bounding box center [743, 347] width 334 height 33
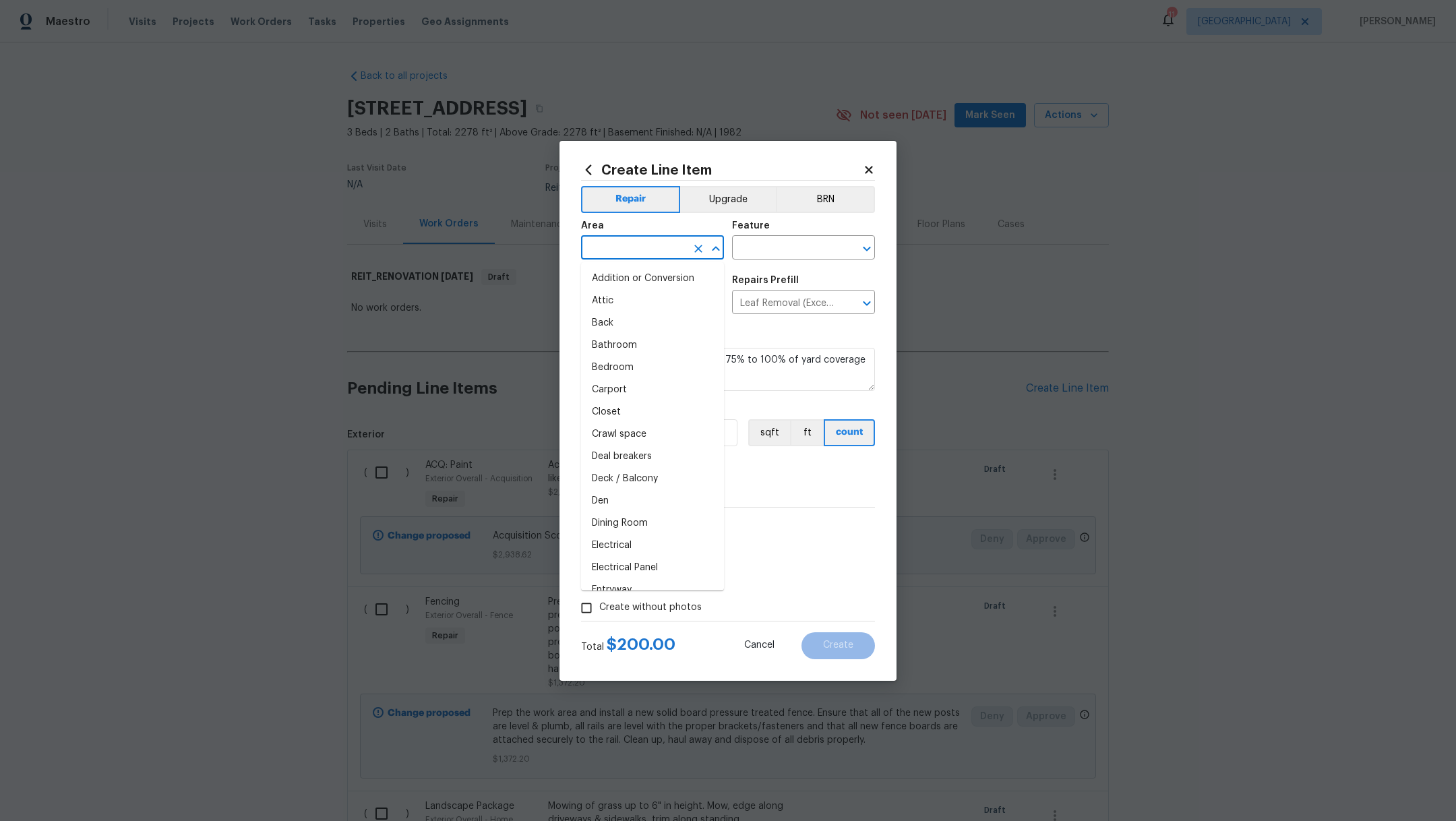
click at [623, 255] on input "text" at bounding box center [633, 249] width 105 height 21
click at [629, 280] on li "Exterior Overall" at bounding box center [652, 278] width 143 height 22
type input "Exterior Overall"
click at [739, 243] on input "text" at bounding box center [784, 249] width 105 height 21
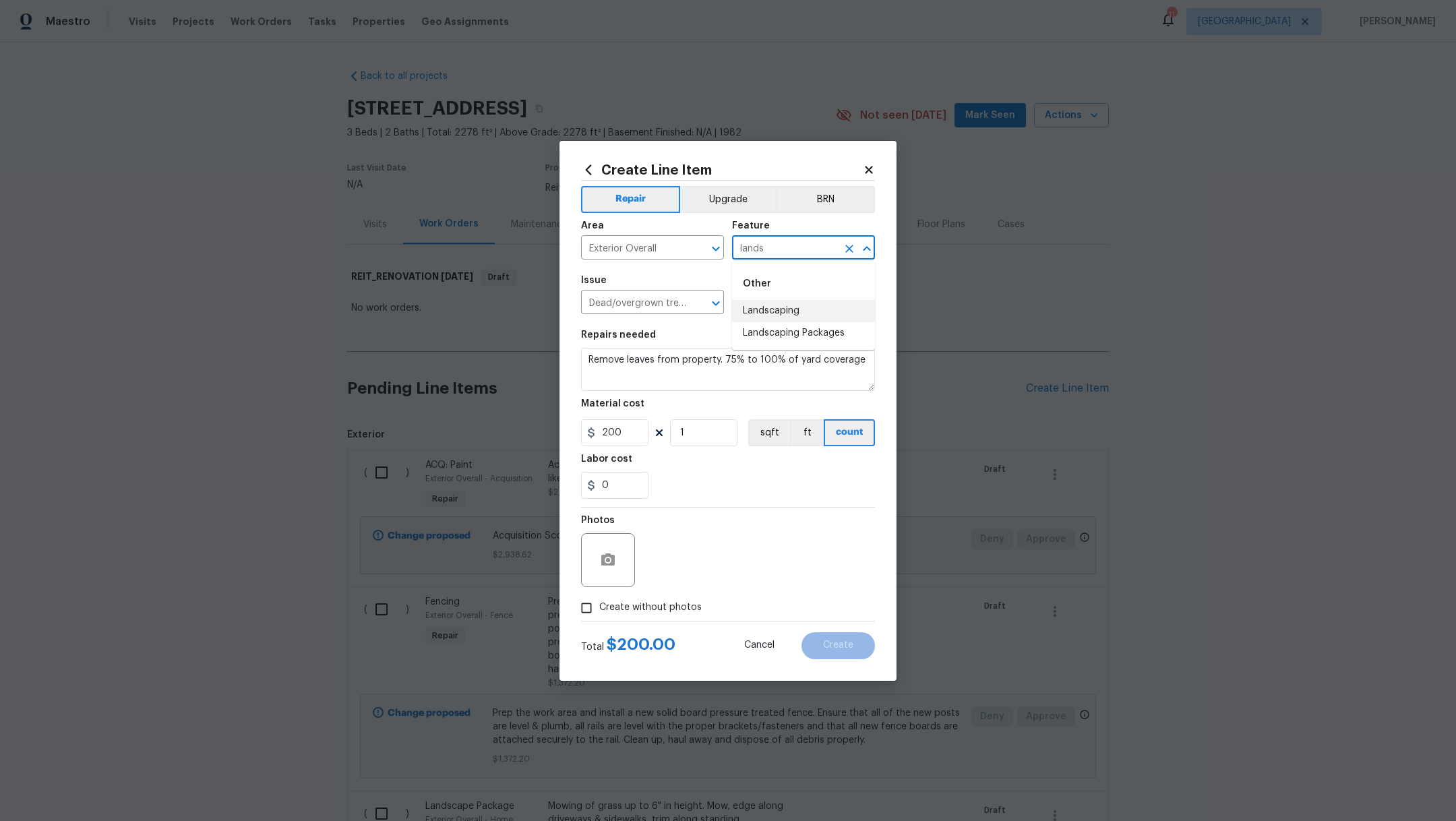
click at [775, 312] on li "Landscaping" at bounding box center [803, 311] width 143 height 22
type input "Landscaping"
click at [789, 372] on textarea "Remove leaves from property. 75% to 100% of yard coverage" at bounding box center [728, 369] width 294 height 43
click at [588, 610] on input "Create without photos" at bounding box center [586, 608] width 26 height 26
checkbox input "true"
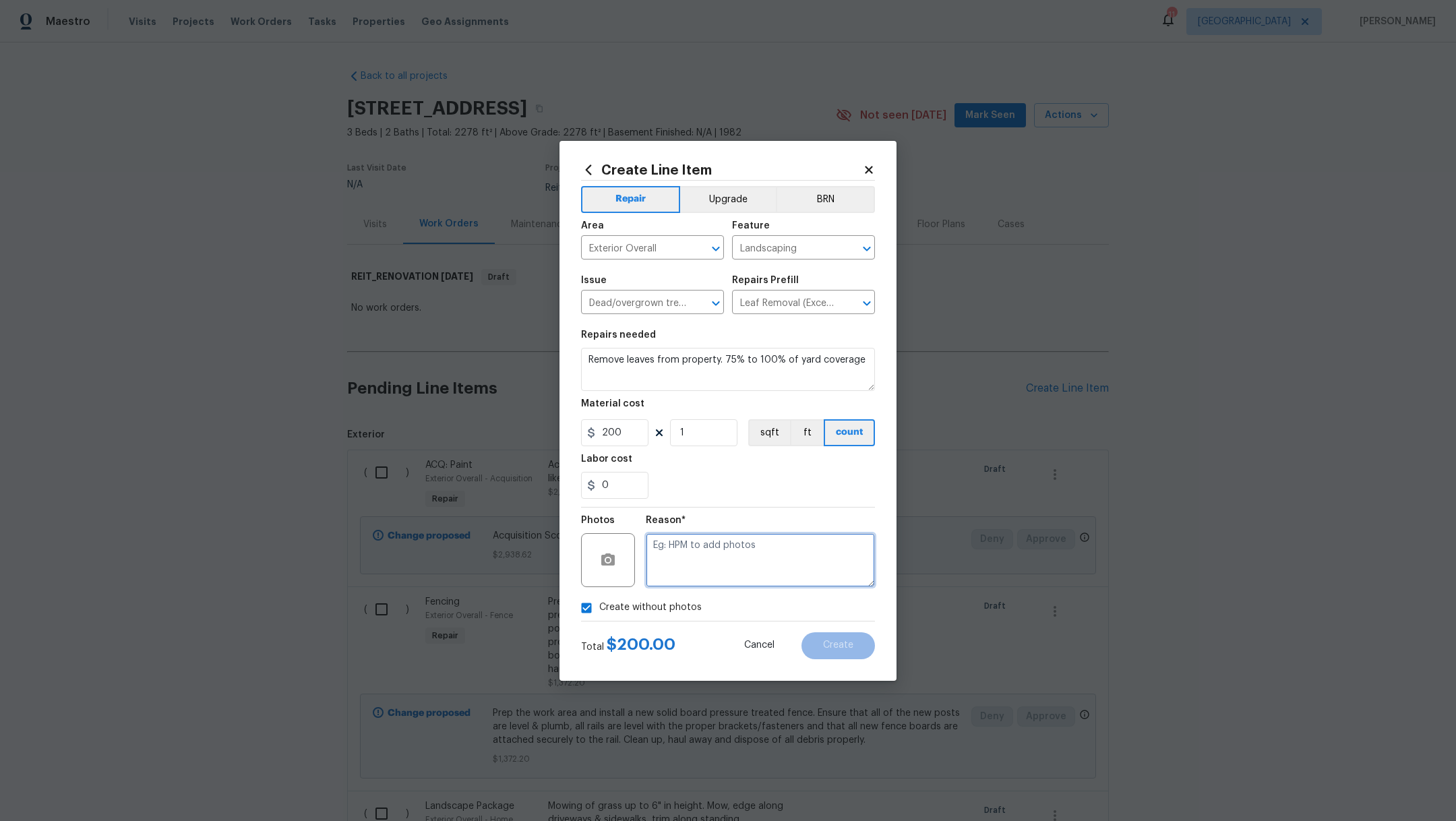
click at [703, 557] on textarea at bounding box center [760, 560] width 229 height 54
type textarea "."
drag, startPoint x: 631, startPoint y: 435, endPoint x: 497, endPoint y: 433, distance: 134.0
click at [497, 433] on div "Create Line Item Repair Upgrade BRN Area Exterior Overall ​ Feature Landscaping…" at bounding box center [728, 410] width 1456 height 821
type input "150"
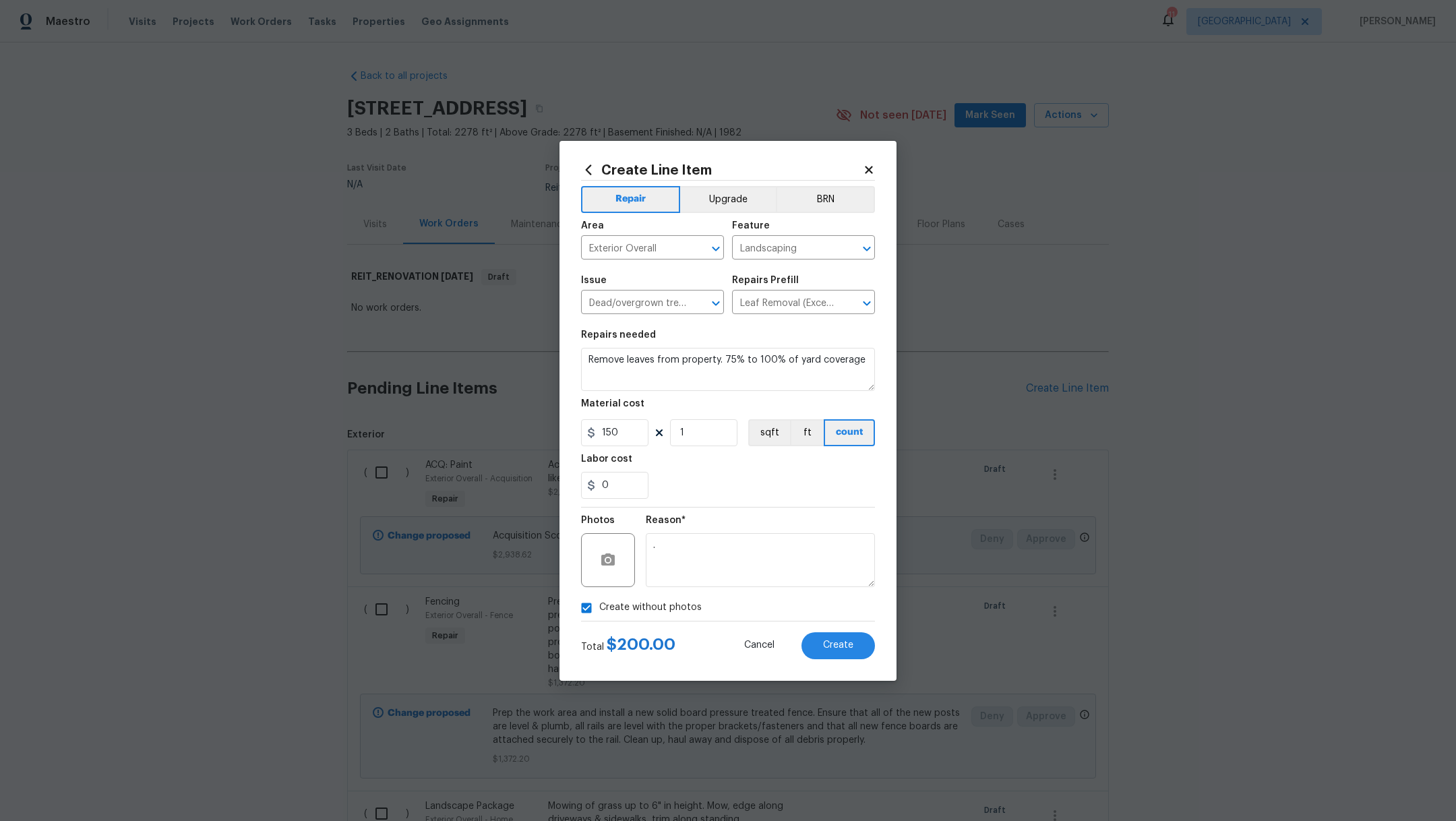
click at [752, 478] on div "0" at bounding box center [728, 485] width 294 height 27
click at [827, 652] on button "Create" at bounding box center [838, 645] width 73 height 27
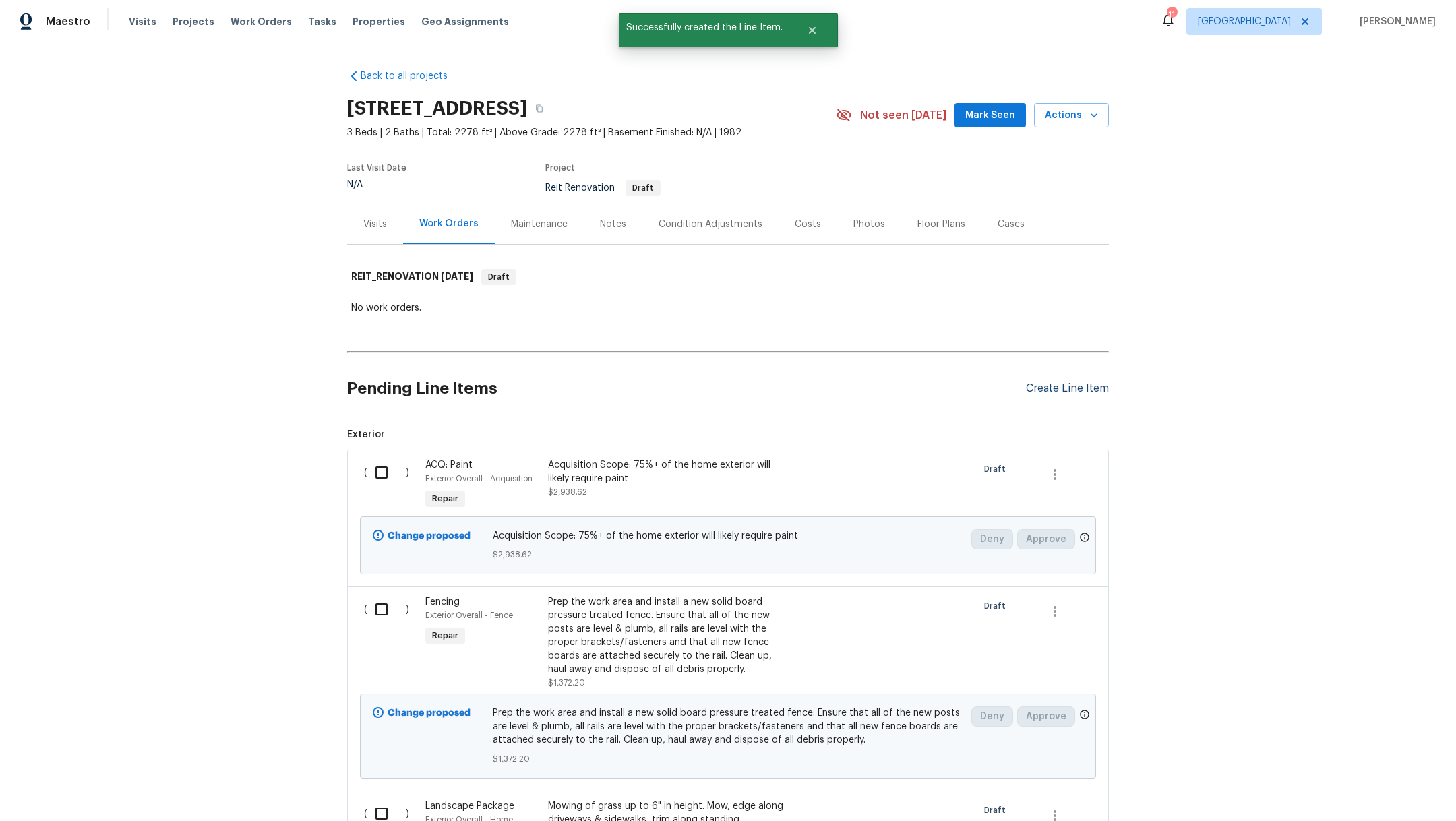
click at [1042, 387] on div "Create Line Item" at bounding box center [1068, 388] width 83 height 12
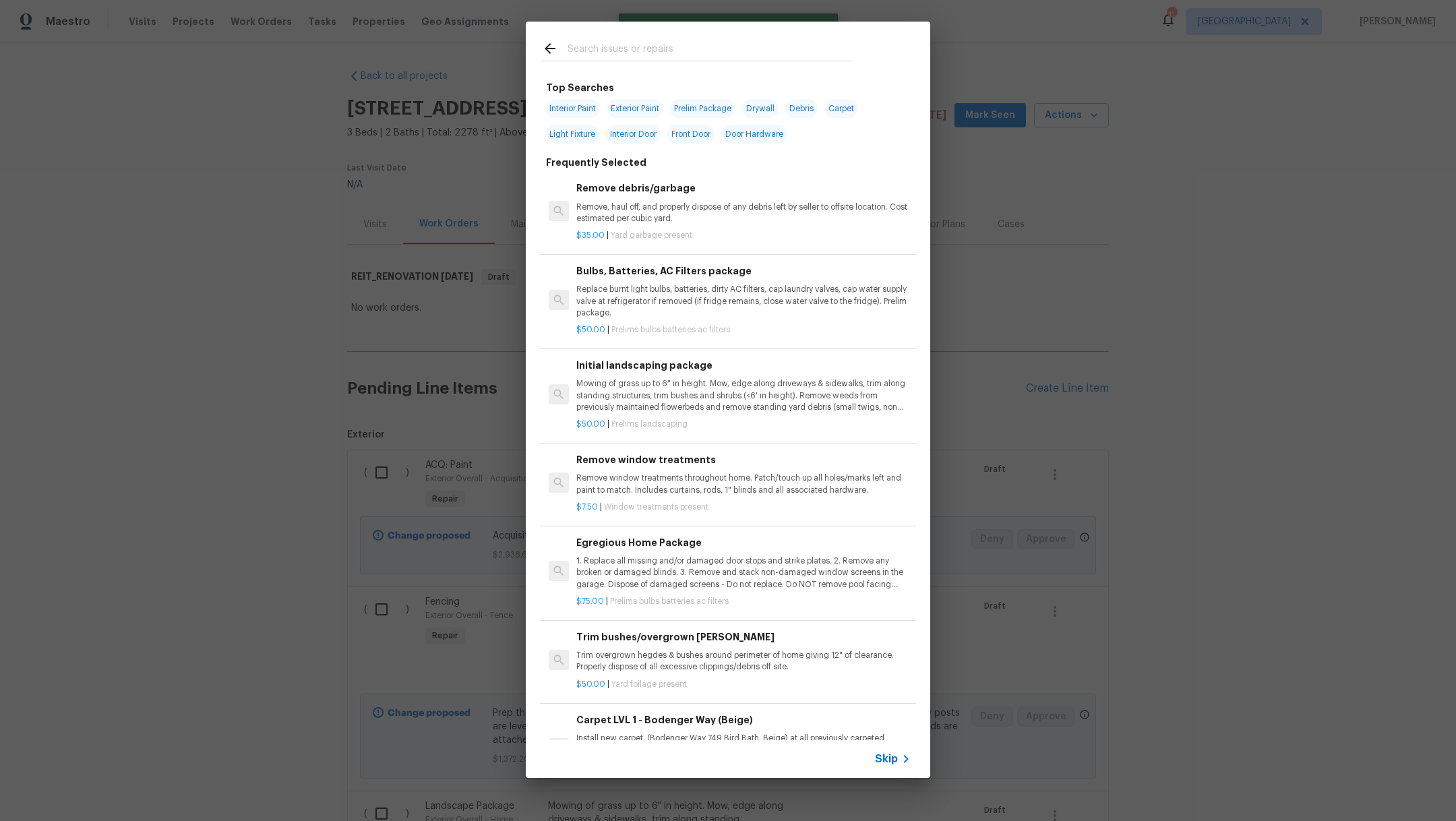
click at [609, 48] on input "text" at bounding box center [710, 50] width 286 height 20
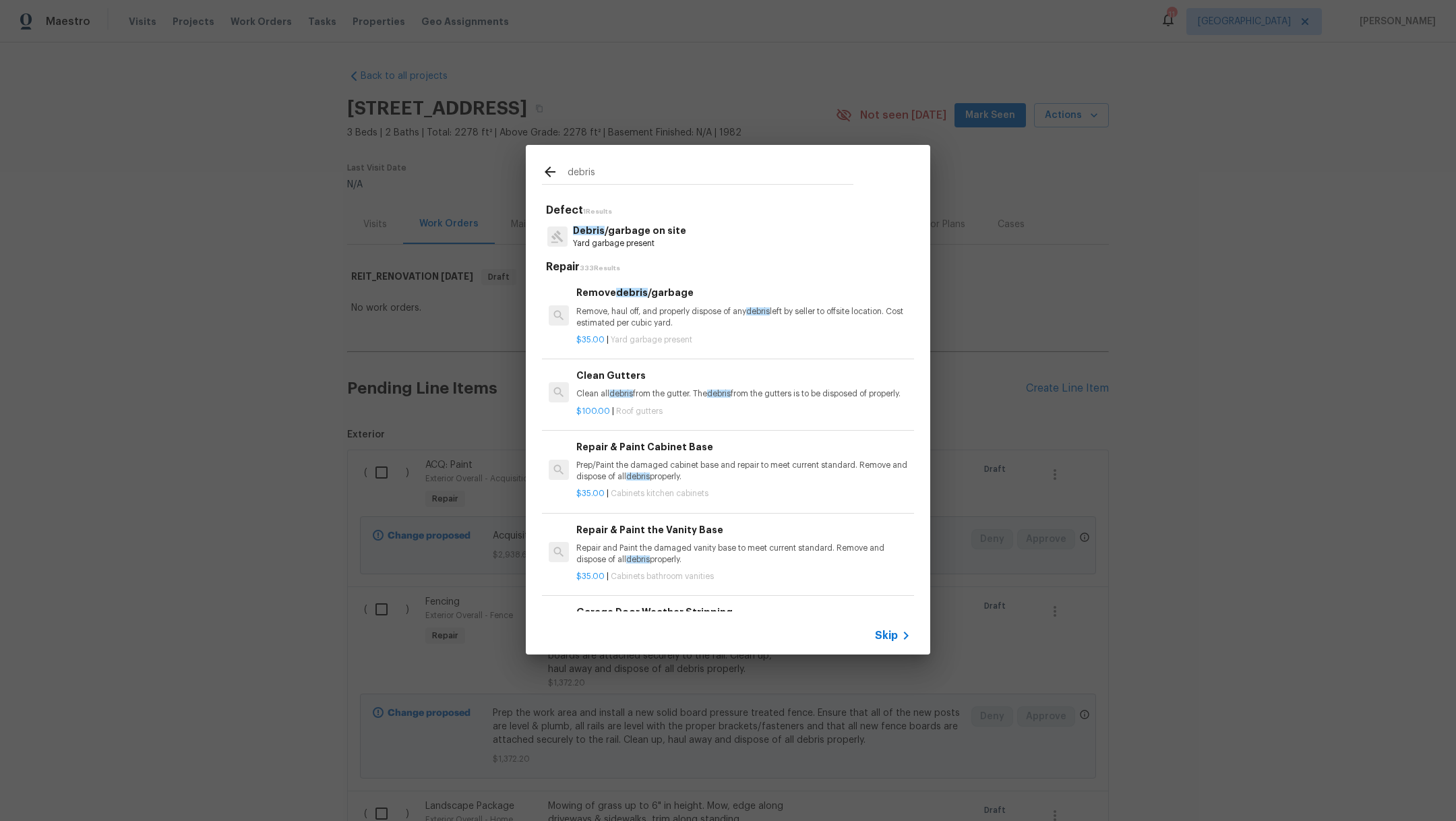
type input "debris"
click at [678, 228] on div "Debris /garbage on site Yard garbage present" at bounding box center [728, 236] width 372 height 37
click at [642, 234] on p "Debris /garbage on site" at bounding box center [629, 231] width 114 height 14
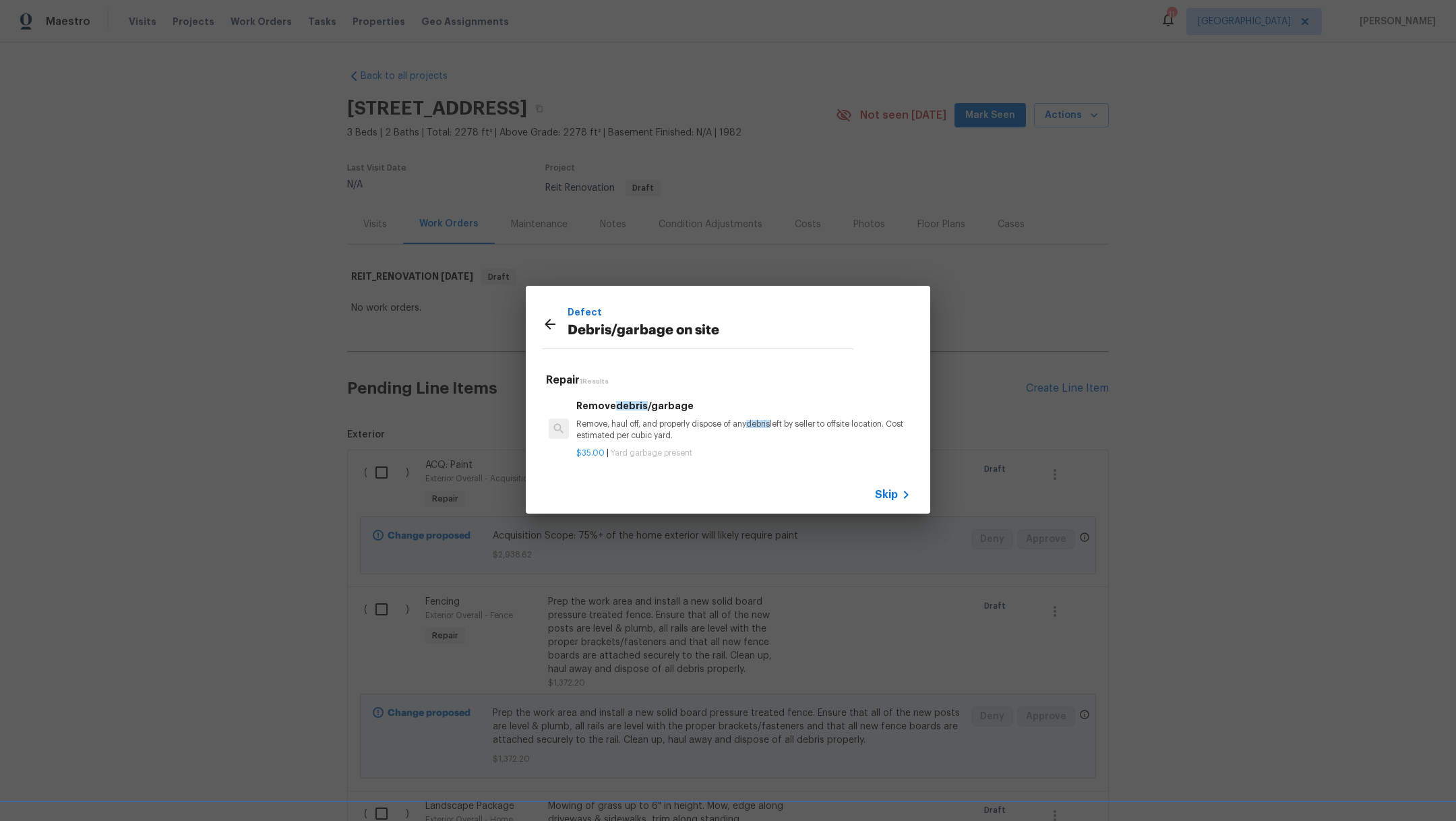
click at [658, 434] on p "Remove, haul off, and properly dispose of any debris left by seller to offsite …" at bounding box center [743, 429] width 334 height 23
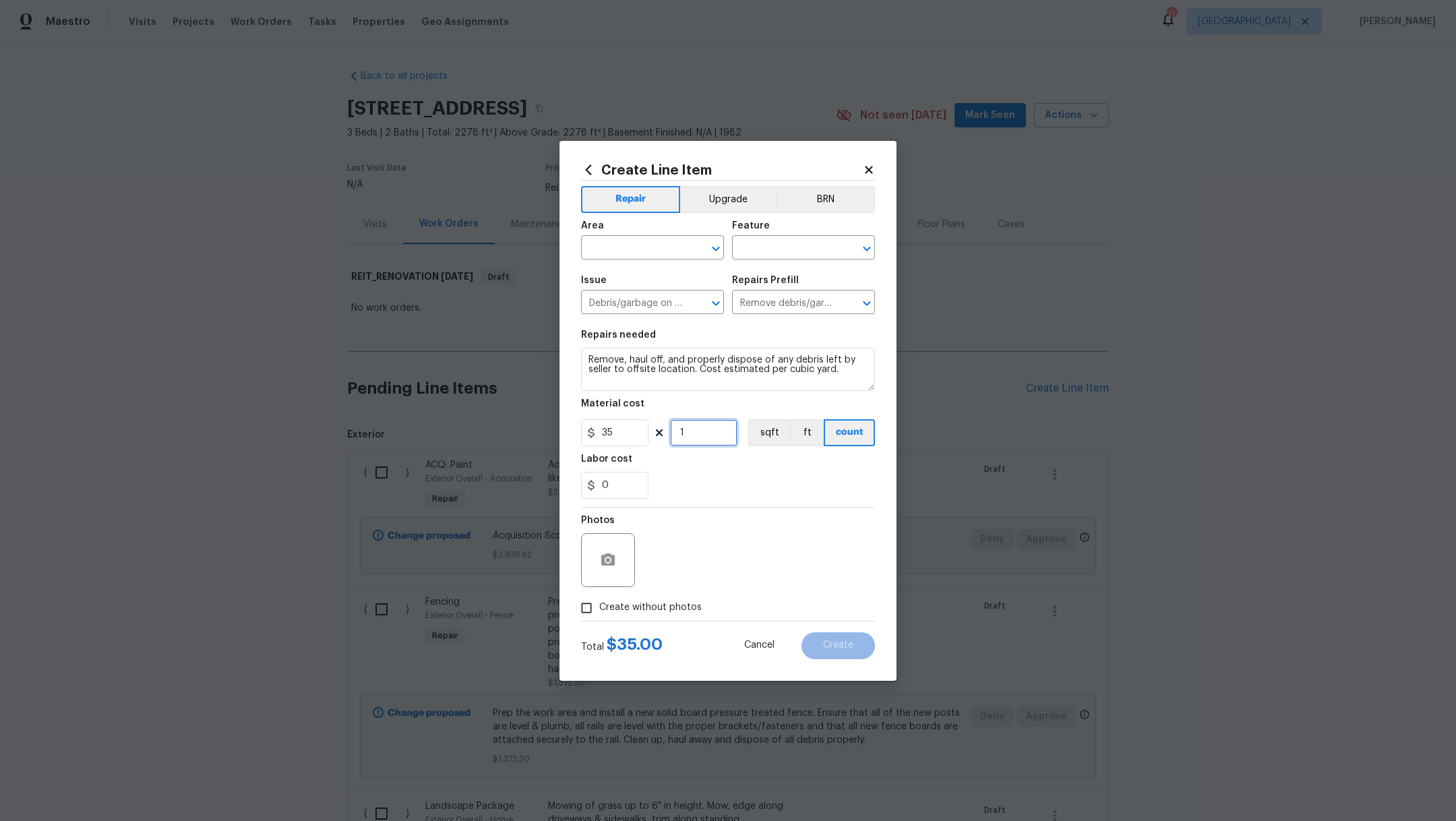
drag, startPoint x: 703, startPoint y: 433, endPoint x: 587, endPoint y: 417, distance: 117.1
click at [588, 418] on figure "Material cost 35 1 sqft ft count" at bounding box center [728, 422] width 294 height 47
type input "7"
click at [752, 500] on section "Repairs needed Remove, haul off, and properly dispose of any debris left by sel…" at bounding box center [728, 414] width 294 height 185
click at [620, 240] on input "text" at bounding box center [633, 249] width 105 height 21
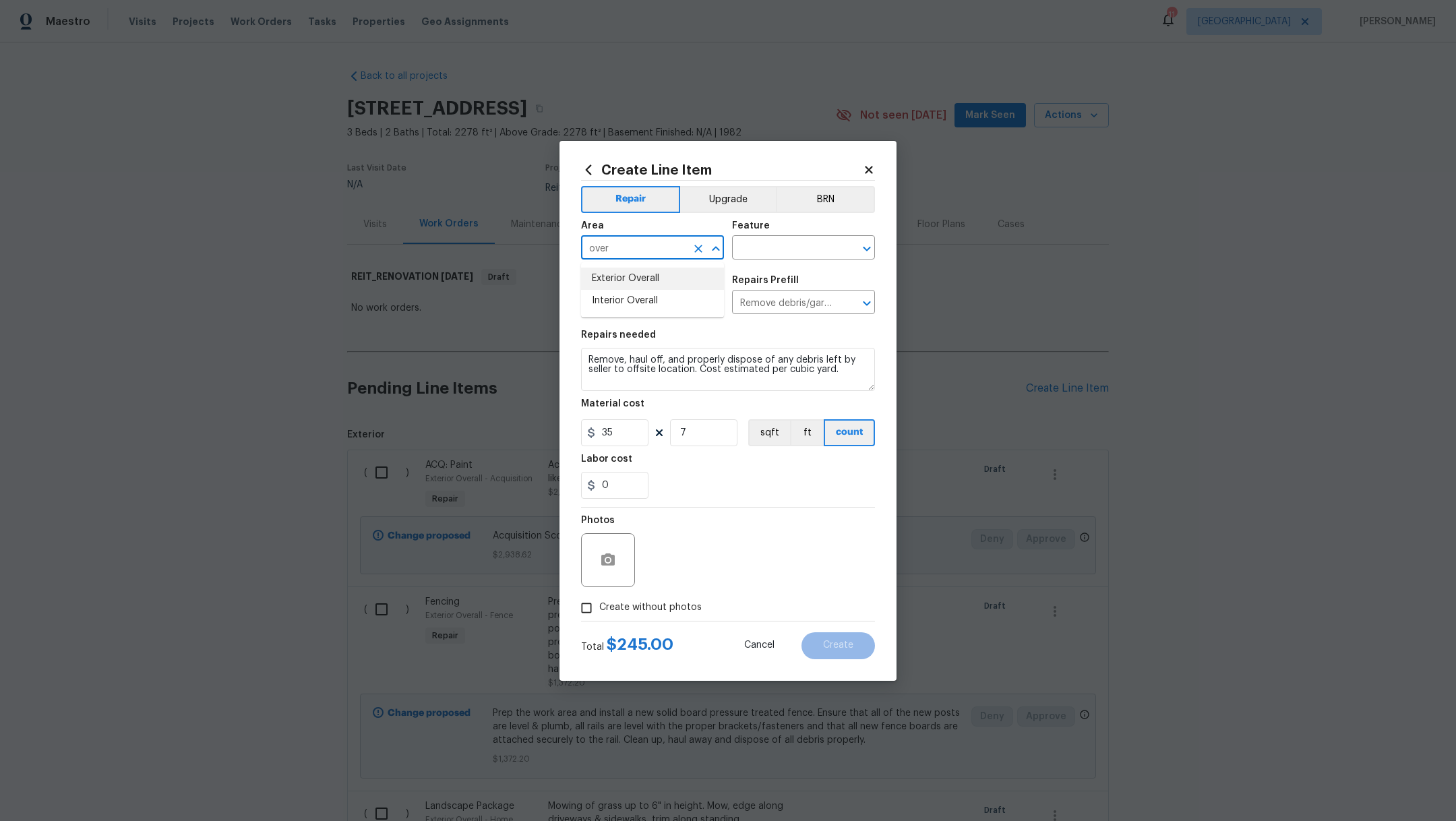
click at [638, 280] on li "Exterior Overall" at bounding box center [652, 278] width 143 height 22
type input "Exterior Overall"
click at [755, 237] on div "Feature" at bounding box center [803, 229] width 143 height 17
click at [758, 244] on input "text" at bounding box center [784, 249] width 105 height 21
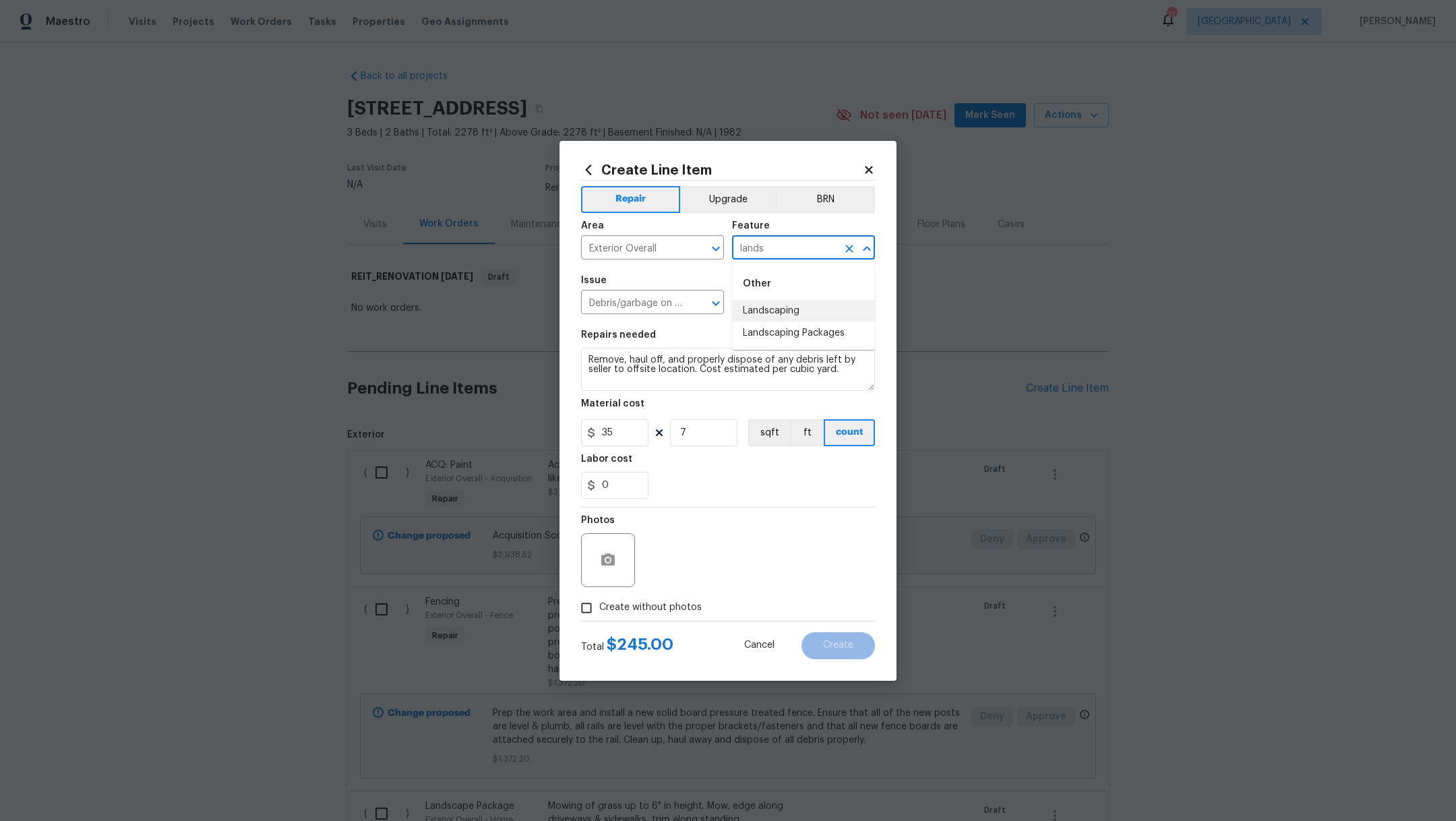
click at [786, 312] on li "Landscaping" at bounding box center [803, 311] width 143 height 22
type input "Landscaping"
click at [674, 615] on label "Create without photos" at bounding box center [637, 608] width 128 height 26
click at [599, 615] on input "Create without photos" at bounding box center [586, 608] width 26 height 26
checkbox input "true"
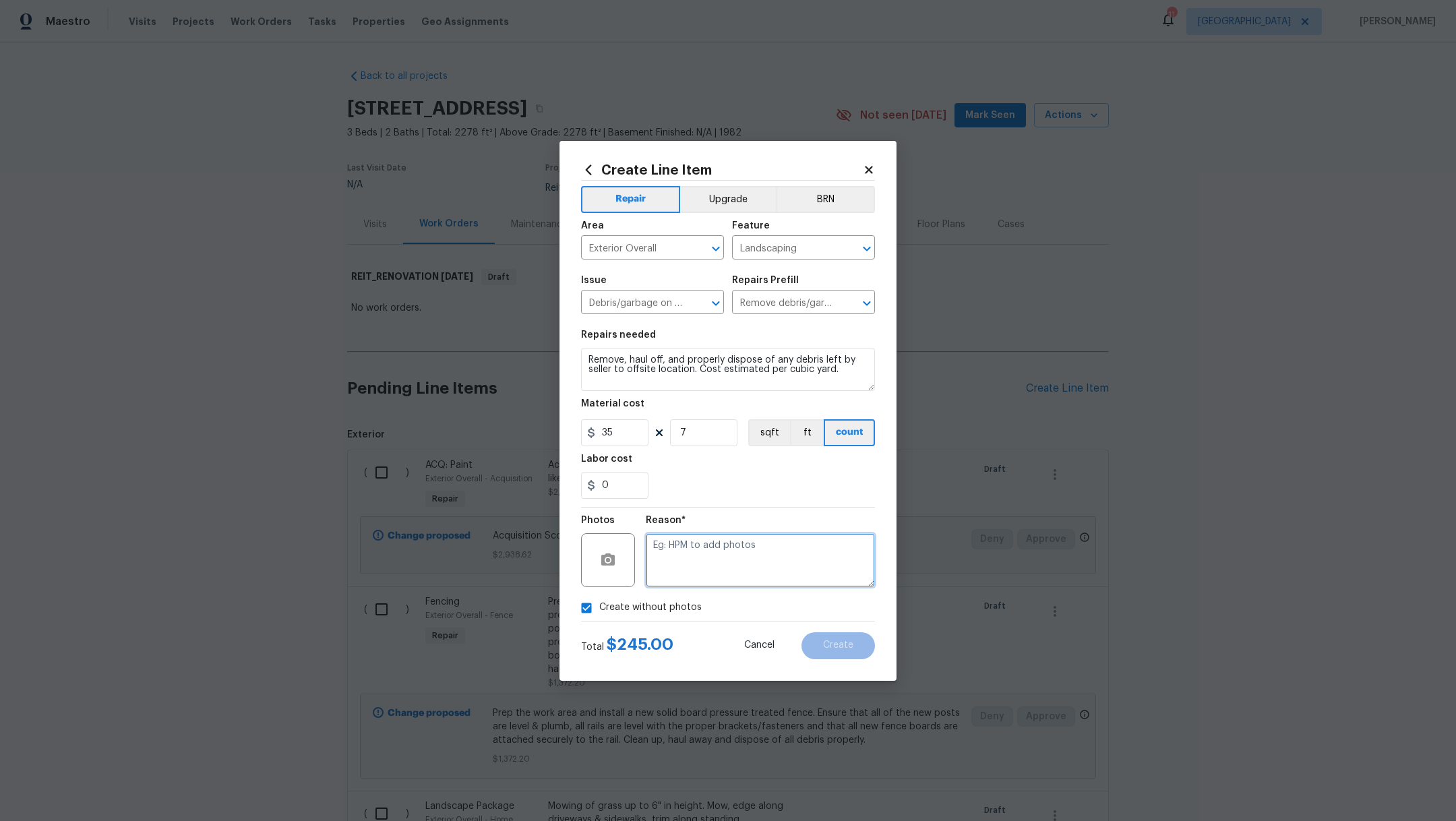
click at [751, 552] on textarea at bounding box center [760, 560] width 229 height 54
type textarea "."
click at [858, 656] on button "Create" at bounding box center [838, 645] width 73 height 27
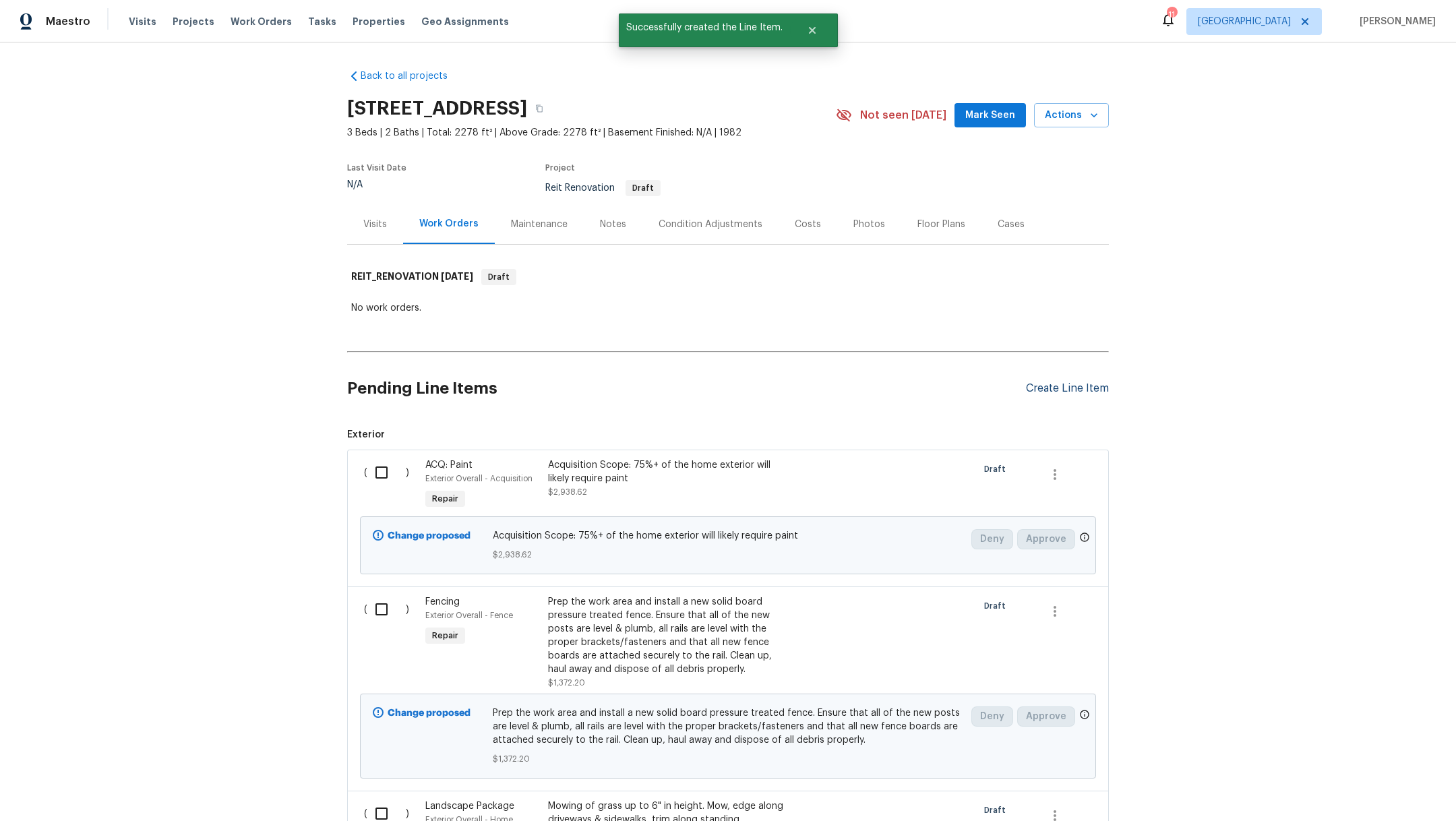
click at [1057, 388] on div "Create Line Item" at bounding box center [1068, 388] width 83 height 12
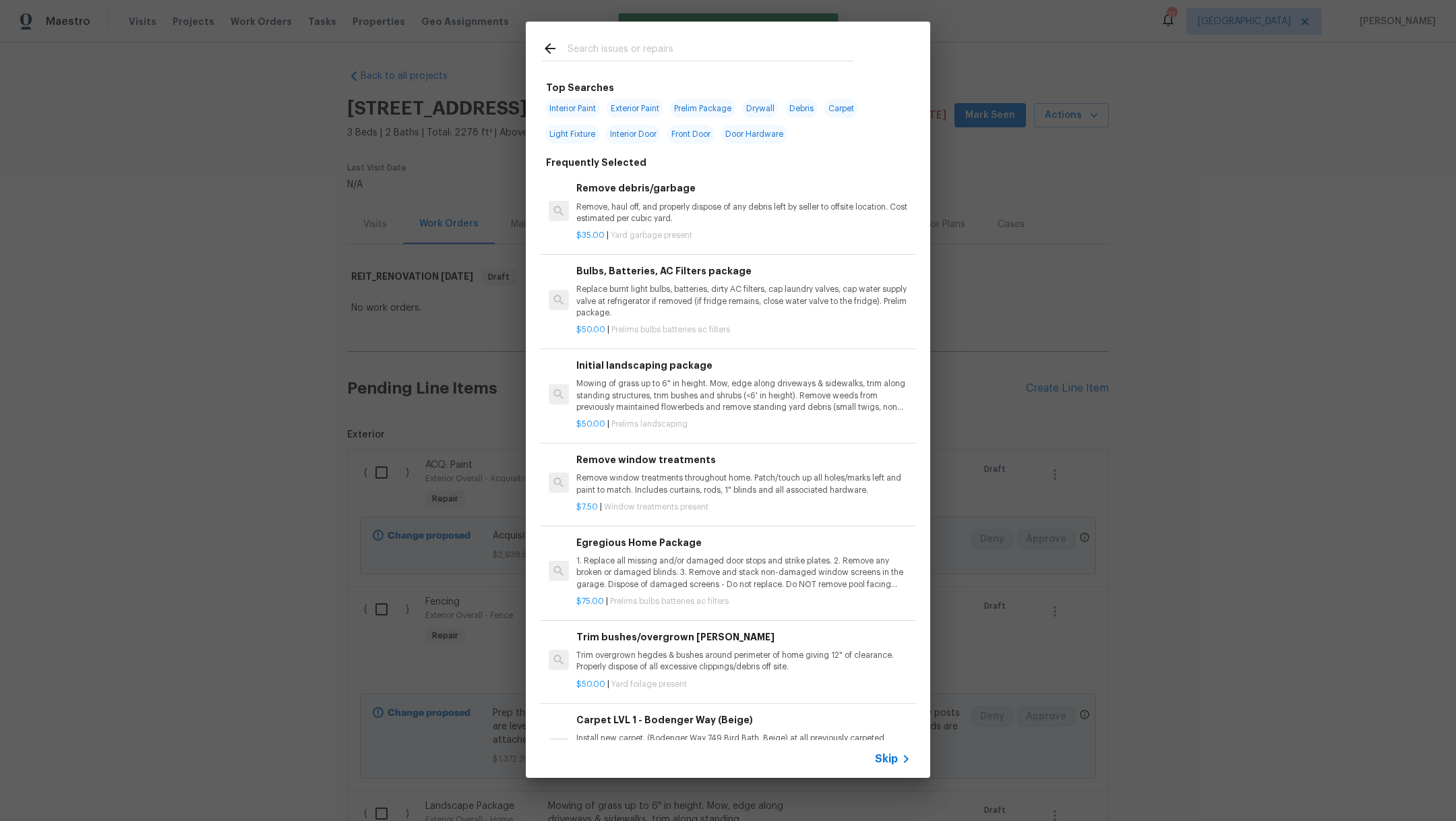
click at [607, 47] on input "text" at bounding box center [710, 50] width 286 height 20
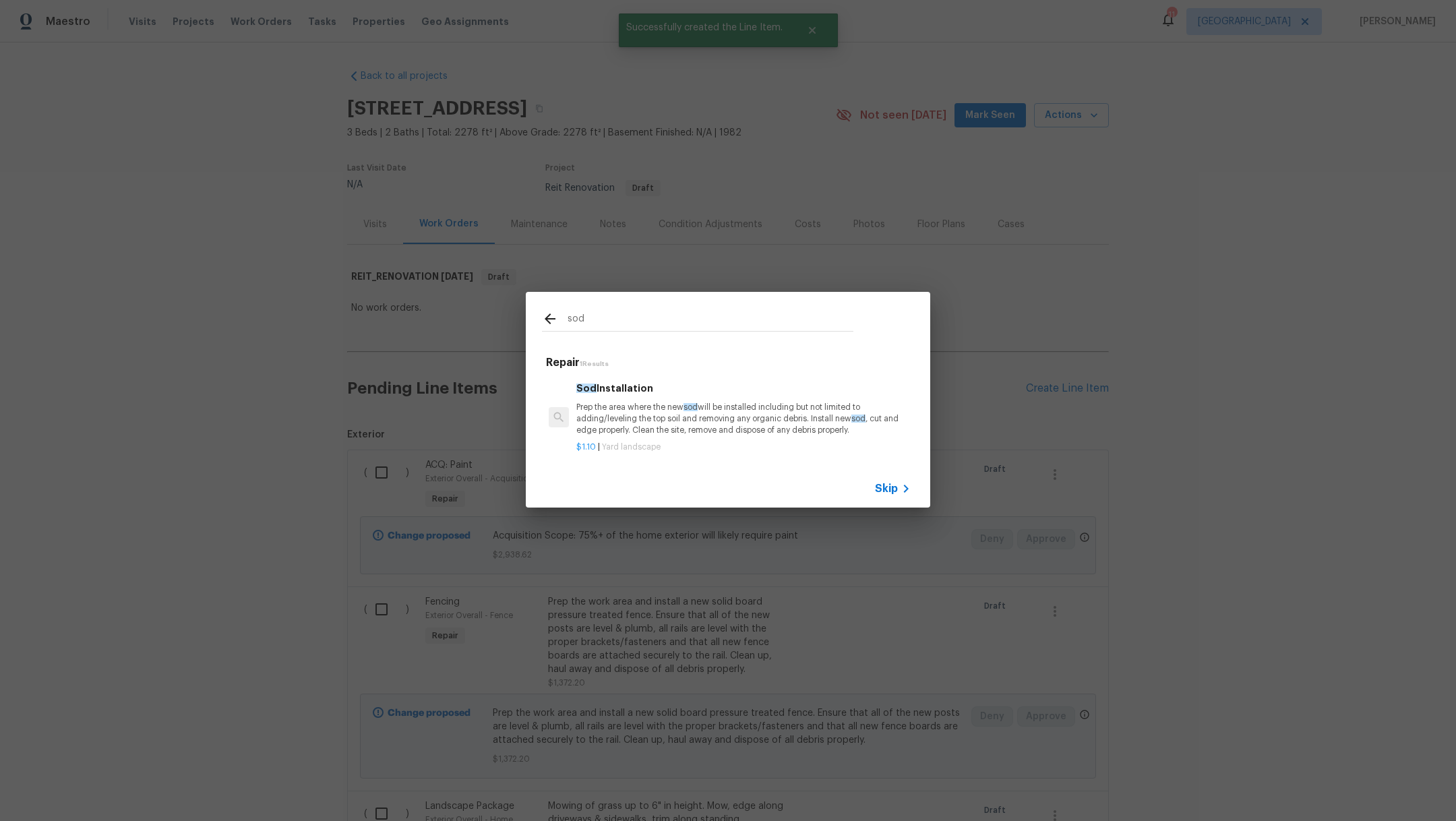
type input "sod"
click at [628, 417] on p "Prep the area where the new sod will be installed including but not limited to …" at bounding box center [743, 419] width 334 height 35
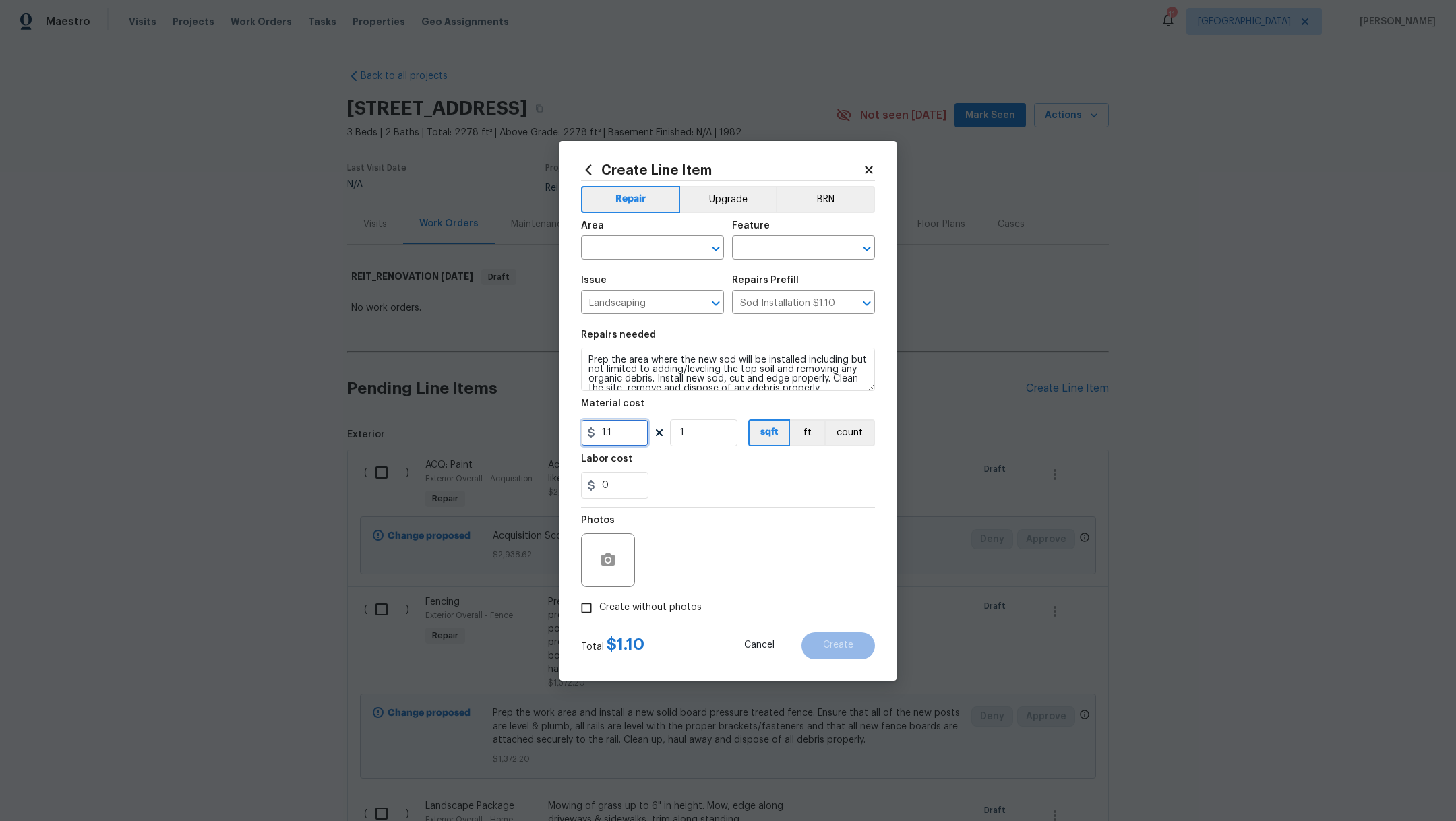
drag, startPoint x: 621, startPoint y: 433, endPoint x: 427, endPoint y: 418, distance: 194.6
click at [430, 419] on div "Create Line Item Repair Upgrade BRN Area ​ Feature ​ Issue Landscaping ​ Repair…" at bounding box center [728, 410] width 1456 height 821
type input "800"
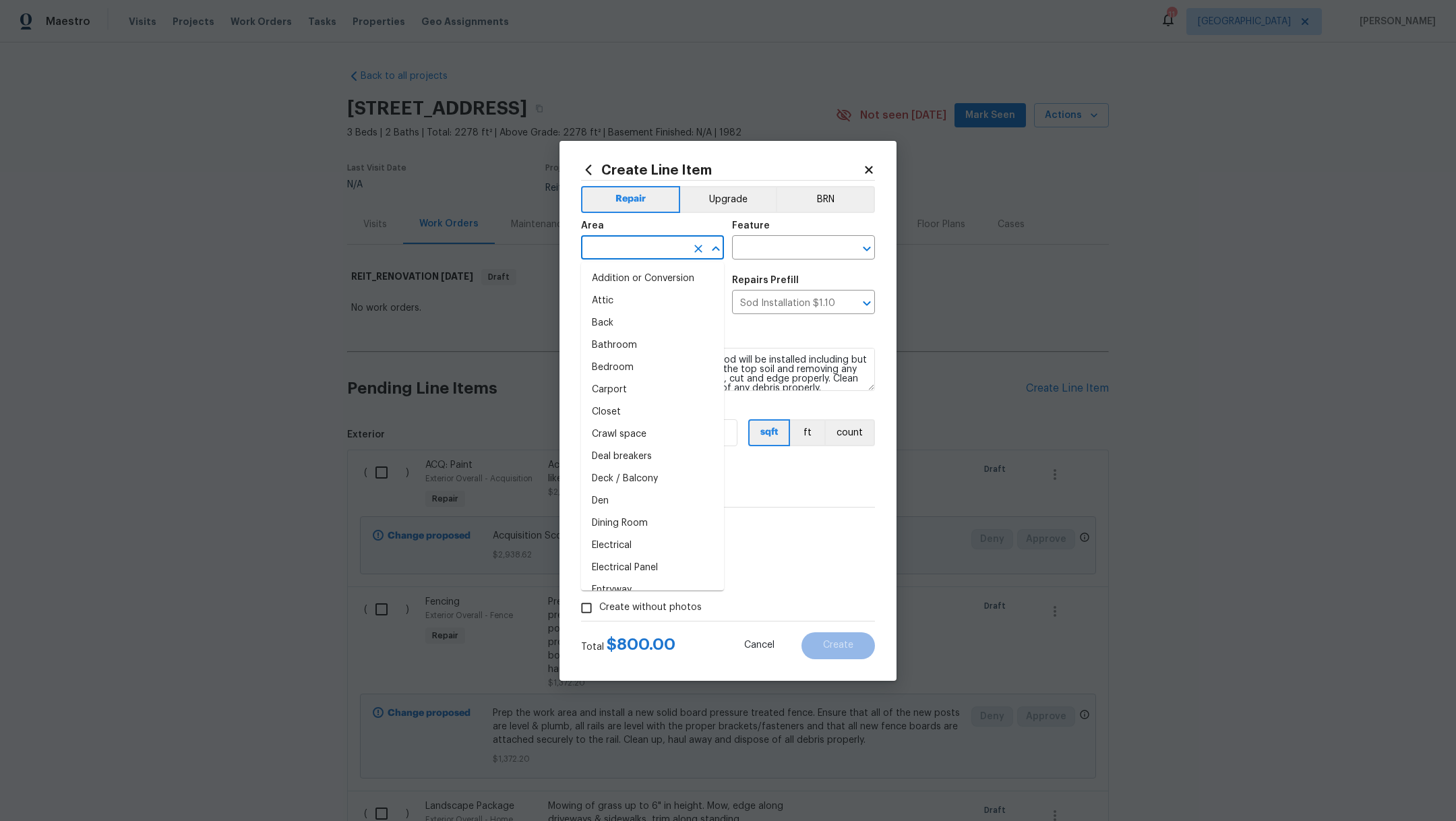
click at [621, 250] on input "text" at bounding box center [633, 249] width 105 height 21
type input "over"
drag, startPoint x: 699, startPoint y: 249, endPoint x: 683, endPoint y: 249, distance: 16.0
click at [700, 249] on icon "Clear" at bounding box center [698, 248] width 13 height 13
click at [653, 249] on input "text" at bounding box center [633, 249] width 105 height 21
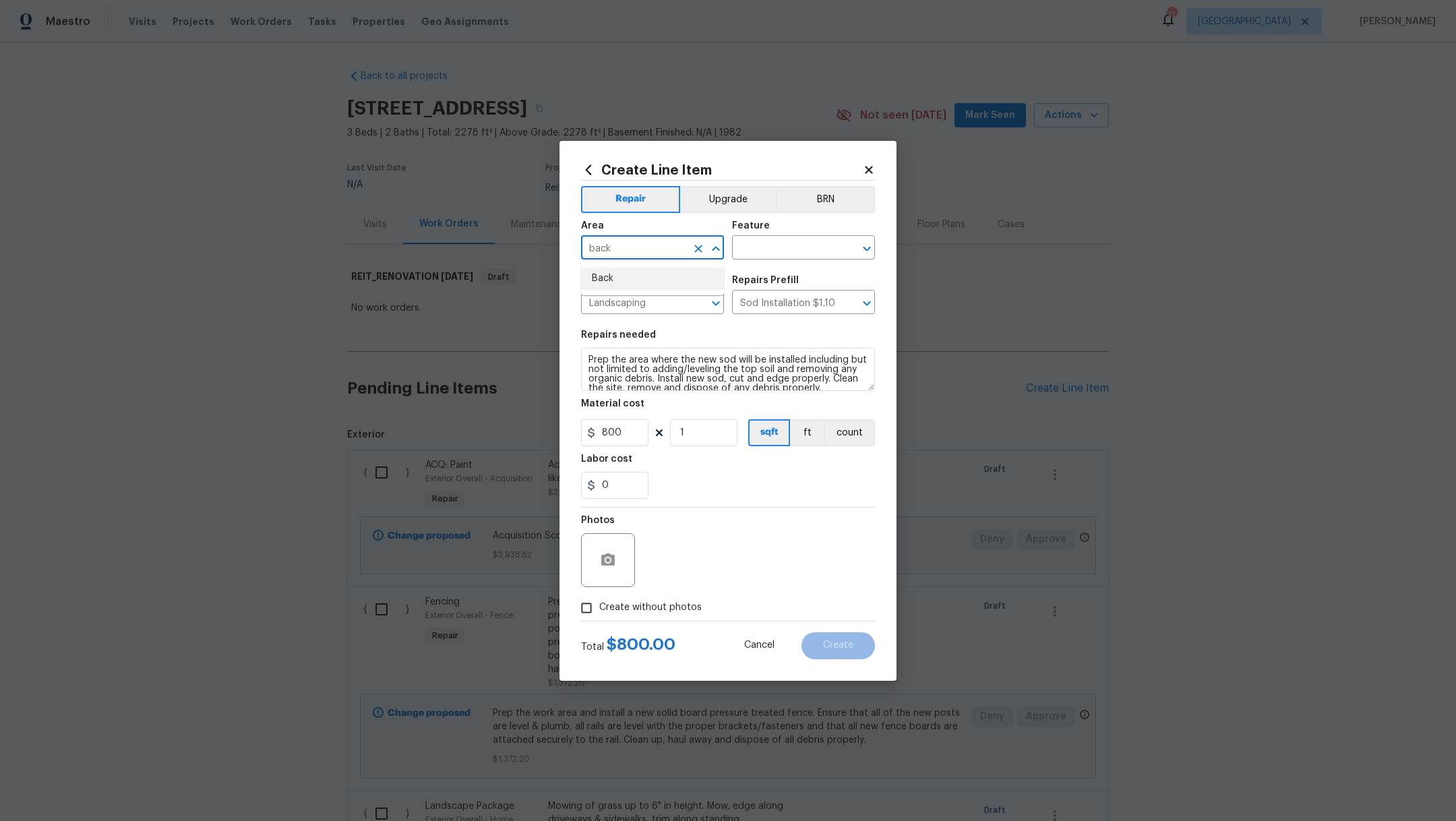
click at [664, 278] on li "Back" at bounding box center [652, 278] width 143 height 22
type input "Back"
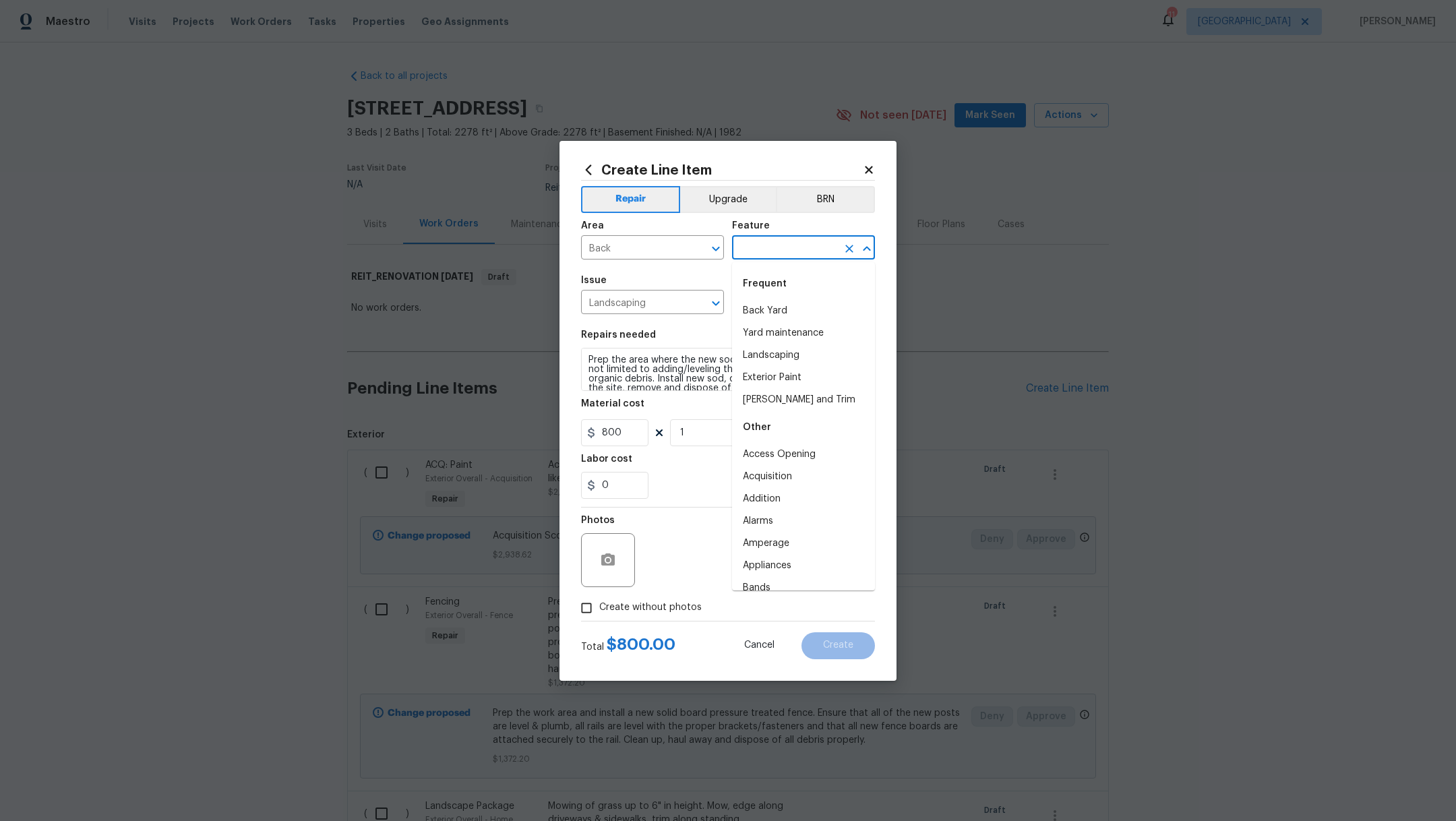
click at [763, 245] on input "text" at bounding box center [784, 249] width 105 height 21
click at [791, 306] on li "Landscaping" at bounding box center [803, 311] width 143 height 22
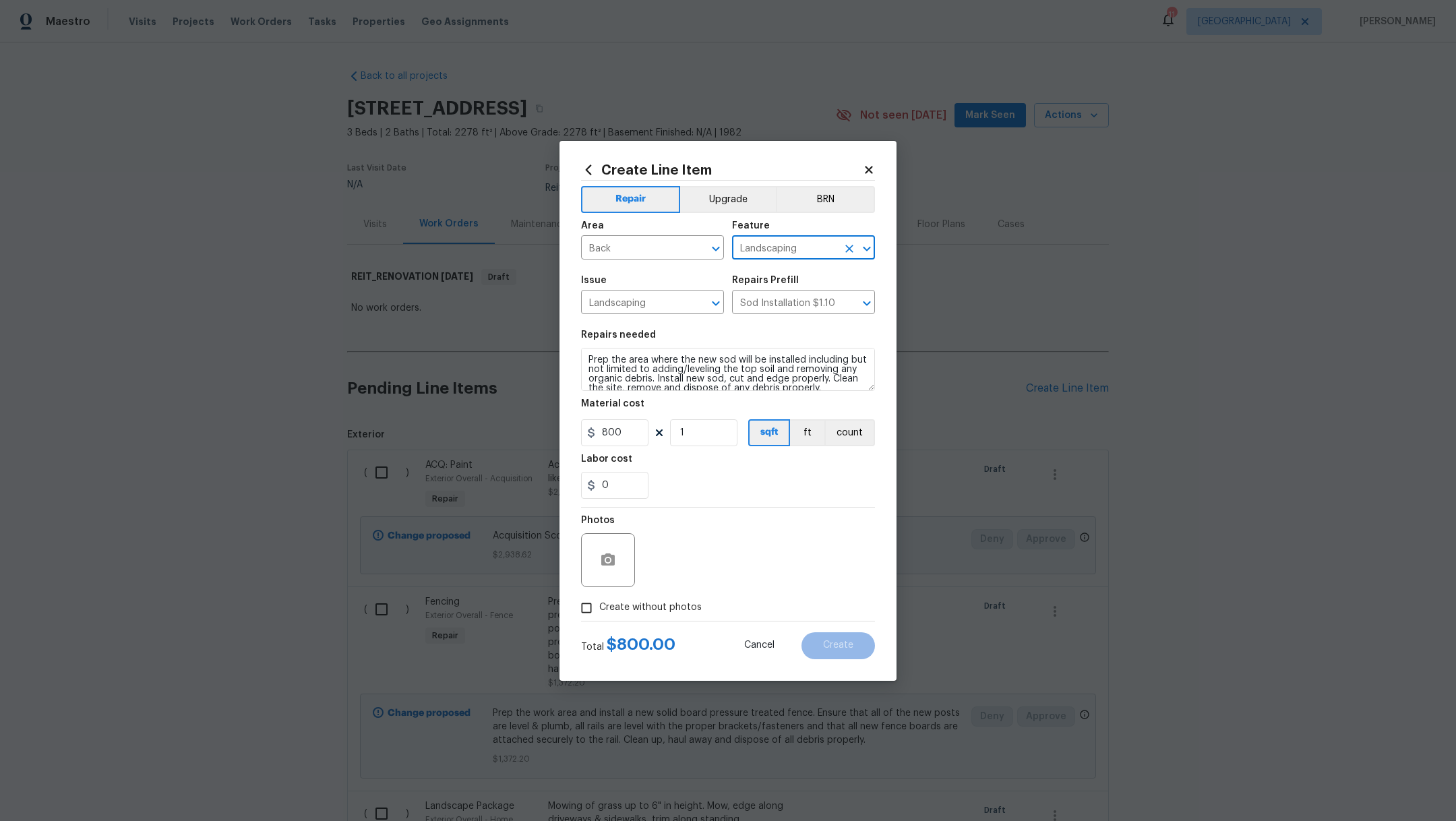
type input "Landscaping"
click at [676, 616] on label "Create without photos" at bounding box center [637, 608] width 128 height 26
click at [599, 616] on input "Create without photos" at bounding box center [586, 608] width 26 height 26
checkbox input "true"
click at [733, 567] on textarea at bounding box center [760, 560] width 229 height 54
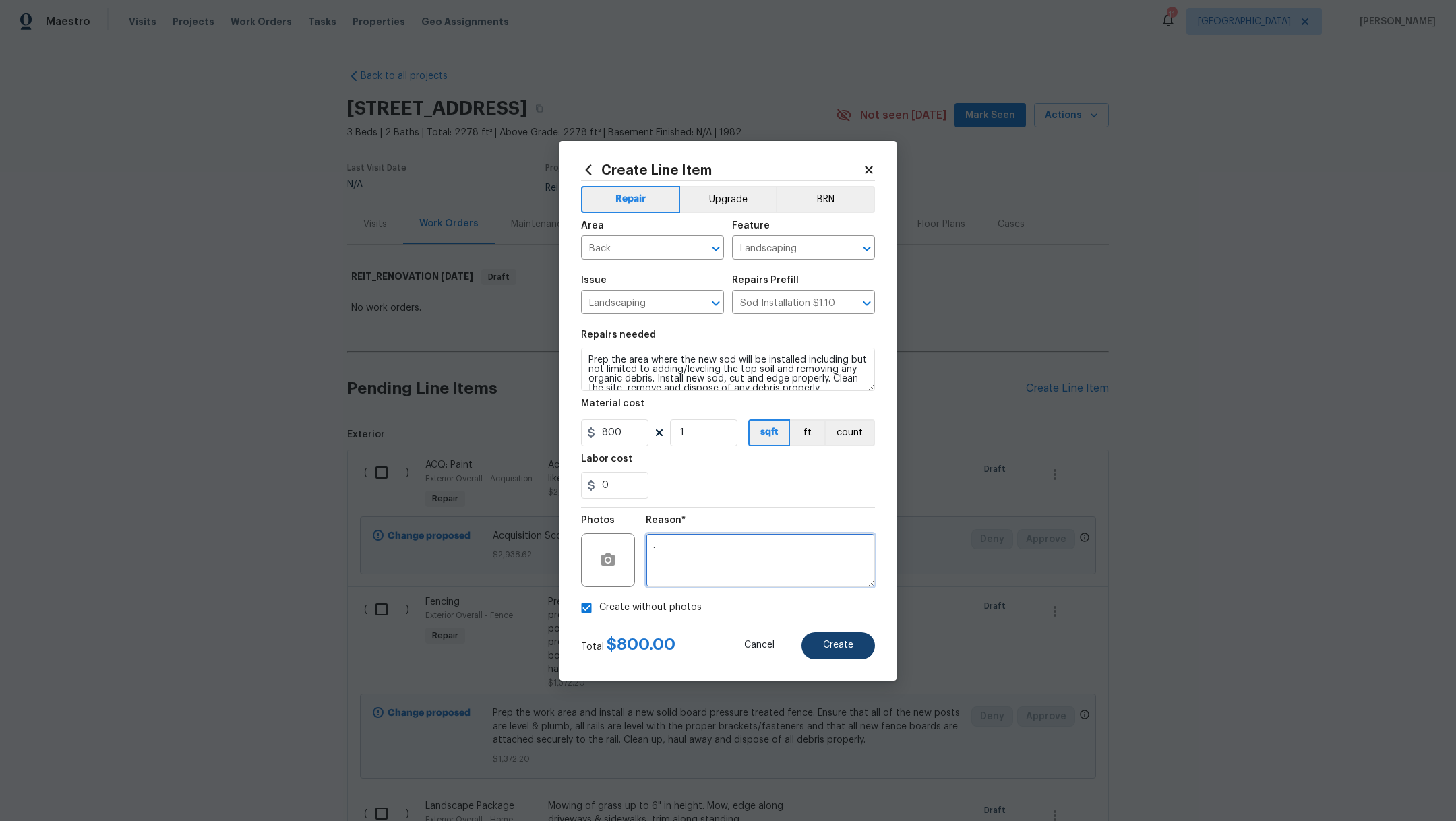
type textarea "."
click at [816, 644] on button "Create" at bounding box center [838, 645] width 73 height 27
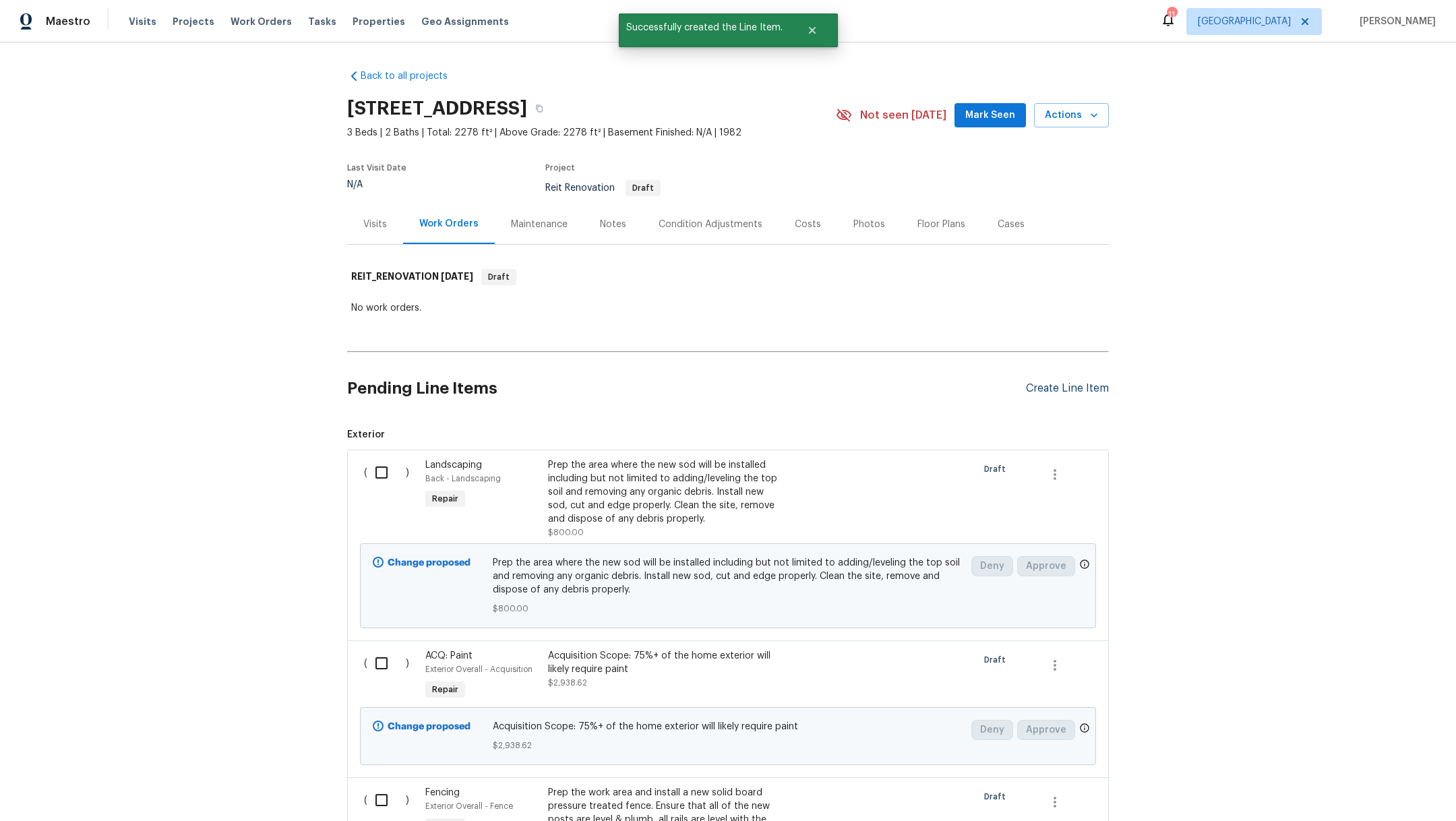
click at [1047, 385] on div "Create Line Item" at bounding box center [1068, 388] width 83 height 12
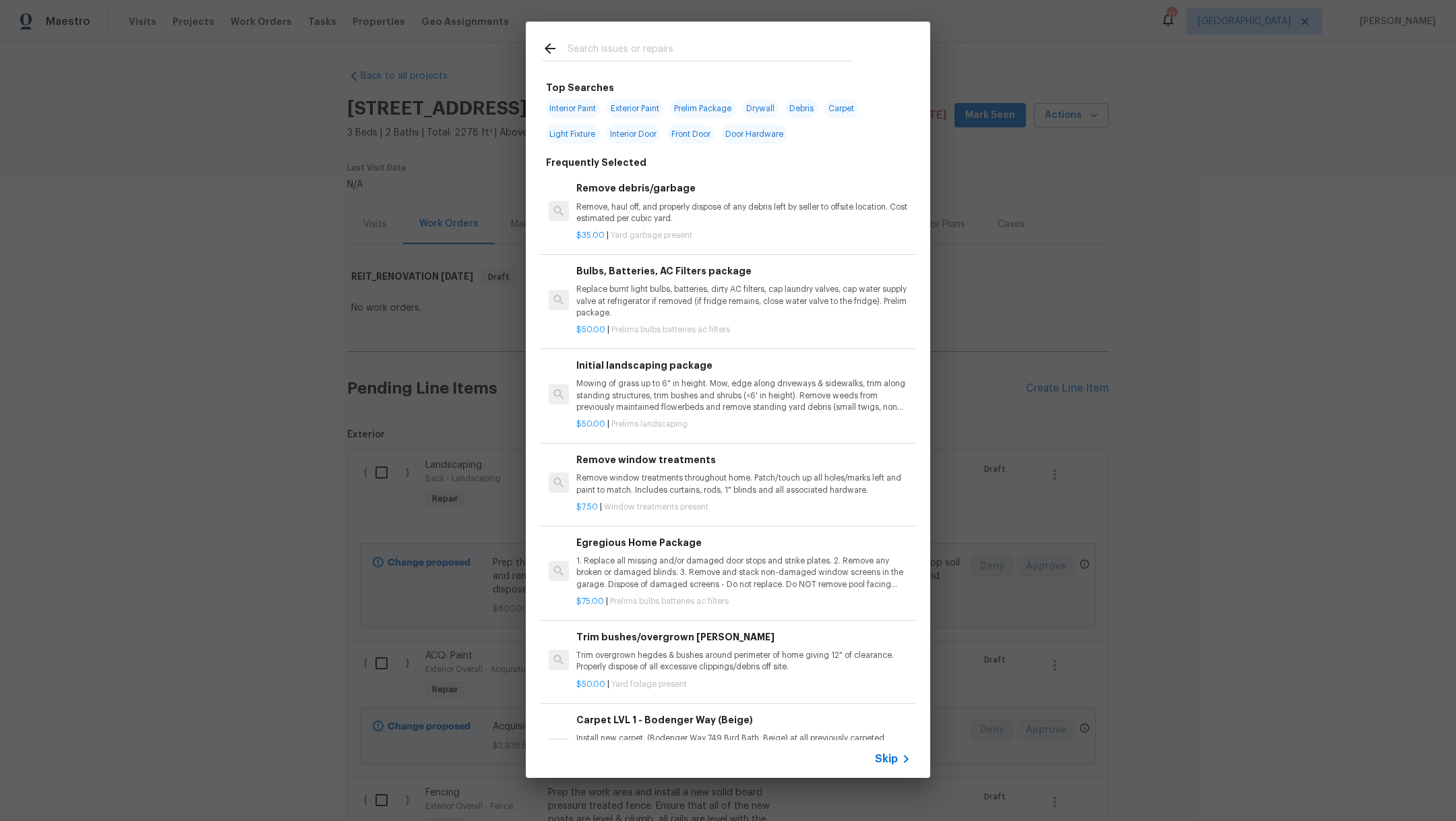
click at [588, 53] on input "text" at bounding box center [710, 50] width 286 height 20
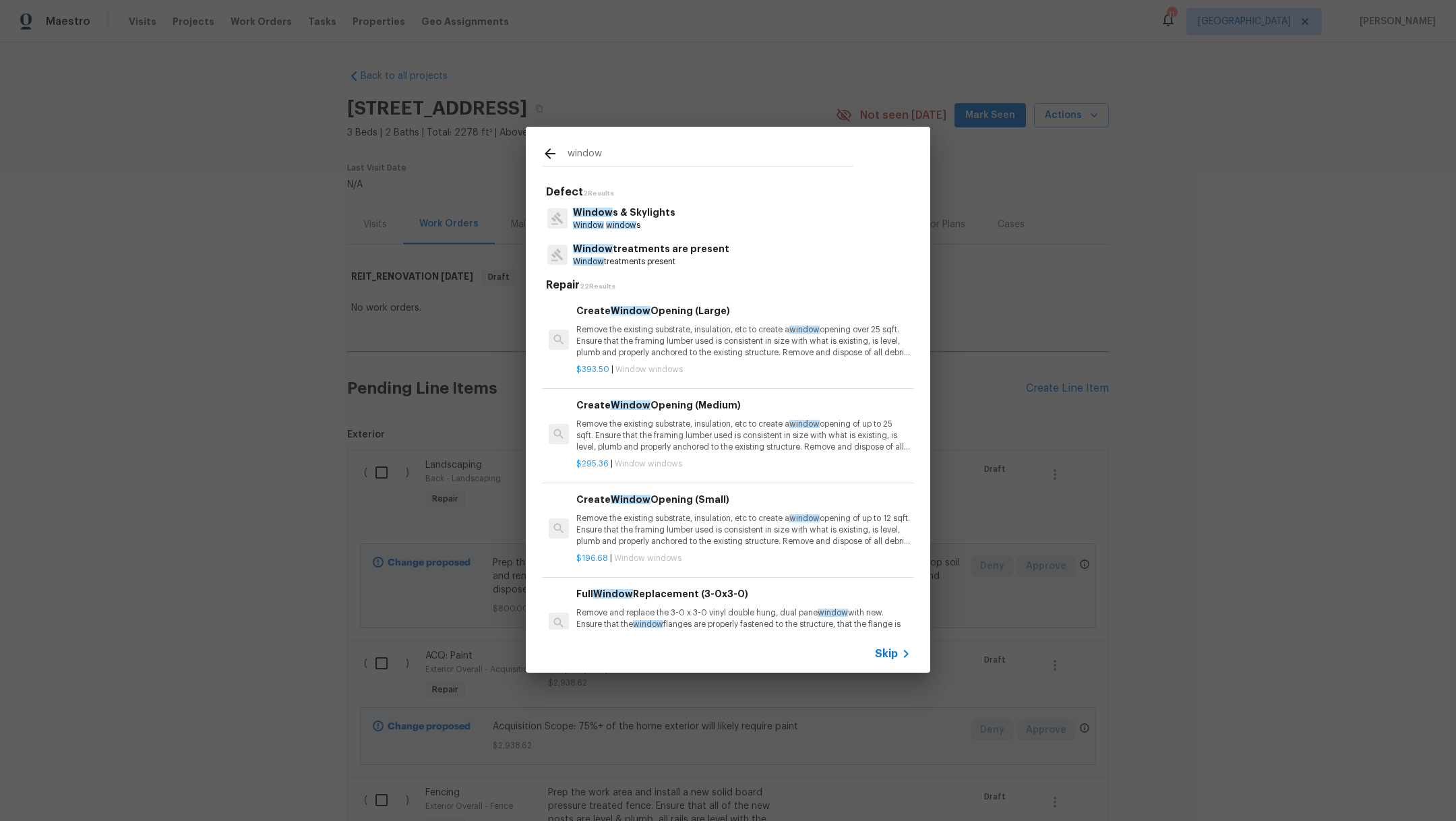
type input "window"
click at [606, 215] on span "Window" at bounding box center [592, 213] width 39 height 10
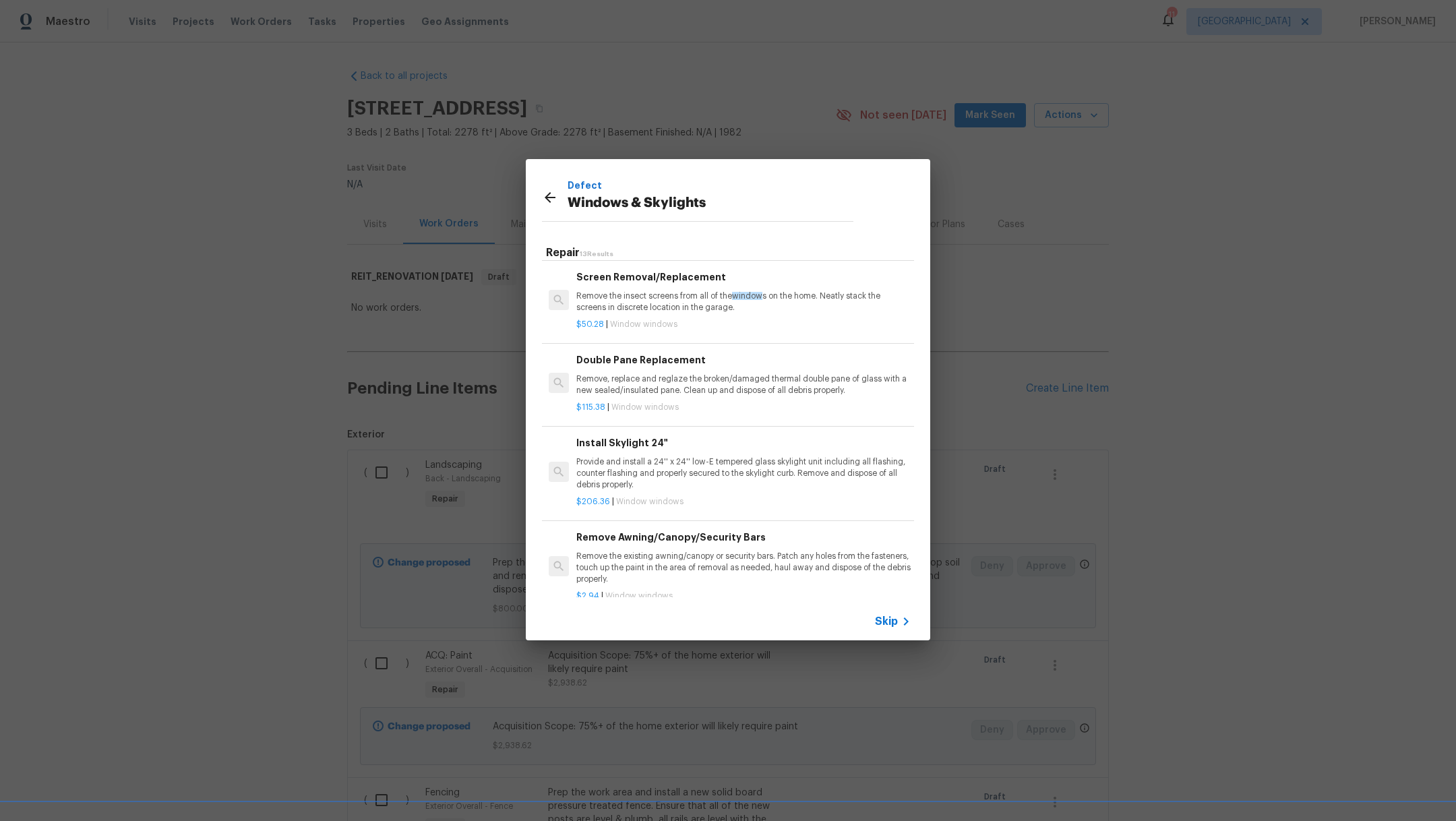
scroll to position [388, 0]
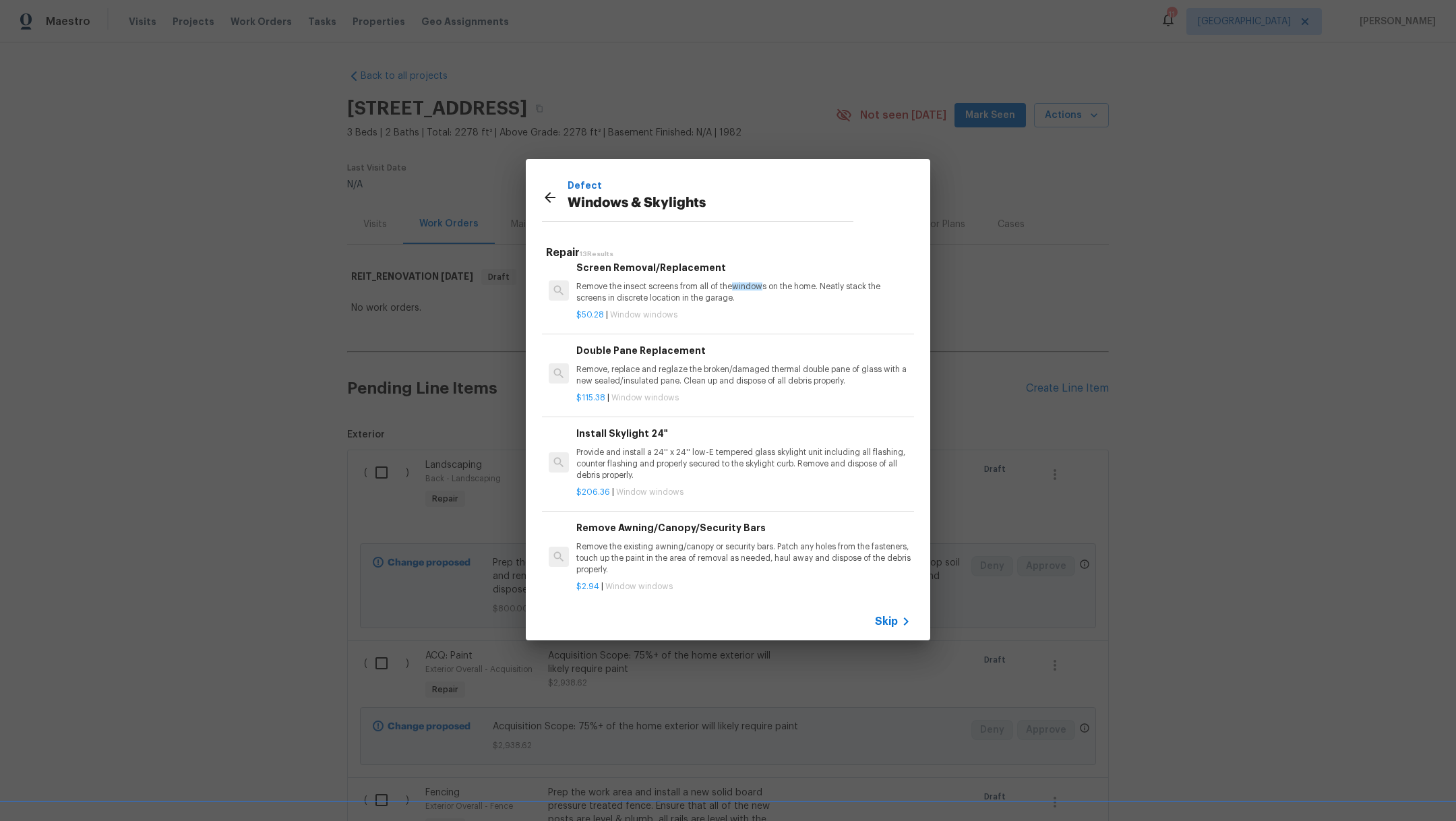
click at [809, 400] on p "$115.38 | Window windows" at bounding box center [743, 398] width 334 height 12
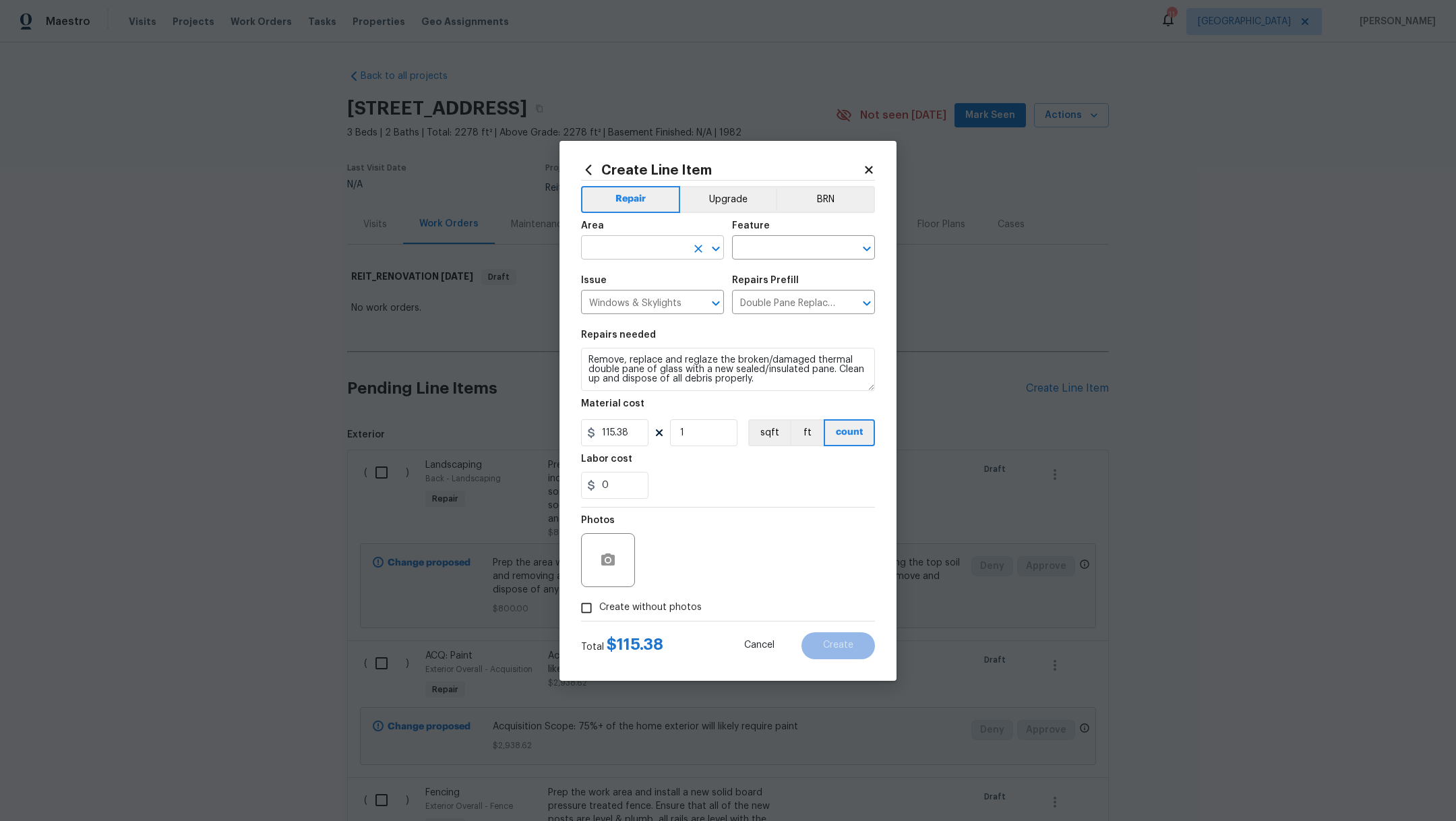
click at [638, 246] on input "text" at bounding box center [633, 249] width 105 height 21
click at [650, 279] on li "Exterior Overall" at bounding box center [652, 278] width 143 height 22
type input "Exterior Overall"
click at [771, 251] on input "text" at bounding box center [784, 249] width 105 height 21
click at [791, 309] on li "Exterior Windows" at bounding box center [803, 311] width 143 height 22
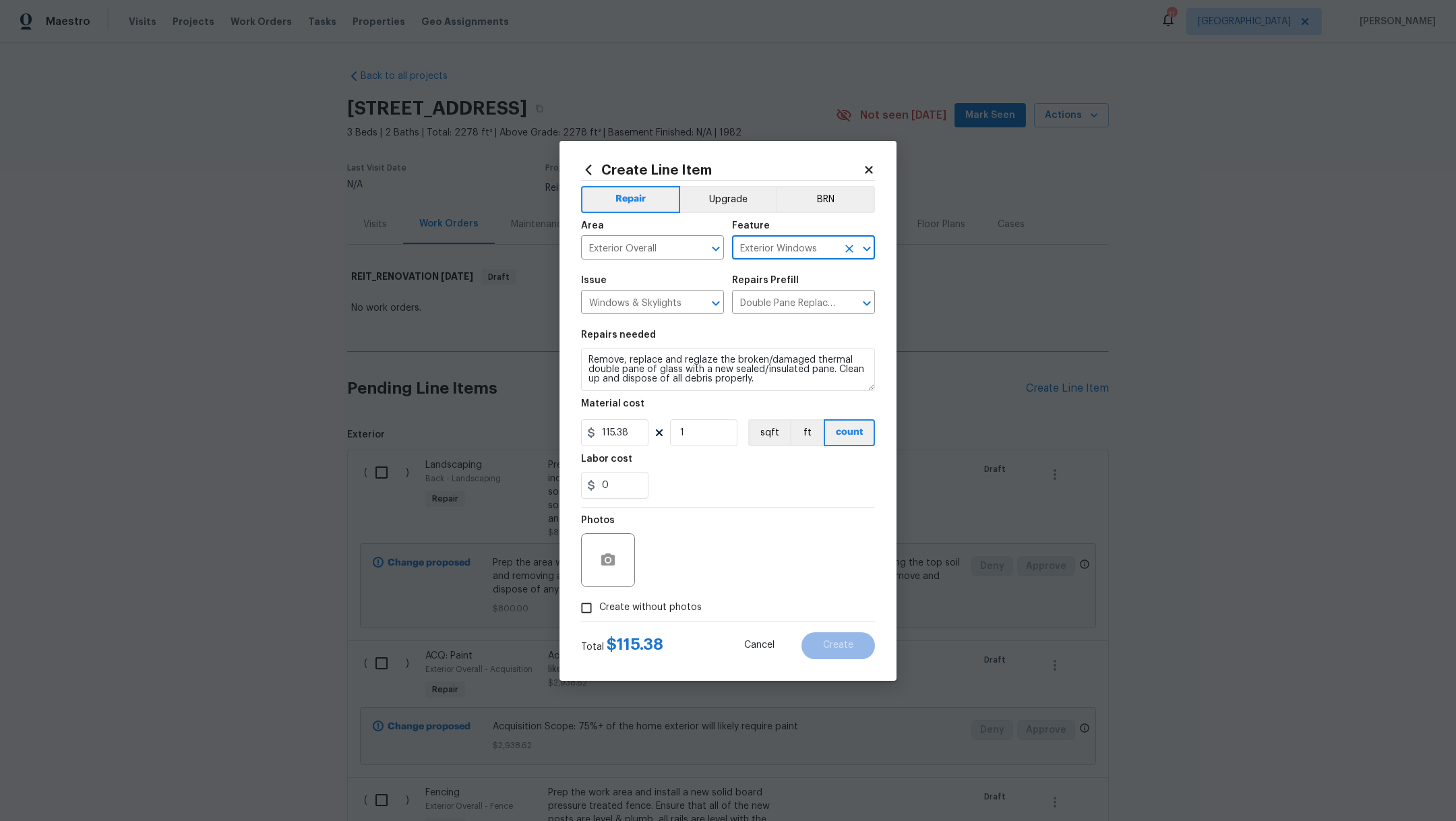
type input "Exterior Windows"
drag, startPoint x: 638, startPoint y: 431, endPoint x: 507, endPoint y: 431, distance: 131.0
click at [510, 431] on div "Create Line Item Repair Upgrade BRN Area Exterior Overall ​ Feature Exterior Wi…" at bounding box center [728, 410] width 1456 height 821
type input "175"
click at [703, 436] on input "1" at bounding box center [703, 432] width 67 height 27
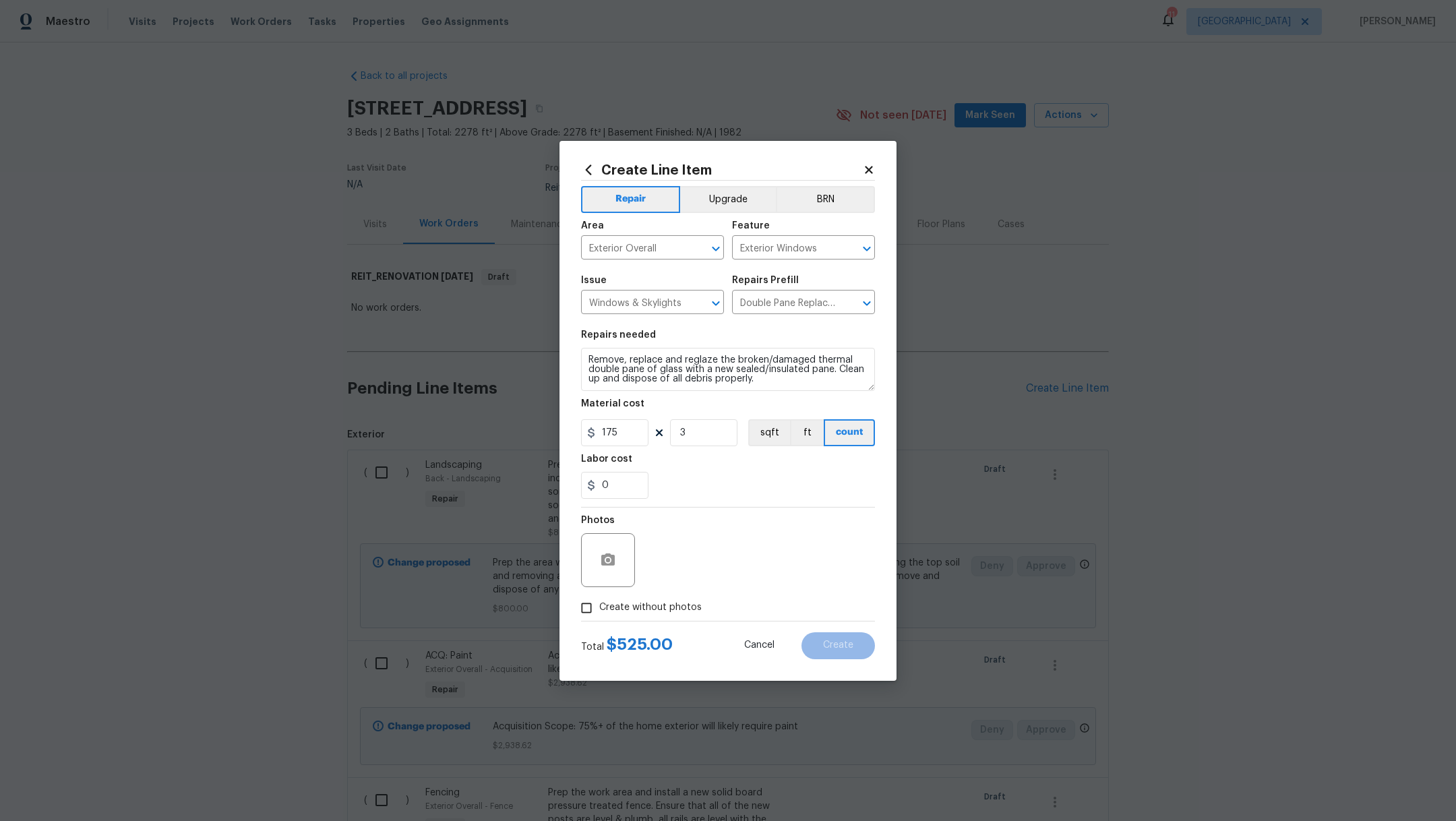
click at [751, 488] on div "0" at bounding box center [728, 485] width 294 height 27
drag, startPoint x: 727, startPoint y: 433, endPoint x: 633, endPoint y: 419, distance: 95.0
click at [633, 419] on div "175 3 sqft ft count" at bounding box center [728, 432] width 294 height 27
type input "2"
click at [730, 493] on div "0" at bounding box center [728, 485] width 294 height 27
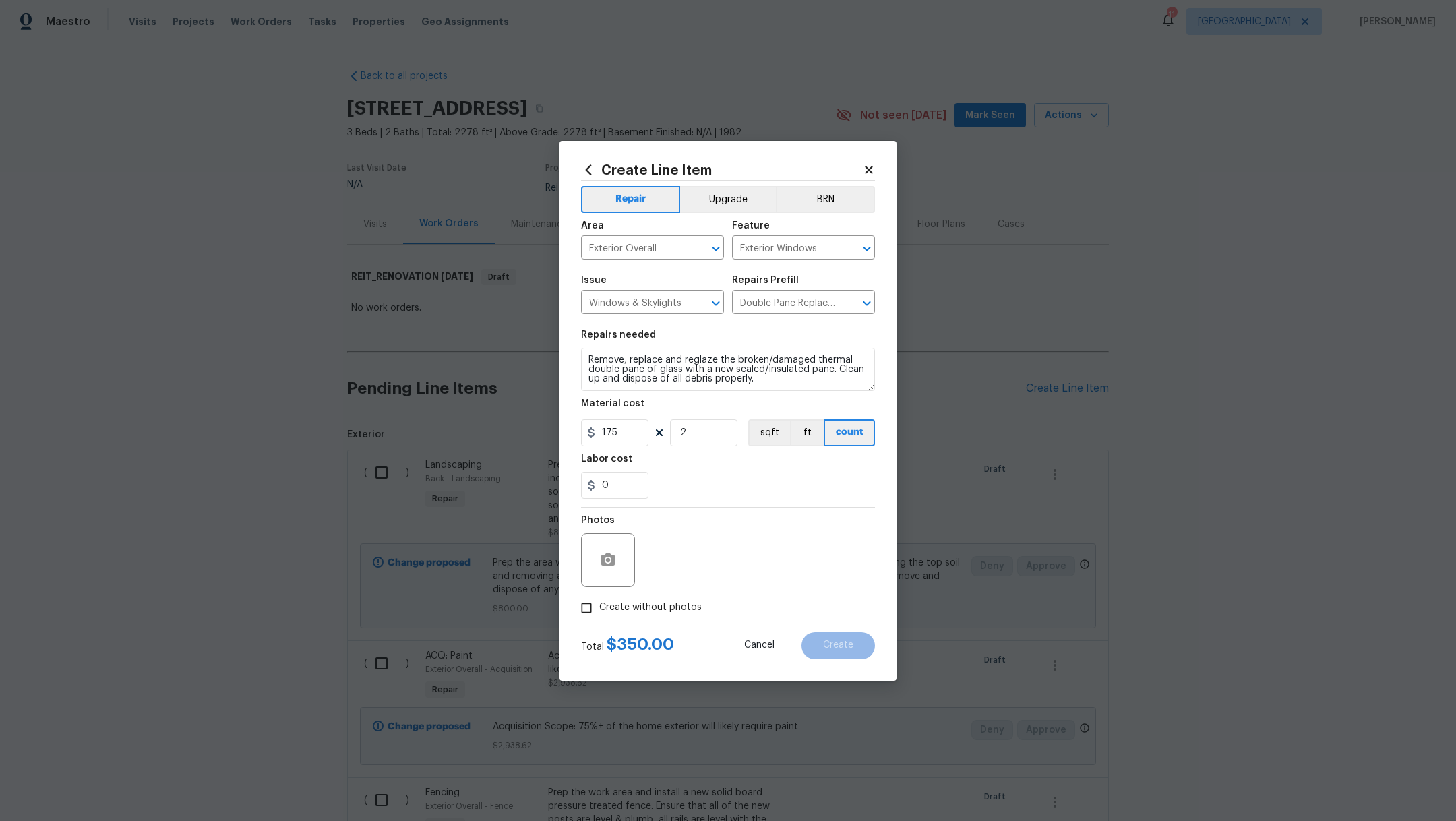
click at [670, 611] on span "Create without photos" at bounding box center [650, 607] width 102 height 14
click at [599, 611] on input "Create without photos" at bounding box center [586, 608] width 26 height 26
checkbox input "true"
click at [760, 543] on textarea at bounding box center [760, 560] width 229 height 54
type textarea "."
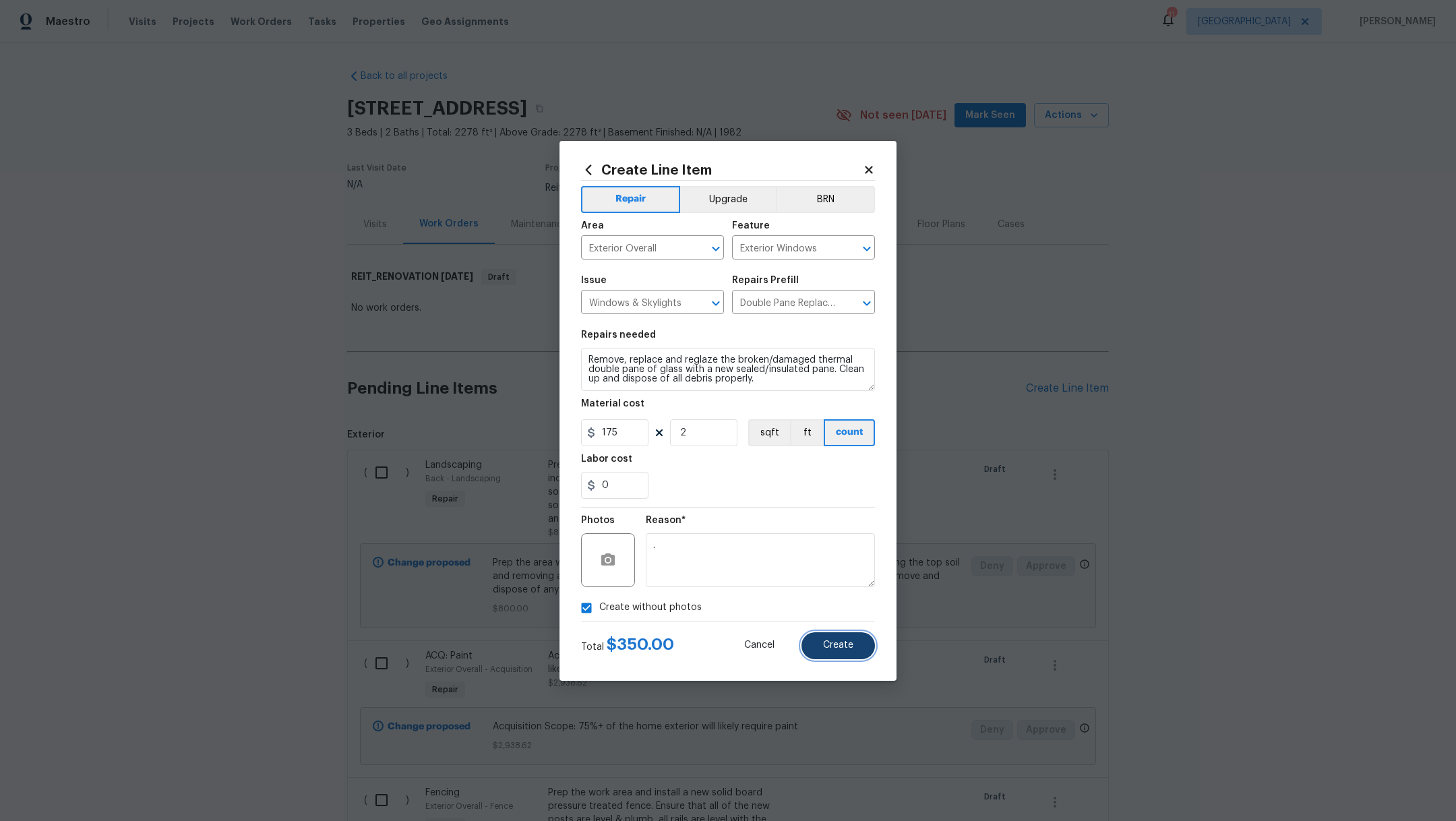
click at [827, 647] on span "Create" at bounding box center [838, 645] width 30 height 10
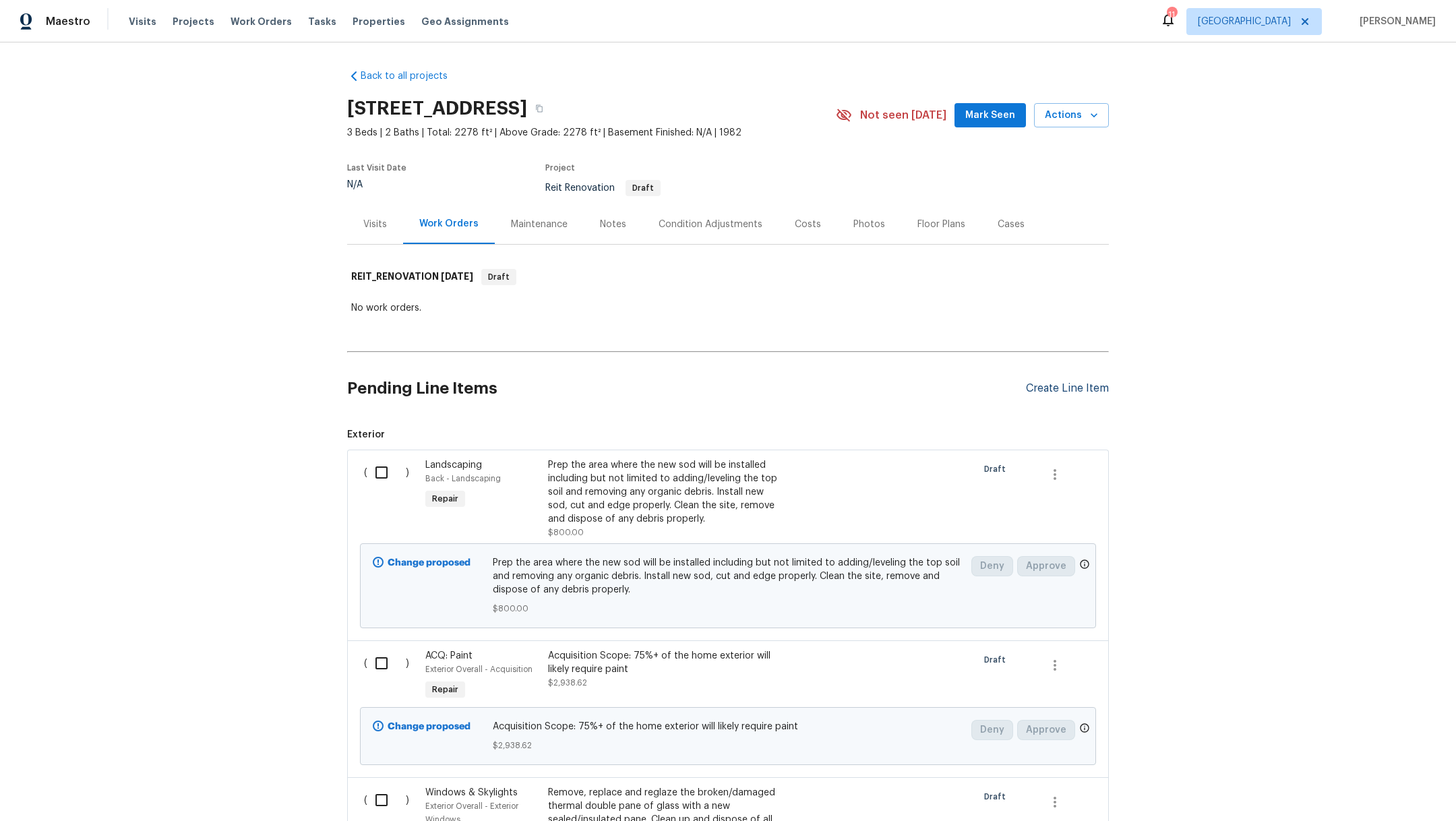
click at [1034, 388] on div "Create Line Item" at bounding box center [1068, 388] width 83 height 12
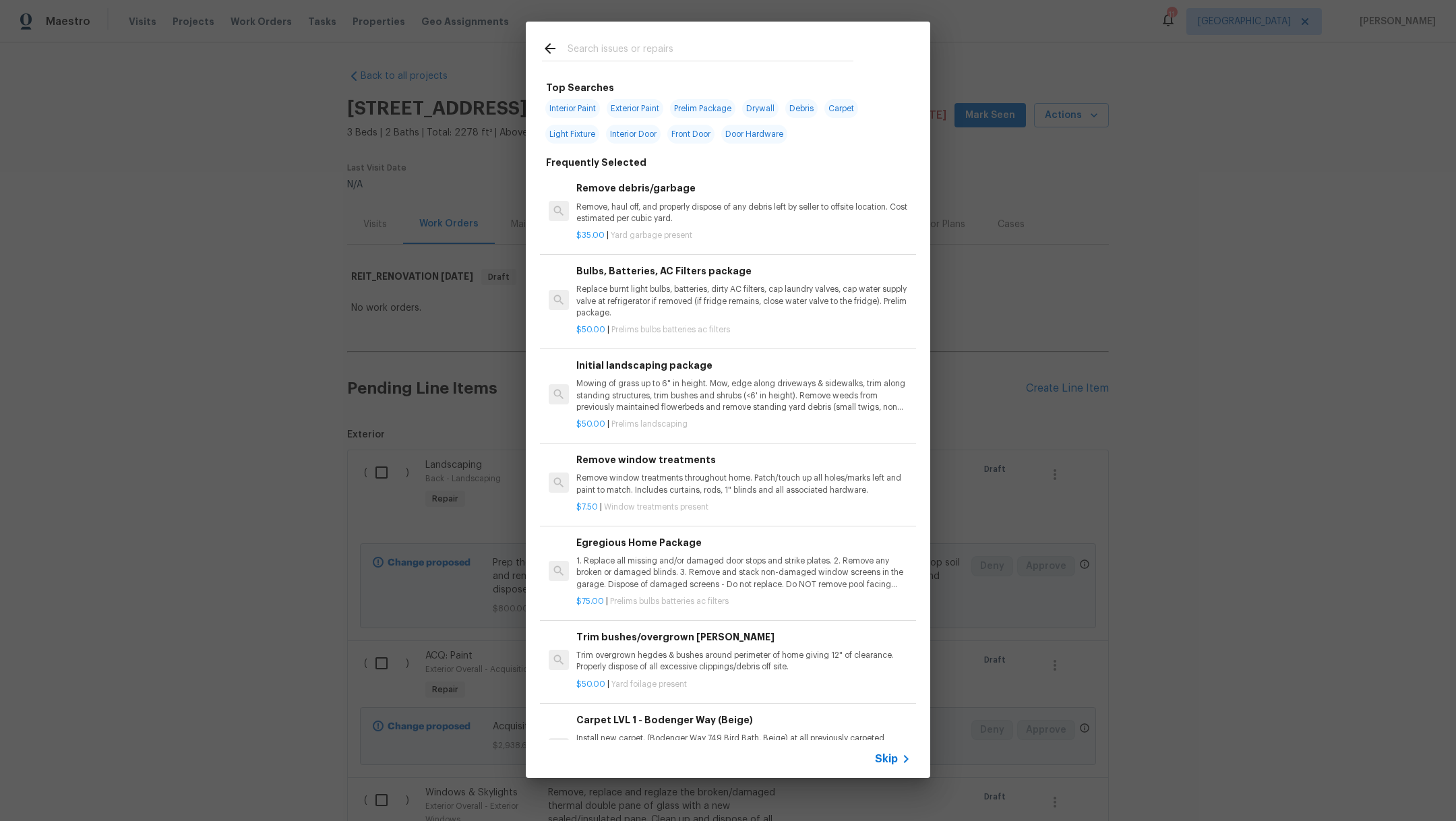
click at [606, 58] on input "text" at bounding box center [710, 50] width 286 height 20
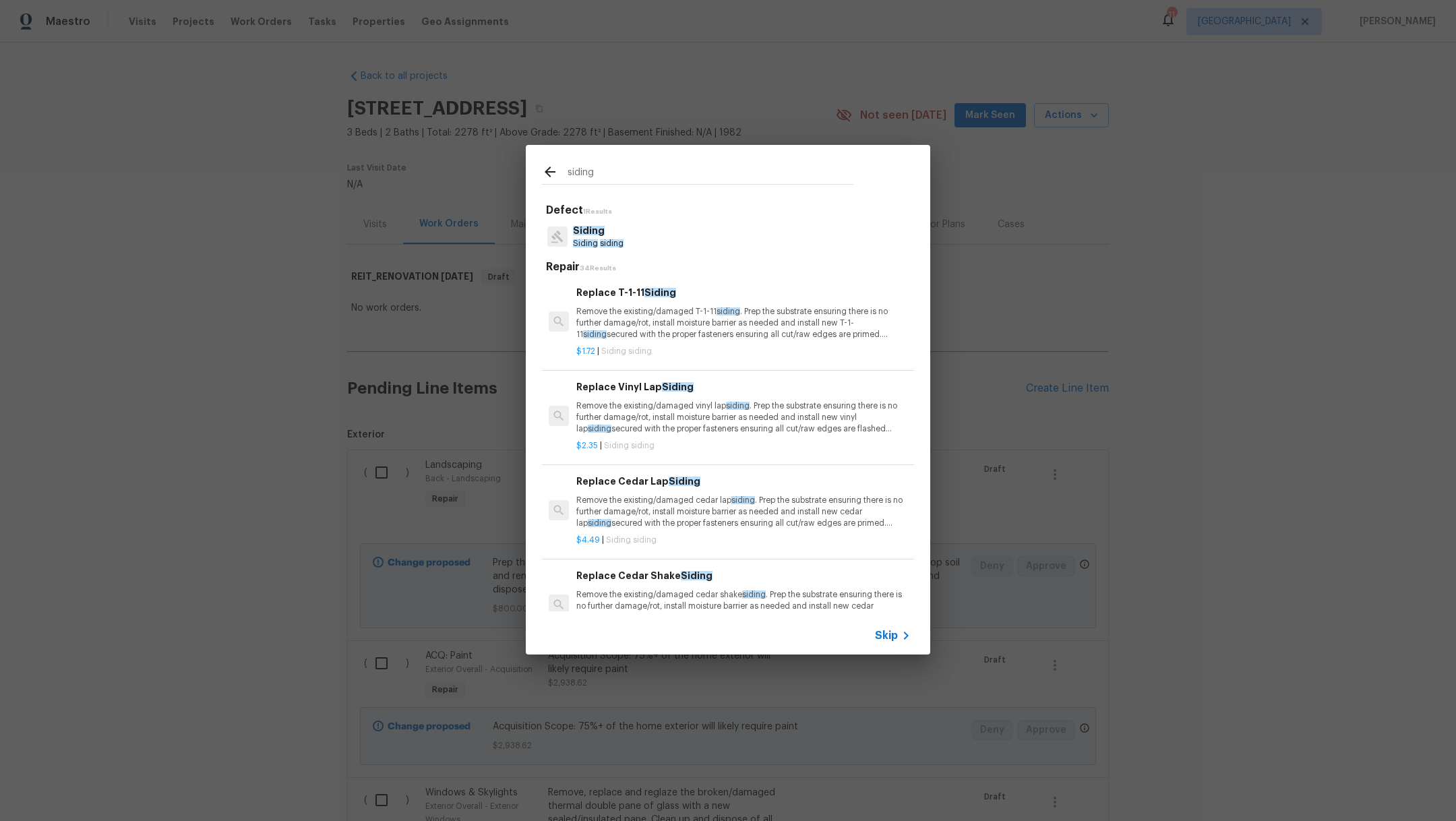
type input "siding"
click at [592, 235] on span "Siding" at bounding box center [588, 231] width 32 height 10
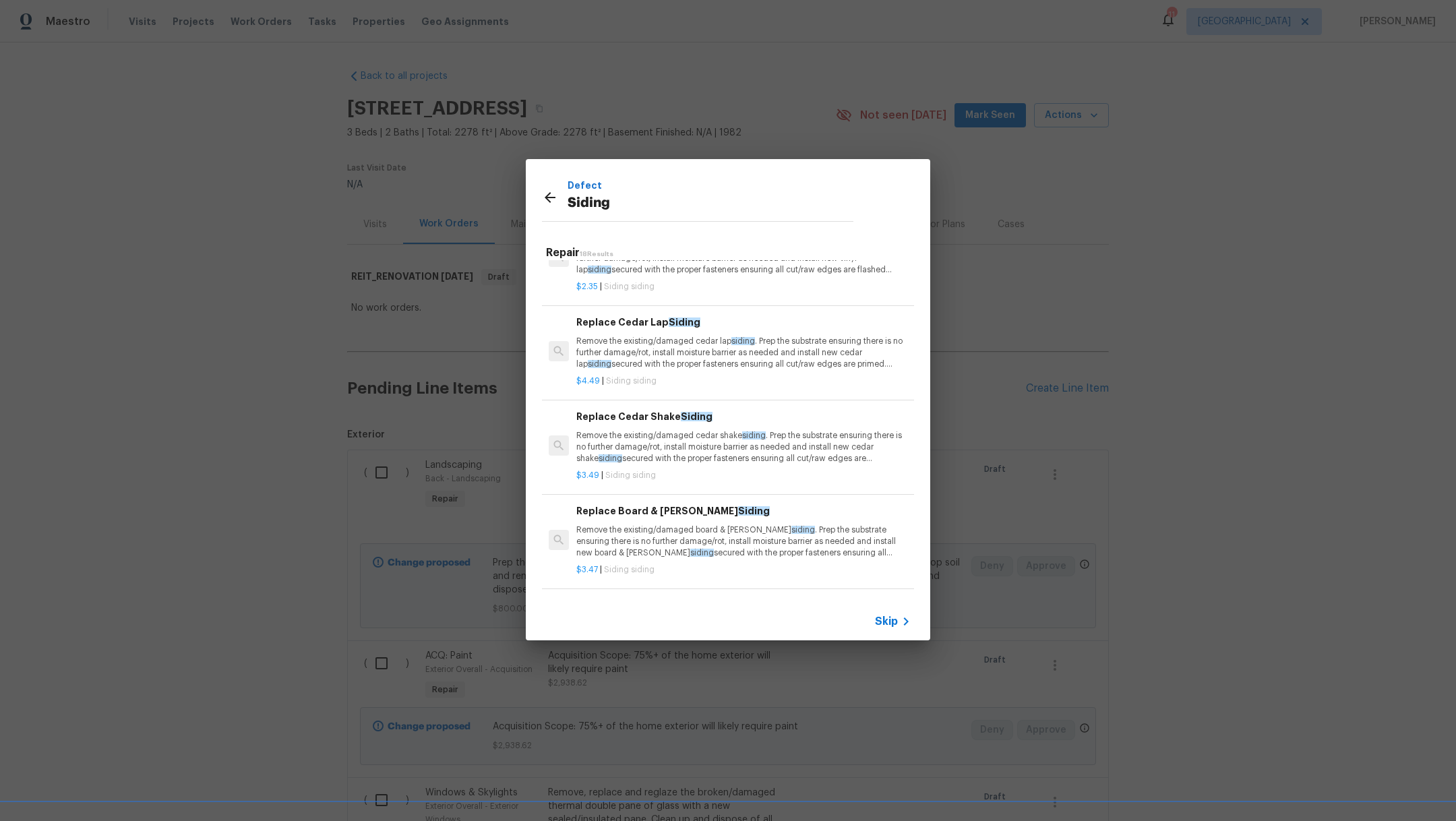
scroll to position [211, 0]
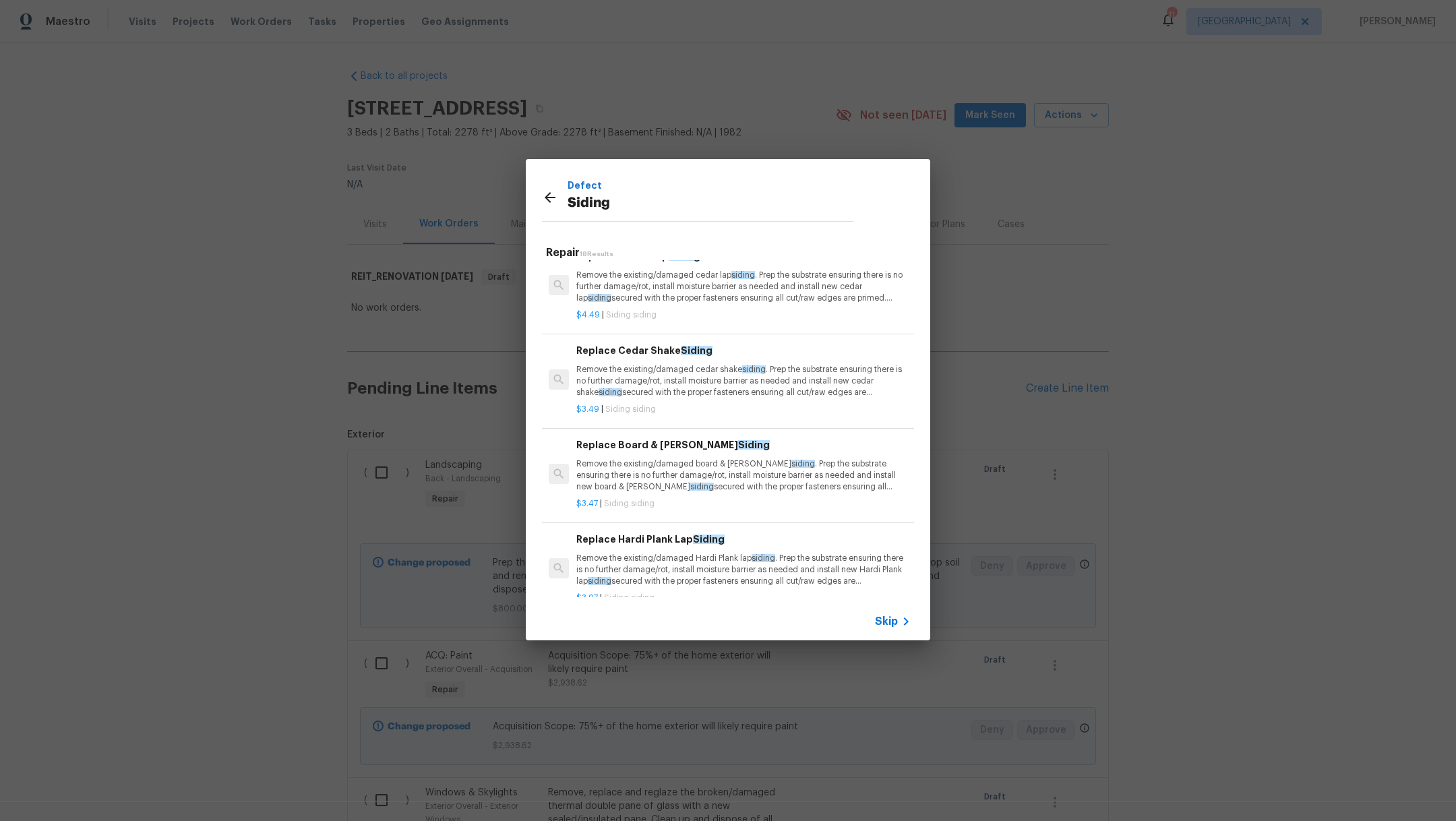
click at [822, 561] on p "Remove the existing/damaged Hardi Plank lap siding . Prep the substrate ensurin…" at bounding box center [743, 570] width 334 height 35
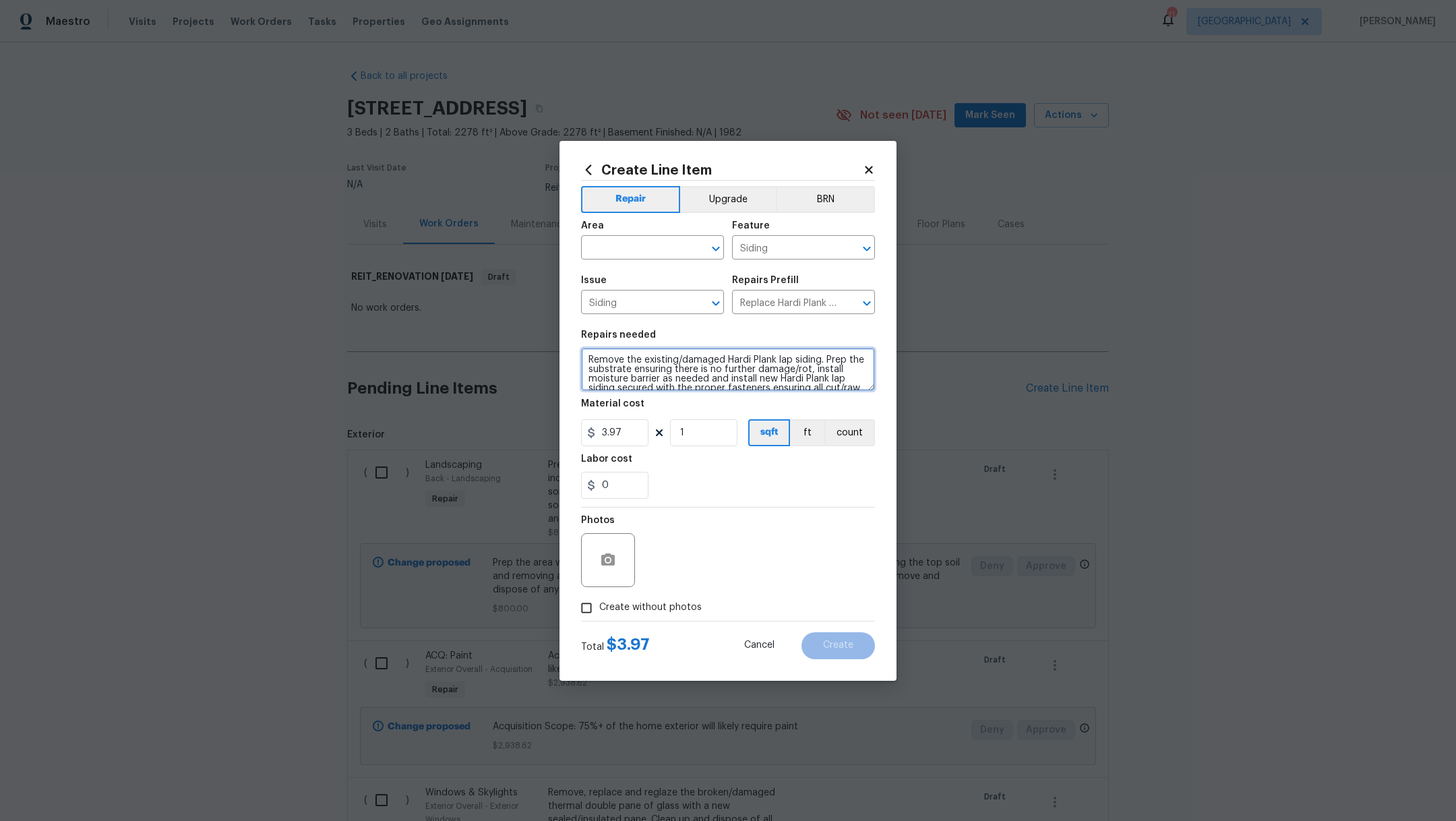
click at [582, 357] on textarea "Remove the existing/damaged Hardi Plank lap siding. Prep the substrate ensuring…" at bounding box center [728, 369] width 294 height 43
type textarea "Siding and trim. Remove the existing/damaged Hardi Plank lap siding. Prep the s…"
drag, startPoint x: 636, startPoint y: 431, endPoint x: 423, endPoint y: 408, distance: 214.2
click at [423, 408] on div "Create Line Item Repair Upgrade BRN Area ​ Feature Siding ​ Issue Siding ​ Repa…" at bounding box center [728, 410] width 1456 height 821
type input "1000"
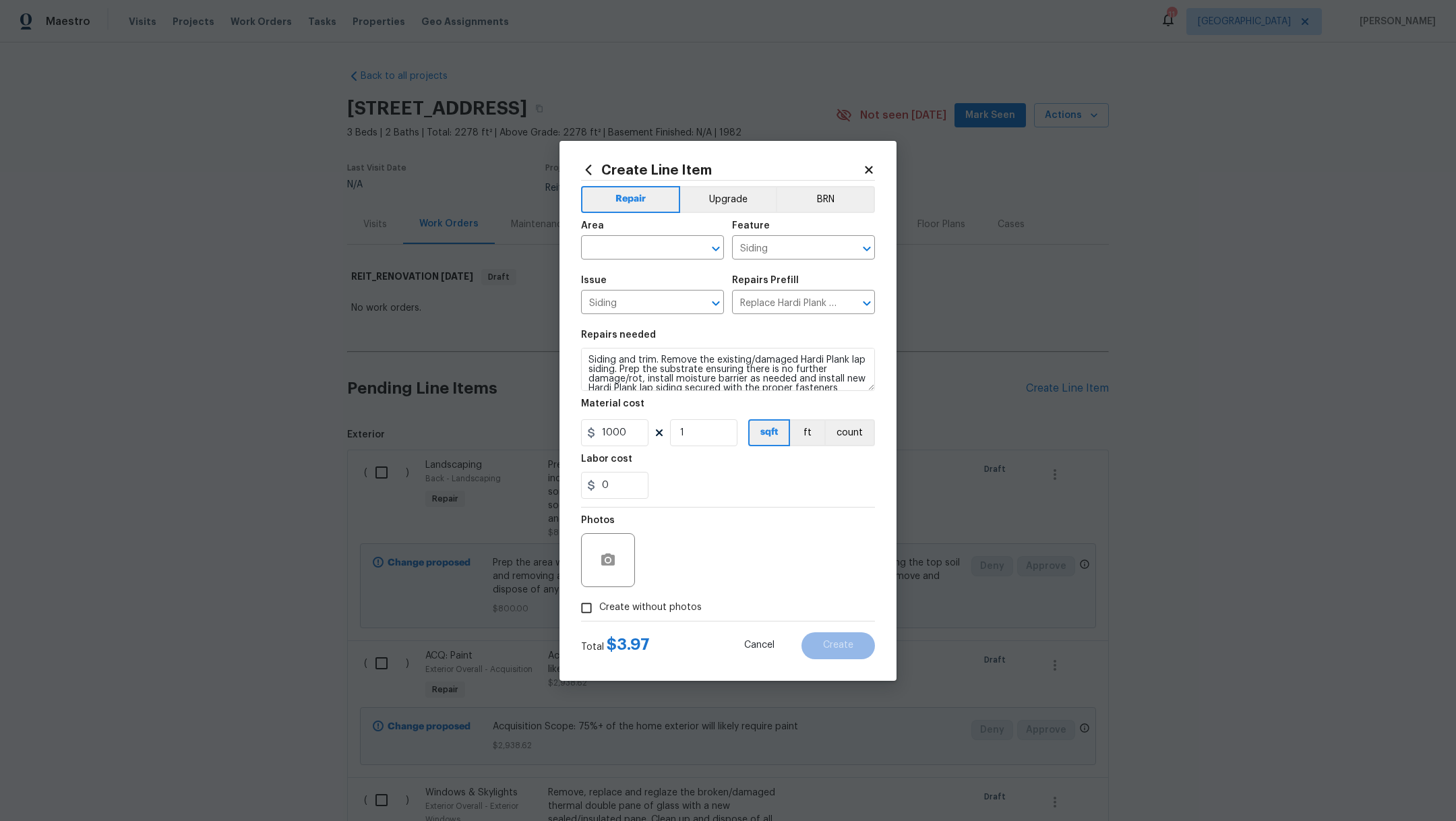
click at [708, 473] on div "0" at bounding box center [728, 485] width 294 height 27
click at [615, 613] on span "Create without photos" at bounding box center [650, 607] width 102 height 14
click at [599, 613] on input "Create without photos" at bounding box center [586, 608] width 26 height 26
checkbox input "true"
click at [675, 588] on div "Reason*" at bounding box center [760, 551] width 229 height 88
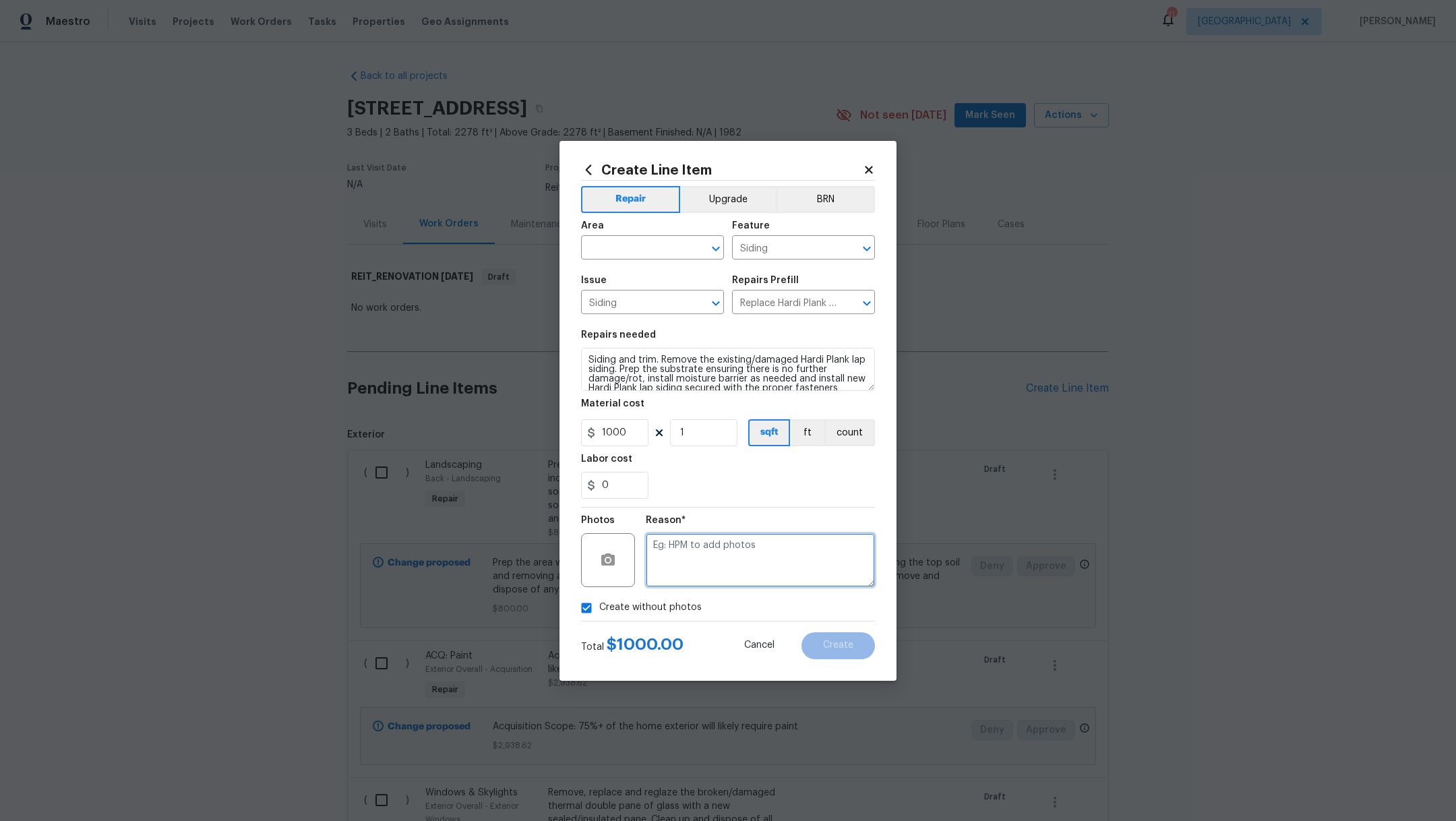
click at [699, 577] on textarea at bounding box center [760, 560] width 229 height 54
type textarea "."
click at [605, 242] on input "text" at bounding box center [633, 249] width 105 height 21
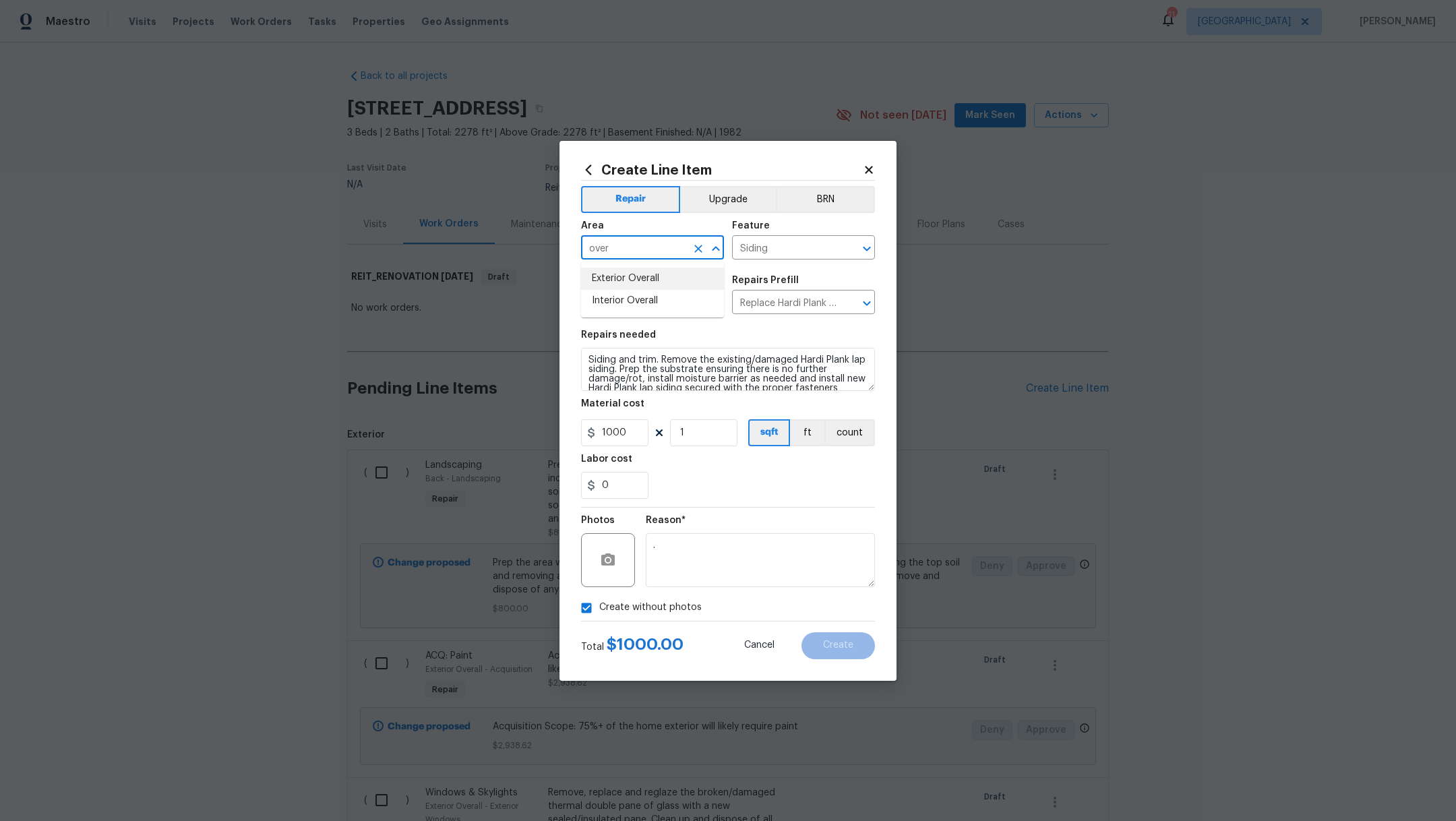
click at [615, 280] on li "Exterior Overall" at bounding box center [652, 278] width 143 height 22
type input "Exterior Overall"
click at [852, 656] on button "Create" at bounding box center [838, 645] width 73 height 27
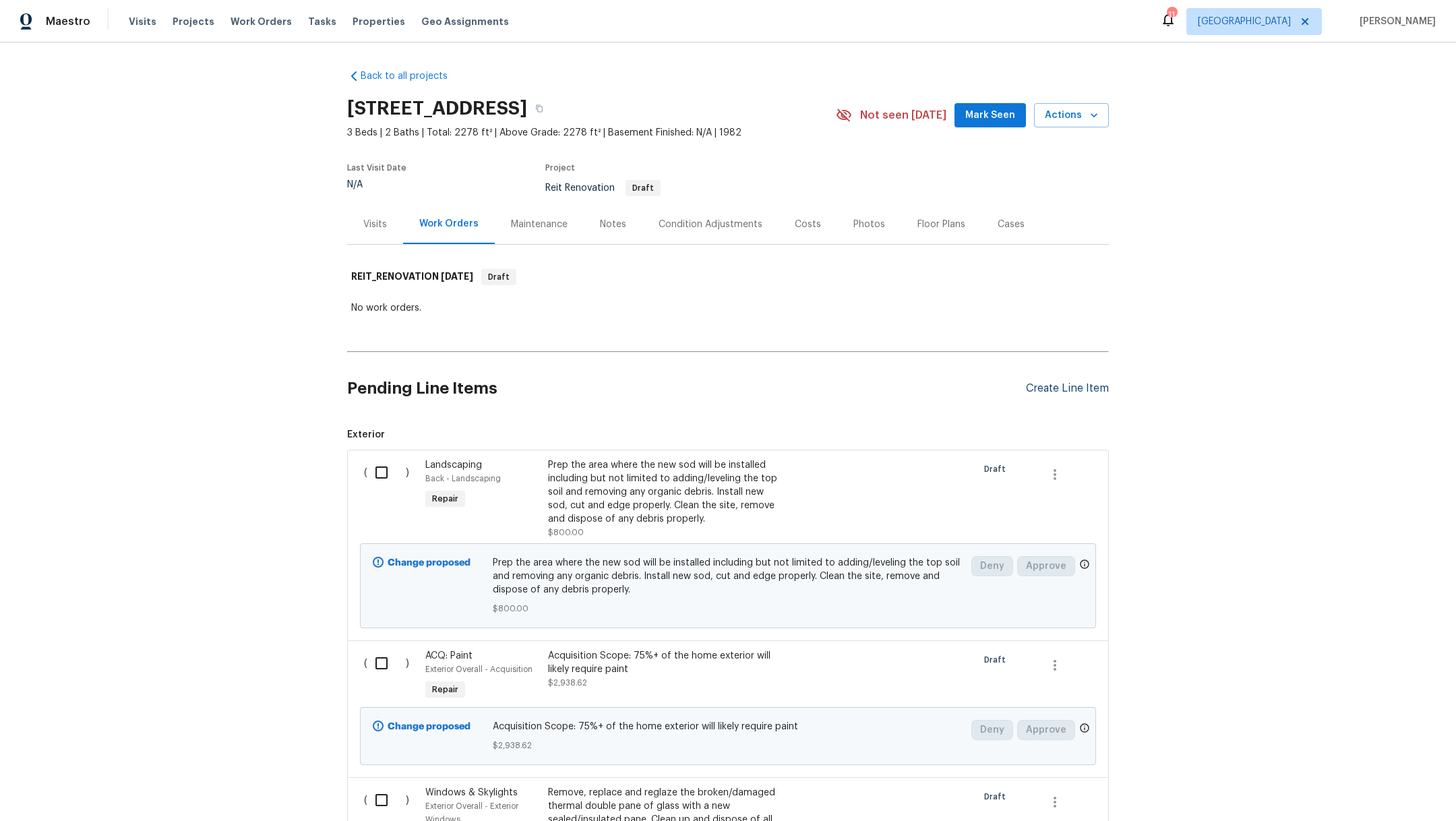
click at [1054, 388] on div "Create Line Item" at bounding box center [1068, 388] width 83 height 12
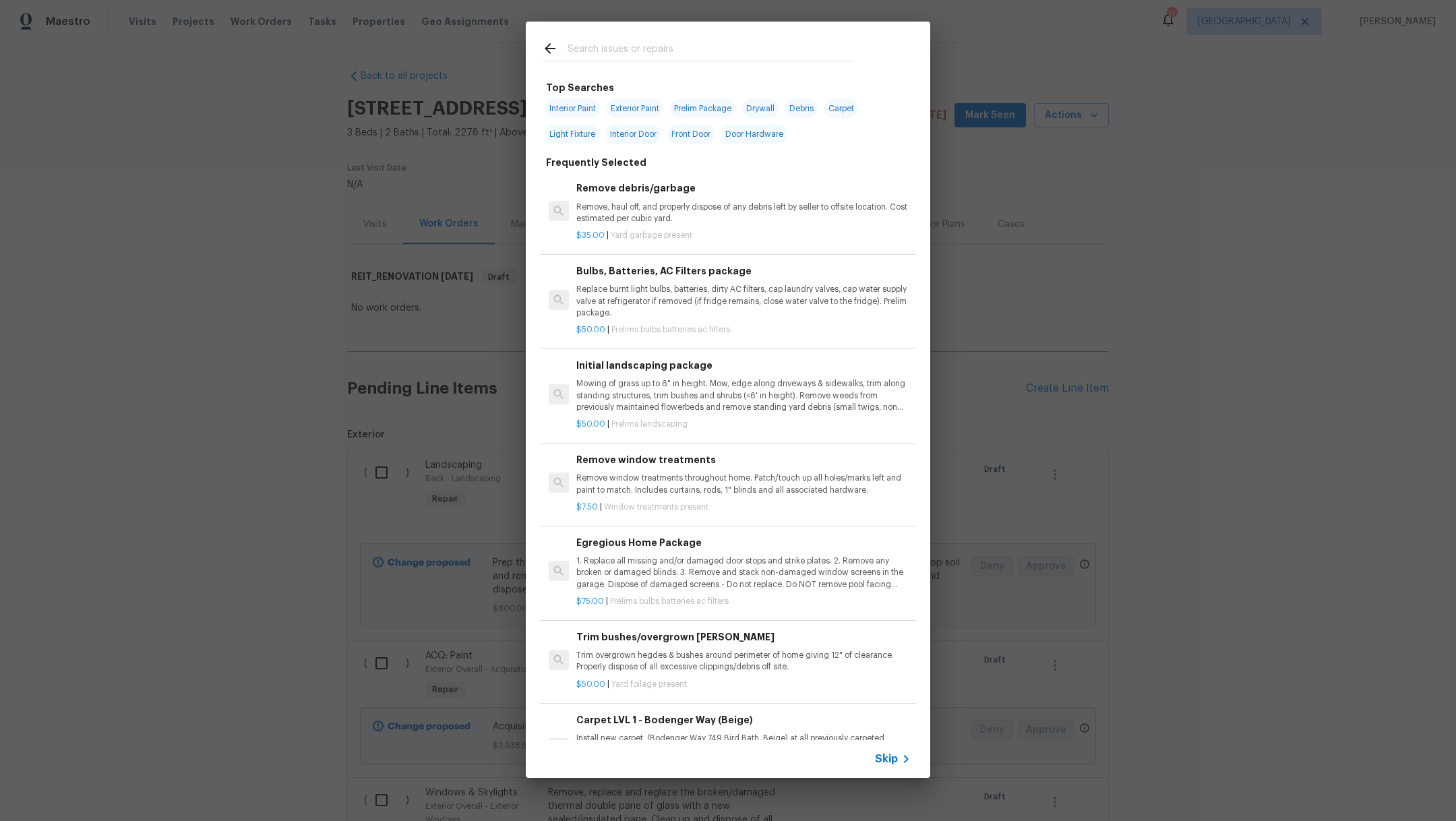
click at [683, 57] on input "text" at bounding box center [710, 50] width 286 height 20
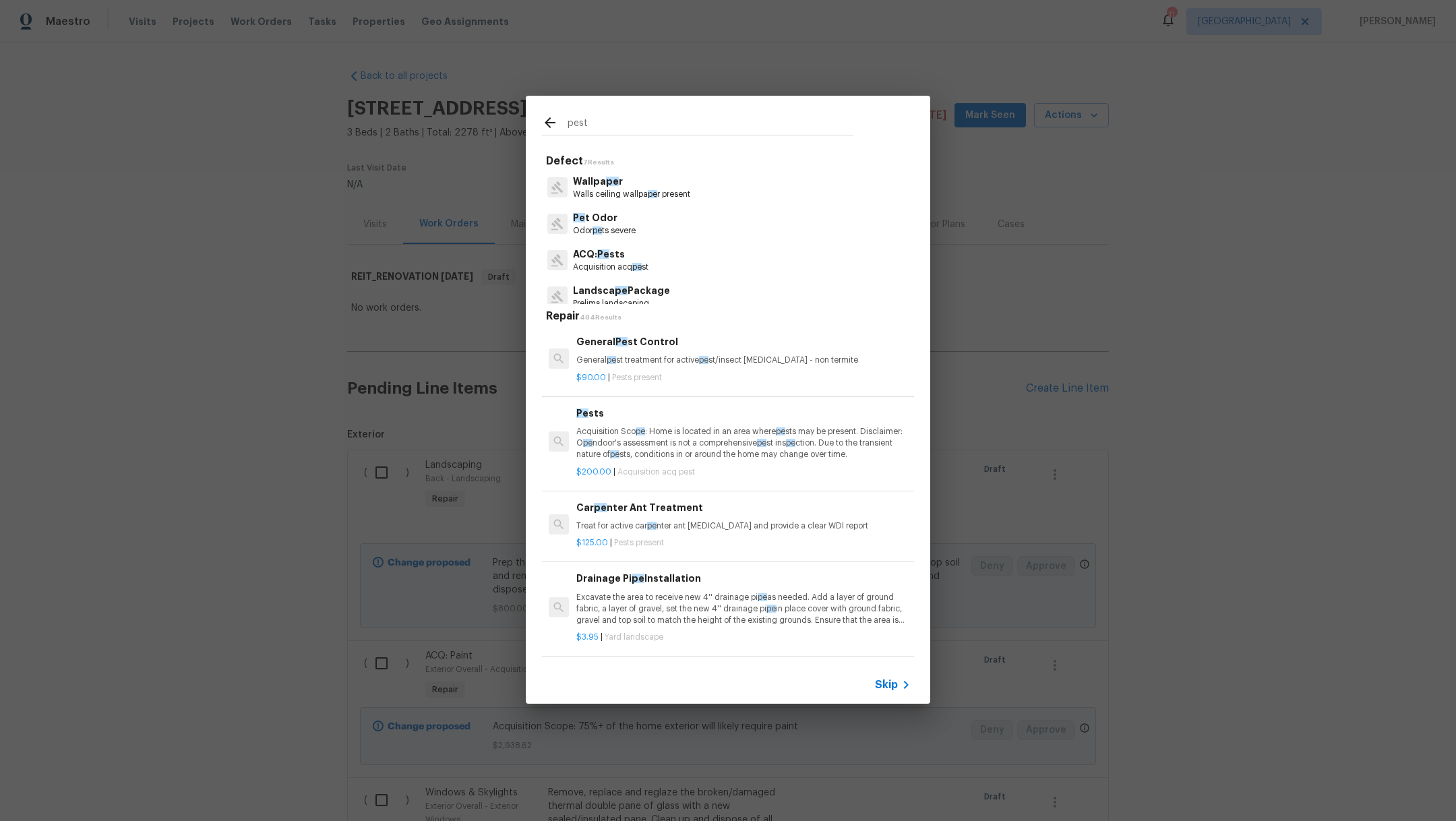
type input "pests"
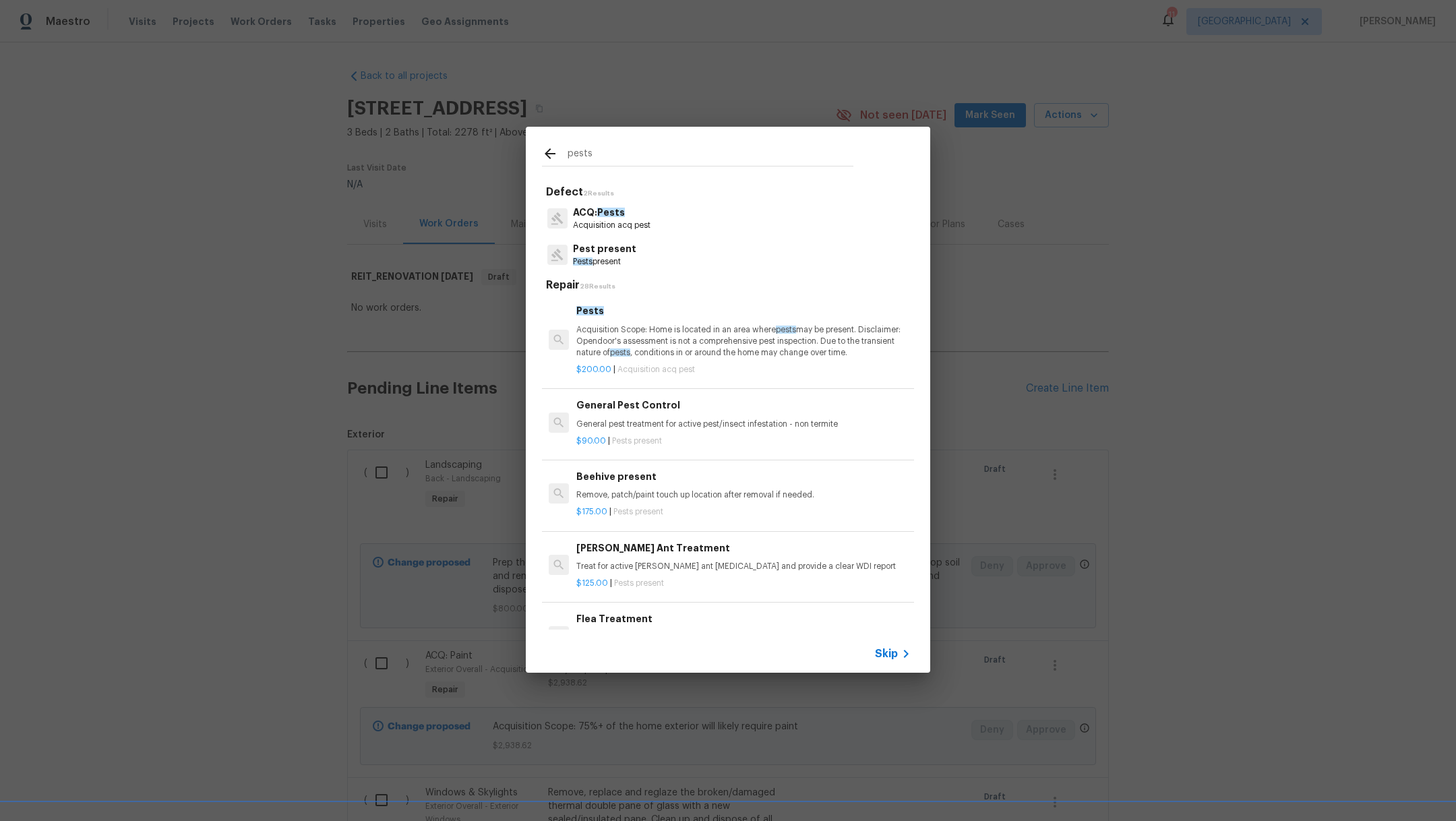
click at [617, 251] on p "Pest present" at bounding box center [604, 249] width 63 height 14
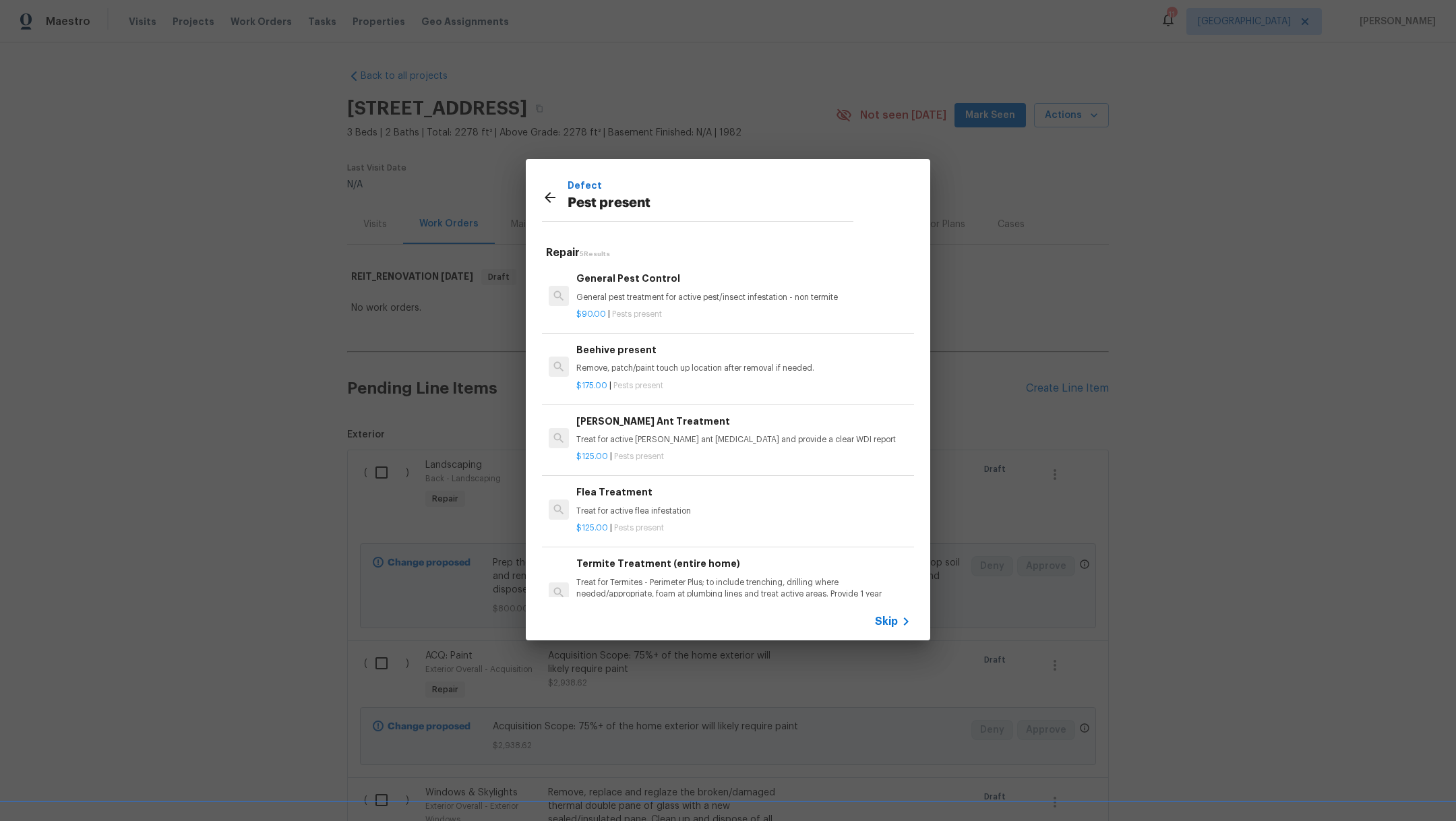
click at [669, 302] on p "General pest treatment for active pest/insect infestation - non termite" at bounding box center [743, 297] width 334 height 12
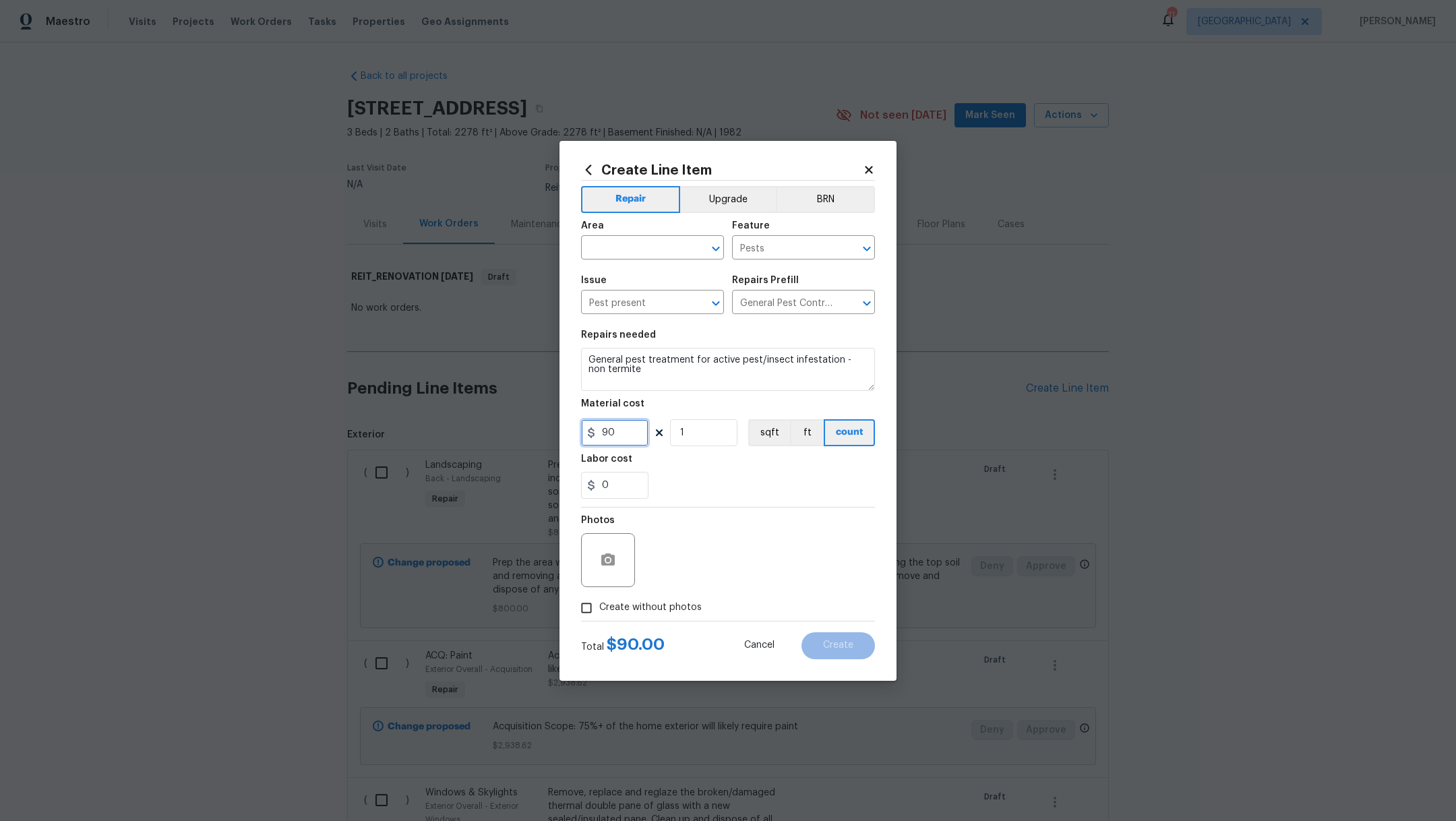
drag, startPoint x: 630, startPoint y: 435, endPoint x: 436, endPoint y: 419, distance: 194.7
click at [443, 426] on div "Create Line Item Repair Upgrade BRN Area ​ Feature Pests ​ Issue Pest present ​…" at bounding box center [728, 410] width 1456 height 821
type input "200"
click at [617, 248] on input "text" at bounding box center [633, 249] width 105 height 21
click at [622, 280] on li "Exterior Overall" at bounding box center [652, 278] width 143 height 22
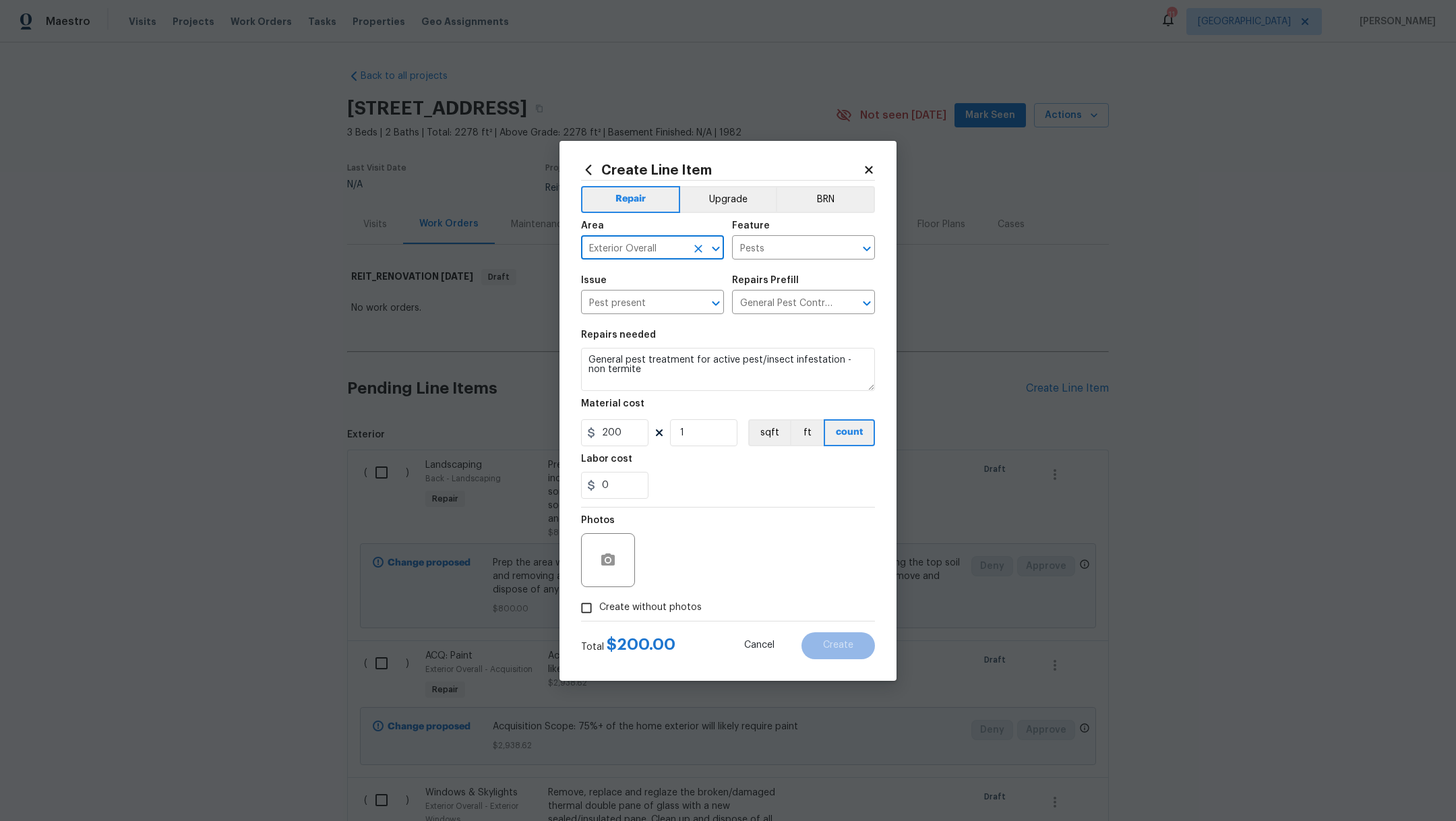
type input "Exterior Overall"
click at [646, 609] on span "Create without photos" at bounding box center [650, 607] width 102 height 14
click at [599, 609] on input "Create without photos" at bounding box center [586, 608] width 26 height 26
checkbox input "true"
click at [811, 533] on textarea at bounding box center [760, 560] width 229 height 54
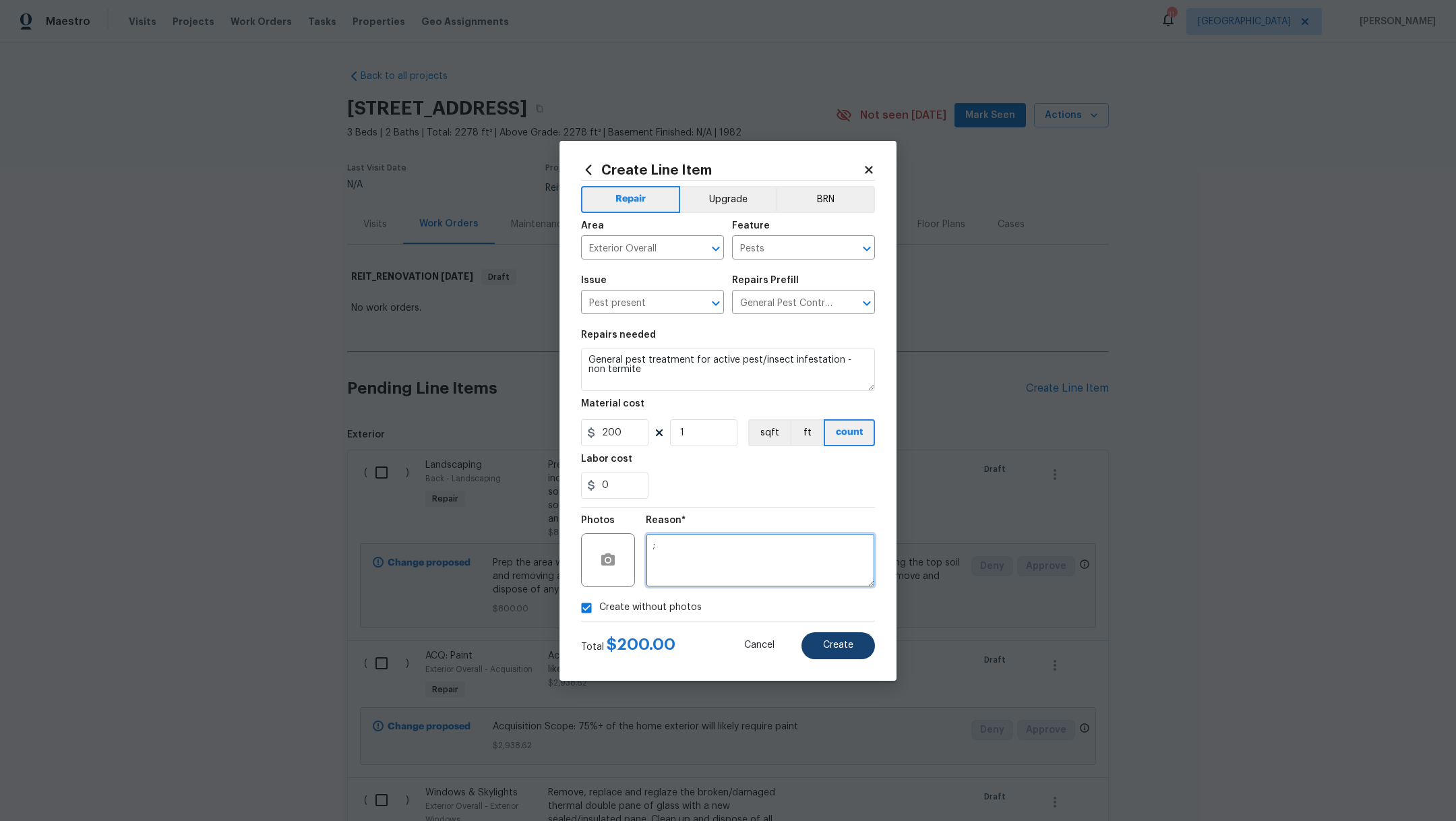
type textarea ";"
click at [843, 638] on button "Create" at bounding box center [838, 645] width 73 height 27
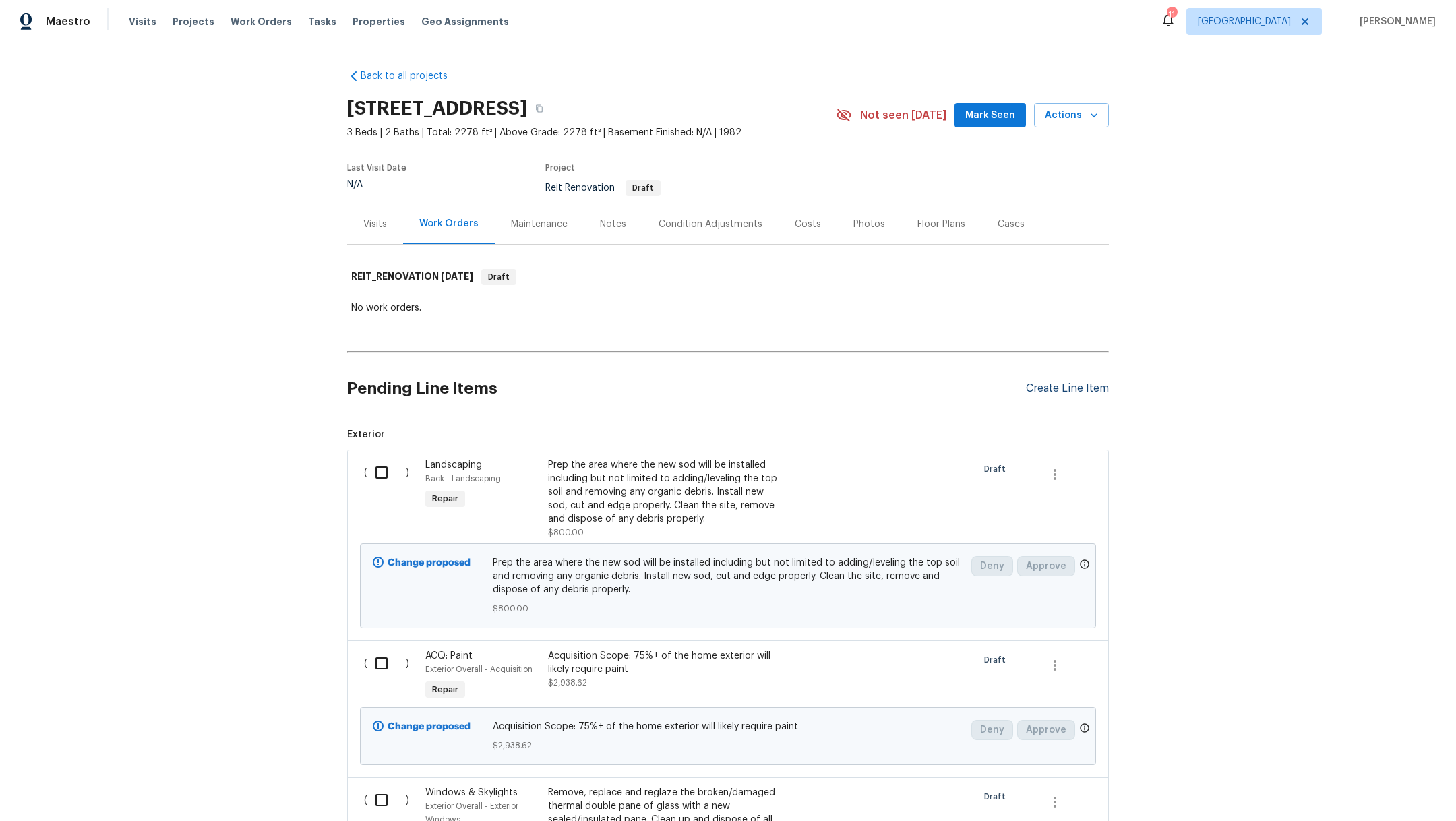
click at [1043, 390] on div "Create Line Item" at bounding box center [1068, 388] width 83 height 12
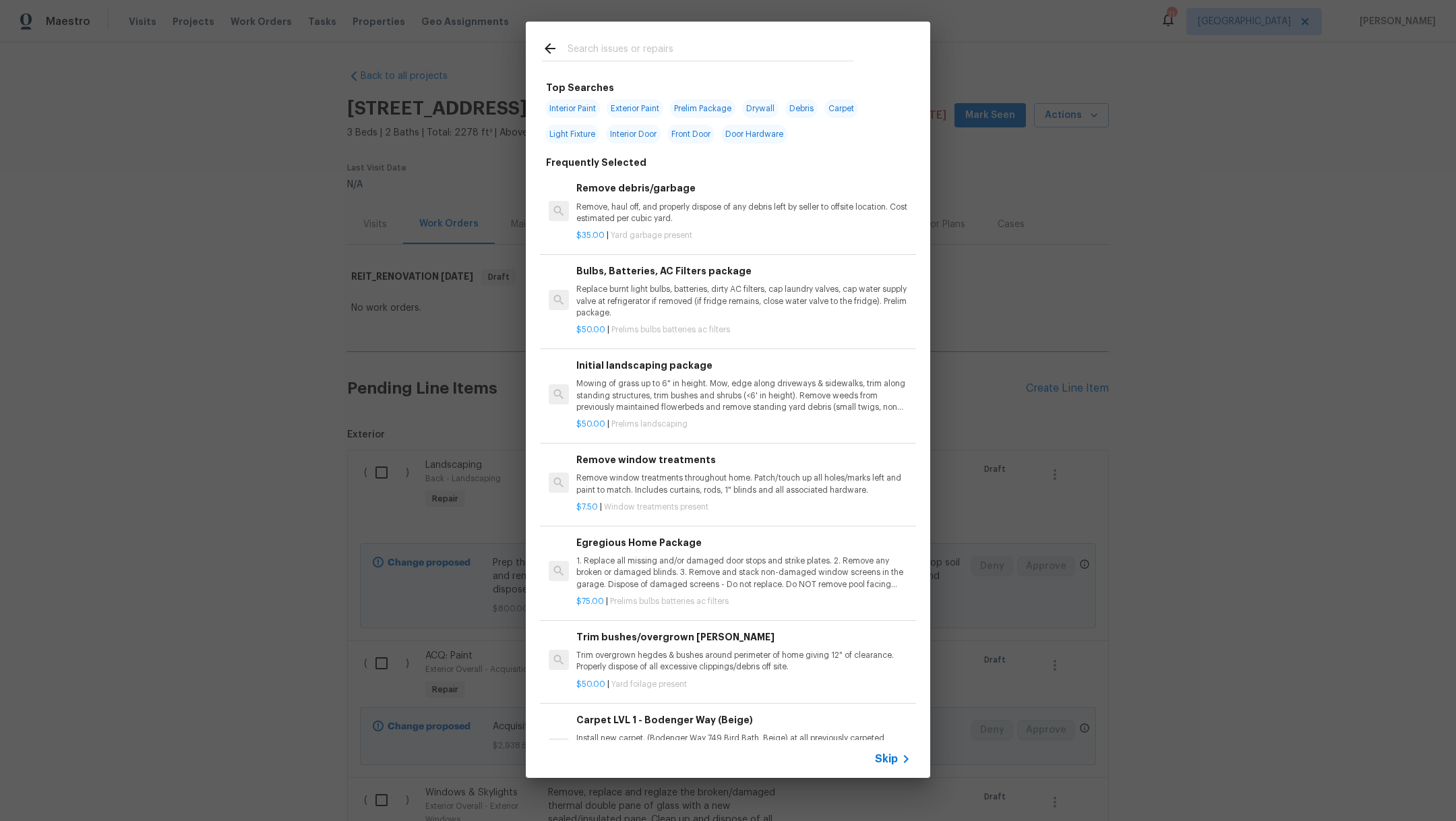
click at [595, 34] on div at bounding box center [697, 48] width 343 height 53
click at [605, 47] on input "text" at bounding box center [710, 50] width 286 height 20
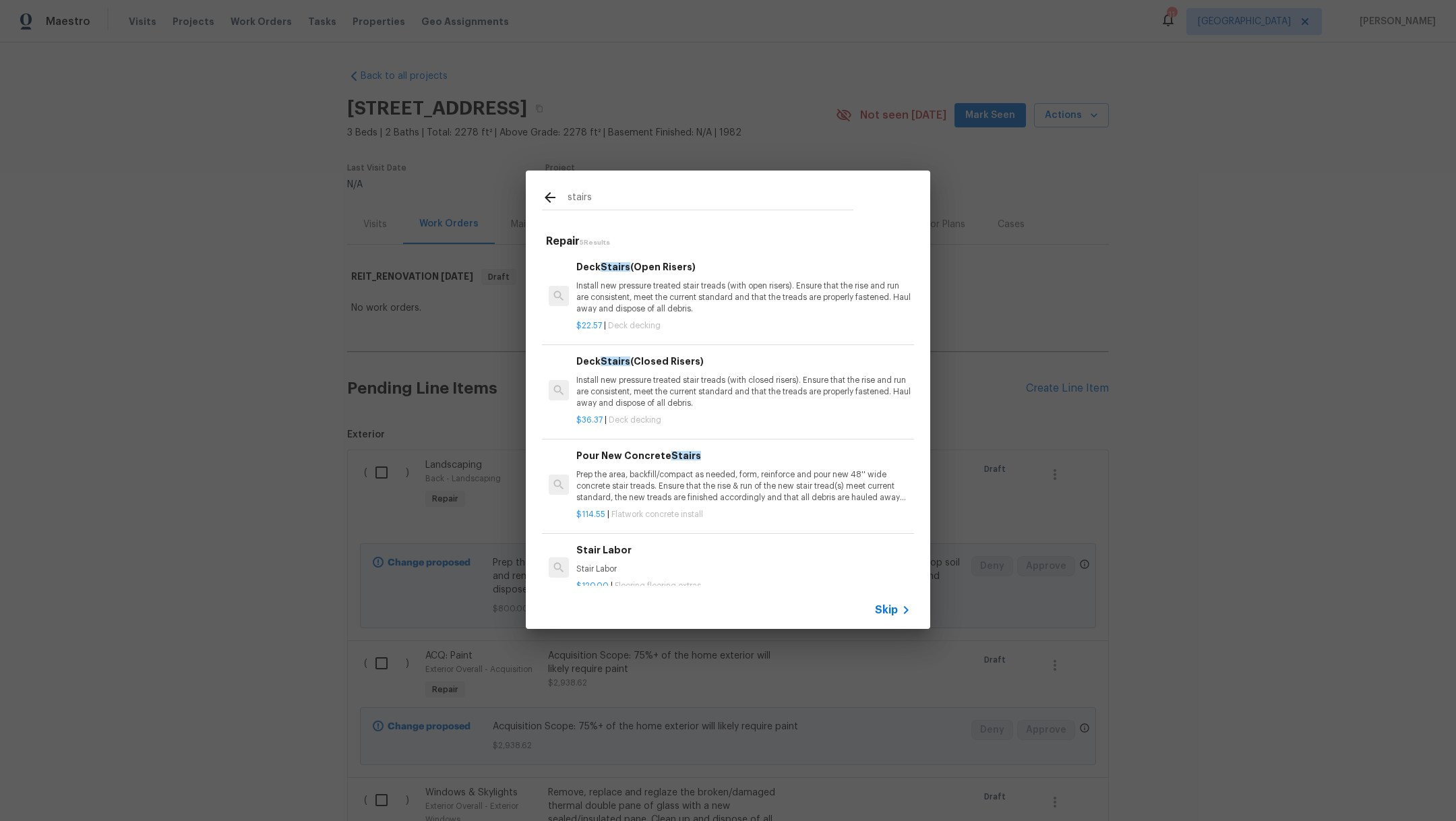
type input "stairs"
click at [657, 381] on p "Install new pressure treated stair treads (with closed risers). Ensure that the…" at bounding box center [743, 392] width 334 height 35
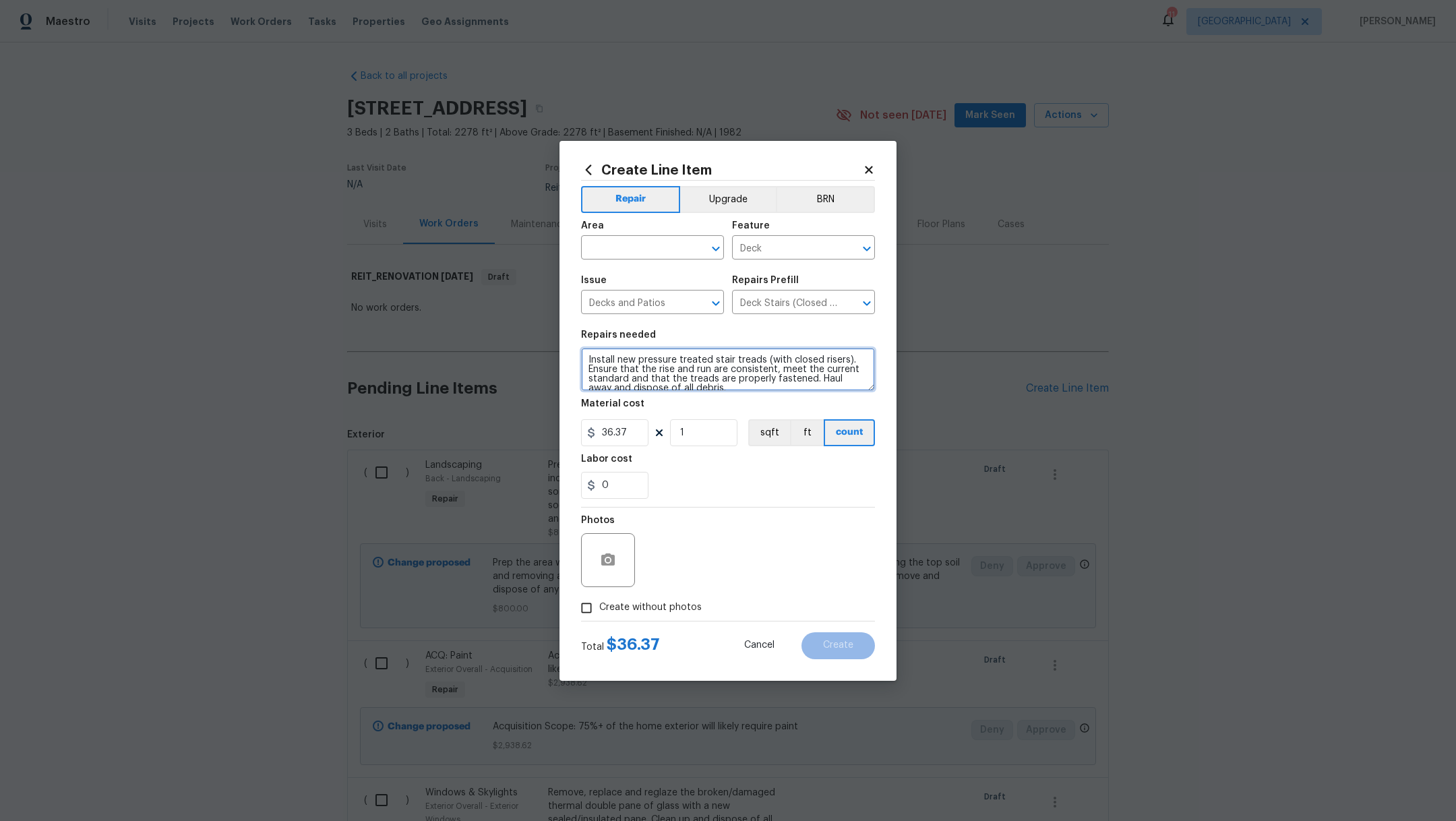
click at [587, 361] on textarea "Install new pressure treated stair treads (with closed risers). Ensure that the…" at bounding box center [728, 369] width 294 height 43
type textarea "Repair back steps. Install new pressure treated stair treads (with closed riser…"
drag, startPoint x: 645, startPoint y: 432, endPoint x: 408, endPoint y: 404, distance: 238.6
click at [412, 408] on div "Create Line Item Repair Upgrade BRN Area ​ Feature Deck ​ Issue Decks and Patio…" at bounding box center [728, 410] width 1456 height 821
type input "150"
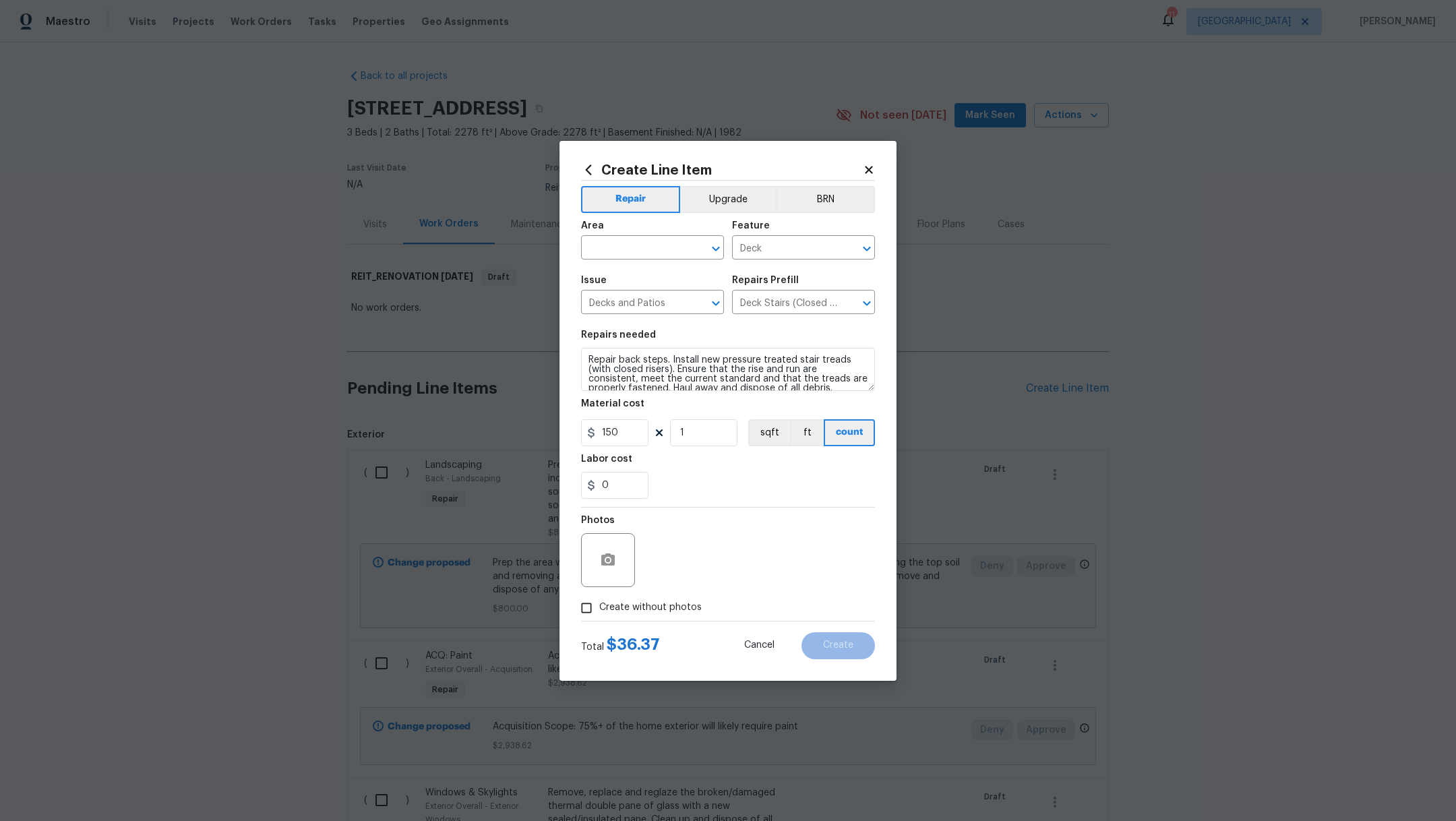
click at [733, 480] on div "0" at bounding box center [728, 485] width 294 height 27
click at [635, 250] on input "text" at bounding box center [633, 249] width 105 height 21
click at [649, 279] on li "Back" at bounding box center [652, 278] width 143 height 22
type input "Back"
click at [625, 595] on label "Create without photos" at bounding box center [637, 608] width 128 height 26
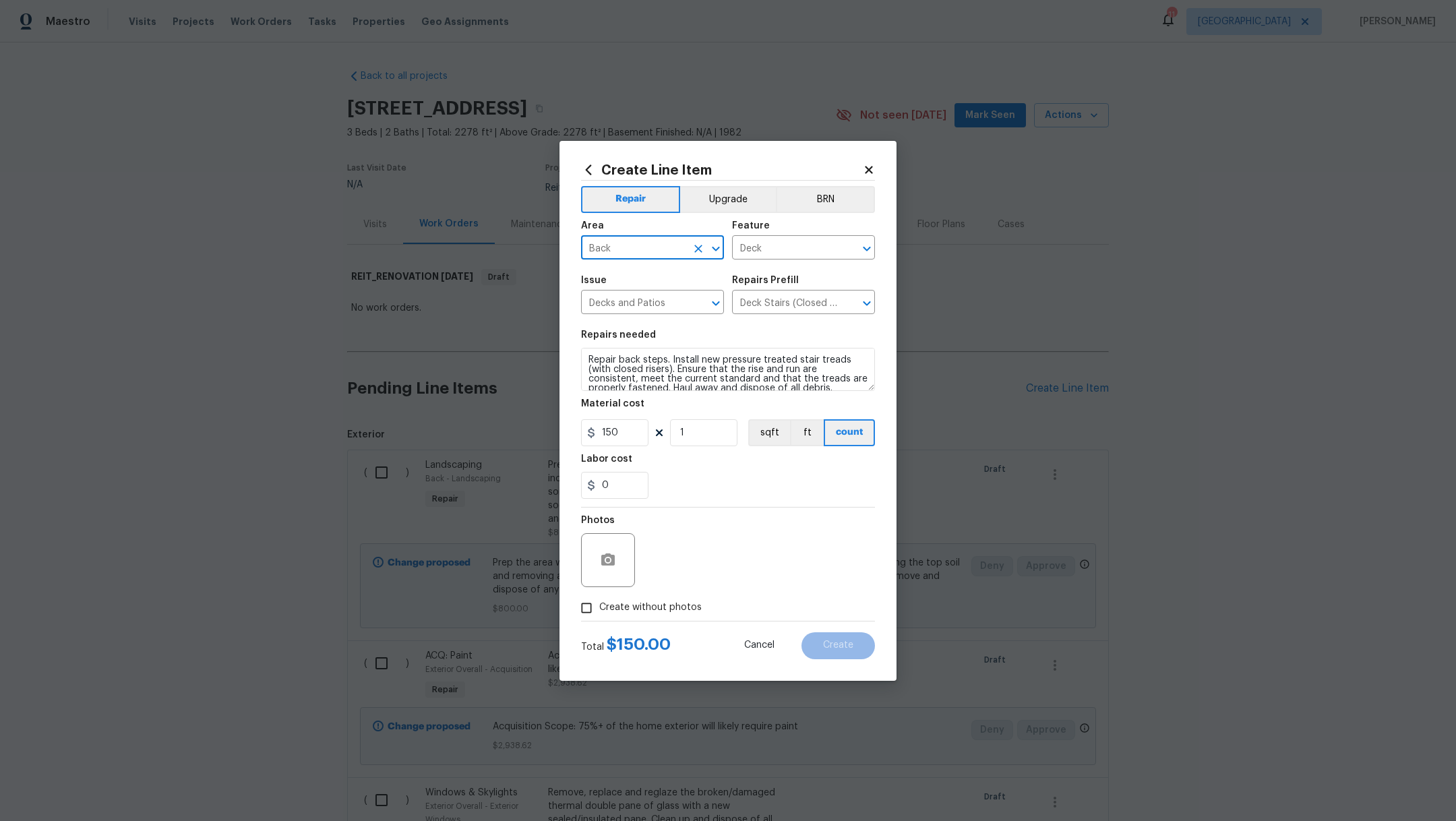
click at [599, 595] on input "Create without photos" at bounding box center [586, 608] width 26 height 26
checkbox input "true"
click at [708, 584] on textarea at bounding box center [760, 560] width 229 height 54
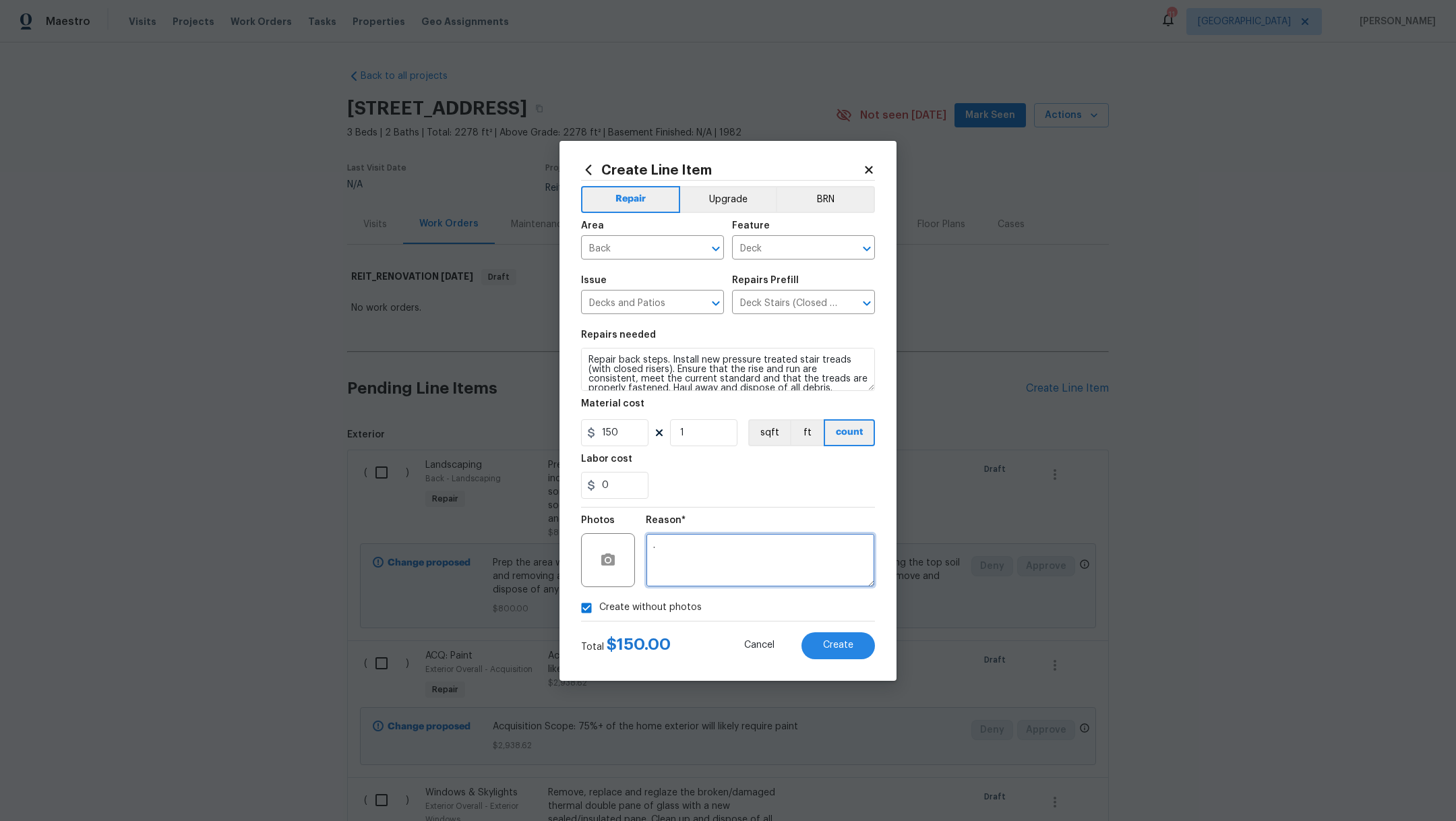
type textarea "."
click at [845, 667] on div "Create Line Item Repair Upgrade BRN Area Back ​ Feature Deck ​ Issue Decks and …" at bounding box center [728, 410] width 337 height 540
click at [845, 649] on span "Create" at bounding box center [838, 645] width 30 height 10
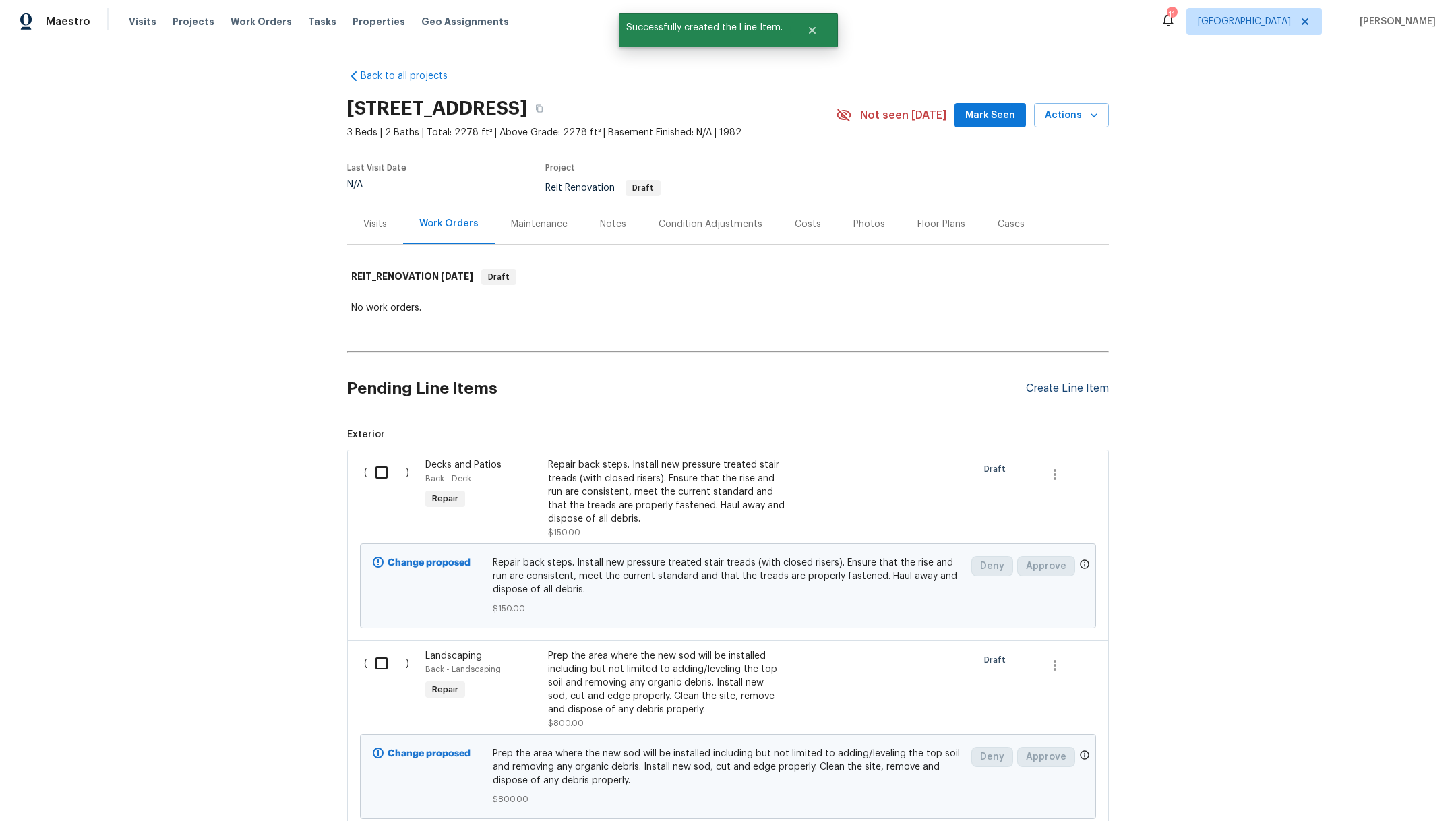
click at [1041, 390] on div "Create Line Item" at bounding box center [1068, 388] width 83 height 12
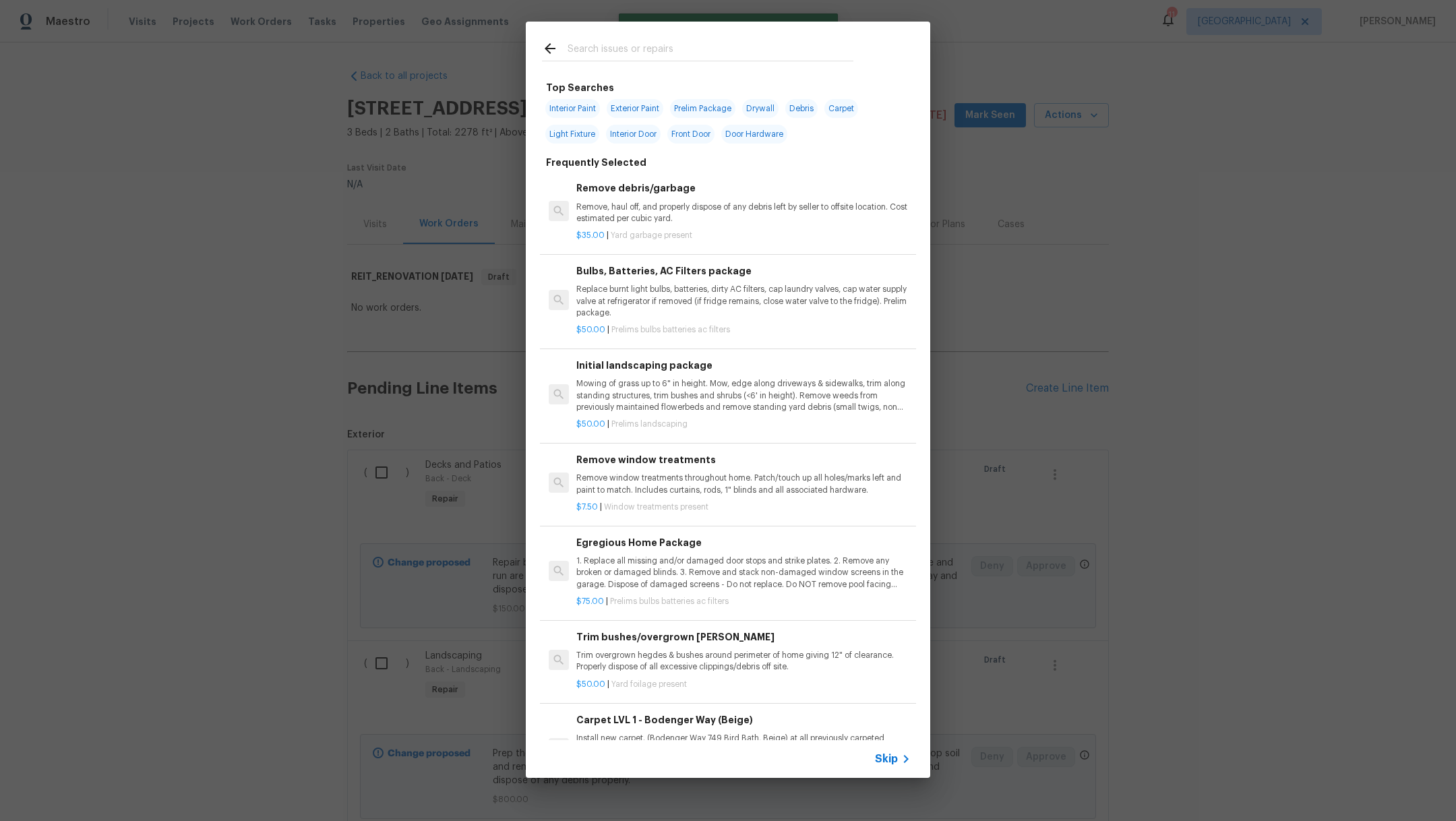
click at [676, 49] on input "text" at bounding box center [710, 50] width 286 height 20
type input "d"
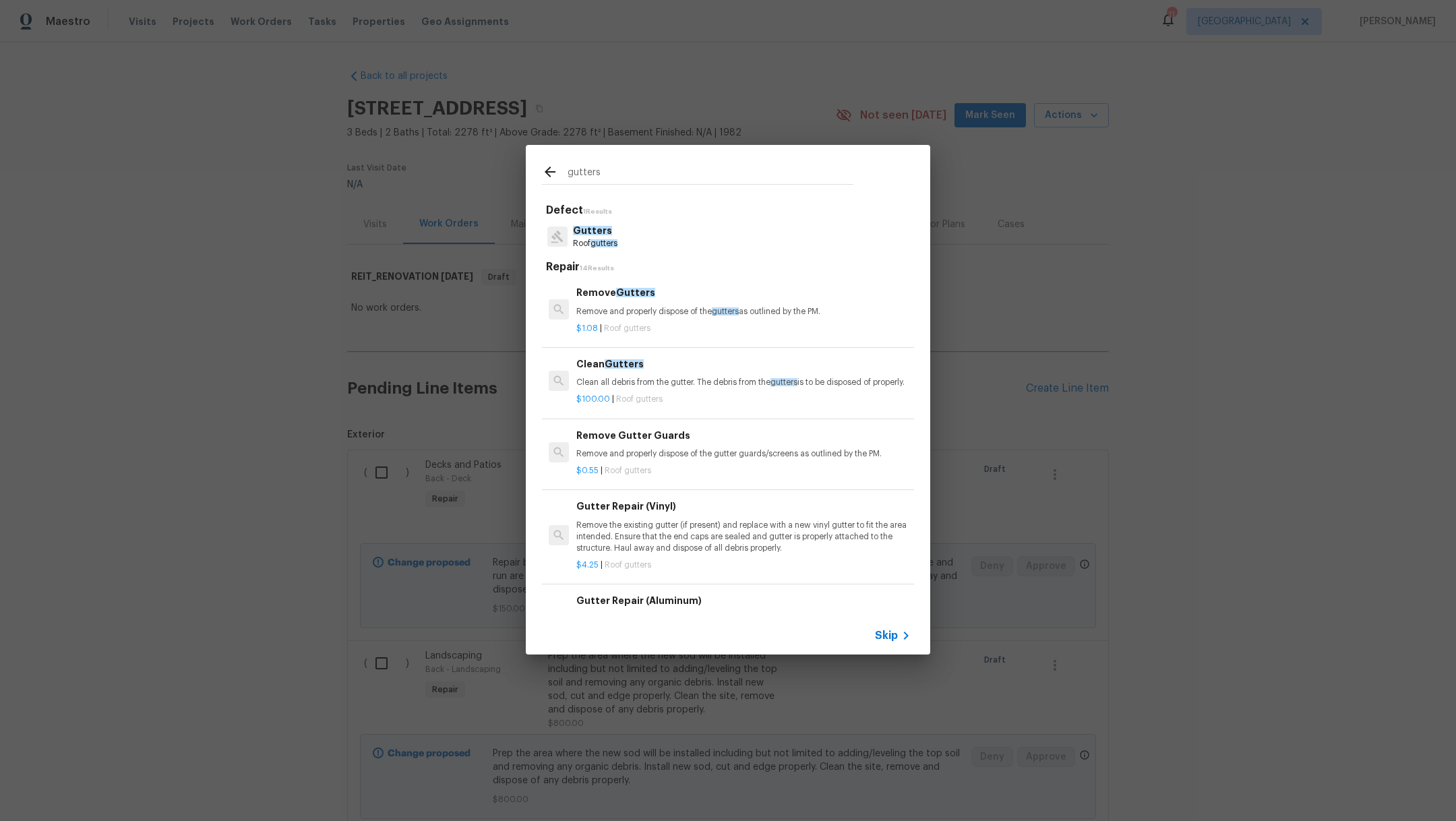
type input "gutters"
click at [615, 240] on span "gutters" at bounding box center [604, 244] width 27 height 8
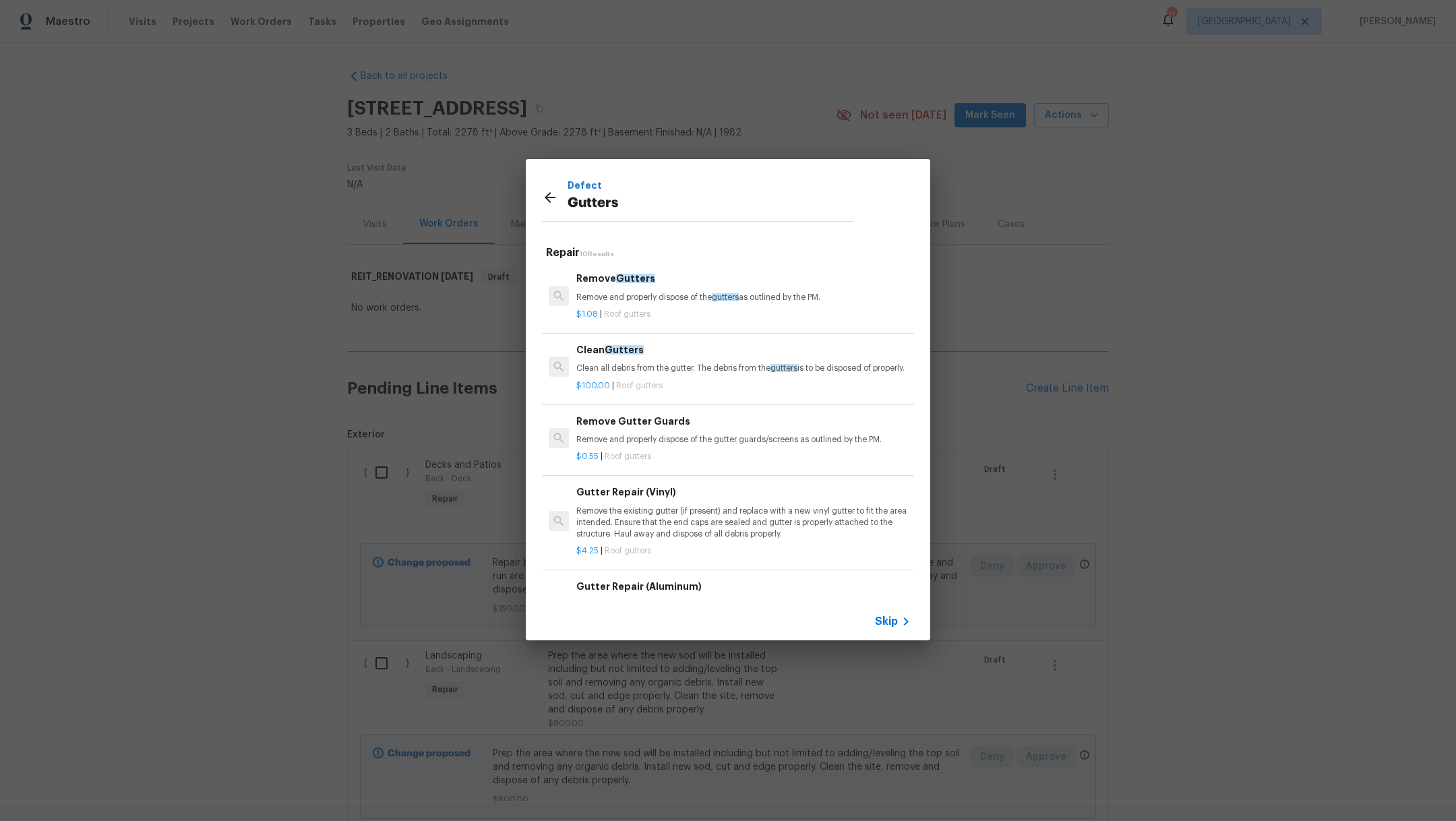
scroll to position [103, 0]
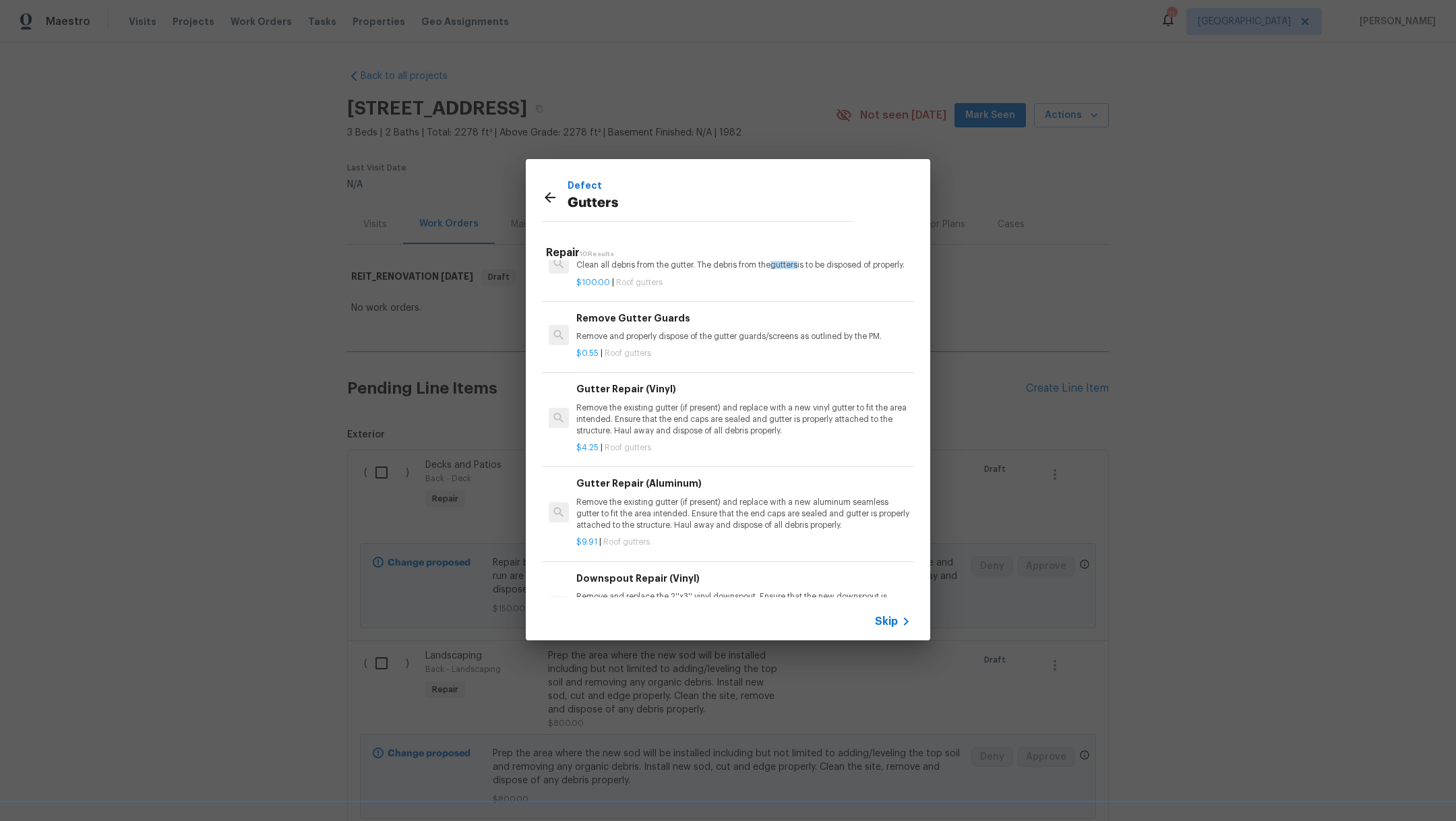
click at [890, 621] on span "Skip" at bounding box center [886, 621] width 23 height 13
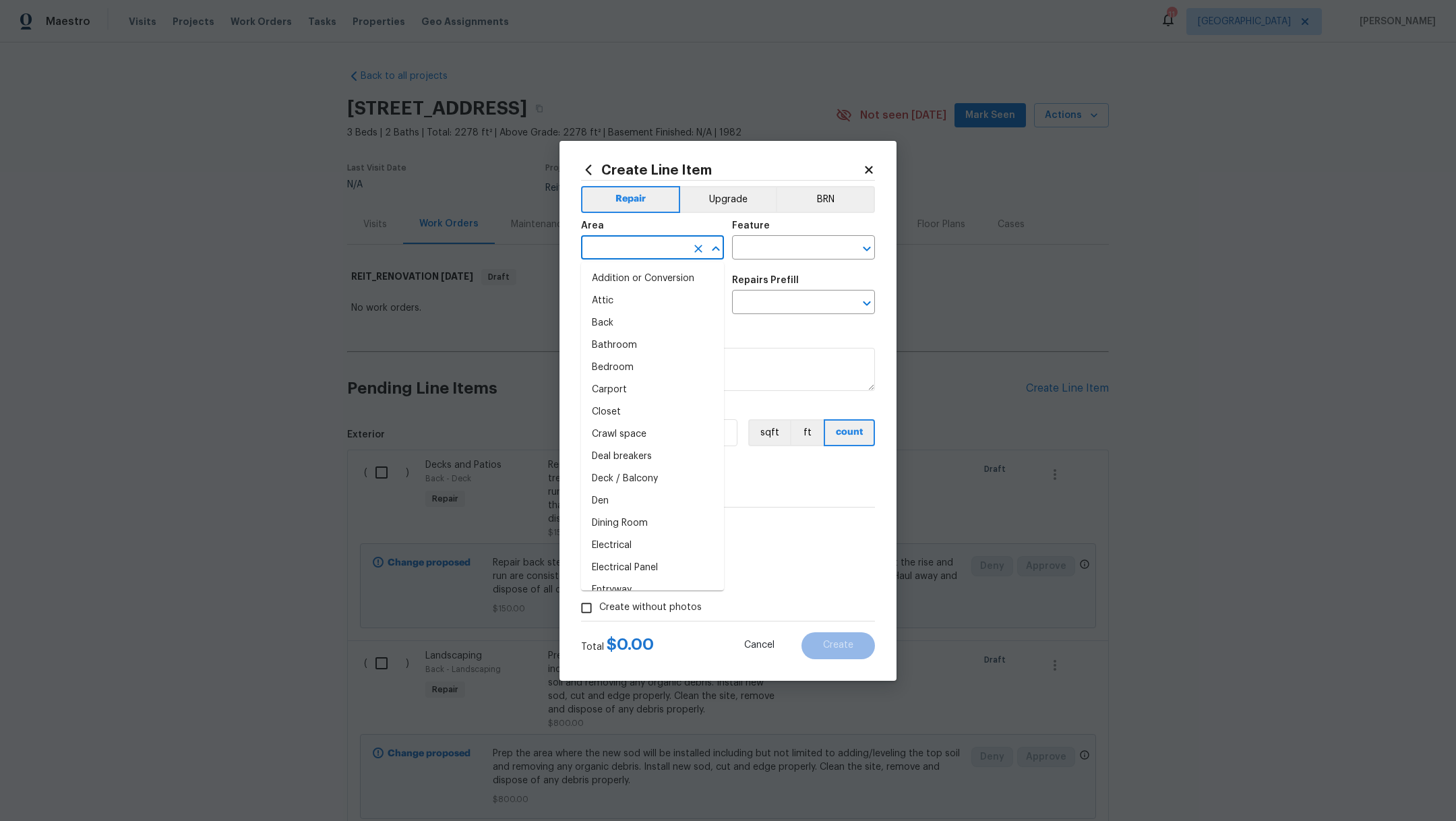
click at [638, 251] on input "text" at bounding box center [633, 249] width 105 height 21
click at [642, 286] on li "Exterior Overall" at bounding box center [652, 278] width 143 height 22
type input "Exterior Overall"
click at [773, 254] on input "text" at bounding box center [784, 249] width 105 height 21
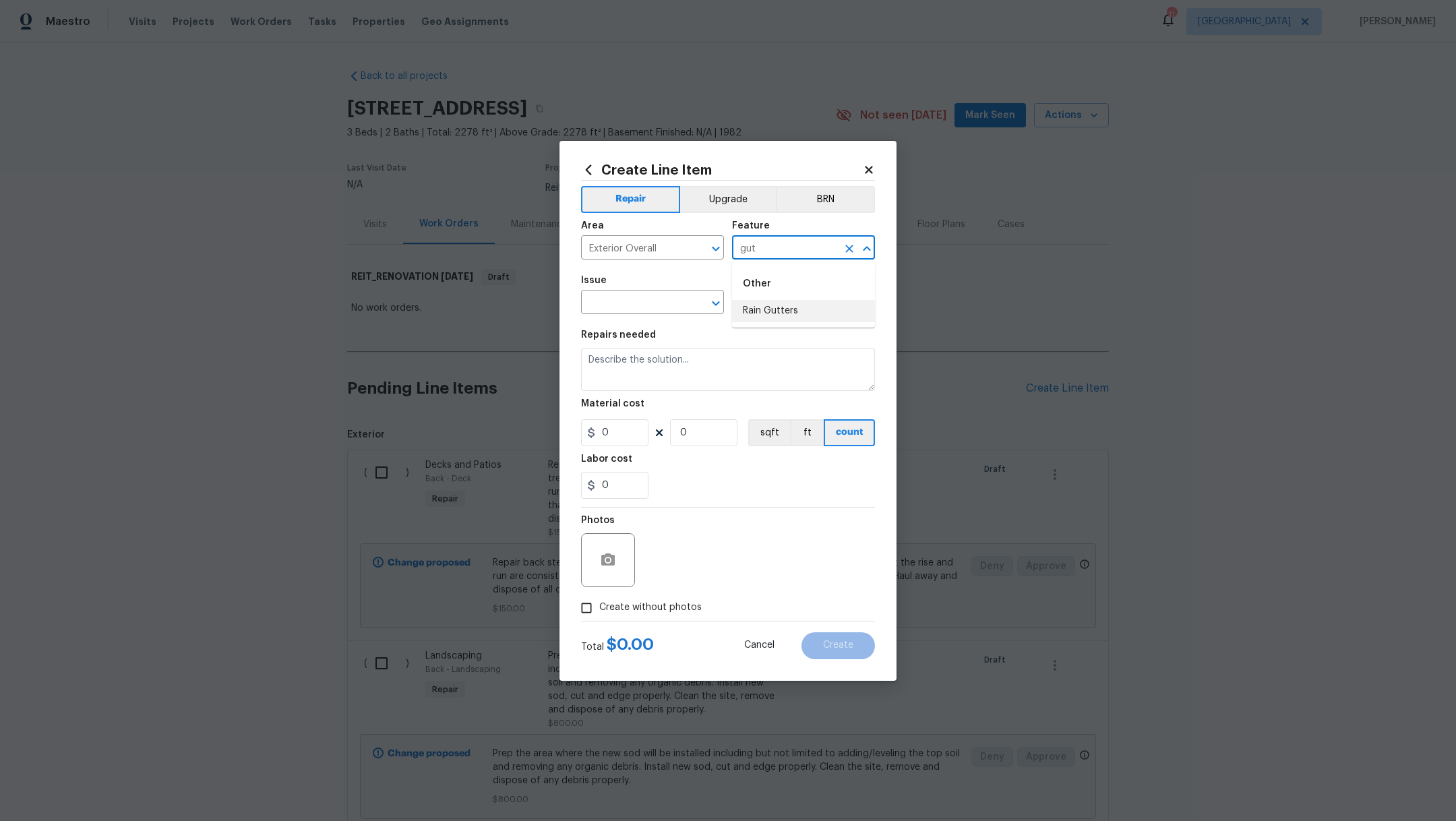
click at [787, 314] on li "Rain Gutters" at bounding box center [803, 311] width 143 height 22
type input "Rain Gutters"
click at [639, 302] on input "text" at bounding box center [633, 303] width 105 height 21
click at [639, 367] on li "Gutters" at bounding box center [652, 366] width 143 height 22
type input "Gutters"
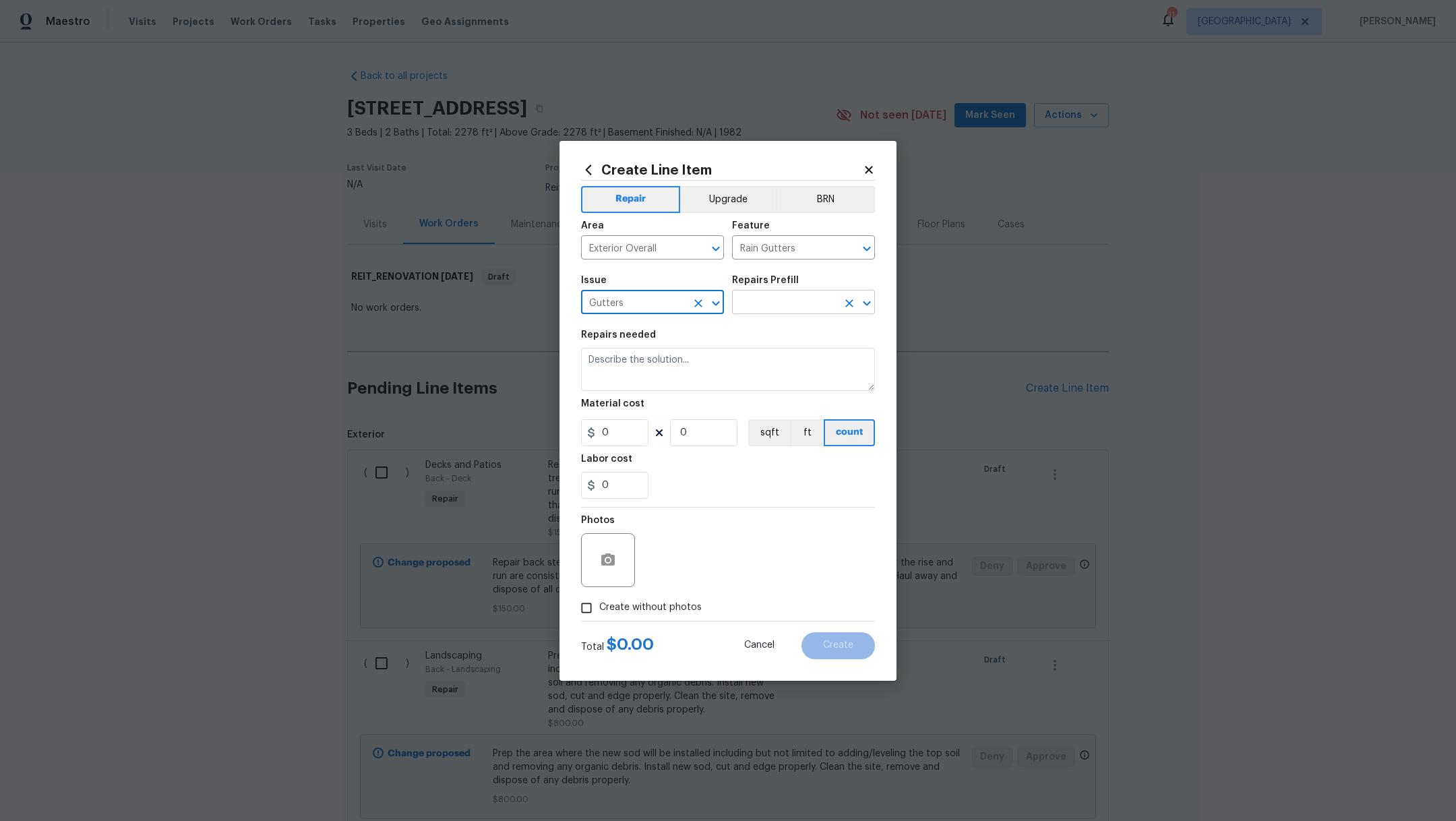
click at [792, 309] on input "text" at bounding box center [784, 303] width 105 height 21
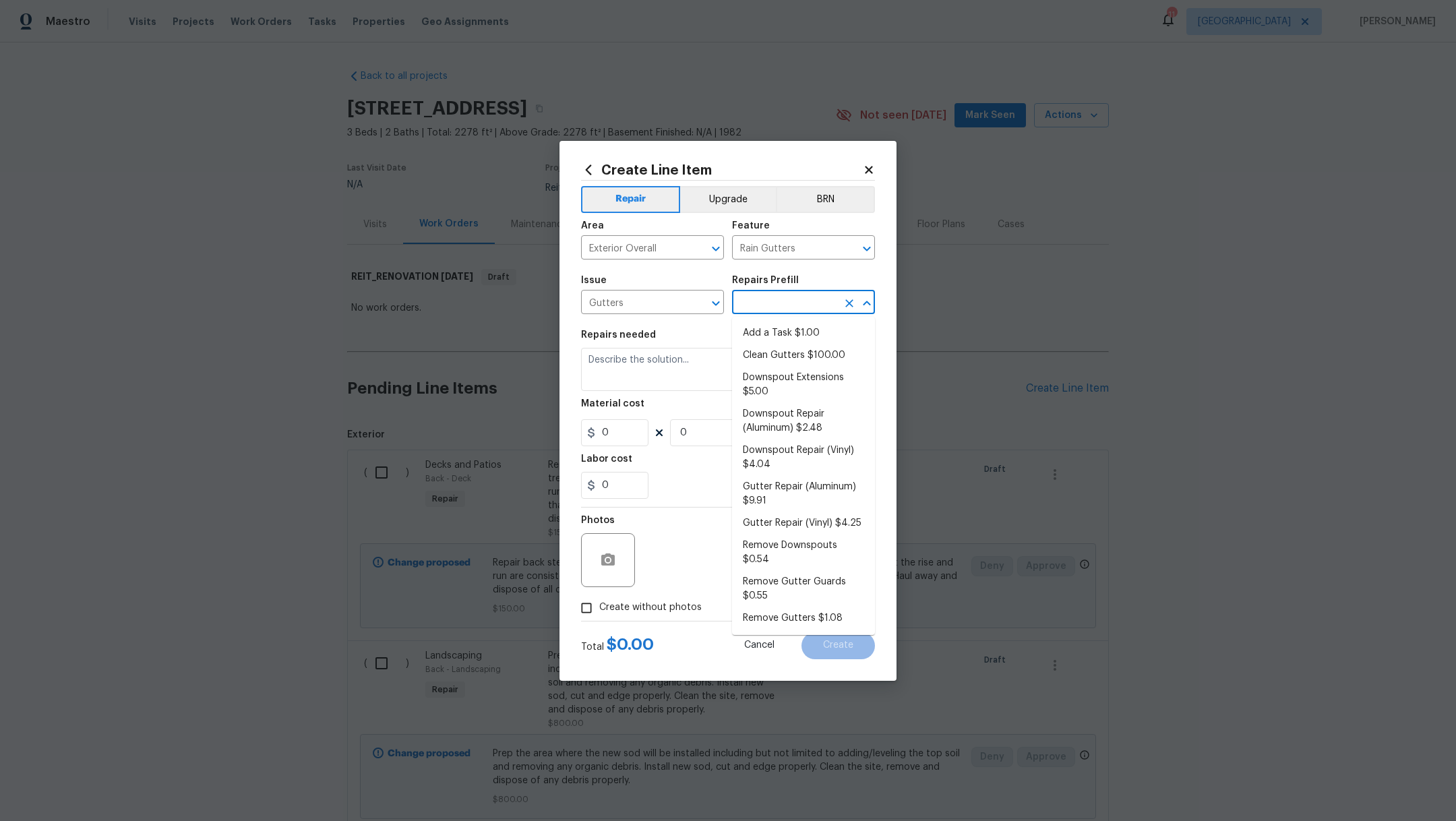
click at [791, 324] on li "Add a Task $1.00" at bounding box center [803, 333] width 143 height 22
type input "[PERSON_NAME] and Trim"
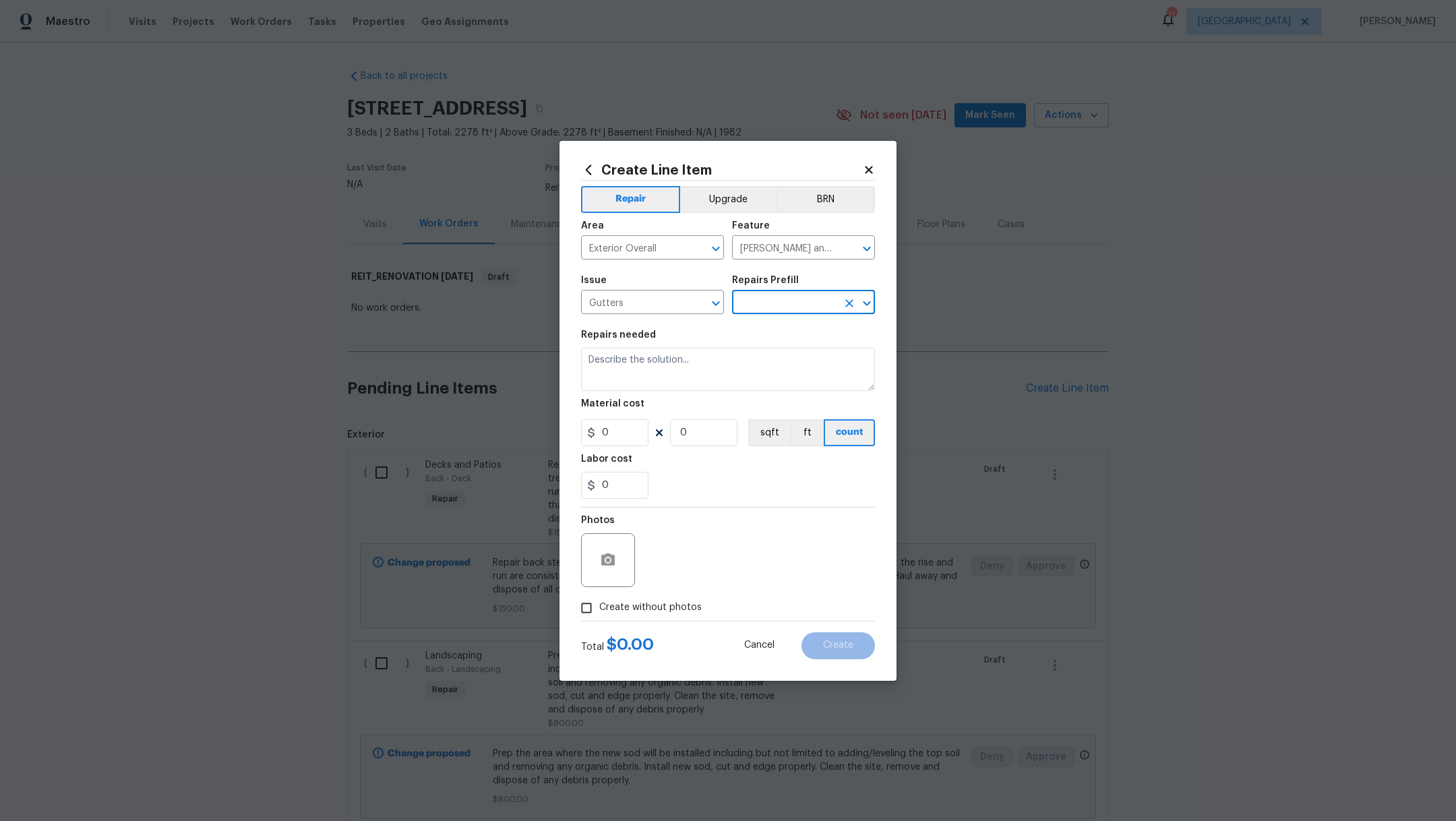
type input "Add a Task $1.00"
type textarea "HPM to detail"
type input "1"
drag, startPoint x: 669, startPoint y: 360, endPoint x: 449, endPoint y: 341, distance: 220.8
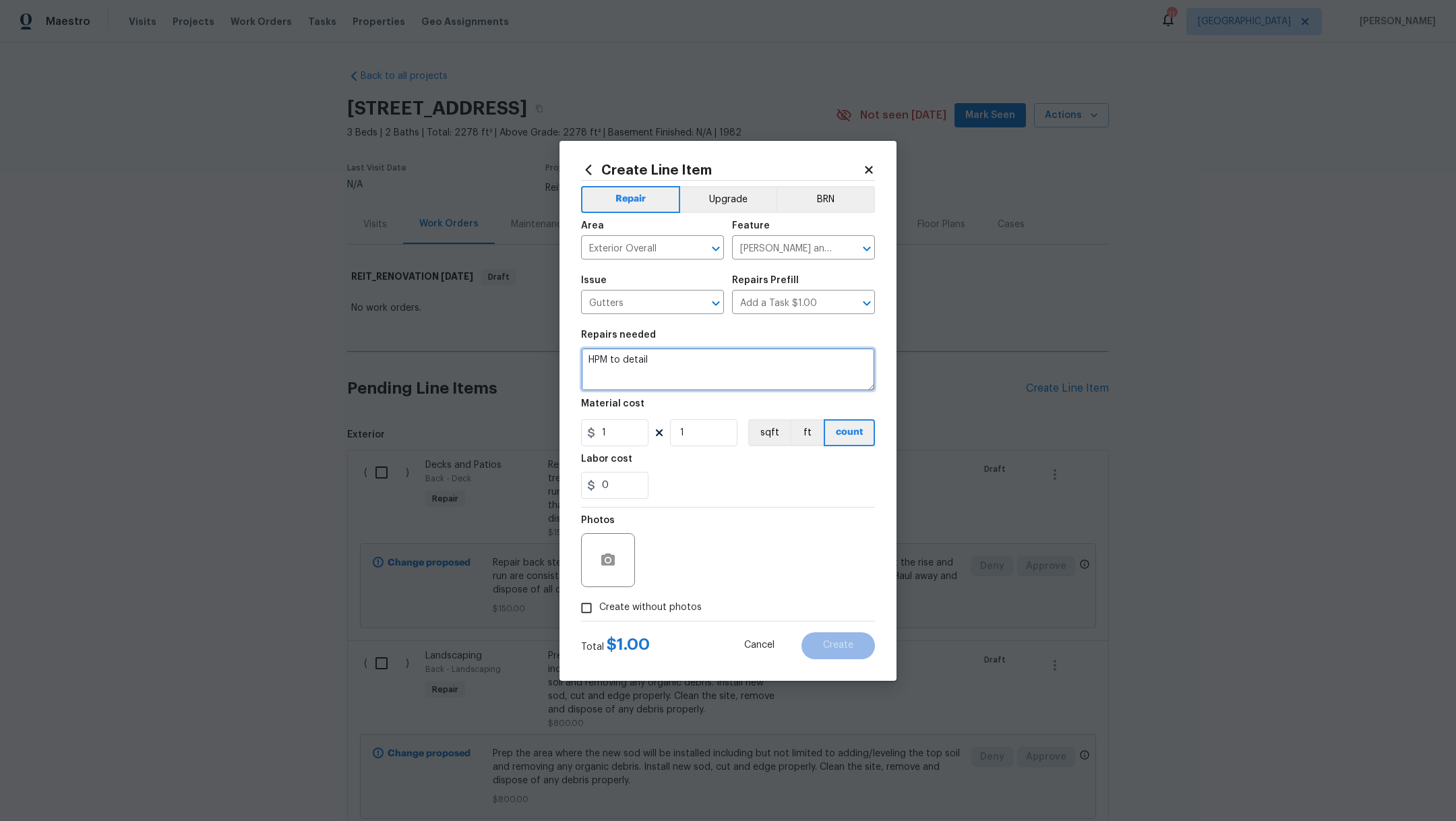
click at [449, 341] on div "Create Line Item Repair Upgrade BRN Area Exterior Overall ​ Feature [PERSON_NAM…" at bounding box center [728, 410] width 1456 height 821
type textarea "Repair gutters, do extensions and downspouts"
drag, startPoint x: 619, startPoint y: 436, endPoint x: 416, endPoint y: 399, distance: 206.3
click at [416, 399] on div "Create Line Item Repair Upgrade BRN Area Exterior Overall ​ Feature [PERSON_NAM…" at bounding box center [728, 410] width 1456 height 821
type input "300"
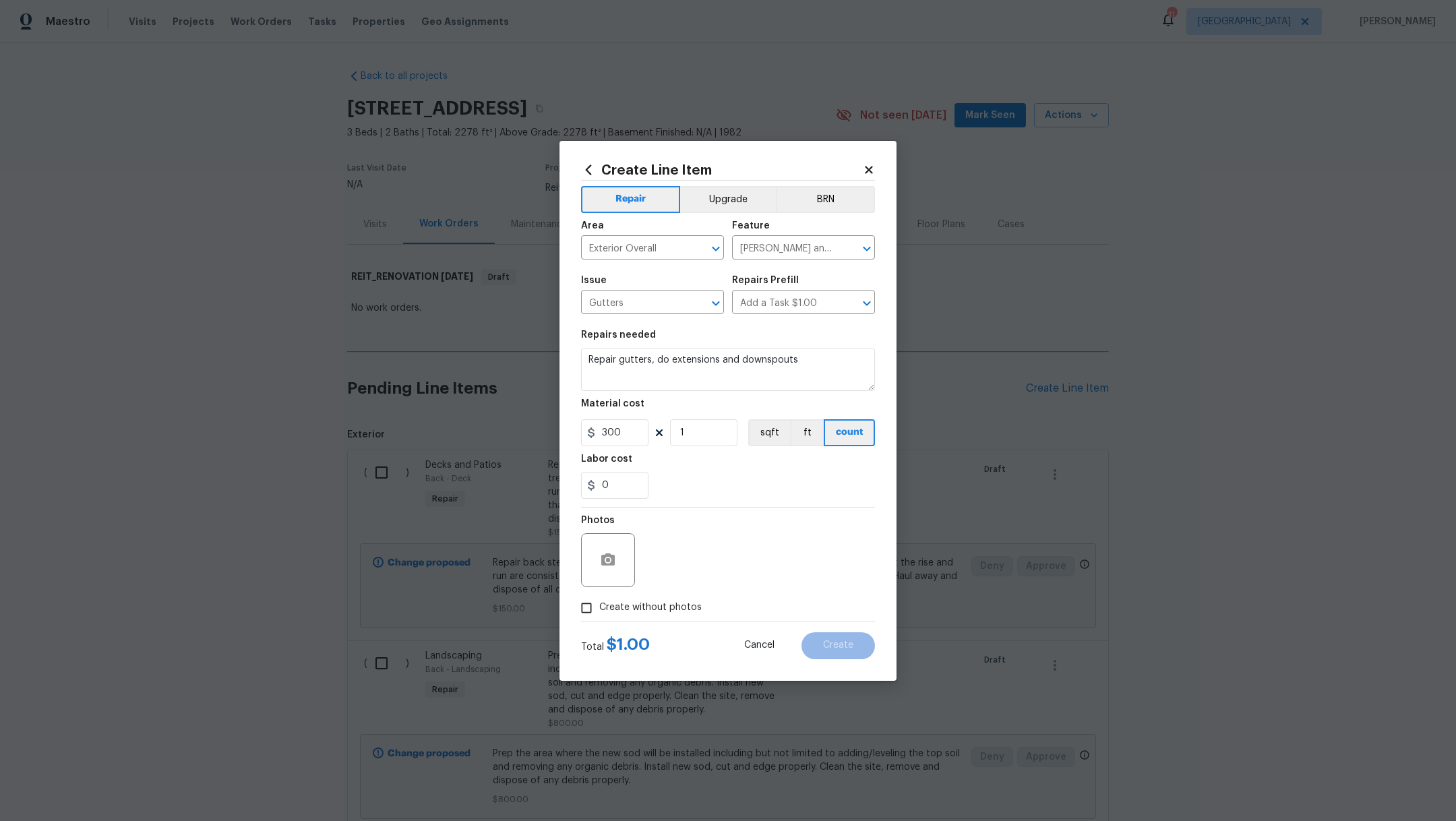
click at [635, 615] on label "Create without photos" at bounding box center [637, 608] width 128 height 26
click at [599, 615] on input "Create without photos" at bounding box center [586, 608] width 26 height 26
checkbox input "true"
click at [657, 589] on div "Reason*" at bounding box center [760, 551] width 229 height 88
click at [665, 577] on textarea at bounding box center [760, 560] width 229 height 54
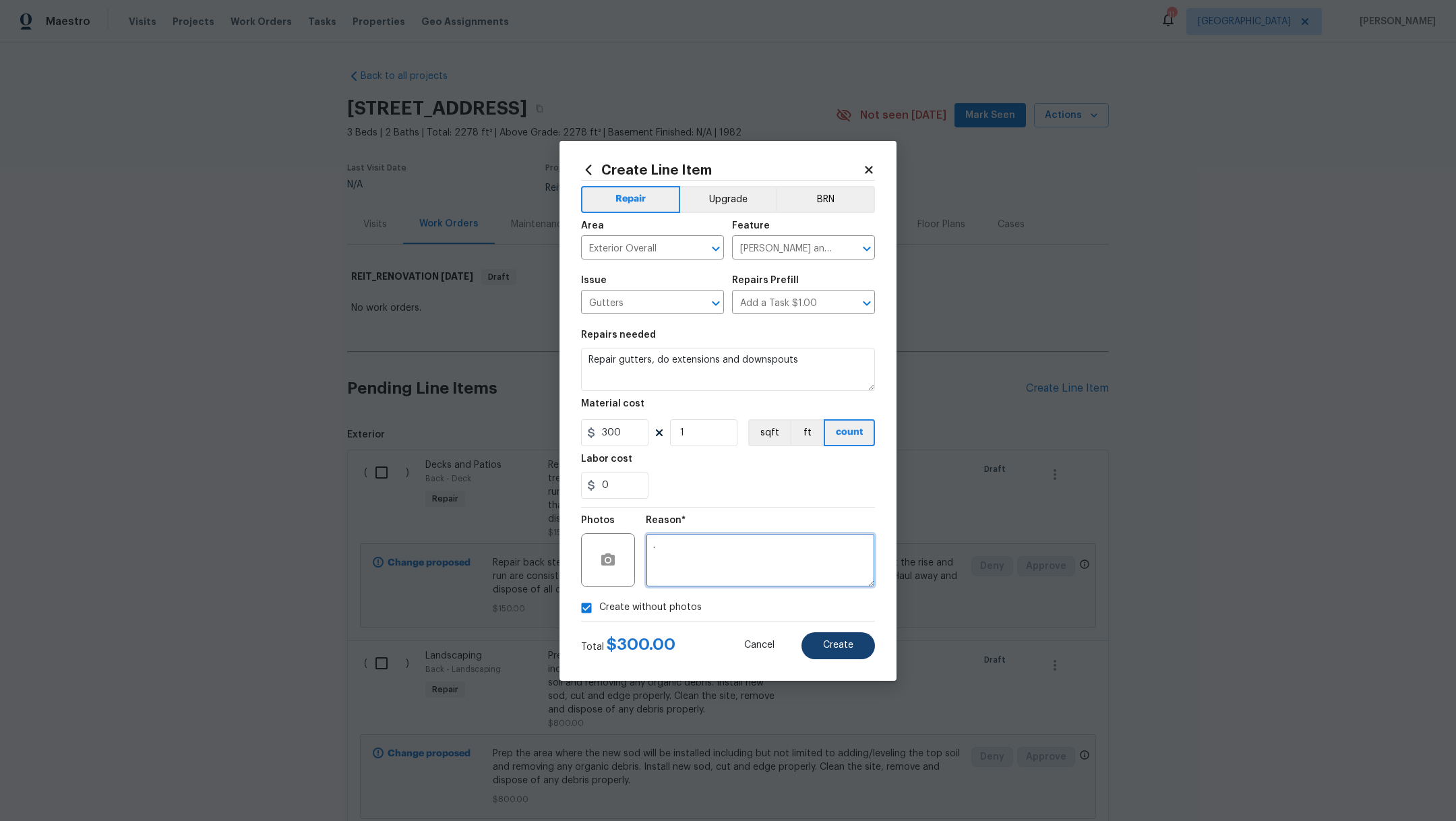
type textarea "."
click at [849, 647] on span "Create" at bounding box center [838, 645] width 30 height 10
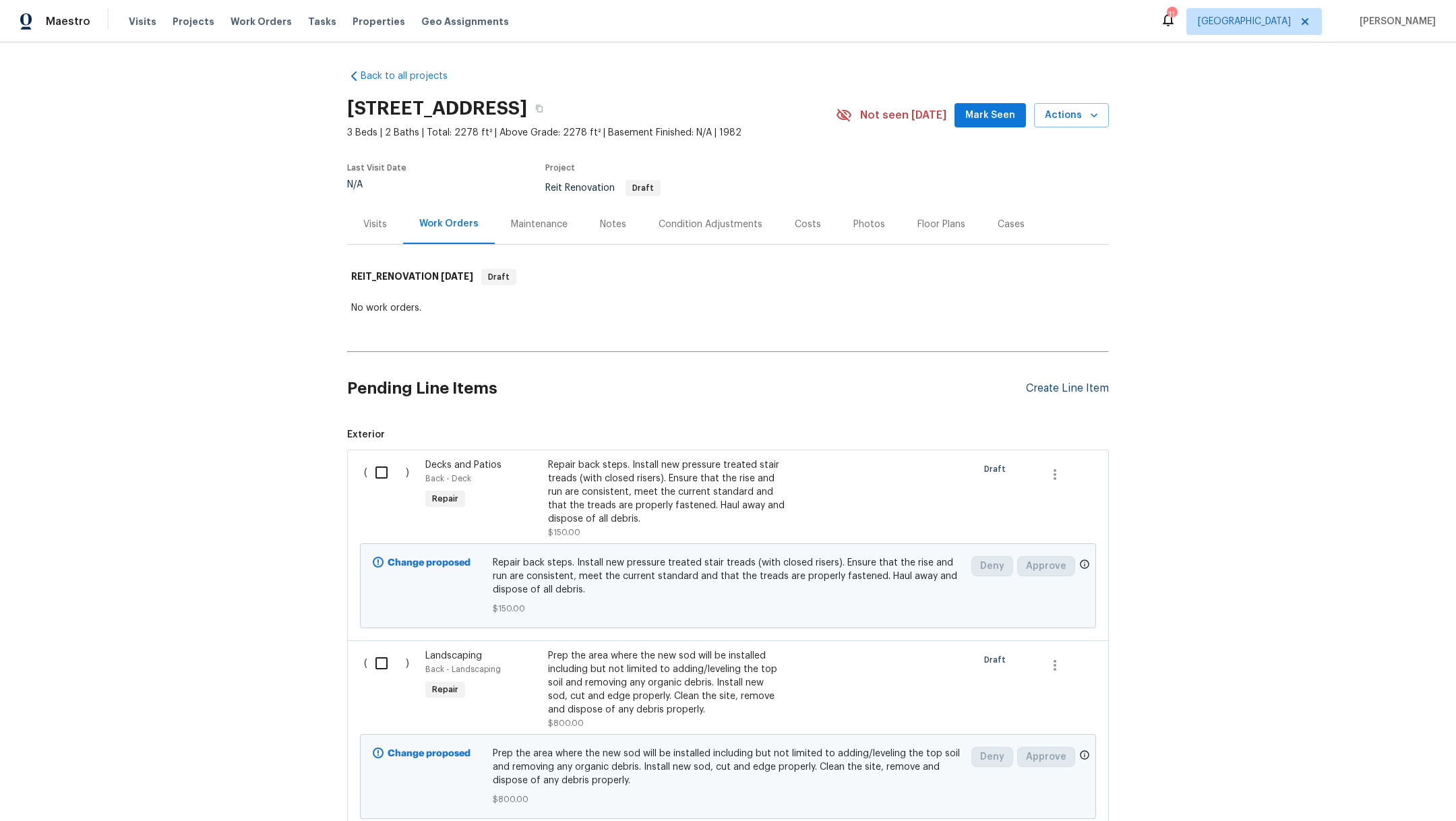
click at [1061, 386] on div "Create Line Item" at bounding box center [1068, 388] width 83 height 12
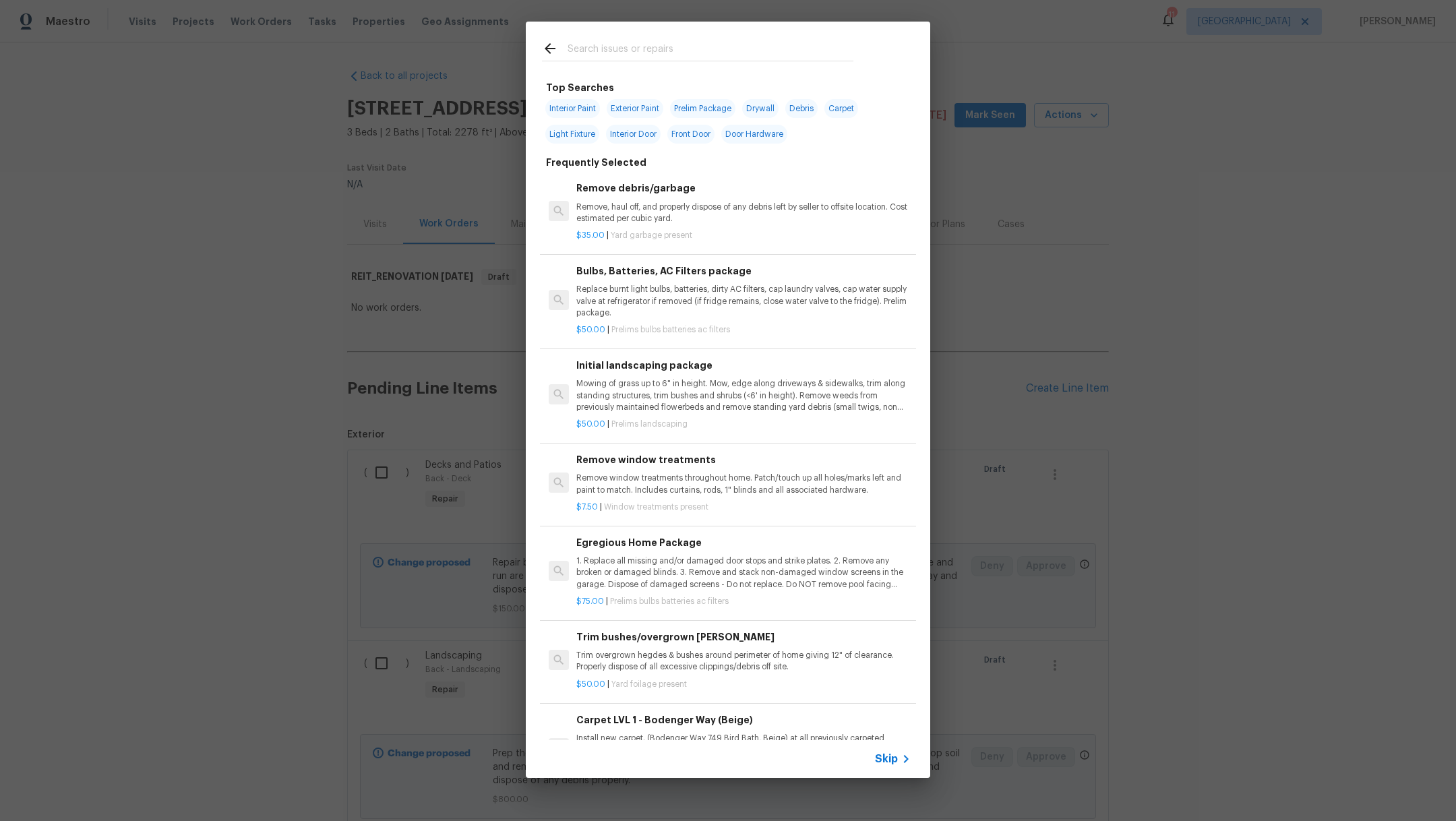
click at [613, 49] on input "text" at bounding box center [710, 50] width 286 height 20
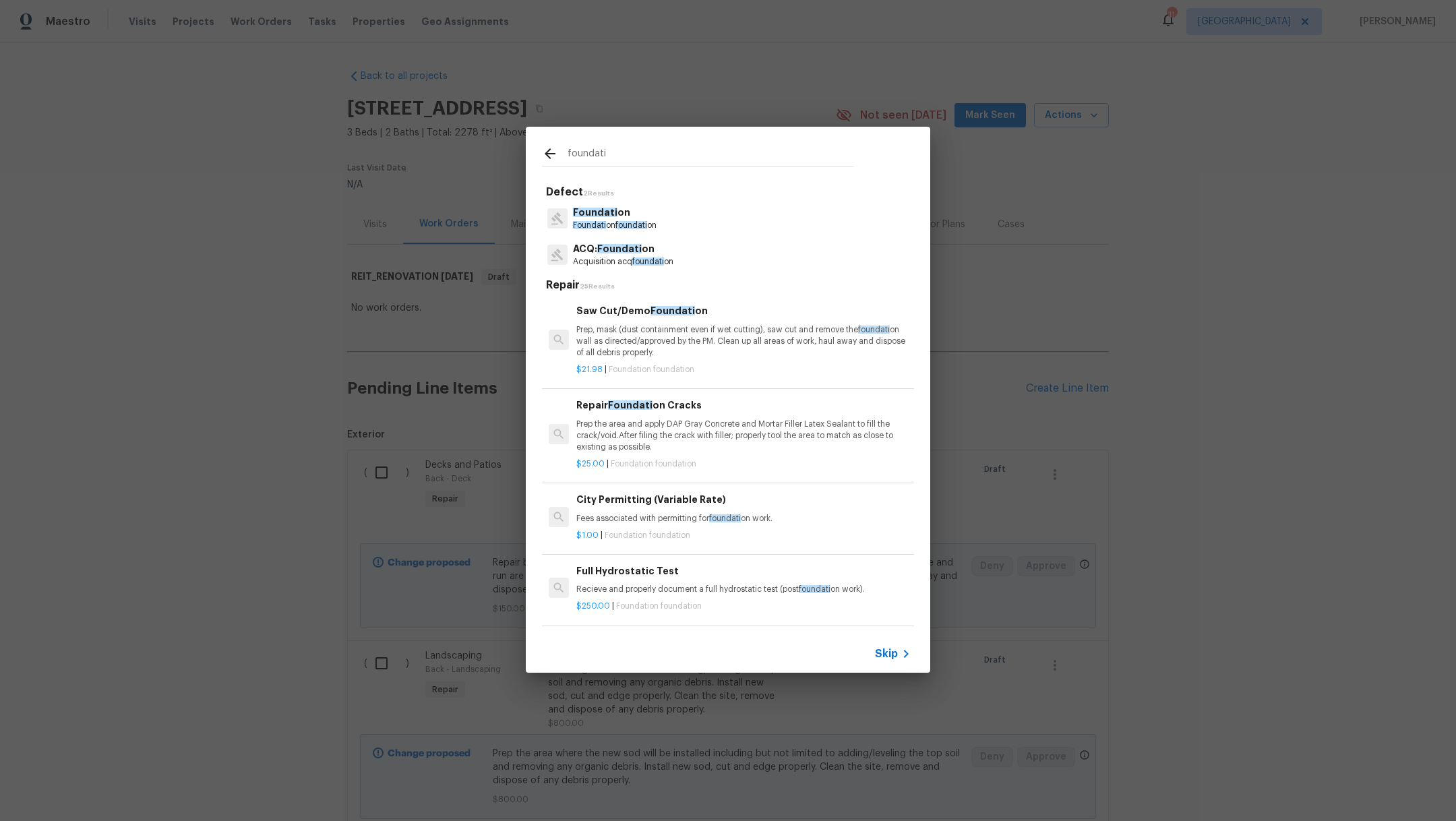
type input "foundati"
click at [629, 221] on span "foundati" at bounding box center [631, 225] width 32 height 8
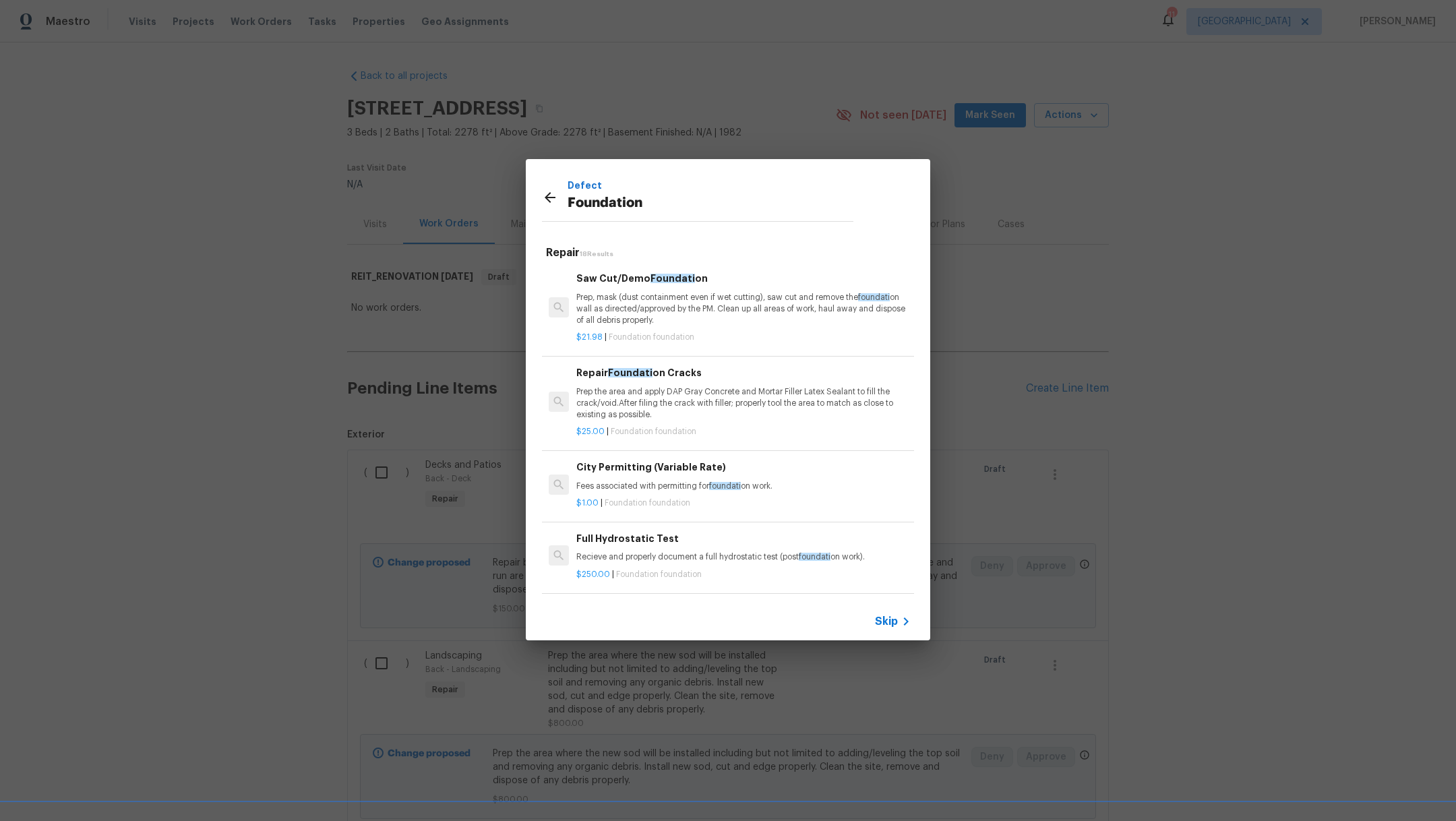
scroll to position [301, 0]
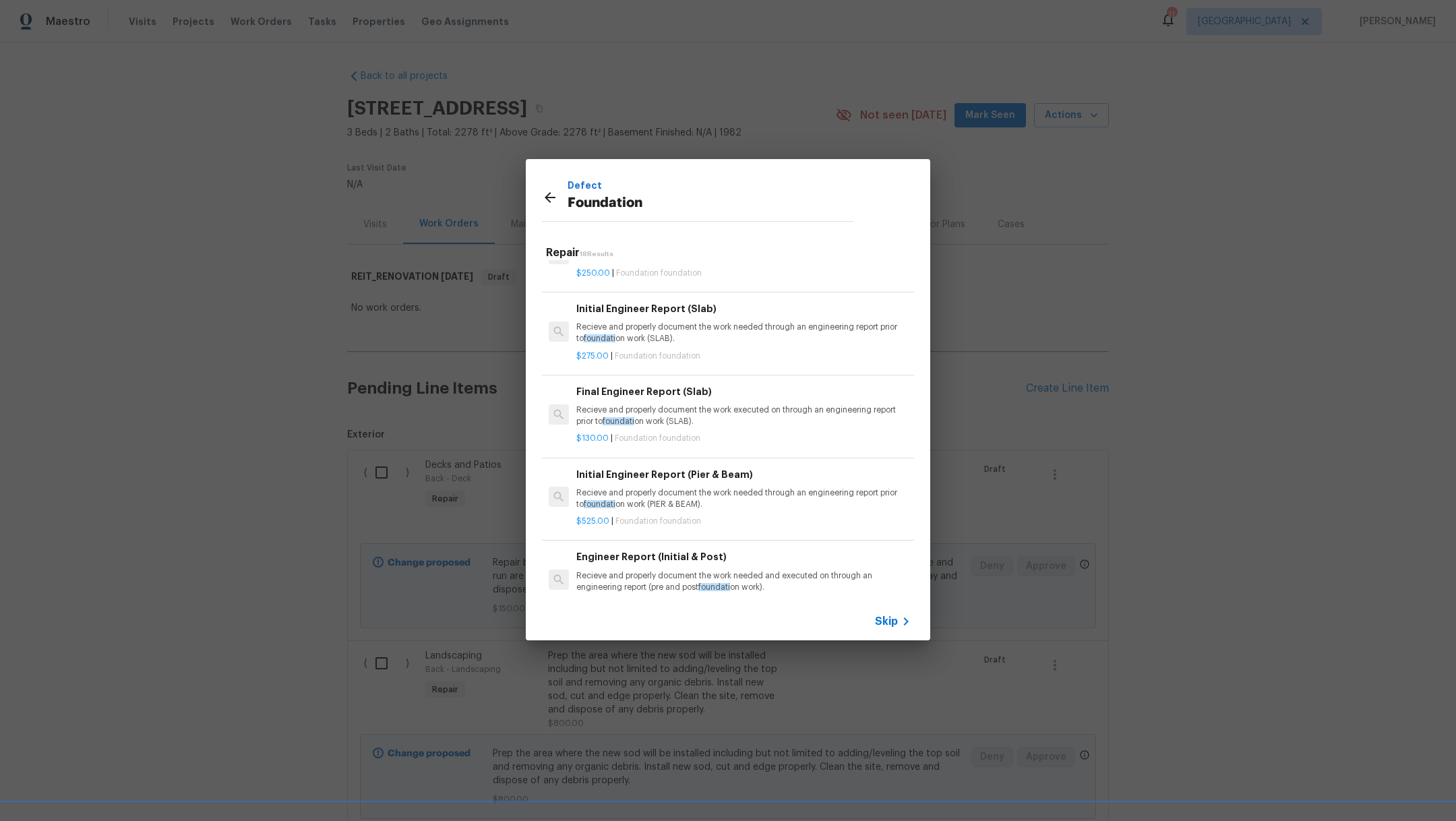
click at [793, 338] on p "Recieve and properly document the work needed through an engineering report pri…" at bounding box center [743, 332] width 334 height 23
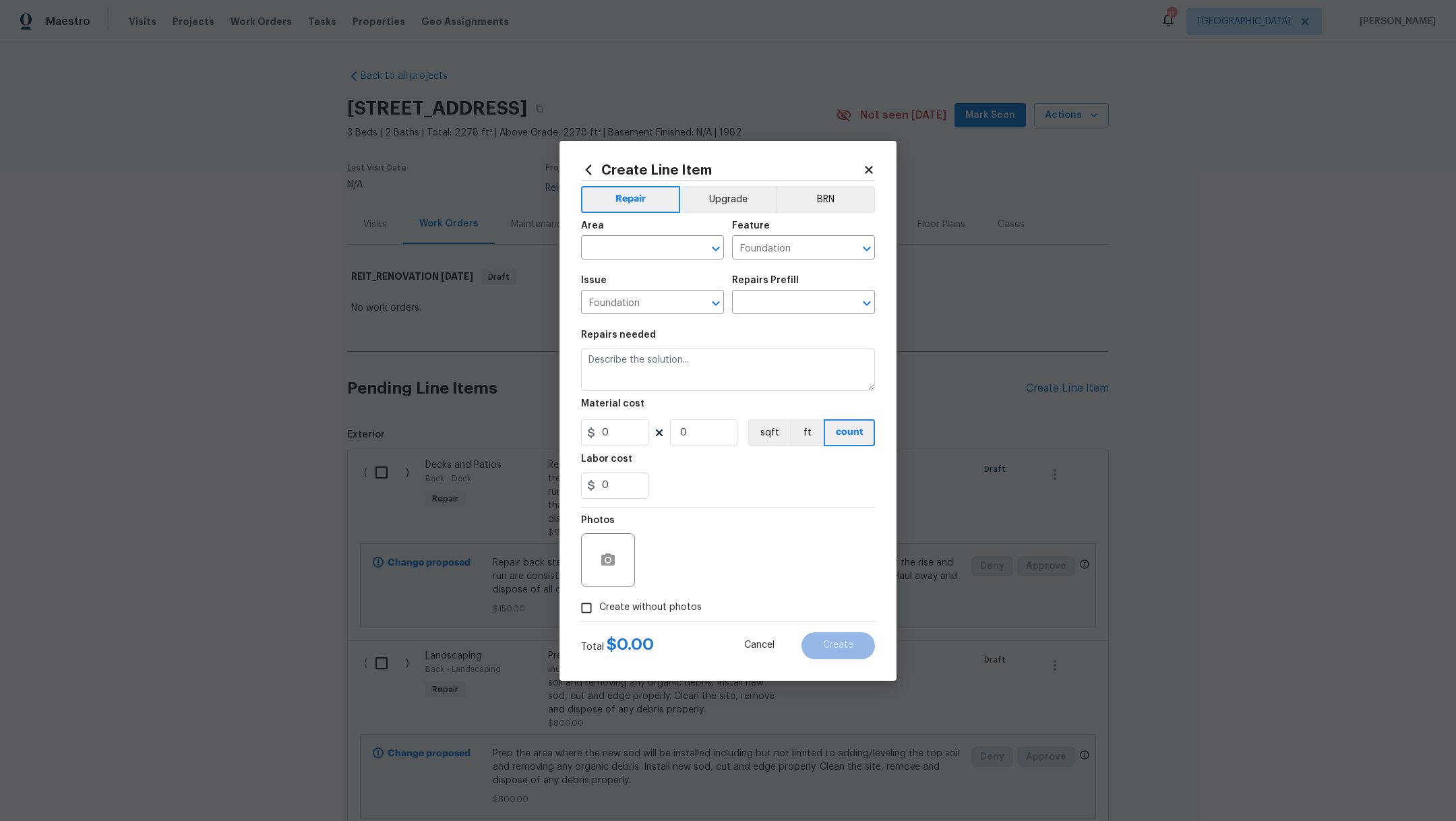
type textarea "Recieve and properly document the work needed through an engineering report pri…"
type input "1"
type input "Initial Engineer Report (Slab) $275.00"
type input "275"
click at [621, 247] on input "text" at bounding box center [633, 249] width 105 height 21
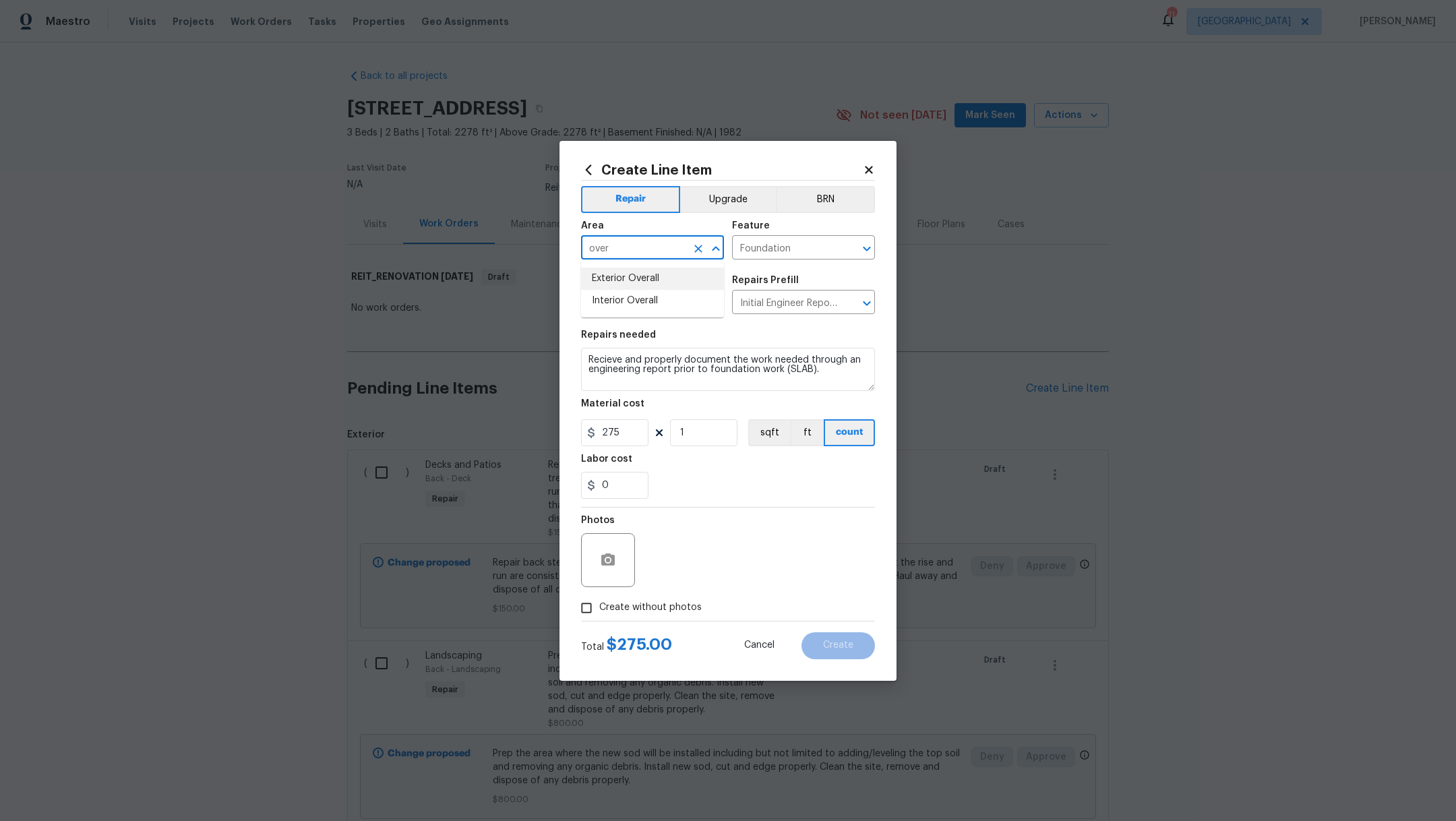
click at [623, 285] on li "Exterior Overall" at bounding box center [652, 278] width 143 height 22
type input "Exterior Overall"
click at [692, 607] on span "Create without photos" at bounding box center [650, 607] width 102 height 14
click at [599, 607] on input "Create without photos" at bounding box center [586, 608] width 26 height 26
checkbox input "true"
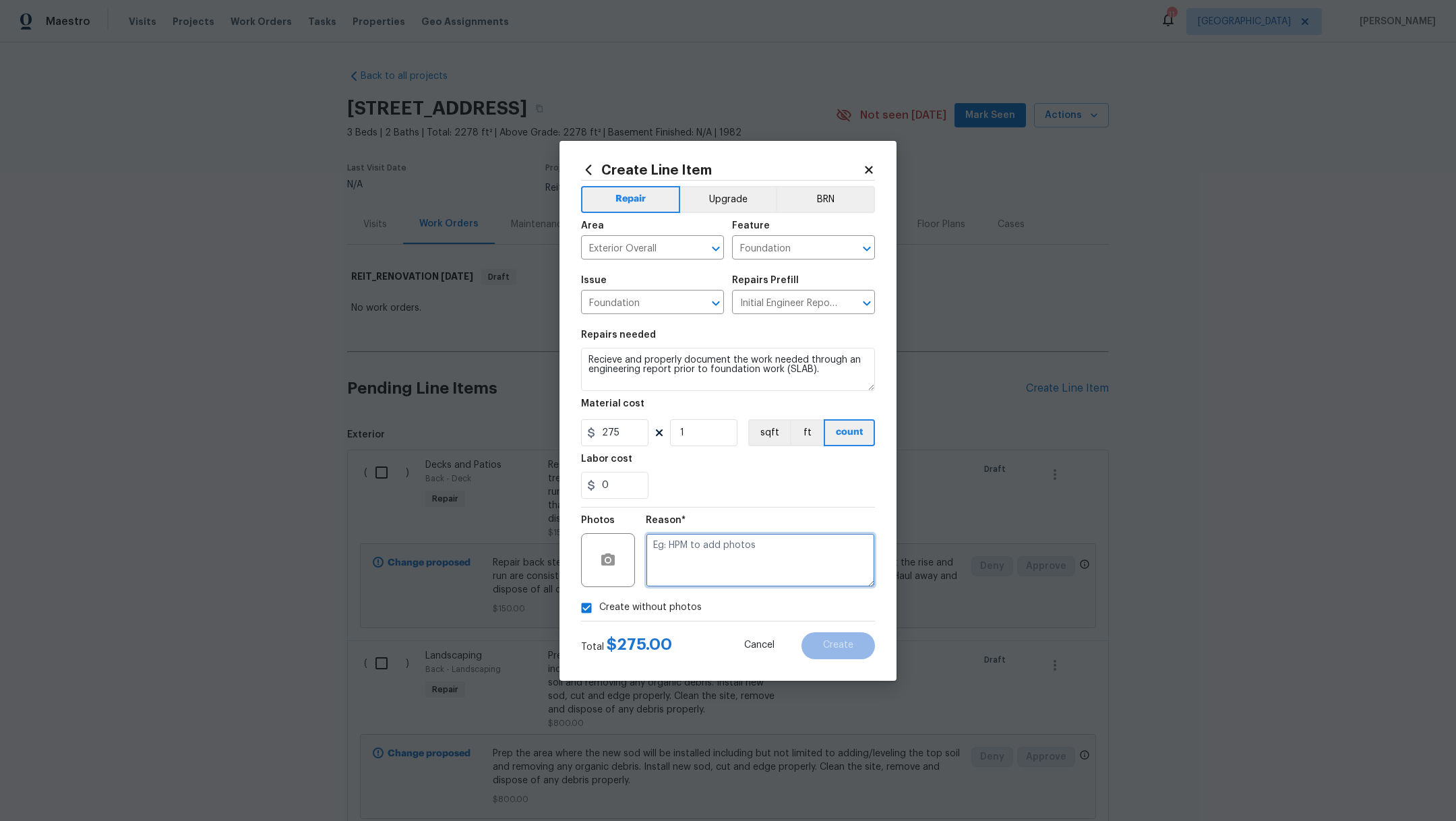
click at [814, 557] on textarea at bounding box center [760, 560] width 229 height 54
type textarea "l."
click at [838, 651] on button "Create" at bounding box center [838, 645] width 73 height 27
